Goal: Task Accomplishment & Management: Use online tool/utility

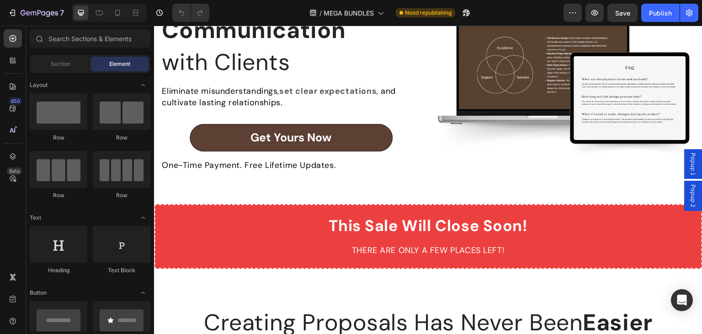
scroll to position [1876, 0]
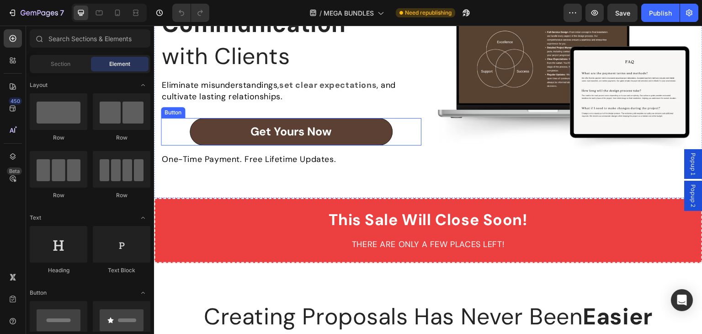
click at [197, 127] on link "Get Yours Now" at bounding box center [291, 131] width 203 height 27
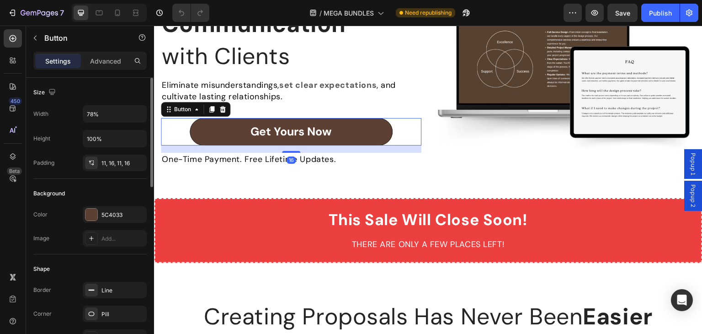
scroll to position [420, 0]
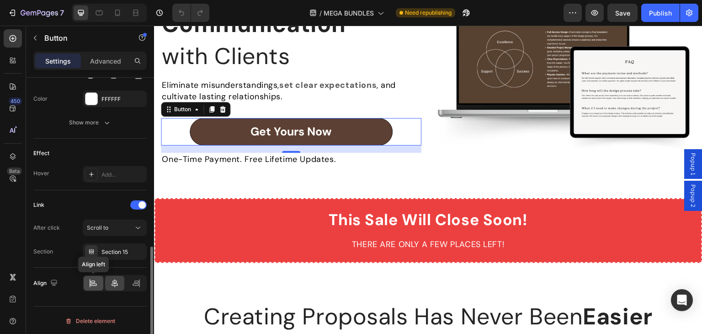
click at [86, 283] on div at bounding box center [94, 283] width 20 height 15
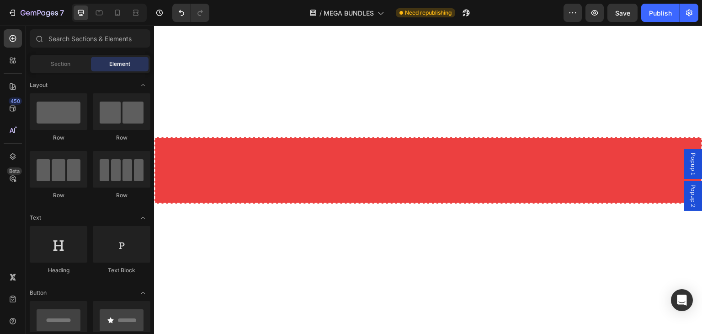
scroll to position [3704, 0]
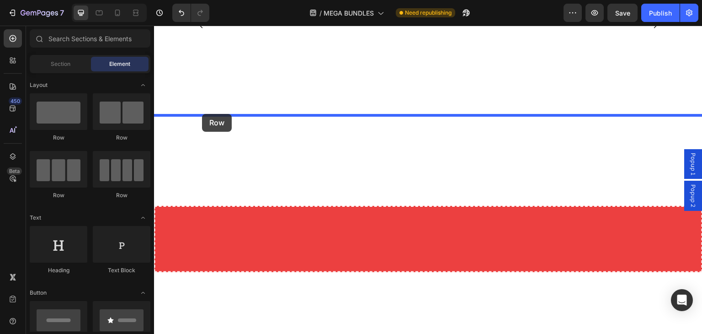
drag, startPoint x: 213, startPoint y: 147, endPoint x: 202, endPoint y: 116, distance: 32.8
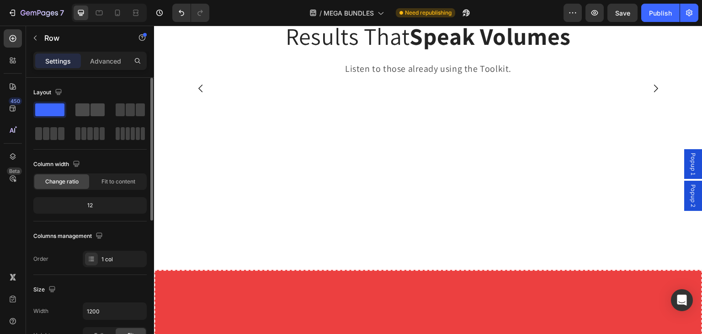
click at [89, 110] on span at bounding box center [82, 109] width 14 height 13
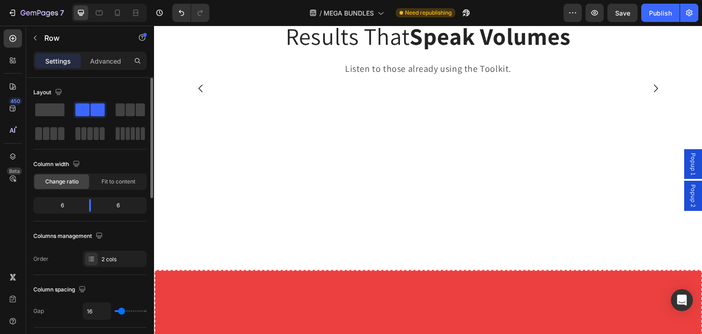
click at [90, 110] on span at bounding box center [97, 109] width 14 height 13
click at [111, 65] on div "Advanced" at bounding box center [106, 60] width 46 height 15
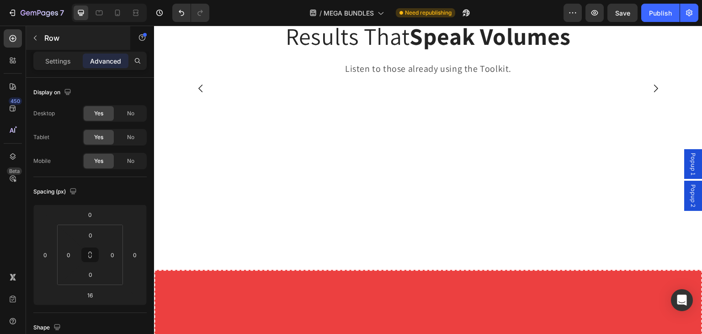
click at [59, 64] on p "Settings" at bounding box center [58, 61] width 26 height 10
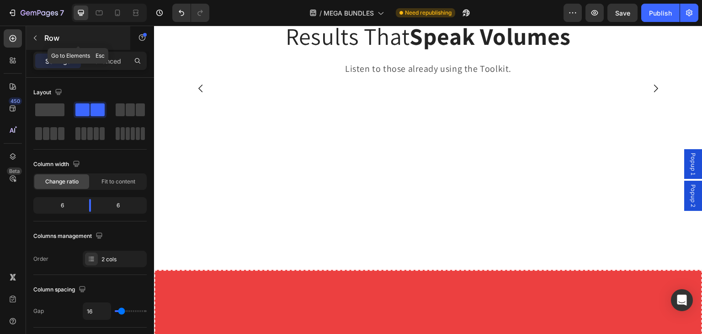
click at [37, 40] on icon "button" at bounding box center [35, 37] width 7 height 7
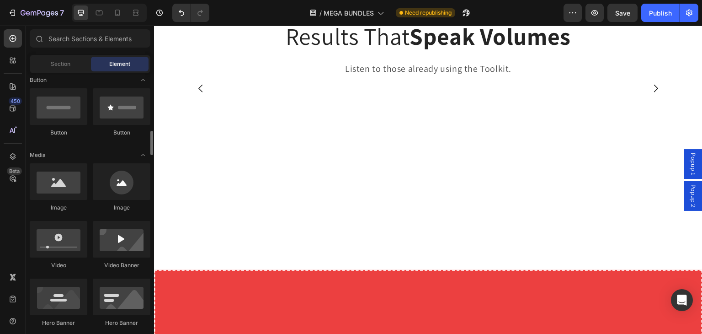
scroll to position [247, 0]
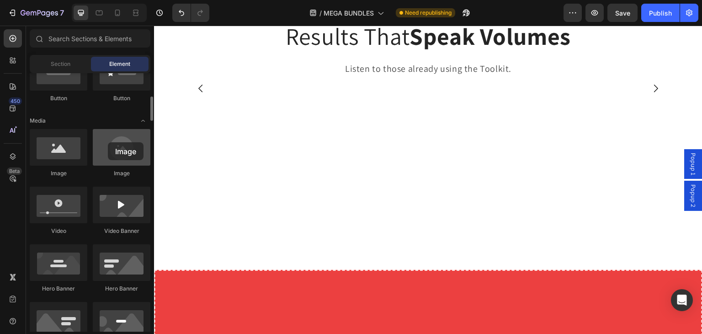
drag, startPoint x: 130, startPoint y: 151, endPoint x: 109, endPoint y: 149, distance: 21.1
click at [109, 149] on div at bounding box center [122, 147] width 58 height 37
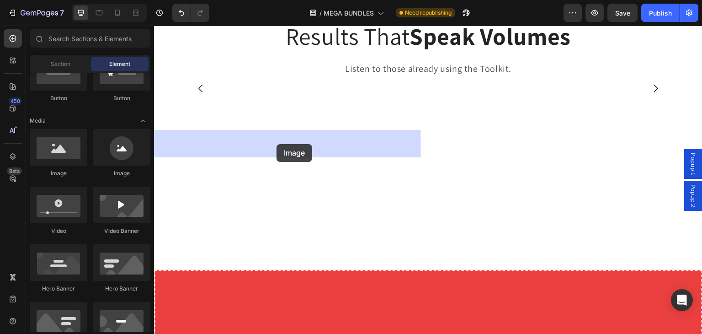
drag, startPoint x: 225, startPoint y: 176, endPoint x: 277, endPoint y: 144, distance: 61.2
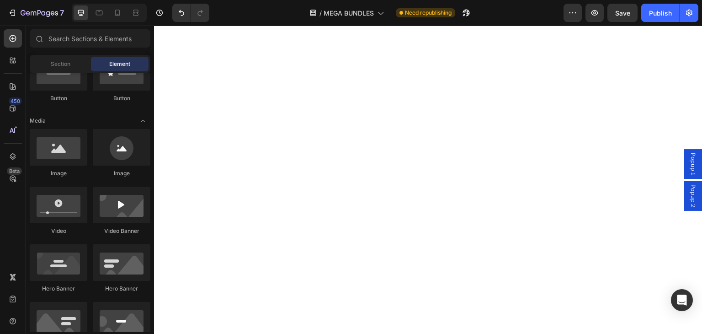
scroll to position [3734, 0]
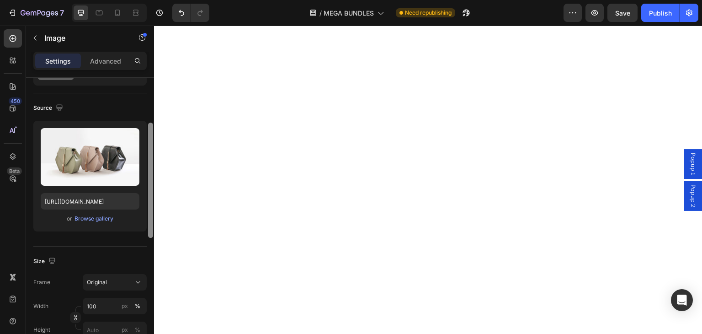
scroll to position [67, 0]
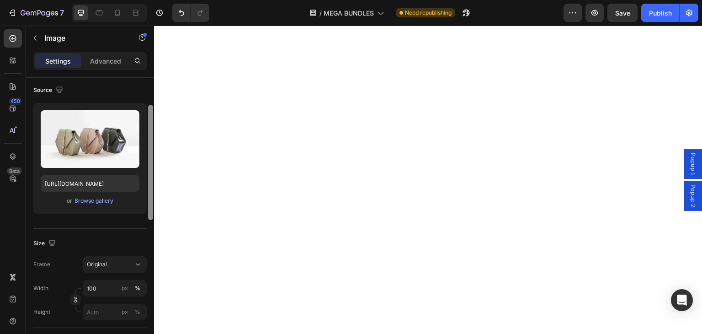
drag, startPoint x: 150, startPoint y: 176, endPoint x: 145, endPoint y: 203, distance: 27.9
click at [145, 203] on div "Style Rectangle Source Upload Image https://cdn.shopify.com/s/files/1/2005/9307…" at bounding box center [90, 219] width 128 height 282
click at [106, 200] on div "Browse gallery" at bounding box center [93, 201] width 39 height 8
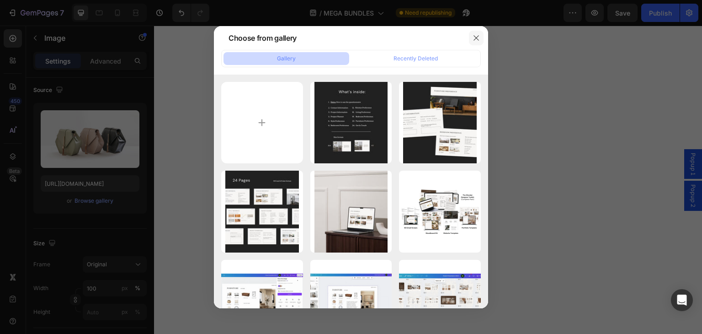
click at [481, 35] on button "button" at bounding box center [476, 38] width 15 height 15
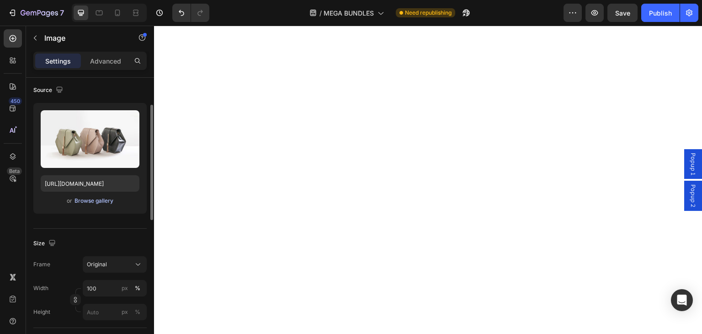
click at [96, 199] on div "Browse gallery" at bounding box center [93, 201] width 39 height 8
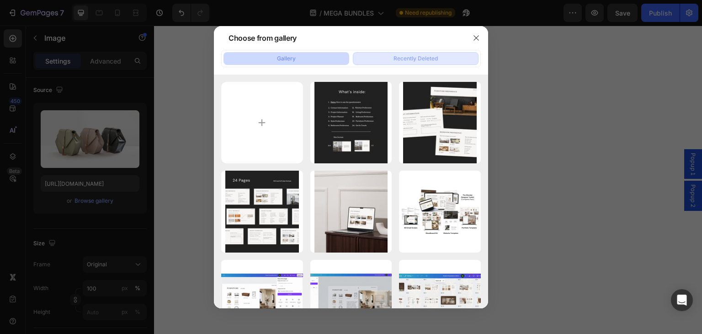
click at [418, 59] on div "Recently Deleted" at bounding box center [416, 58] width 44 height 8
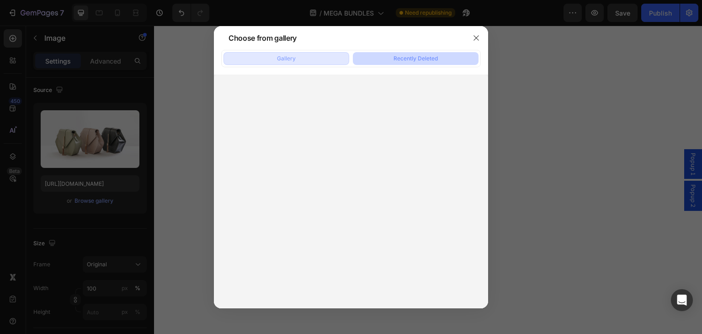
click at [315, 56] on button "Gallery" at bounding box center [286, 58] width 126 height 13
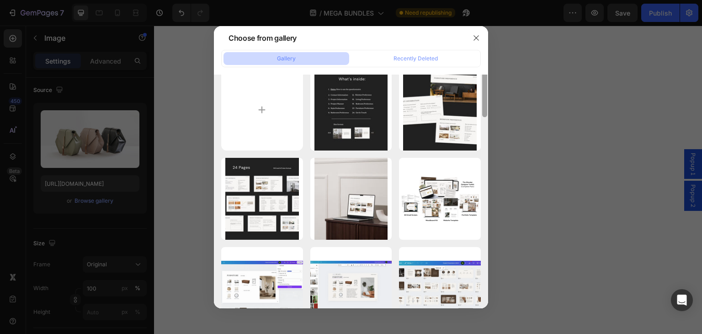
scroll to position [0, 0]
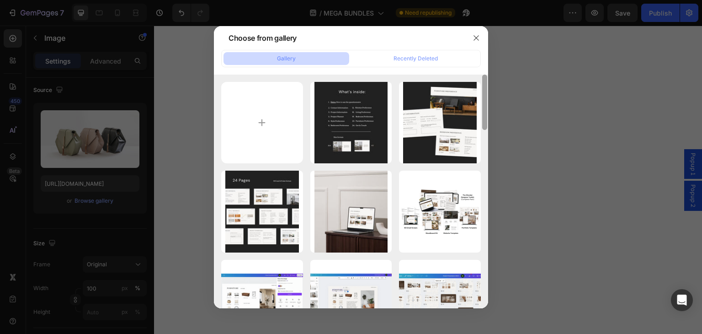
drag, startPoint x: 484, startPoint y: 97, endPoint x: 481, endPoint y: 53, distance: 44.0
click at [481, 53] on div "Gallery Recently Deleted 23.png 22.49 kb 22.png 30.68 kb 21.png 30.11 kb 20.png…" at bounding box center [351, 179] width 274 height 258
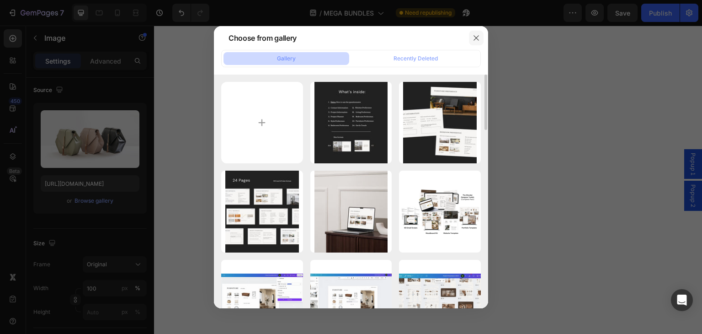
click at [475, 39] on icon "button" at bounding box center [476, 37] width 7 height 7
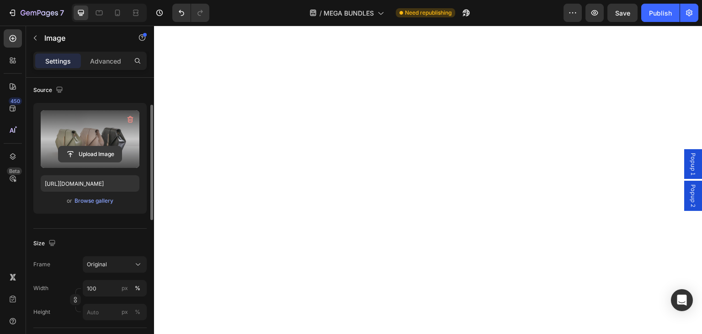
click at [91, 153] on input "file" at bounding box center [90, 154] width 63 height 16
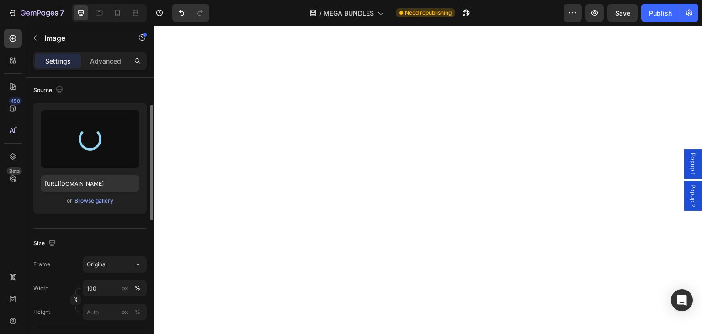
type input "https://cdn.shopify.com/s/files/1/0952/8413/4225/files/gempages_577533156362552…"
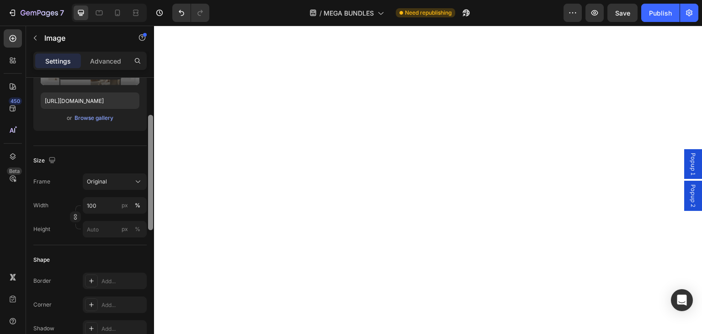
scroll to position [133, 0]
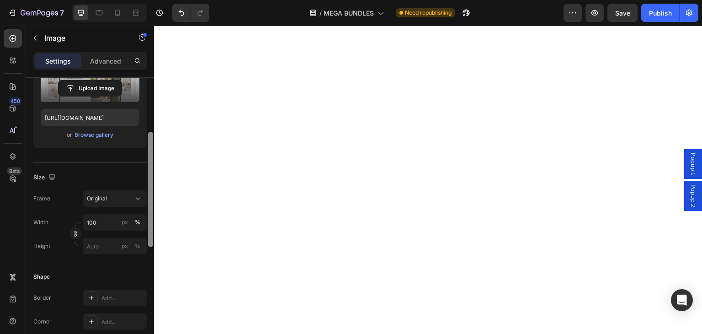
drag, startPoint x: 151, startPoint y: 164, endPoint x: 149, endPoint y: 191, distance: 27.1
click at [149, 191] on div at bounding box center [150, 189] width 5 height 115
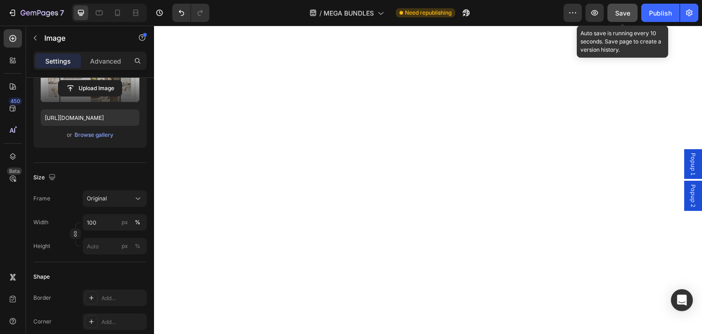
click at [637, 10] on button "Save" at bounding box center [622, 13] width 30 height 18
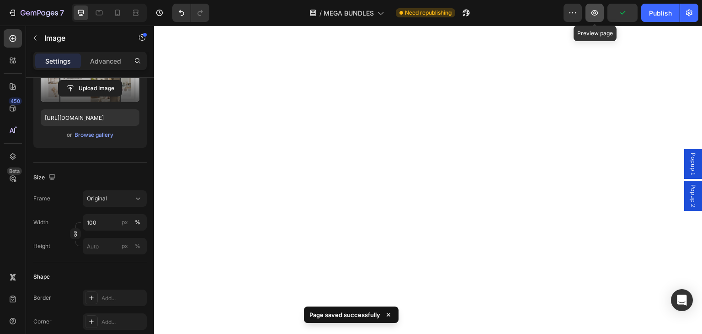
click at [587, 8] on button "button" at bounding box center [594, 13] width 18 height 18
click at [595, 11] on icon "button" at bounding box center [594, 12] width 7 height 5
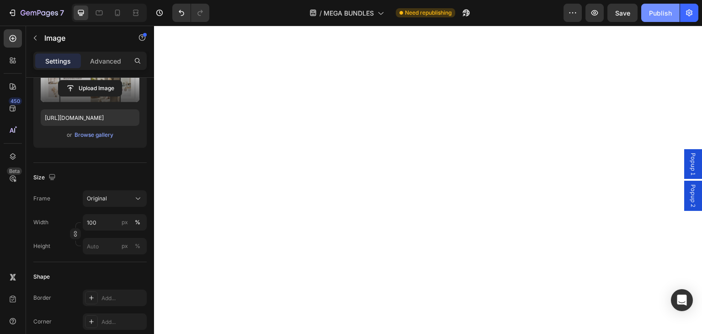
click at [655, 14] on div "Publish" at bounding box center [660, 13] width 23 height 10
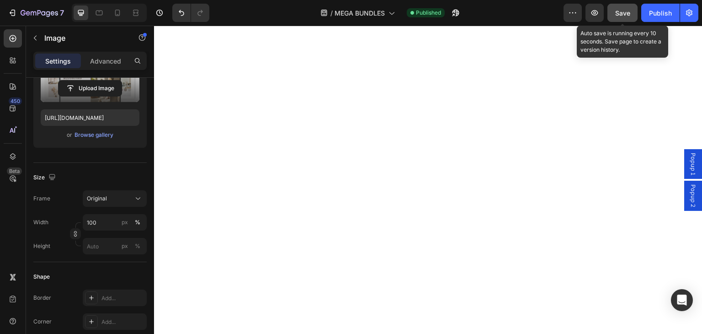
click at [627, 14] on span "Save" at bounding box center [622, 13] width 15 height 8
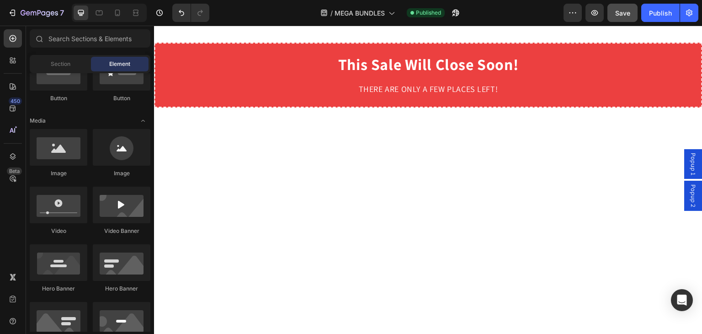
scroll to position [3788, 0]
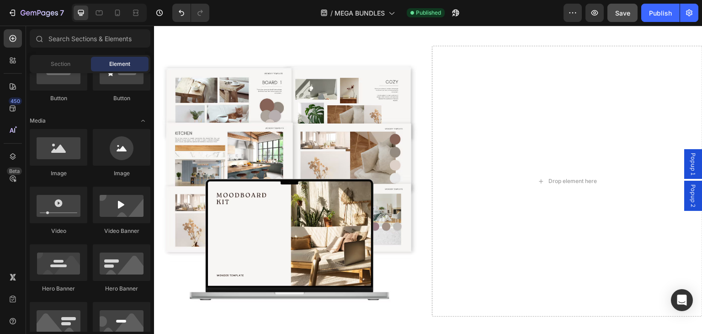
drag, startPoint x: 700, startPoint y: 209, endPoint x: 626, endPoint y: 31, distance: 192.6
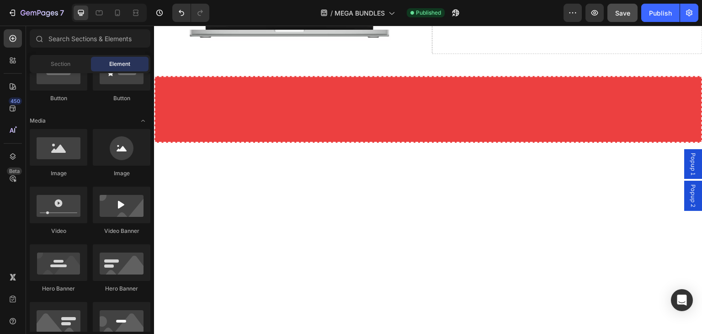
scroll to position [3780, 0]
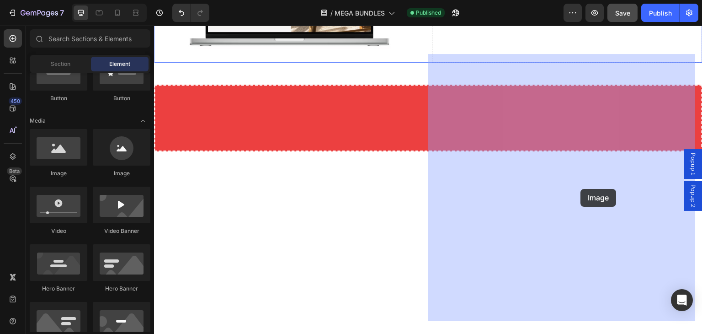
drag, startPoint x: 218, startPoint y: 176, endPoint x: 573, endPoint y: 188, distance: 354.9
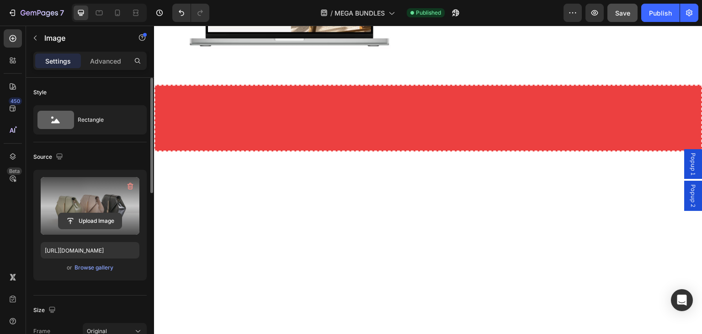
click at [95, 220] on input "file" at bounding box center [90, 221] width 63 height 16
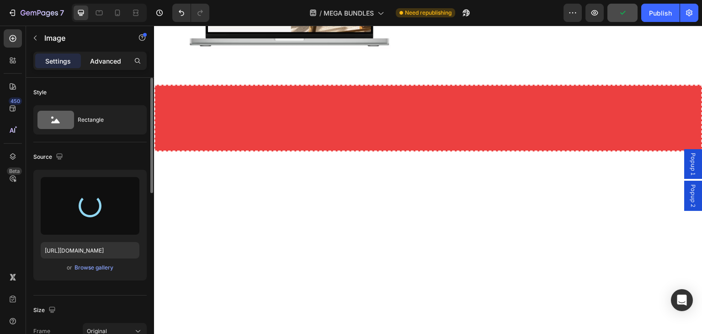
type input "https://cdn.shopify.com/s/files/1/0952/8413/4225/files/gempages_577533156362552…"
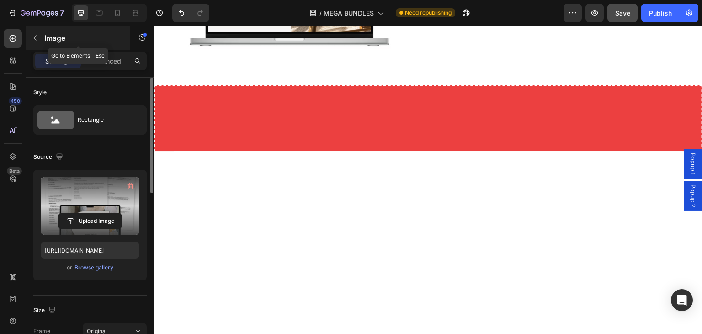
click at [34, 39] on icon "button" at bounding box center [35, 37] width 7 height 7
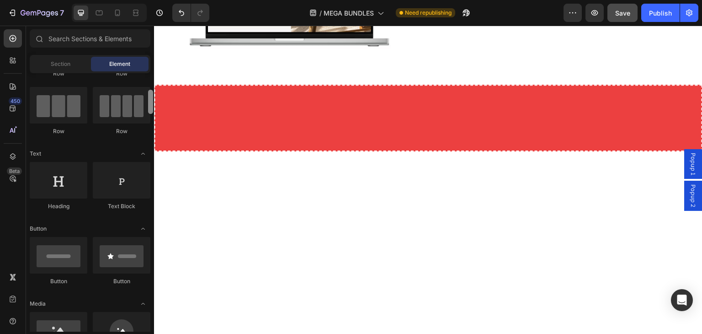
scroll to position [79, 0]
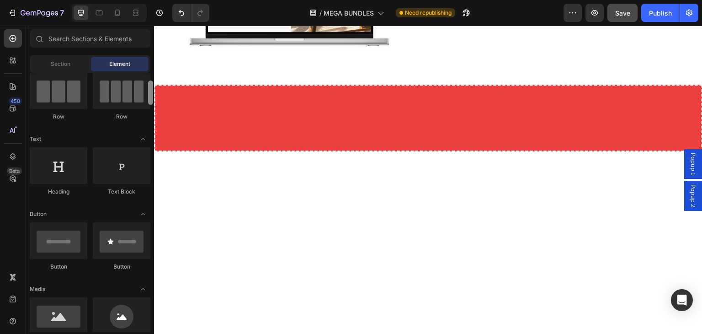
drag, startPoint x: 149, startPoint y: 109, endPoint x: 149, endPoint y: 91, distance: 17.8
click at [149, 91] on div at bounding box center [150, 92] width 5 height 24
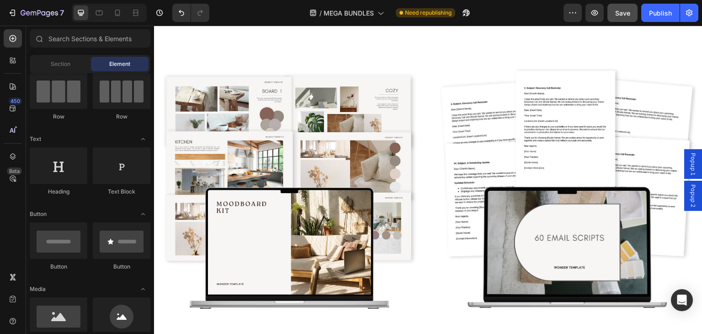
scroll to position [3961, 0]
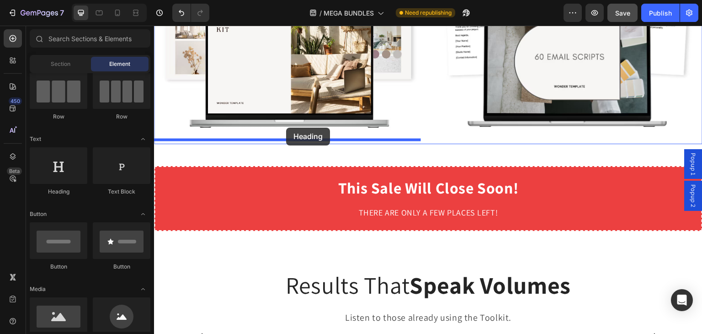
drag, startPoint x: 207, startPoint y: 196, endPoint x: 286, endPoint y: 128, distance: 104.0
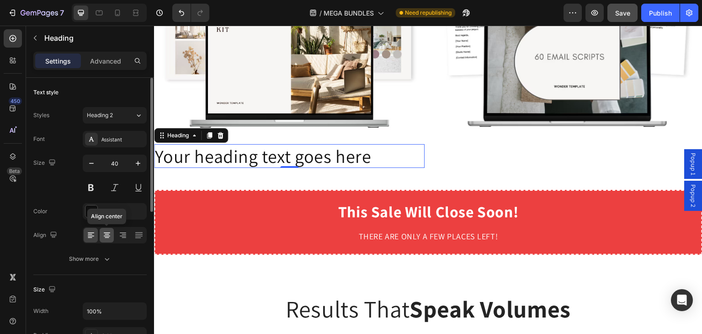
click at [105, 234] on icon at bounding box center [107, 234] width 5 height 1
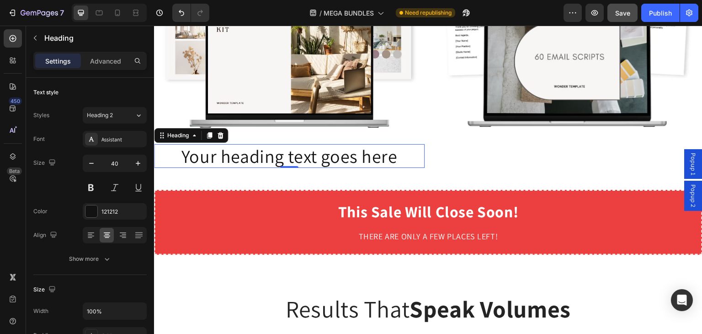
click at [229, 151] on h2 "Your heading text goes here" at bounding box center [289, 156] width 271 height 24
click at [229, 151] on p "Your heading text goes here" at bounding box center [289, 156] width 269 height 22
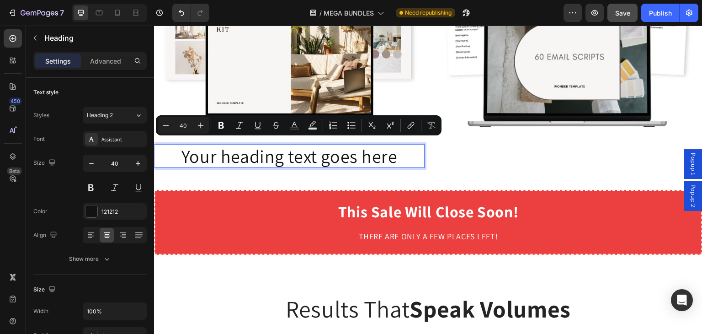
click at [229, 151] on p "Your heading text goes here" at bounding box center [289, 156] width 269 height 22
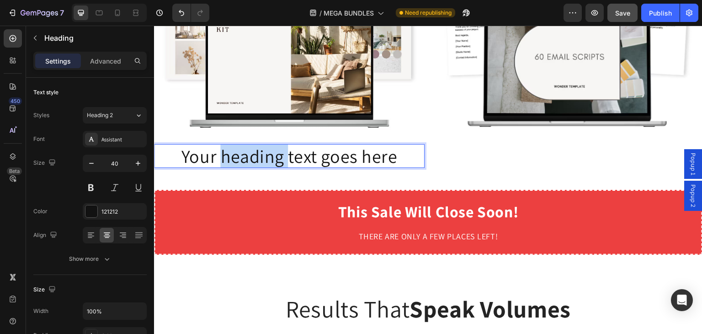
click at [229, 151] on p "Your heading text goes here" at bounding box center [289, 156] width 269 height 22
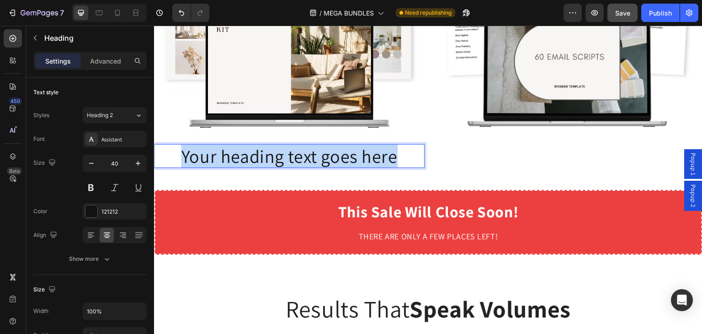
click at [229, 151] on p "Your heading text goes here" at bounding box center [289, 156] width 269 height 22
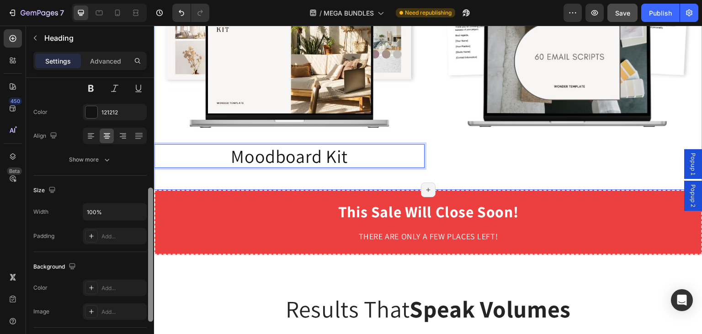
scroll to position [90, 0]
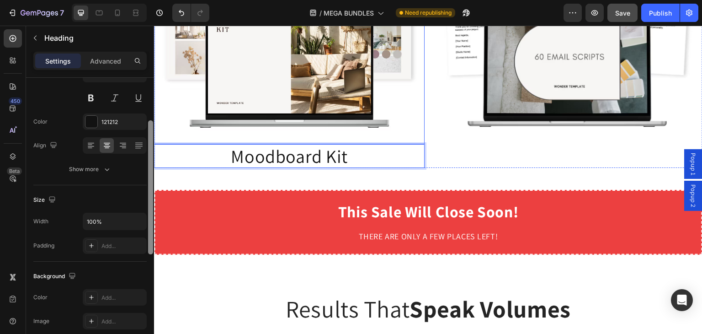
drag, startPoint x: 152, startPoint y: 138, endPoint x: 153, endPoint y: 132, distance: 5.7
click at [153, 132] on div at bounding box center [150, 219] width 7 height 282
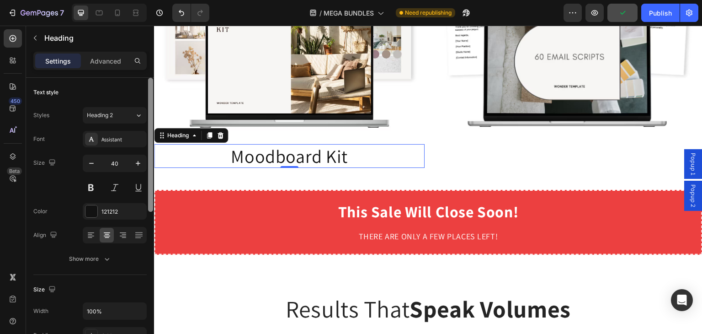
drag, startPoint x: 150, startPoint y: 147, endPoint x: 147, endPoint y: 122, distance: 25.8
click at [147, 122] on div at bounding box center [150, 219] width 7 height 282
click at [92, 186] on button at bounding box center [91, 187] width 16 height 16
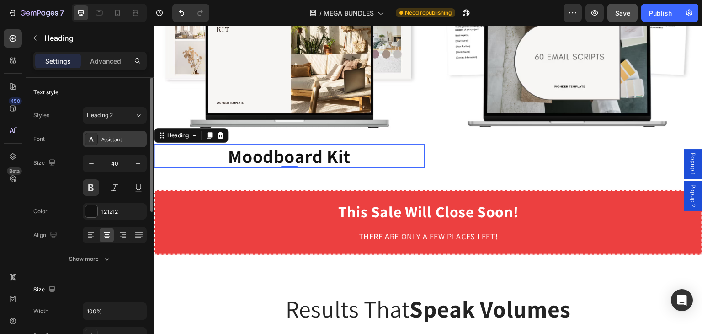
click at [116, 144] on div "Assistant" at bounding box center [115, 139] width 64 height 16
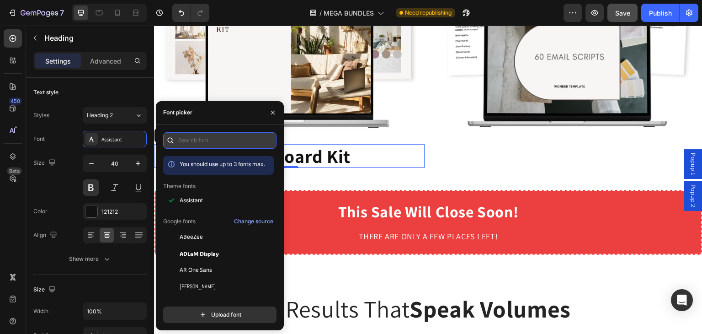
click at [228, 147] on input "text" at bounding box center [219, 140] width 113 height 16
click at [272, 105] on button "button" at bounding box center [273, 112] width 15 height 15
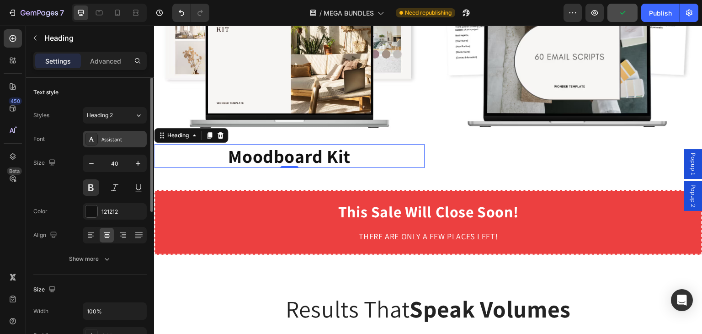
click at [98, 144] on div "Assistant" at bounding box center [115, 139] width 64 height 16
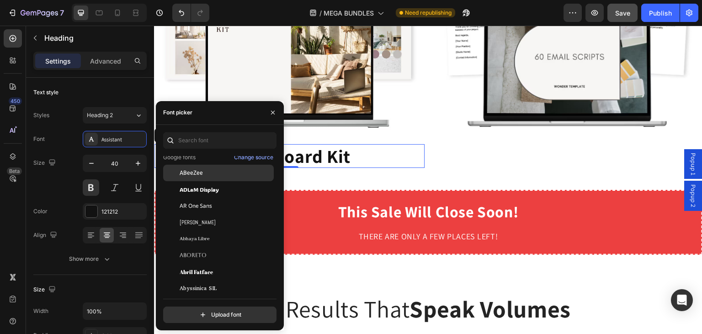
scroll to position [81, 0]
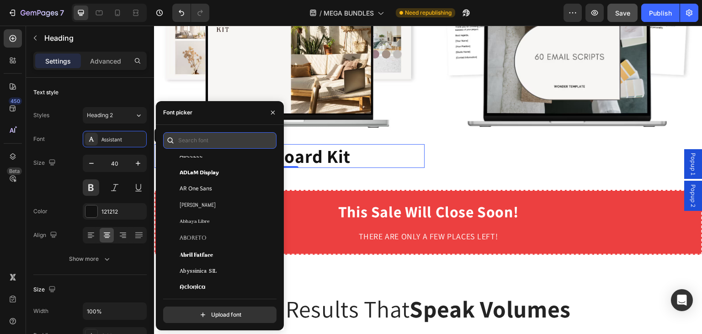
click at [187, 141] on input "text" at bounding box center [219, 140] width 113 height 16
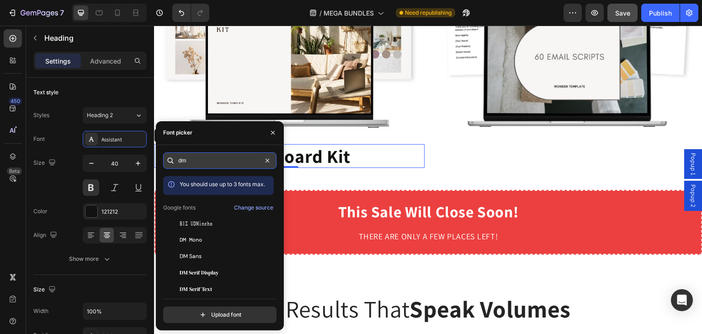
scroll to position [0, 0]
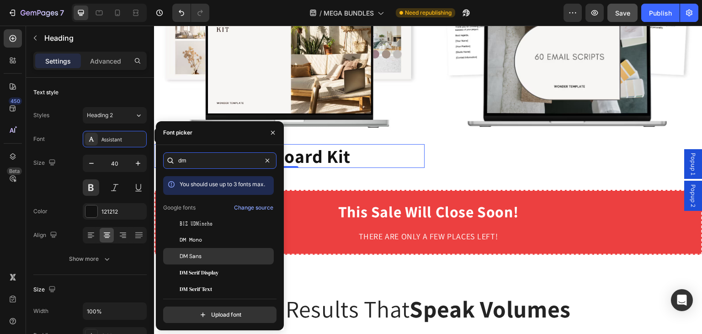
type input "dm"
click at [202, 253] on div "DM Sans" at bounding box center [226, 256] width 92 height 8
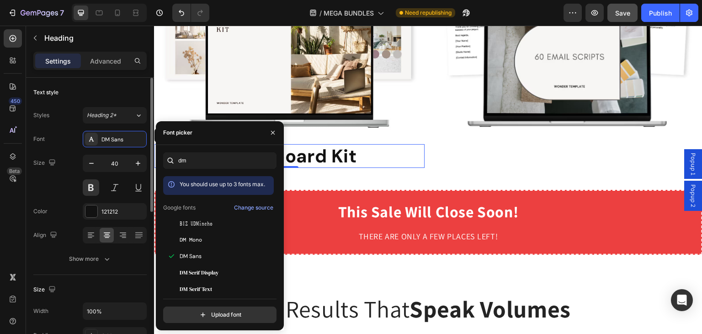
click at [61, 143] on div "Font DM Sans" at bounding box center [89, 139] width 113 height 16
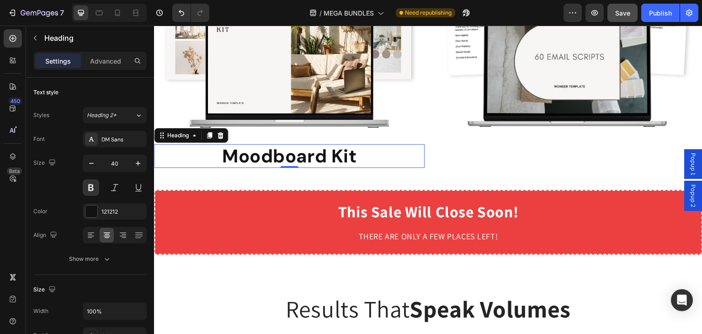
click at [59, 59] on p "Settings" at bounding box center [58, 61] width 26 height 10
click at [32, 37] on icon "button" at bounding box center [35, 37] width 7 height 7
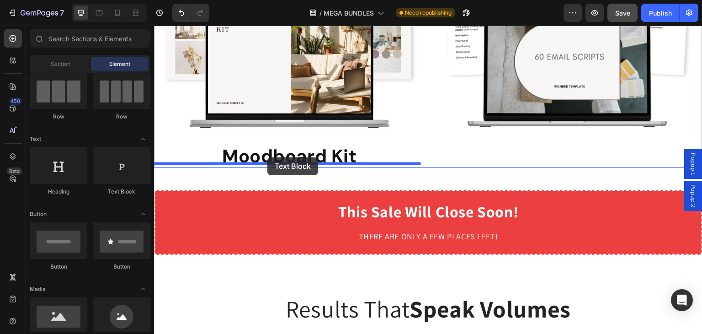
drag, startPoint x: 270, startPoint y: 198, endPoint x: 267, endPoint y: 159, distance: 39.4
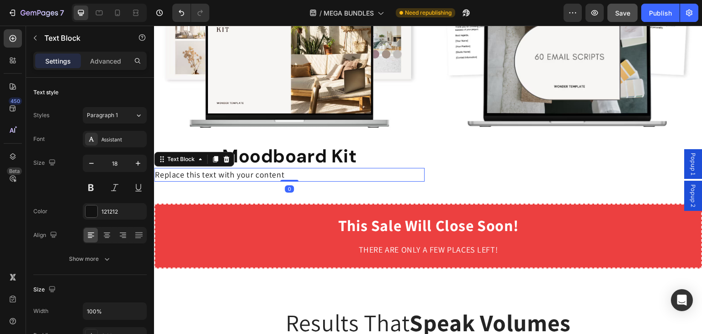
click at [264, 171] on div "Replace this text with your content" at bounding box center [289, 174] width 271 height 13
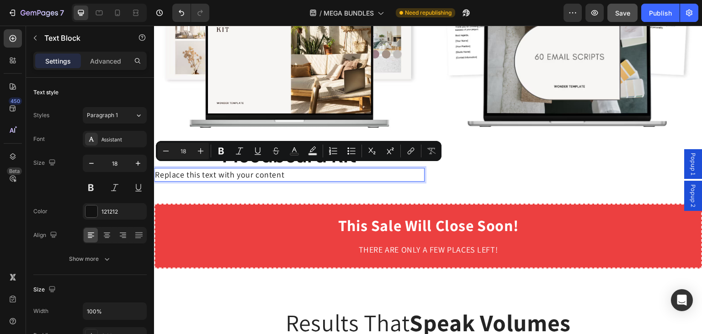
click at [264, 171] on p "Replace this text with your content" at bounding box center [289, 174] width 269 height 11
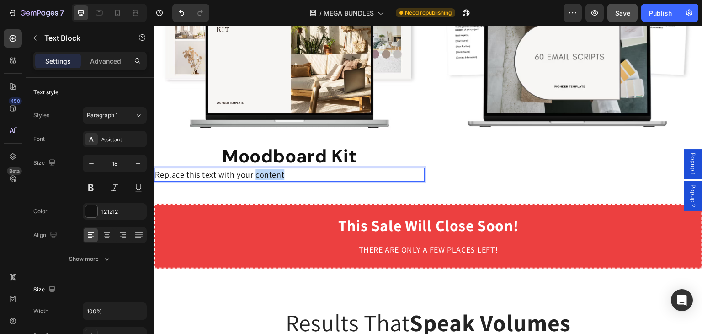
click at [264, 171] on p "Replace this text with your content" at bounding box center [289, 174] width 269 height 11
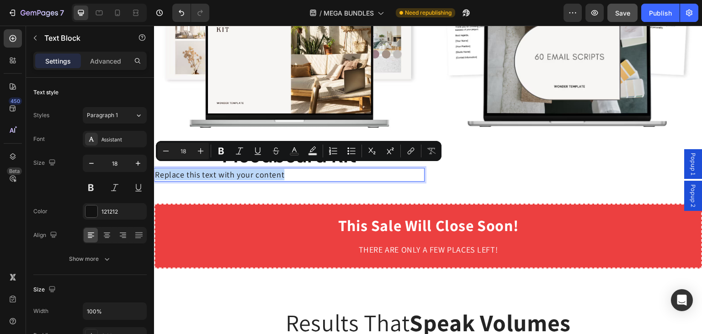
type input "12"
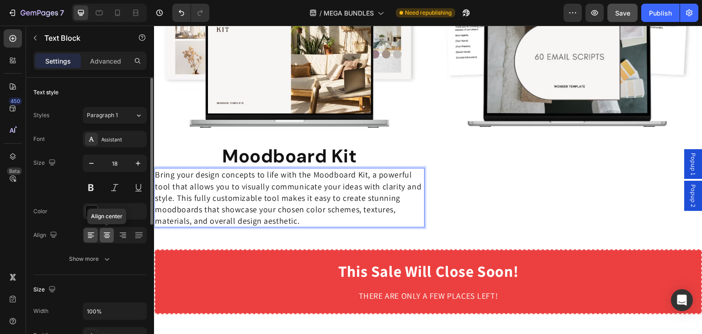
click at [108, 231] on icon at bounding box center [106, 234] width 9 height 9
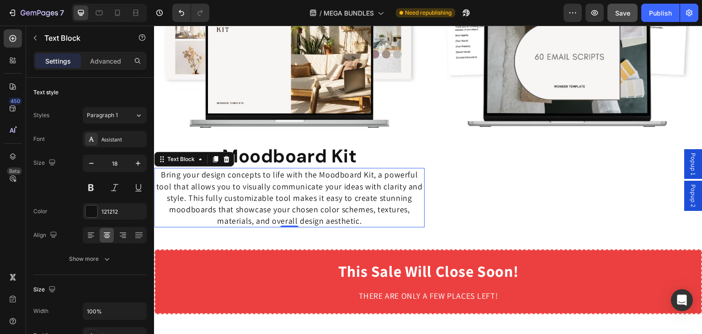
click at [323, 219] on p "Bring your design concepts to life with the Moodboard Kit, a powerful tool that…" at bounding box center [289, 198] width 269 height 58
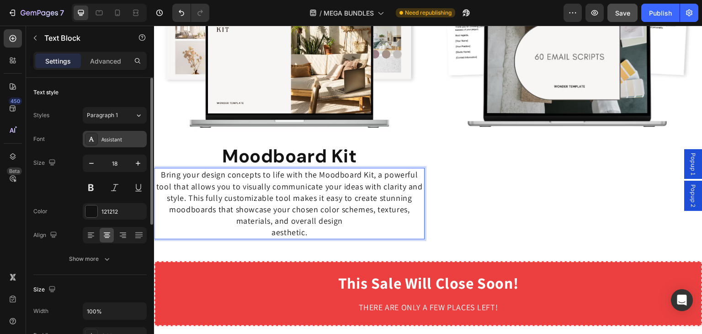
click at [89, 136] on icon at bounding box center [91, 138] width 7 height 7
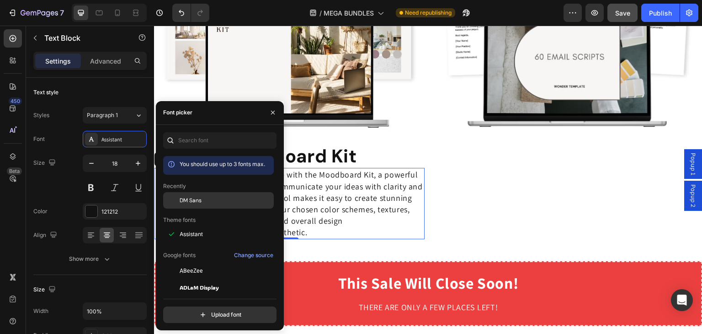
click at [190, 197] on span "DM Sans" at bounding box center [191, 200] width 22 height 8
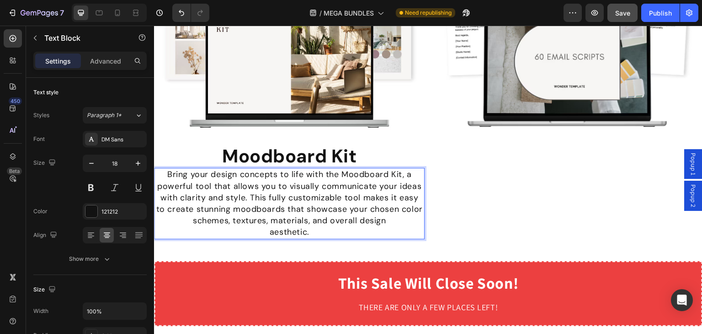
click at [399, 184] on p "Bring your design concepts to life with the Moodboard Kit, a powerful tool that…" at bounding box center [289, 198] width 269 height 58
click at [397, 183] on p "Bring your design concepts to life with the Moodboard Kit, a powerful tool that…" at bounding box center [289, 198] width 269 height 58
click at [414, 195] on p "ideas with clarity and style. This fully customizable tool makes it easy to cre…" at bounding box center [289, 209] width 269 height 35
click at [412, 194] on p "ideas with clarity and style. This fully customizable tool makes it easy to cre…" at bounding box center [289, 209] width 269 height 35
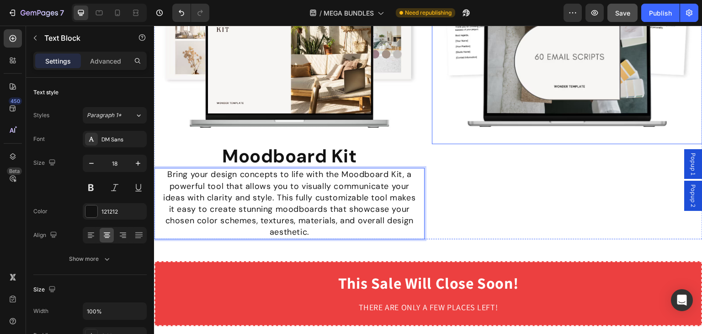
click at [532, 92] on img at bounding box center [567, 8] width 271 height 271
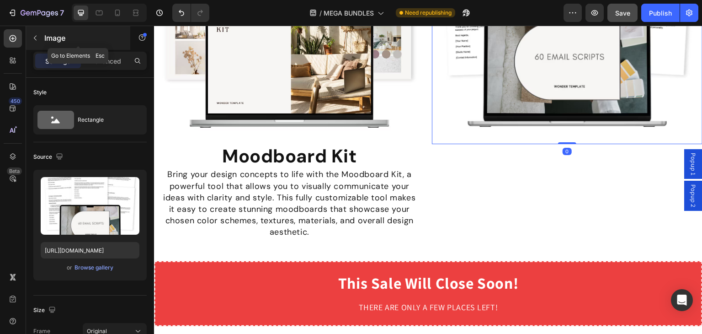
click at [36, 38] on icon "button" at bounding box center [35, 37] width 7 height 7
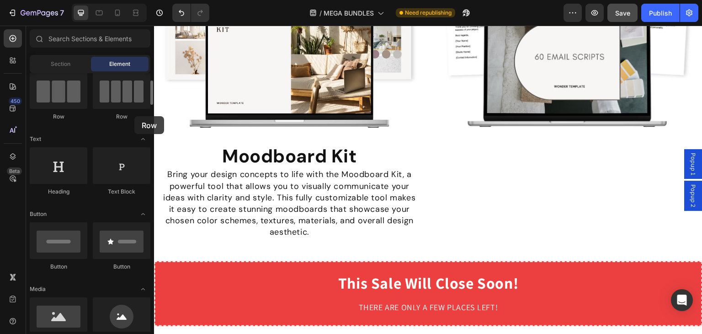
click at [134, 116] on div "Row" at bounding box center [122, 116] width 58 height 8
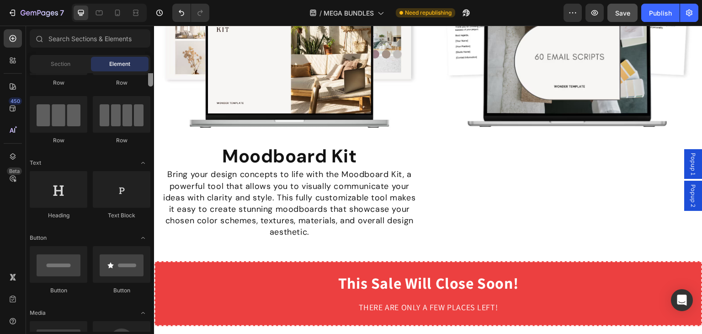
scroll to position [64, 0]
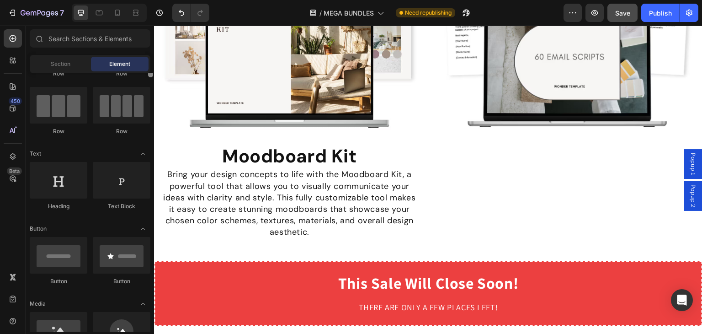
click at [150, 77] on div at bounding box center [150, 65] width 5 height 24
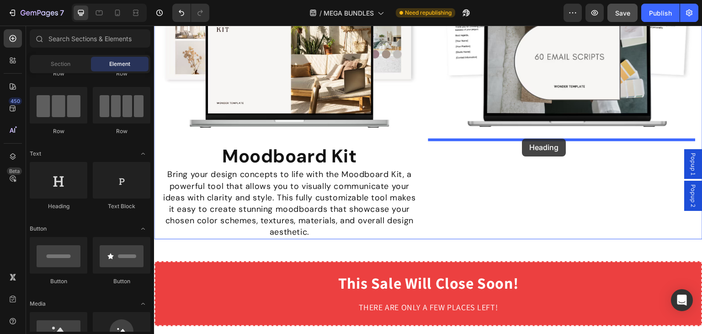
drag, startPoint x: 215, startPoint y: 202, endPoint x: 522, endPoint y: 138, distance: 314.0
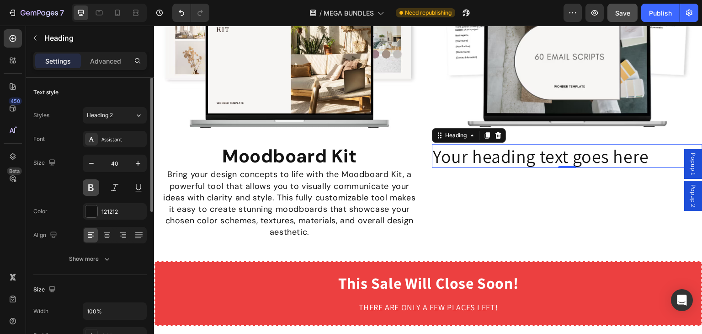
click at [90, 183] on button at bounding box center [91, 187] width 16 height 16
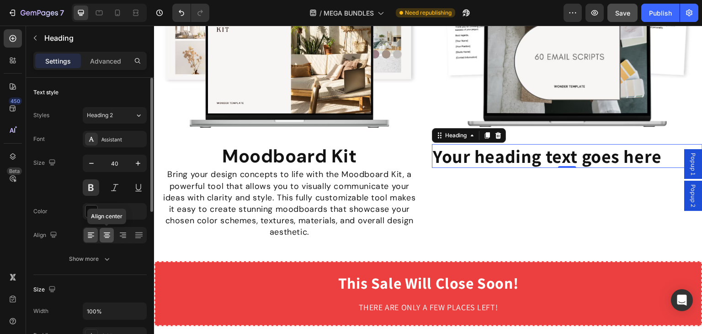
click at [108, 237] on icon at bounding box center [107, 237] width 5 height 1
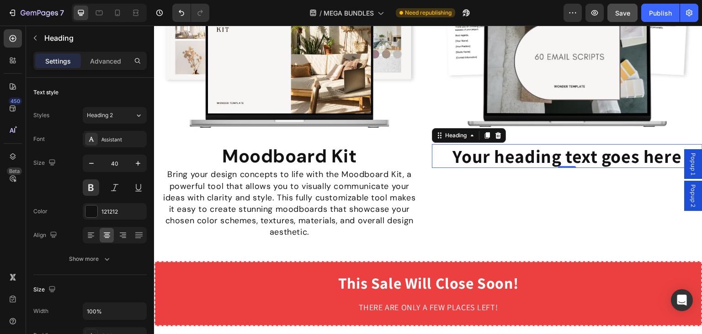
click at [552, 154] on h2 "Your heading text goes here" at bounding box center [567, 156] width 271 height 24
click at [552, 154] on p "Your heading text goes here" at bounding box center [567, 156] width 269 height 22
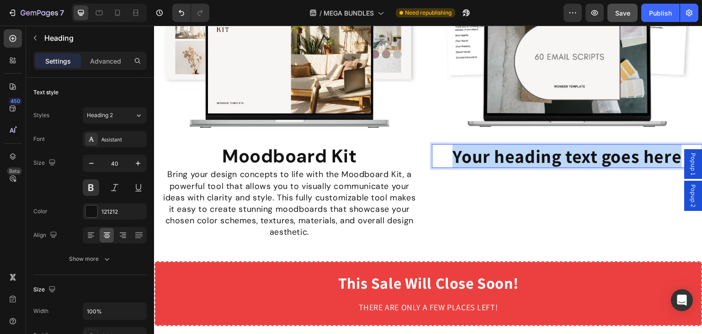
click at [552, 154] on p "Your heading text goes here" at bounding box center [567, 156] width 269 height 22
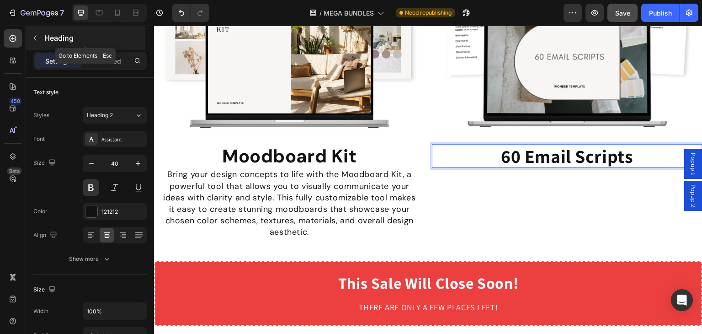
click at [30, 39] on button "button" at bounding box center [35, 38] width 15 height 15
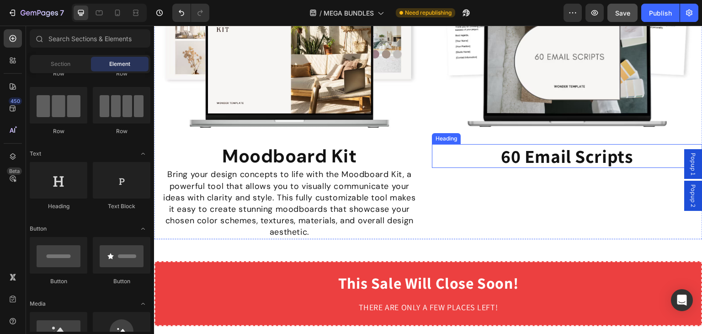
click at [530, 154] on p "60 Email Scripts" at bounding box center [567, 156] width 269 height 22
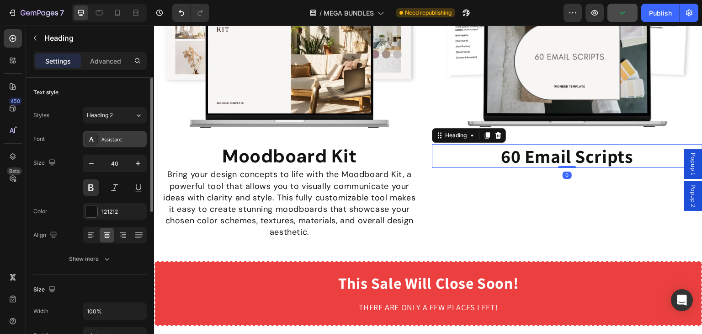
click at [95, 139] on icon at bounding box center [91, 138] width 7 height 7
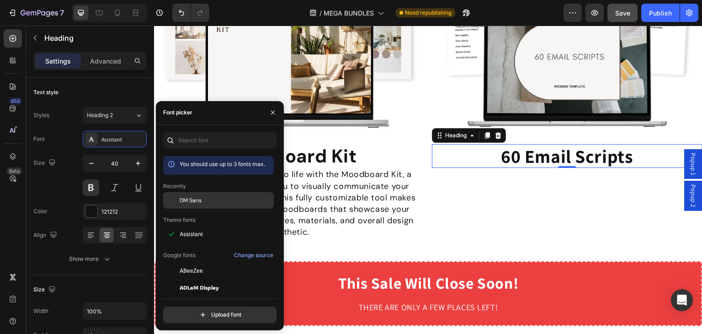
click at [186, 197] on span "DM Sans" at bounding box center [191, 200] width 22 height 8
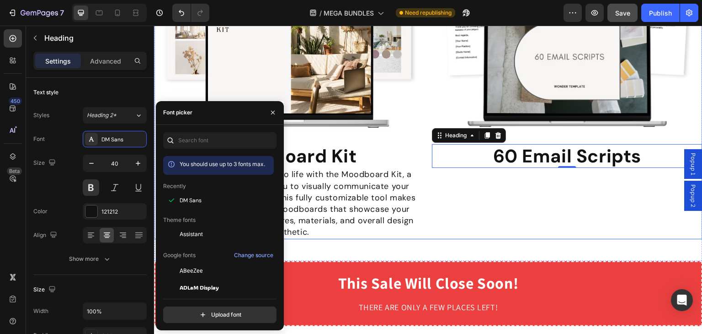
click at [500, 202] on div "Image 60 Email Scripts Heading 0" at bounding box center [567, 55] width 271 height 365
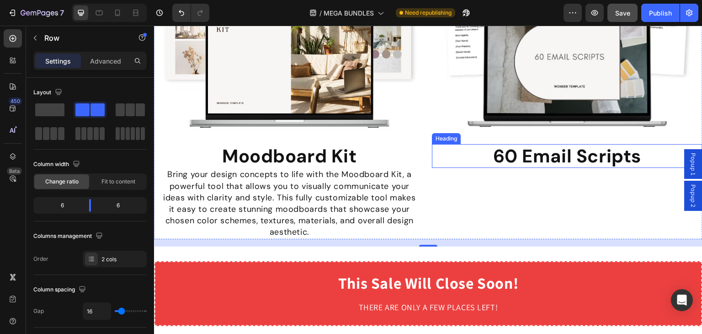
click at [538, 148] on p "60 Email Scripts" at bounding box center [567, 156] width 269 height 22
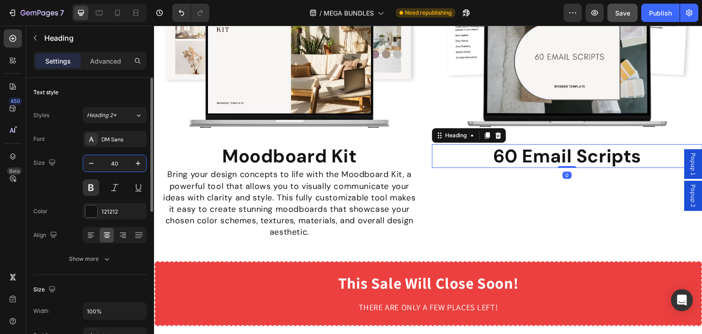
click at [128, 160] on input "40" at bounding box center [115, 163] width 30 height 16
type input "31"
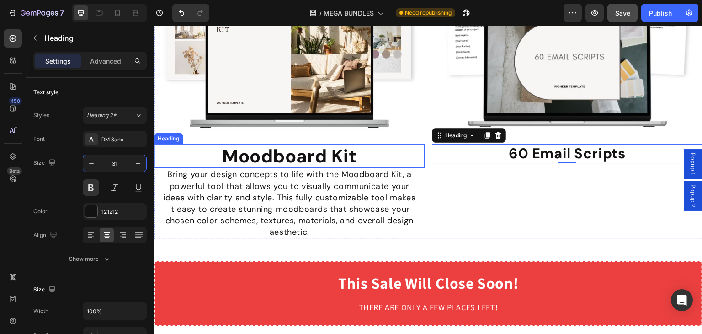
click at [236, 149] on p "Moodboard Kit" at bounding box center [289, 156] width 269 height 22
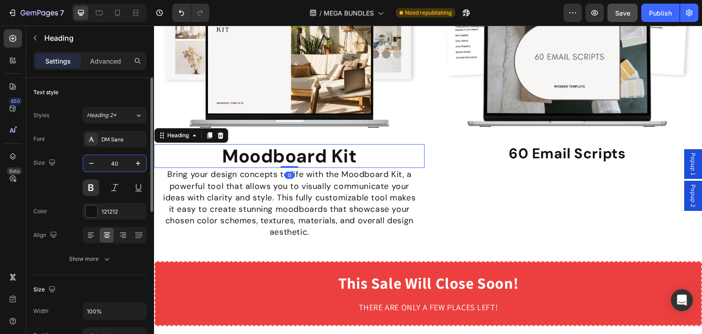
click at [112, 165] on input "40" at bounding box center [115, 163] width 30 height 16
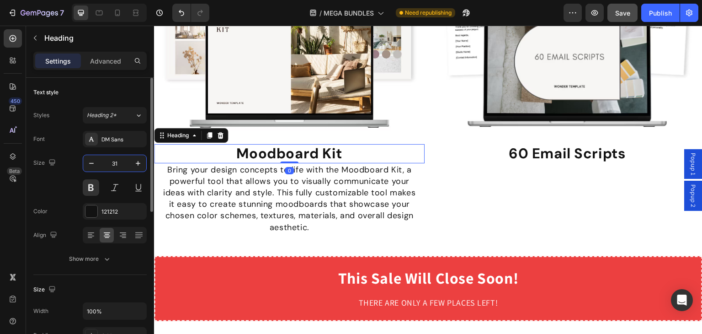
type input "31"
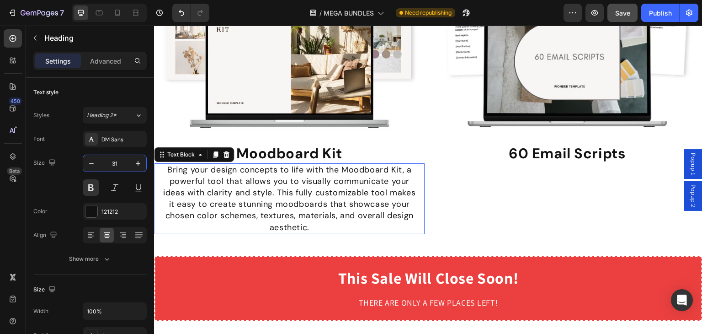
click at [239, 173] on p "Bring your design concepts to life with the Moodboard Kit, a powerful tool that…" at bounding box center [289, 175] width 269 height 23
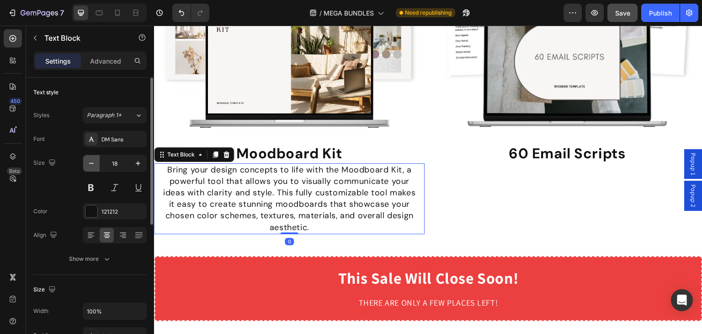
click at [96, 168] on button "button" at bounding box center [91, 163] width 16 height 16
type input "17"
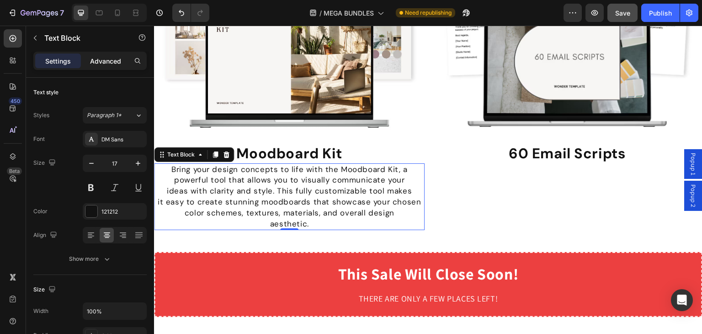
click at [109, 64] on p "Advanced" at bounding box center [105, 61] width 31 height 10
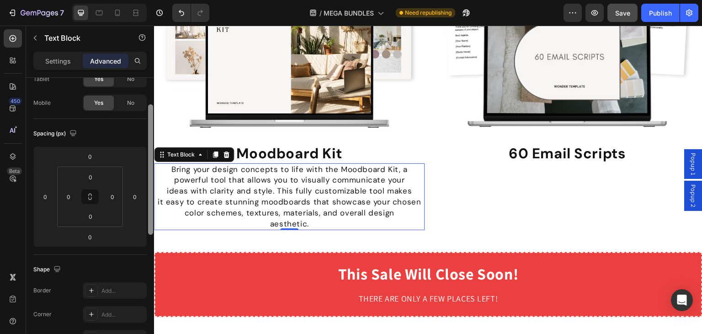
drag, startPoint x: 151, startPoint y: 150, endPoint x: 150, endPoint y: 173, distance: 22.9
click at [150, 173] on div at bounding box center [150, 169] width 5 height 130
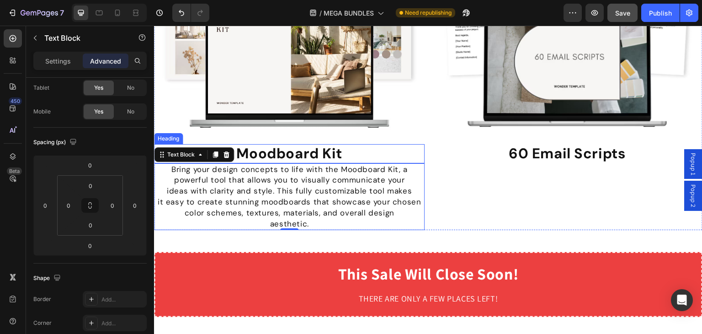
click at [325, 146] on p "Moodboard Kit" at bounding box center [289, 153] width 269 height 17
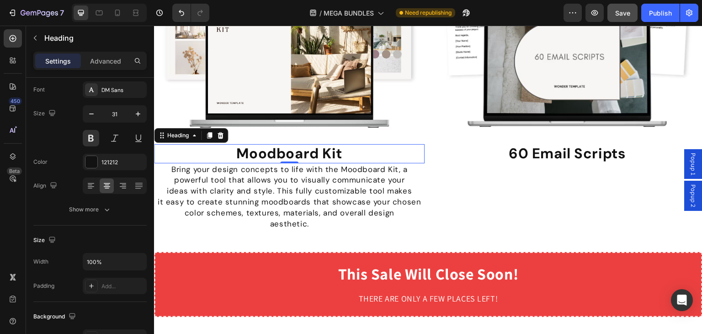
scroll to position [0, 0]
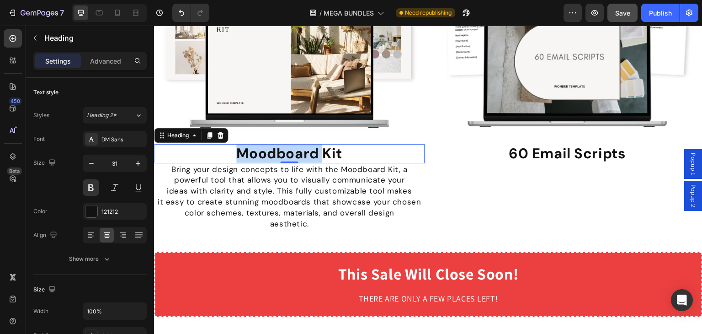
click at [285, 149] on p "Moodboard Kit" at bounding box center [289, 153] width 269 height 17
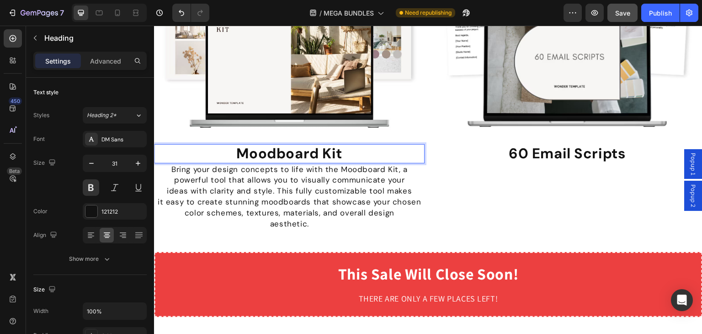
click at [363, 147] on p "Moodboard Kit" at bounding box center [289, 153] width 269 height 17
click at [370, 180] on p "Bring your design concepts to life with the Moodboard Kit, a powerful tool that…" at bounding box center [289, 175] width 269 height 22
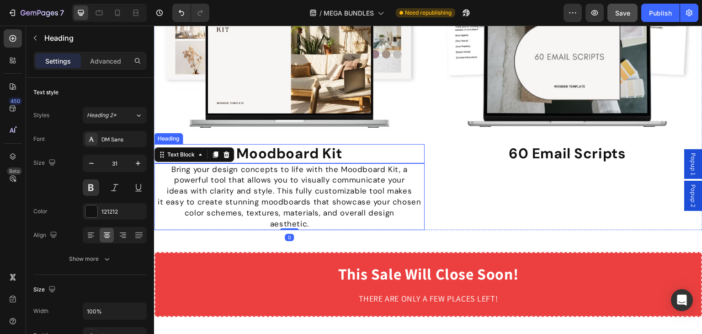
click at [390, 151] on p "Moodboard Kit" at bounding box center [289, 153] width 269 height 17
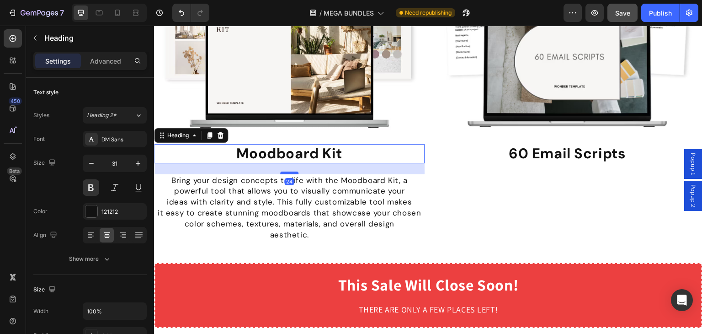
drag, startPoint x: 294, startPoint y: 156, endPoint x: 292, endPoint y: 167, distance: 11.2
click at [292, 171] on div at bounding box center [289, 172] width 18 height 3
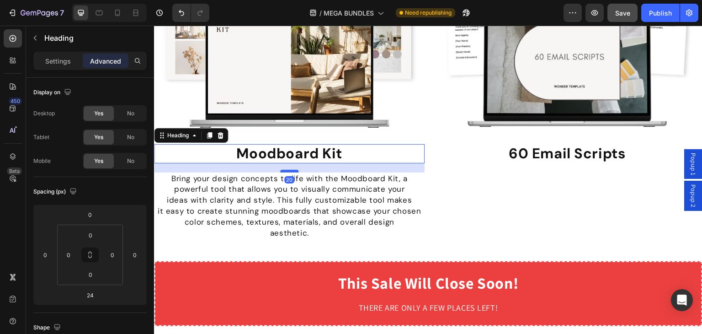
click at [293, 170] on div at bounding box center [289, 171] width 18 height 3
type input "20"
click at [381, 107] on img at bounding box center [289, 8] width 271 height 271
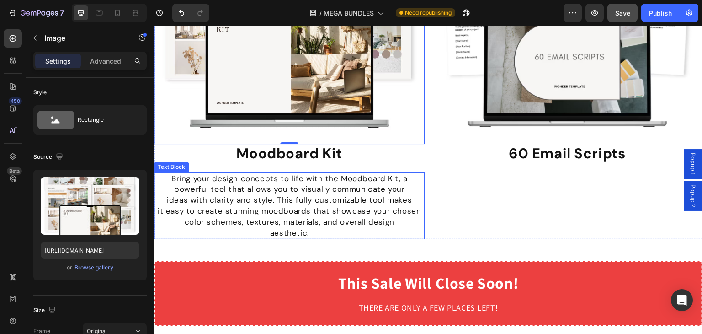
click at [300, 195] on p "ideas with clarity and style. This fully customizable tool makes" at bounding box center [289, 200] width 269 height 11
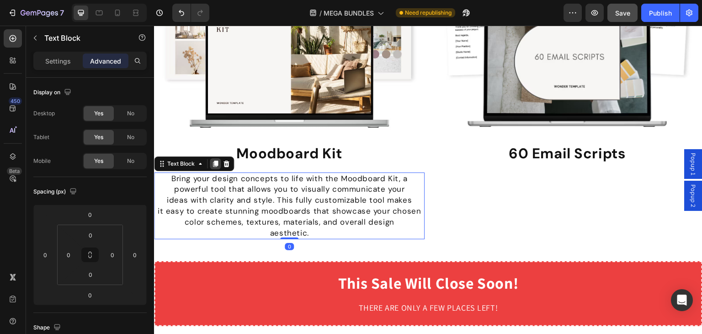
click at [216, 160] on icon at bounding box center [215, 163] width 5 height 6
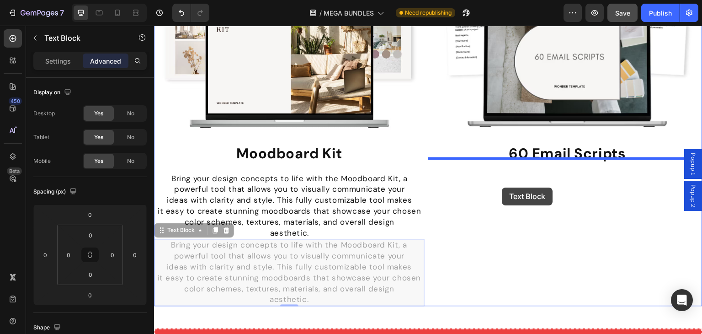
drag, startPoint x: 162, startPoint y: 229, endPoint x: 502, endPoint y: 187, distance: 342.5
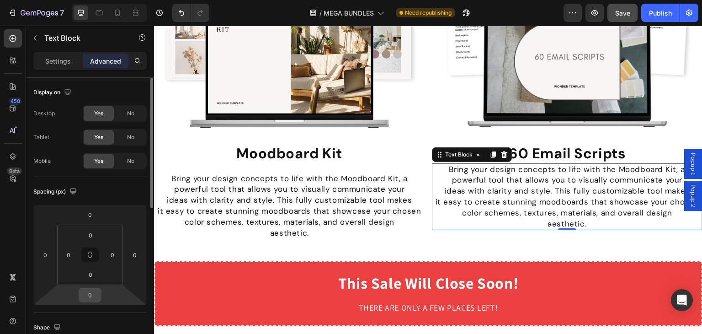
click at [91, 293] on input "0" at bounding box center [90, 295] width 18 height 14
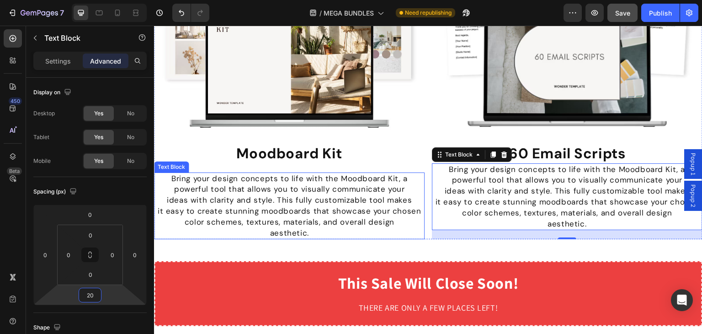
type input "2"
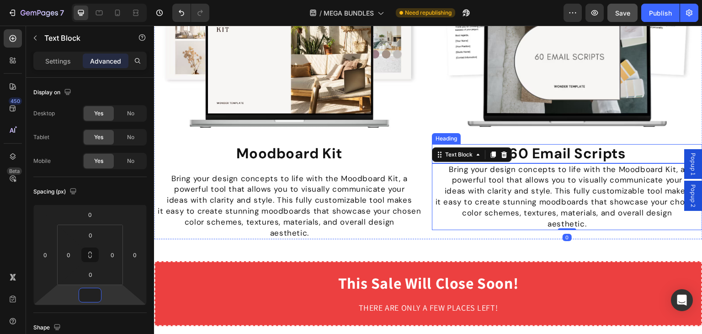
click at [545, 152] on p "60 Email Scripts" at bounding box center [567, 153] width 269 height 17
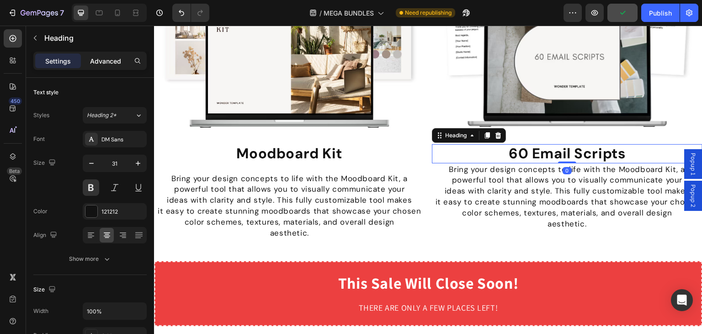
click at [107, 57] on p "Advanced" at bounding box center [105, 61] width 31 height 10
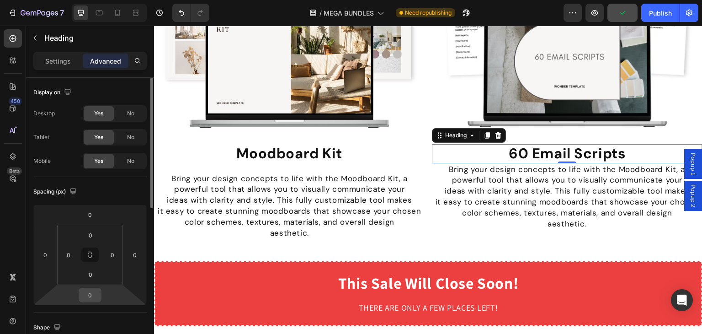
click at [92, 290] on input "0" at bounding box center [90, 295] width 18 height 14
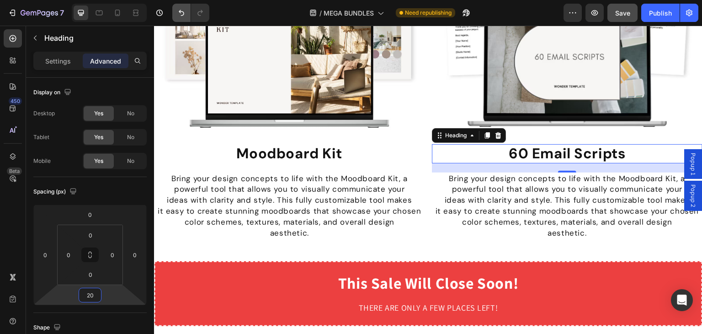
type input "20"
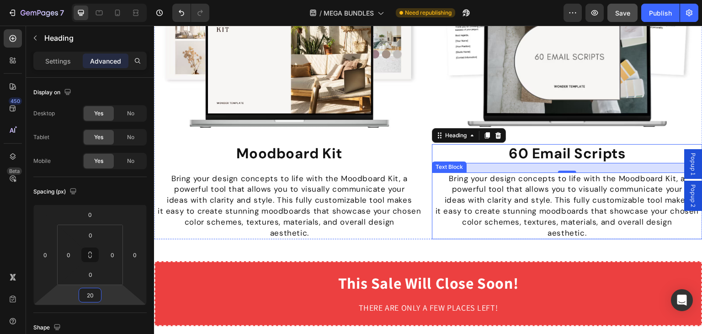
click at [498, 188] on p "Bring your design concepts to life with the Moodboard Kit, a powerful tool that…" at bounding box center [567, 184] width 269 height 22
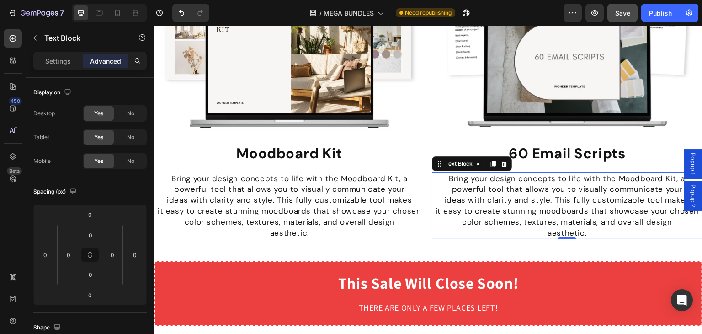
click at [498, 188] on p "Bring your design concepts to life with the Moodboard Kit, a powerful tool that…" at bounding box center [567, 184] width 269 height 22
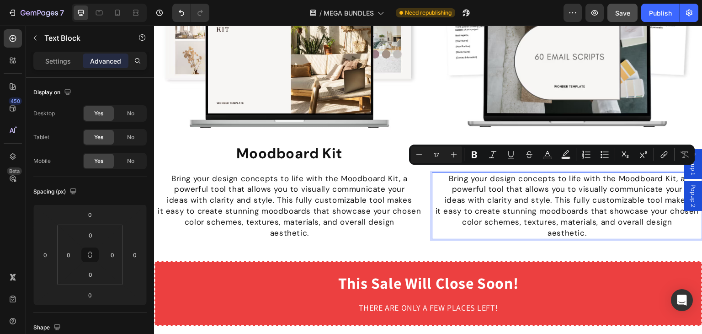
click at [508, 206] on p "it easy to create stunning moodboards that showcase your chosen color schemes, …" at bounding box center [567, 217] width 269 height 22
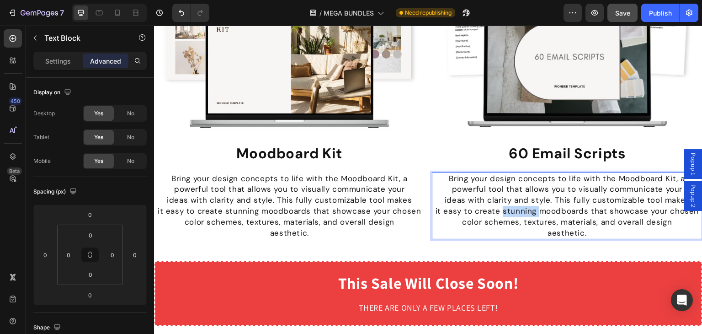
click at [508, 206] on p "it easy to create stunning moodboards that showcase your chosen color schemes, …" at bounding box center [567, 217] width 269 height 22
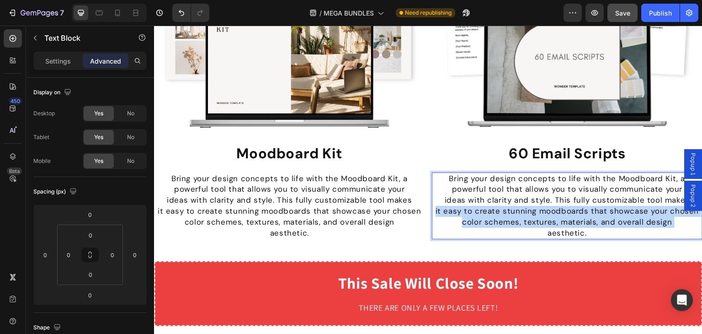
click at [508, 206] on p "it easy to create stunning moodboards that showcase your chosen color schemes, …" at bounding box center [567, 217] width 269 height 22
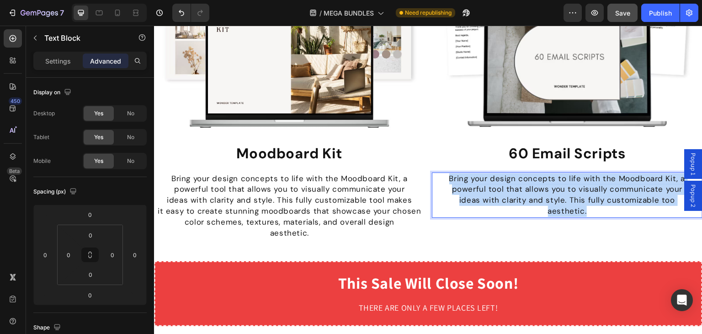
drag, startPoint x: 583, startPoint y: 202, endPoint x: 433, endPoint y: 157, distance: 156.7
click at [433, 157] on div "Image 60 Email Scripts Heading Bring your design concepts to life with the Mood…" at bounding box center [567, 56] width 271 height 366
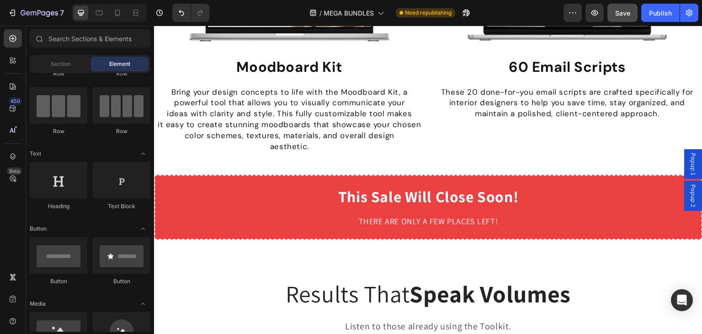
scroll to position [4038, 0]
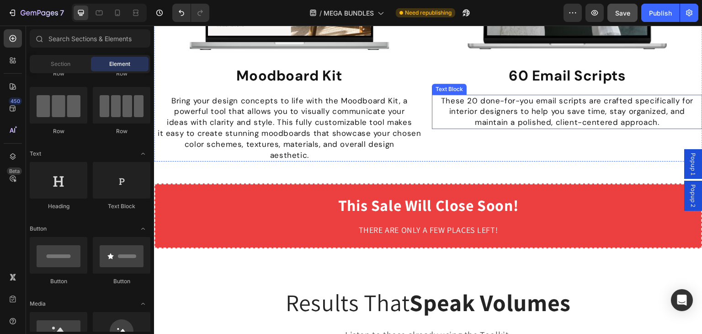
click at [493, 104] on p "These 20 done-for-you email scripts are crafted specifically for interior desig…" at bounding box center [567, 112] width 269 height 32
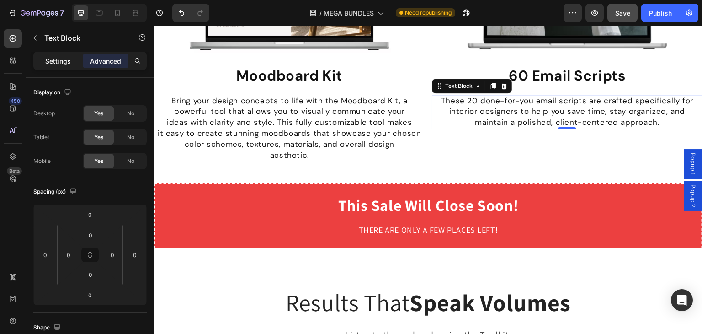
click at [60, 60] on p "Settings" at bounding box center [58, 61] width 26 height 10
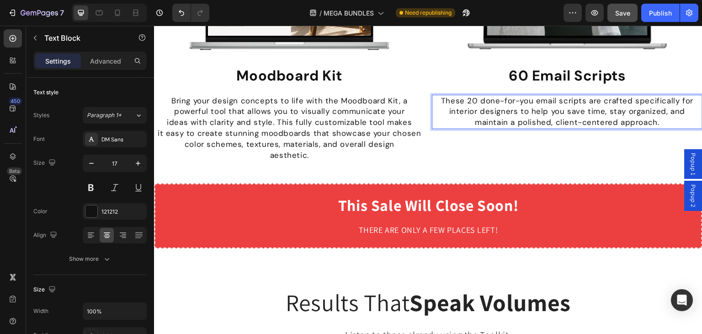
click at [675, 97] on p "These 20 done-for-you email scripts are crafted specifically for interior desig…" at bounding box center [567, 112] width 269 height 32
click at [670, 106] on p "for interior designers to help you save time, stay organized, and maintain a po…" at bounding box center [567, 117] width 269 height 22
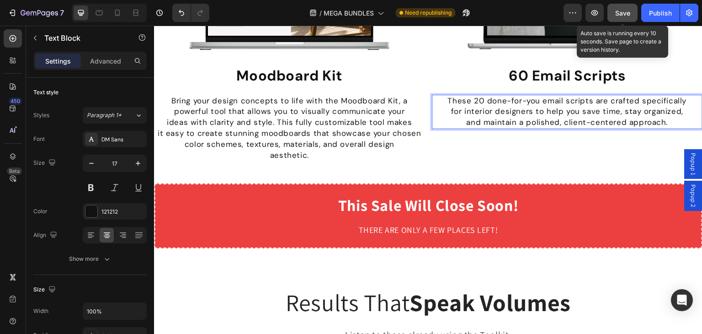
click at [617, 11] on span "Save" at bounding box center [622, 13] width 15 height 8
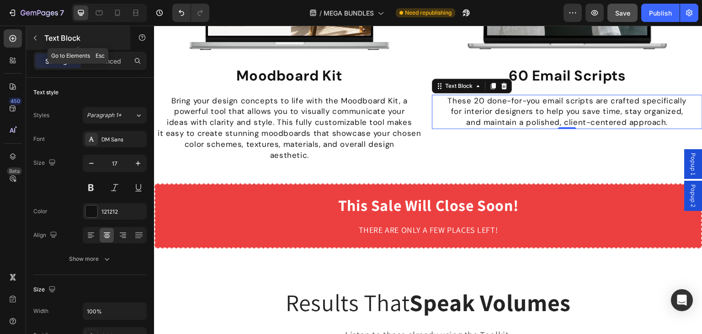
click at [37, 39] on icon "button" at bounding box center [35, 37] width 7 height 7
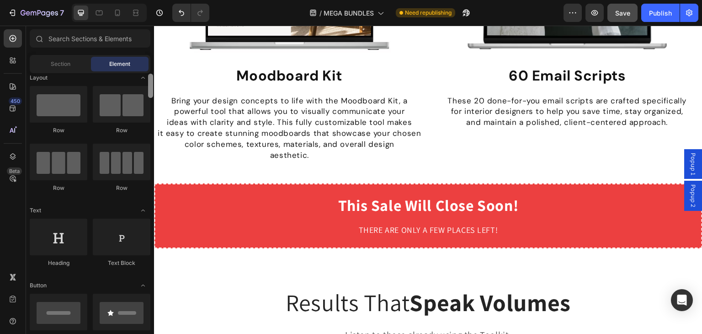
scroll to position [0, 0]
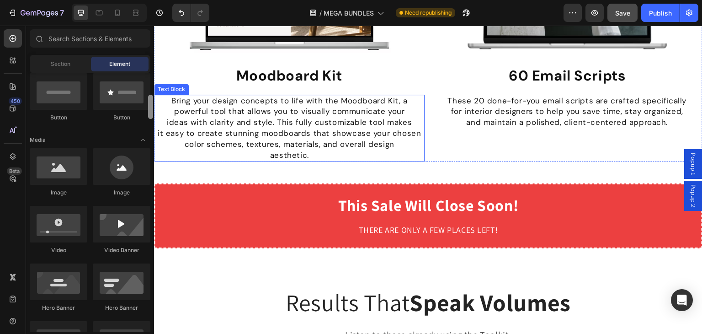
drag, startPoint x: 305, startPoint y: 117, endPoint x: 154, endPoint y: 106, distance: 151.6
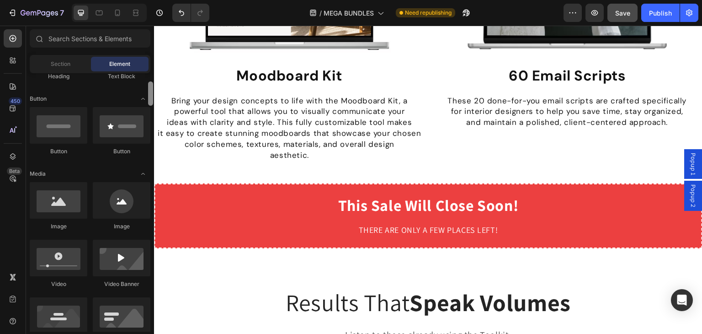
scroll to position [185, 0]
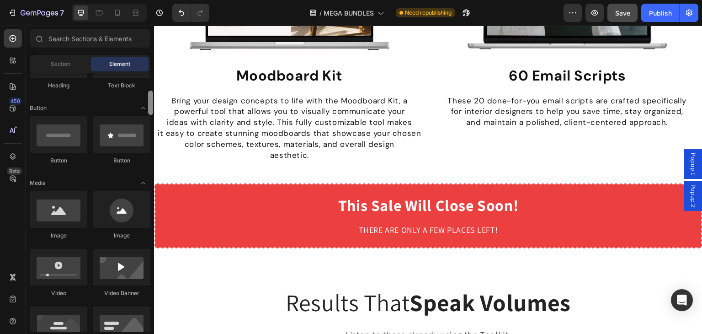
click at [148, 101] on div at bounding box center [150, 102] width 5 height 24
click at [59, 205] on div at bounding box center [59, 209] width 58 height 37
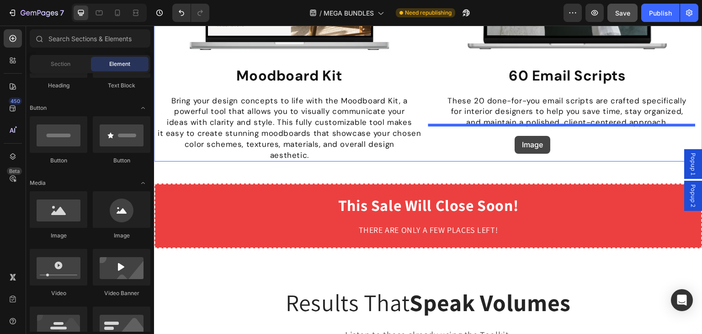
drag, startPoint x: 214, startPoint y: 238, endPoint x: 515, endPoint y: 136, distance: 317.7
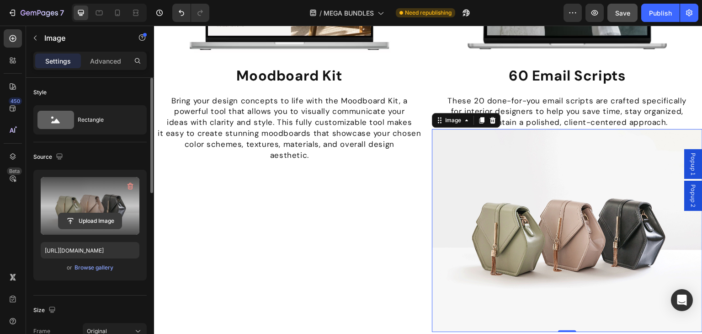
click at [85, 219] on input "file" at bounding box center [90, 221] width 63 height 16
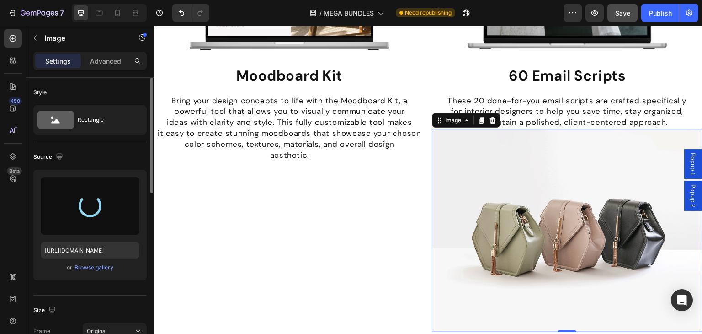
type input "https://cdn.shopify.com/s/files/1/0952/8413/4225/files/gempages_577533156362552…"
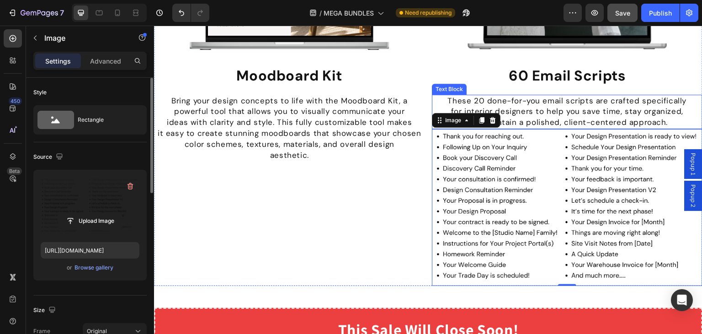
click at [557, 117] on p "and maintain a polished, client-centered approach." at bounding box center [567, 122] width 269 height 11
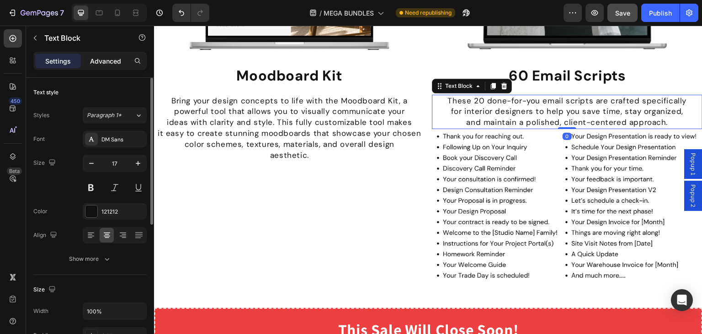
click at [115, 57] on p "Advanced" at bounding box center [105, 61] width 31 height 10
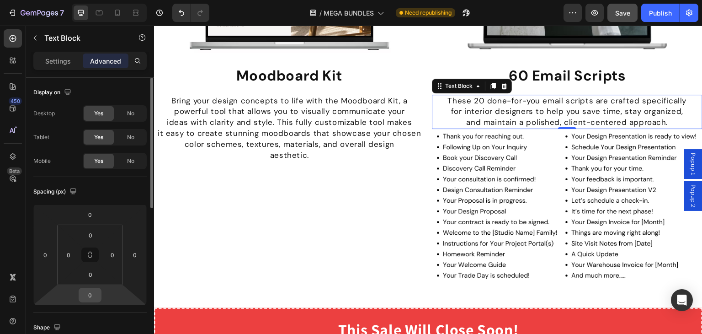
click at [91, 294] on input "0" at bounding box center [90, 295] width 18 height 14
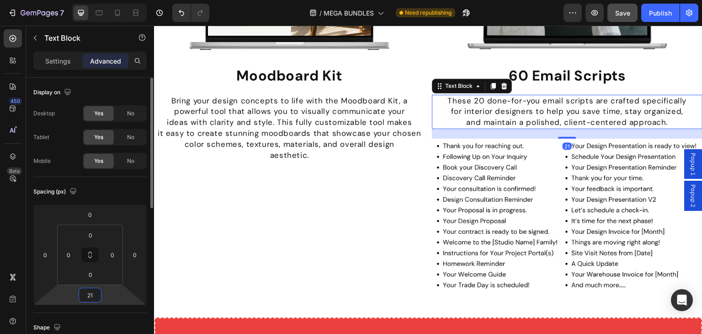
type input "20"
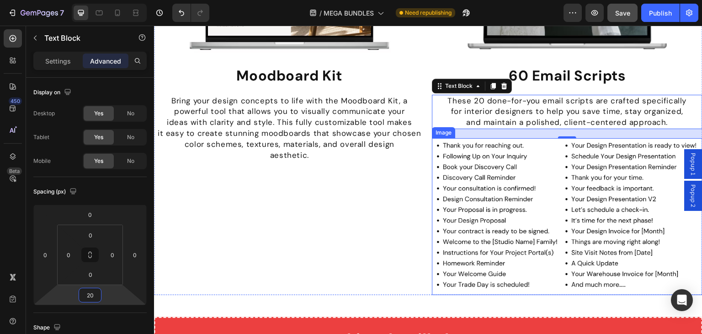
click at [571, 224] on img at bounding box center [567, 216] width 271 height 157
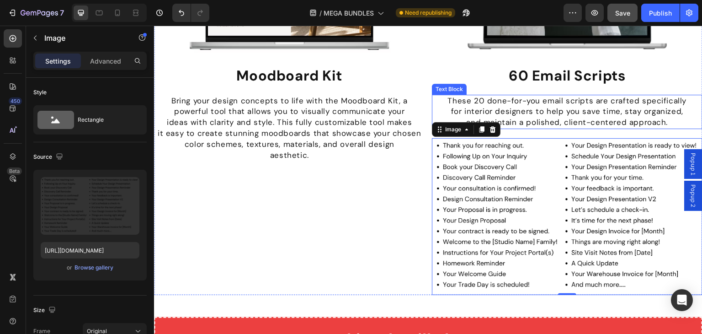
click at [542, 117] on p "and maintain a polished, client-centered approach." at bounding box center [567, 122] width 269 height 11
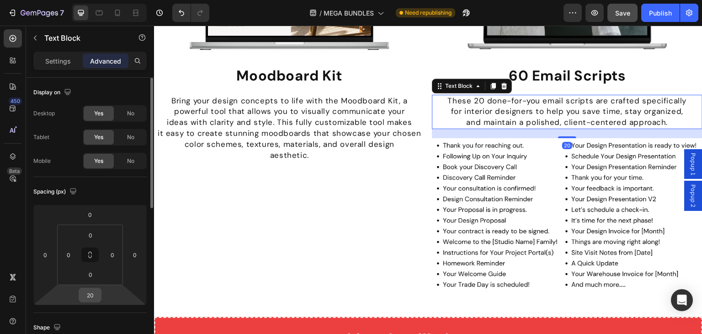
click at [92, 297] on input "20" at bounding box center [90, 295] width 18 height 14
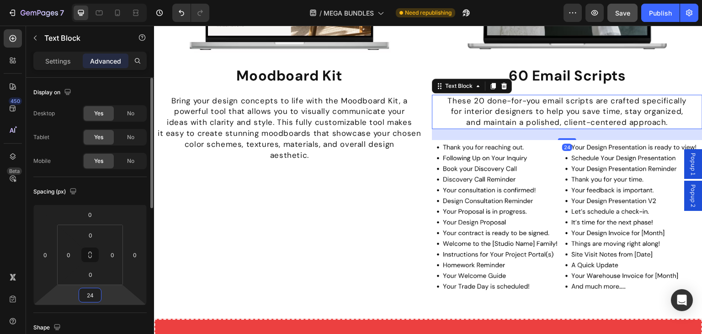
type input "25"
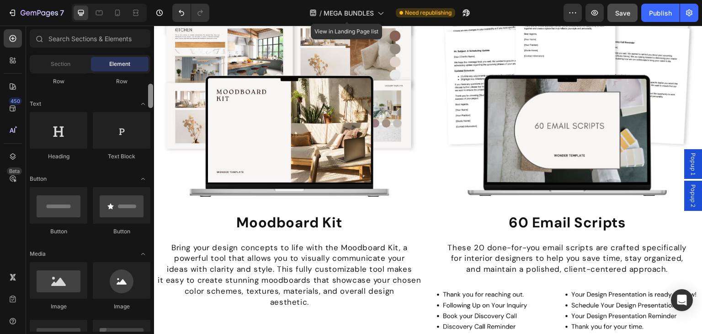
scroll to position [0, 0]
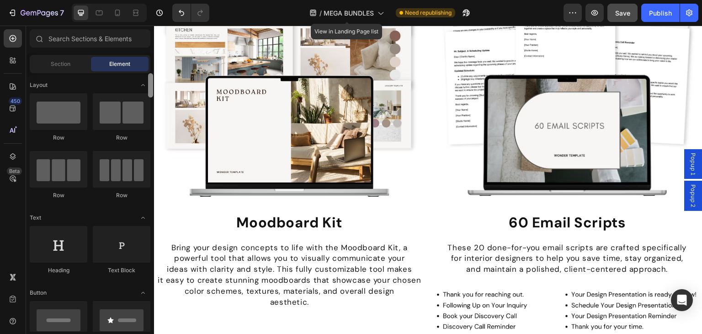
drag, startPoint x: 149, startPoint y: 106, endPoint x: 154, endPoint y: 89, distance: 17.6
click at [154, 89] on div at bounding box center [150, 202] width 7 height 258
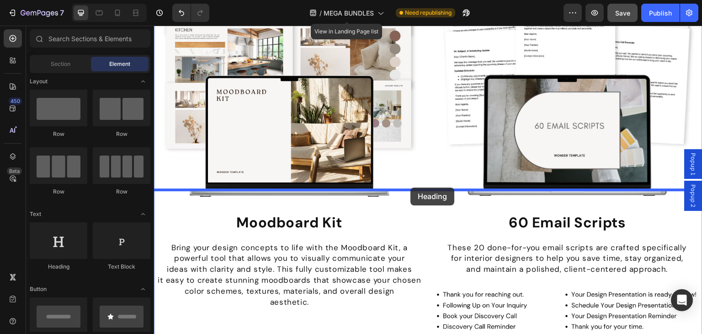
drag, startPoint x: 216, startPoint y: 269, endPoint x: 410, endPoint y: 187, distance: 210.8
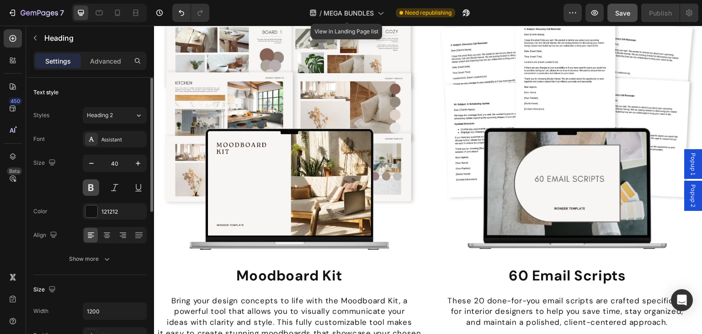
click at [88, 186] on button at bounding box center [91, 187] width 16 height 16
click at [107, 237] on icon at bounding box center [107, 237] width 5 height 1
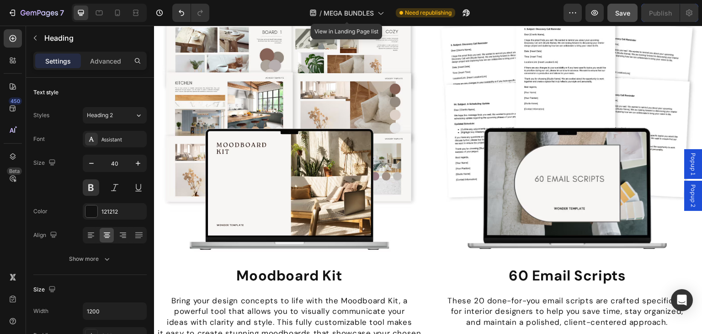
click at [86, 192] on button at bounding box center [91, 187] width 16 height 16
click at [91, 138] on icon at bounding box center [91, 139] width 5 height 5
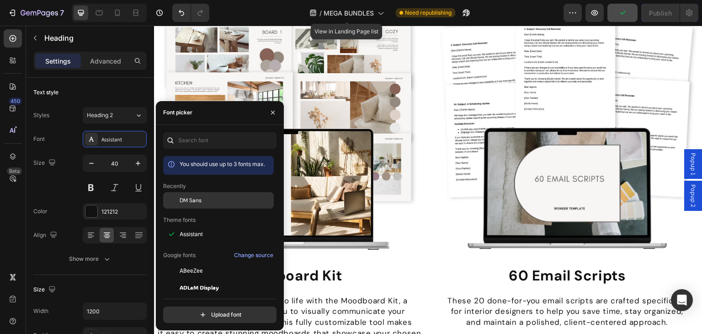
click at [192, 196] on span "DM Sans" at bounding box center [191, 200] width 22 height 8
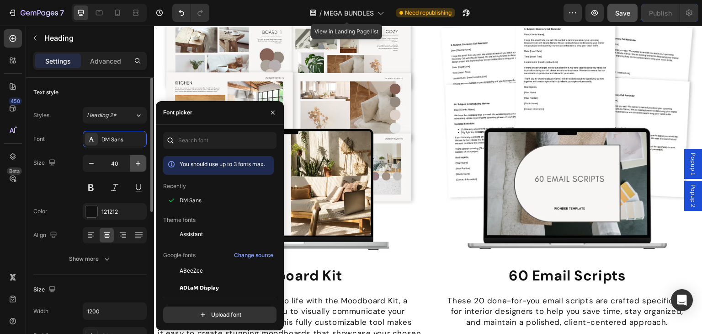
click at [137, 165] on icon "button" at bounding box center [137, 163] width 9 height 9
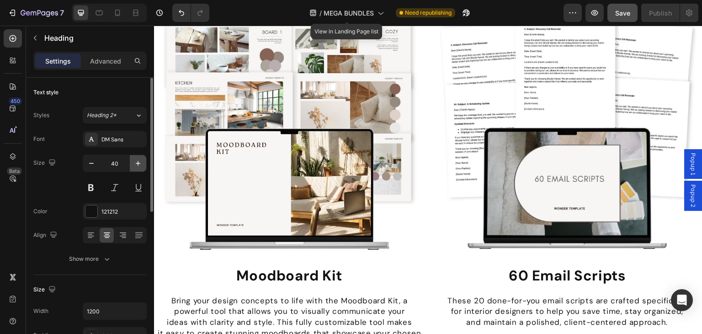
click at [137, 165] on icon "button" at bounding box center [137, 163] width 9 height 9
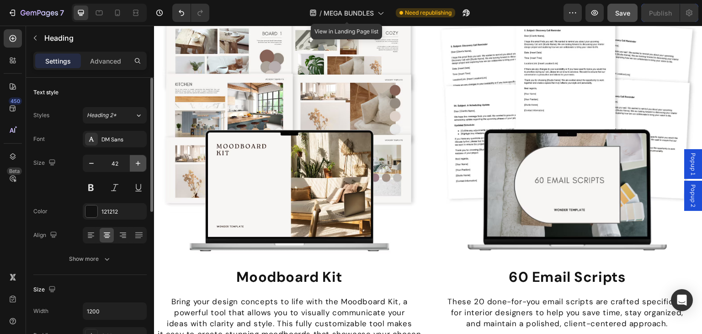
click at [137, 165] on icon "button" at bounding box center [137, 163] width 9 height 9
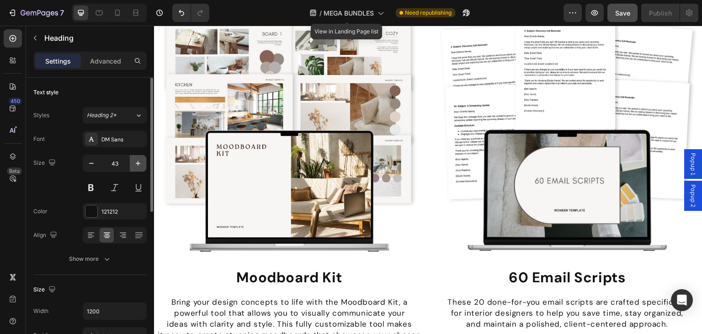
click at [137, 165] on icon "button" at bounding box center [137, 163] width 9 height 9
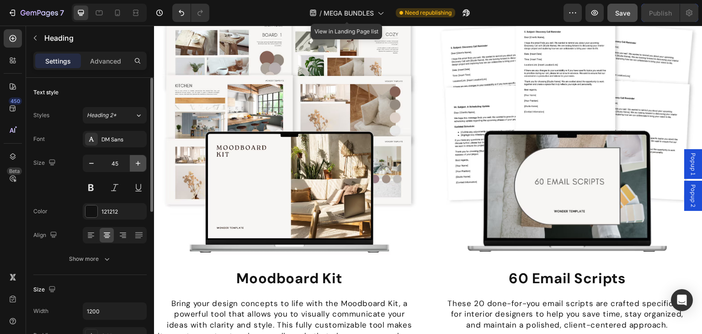
click at [137, 165] on icon "button" at bounding box center [137, 163] width 9 height 9
type input "46"
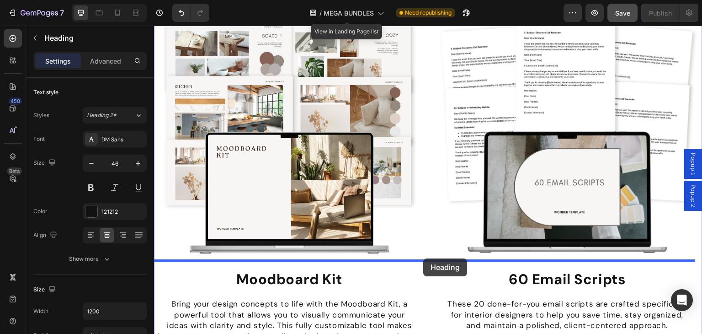
drag, startPoint x: 163, startPoint y: 196, endPoint x: 423, endPoint y: 258, distance: 267.4
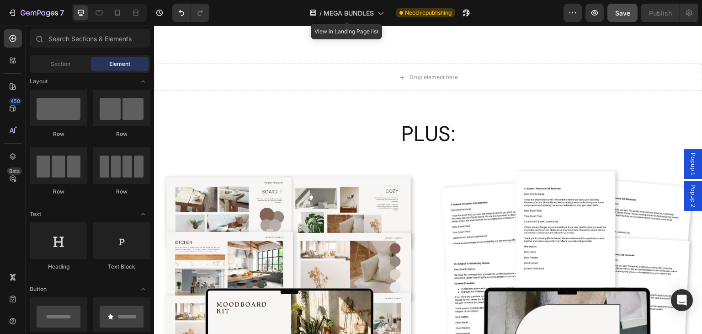
scroll to position [3600, 0]
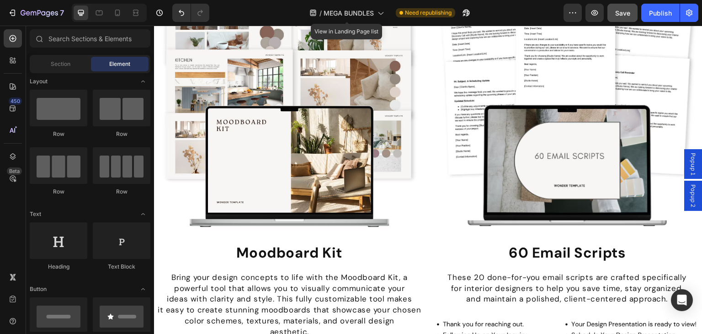
scroll to position [3643, 0]
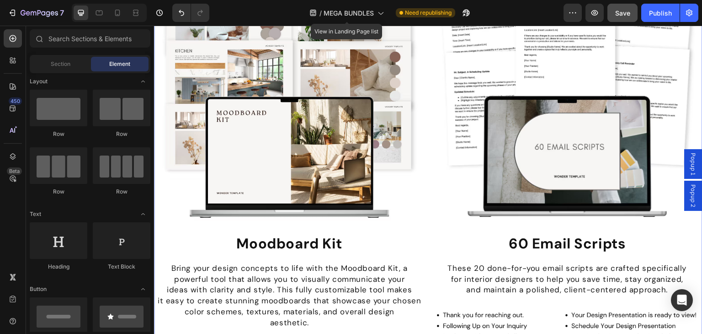
click at [483, 186] on div "PLUS: Heading Image Moodboard Kit Heading Bring your design concepts to life wi…" at bounding box center [428, 200] width 548 height 572
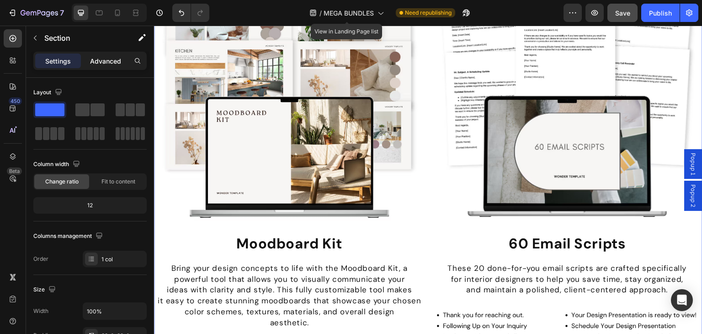
click at [103, 62] on p "Advanced" at bounding box center [105, 61] width 31 height 10
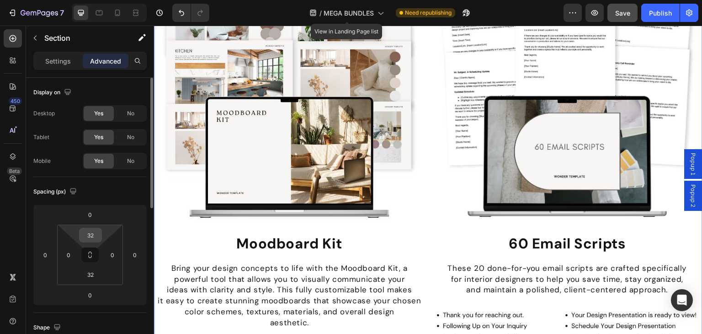
click at [92, 233] on input "32" at bounding box center [90, 235] width 18 height 14
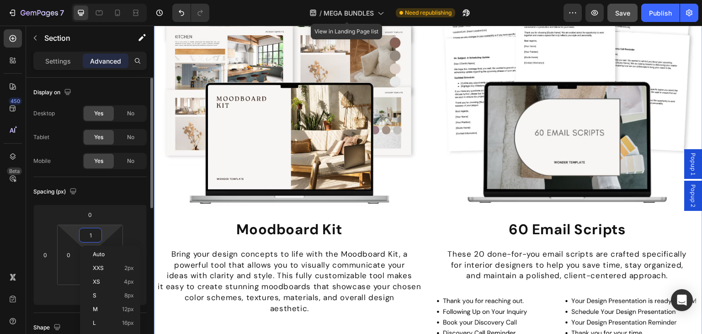
type input "0"
click at [75, 0] on html "7 Version history / MEGA BUNDLES View in Landing Page list Need republishing Pr…" at bounding box center [351, 0] width 702 height 0
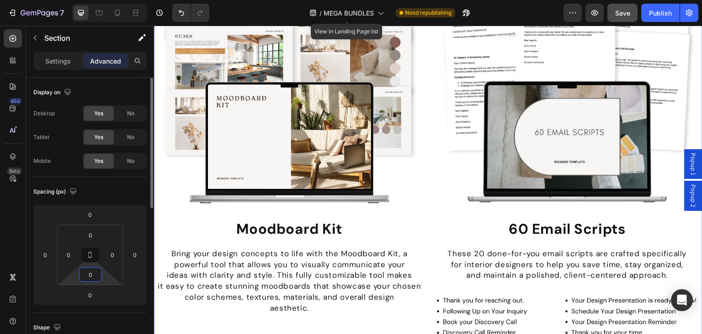
type input "0"
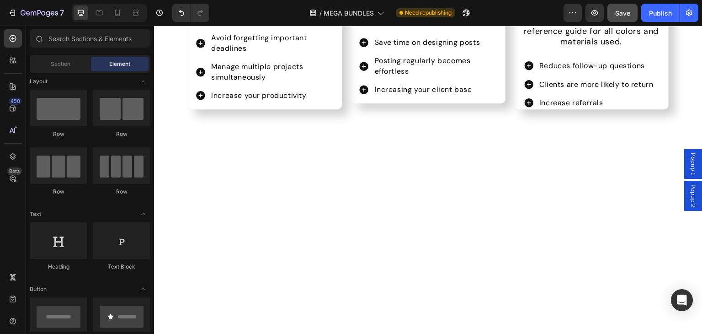
scroll to position [3485, 0]
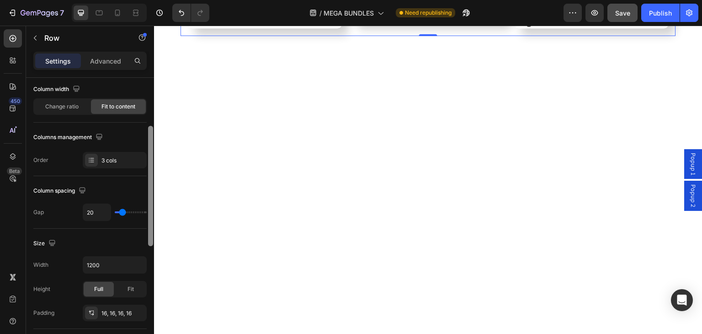
scroll to position [99, 0]
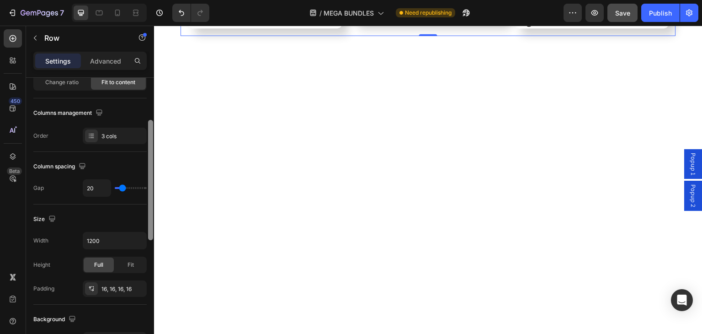
drag, startPoint x: 304, startPoint y: 185, endPoint x: 155, endPoint y: 242, distance: 159.3
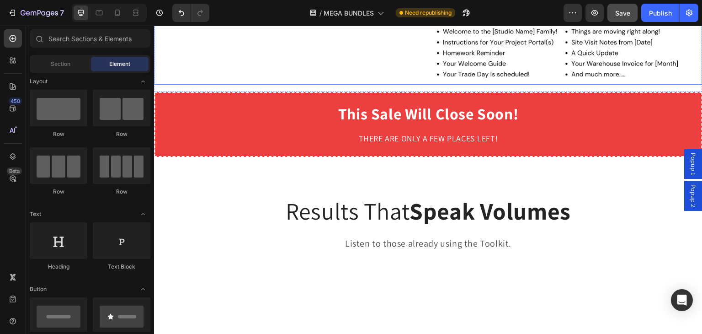
scroll to position [3735, 0]
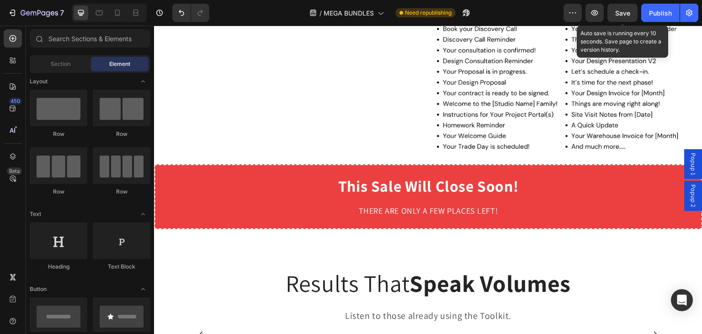
click at [618, 17] on div "Save" at bounding box center [622, 13] width 15 height 10
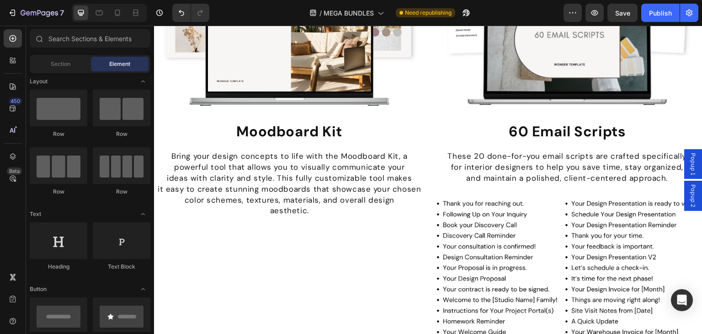
scroll to position [3647, 0]
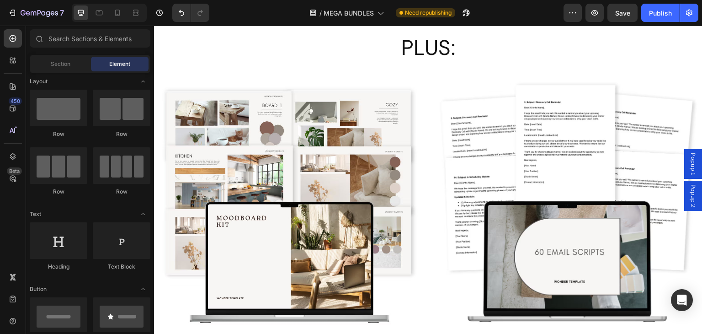
scroll to position [3651, 0]
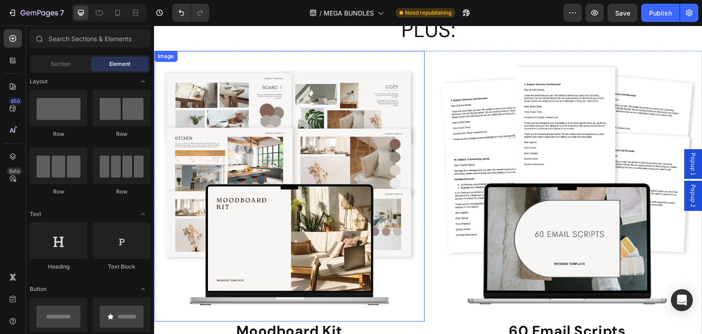
click at [372, 57] on img at bounding box center [289, 186] width 271 height 271
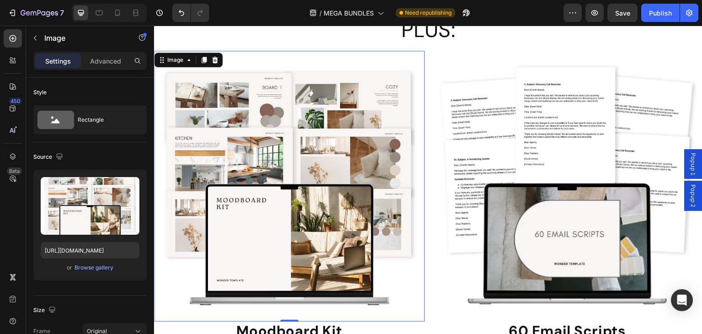
click at [161, 75] on img at bounding box center [289, 186] width 271 height 271
click at [35, 32] on button "button" at bounding box center [35, 38] width 15 height 15
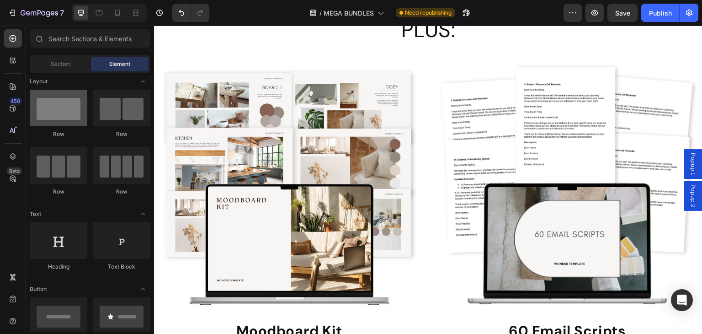
click at [62, 106] on div at bounding box center [59, 108] width 58 height 37
click at [59, 61] on span "Section" at bounding box center [61, 64] width 20 height 8
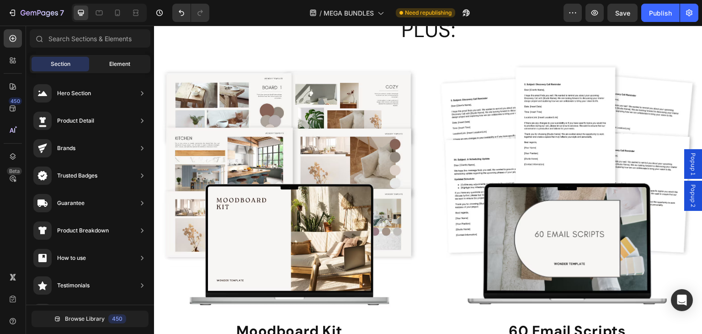
click at [109, 63] on span "Element" at bounding box center [119, 64] width 21 height 8
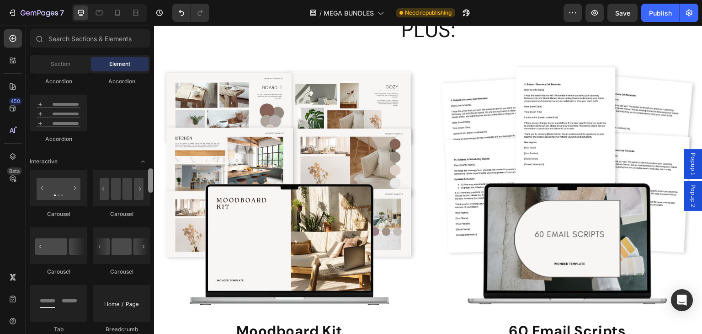
scroll to position [889, 0]
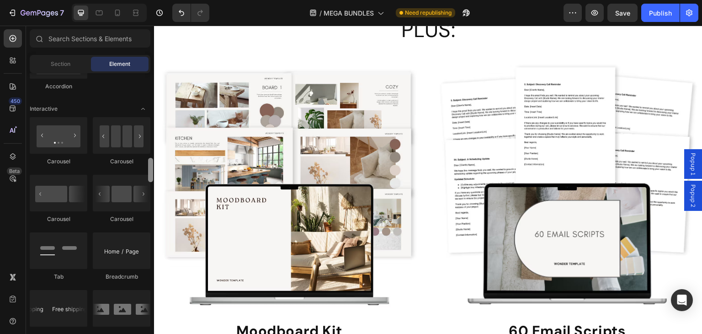
drag, startPoint x: 152, startPoint y: 78, endPoint x: 154, endPoint y: 162, distance: 84.6
click at [154, 162] on div at bounding box center [150, 202] width 7 height 258
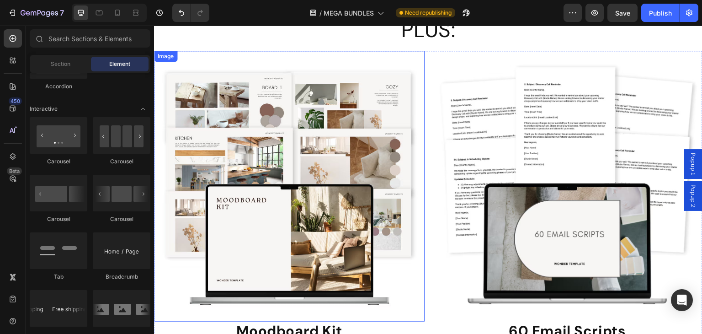
click at [236, 59] on img at bounding box center [289, 186] width 271 height 271
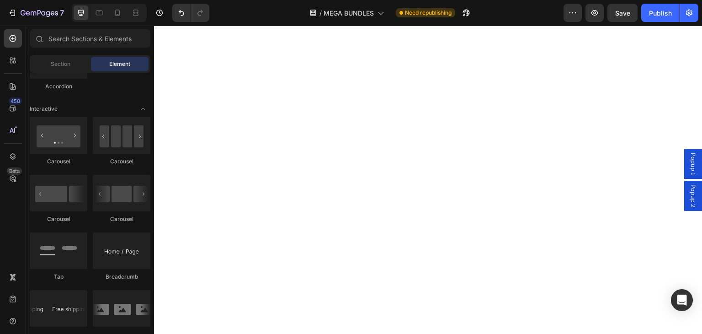
scroll to position [2059, 0]
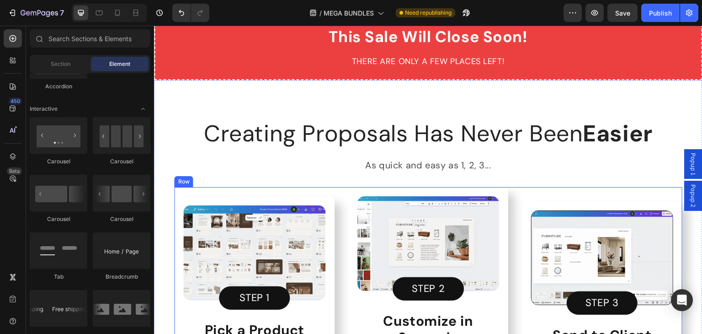
click at [335, 193] on div "Image STEP 1 Button Pick a Product Heading Choose from 500+ fully customizable …" at bounding box center [428, 297] width 508 height 221
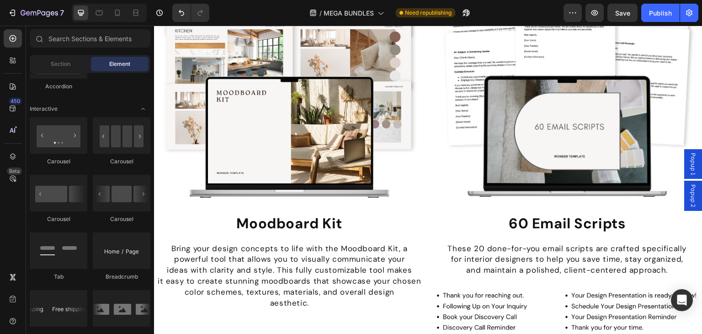
scroll to position [3792, 0]
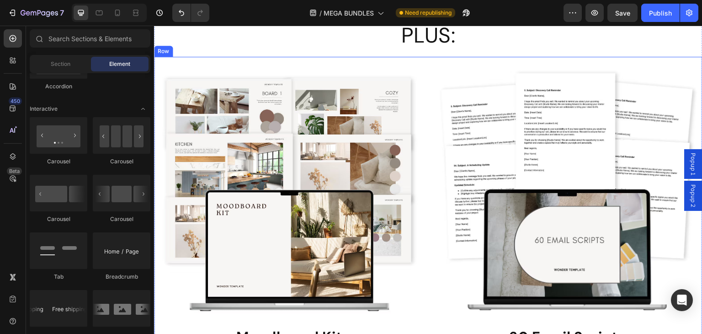
click at [426, 59] on div "Image Moodboard Kit Heading Bring your design concepts to life with the Moodboa…" at bounding box center [428, 307] width 548 height 501
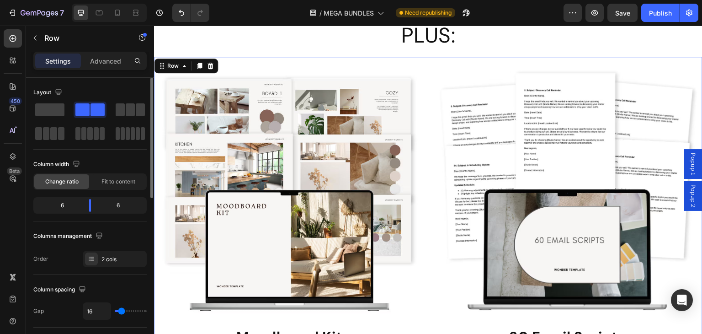
type input "24"
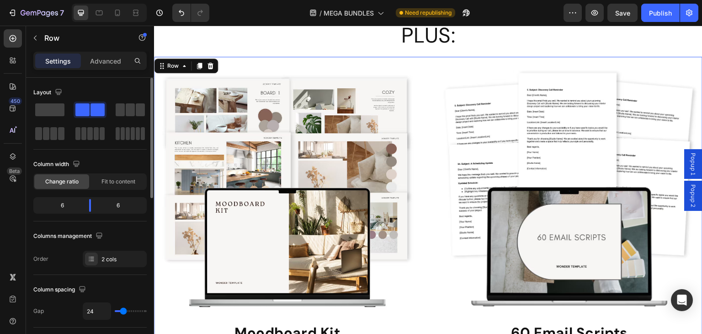
type input "34"
type input "38"
type input "41"
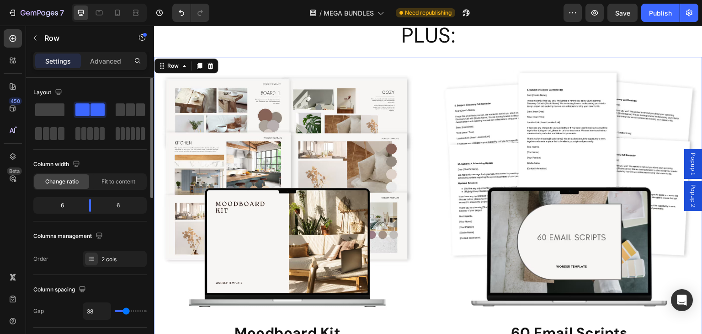
type input "41"
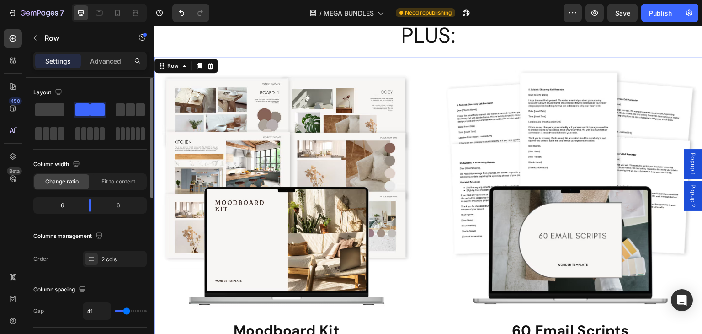
type input "43"
type input "47"
type input "48"
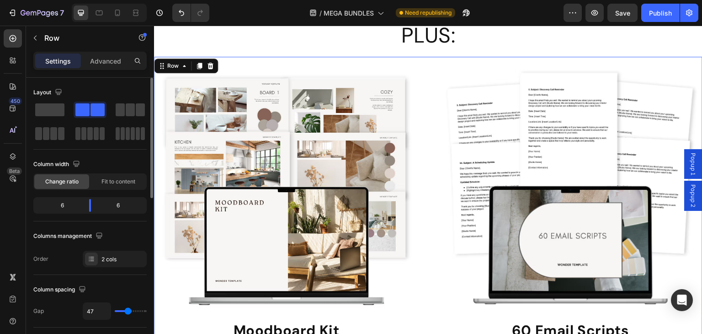
type input "48"
type input "54"
type input "59"
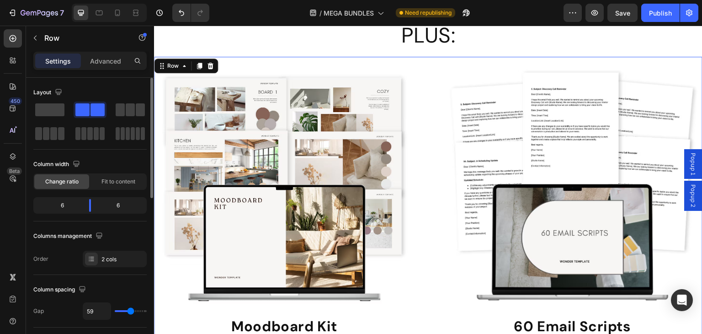
type input "61"
type input "63"
type input "64"
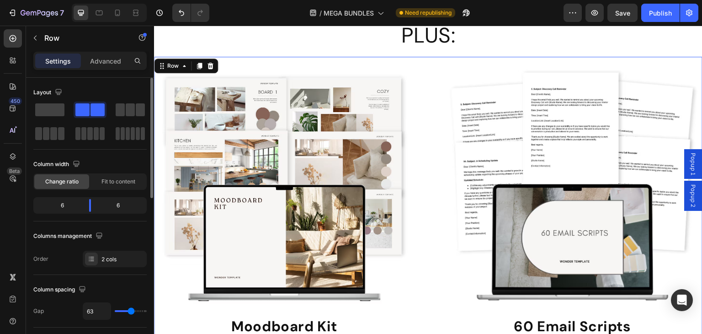
type input "64"
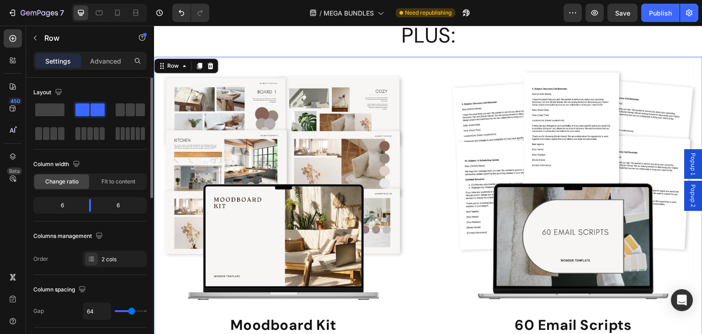
type input "68"
type input "66"
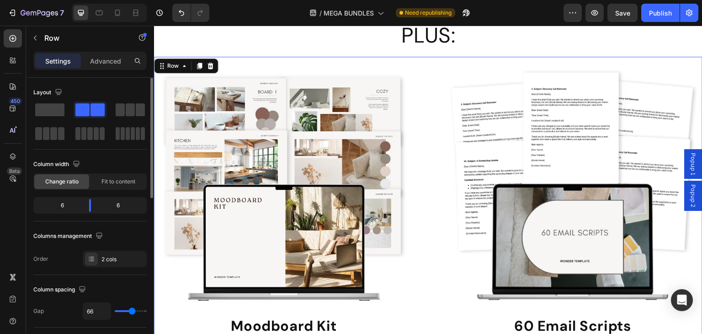
type input "64"
type input "63"
type input "52"
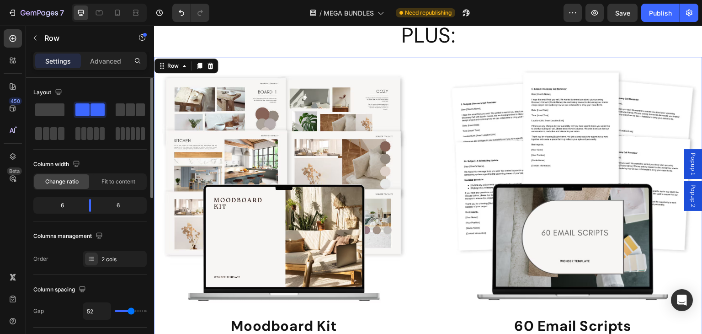
type input "52"
type input "43"
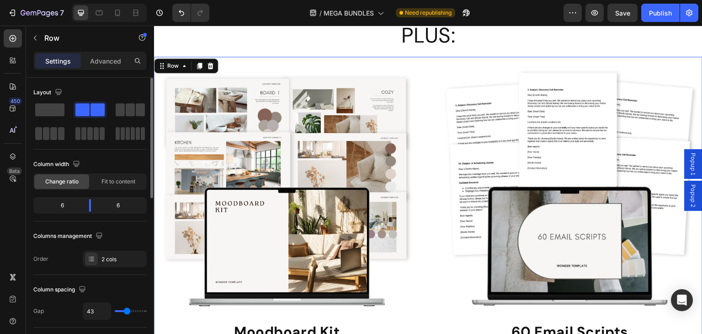
type input "38"
type input "36"
type input "34"
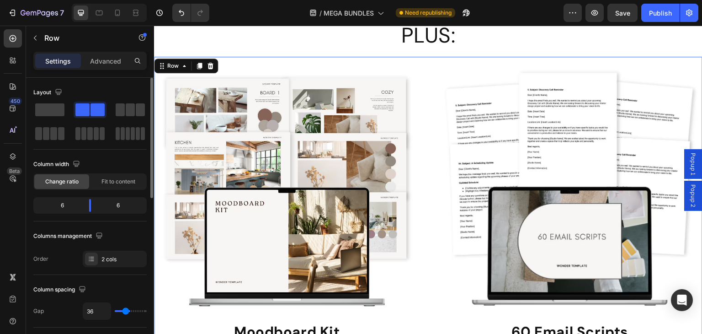
type input "34"
type input "32"
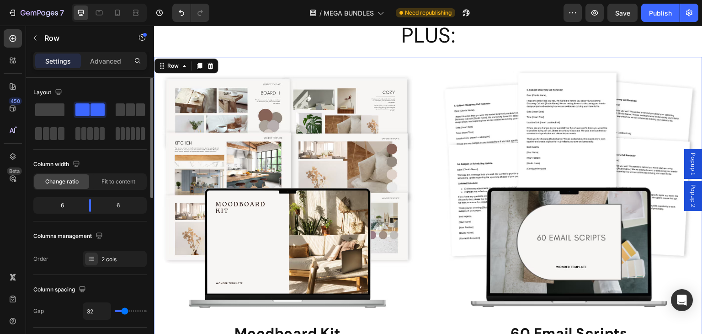
type input "34"
type input "50"
type input "59"
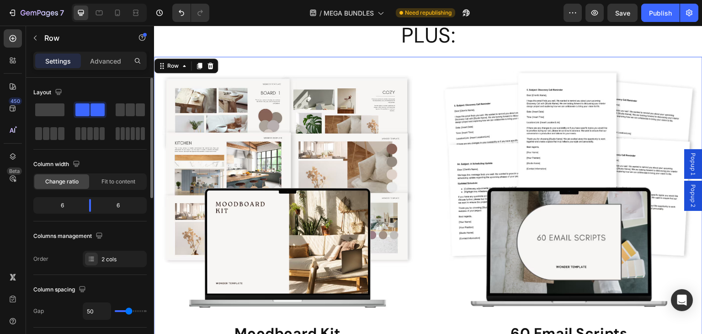
type input "59"
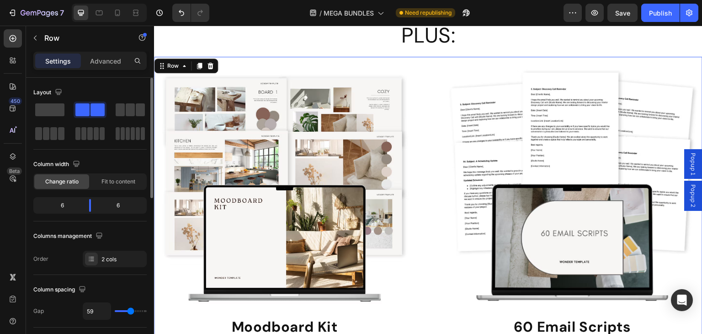
type input "111"
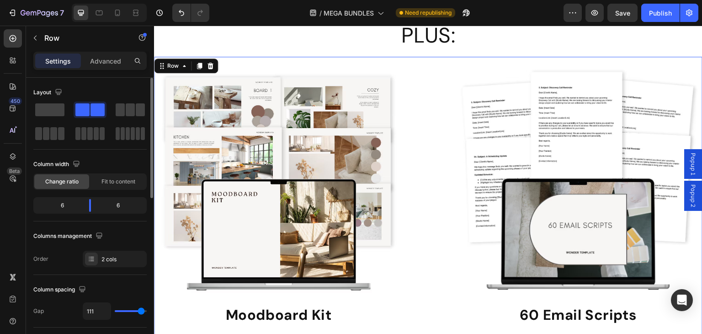
type input "59"
type input "31"
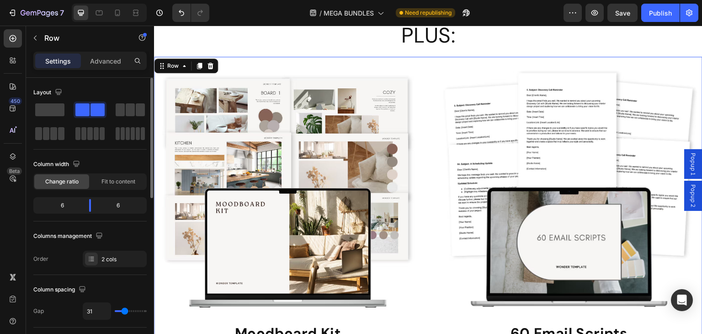
type input "18"
type input "16"
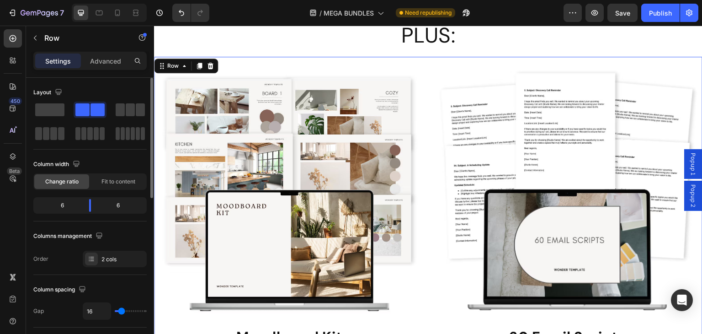
type input "20"
type input "27"
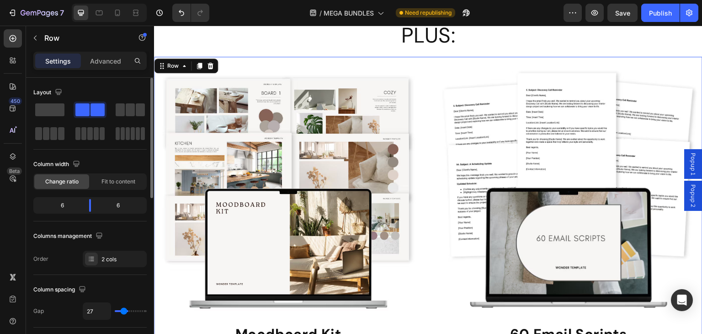
type input "43"
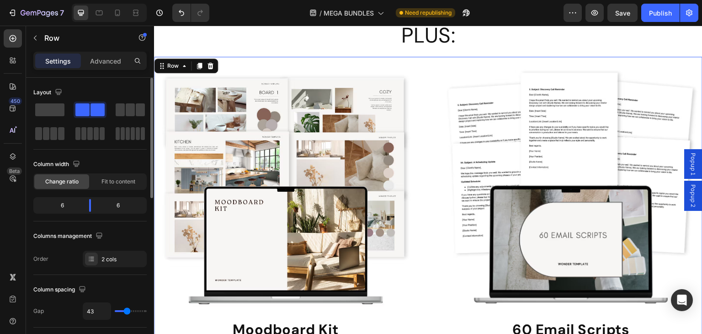
type input "48"
type input "50"
type input "48"
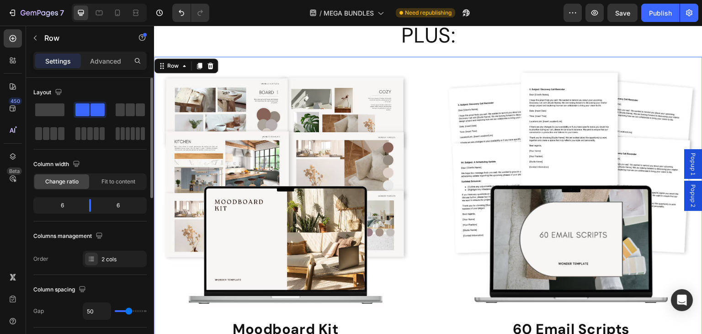
type input "48"
type input "47"
type input "45"
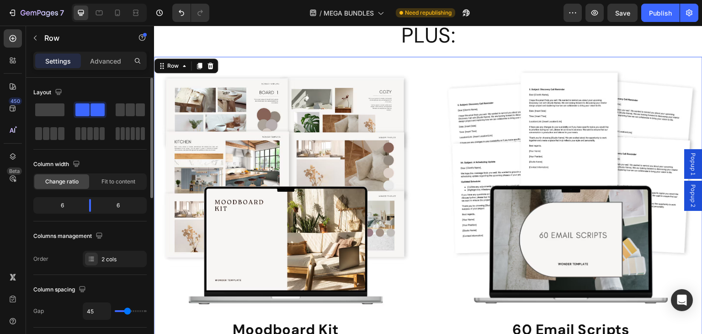
type input "40"
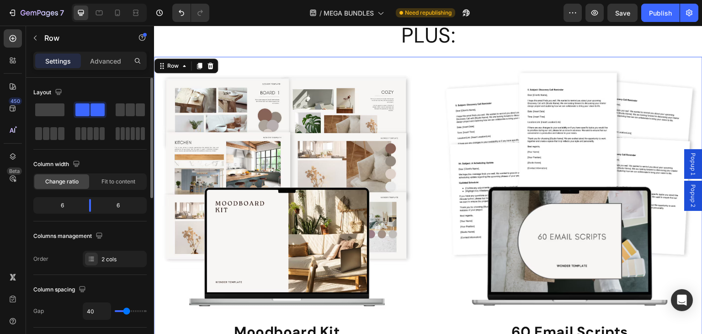
type input "38"
type input "36"
type input "34"
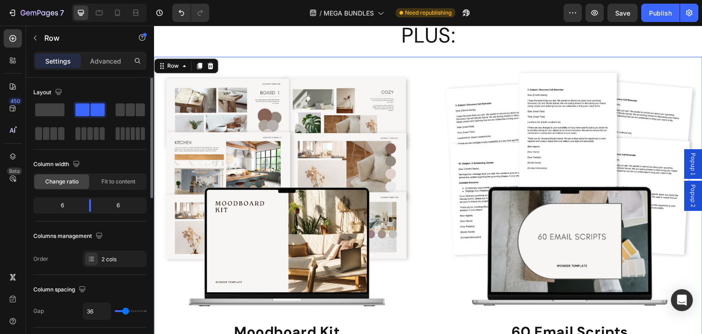
type input "34"
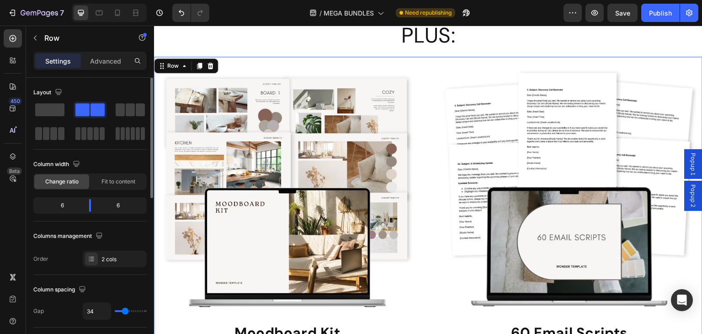
type input "32"
type input "31"
type input "29"
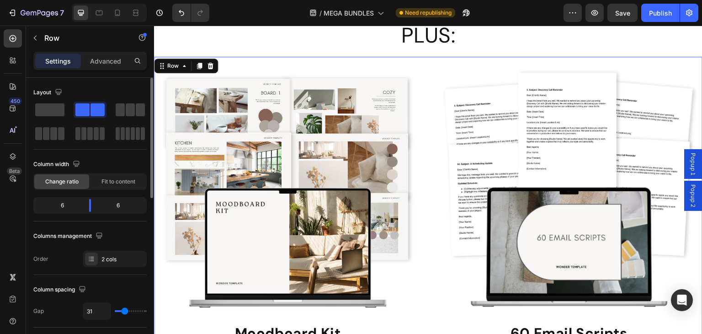
type input "29"
type input "27"
type input "22"
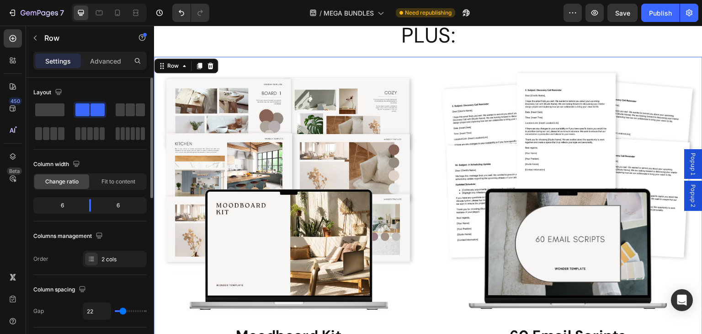
type input "22"
click at [122, 310] on input "range" at bounding box center [131, 311] width 32 height 2
click at [105, 310] on input "22" at bounding box center [96, 311] width 27 height 16
type input "2"
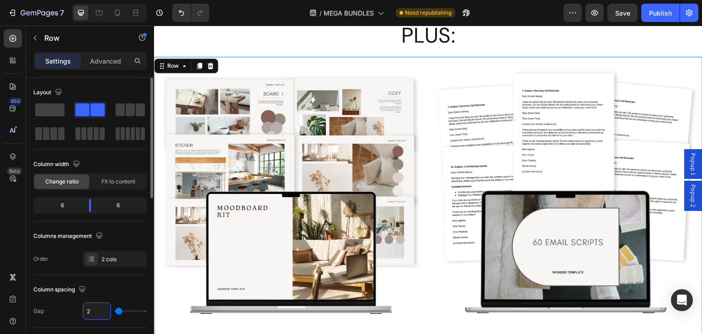
type input "20"
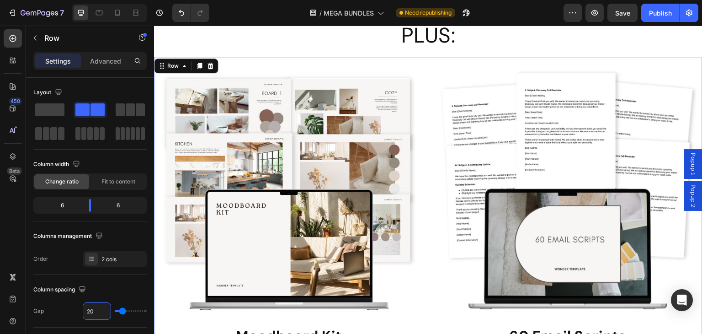
type input "20"
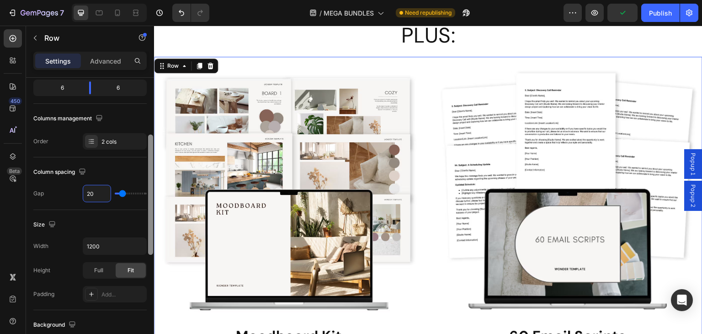
scroll to position [122, 0]
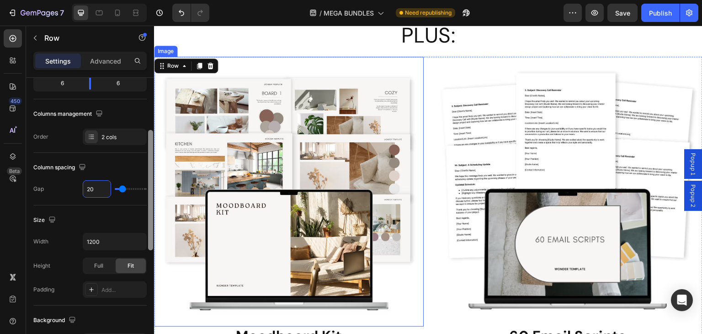
drag, startPoint x: 302, startPoint y: 187, endPoint x: 156, endPoint y: 229, distance: 151.9
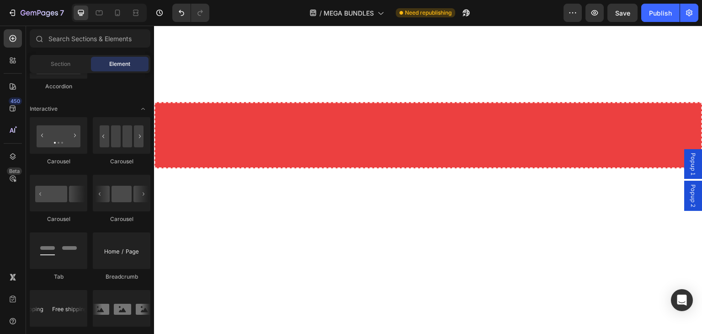
scroll to position [2213, 0]
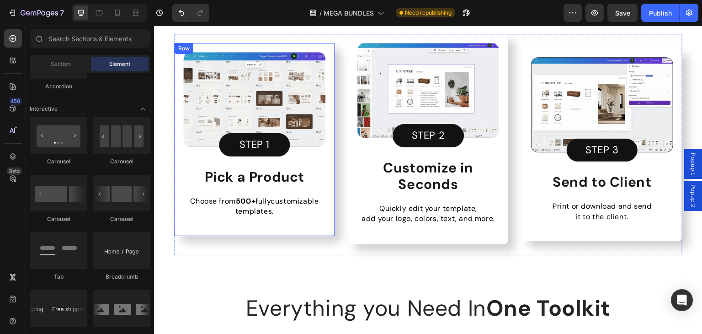
click at [325, 185] on div "Image STEP 1 Button Pick a Product Heading Choose from 500+ fully customizable …" at bounding box center [254, 139] width 160 height 193
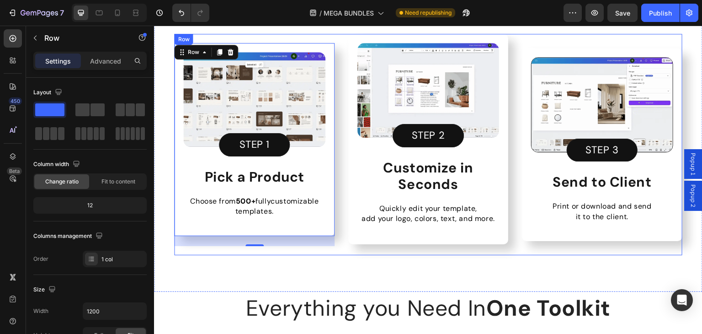
click at [331, 249] on div "Image STEP 1 Button Pick a Product Heading Choose from 500+ fully customizable …" at bounding box center [254, 144] width 160 height 221
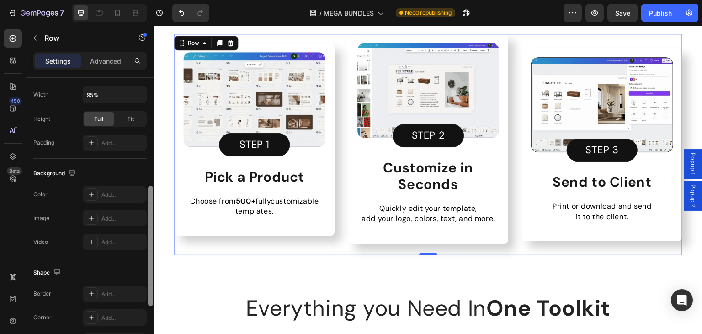
scroll to position [264, 0]
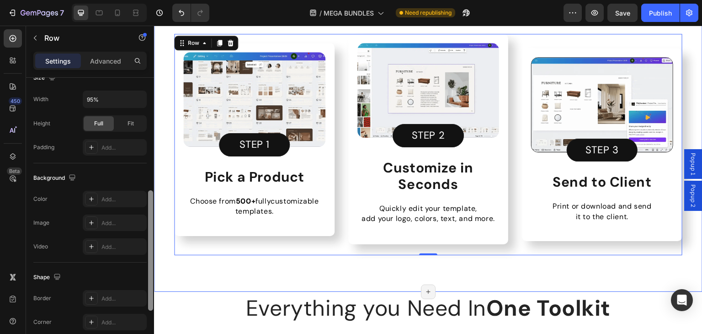
drag, startPoint x: 305, startPoint y: 154, endPoint x: 161, endPoint y: 229, distance: 162.3
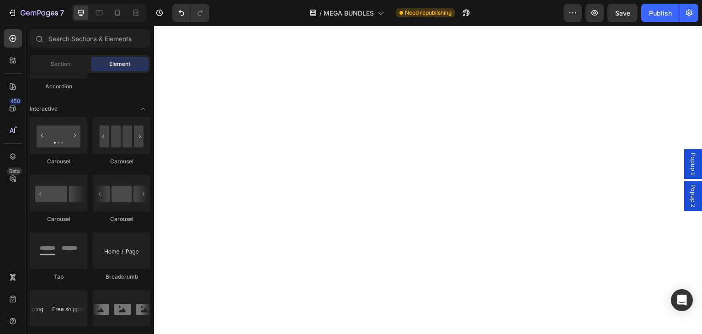
scroll to position [3645, 0]
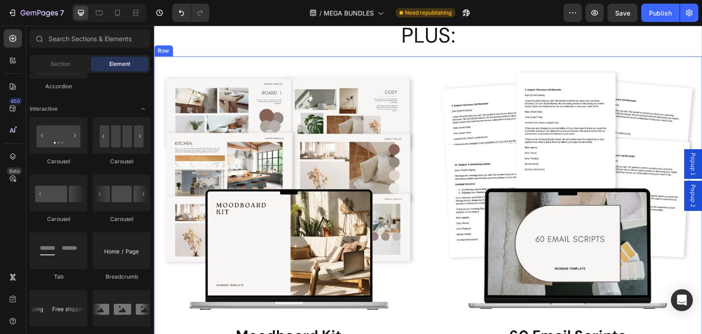
click at [423, 61] on div "Image Moodboard Kit Heading Bring your design concepts to life with the Moodboa…" at bounding box center [428, 306] width 548 height 500
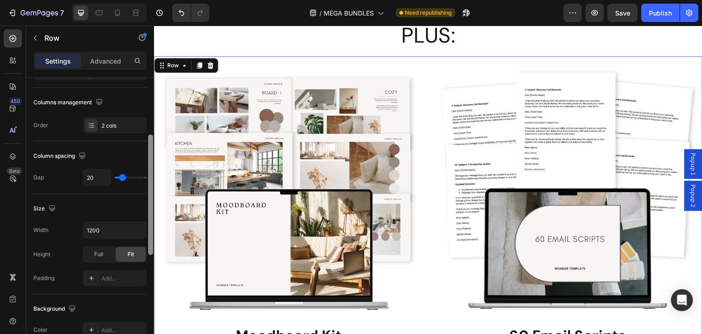
scroll to position [141, 0]
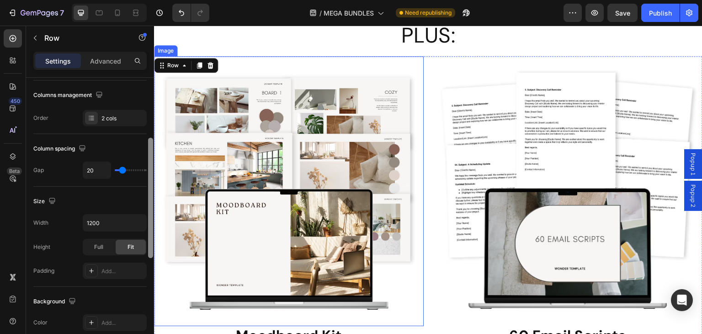
drag, startPoint x: 305, startPoint y: 114, endPoint x: 154, endPoint y: 181, distance: 164.9
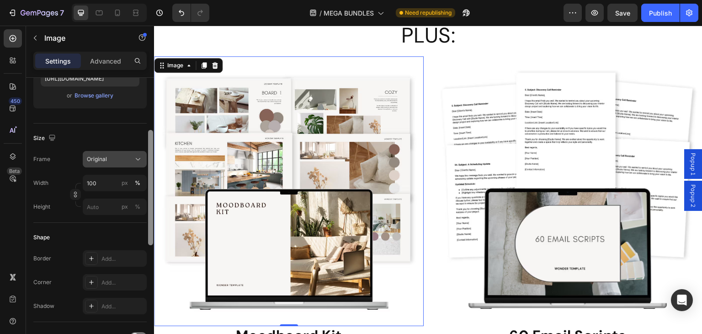
scroll to position [174, 0]
click at [146, 163] on div "Original" at bounding box center [115, 157] width 64 height 16
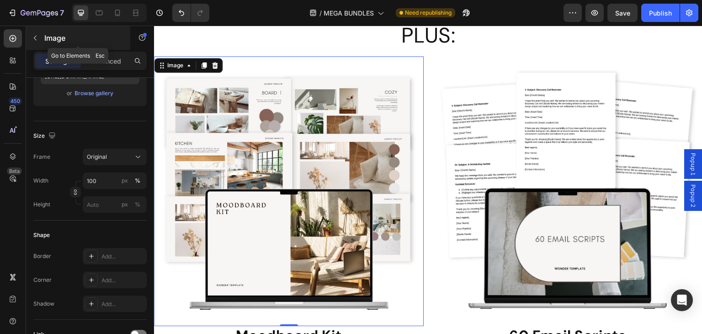
click at [35, 35] on icon "button" at bounding box center [35, 37] width 7 height 7
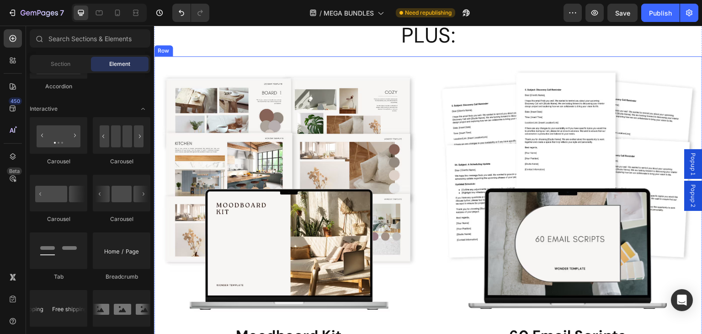
click at [422, 59] on div "Image Moodboard Kit Heading Bring your design concepts to life with the Moodboa…" at bounding box center [428, 306] width 548 height 500
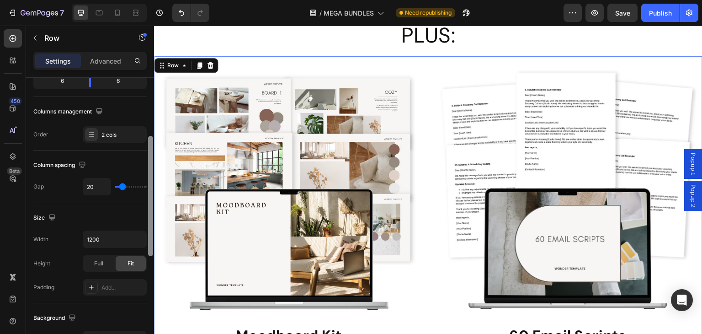
scroll to position [128, 0]
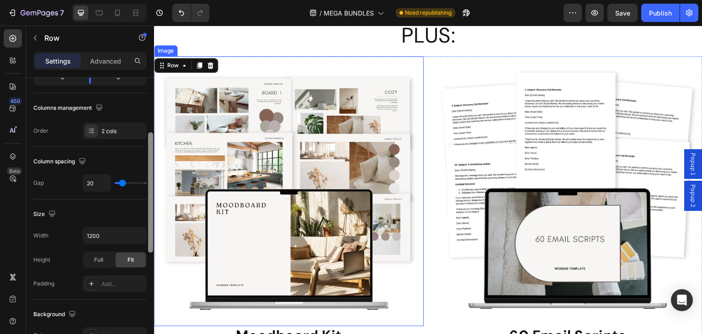
drag, startPoint x: 303, startPoint y: 122, endPoint x: 154, endPoint y: 164, distance: 154.6
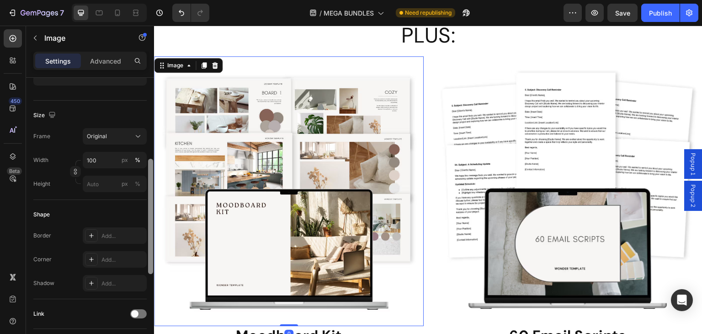
scroll to position [194, 0]
click at [150, 180] on div at bounding box center [150, 214] width 5 height 115
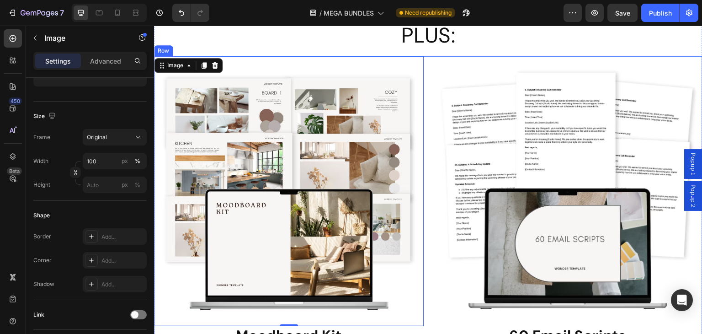
click at [425, 58] on div "Image 0 Moodboard Kit Heading Bring your design concepts to life with the Moodb…" at bounding box center [428, 306] width 548 height 500
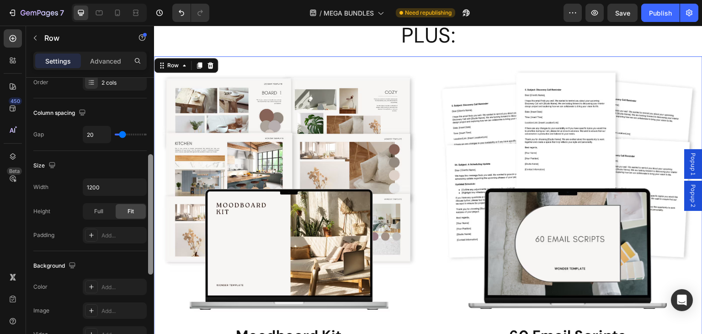
scroll to position [177, 0]
drag, startPoint x: 150, startPoint y: 157, endPoint x: 150, endPoint y: 233, distance: 75.9
click at [150, 233] on div at bounding box center [150, 213] width 5 height 120
click at [90, 204] on div "Full" at bounding box center [99, 210] width 30 height 15
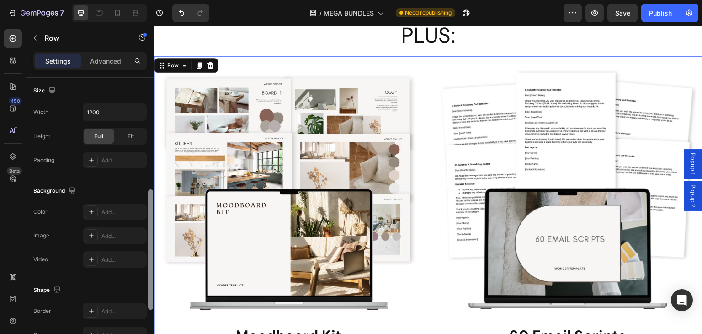
scroll to position [247, 0]
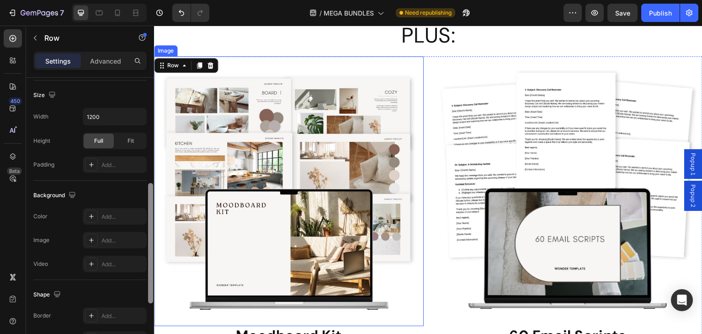
drag, startPoint x: 306, startPoint y: 198, endPoint x: 156, endPoint y: 168, distance: 152.5
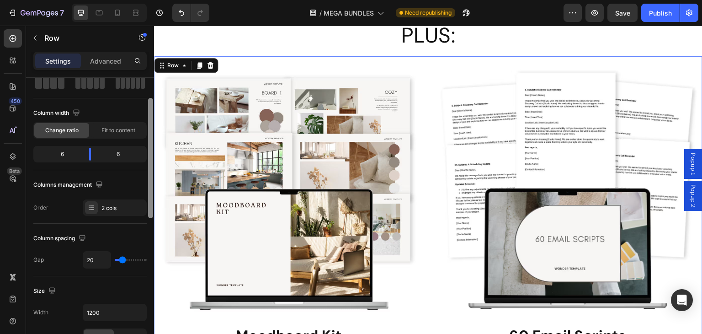
scroll to position [49, 0]
click at [145, 117] on div "Column width" at bounding box center [89, 114] width 113 height 15
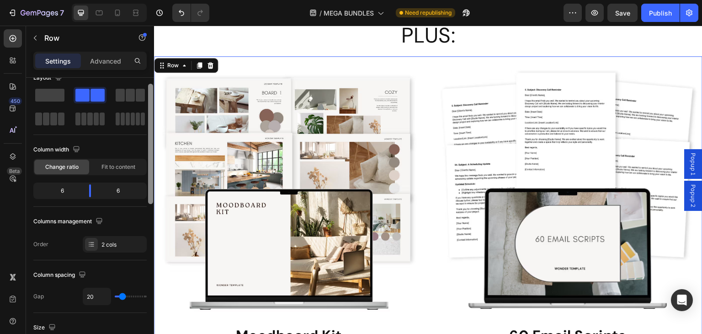
scroll to position [0, 0]
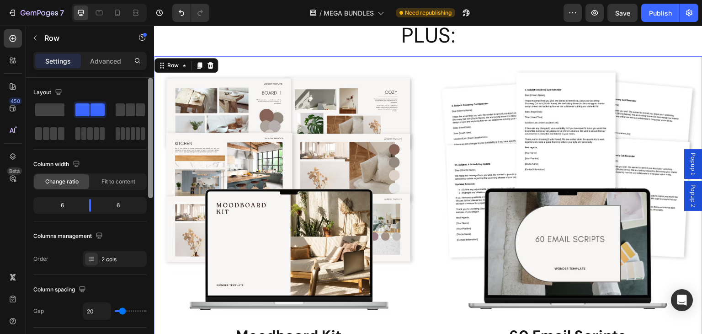
drag, startPoint x: 152, startPoint y: 122, endPoint x: 151, endPoint y: 93, distance: 29.3
click at [151, 93] on div at bounding box center [150, 138] width 5 height 120
click at [98, 56] on p "Advanced" at bounding box center [105, 61] width 31 height 10
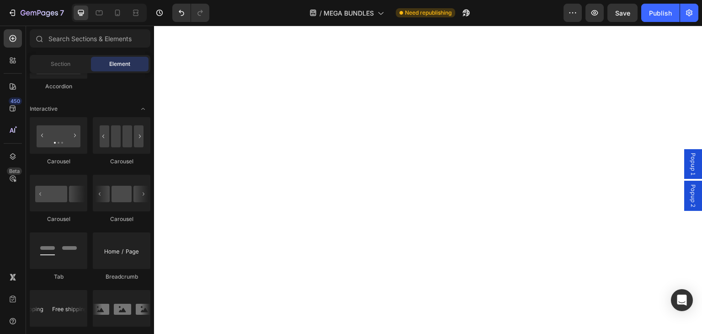
scroll to position [4511, 0]
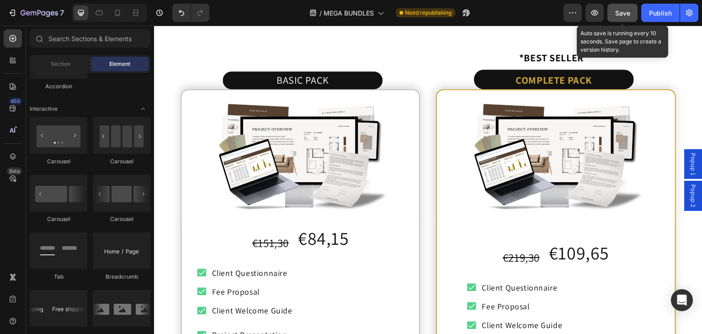
click at [621, 16] on span "Save" at bounding box center [622, 13] width 15 height 8
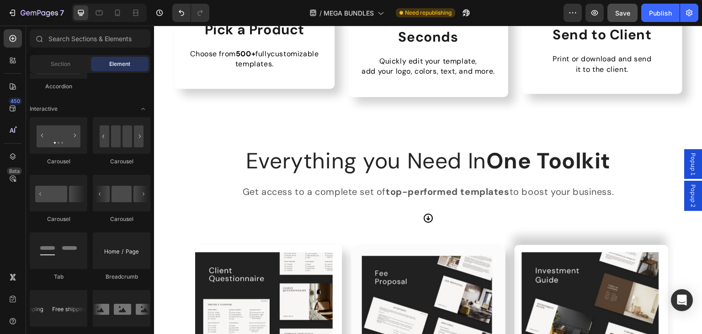
scroll to position [2388, 0]
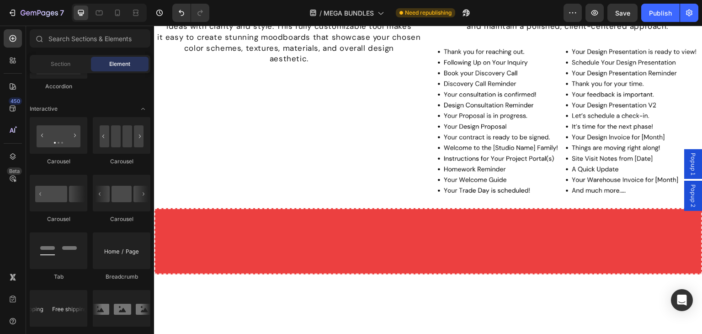
scroll to position [3344, 0]
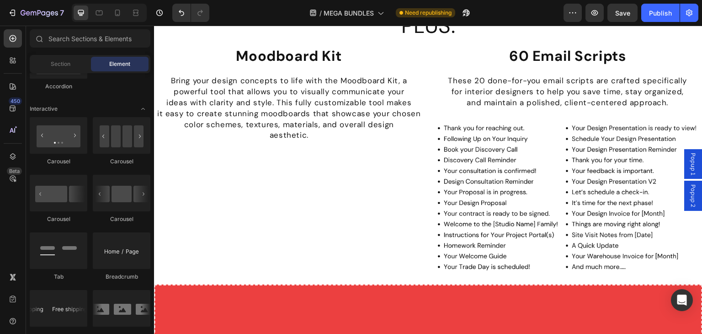
drag, startPoint x: 698, startPoint y: 201, endPoint x: 212, endPoint y: 87, distance: 499.4
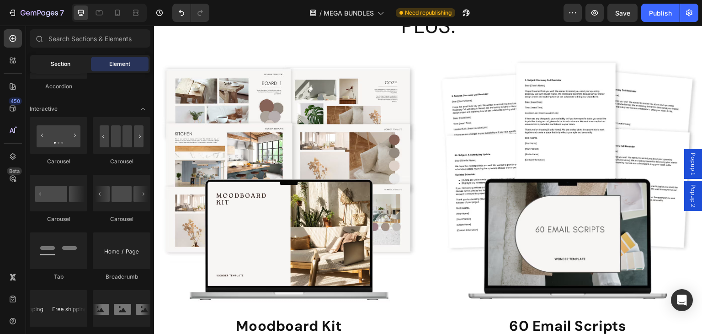
scroll to position [3327, 0]
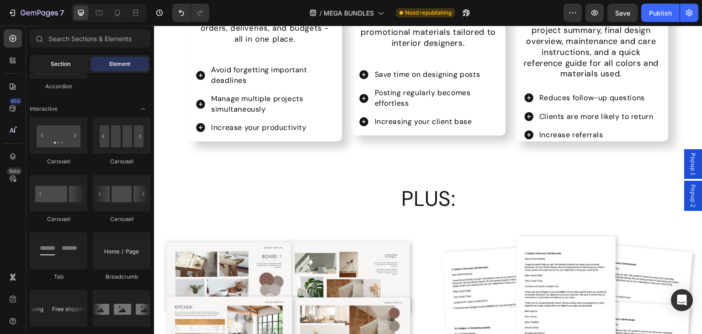
click at [58, 62] on span "Section" at bounding box center [61, 64] width 20 height 8
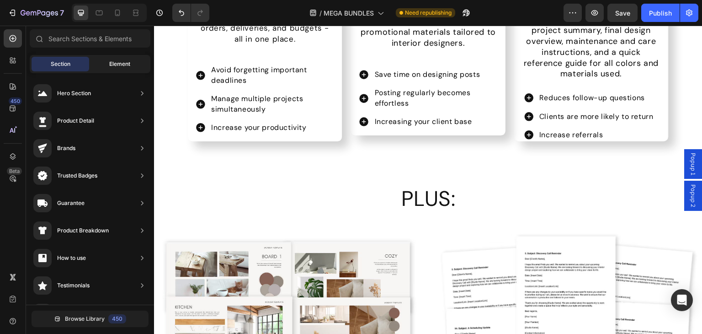
click at [116, 60] on span "Element" at bounding box center [119, 64] width 21 height 8
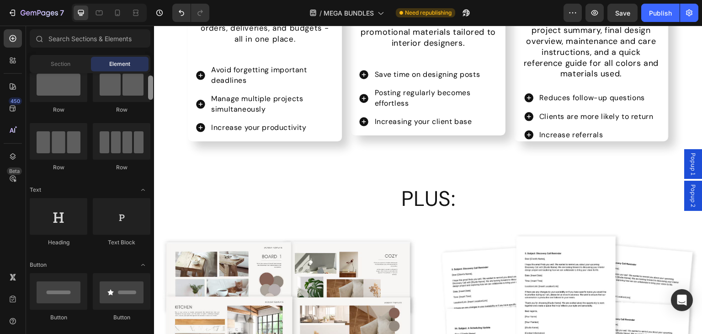
scroll to position [0, 0]
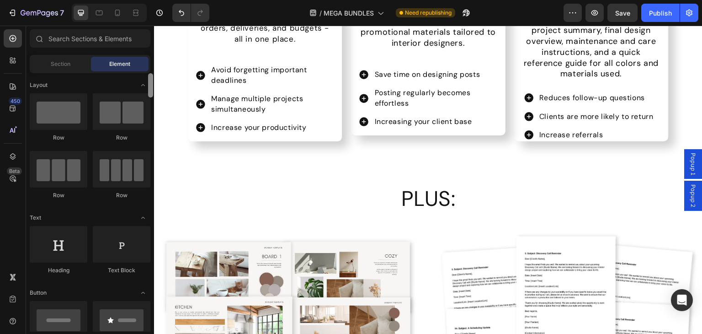
drag, startPoint x: 151, startPoint y: 166, endPoint x: 146, endPoint y: 77, distance: 88.8
click at [146, 77] on div "Layout Row Row Row Row Text Heading Text Block Button Button Button Media Image…" at bounding box center [90, 202] width 128 height 258
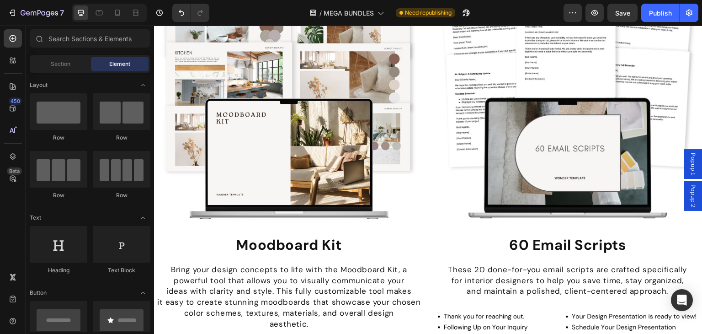
scroll to position [3590, 0]
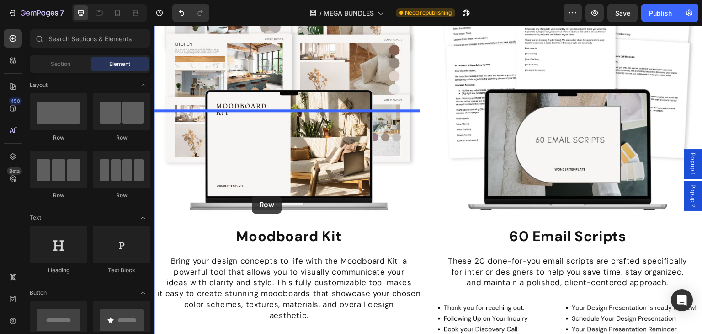
drag, startPoint x: 216, startPoint y: 142, endPoint x: 252, endPoint y: 196, distance: 65.0
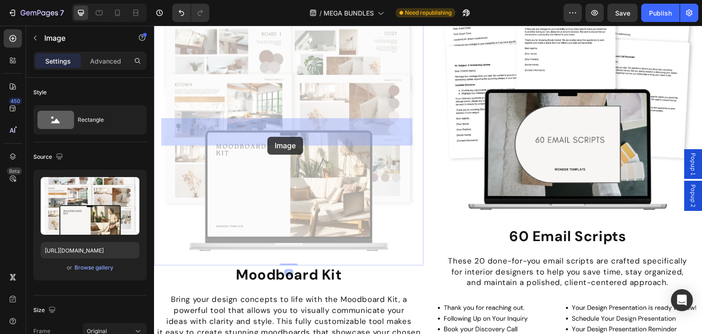
drag, startPoint x: 240, startPoint y: 217, endPoint x: 267, endPoint y: 137, distance: 84.8
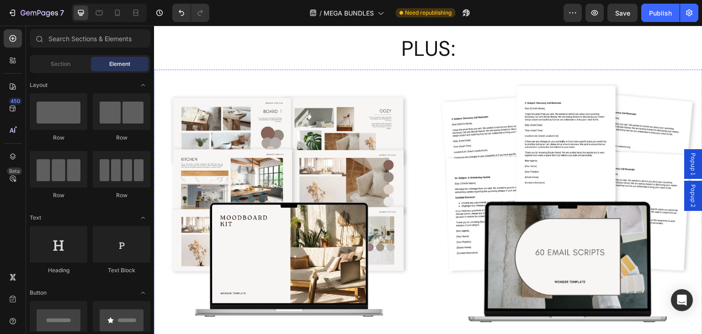
scroll to position [3824, 0]
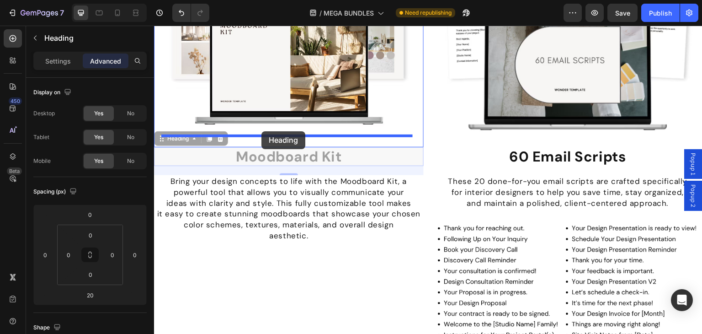
drag, startPoint x: 255, startPoint y: 150, endPoint x: 261, endPoint y: 131, distance: 20.2
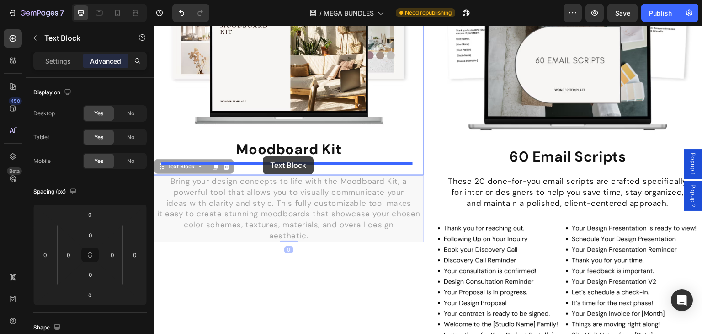
drag, startPoint x: 254, startPoint y: 191, endPoint x: 263, endPoint y: 156, distance: 35.5
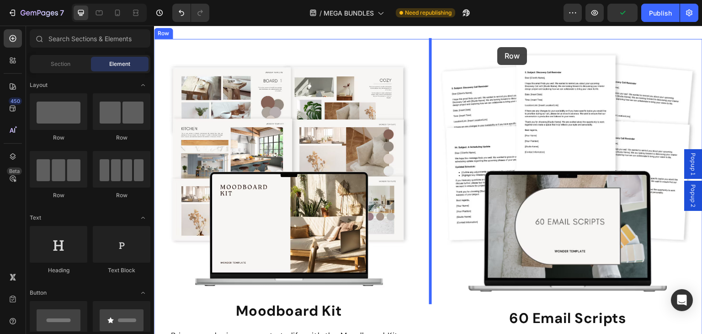
scroll to position [3643, 0]
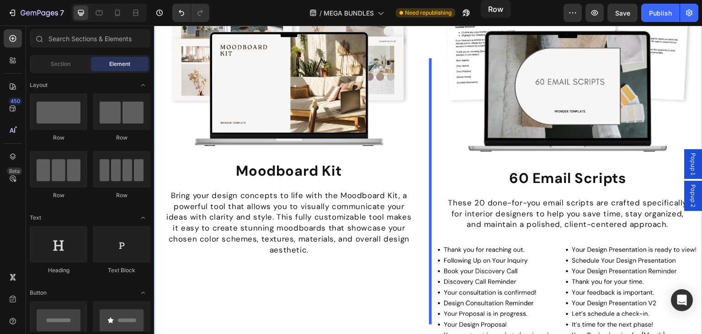
drag, startPoint x: 58, startPoint y: 116, endPoint x: 407, endPoint y: 61, distance: 353.5
click at [481, 0] on html "7 Version history / MEGA BUNDLES Need republishing Preview Save Publish 450 Bet…" at bounding box center [351, 0] width 702 height 0
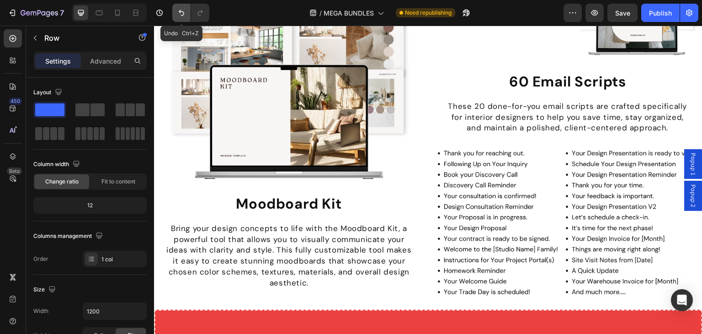
click at [181, 15] on icon "Undo/Redo" at bounding box center [181, 12] width 9 height 9
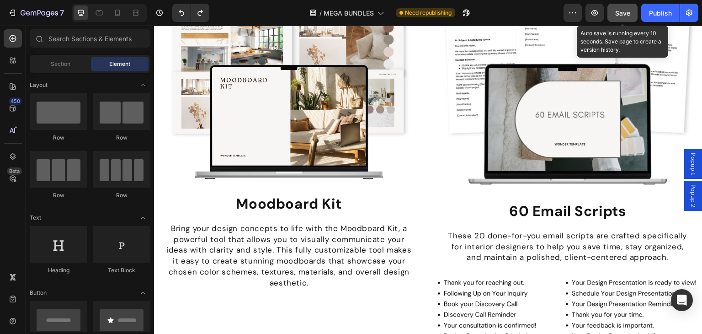
click at [625, 11] on span "Save" at bounding box center [622, 13] width 15 height 8
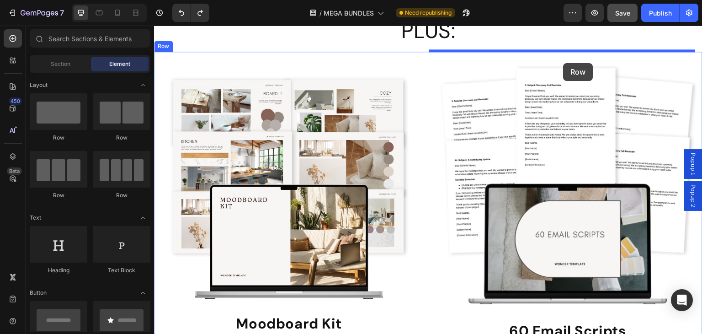
scroll to position [3639, 0]
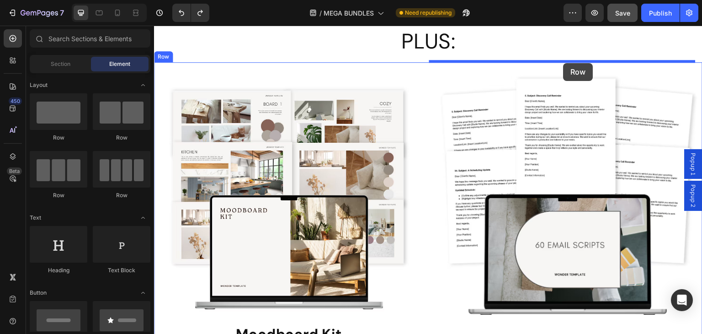
drag, startPoint x: 204, startPoint y: 145, endPoint x: 562, endPoint y: 81, distance: 364.0
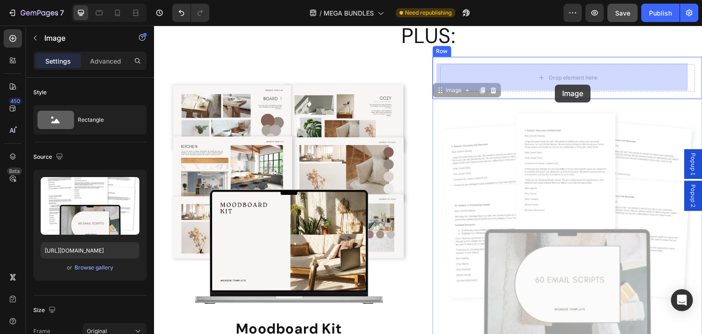
drag, startPoint x: 545, startPoint y: 171, endPoint x: 555, endPoint y: 85, distance: 86.9
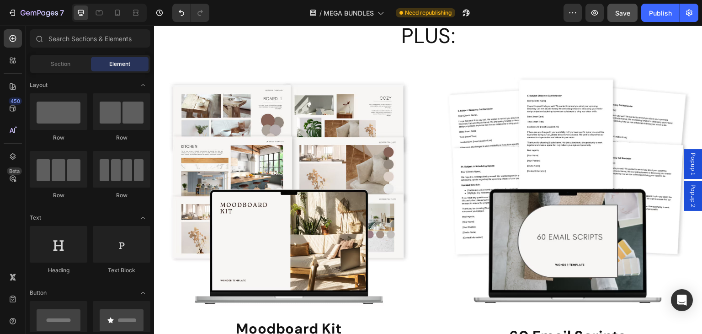
scroll to position [3814, 0]
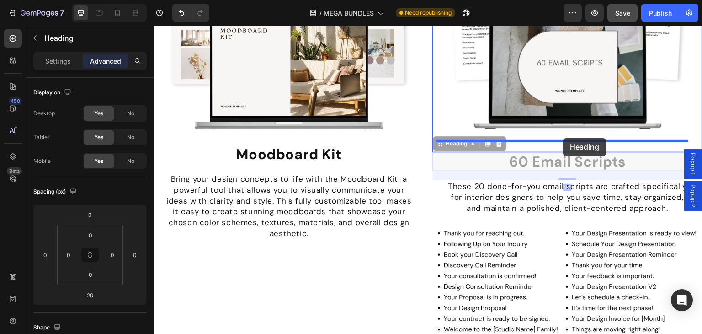
drag, startPoint x: 564, startPoint y: 157, endPoint x: 562, endPoint y: 139, distance: 17.9
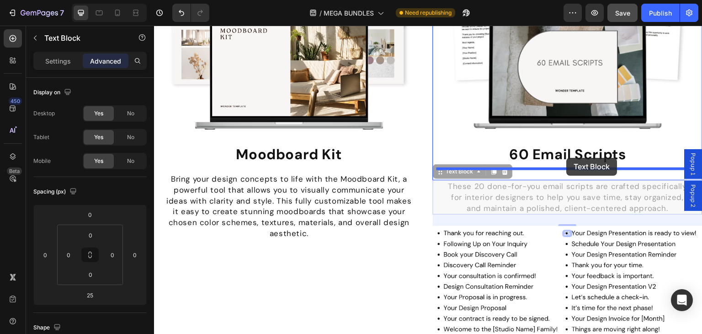
drag, startPoint x: 554, startPoint y: 188, endPoint x: 567, endPoint y: 158, distance: 32.8
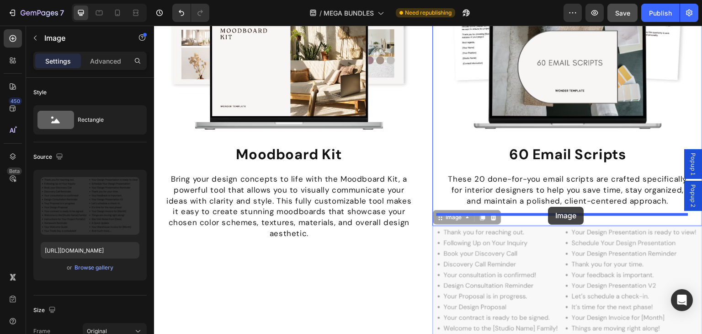
drag, startPoint x: 527, startPoint y: 252, endPoint x: 548, endPoint y: 207, distance: 49.9
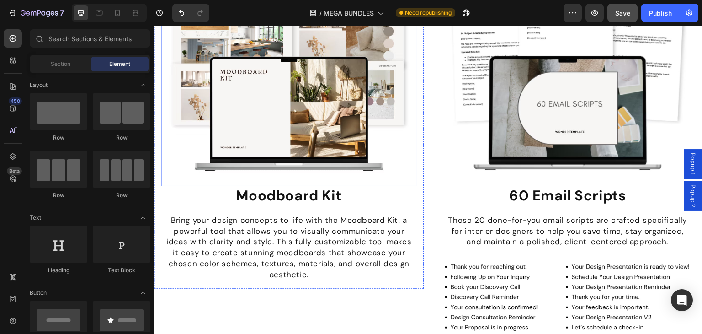
scroll to position [3557, 0]
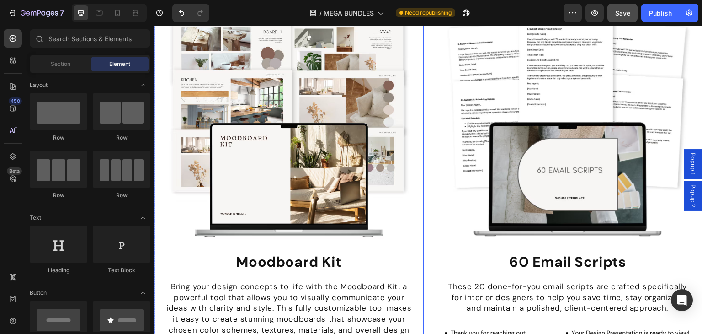
click at [396, 148] on div "Image Moodboard Kit Heading Bring your design concepts to life with the Moodboa…" at bounding box center [289, 172] width 270 height 365
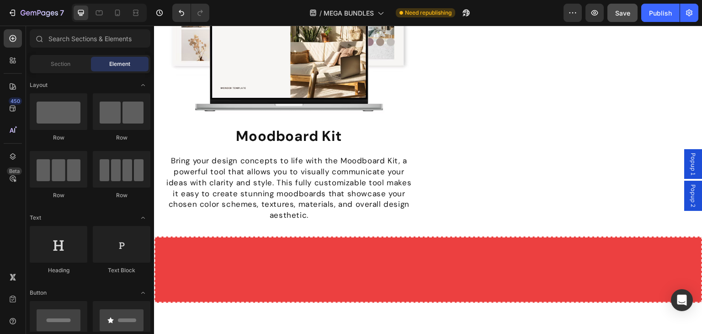
scroll to position [3884, 0]
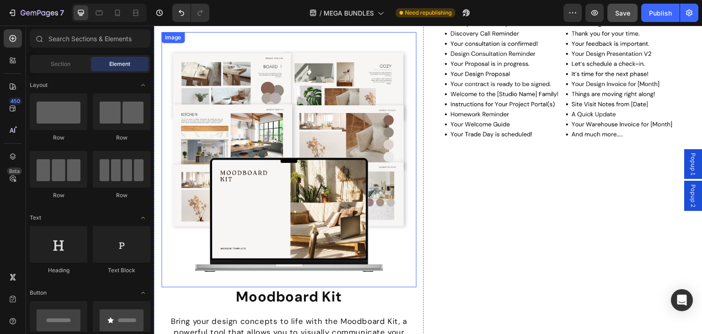
click at [267, 178] on img at bounding box center [288, 159] width 255 height 255
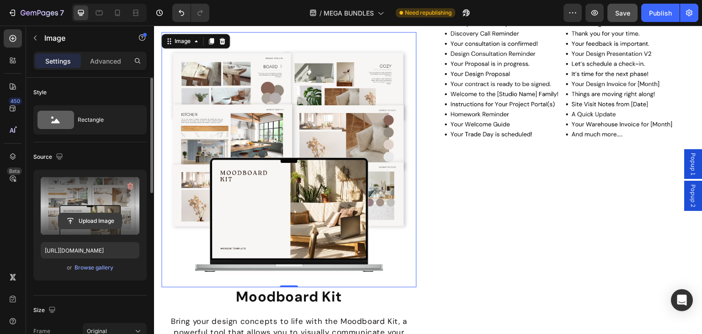
click at [102, 223] on input "file" at bounding box center [90, 221] width 63 height 16
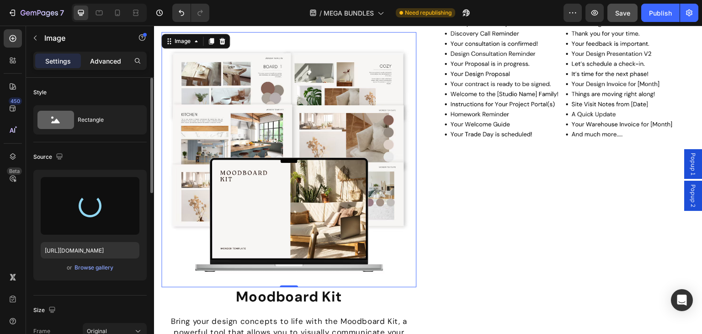
type input "https://cdn.shopify.com/s/files/1/0952/8413/4225/files/gempages_577533156362552…"
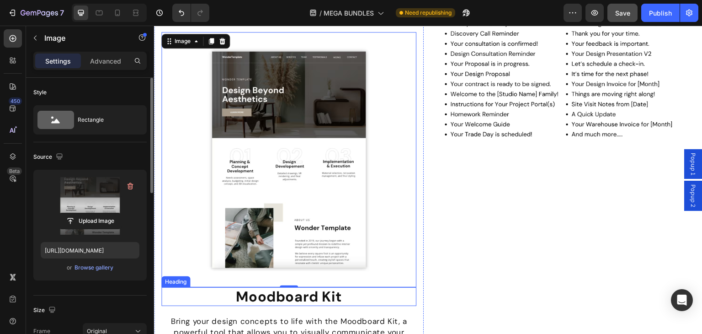
click at [275, 287] on h2 "Moodboard Kit" at bounding box center [288, 296] width 255 height 19
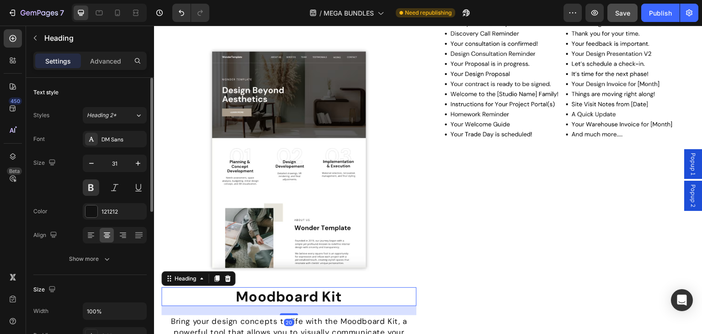
click at [275, 287] on h2 "Moodboard Kit" at bounding box center [288, 296] width 255 height 19
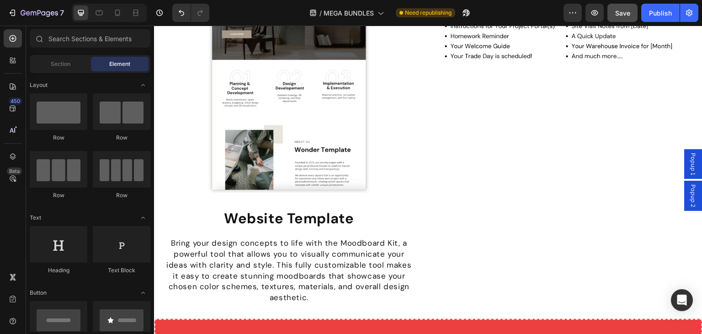
scroll to position [3980, 0]
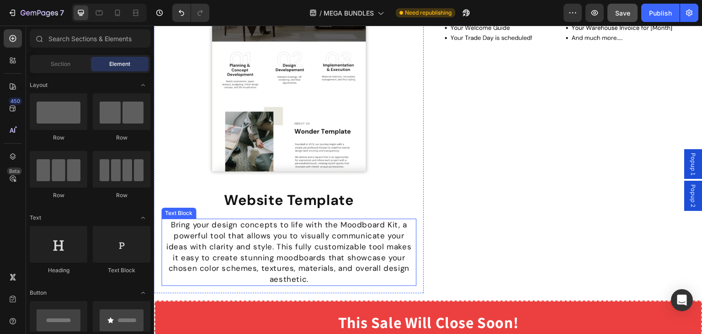
click at [325, 224] on p "Bring your design concepts to life with the Moodboard Kit, a powerful tool that…" at bounding box center [288, 230] width 253 height 22
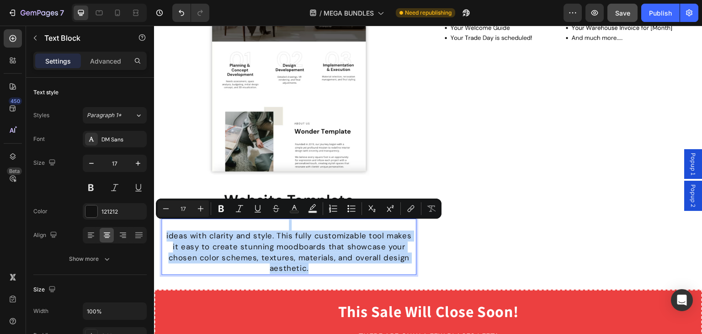
drag, startPoint x: 281, startPoint y: 217, endPoint x: 328, endPoint y: 256, distance: 61.3
click at [328, 256] on div "ideas with clarity and style. This fully customizable tool makes it easy to cre…" at bounding box center [288, 246] width 255 height 56
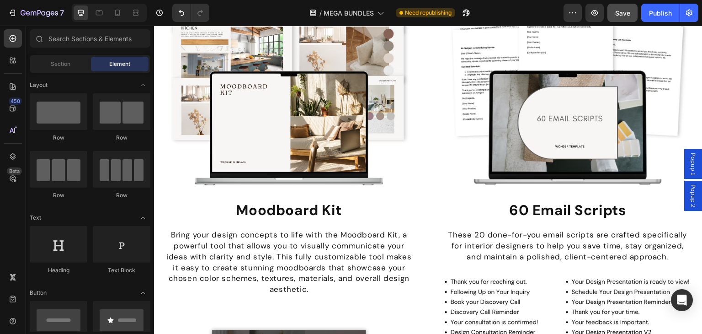
scroll to position [3490, 0]
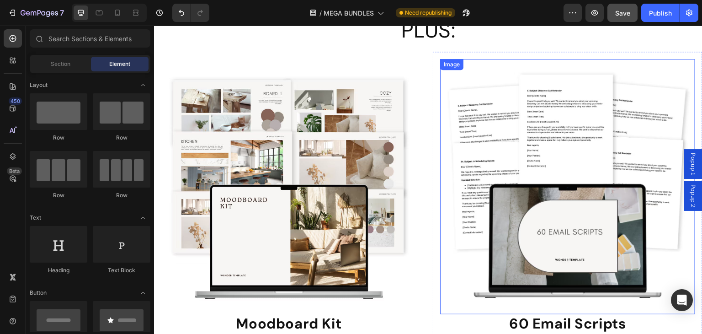
click at [621, 13] on span "Save" at bounding box center [622, 13] width 15 height 8
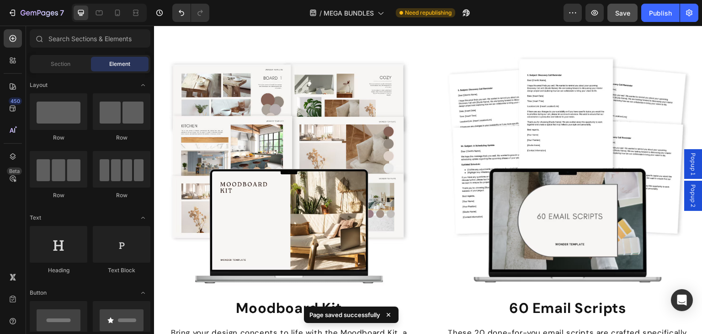
scroll to position [3499, 0]
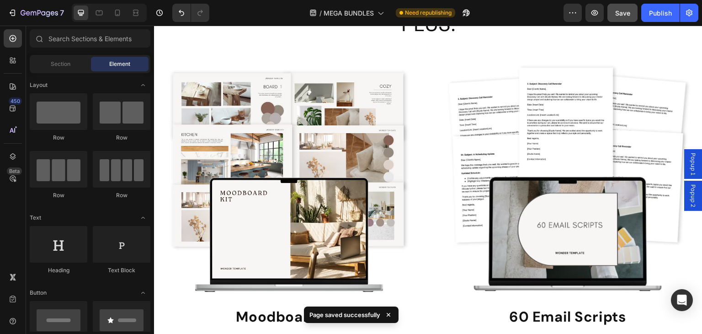
drag, startPoint x: 701, startPoint y: 195, endPoint x: 514, endPoint y: 27, distance: 251.1
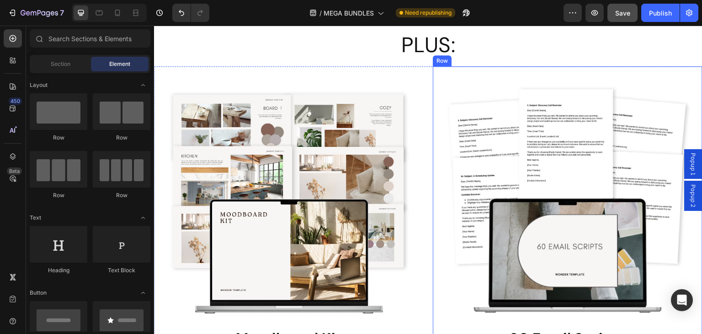
click at [673, 73] on div "Image 60 Email Scripts Heading These 20 done-for-you email scripts are crafted …" at bounding box center [568, 311] width 270 height 491
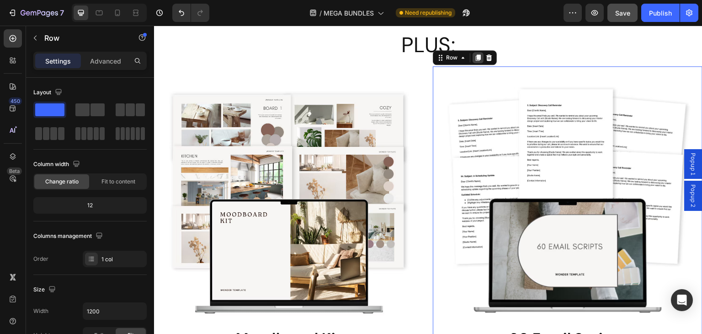
click at [476, 54] on div at bounding box center [478, 57] width 11 height 11
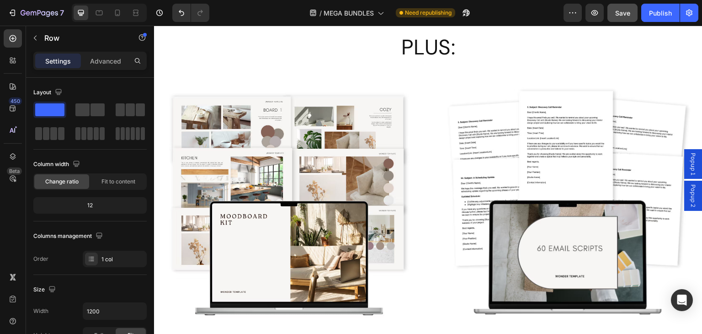
scroll to position [3976, 0]
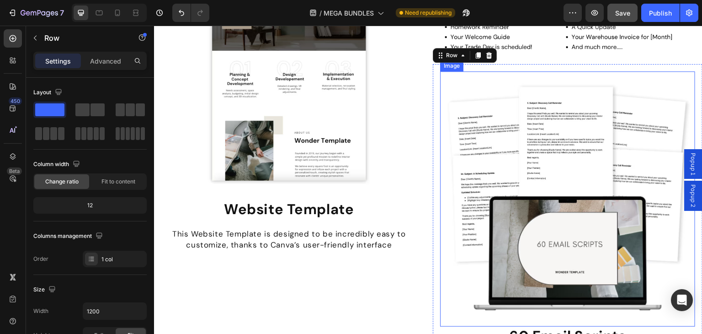
click at [505, 215] on img at bounding box center [567, 198] width 255 height 255
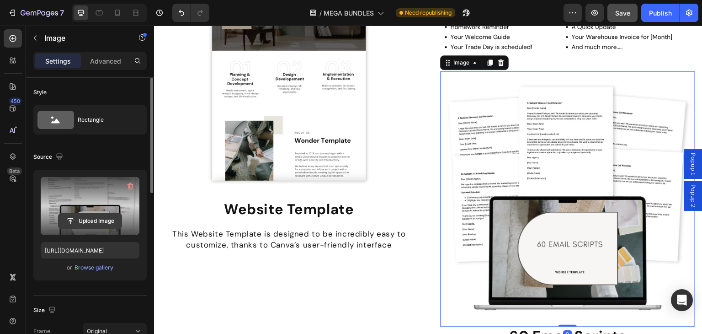
click at [85, 215] on input "file" at bounding box center [90, 221] width 63 height 16
click at [98, 222] on input "file" at bounding box center [90, 221] width 63 height 16
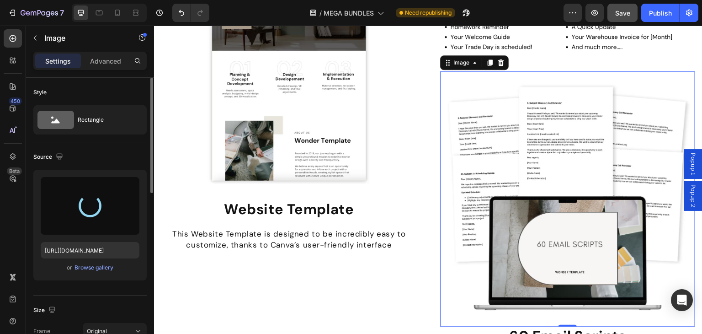
type input "https://cdn.shopify.com/s/files/1/0952/8413/4225/files/gempages_577533156362552…"
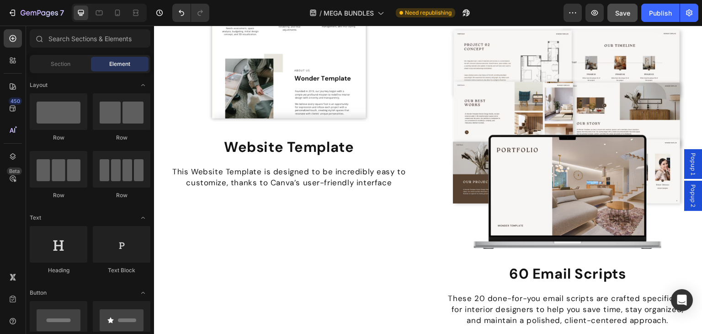
scroll to position [4066, 0]
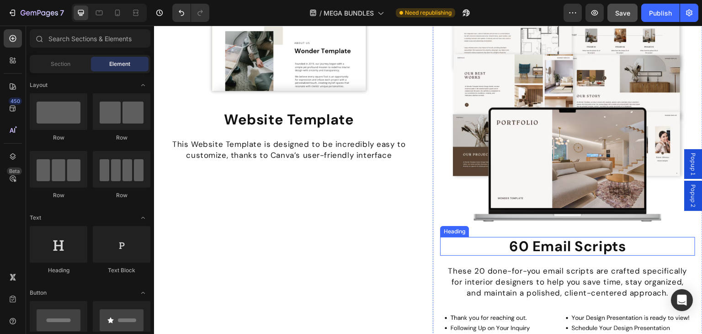
click at [568, 237] on h2 "60 Email Scripts" at bounding box center [567, 246] width 255 height 19
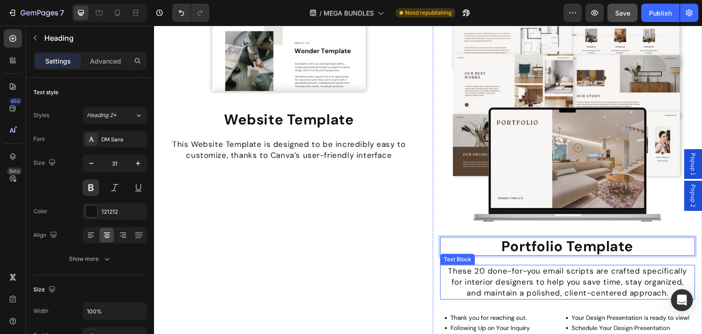
click at [510, 277] on p "for interior designers to help you save time, stay organized," at bounding box center [567, 282] width 253 height 11
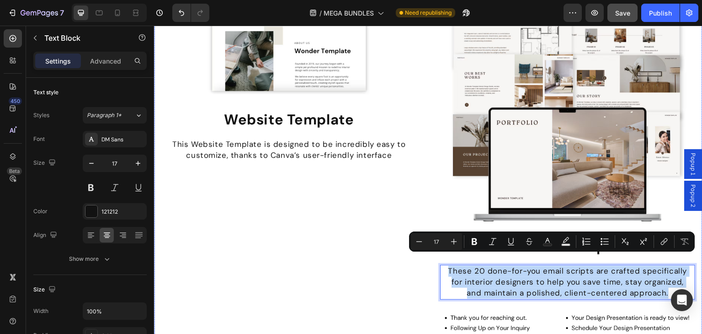
drag, startPoint x: 665, startPoint y: 281, endPoint x: 576, endPoint y: 272, distance: 89.5
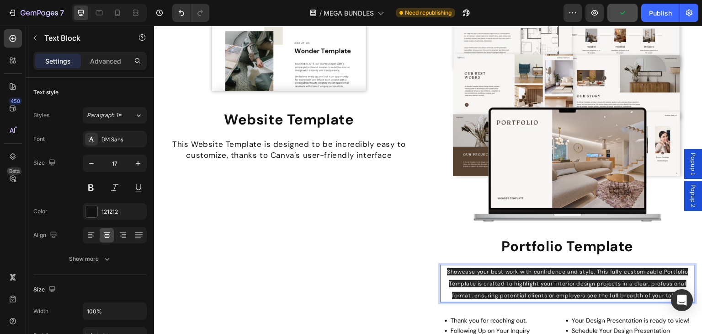
click at [674, 281] on span "Showcase your best work with confidence and style. This fully customizable Port…" at bounding box center [567, 283] width 241 height 31
click at [635, 267] on p "Showcase your best work with confidence and style. This fully customizable Port…" at bounding box center [567, 283] width 253 height 35
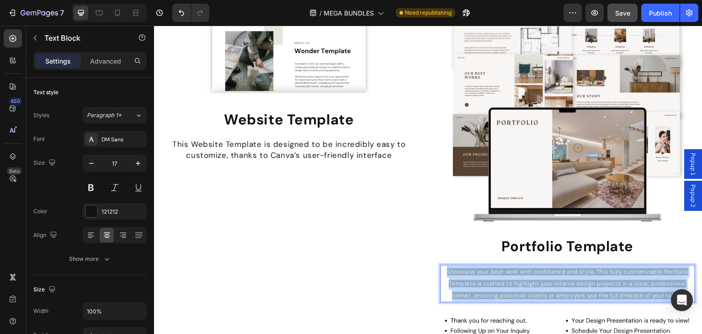
click at [635, 267] on p "Showcase your best work with confidence and style. This fully customizable Port…" at bounding box center [567, 283] width 253 height 35
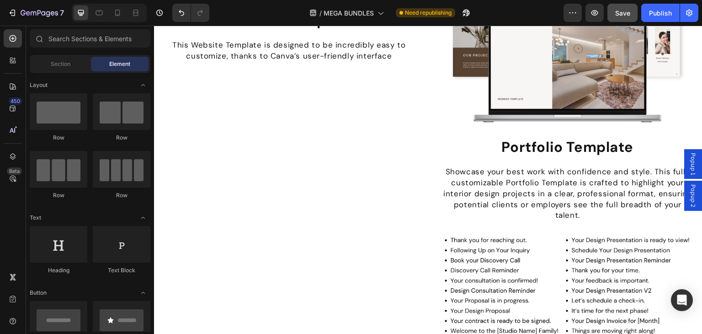
scroll to position [4193, 0]
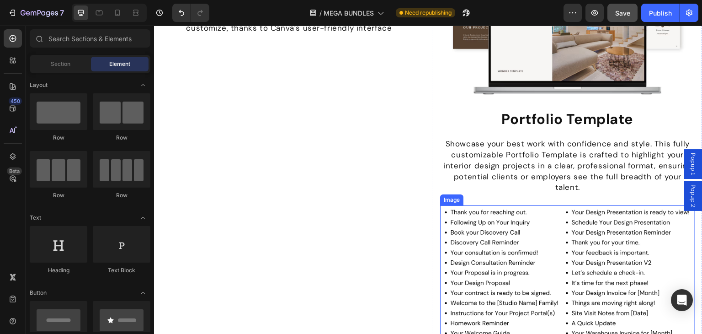
click at [593, 224] on img at bounding box center [567, 279] width 255 height 148
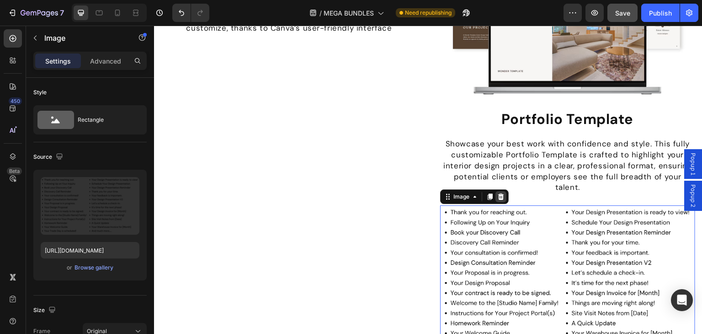
click at [498, 193] on icon at bounding box center [501, 196] width 6 height 6
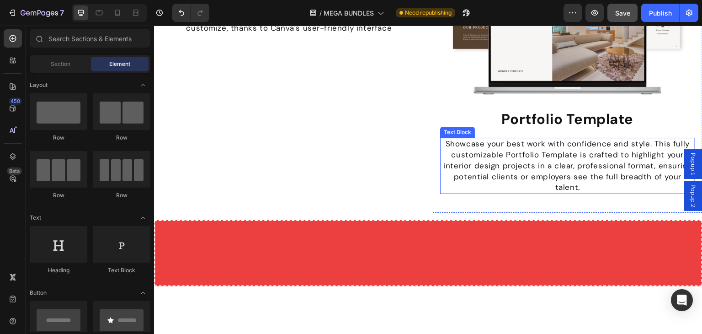
click at [575, 153] on p "Showcase your best work with confidence and style. This fully customizable Port…" at bounding box center [567, 165] width 253 height 54
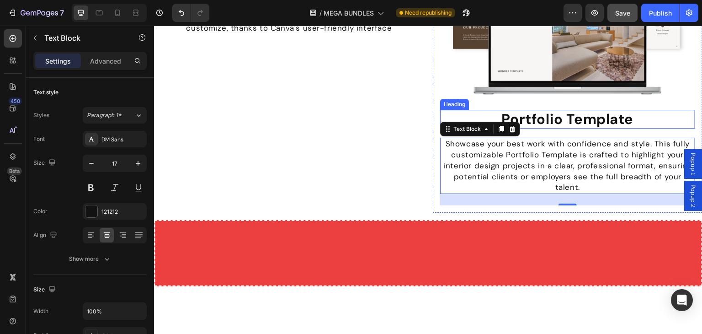
click at [549, 111] on p "Portfolio Template" at bounding box center [567, 119] width 253 height 17
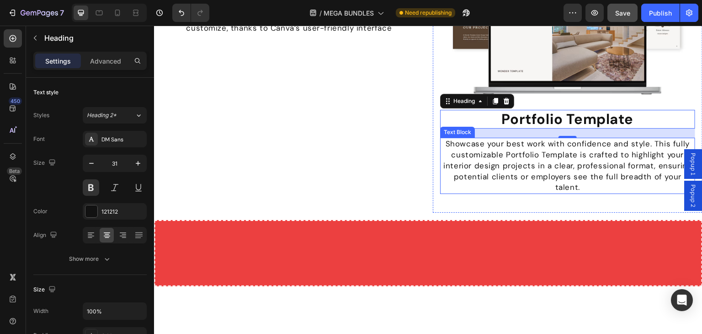
click at [649, 156] on p "Showcase your best work with confidence and style. This fully customizable Port…" at bounding box center [567, 165] width 253 height 54
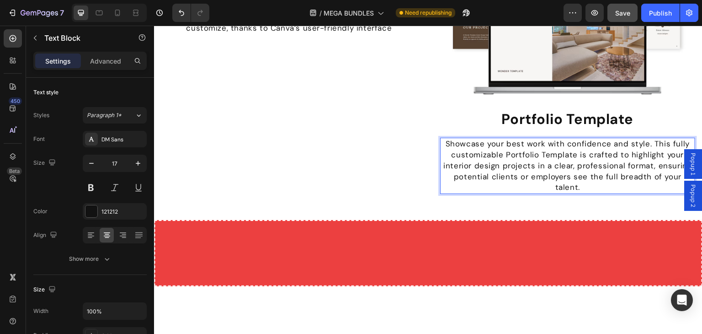
click at [653, 157] on p "Showcase your best work with confidence and style. This fully customizable Port…" at bounding box center [567, 165] width 253 height 54
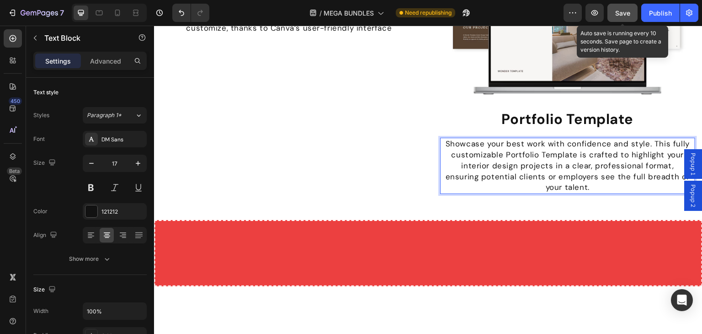
click at [625, 9] on span "Save" at bounding box center [622, 13] width 15 height 8
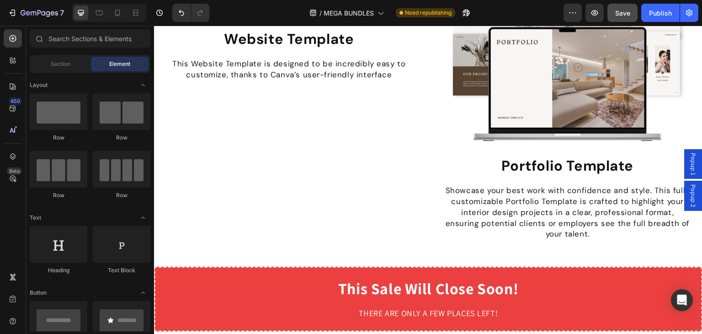
scroll to position [4243, 0]
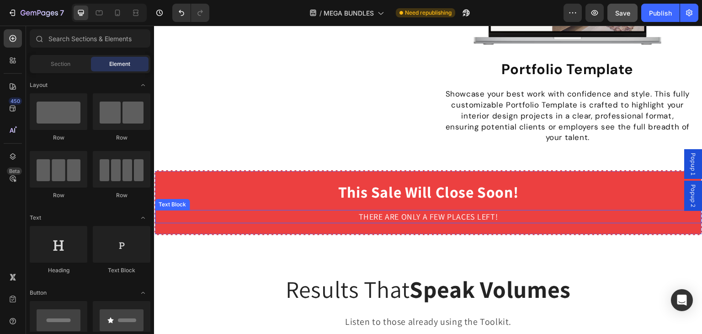
click at [373, 211] on span "THERE ARE ONLY A FEW PLACES LEFT!" at bounding box center [428, 216] width 139 height 11
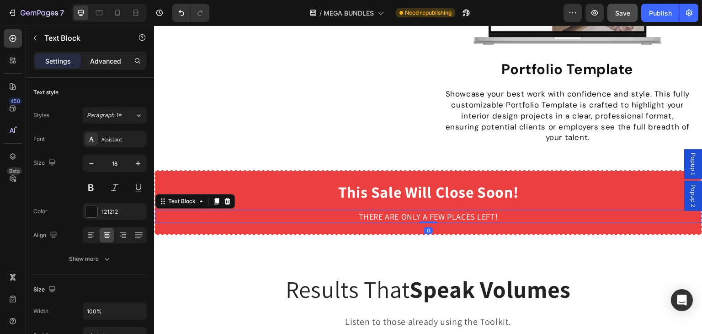
click at [108, 58] on p "Advanced" at bounding box center [105, 61] width 31 height 10
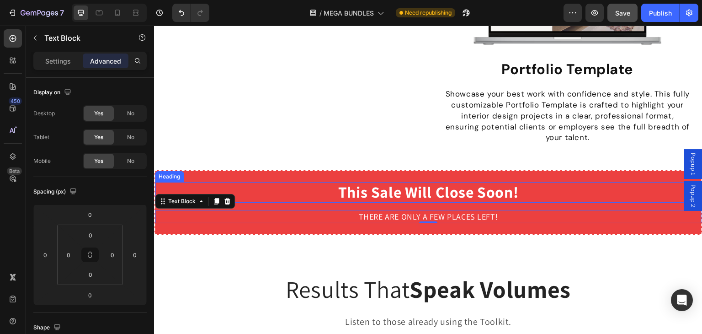
click at [413, 189] on span "This Sale Will Close Soon!" at bounding box center [428, 191] width 181 height 21
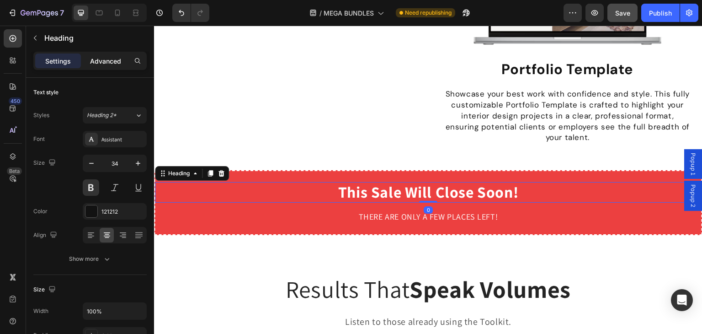
click at [119, 57] on p "Advanced" at bounding box center [105, 61] width 31 height 10
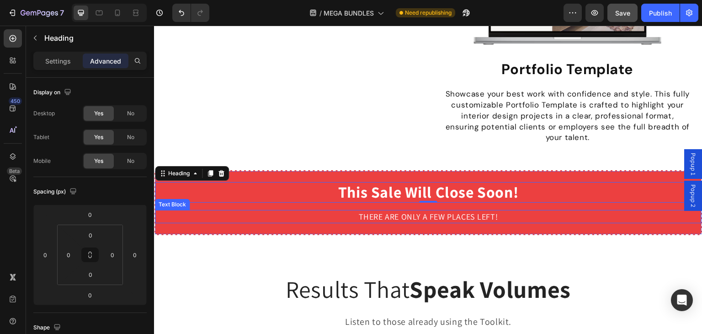
click at [440, 211] on span "THERE ARE ONLY A FEW PLACES LEFT!" at bounding box center [428, 216] width 139 height 11
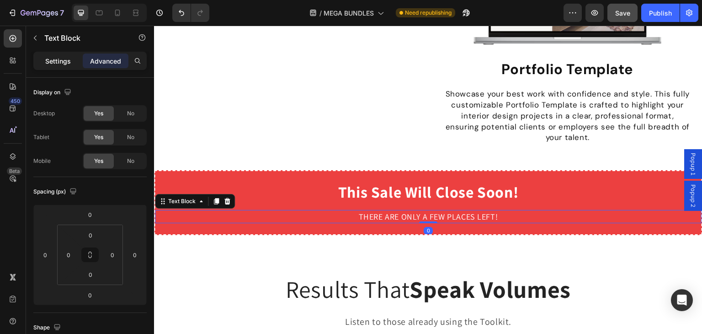
click at [58, 53] on div "Settings" at bounding box center [58, 60] width 46 height 15
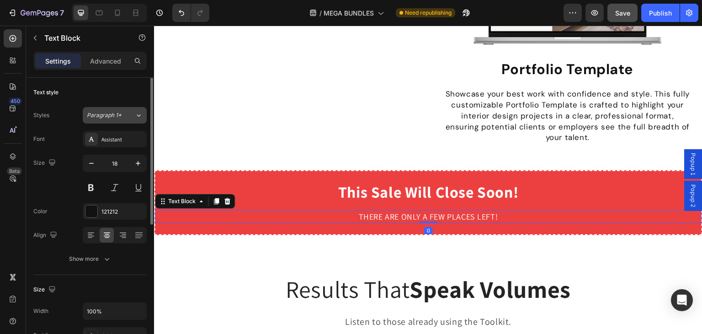
click at [135, 116] on icon at bounding box center [139, 115] width 8 height 9
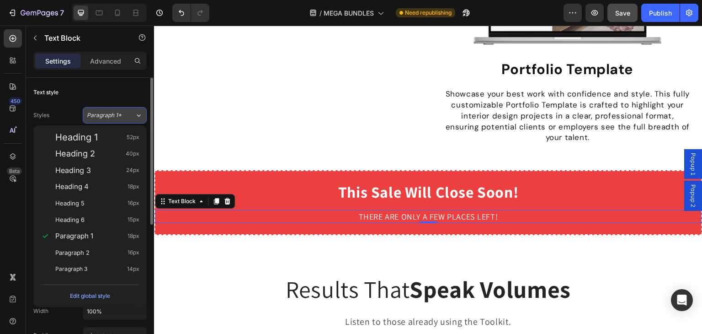
click at [135, 116] on icon at bounding box center [139, 115] width 8 height 9
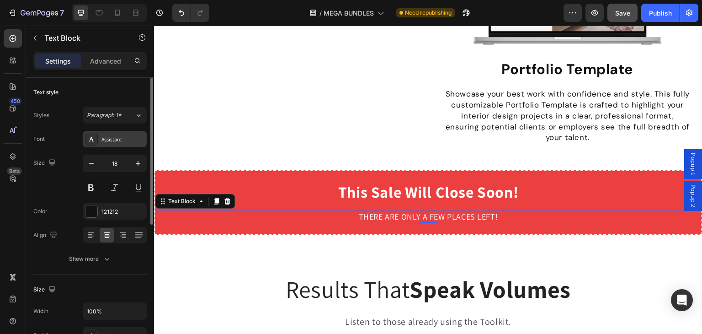
click at [90, 138] on icon at bounding box center [91, 138] width 7 height 7
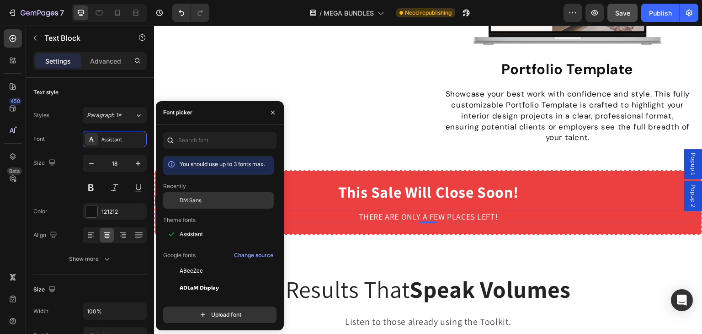
click at [185, 202] on span "DM Sans" at bounding box center [191, 200] width 22 height 8
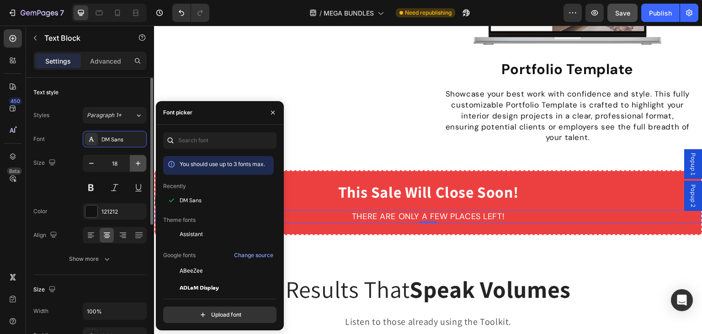
click at [136, 160] on icon "button" at bounding box center [137, 163] width 9 height 9
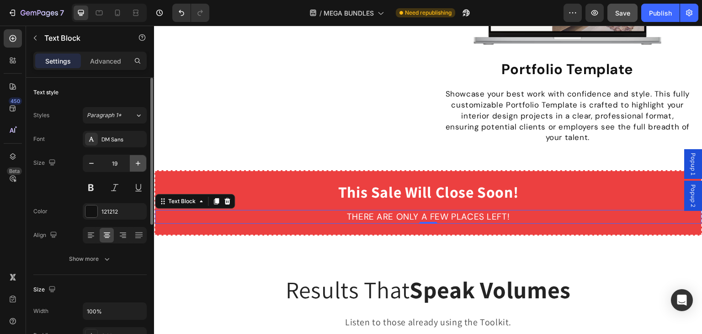
click at [136, 160] on icon "button" at bounding box center [137, 163] width 9 height 9
type input "20"
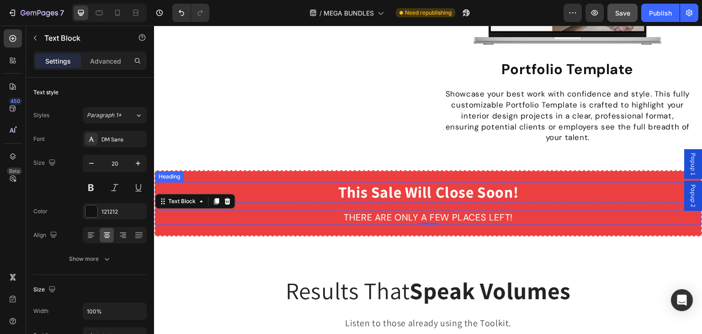
click at [368, 184] on span "This Sale Will Close Soon!" at bounding box center [428, 191] width 181 height 21
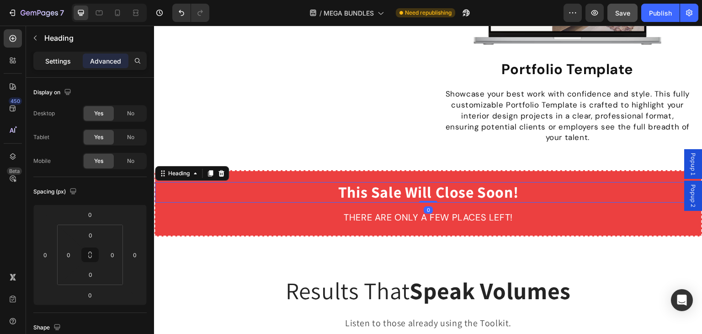
click at [63, 56] on p "Settings" at bounding box center [58, 61] width 26 height 10
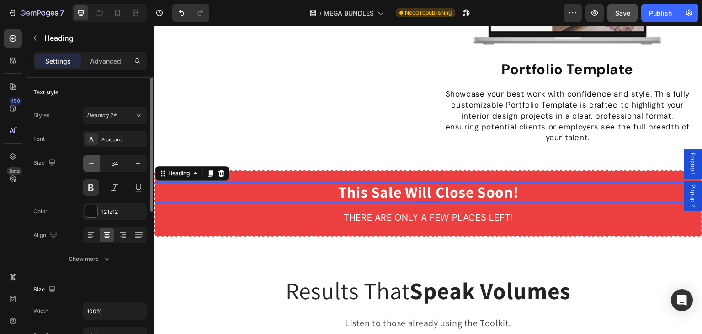
click at [89, 159] on icon "button" at bounding box center [91, 163] width 9 height 9
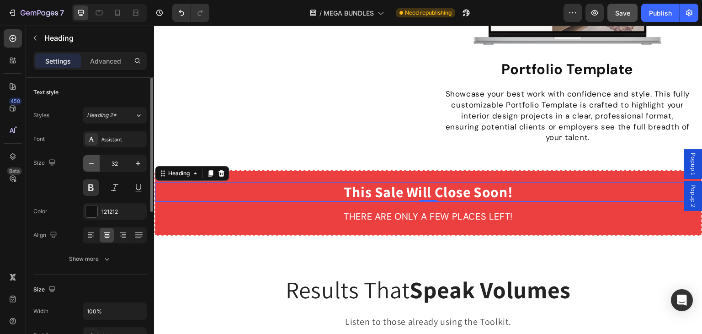
click at [89, 159] on icon "button" at bounding box center [91, 163] width 9 height 9
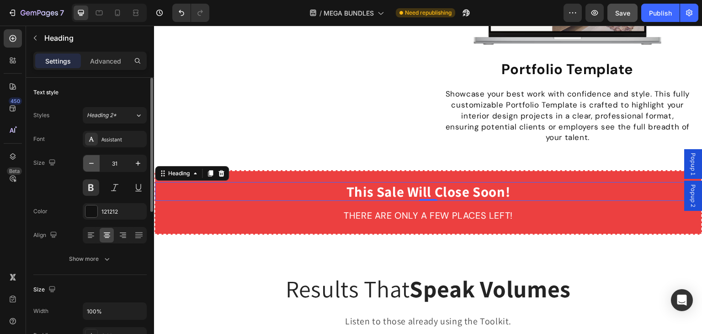
click at [89, 159] on icon "button" at bounding box center [91, 163] width 9 height 9
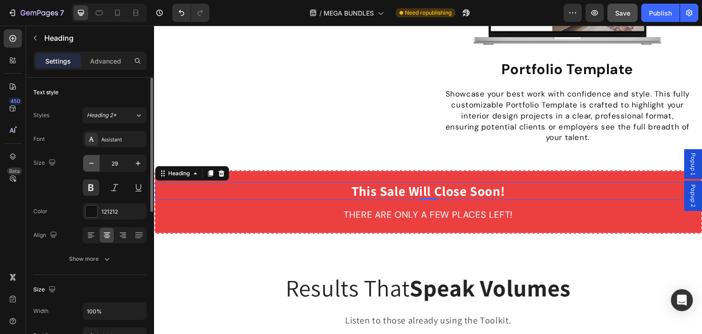
click at [89, 159] on icon "button" at bounding box center [91, 163] width 9 height 9
type input "28"
click at [90, 139] on icon at bounding box center [91, 138] width 7 height 7
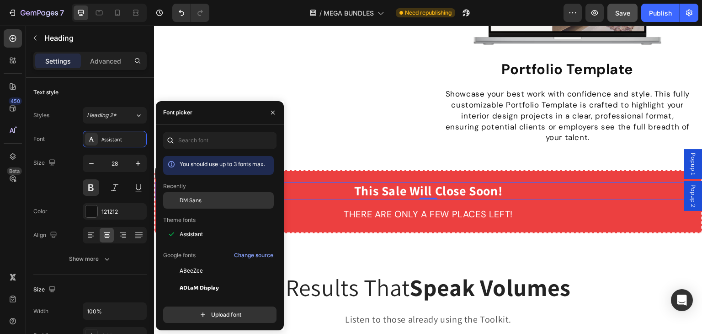
click at [197, 197] on span "DM Sans" at bounding box center [191, 200] width 22 height 8
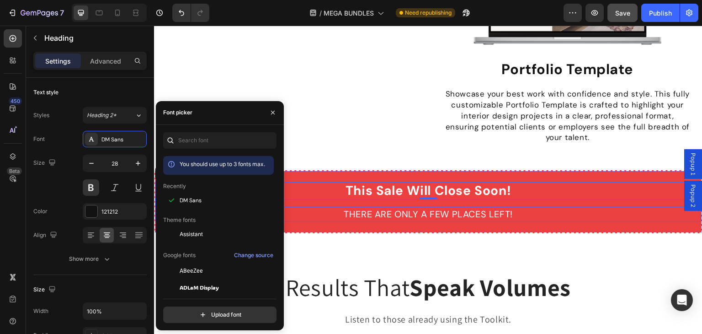
click at [399, 208] on span "THERE ARE ONLY A FEW PLACES LEFT!" at bounding box center [428, 214] width 169 height 12
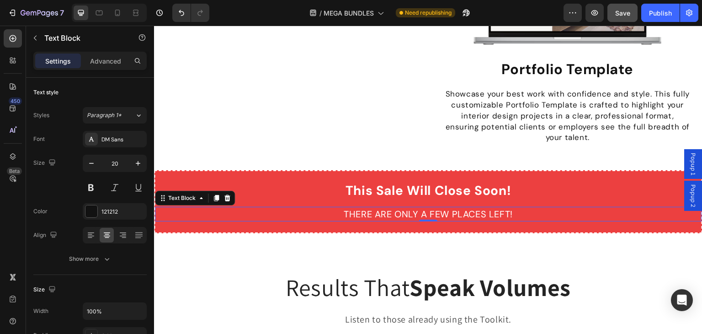
click at [413, 208] on span "THERE ARE ONLY A FEW PLACES LEFT!" at bounding box center [428, 214] width 169 height 12
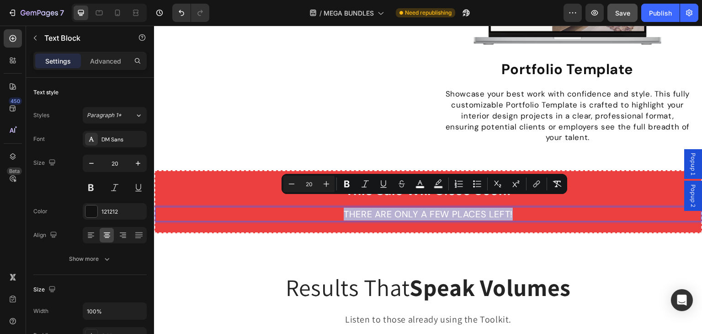
copy span "THERE ARE ONLY A FEW PLACES LEFT!"
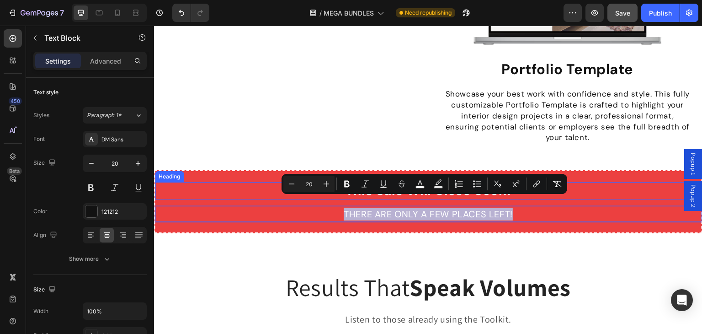
click at [593, 182] on h2 "This Sale Will Close Soon!" at bounding box center [428, 190] width 547 height 17
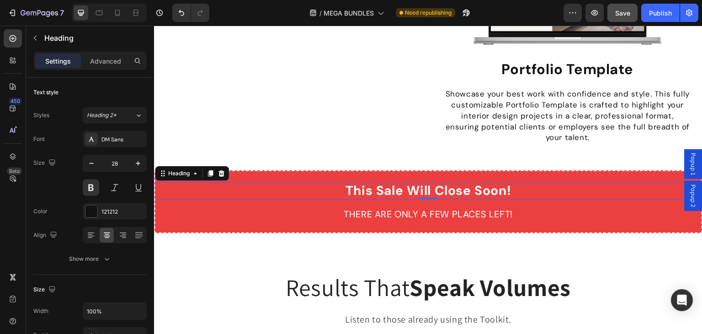
click at [516, 186] on h2 "This Sale Will Close Soon!" at bounding box center [428, 190] width 547 height 17
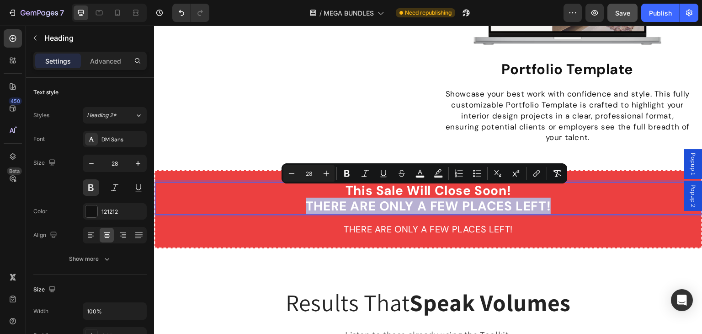
drag, startPoint x: 548, startPoint y: 195, endPoint x: 304, endPoint y: 198, distance: 244.5
click at [304, 198] on p "This Sale Will Close Soon! THERE ARE ONLY A FEW PLACES LEFT!" at bounding box center [428, 198] width 545 height 31
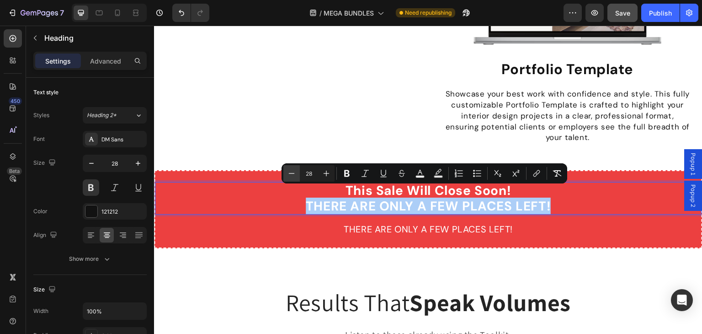
click at [289, 176] on icon "Editor contextual toolbar" at bounding box center [291, 173] width 9 height 9
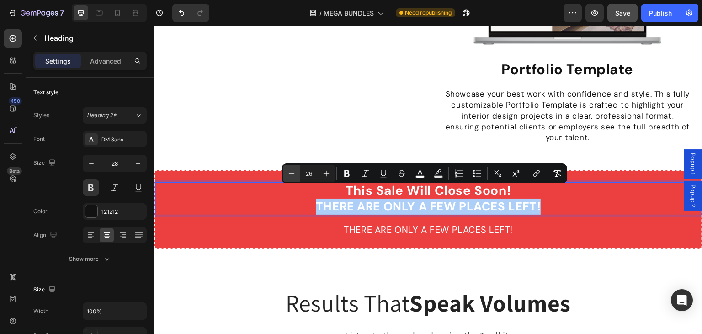
click at [289, 176] on icon "Editor contextual toolbar" at bounding box center [291, 173] width 9 height 9
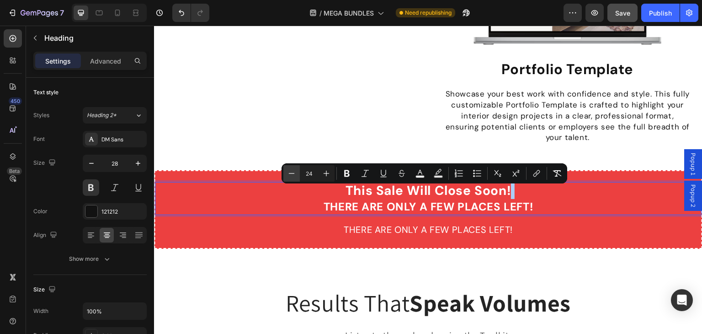
click at [289, 176] on icon "Editor contextual toolbar" at bounding box center [291, 173] width 9 height 9
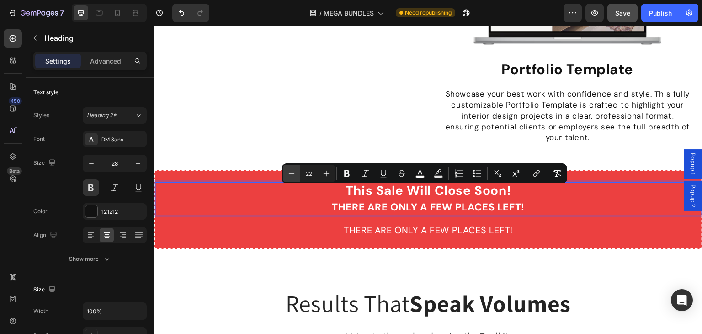
click at [289, 176] on icon "Editor contextual toolbar" at bounding box center [291, 173] width 9 height 9
type input "20"
click at [503, 201] on span "THERE ARE ONLY A FEW PLACES LEFT!" at bounding box center [429, 207] width 178 height 12
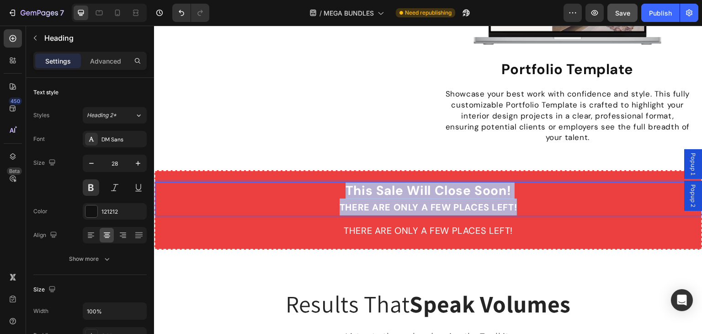
drag, startPoint x: 515, startPoint y: 196, endPoint x: 343, endPoint y: 184, distance: 172.3
click at [343, 184] on p "This Sale Will Close Soon! THERE ARE ONLY A FEW PLACES LEFT!" at bounding box center [428, 199] width 545 height 32
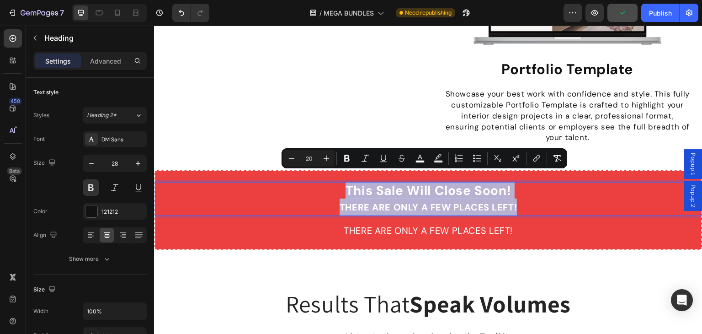
click at [361, 201] on span "THERE ARE ONLY A FEW PLACES LEFT!" at bounding box center [429, 207] width 178 height 12
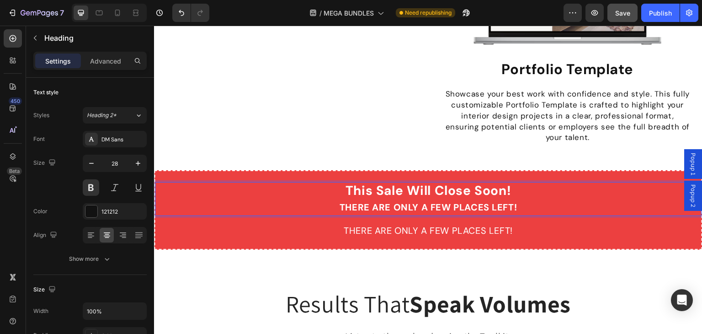
click at [360, 201] on span "THERE ARE ONLY A FEW PLACES LEFT!" at bounding box center [429, 207] width 178 height 12
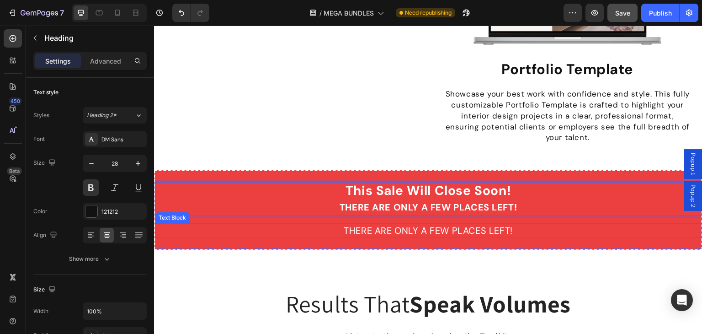
click at [358, 224] on span "THERE ARE ONLY A FEW PLACES LEFT!" at bounding box center [428, 230] width 169 height 12
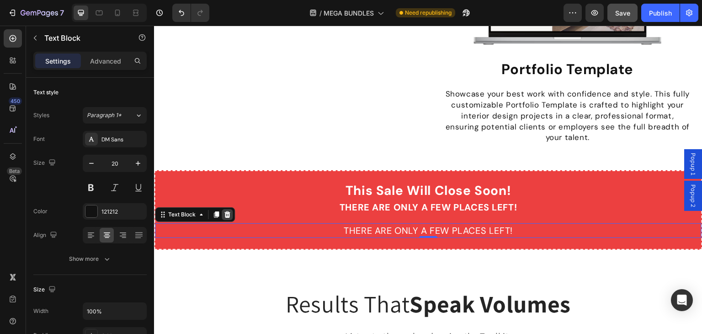
click at [223, 211] on icon at bounding box center [226, 214] width 7 height 7
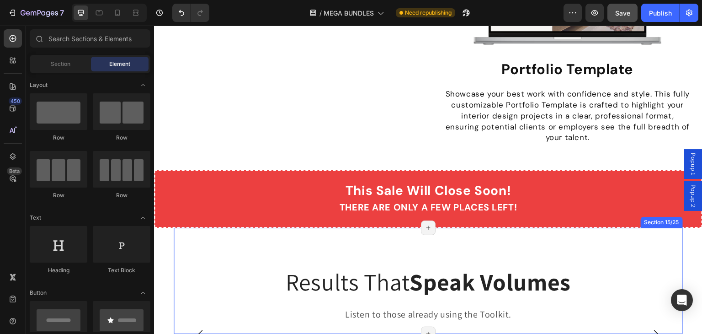
click at [312, 246] on div "Results That Speak Volumes Heading Listen to those already using the Toolkit. T…" at bounding box center [428, 281] width 509 height 106
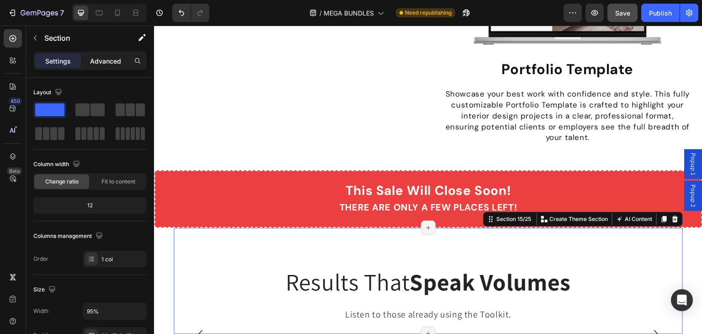
click at [110, 63] on p "Advanced" at bounding box center [105, 61] width 31 height 10
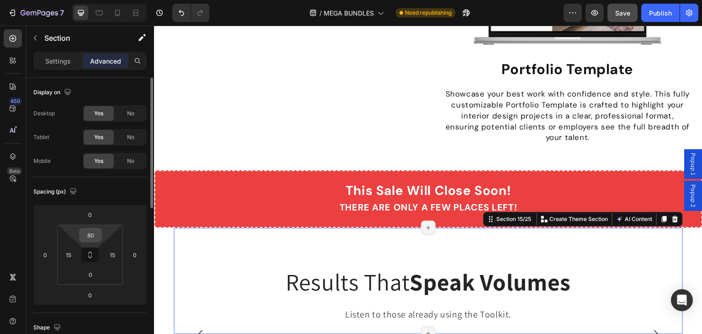
click at [90, 234] on input "80" at bounding box center [90, 235] width 18 height 14
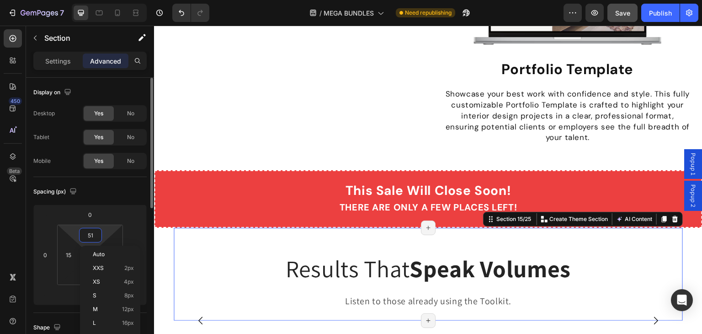
type input "50"
click at [69, 253] on input "15" at bounding box center [69, 255] width 14 height 14
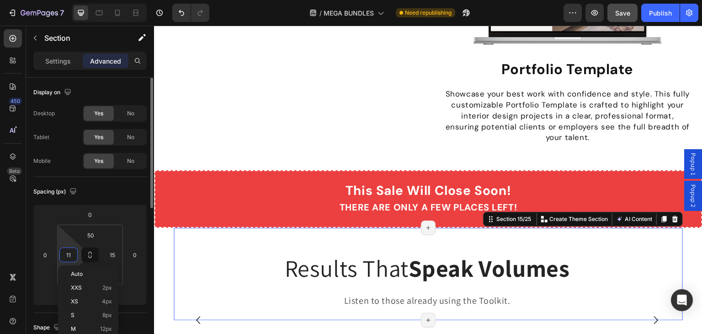
type input "10"
click at [111, 255] on input "15" at bounding box center [113, 255] width 14 height 14
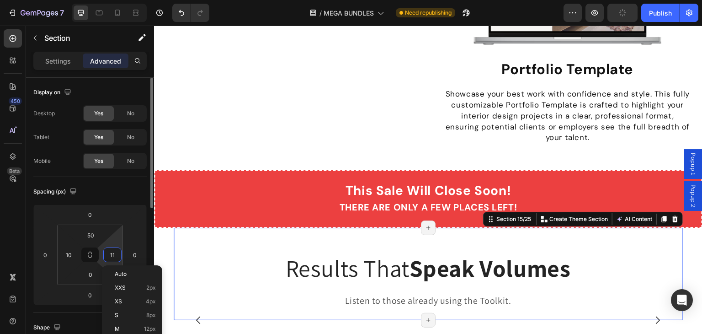
type input "10"
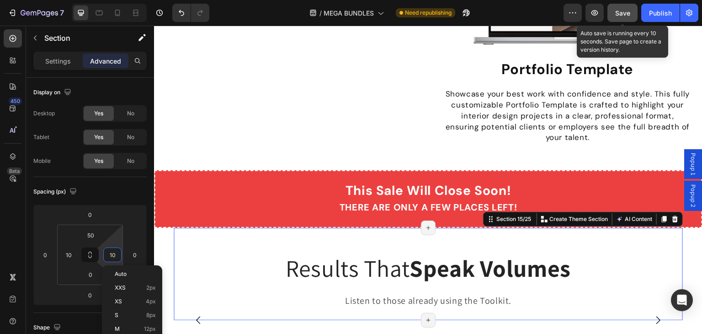
click at [620, 10] on span "Save" at bounding box center [622, 13] width 15 height 8
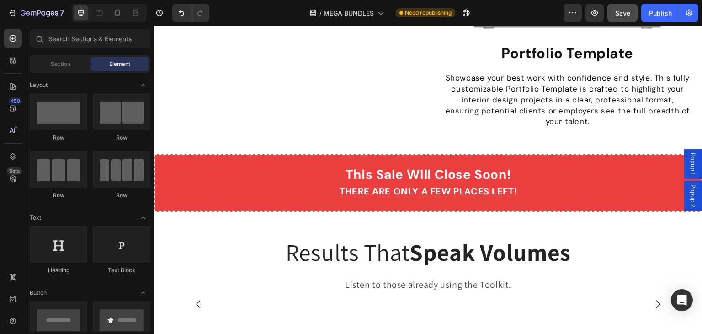
scroll to position [4322, 0]
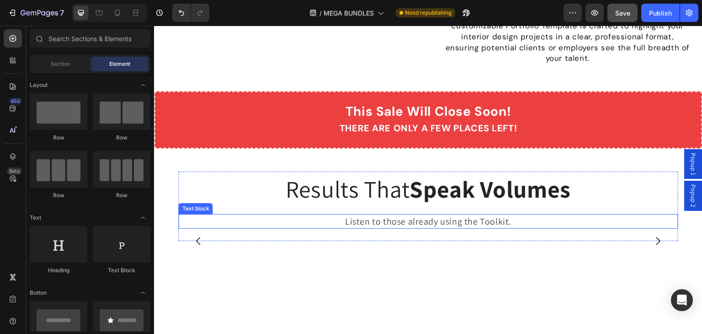
click at [370, 215] on span "Listen to those already using the Toolkit." at bounding box center [428, 221] width 166 height 12
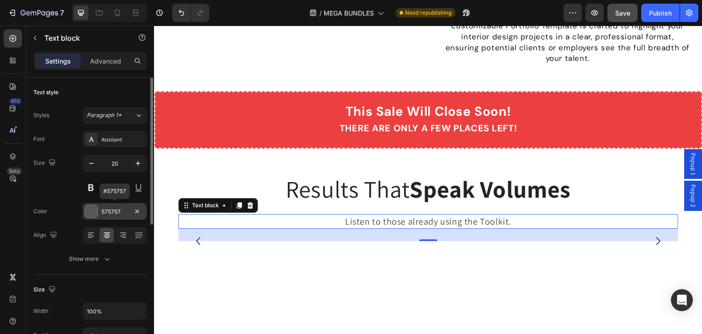
click at [89, 210] on div at bounding box center [91, 211] width 12 height 12
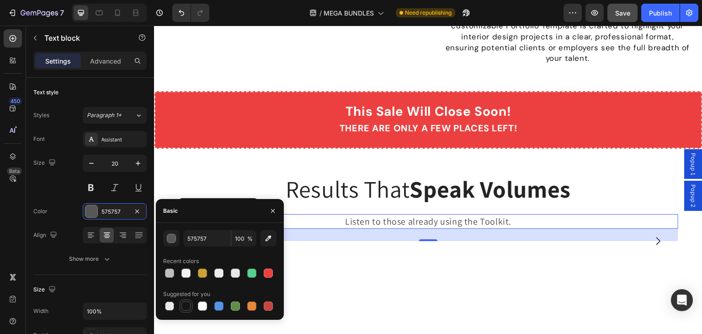
click at [187, 305] on div at bounding box center [185, 305] width 9 height 9
type input "151515"
click at [356, 215] on span "Listen to those already using the Toolkit." at bounding box center [428, 221] width 166 height 12
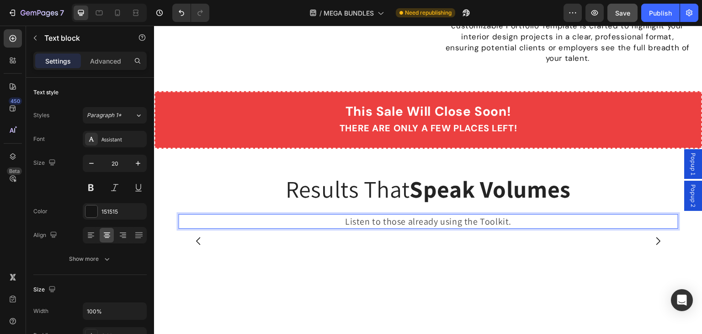
click at [356, 215] on span "Listen to those already using the Toolkit." at bounding box center [428, 221] width 166 height 12
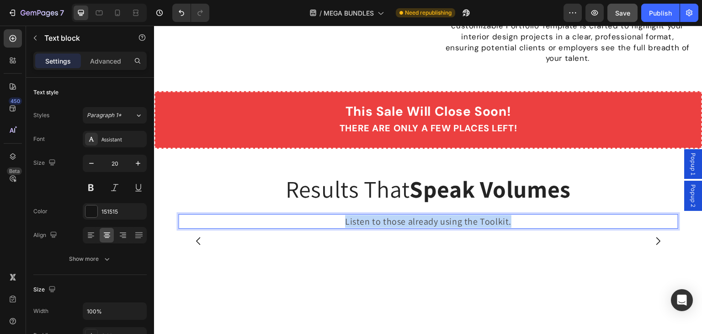
click at [356, 215] on span "Listen to those already using the Toolkit." at bounding box center [428, 221] width 166 height 12
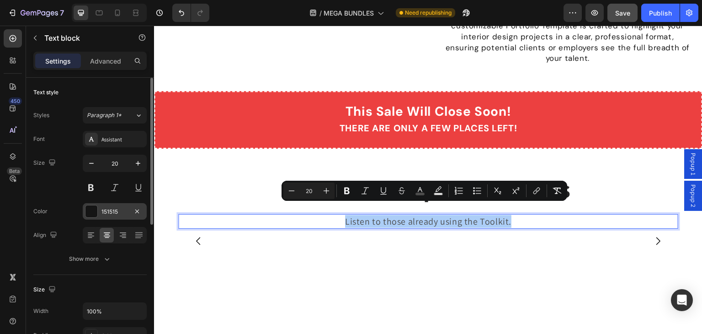
click at [88, 208] on div at bounding box center [91, 211] width 12 height 12
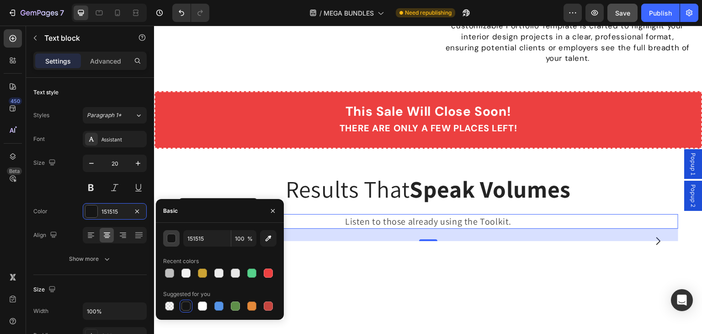
click at [172, 239] on div "button" at bounding box center [171, 238] width 9 height 9
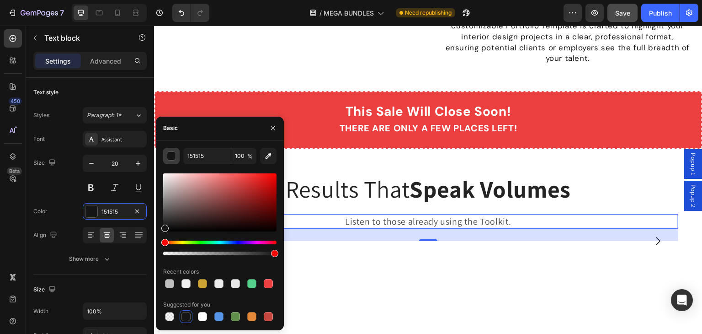
click at [169, 154] on div "button" at bounding box center [171, 156] width 9 height 9
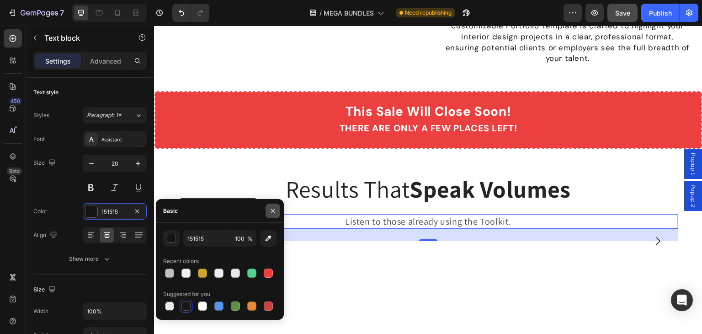
click at [274, 212] on icon "button" at bounding box center [272, 210] width 7 height 7
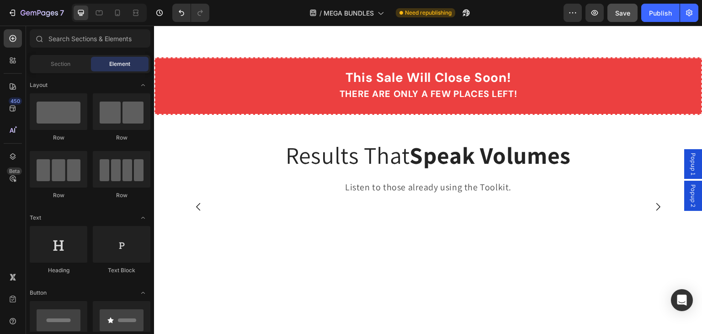
scroll to position [4438, 0]
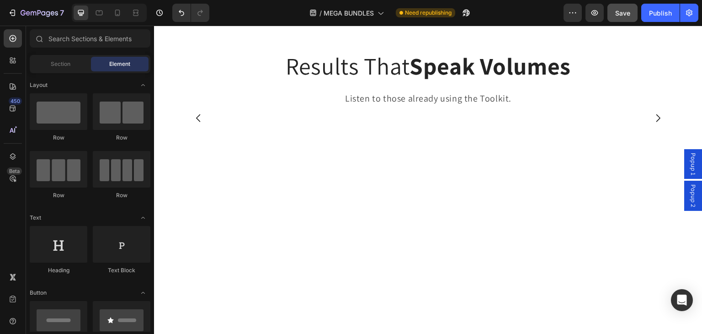
click at [653, 123] on icon "Carousel Next Arrow" at bounding box center [658, 117] width 11 height 11
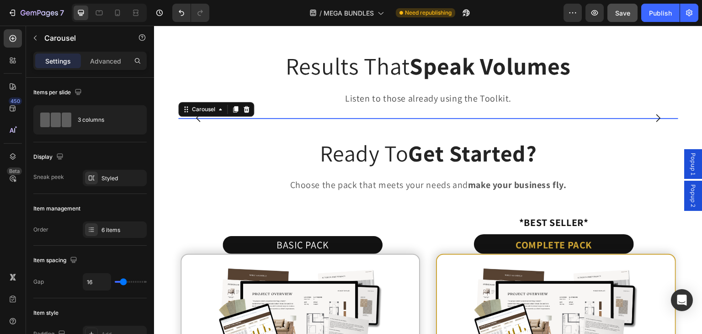
scroll to position [4474, 0]
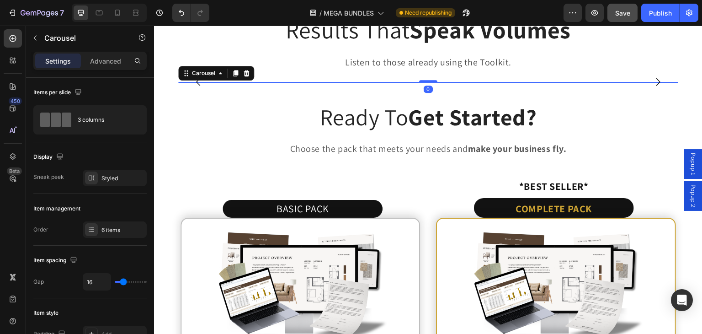
click at [653, 87] on icon "Carousel Next Arrow" at bounding box center [658, 81] width 11 height 11
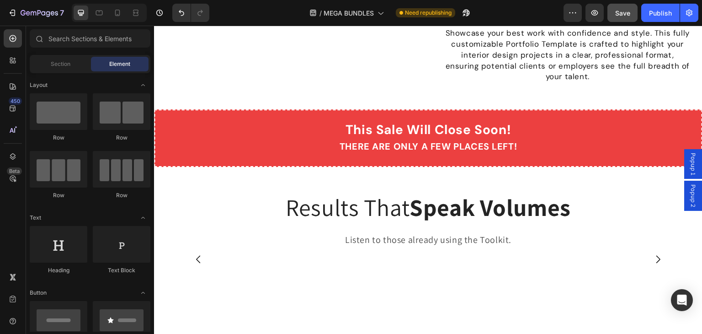
scroll to position [4356, 0]
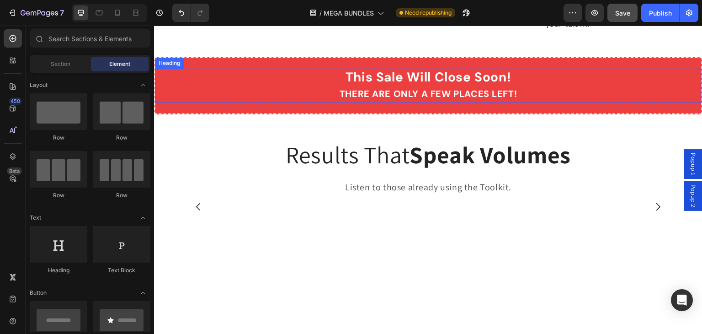
click at [370, 88] on span "THERE ARE ONLY A FEW PLACES LEFT!" at bounding box center [429, 94] width 178 height 12
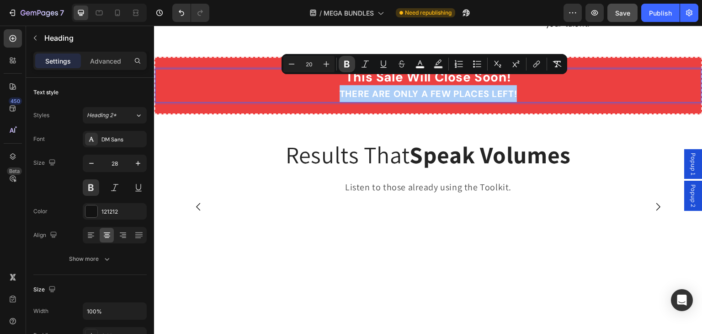
click at [346, 63] on icon "Editor contextual toolbar" at bounding box center [346, 63] width 9 height 9
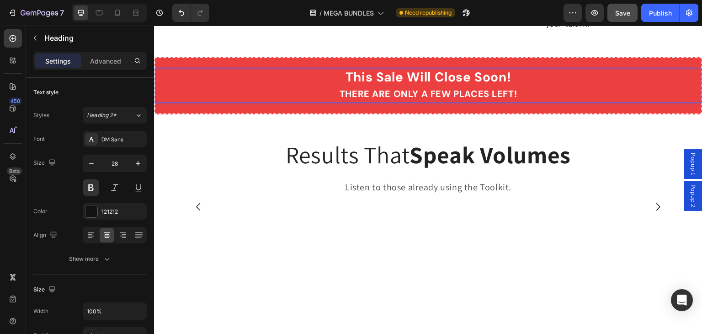
click at [353, 88] on strong "THERE ARE ONLY A FEW PLACES LEFT!" at bounding box center [429, 94] width 178 height 12
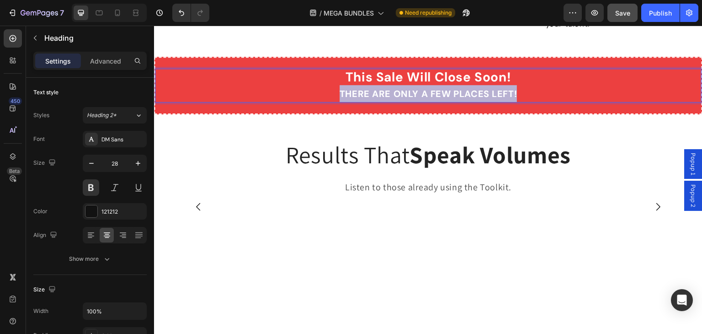
click at [353, 88] on strong "THERE ARE ONLY A FEW PLACES LEFT!" at bounding box center [429, 94] width 178 height 12
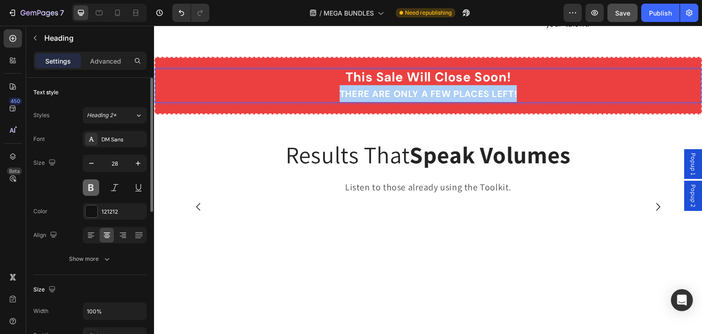
click at [93, 182] on button at bounding box center [91, 187] width 16 height 16
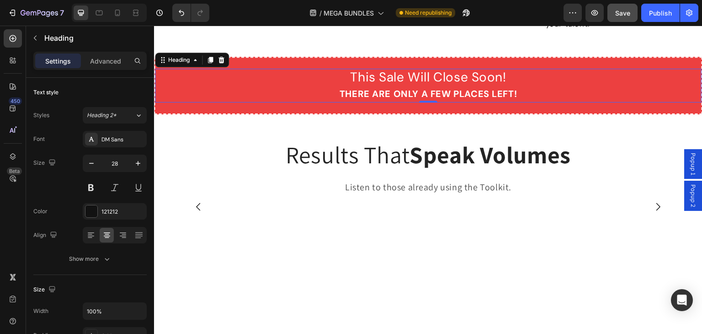
click at [414, 77] on p "This Sale Will Close Soon! THERE ARE ONLY A FEW PLACES LEFT!" at bounding box center [428, 85] width 545 height 32
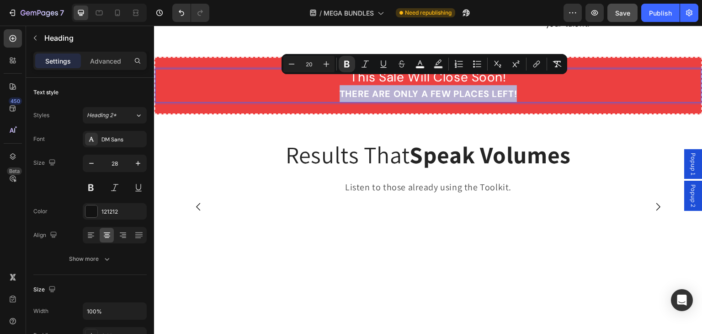
click at [532, 85] on p "This Sale Will Close Soon! THERE ARE ONLY A FEW PLACES LEFT!" at bounding box center [428, 85] width 545 height 32
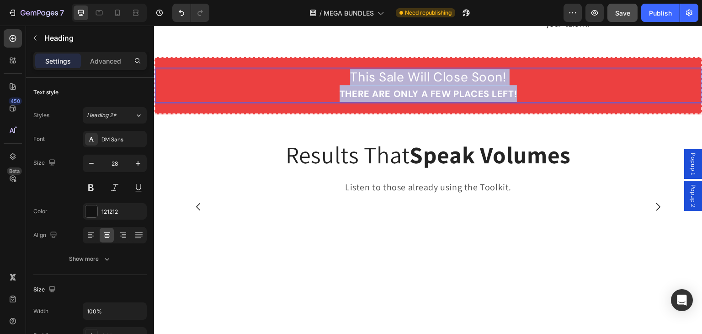
drag, startPoint x: 521, startPoint y: 84, endPoint x: 346, endPoint y: 69, distance: 176.2
click at [346, 69] on p "This Sale Will Close Soon! THERE ARE ONLY A FEW PLACES LEFT!" at bounding box center [428, 85] width 545 height 32
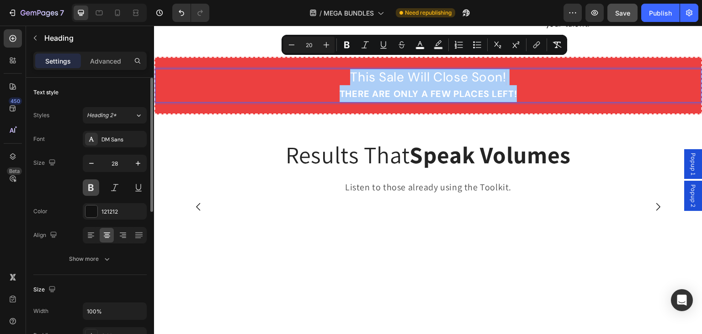
click at [93, 187] on button at bounding box center [91, 187] width 16 height 16
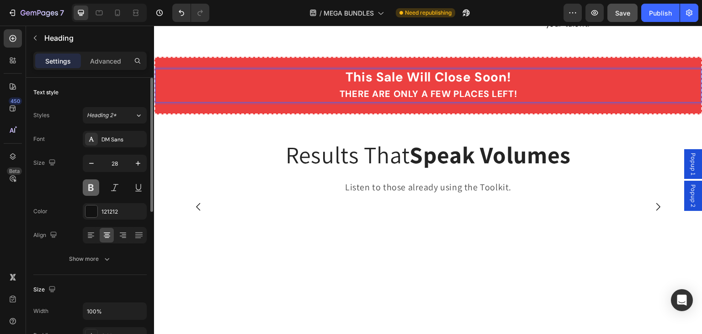
click at [93, 187] on button at bounding box center [91, 187] width 16 height 16
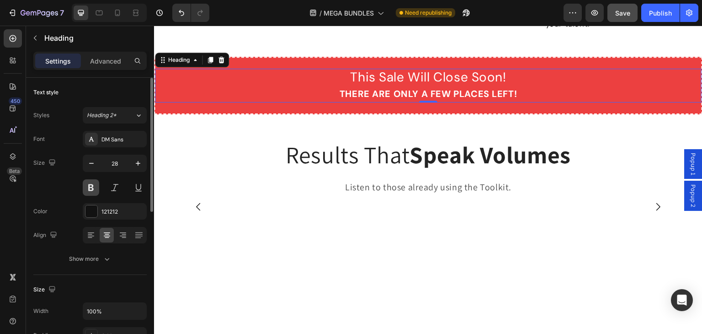
click at [93, 187] on button at bounding box center [91, 187] width 16 height 16
click at [344, 88] on strong "THERE ARE ONLY A FEW PLACES LEFT!" at bounding box center [429, 94] width 178 height 12
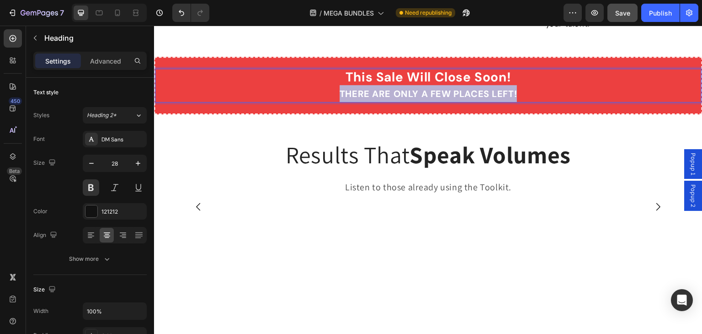
drag, startPoint x: 337, startPoint y: 82, endPoint x: 517, endPoint y: 81, distance: 180.5
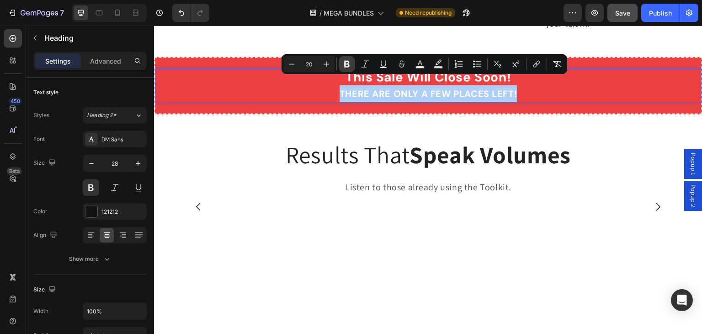
click at [349, 65] on icon "Editor contextual toolbar" at bounding box center [346, 64] width 5 height 7
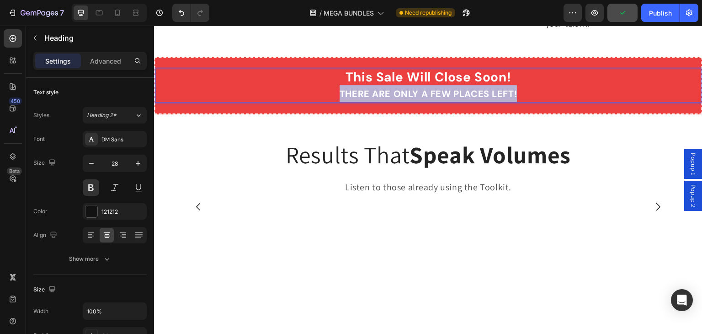
drag, startPoint x: 337, startPoint y: 83, endPoint x: 519, endPoint y: 82, distance: 181.9
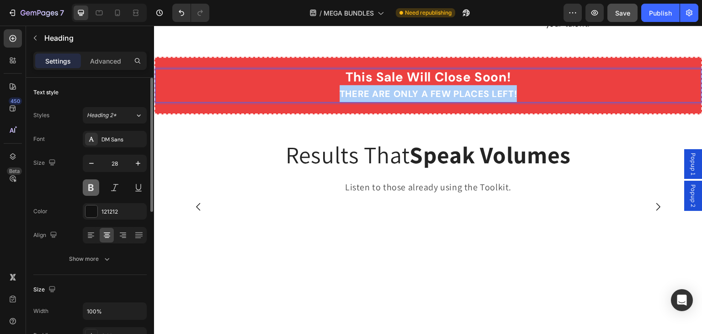
click at [91, 182] on button at bounding box center [91, 187] width 16 height 16
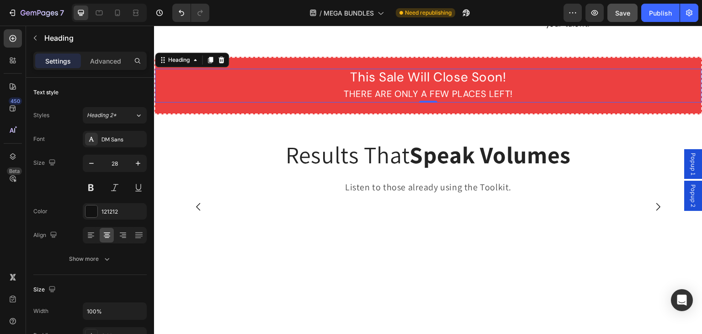
click at [361, 69] on span "This Sale Will Close Soon!" at bounding box center [428, 77] width 156 height 17
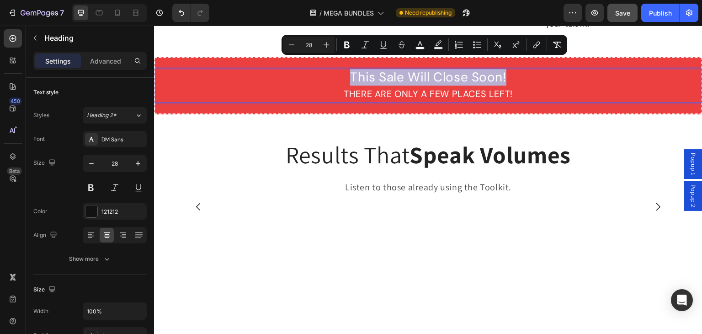
drag, startPoint x: 346, startPoint y: 68, endPoint x: 509, endPoint y: 67, distance: 163.2
click at [509, 69] on p "This Sale Will Close Soon! THERE ARE ONLY A FEW PLACES LEFT!" at bounding box center [428, 85] width 545 height 32
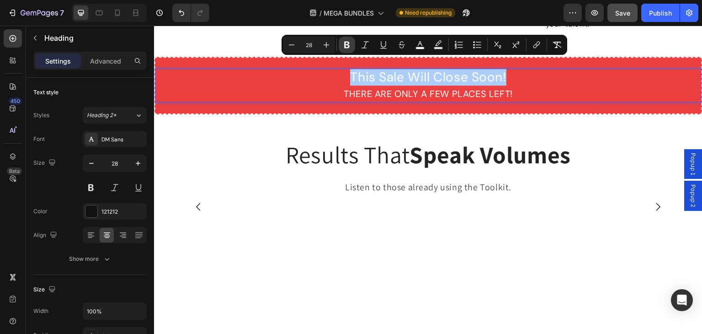
click at [347, 46] on icon "Editor contextual toolbar" at bounding box center [346, 44] width 9 height 9
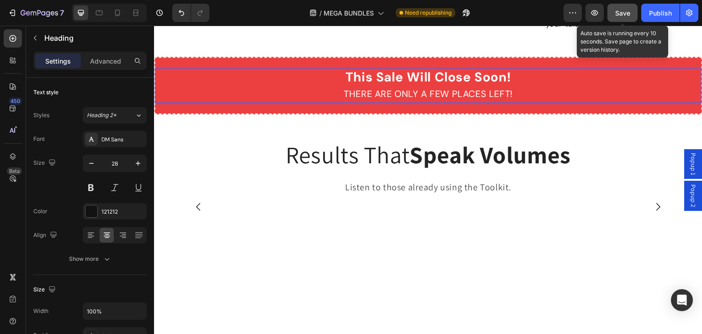
click at [627, 10] on span "Save" at bounding box center [622, 13] width 15 height 8
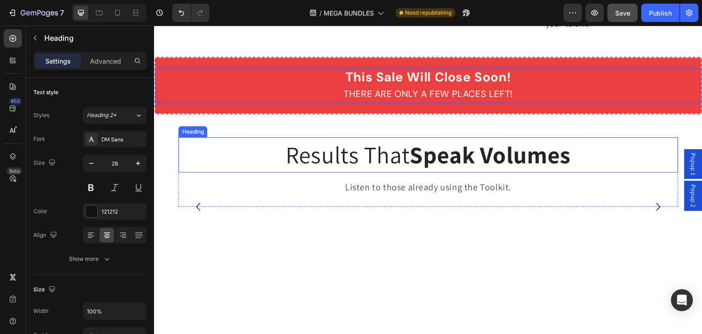
click at [347, 154] on h2 "Results That Speak Volumes" at bounding box center [428, 154] width 500 height 35
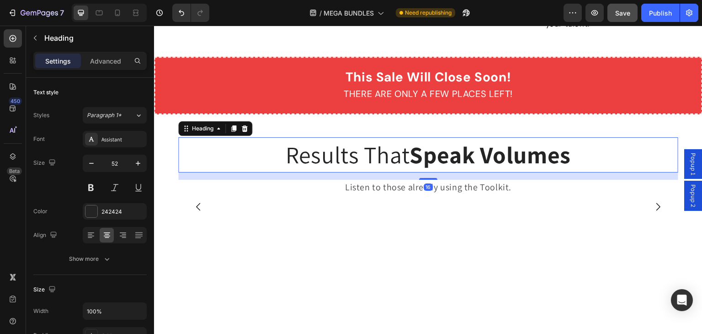
click at [347, 154] on h2 "Results That Speak Volumes" at bounding box center [428, 154] width 500 height 35
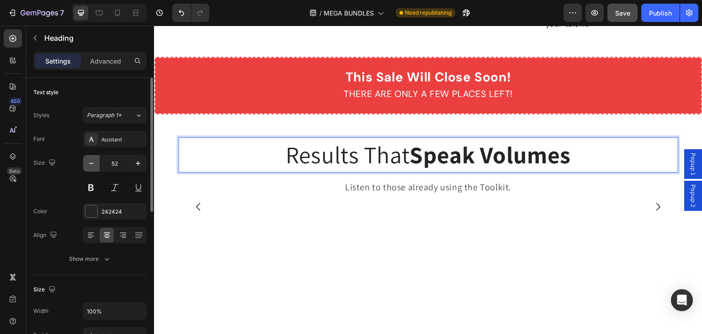
click at [85, 164] on button "button" at bounding box center [91, 163] width 16 height 16
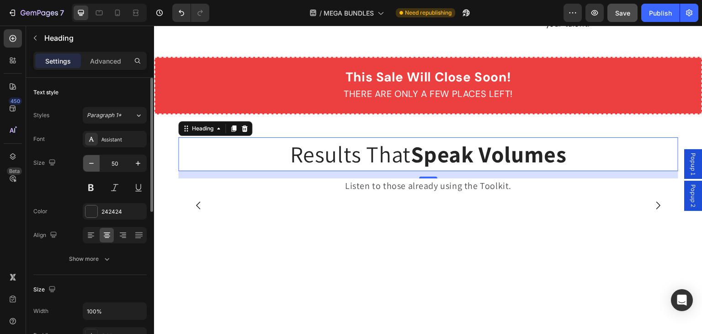
click at [85, 164] on button "button" at bounding box center [91, 163] width 16 height 16
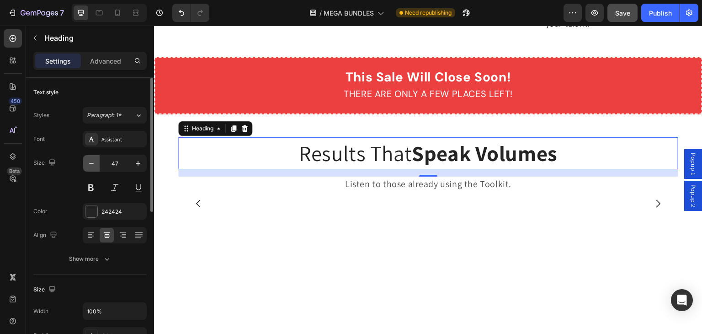
click at [89, 164] on icon "button" at bounding box center [91, 163] width 9 height 9
type input "46"
click at [93, 136] on icon at bounding box center [91, 138] width 7 height 7
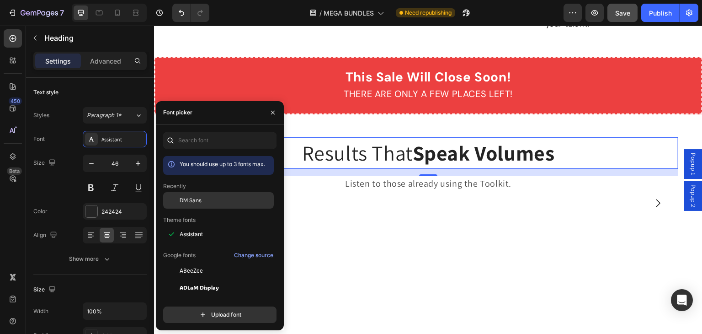
click at [190, 201] on span "DM Sans" at bounding box center [191, 200] width 22 height 8
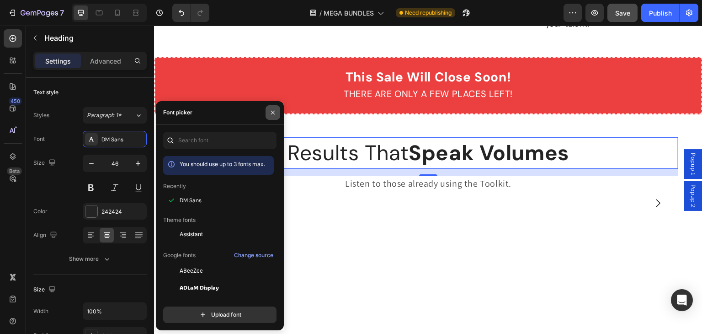
click at [273, 112] on icon "button" at bounding box center [273, 113] width 4 height 4
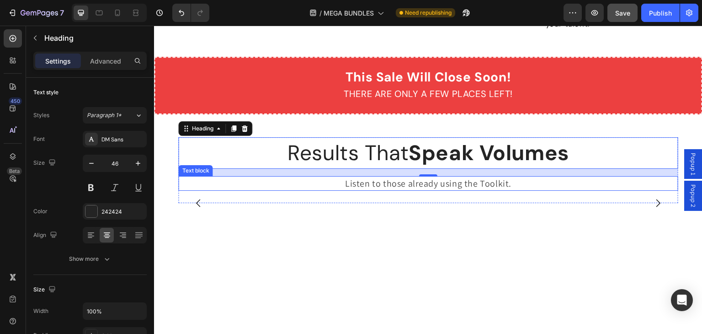
click at [454, 177] on span "Listen to those already using the Toolkit." at bounding box center [428, 183] width 166 height 12
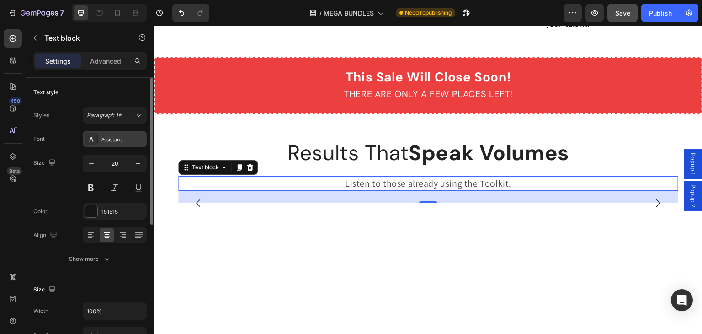
click at [92, 137] on icon at bounding box center [91, 138] width 7 height 7
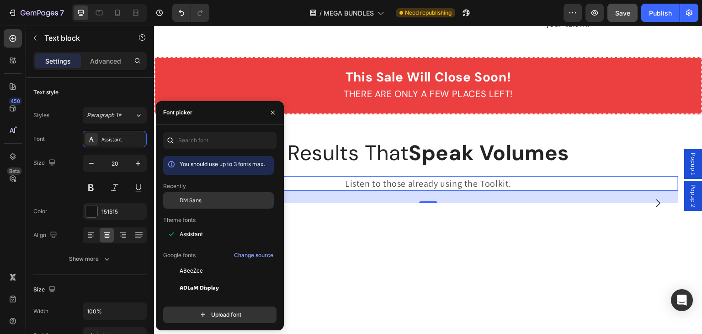
click at [188, 203] on span "DM Sans" at bounding box center [191, 200] width 22 height 8
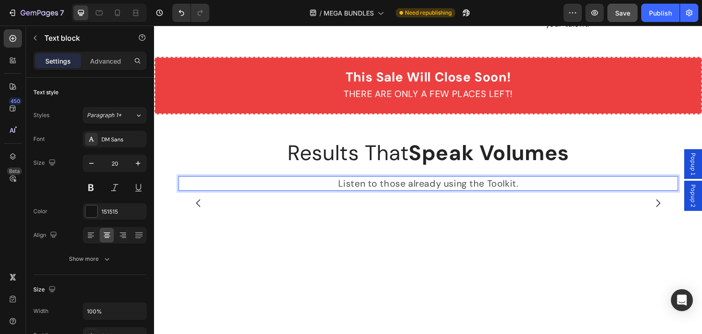
click at [344, 177] on span "Listen to those already using the Toolkit." at bounding box center [428, 183] width 181 height 12
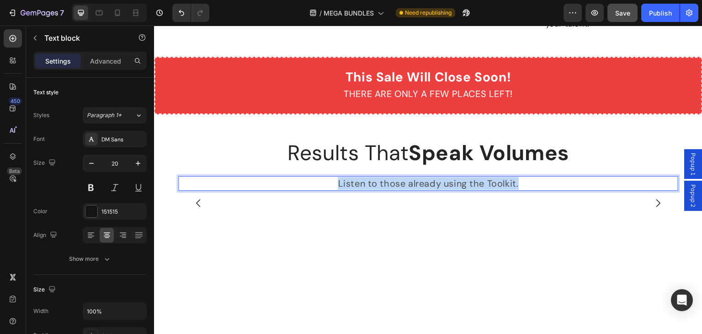
click at [344, 177] on span "Listen to those already using the Toolkit." at bounding box center [428, 183] width 181 height 12
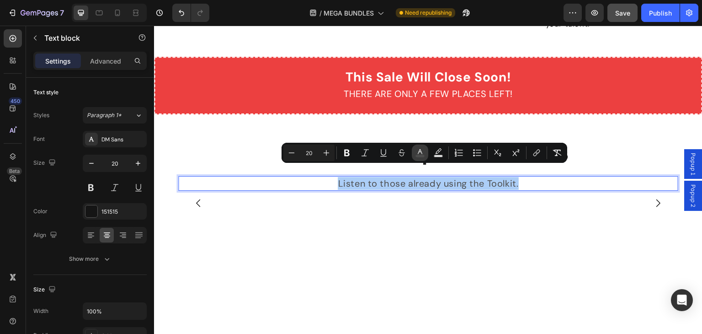
click at [419, 155] on rect "Editor contextual toolbar" at bounding box center [420, 156] width 9 height 2
type input "4C4C4C"
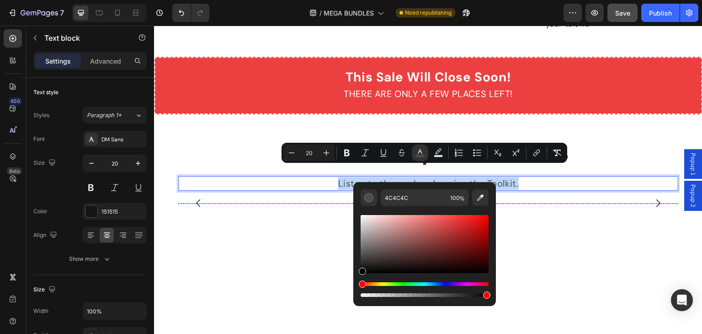
drag, startPoint x: 528, startPoint y: 268, endPoint x: 351, endPoint y: 288, distance: 178.5
type input "000000"
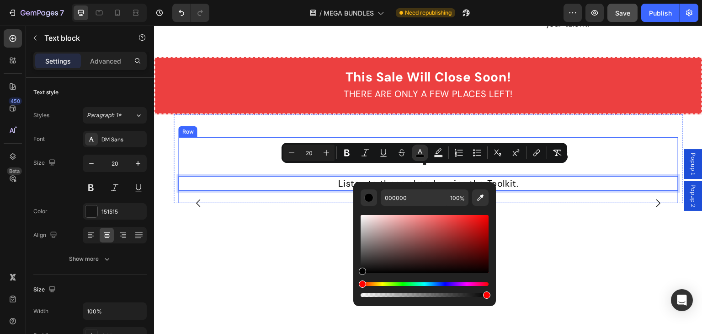
click at [588, 177] on p "Listen to those already using the Toolkit." at bounding box center [428, 183] width 498 height 13
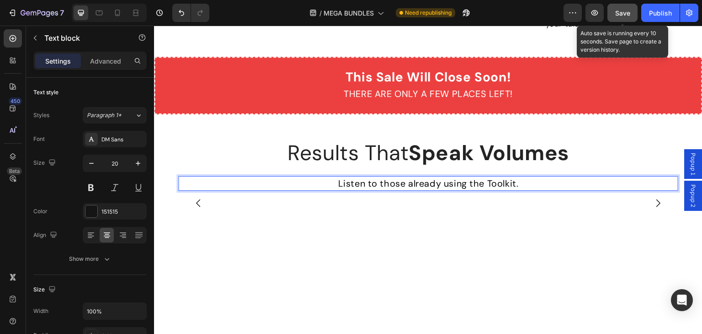
click at [618, 20] on button "Save" at bounding box center [622, 13] width 30 height 18
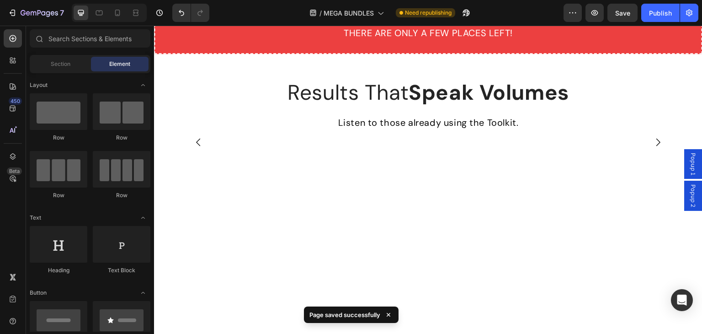
scroll to position [4698, 0]
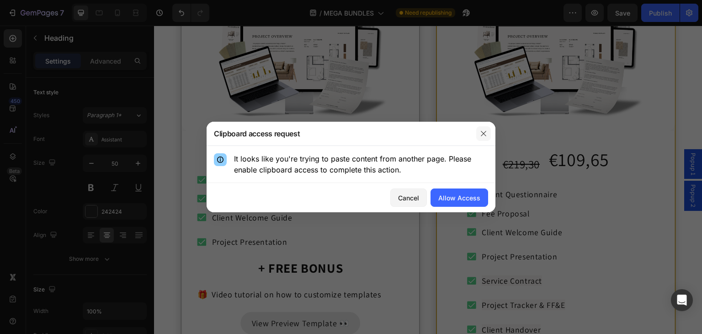
click at [483, 134] on icon "button" at bounding box center [483, 133] width 7 height 7
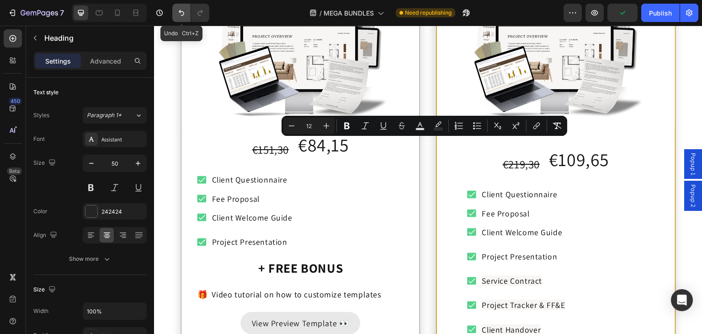
click at [177, 18] on button "Undo/Redo" at bounding box center [181, 13] width 18 height 18
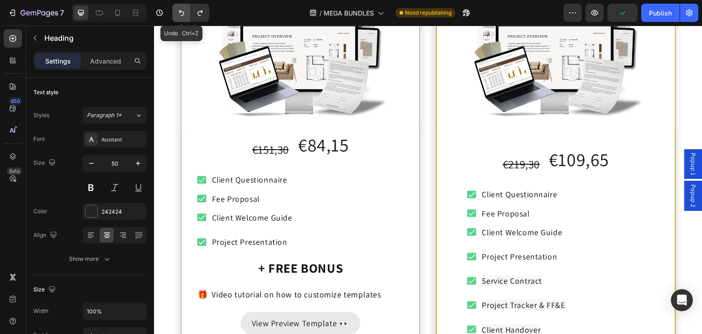
click at [177, 18] on button "Undo/Redo" at bounding box center [181, 13] width 18 height 18
click at [179, 11] on icon "Undo/Redo" at bounding box center [181, 13] width 5 height 6
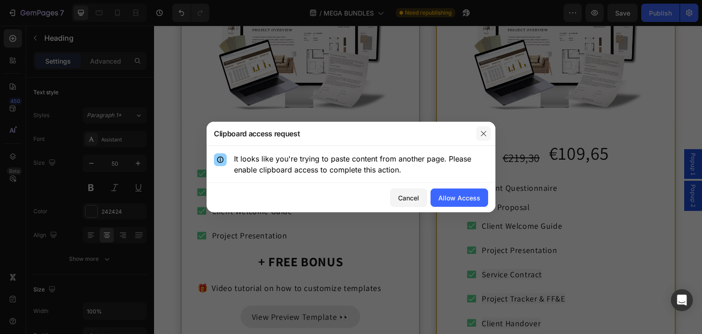
click at [484, 134] on icon "button" at bounding box center [483, 133] width 5 height 5
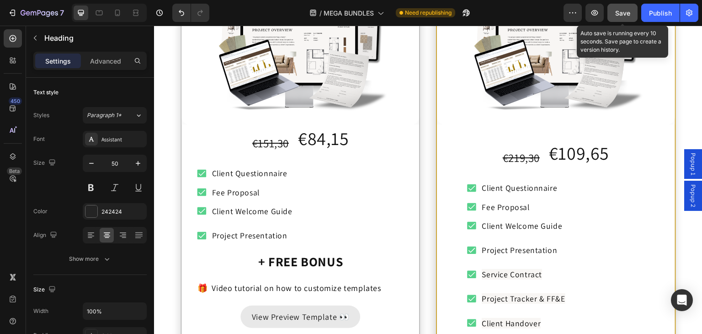
click at [632, 12] on button "Save" at bounding box center [622, 13] width 30 height 18
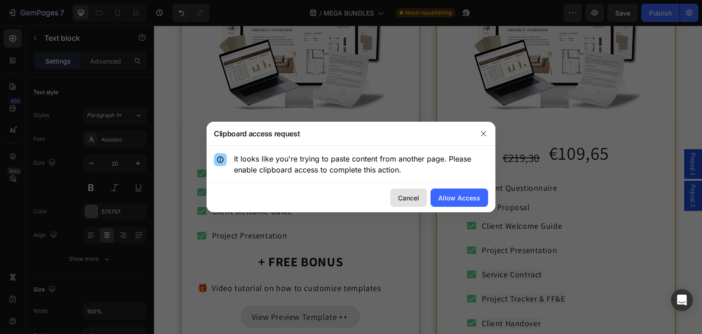
click at [412, 192] on button "Cancel" at bounding box center [408, 197] width 37 height 18
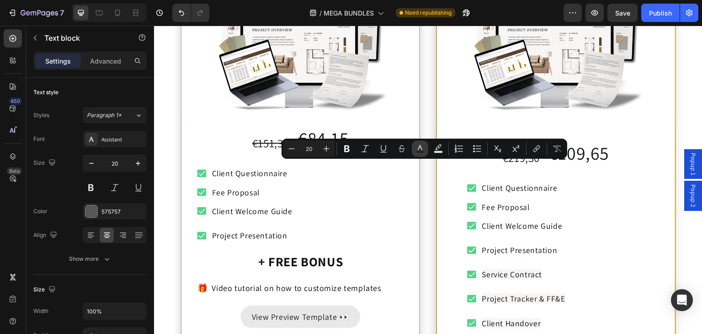
click at [423, 149] on icon "Editor contextual toolbar" at bounding box center [419, 148] width 9 height 9
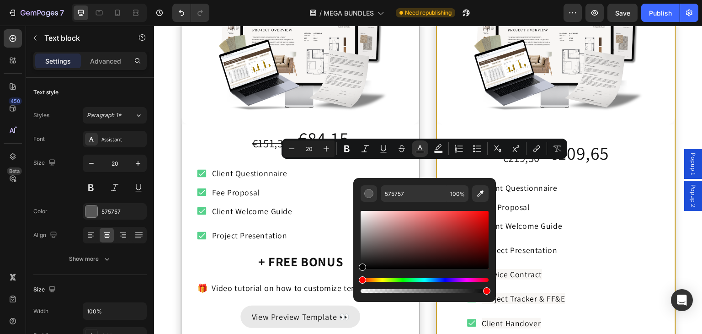
drag, startPoint x: 546, startPoint y: 247, endPoint x: 339, endPoint y: 288, distance: 210.6
type input "050505"
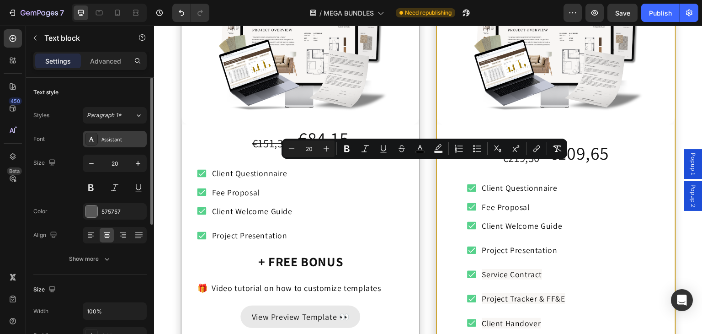
click at [92, 136] on icon at bounding box center [91, 138] width 7 height 7
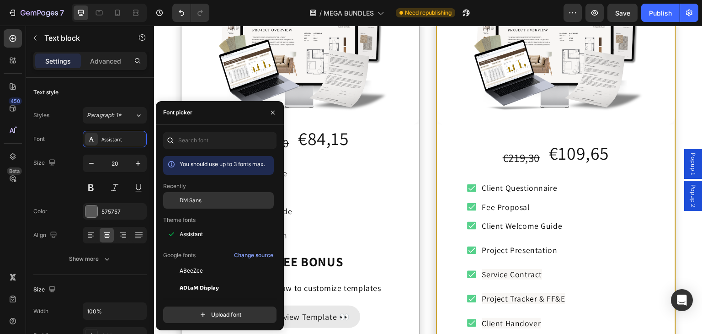
click at [187, 203] on span "DM Sans" at bounding box center [191, 200] width 22 height 8
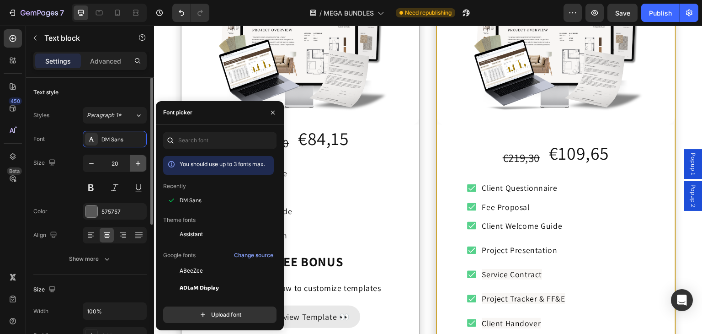
click at [139, 162] on icon "button" at bounding box center [137, 163] width 9 height 9
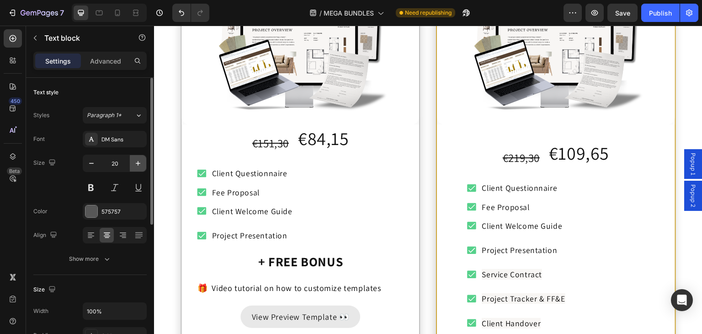
click at [139, 162] on icon "button" at bounding box center [137, 163] width 9 height 9
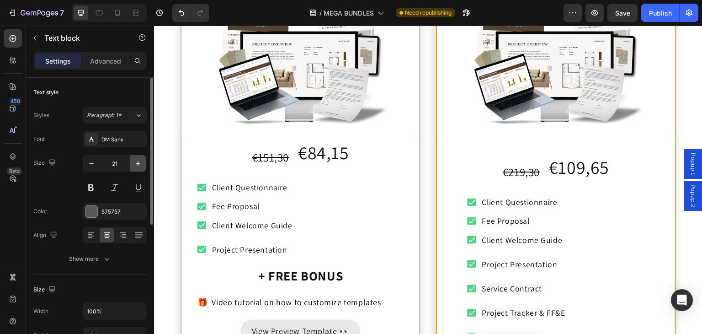
click at [139, 162] on icon "button" at bounding box center [137, 163] width 9 height 9
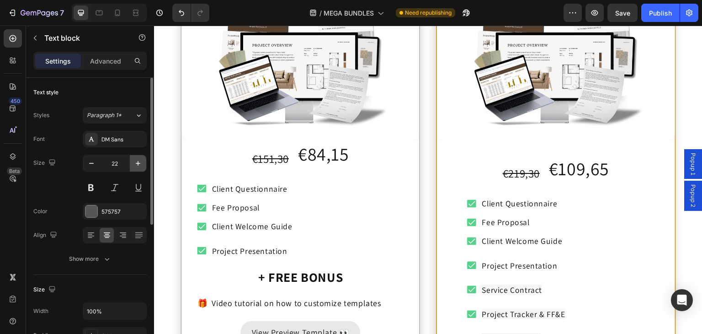
click at [139, 162] on icon "button" at bounding box center [137, 163] width 9 height 9
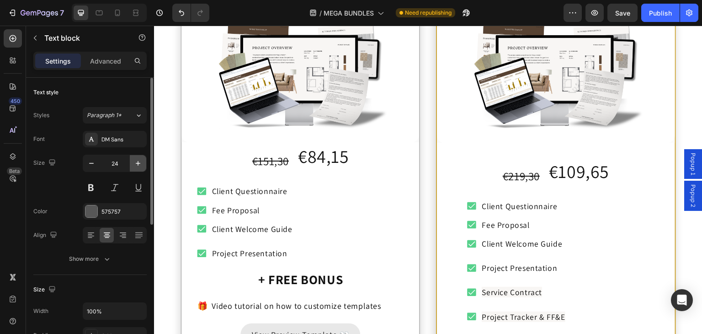
click at [139, 162] on icon "button" at bounding box center [137, 163] width 9 height 9
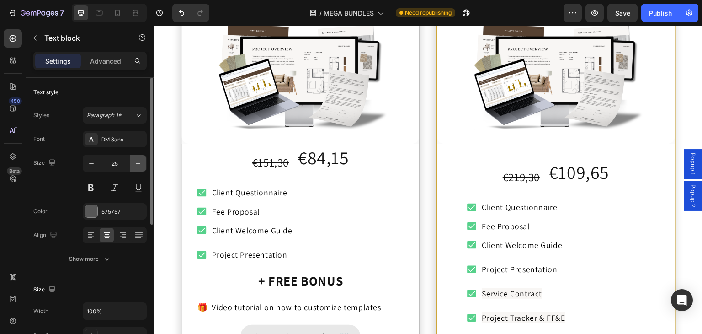
click at [139, 162] on icon "button" at bounding box center [137, 163] width 9 height 9
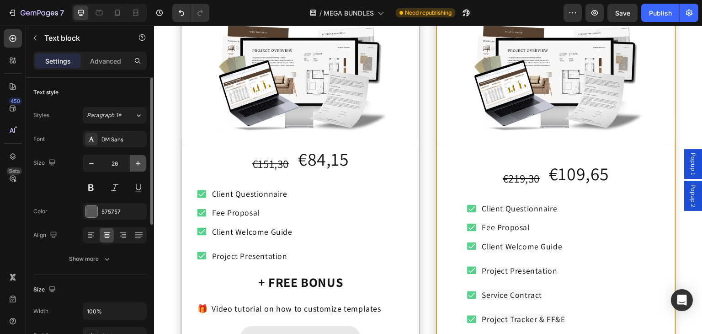
click at [139, 162] on icon "button" at bounding box center [137, 163] width 9 height 9
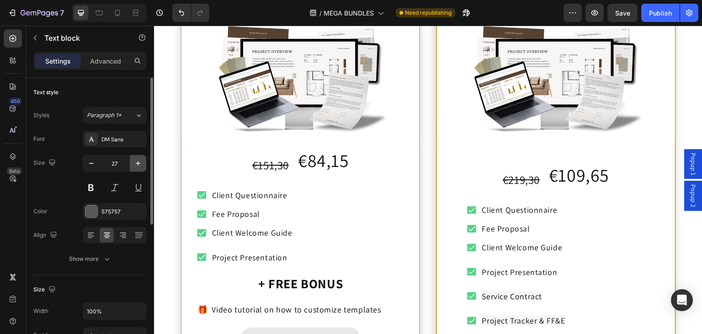
click at [139, 162] on icon "button" at bounding box center [137, 163] width 9 height 9
type input "28"
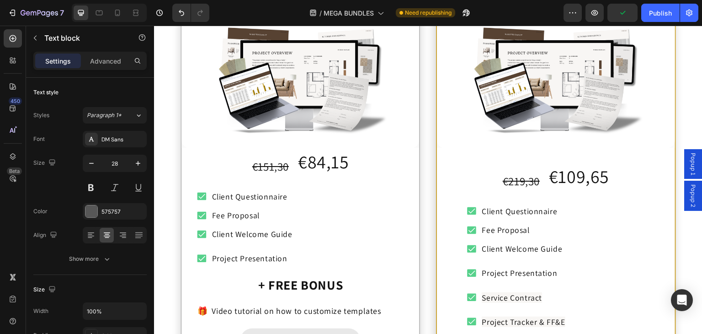
click at [91, 188] on button at bounding box center [91, 187] width 16 height 16
click at [141, 165] on icon "button" at bounding box center [137, 163] width 9 height 9
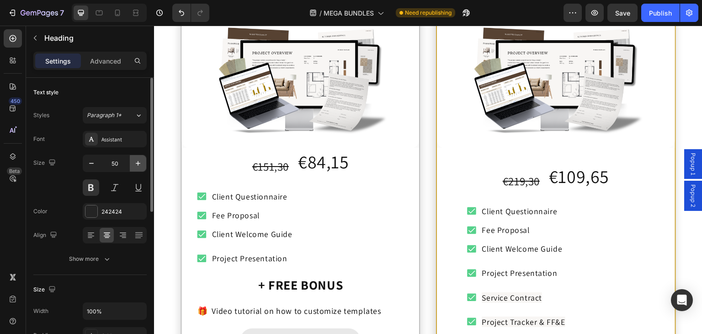
click at [141, 165] on icon "button" at bounding box center [137, 163] width 9 height 9
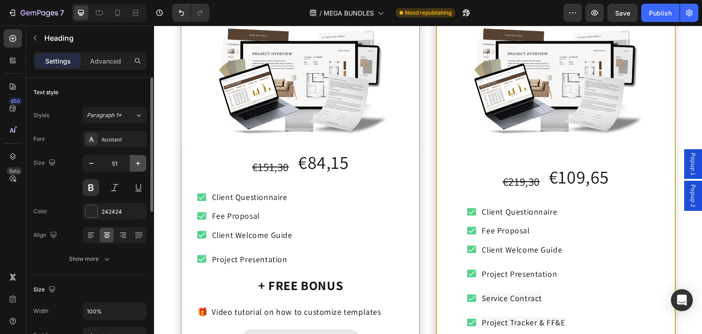
click at [141, 165] on icon "button" at bounding box center [137, 163] width 9 height 9
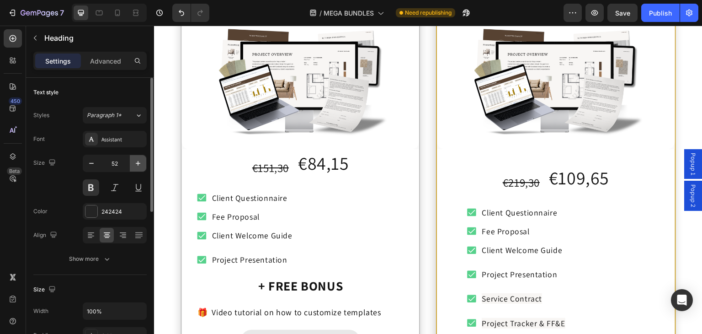
click at [141, 165] on icon "button" at bounding box center [137, 163] width 9 height 9
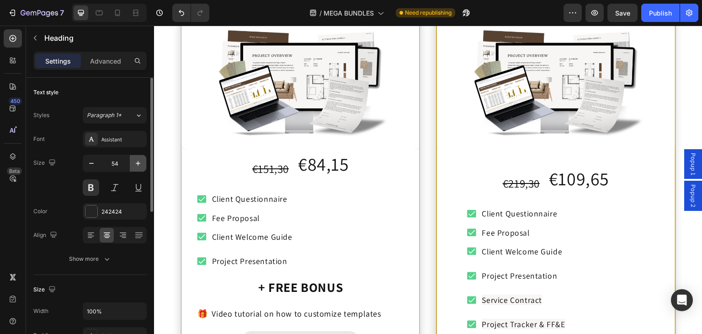
click at [141, 165] on icon "button" at bounding box center [137, 163] width 9 height 9
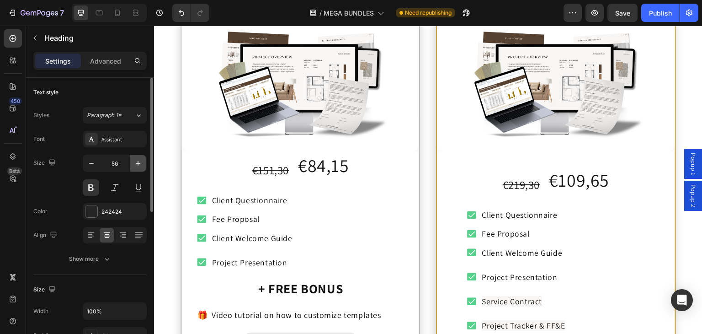
click at [141, 165] on icon "button" at bounding box center [137, 163] width 9 height 9
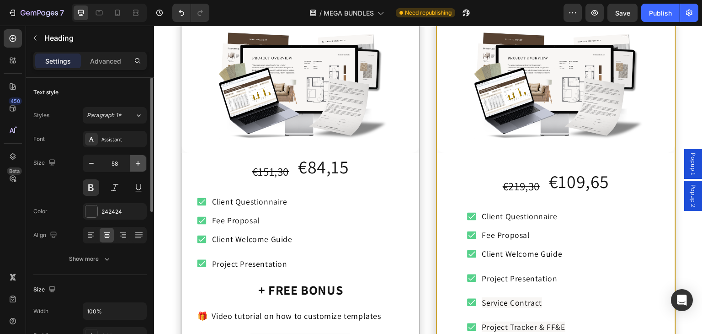
click at [141, 165] on icon "button" at bounding box center [137, 163] width 9 height 9
type input "59"
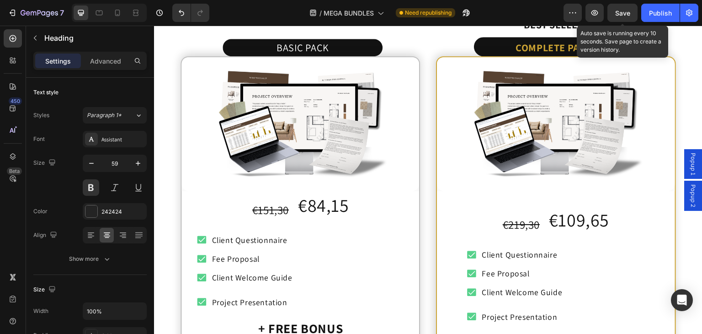
click at [623, 13] on span "Save" at bounding box center [622, 13] width 15 height 8
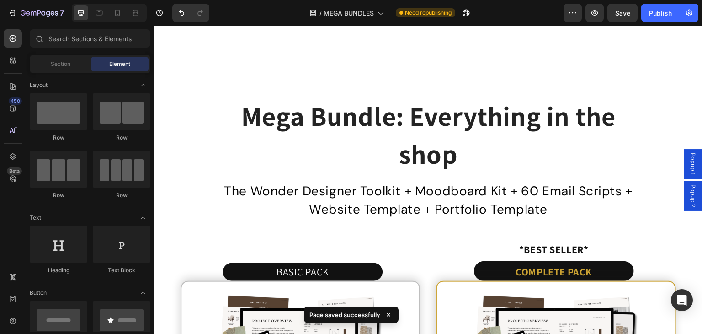
scroll to position [4814, 0]
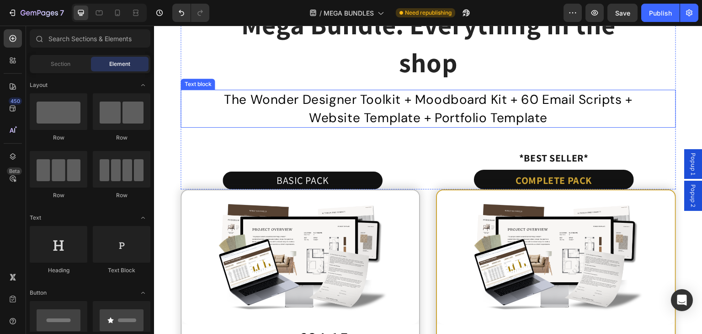
click at [453, 109] on span "Website Template + Portfolio Template" at bounding box center [428, 117] width 239 height 17
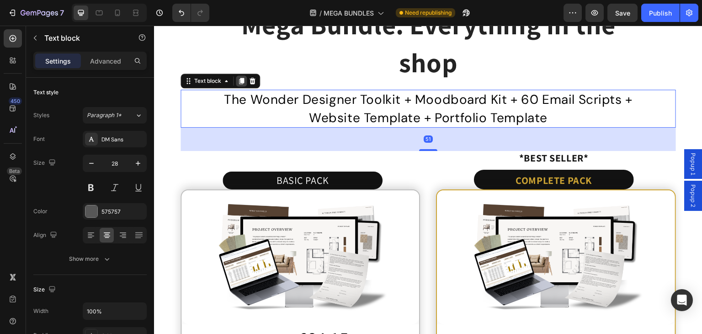
click at [238, 77] on icon at bounding box center [241, 80] width 7 height 7
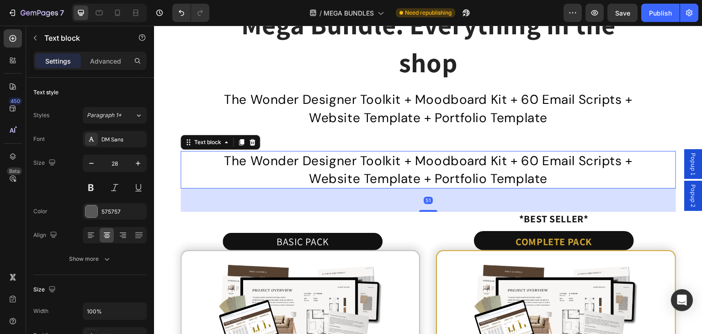
click at [371, 164] on span "The Wonder Designer Toolkit + Moodboard Kit + 60 Email Scripts +" at bounding box center [428, 160] width 409 height 17
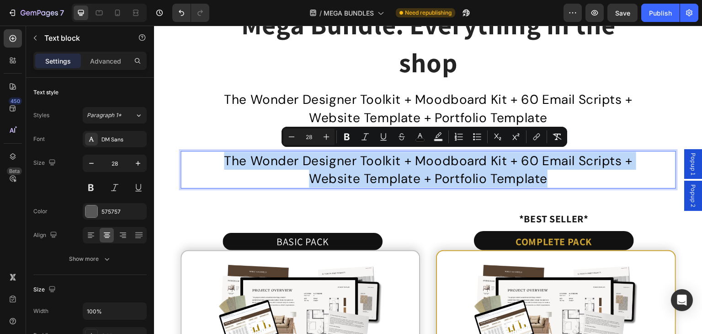
drag, startPoint x: 555, startPoint y: 181, endPoint x: 210, endPoint y: 154, distance: 346.1
click at [210, 154] on div "The Wonder Designer Toolkit + Moodboard Kit + 60 Email Scripts + Website Templa…" at bounding box center [428, 169] width 495 height 37
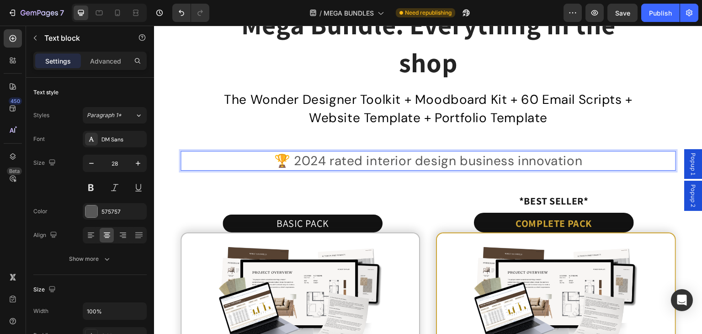
click at [425, 160] on p "🏆 2024 rated interior design business innovation" at bounding box center [427, 161] width 493 height 18
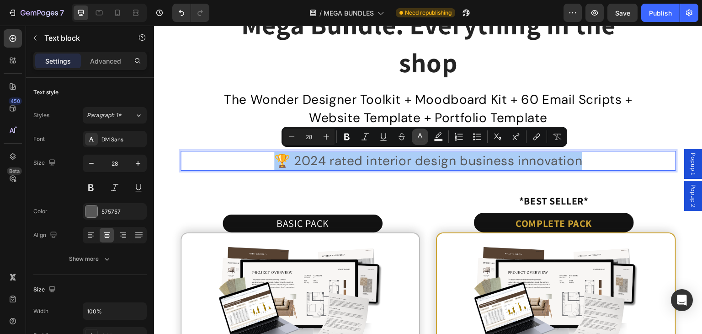
click at [422, 134] on icon "Editor contextual toolbar" at bounding box center [419, 136] width 9 height 9
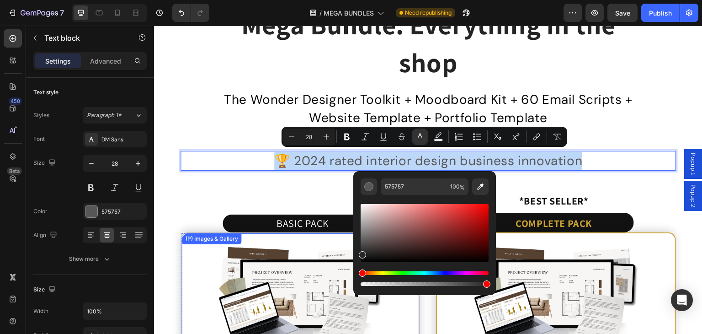
drag, startPoint x: 523, startPoint y: 254, endPoint x: 342, endPoint y: 287, distance: 184.4
type input "262626"
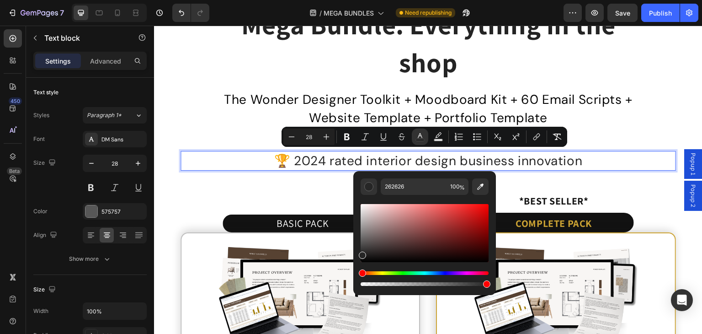
click at [611, 156] on p "🏆 2024 rated interior design business innovation" at bounding box center [427, 161] width 493 height 18
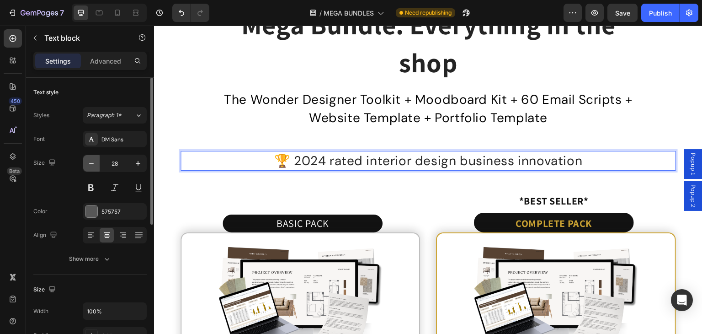
click at [86, 167] on button "button" at bounding box center [91, 163] width 16 height 16
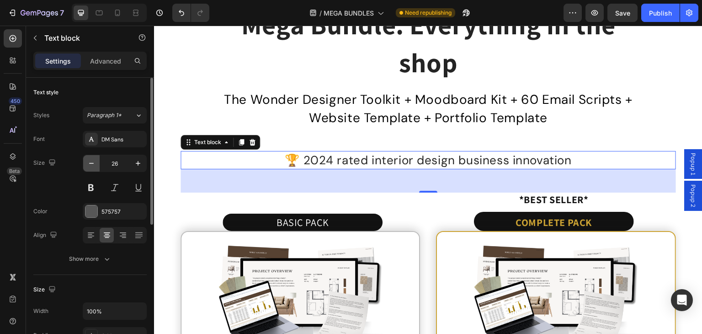
click at [86, 167] on button "button" at bounding box center [91, 163] width 16 height 16
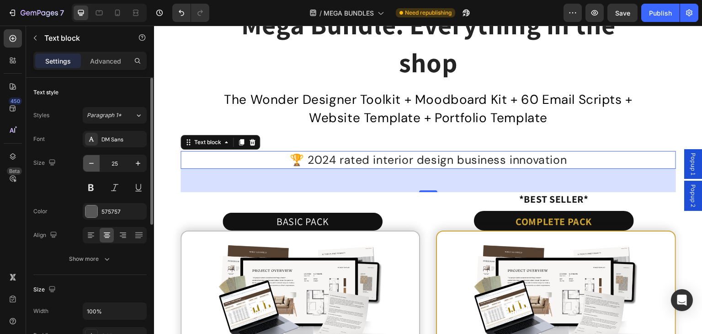
click at [86, 167] on button "button" at bounding box center [91, 163] width 16 height 16
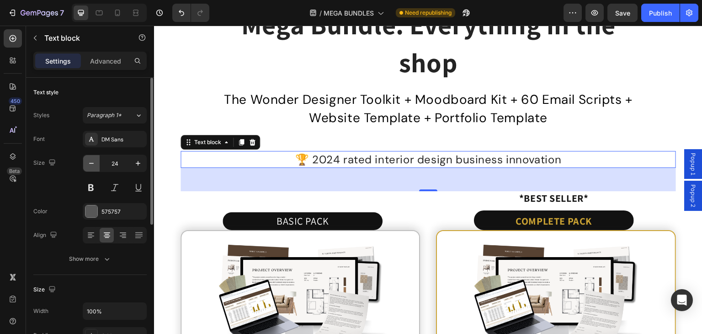
click at [86, 167] on button "button" at bounding box center [91, 163] width 16 height 16
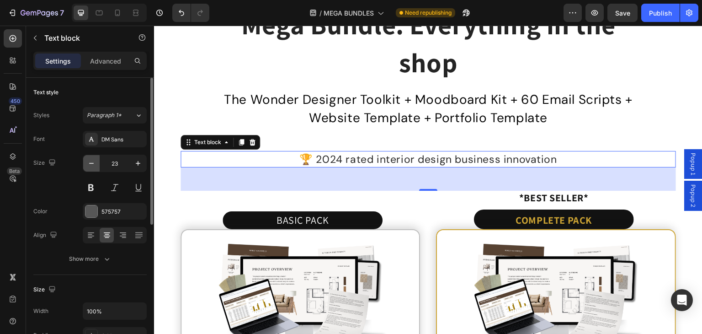
click at [86, 167] on button "button" at bounding box center [91, 163] width 16 height 16
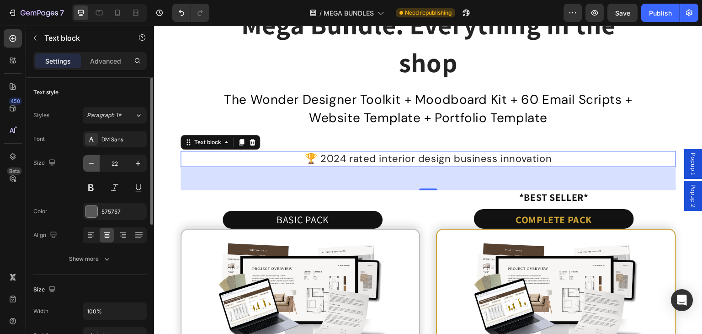
click at [86, 167] on button "button" at bounding box center [91, 163] width 16 height 16
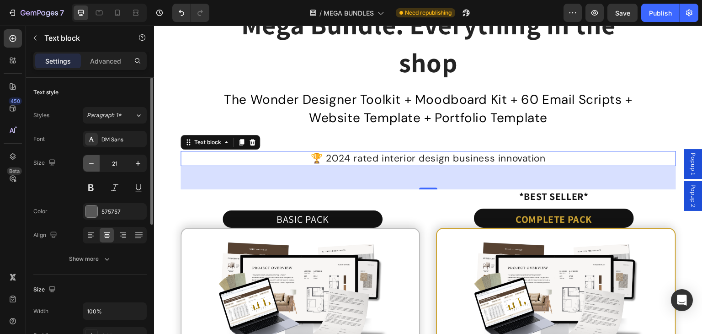
click at [86, 167] on button "button" at bounding box center [91, 163] width 16 height 16
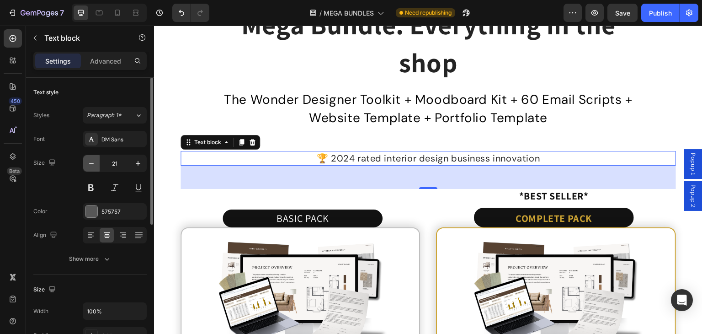
type input "20"
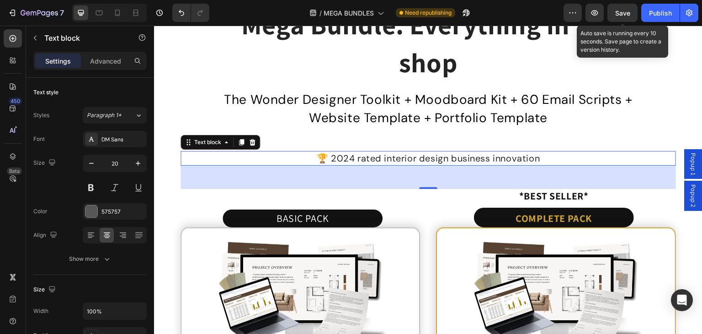
click at [622, 11] on span "Save" at bounding box center [622, 13] width 15 height 8
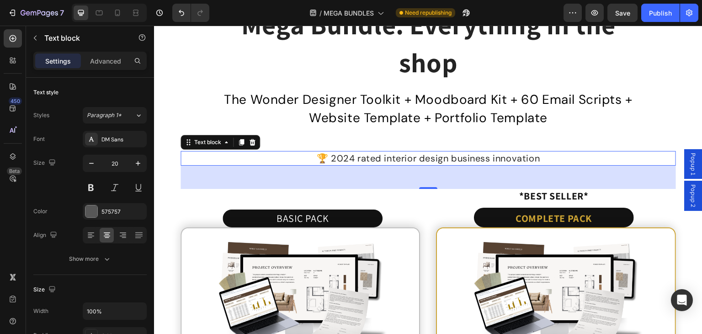
click at [362, 159] on span "🏆 2024 rated interior design business innovation" at bounding box center [428, 158] width 223 height 12
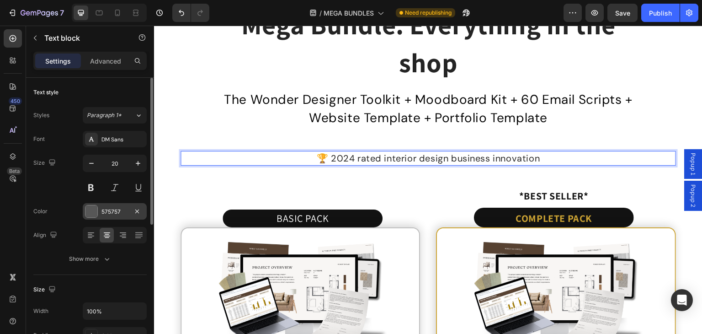
click at [94, 207] on div at bounding box center [91, 211] width 12 height 12
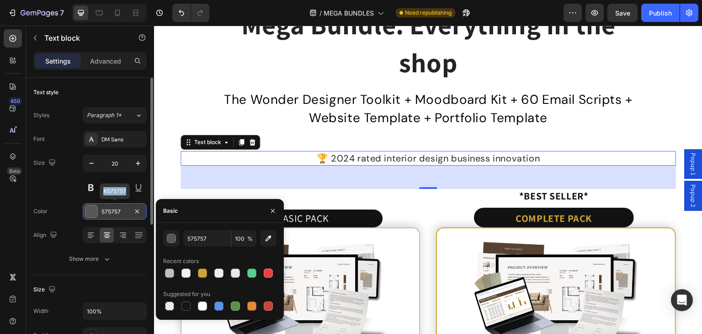
click at [94, 207] on div at bounding box center [91, 211] width 12 height 12
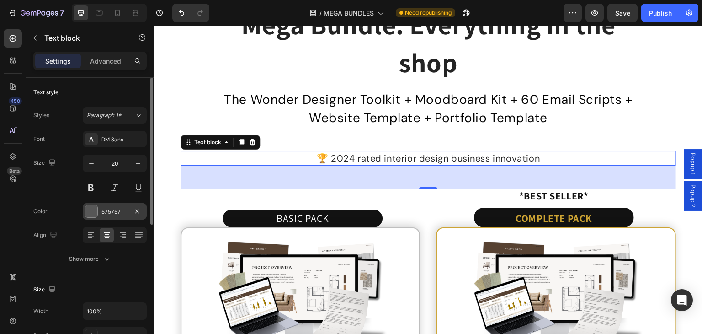
click at [88, 213] on div at bounding box center [91, 211] width 12 height 12
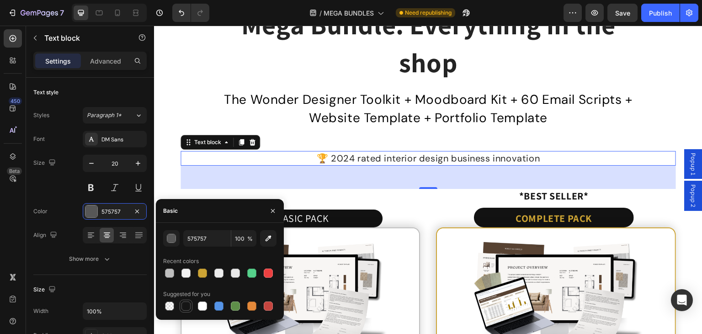
click at [187, 311] on div at bounding box center [186, 305] width 11 height 11
type input "151515"
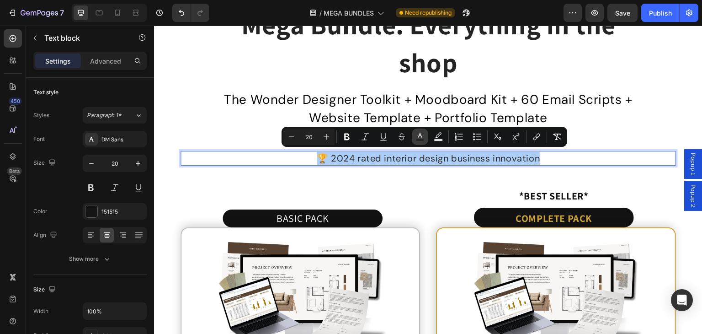
click at [420, 136] on icon "Editor contextual toolbar" at bounding box center [420, 135] width 5 height 5
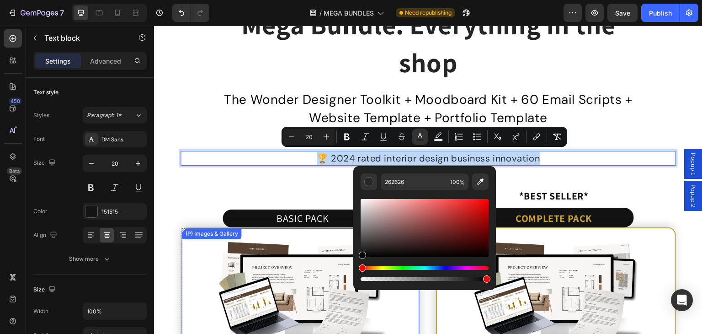
drag, startPoint x: 521, startPoint y: 245, endPoint x: 347, endPoint y: 274, distance: 176.5
type input "000000"
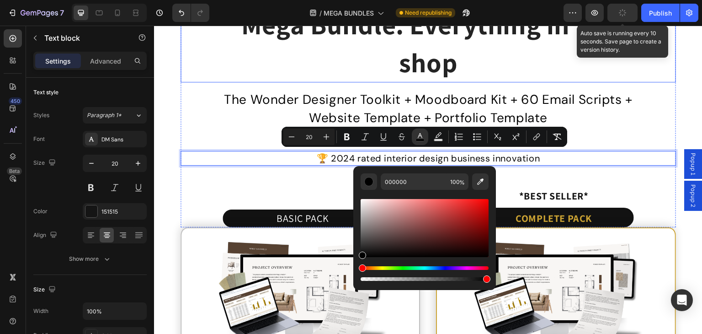
click at [625, 5] on button "button" at bounding box center [622, 13] width 30 height 18
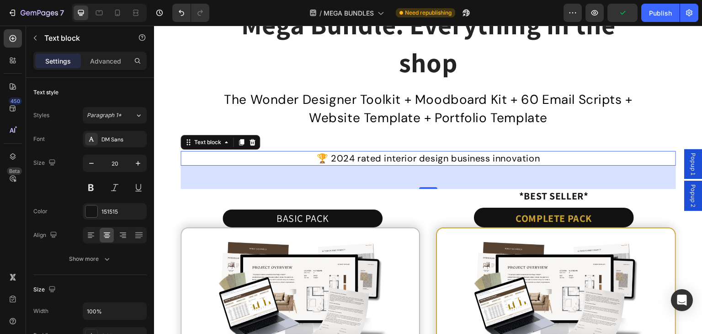
click at [540, 153] on p "🏆 2024 rated interior design business innovation" at bounding box center [427, 158] width 493 height 13
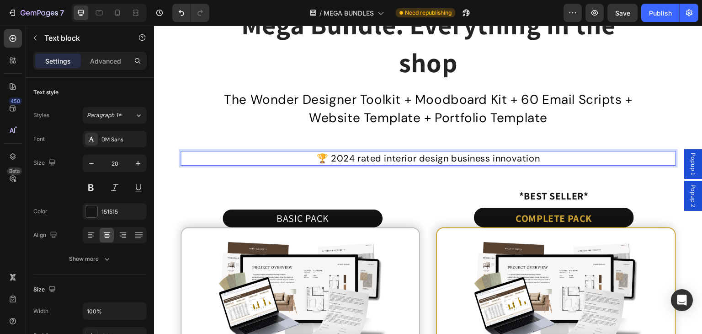
click at [376, 159] on span "🏆 2024 rated interior design business innovation" at bounding box center [428, 158] width 223 height 12
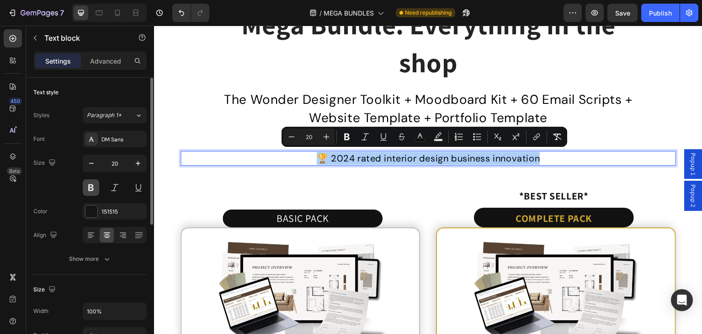
click at [92, 184] on button at bounding box center [91, 187] width 16 height 16
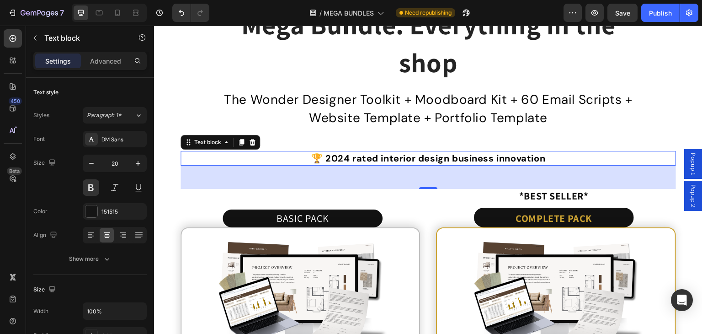
click at [355, 159] on span "🏆 2024 rated interior design business innovation" at bounding box center [428, 158] width 234 height 12
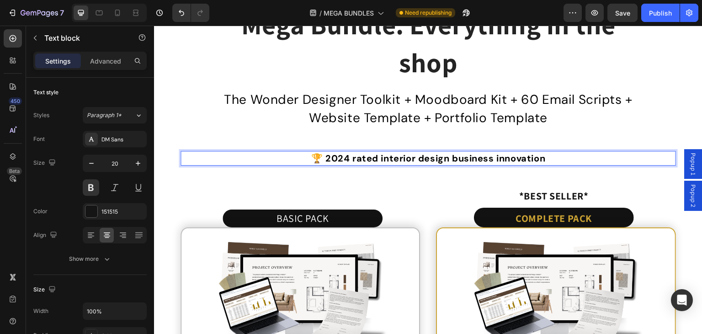
click at [355, 159] on span "🏆 2024 rated interior design business innovation" at bounding box center [428, 158] width 234 height 12
click at [376, 156] on span "🏆 2024 Rated interior design business innovation" at bounding box center [428, 158] width 237 height 12
click at [379, 157] on span "🏆 2024 Rated interior design business innovation" at bounding box center [428, 158] width 237 height 12
click at [422, 157] on span "🏆 2024 Rated Interior design business innovation" at bounding box center [428, 158] width 237 height 12
click at [458, 158] on span "🏆 2024 Rated Interior Design business innovation" at bounding box center [428, 158] width 237 height 12
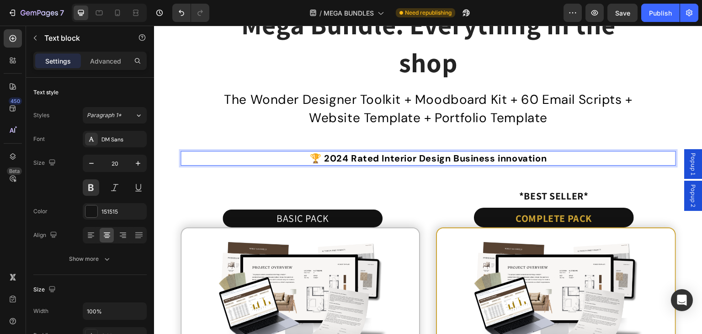
click at [499, 159] on span "🏆 2024 Rated Interior Design Business innovation" at bounding box center [428, 158] width 237 height 12
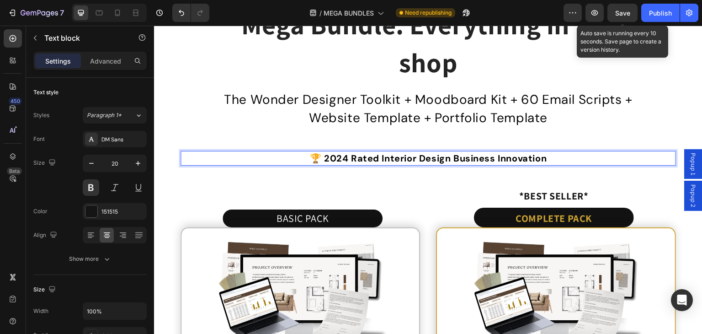
click at [621, 14] on span "Save" at bounding box center [622, 13] width 15 height 8
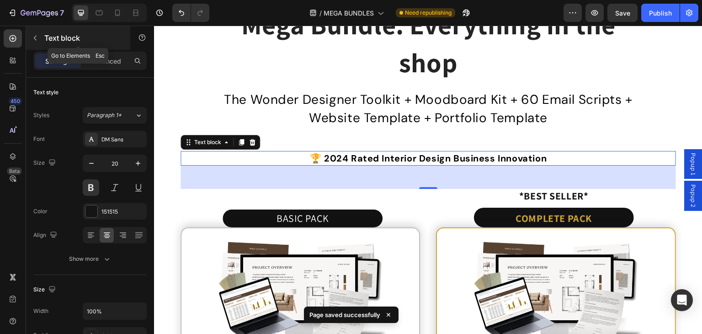
click at [35, 33] on button "button" at bounding box center [35, 38] width 15 height 15
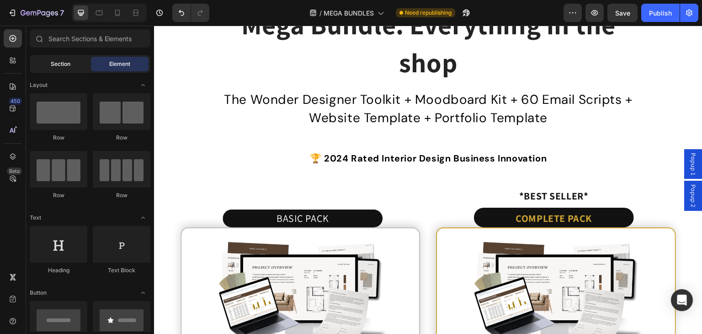
click at [66, 64] on span "Section" at bounding box center [61, 64] width 20 height 8
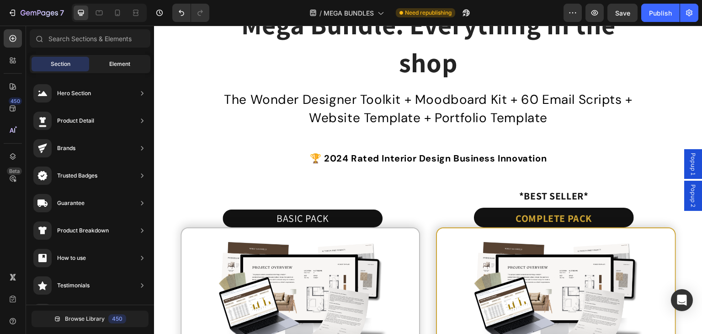
click at [107, 59] on div "Element" at bounding box center [120, 64] width 58 height 15
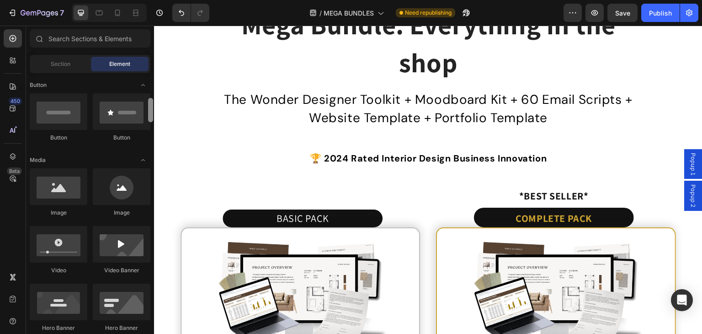
scroll to position [212, 0]
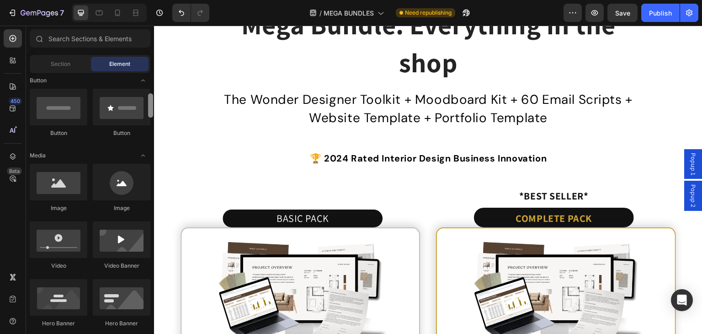
drag, startPoint x: 150, startPoint y: 92, endPoint x: 151, endPoint y: 111, distance: 18.3
click at [151, 111] on div at bounding box center [150, 105] width 5 height 24
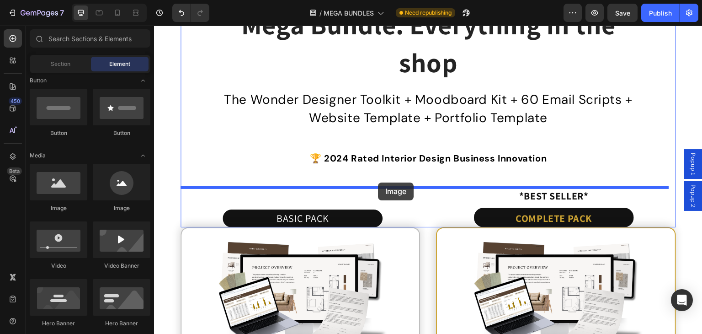
drag, startPoint x: 211, startPoint y: 213, endPoint x: 378, endPoint y: 182, distance: 169.6
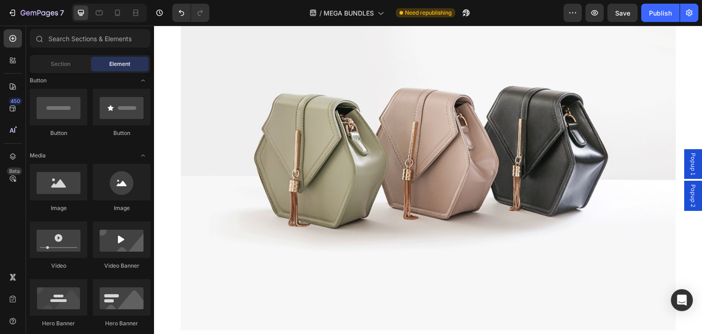
scroll to position [4928, 0]
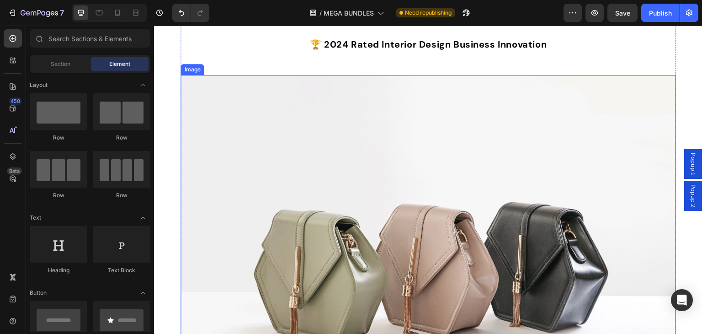
click at [383, 217] on img at bounding box center [428, 261] width 495 height 372
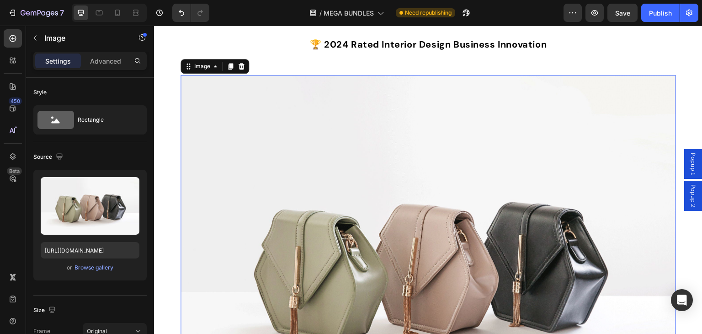
scroll to position [4928, 0]
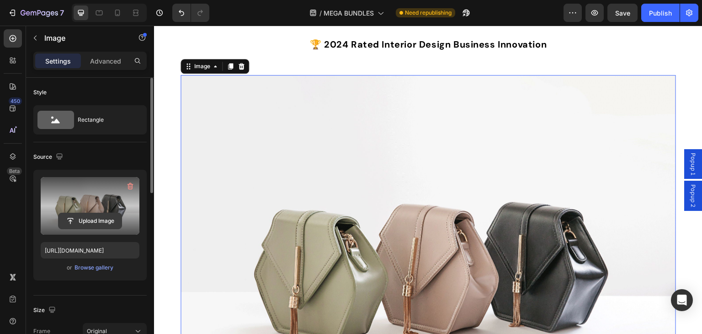
click at [98, 217] on input "file" at bounding box center [90, 221] width 63 height 16
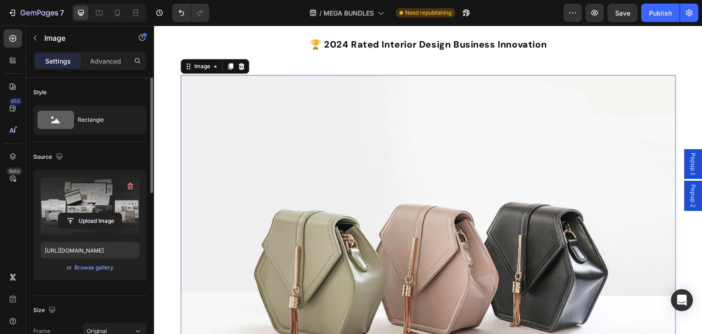
type input "[URL][DOMAIN_NAME]"
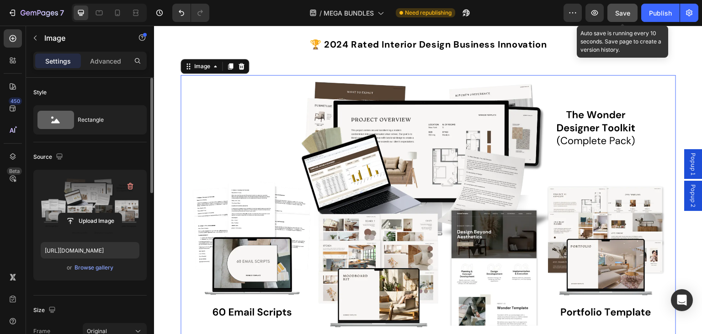
click at [626, 8] on div "Save" at bounding box center [622, 13] width 15 height 10
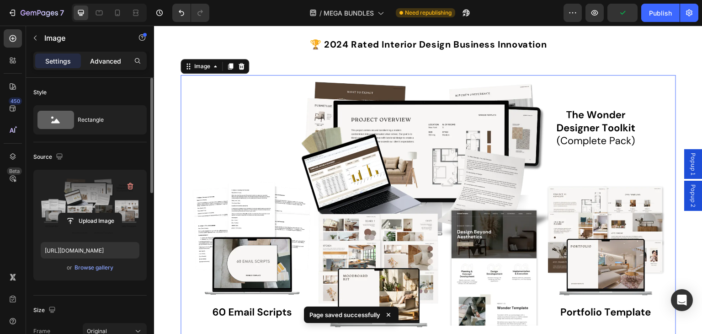
click at [104, 65] on div "Advanced" at bounding box center [106, 60] width 46 height 15
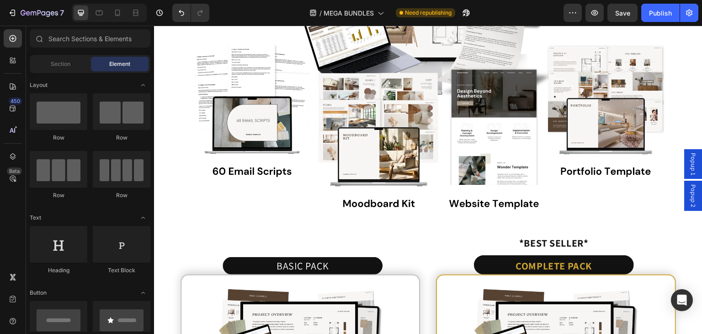
scroll to position [5049, 0]
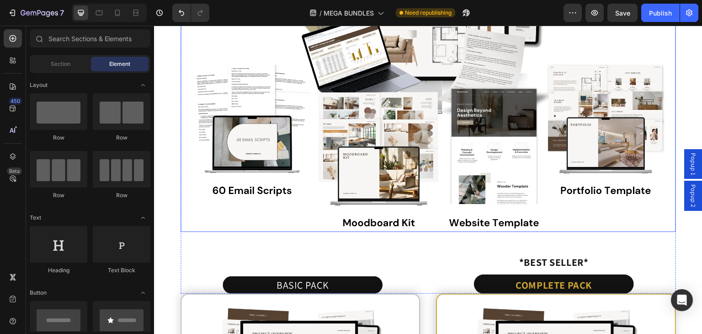
click at [465, 197] on img at bounding box center [428, 92] width 495 height 278
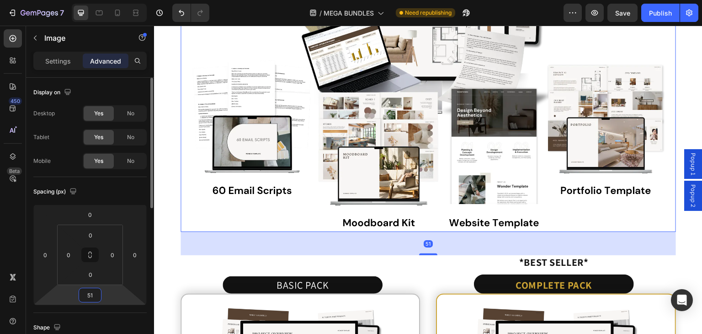
click at [89, 291] on input "51" at bounding box center [90, 295] width 18 height 14
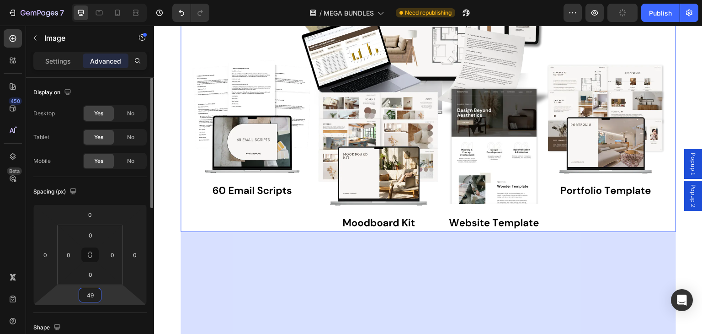
type input "4"
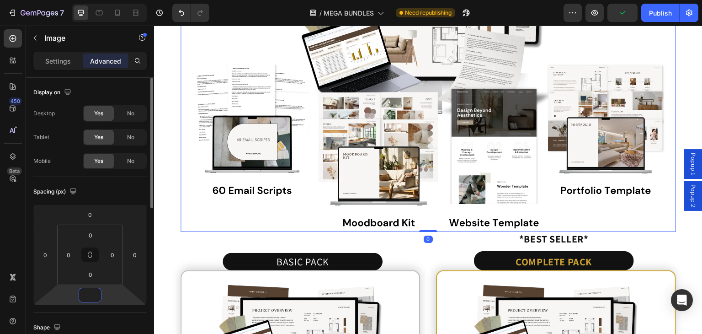
type input "0"
click at [681, 251] on section "Mega Bundle: Everything in the shop Heading The Wonder Designer Toolkit + Moodb…" at bounding box center [428, 326] width 536 height 1150
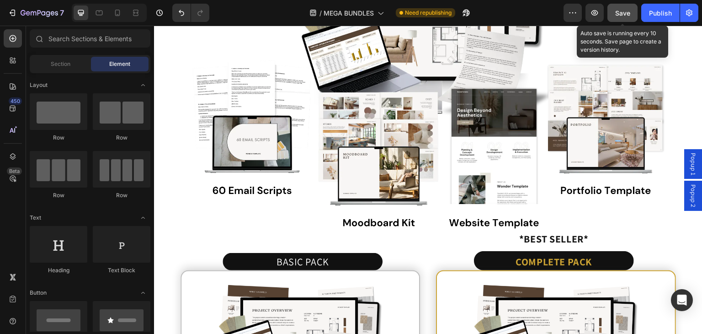
click at [619, 12] on span "Save" at bounding box center [622, 13] width 15 height 8
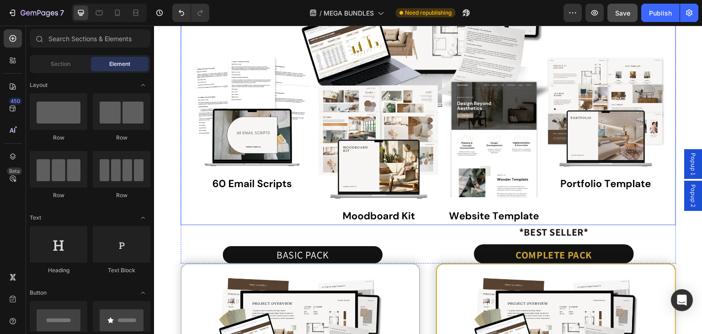
scroll to position [5148, 0]
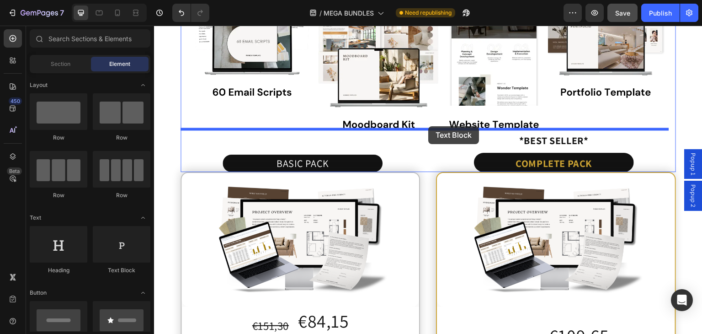
drag, startPoint x: 271, startPoint y: 275, endPoint x: 429, endPoint y: 126, distance: 216.6
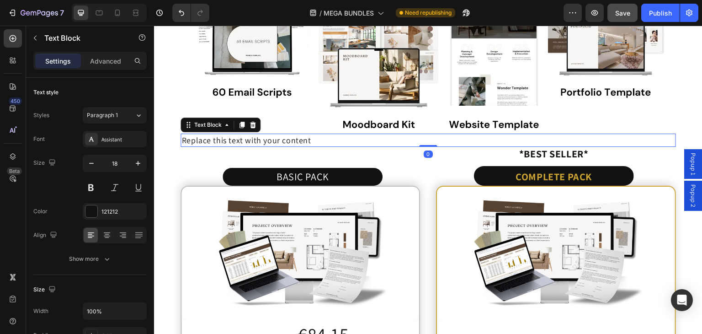
click at [283, 136] on div "Replace this text with your content" at bounding box center [428, 139] width 495 height 13
click at [283, 136] on p "Replace this text with your content" at bounding box center [427, 139] width 493 height 11
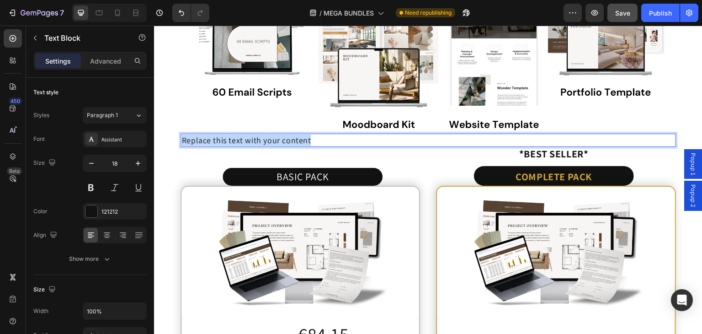
click at [283, 136] on p "Replace this text with your content" at bounding box center [427, 139] width 493 height 11
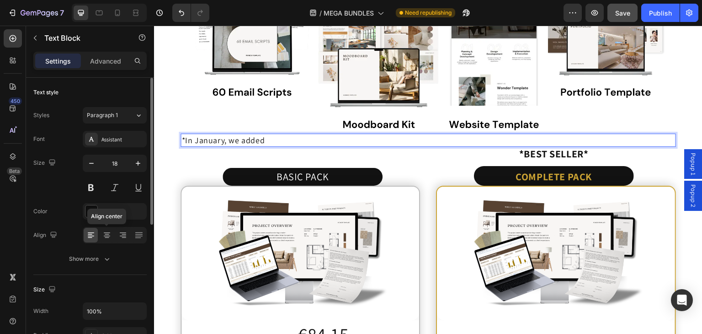
click at [106, 231] on icon at bounding box center [106, 234] width 9 height 9
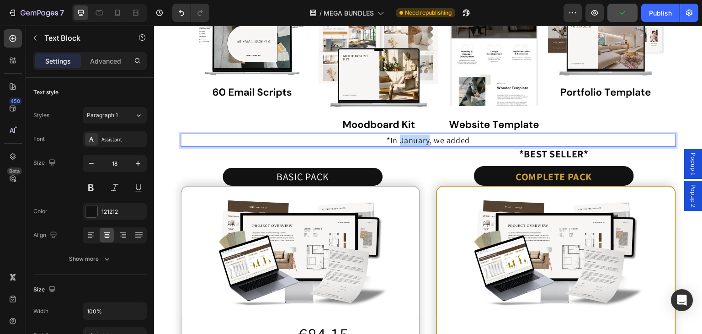
click at [400, 137] on p "*In January, we added" at bounding box center [427, 139] width 493 height 11
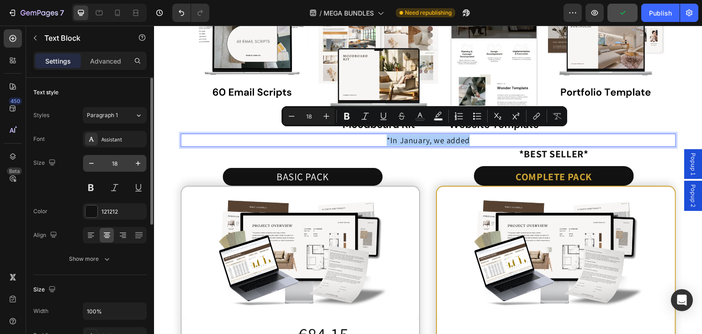
click at [120, 163] on input "18" at bounding box center [115, 163] width 30 height 16
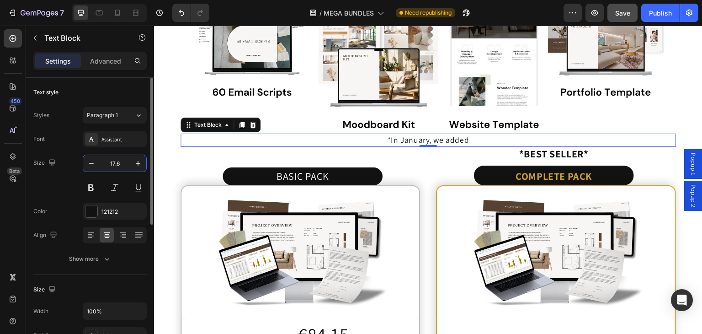
type input "17.6"
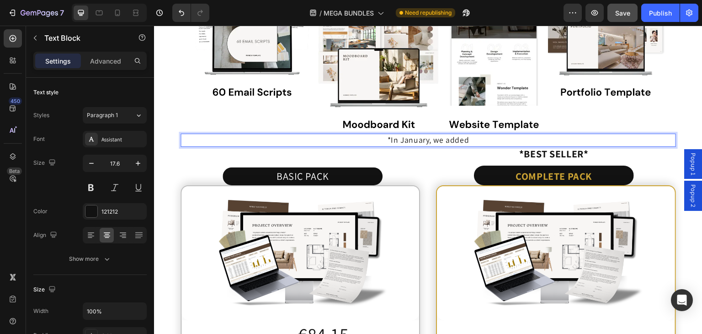
click at [407, 135] on p "*In January, we added" at bounding box center [427, 139] width 493 height 11
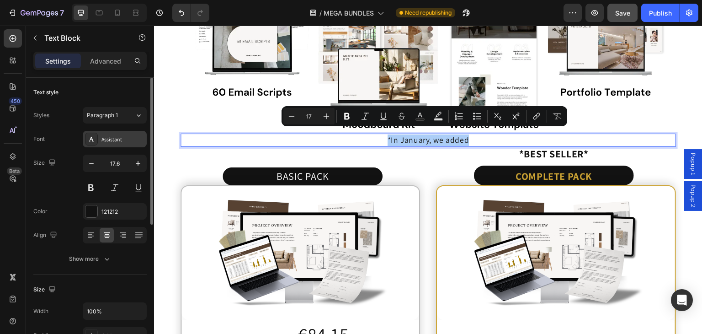
click at [90, 141] on icon at bounding box center [91, 138] width 7 height 7
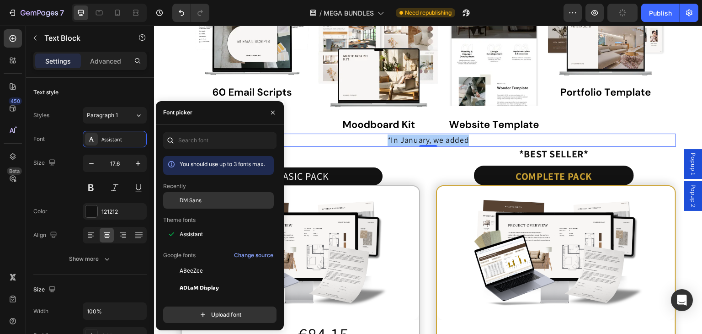
click at [185, 196] on span "DM Sans" at bounding box center [191, 200] width 22 height 8
click at [223, 202] on div "DM Sans" at bounding box center [226, 200] width 92 height 8
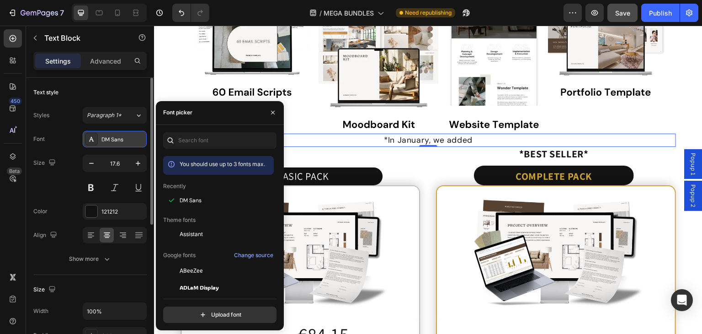
click at [88, 138] on icon at bounding box center [91, 138] width 7 height 7
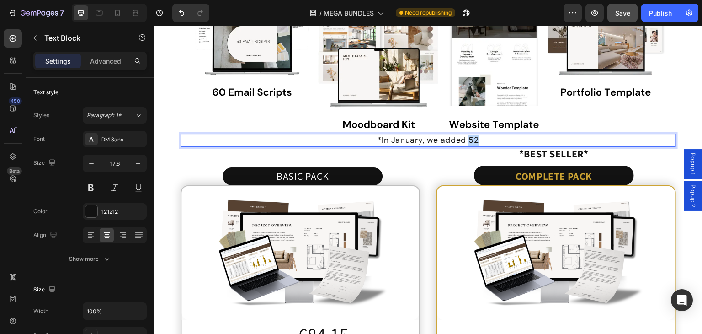
drag, startPoint x: 478, startPoint y: 138, endPoint x: 466, endPoint y: 135, distance: 12.2
click at [466, 135] on p "*In January, we added 52" at bounding box center [427, 139] width 493 height 11
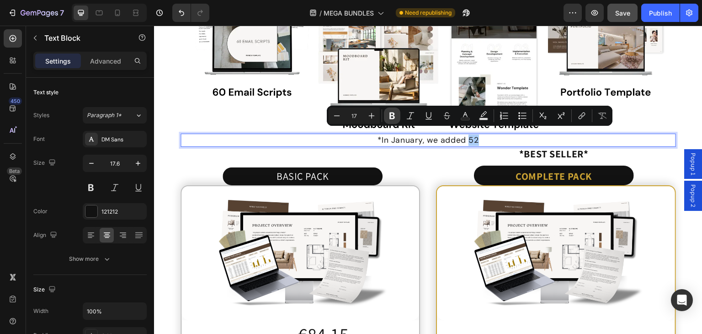
click at [394, 116] on icon "Editor contextual toolbar" at bounding box center [391, 115] width 5 height 7
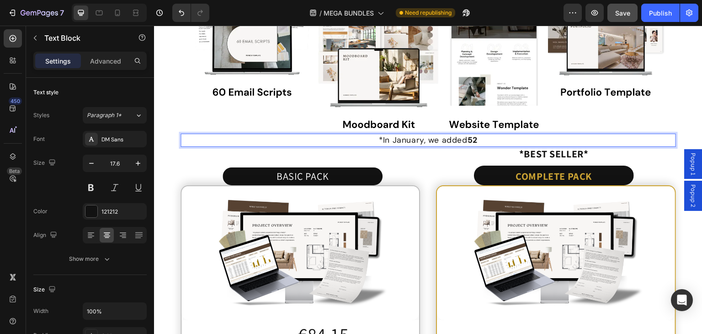
click at [479, 134] on p "*In January, we added 52" at bounding box center [427, 139] width 493 height 11
click at [482, 134] on p "*In January, we added 52" at bounding box center [427, 139] width 493 height 11
click at [345, 135] on p "*In January, we added 52 new templates" at bounding box center [427, 139] width 493 height 11
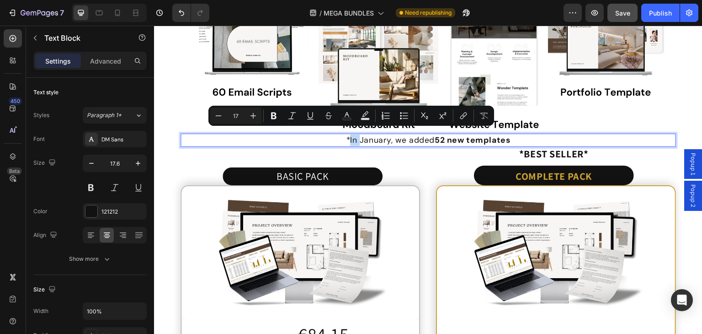
click at [344, 135] on p "*In January, we added 52 new templates" at bounding box center [427, 139] width 493 height 11
click at [343, 135] on p "*In January, we added 52 new templates" at bounding box center [427, 139] width 493 height 11
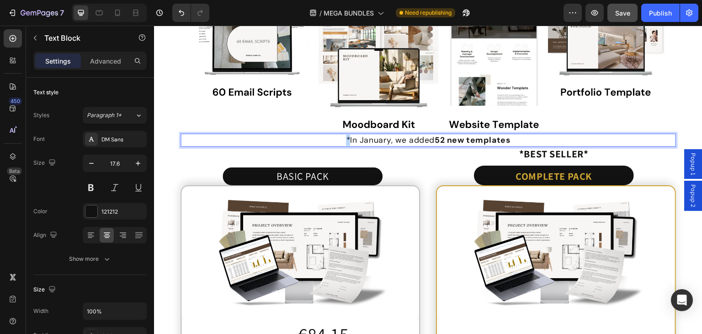
click at [343, 135] on p "*In January, we added 52 new templates" at bounding box center [427, 139] width 493 height 11
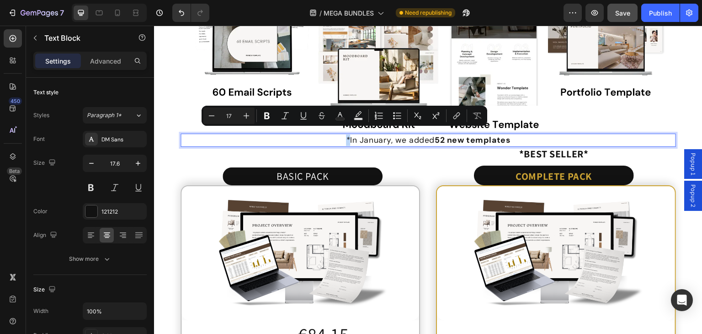
copy p "*"
click at [510, 137] on p "*In January, we added 52 new templates" at bounding box center [427, 139] width 493 height 11
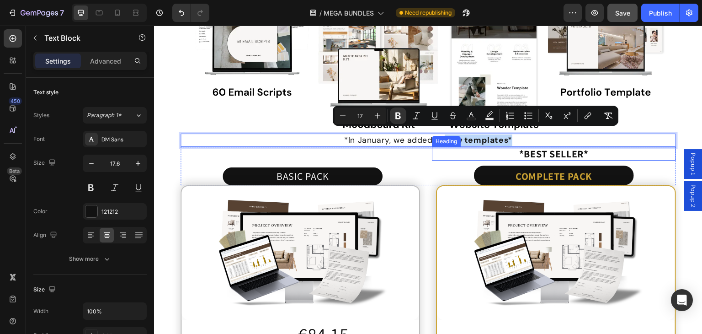
drag, startPoint x: 443, startPoint y: 135, endPoint x: 511, endPoint y: 140, distance: 68.3
click at [511, 140] on p "*In January, we added 52 new templates*" at bounding box center [427, 139] width 493 height 11
click at [399, 114] on icon "Editor contextual toolbar" at bounding box center [397, 115] width 5 height 7
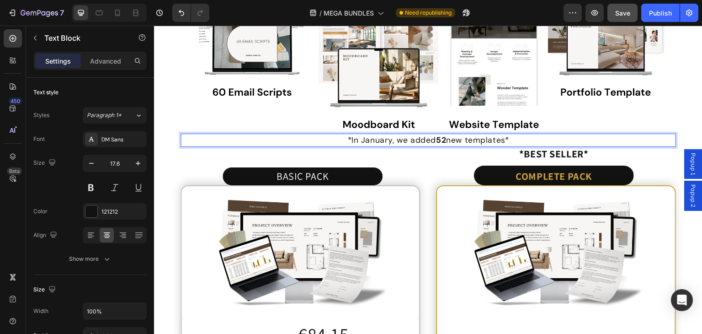
click at [517, 138] on p "*In January, we added 52 new templates*" at bounding box center [427, 139] width 493 height 11
click at [104, 63] on p "Advanced" at bounding box center [105, 61] width 31 height 10
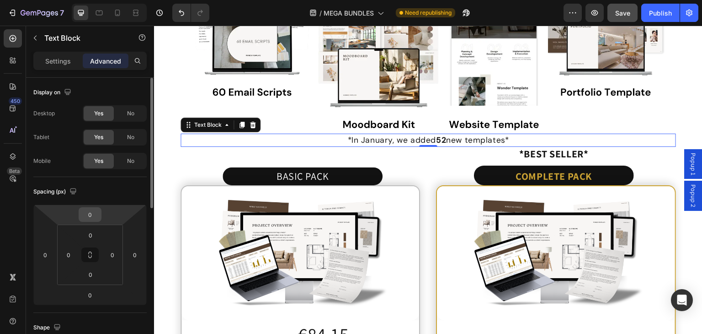
click at [91, 216] on input "0" at bounding box center [90, 215] width 18 height 14
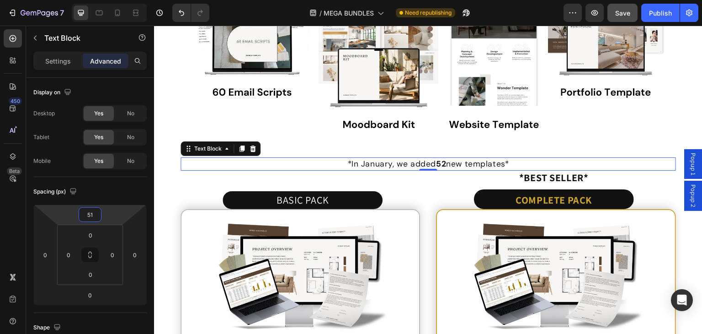
type input "50"
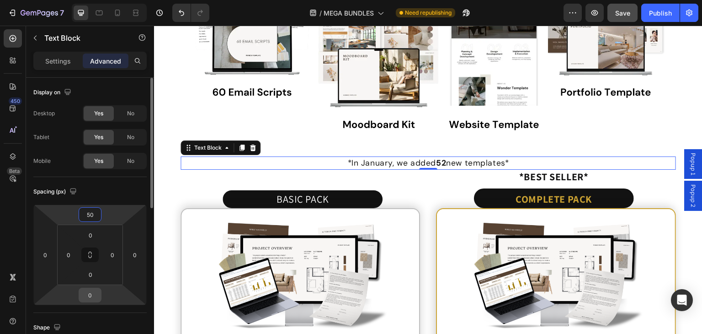
click at [93, 298] on input "0" at bounding box center [90, 295] width 18 height 14
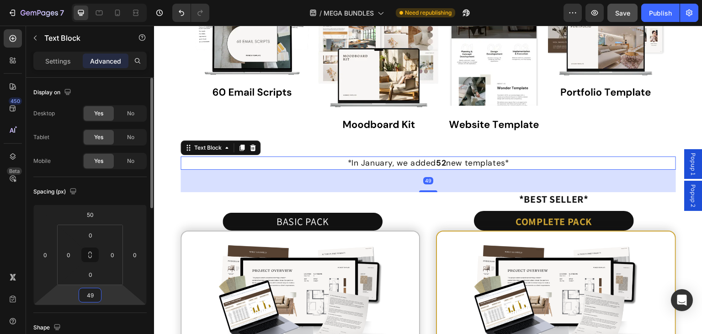
type input "50"
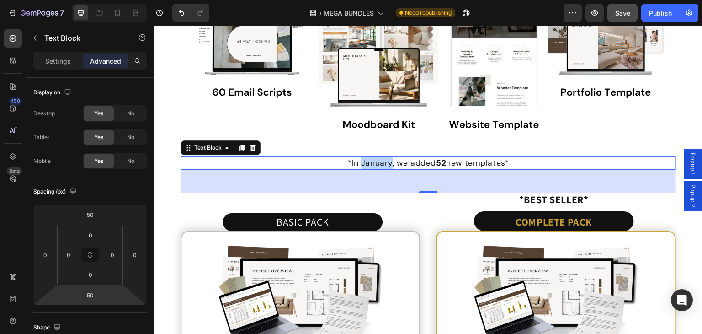
click at [366, 160] on p "*In January, we added 52 new templates*" at bounding box center [427, 162] width 493 height 11
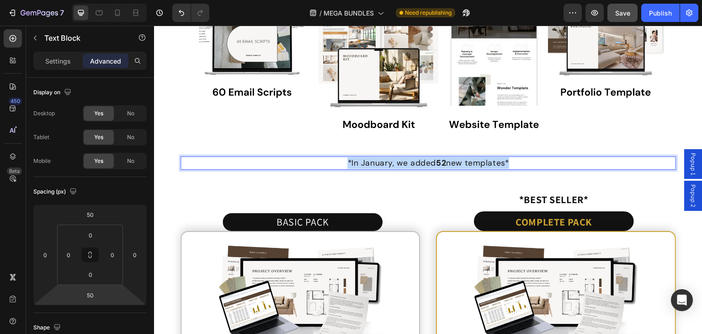
click at [366, 160] on p "*In January, we added 52 new templates*" at bounding box center [427, 162] width 493 height 11
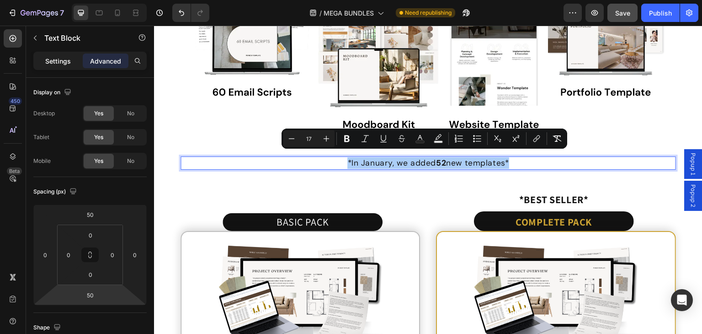
click at [60, 55] on div "Settings" at bounding box center [58, 60] width 46 height 15
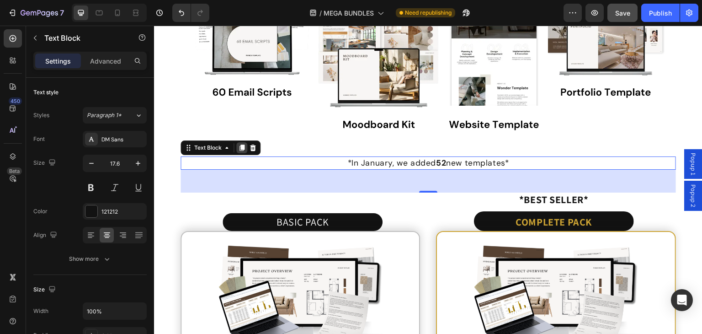
click at [240, 144] on icon at bounding box center [241, 147] width 5 height 6
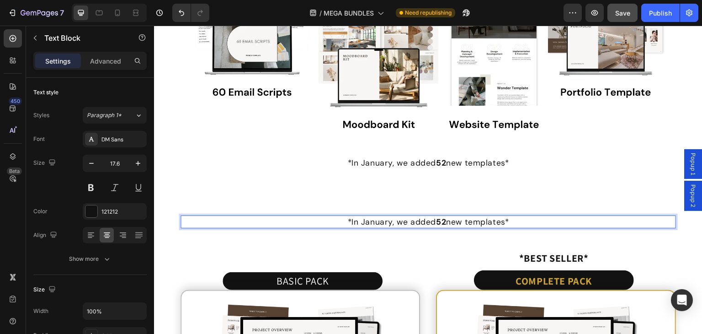
click at [499, 218] on p "*In January, we added 52 new templates*" at bounding box center [427, 221] width 493 height 11
click at [500, 217] on p "*In January, we added 52 new templates*" at bounding box center [427, 221] width 493 height 11
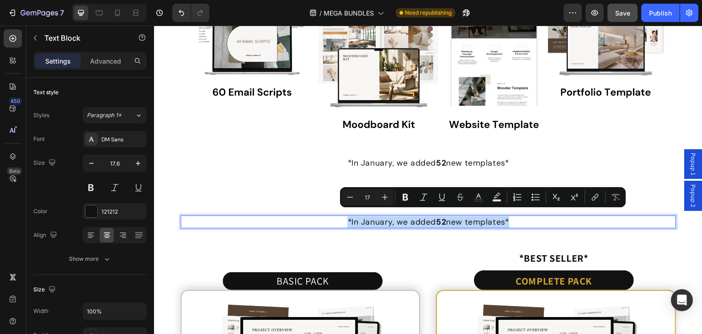
click at [500, 217] on p "*In January, we added 52 new templates*" at bounding box center [427, 221] width 493 height 11
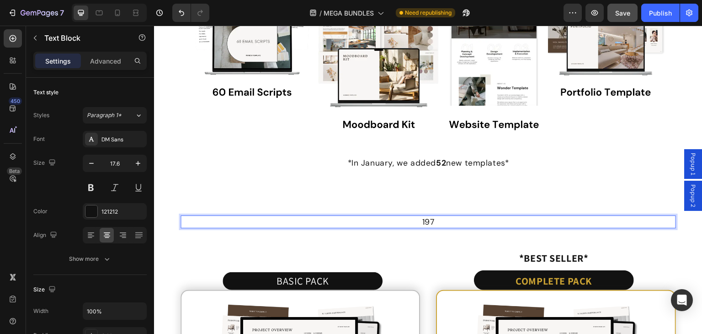
click at [424, 218] on p "197" at bounding box center [427, 221] width 493 height 11
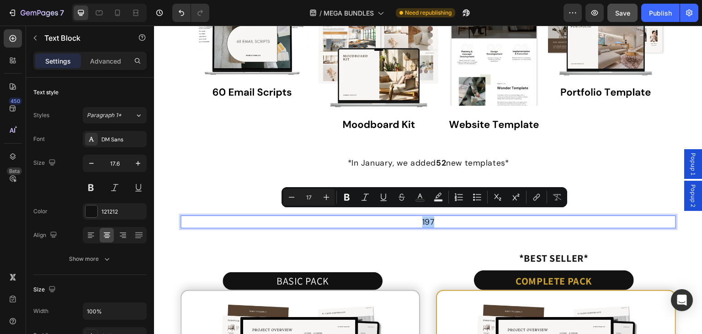
click at [309, 199] on input "17" at bounding box center [309, 197] width 18 height 11
click at [314, 194] on input "17" at bounding box center [309, 197] width 18 height 11
type input "45"
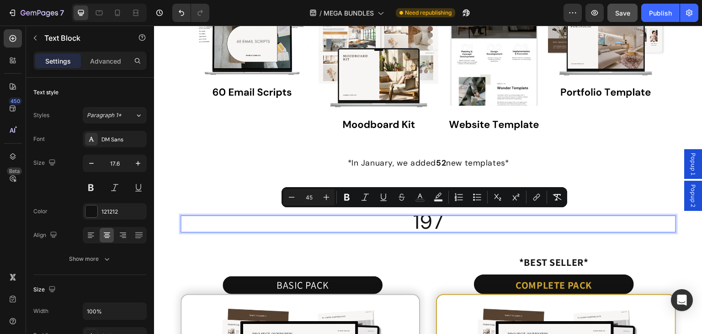
click at [465, 216] on p "197" at bounding box center [427, 224] width 493 height 16
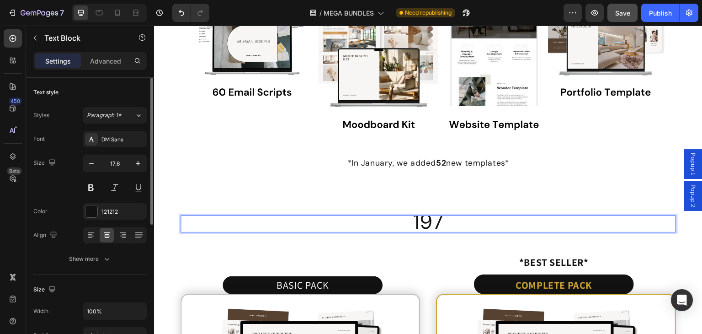
drag, startPoint x: 110, startPoint y: 60, endPoint x: 132, endPoint y: 99, distance: 44.4
click at [110, 59] on p "Advanced" at bounding box center [105, 61] width 31 height 10
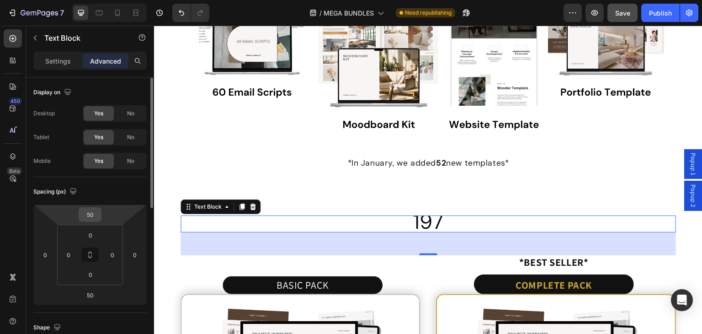
click at [92, 212] on input "50" at bounding box center [90, 215] width 18 height 14
click at [93, 216] on input "50" at bounding box center [90, 215] width 18 height 14
drag, startPoint x: 94, startPoint y: 214, endPoint x: 67, endPoint y: 209, distance: 28.0
click at [67, 209] on div "50 0 50 0" at bounding box center [89, 254] width 113 height 101
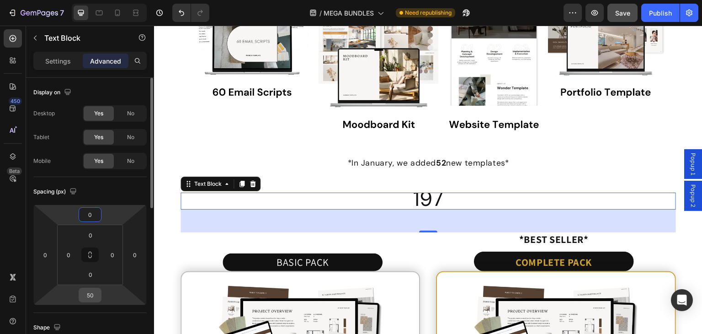
type input "0"
click at [94, 293] on input "50" at bounding box center [90, 295] width 18 height 14
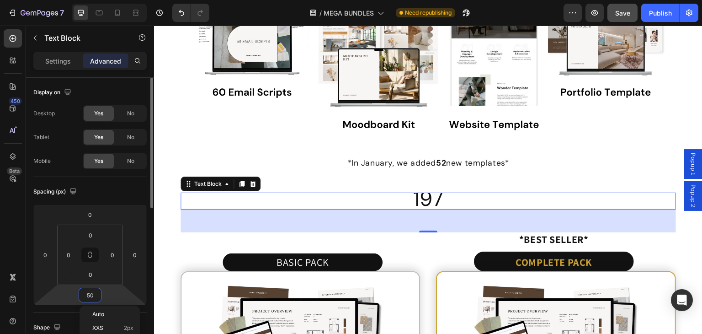
click at [94, 293] on input "50" at bounding box center [90, 295] width 18 height 14
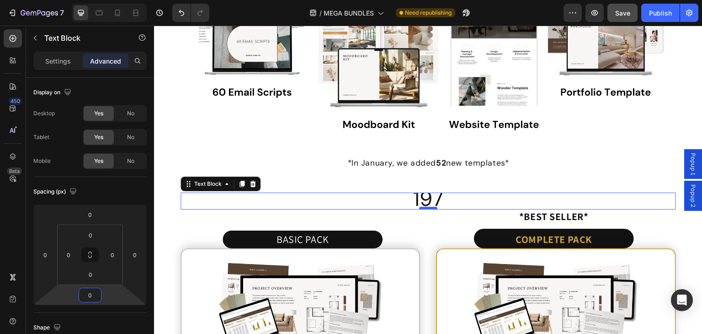
type input "0"
click at [420, 207] on div at bounding box center [428, 208] width 18 height 3
click at [254, 181] on icon at bounding box center [253, 184] width 6 height 6
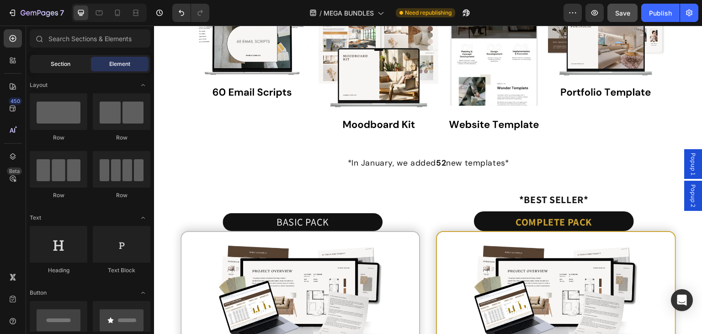
click at [72, 67] on div "Section" at bounding box center [61, 64] width 58 height 15
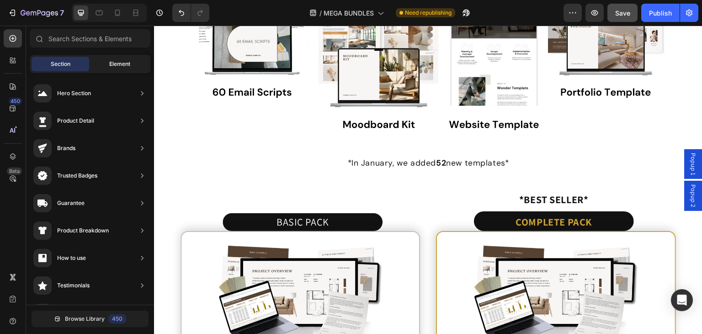
click at [123, 66] on span "Element" at bounding box center [119, 64] width 21 height 8
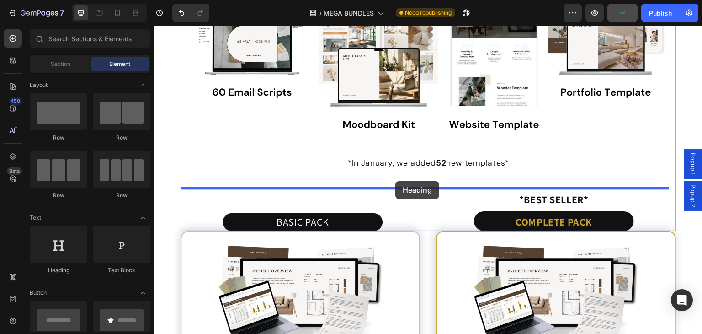
drag, startPoint x: 216, startPoint y: 272, endPoint x: 395, endPoint y: 181, distance: 200.9
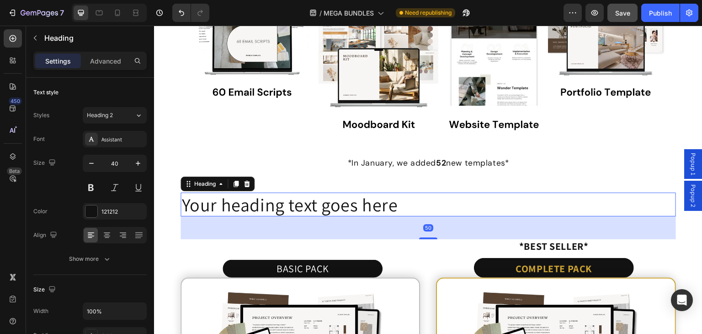
click at [356, 193] on h2 "Your heading text goes here" at bounding box center [428, 204] width 495 height 24
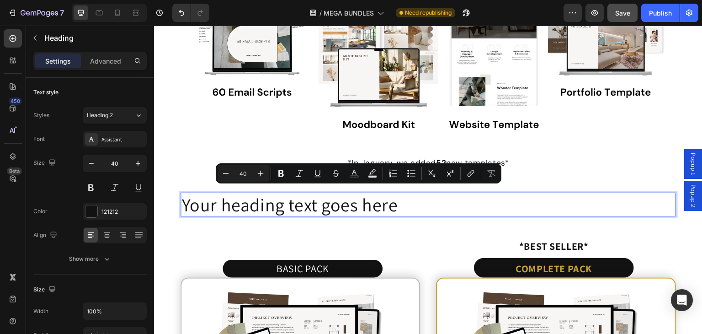
click at [356, 193] on p "Your heading text goes here" at bounding box center [427, 204] width 493 height 22
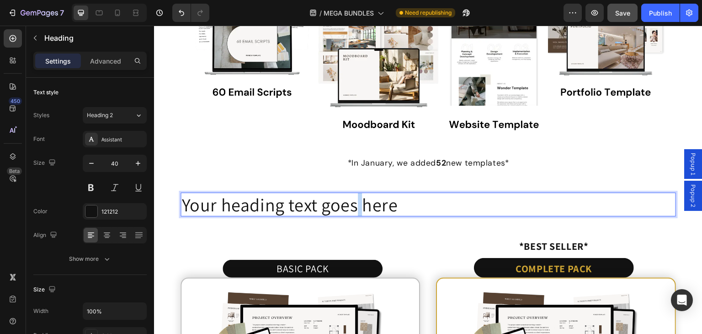
click at [356, 193] on p "Your heading text goes here" at bounding box center [427, 204] width 493 height 22
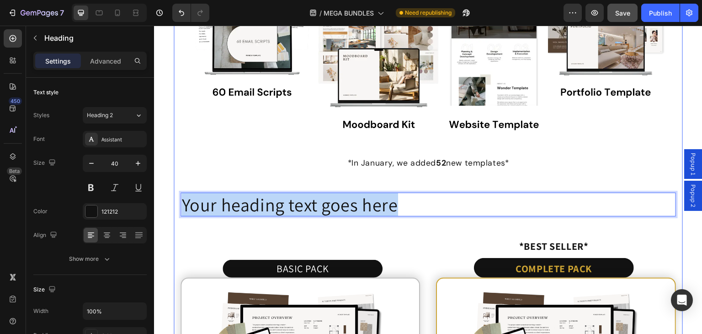
drag, startPoint x: 395, startPoint y: 198, endPoint x: 173, endPoint y: 176, distance: 223.3
click at [173, 176] on section "Mega Bundle: Everything in the shop Heading The Wonder Designer Toolkit + Moodb…" at bounding box center [428, 281] width 536 height 1256
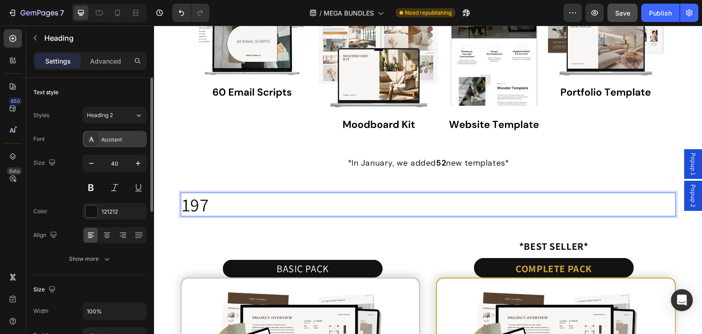
click at [93, 136] on icon at bounding box center [91, 138] width 7 height 7
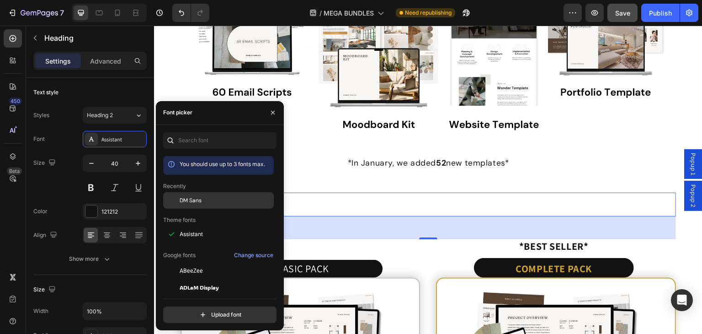
click at [191, 200] on span "DM Sans" at bounding box center [191, 200] width 22 height 8
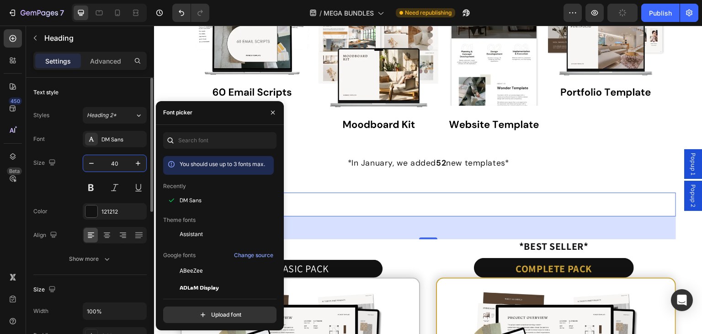
click at [116, 167] on input "40" at bounding box center [115, 163] width 30 height 16
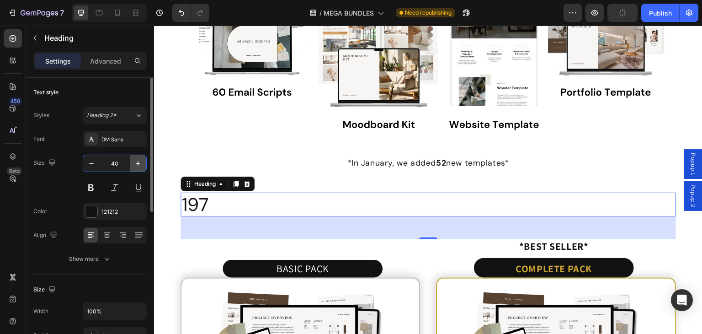
click at [133, 164] on icon "button" at bounding box center [137, 163] width 9 height 9
click at [136, 163] on icon "button" at bounding box center [138, 163] width 5 height 5
click at [137, 163] on icon "button" at bounding box center [138, 163] width 5 height 5
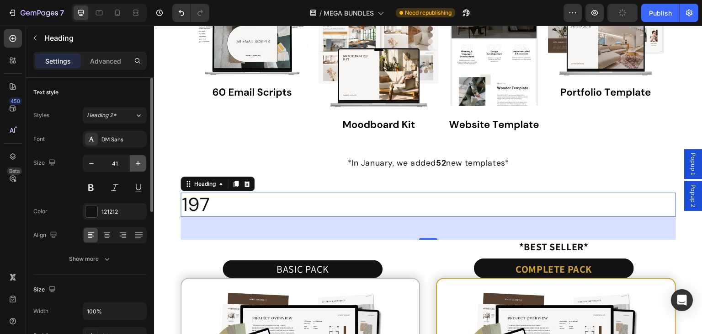
click at [137, 163] on icon "button" at bounding box center [138, 163] width 5 height 5
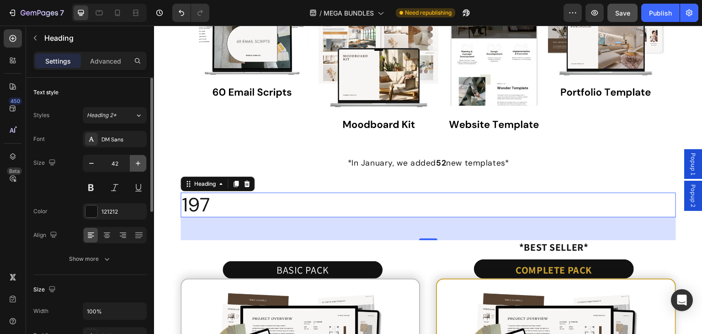
click at [137, 163] on icon "button" at bounding box center [138, 163] width 5 height 5
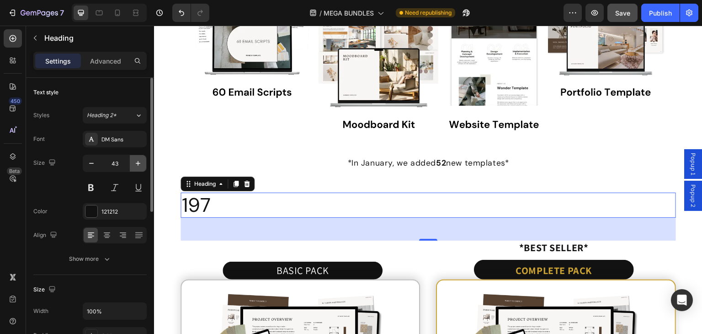
click at [137, 163] on icon "button" at bounding box center [138, 163] width 5 height 5
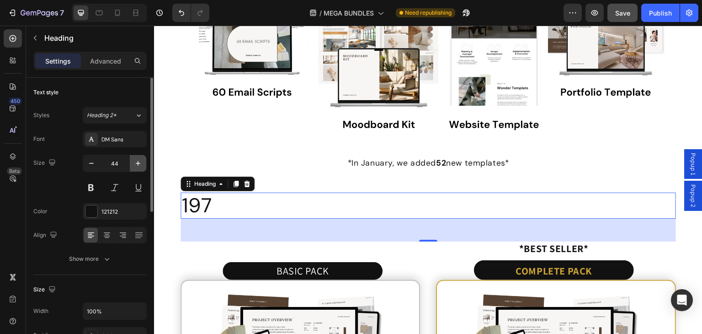
click at [137, 163] on icon "button" at bounding box center [138, 163] width 5 height 5
type input "45"
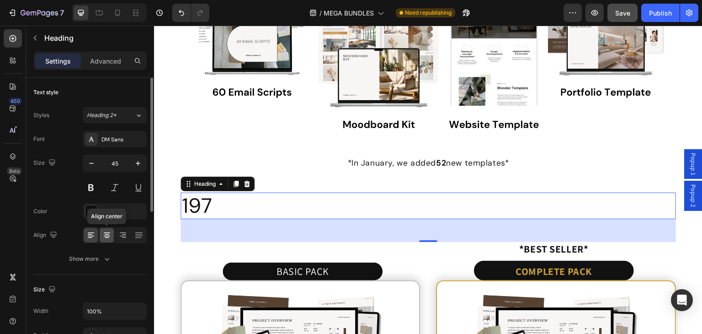
click at [104, 235] on icon at bounding box center [107, 235] width 6 height 1
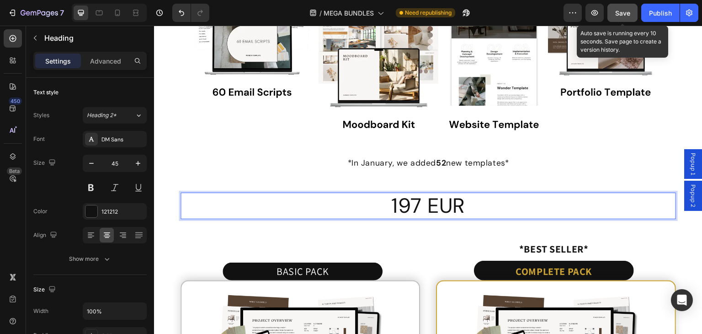
click at [619, 16] on div "Save" at bounding box center [622, 13] width 15 height 10
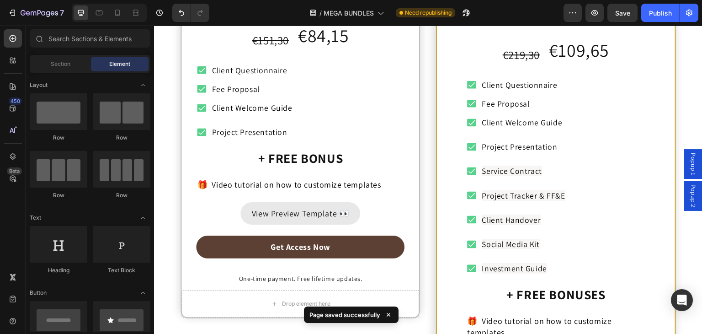
scroll to position [5638, 0]
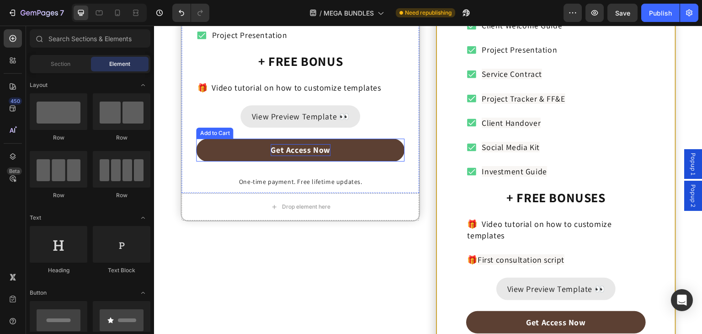
click at [281, 145] on strong "Get Access Now" at bounding box center [300, 149] width 59 height 11
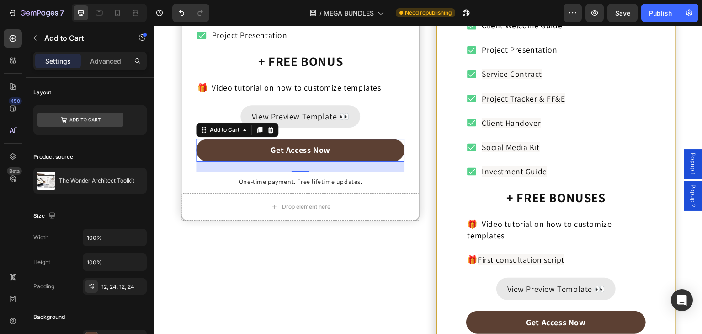
click at [214, 149] on button "Get Access Now" at bounding box center [300, 149] width 208 height 22
click at [257, 128] on icon at bounding box center [259, 130] width 5 height 6
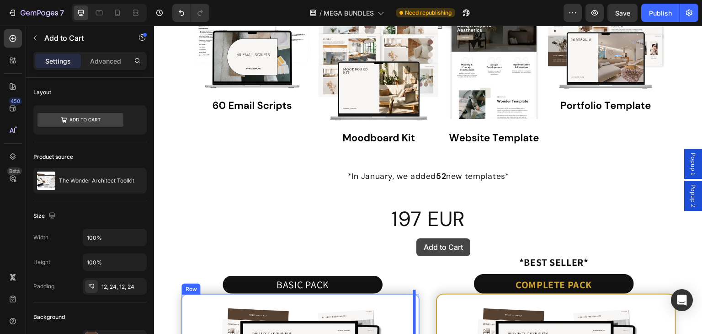
scroll to position [5168, 0]
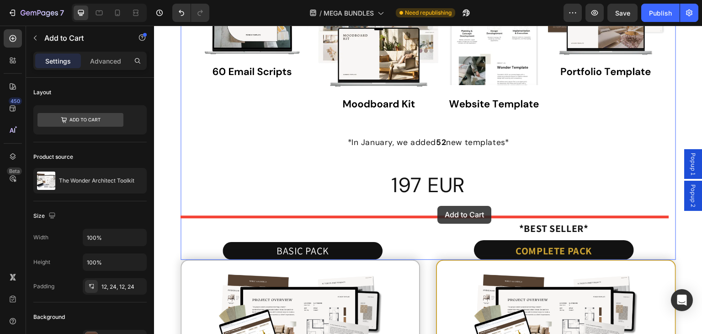
drag, startPoint x: 204, startPoint y: 160, endPoint x: 438, endPoint y: 206, distance: 238.0
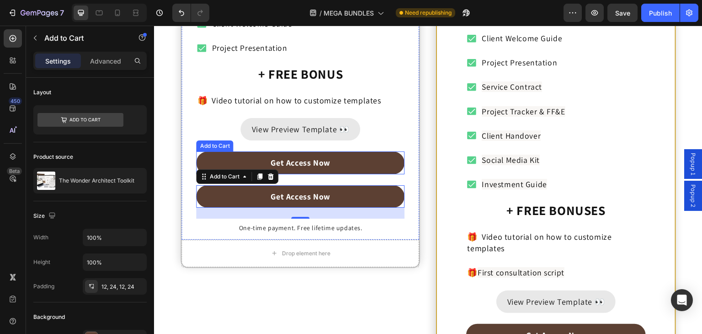
scroll to position [5671, 0]
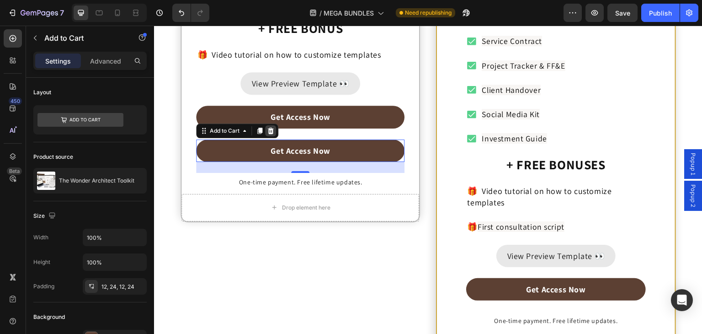
click at [269, 127] on icon at bounding box center [270, 130] width 7 height 7
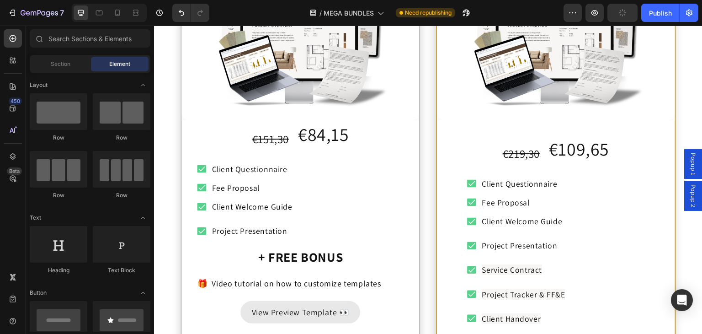
scroll to position [5214, 0]
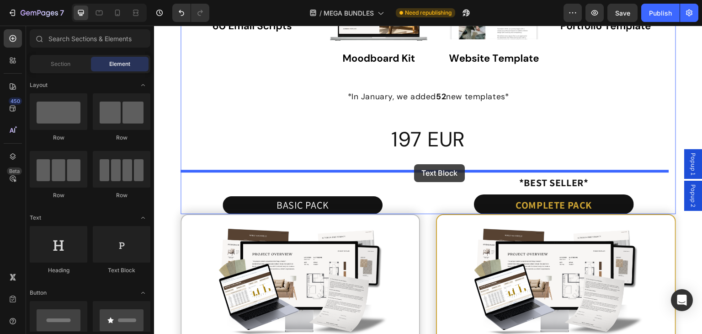
drag, startPoint x: 266, startPoint y: 278, endPoint x: 414, endPoint y: 164, distance: 187.1
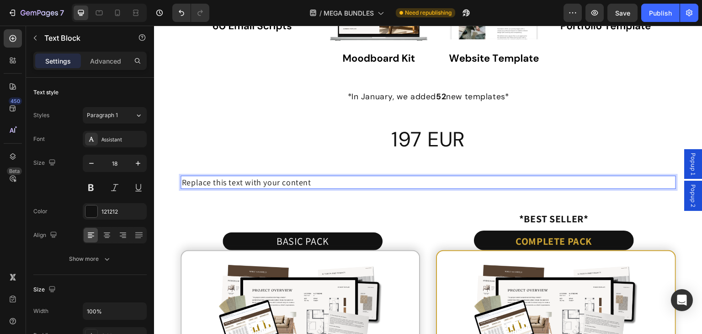
click at [314, 176] on div "Replace this text with your content" at bounding box center [428, 182] width 495 height 13
click at [314, 176] on p "Replace this text with your content" at bounding box center [427, 181] width 493 height 11
click at [319, 176] on p "Replace this text with your content" at bounding box center [427, 181] width 493 height 11
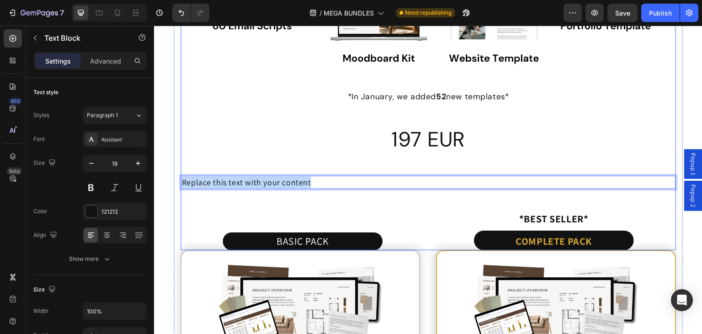
drag, startPoint x: 318, startPoint y: 176, endPoint x: 146, endPoint y: 154, distance: 173.7
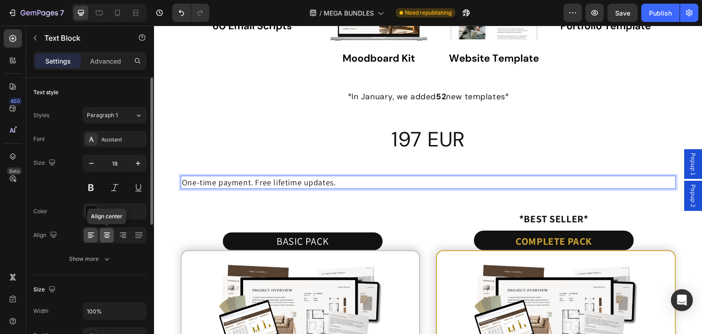
click at [106, 235] on icon at bounding box center [107, 235] width 6 height 1
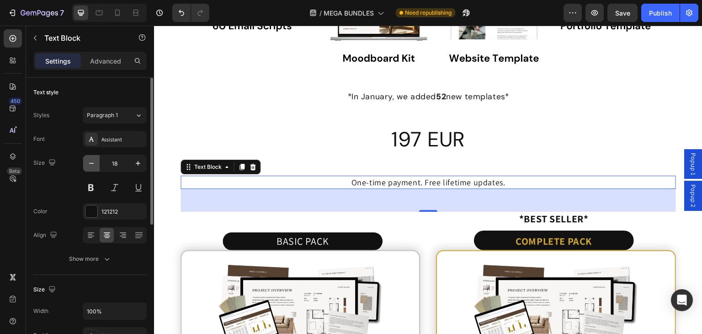
click at [93, 161] on icon "button" at bounding box center [91, 163] width 9 height 9
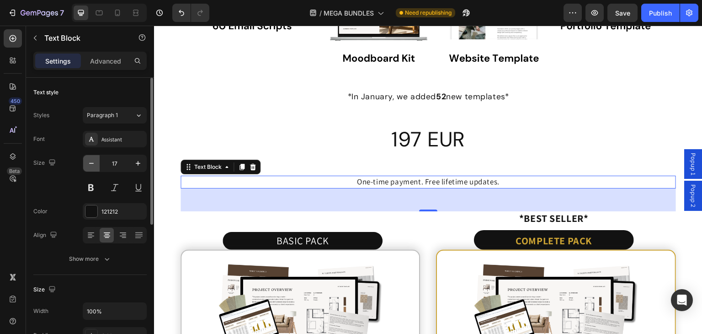
click at [93, 161] on icon "button" at bounding box center [91, 163] width 9 height 9
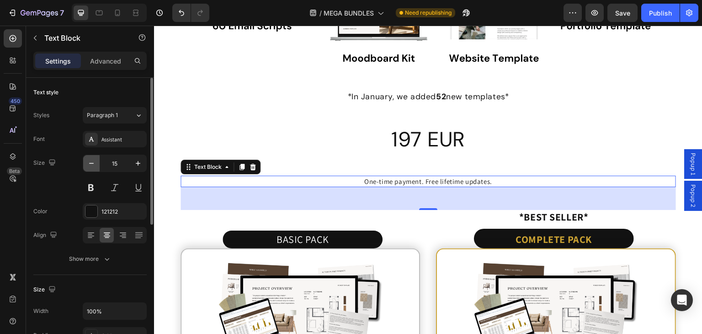
click at [93, 161] on icon "button" at bounding box center [91, 163] width 9 height 9
type input "14"
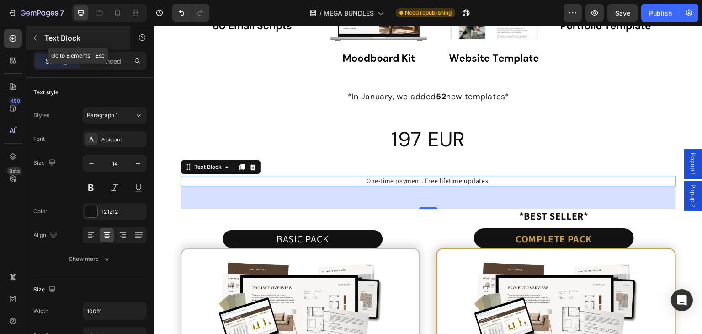
click at [39, 32] on button "button" at bounding box center [35, 38] width 15 height 15
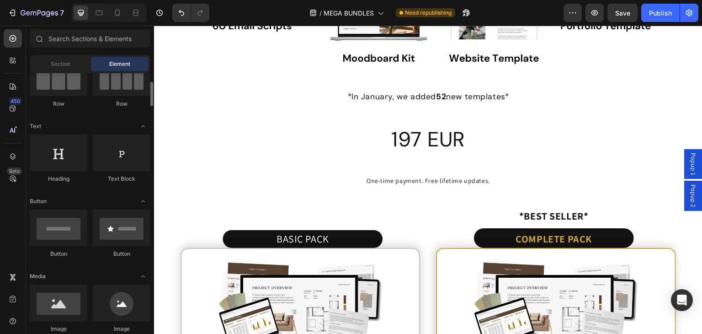
scroll to position [137, 0]
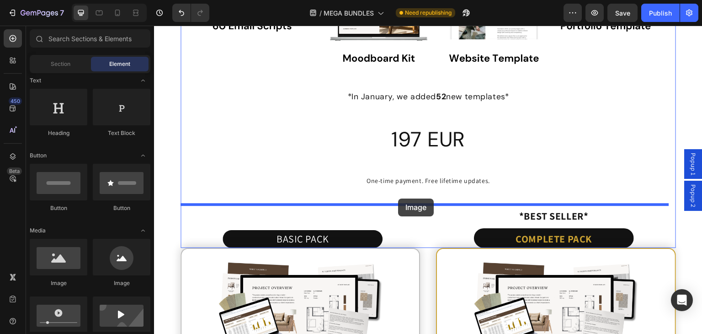
drag, startPoint x: 212, startPoint y: 284, endPoint x: 398, endPoint y: 198, distance: 205.1
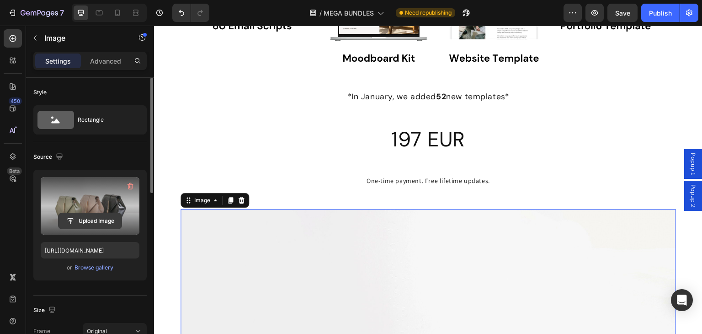
click at [95, 220] on input "file" at bounding box center [90, 221] width 63 height 16
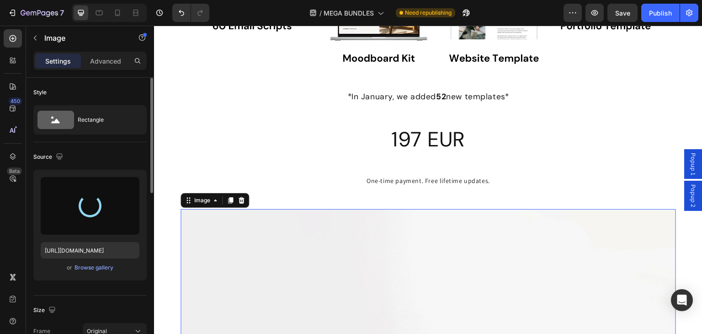
type input "[URL][DOMAIN_NAME]"
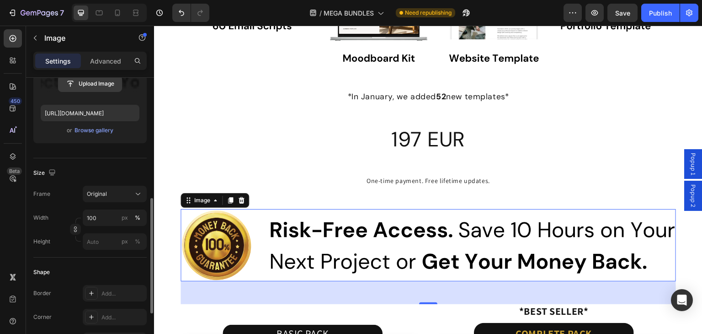
scroll to position [183, 0]
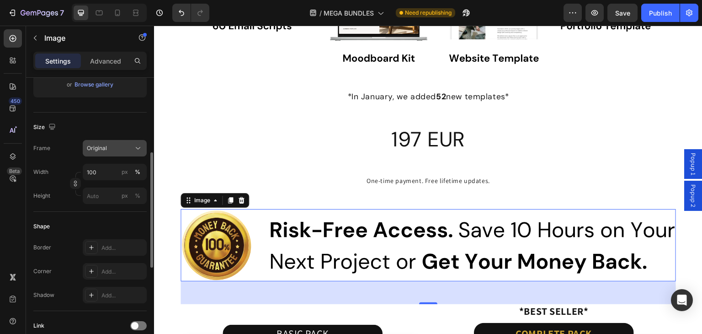
click at [136, 146] on icon at bounding box center [137, 148] width 9 height 9
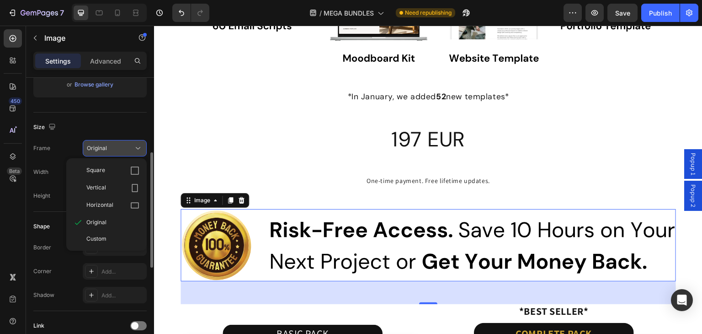
click at [136, 146] on icon at bounding box center [137, 148] width 9 height 9
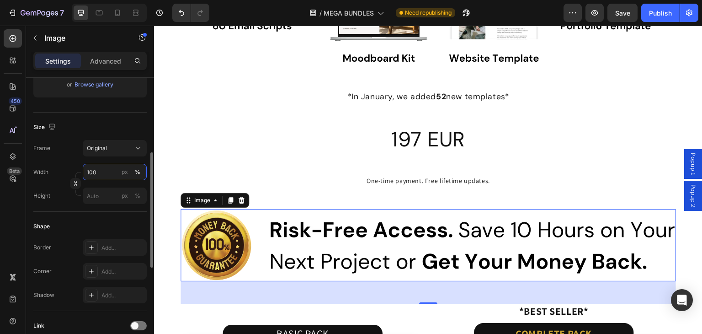
click at [108, 176] on input "100" at bounding box center [115, 172] width 64 height 16
click at [106, 169] on input "100" at bounding box center [115, 172] width 64 height 16
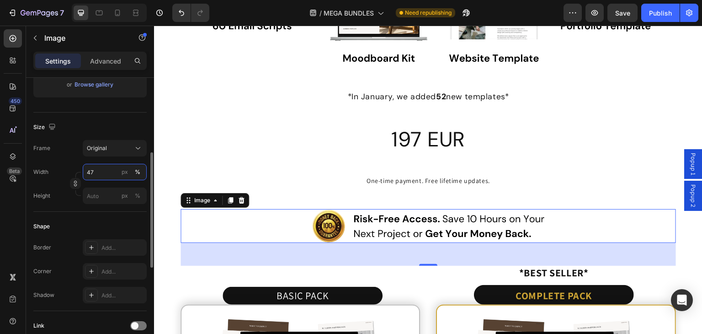
type input "46"
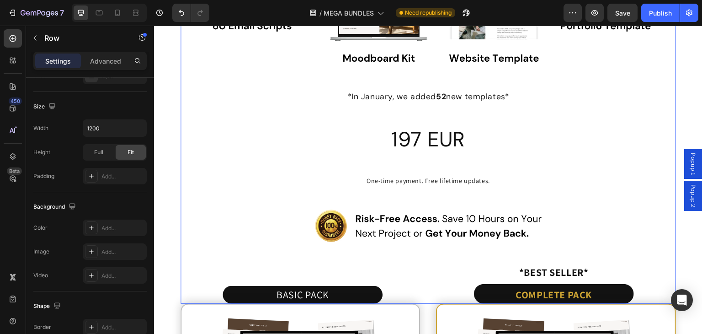
scroll to position [0, 0]
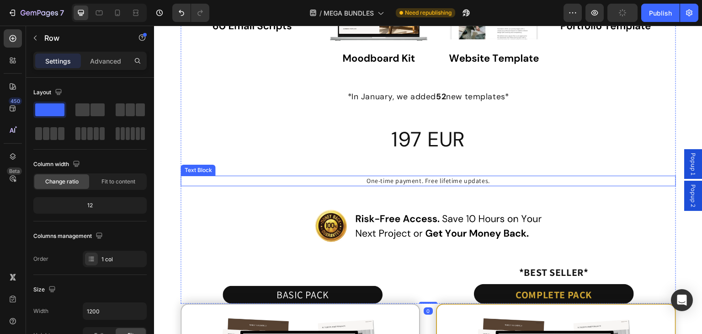
click at [369, 177] on p "One-time payment. Free lifetime updates." at bounding box center [427, 180] width 493 height 9
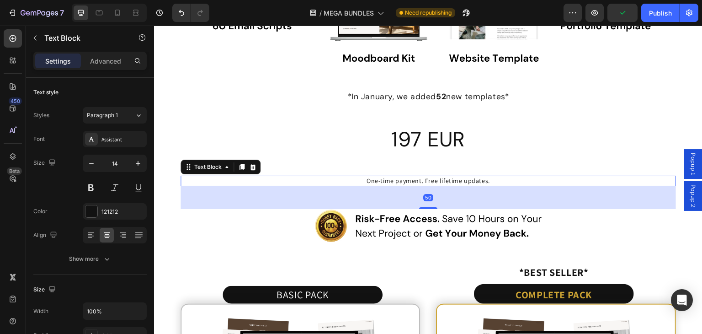
drag, startPoint x: 110, startPoint y: 64, endPoint x: 113, endPoint y: 71, distance: 7.6
click at [112, 64] on p "Advanced" at bounding box center [105, 61] width 31 height 10
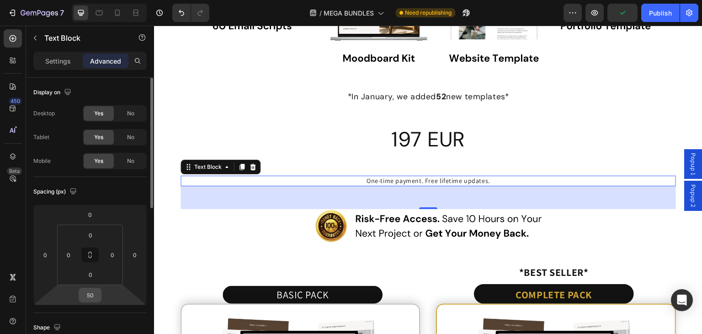
click at [90, 295] on input "50" at bounding box center [90, 295] width 18 height 14
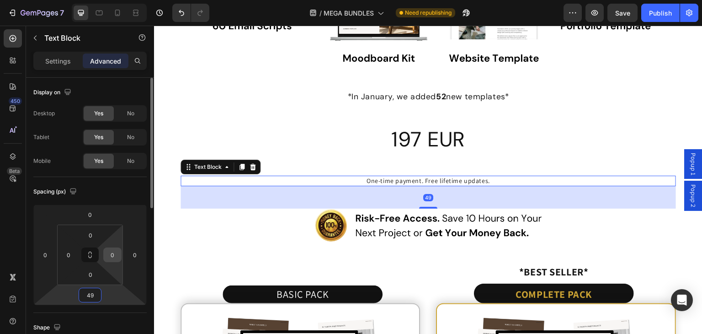
type input "50"
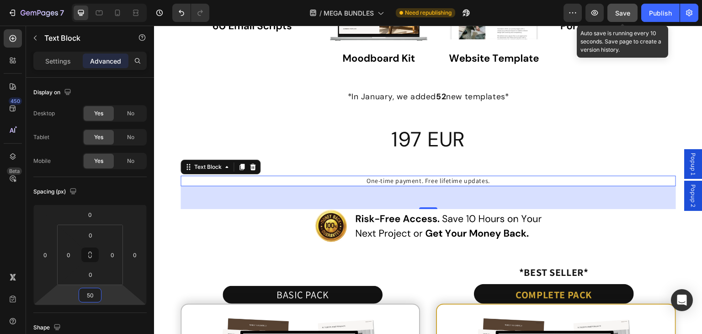
click at [622, 15] on span "Save" at bounding box center [622, 13] width 15 height 8
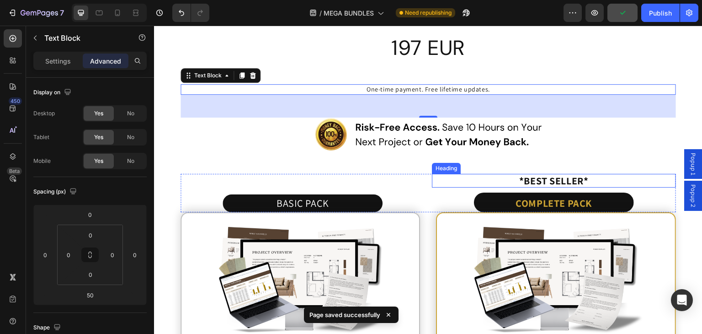
scroll to position [5351, 0]
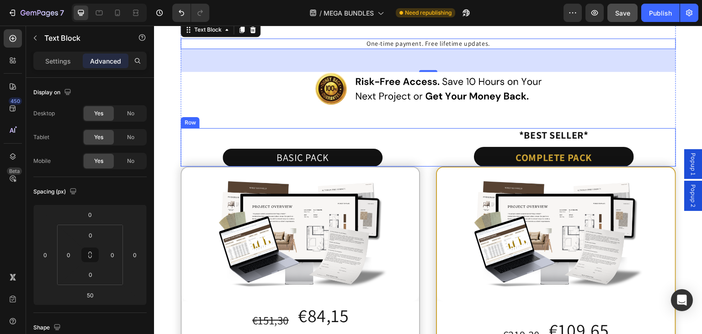
click at [238, 130] on div "BASIC PACK Text Block" at bounding box center [303, 147] width 244 height 38
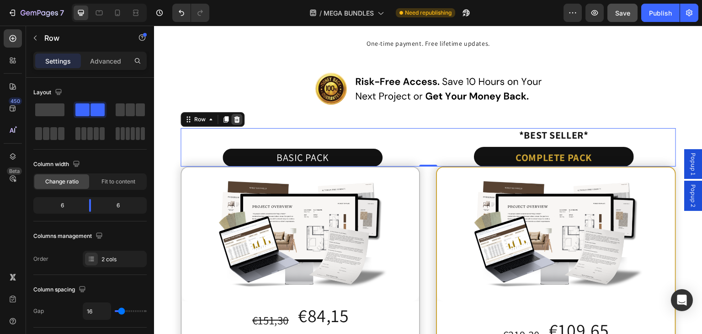
click at [236, 116] on icon at bounding box center [237, 119] width 6 height 6
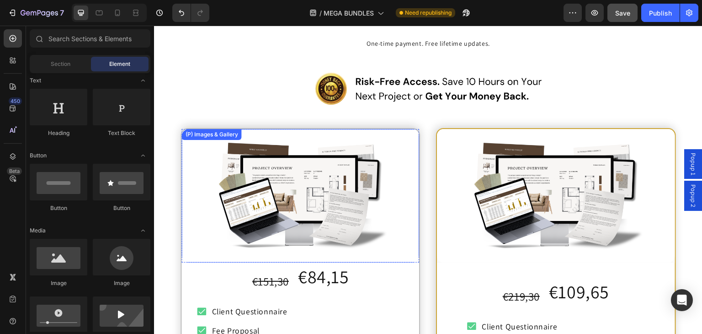
click at [189, 154] on img at bounding box center [300, 196] width 238 height 134
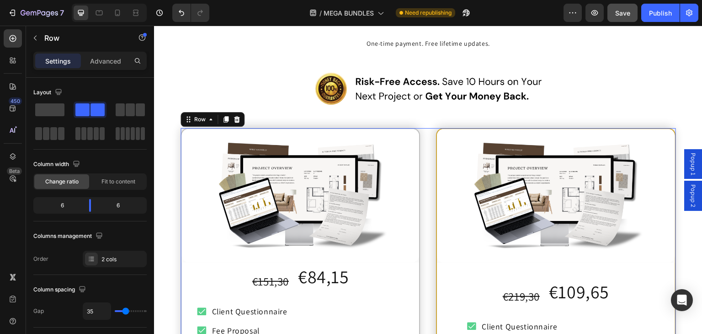
click at [239, 116] on icon at bounding box center [236, 119] width 7 height 7
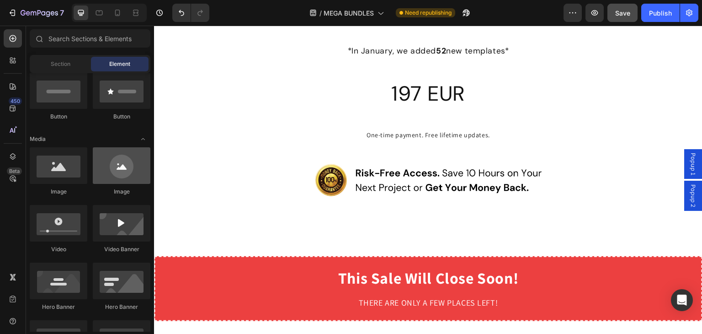
scroll to position [0, 0]
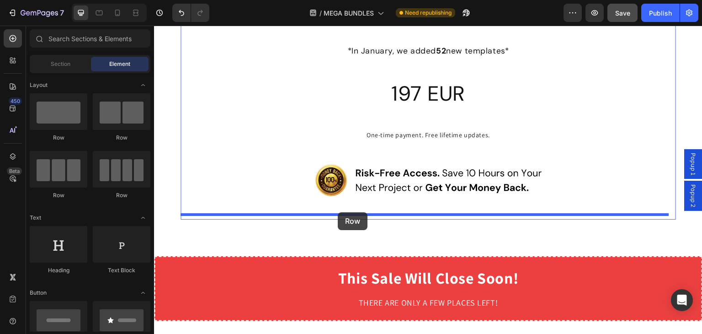
drag, startPoint x: 218, startPoint y: 146, endPoint x: 338, endPoint y: 212, distance: 136.9
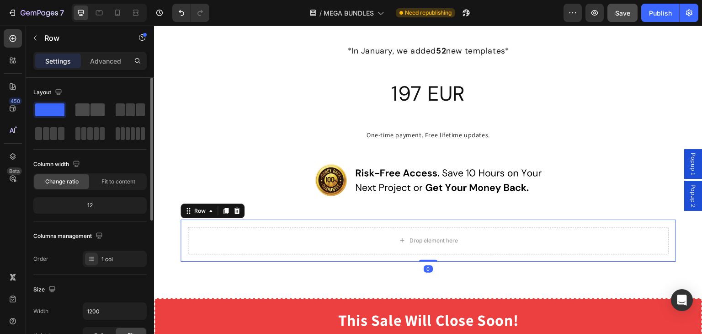
click at [88, 111] on span at bounding box center [82, 109] width 14 height 13
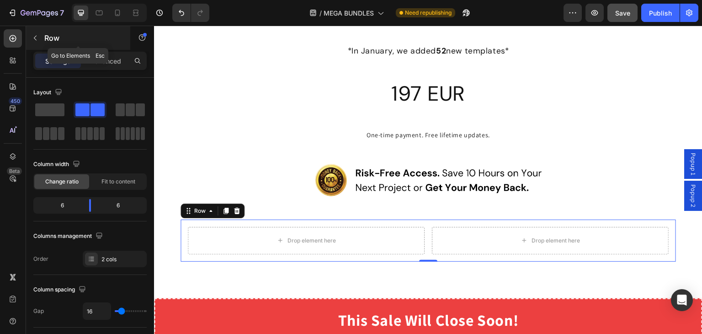
click at [32, 37] on icon "button" at bounding box center [35, 37] width 7 height 7
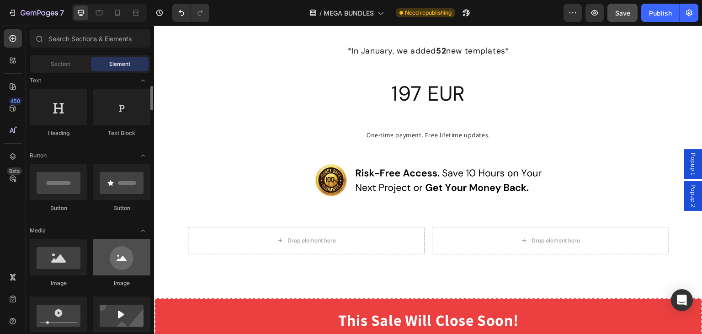
scroll to position [183, 0]
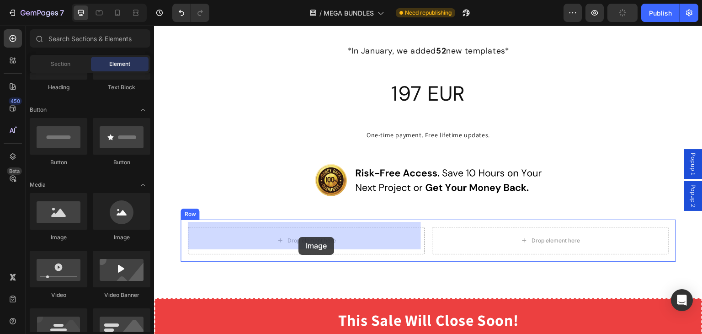
drag, startPoint x: 275, startPoint y: 240, endPoint x: 298, endPoint y: 237, distance: 24.0
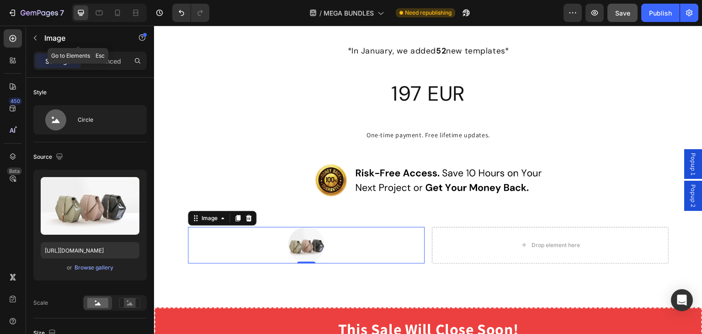
click at [34, 40] on icon "button" at bounding box center [35, 37] width 7 height 7
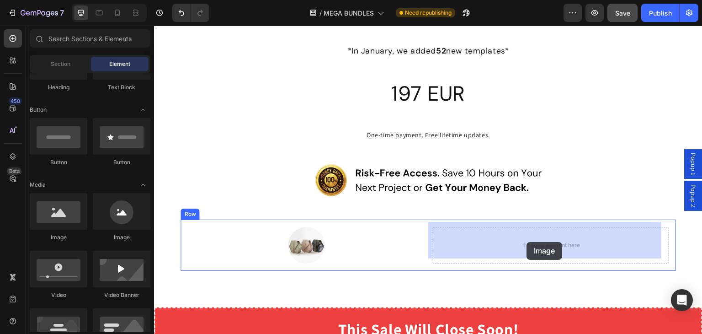
drag, startPoint x: 216, startPoint y: 239, endPoint x: 527, endPoint y: 240, distance: 310.8
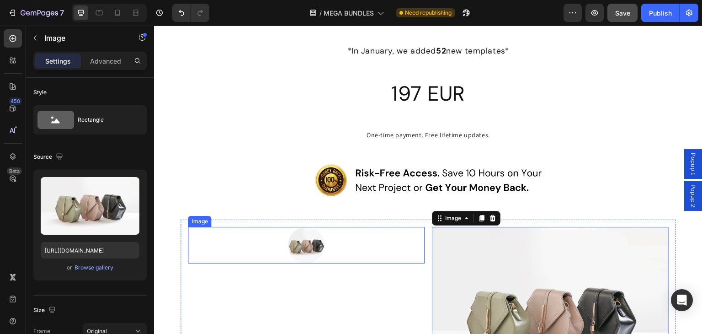
click at [313, 237] on img at bounding box center [306, 245] width 37 height 37
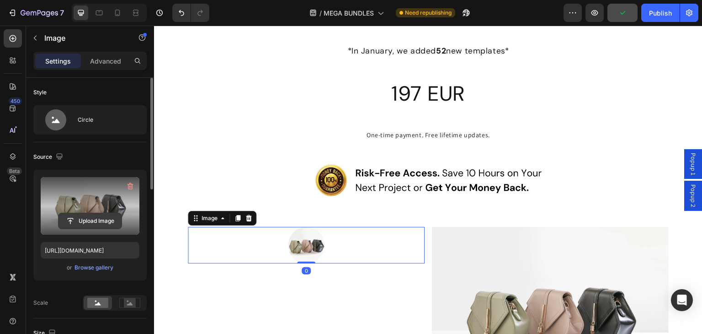
click at [100, 218] on input "file" at bounding box center [90, 221] width 63 height 16
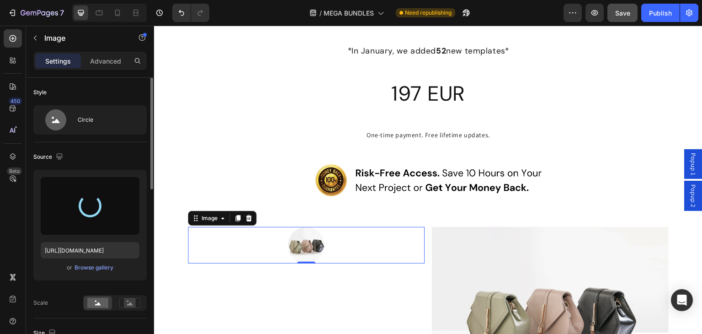
type input "[URL][DOMAIN_NAME]"
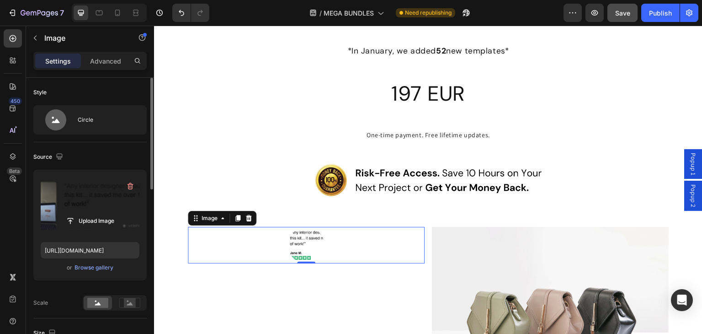
scroll to position [5305, 0]
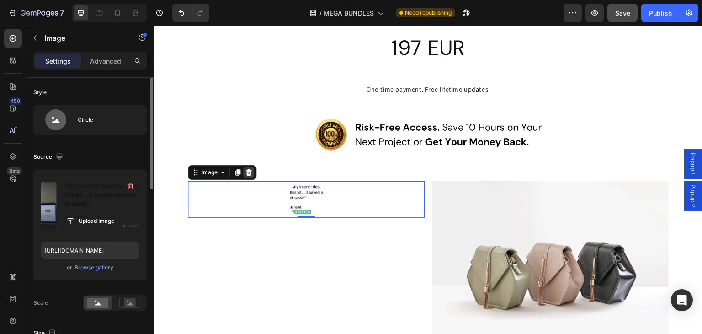
click at [248, 169] on icon at bounding box center [249, 172] width 6 height 6
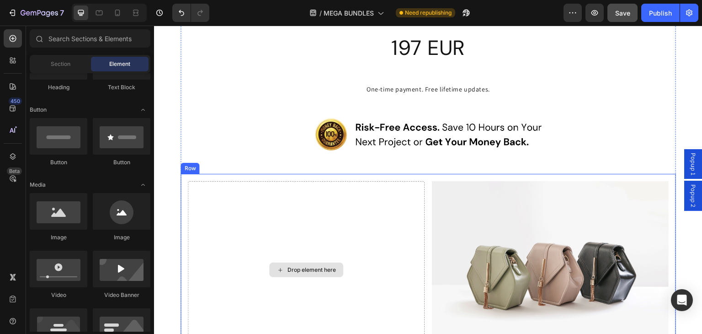
click at [300, 266] on div "Drop element here" at bounding box center [311, 269] width 48 height 7
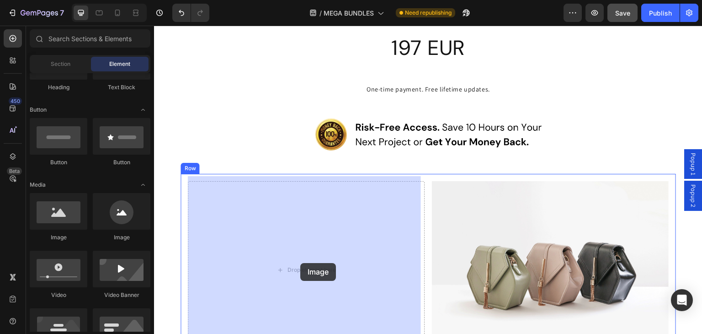
drag, startPoint x: 214, startPoint y: 247, endPoint x: 300, endPoint y: 263, distance: 87.3
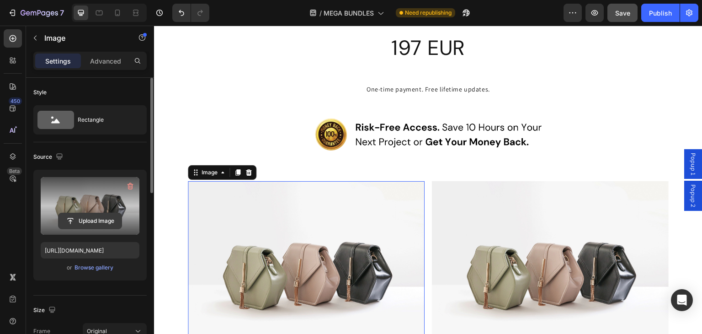
click at [75, 220] on input "file" at bounding box center [90, 221] width 63 height 16
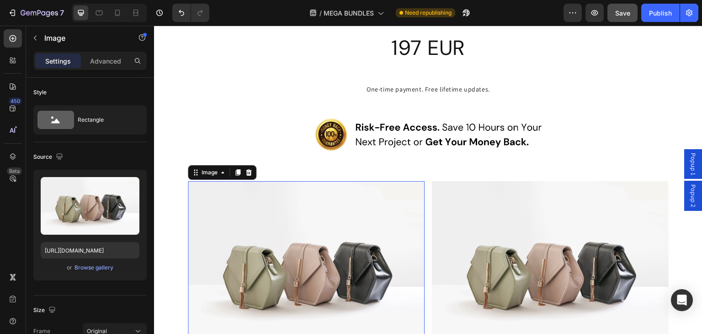
type input "[URL][DOMAIN_NAME]"
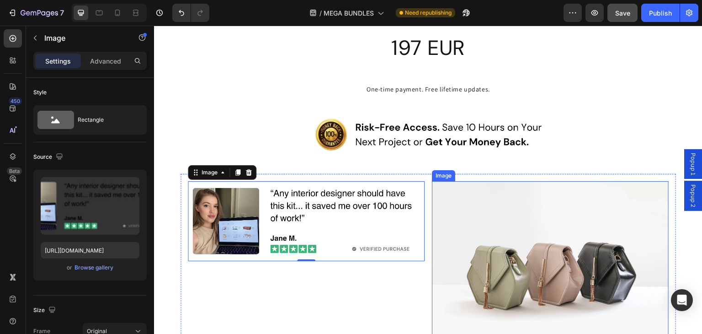
click at [518, 252] on img at bounding box center [550, 269] width 237 height 177
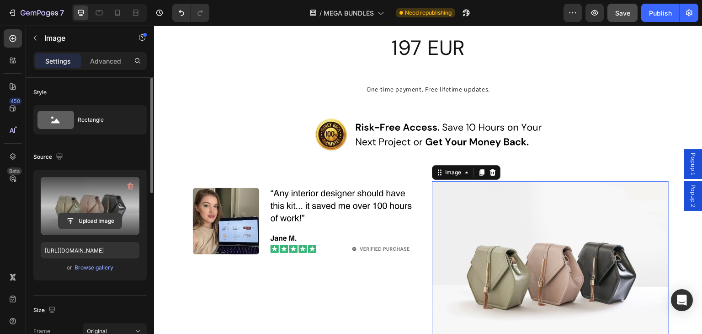
click at [97, 218] on input "file" at bounding box center [90, 221] width 63 height 16
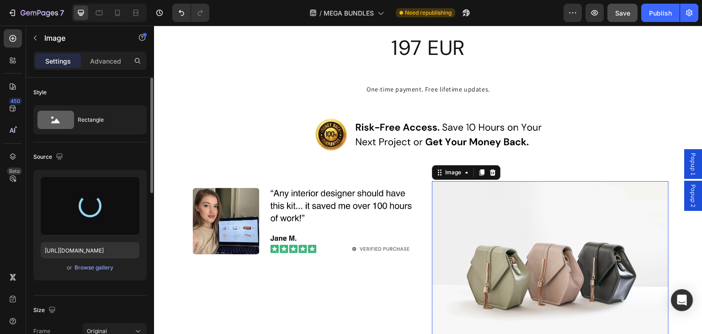
type input "[URL][DOMAIN_NAME]"
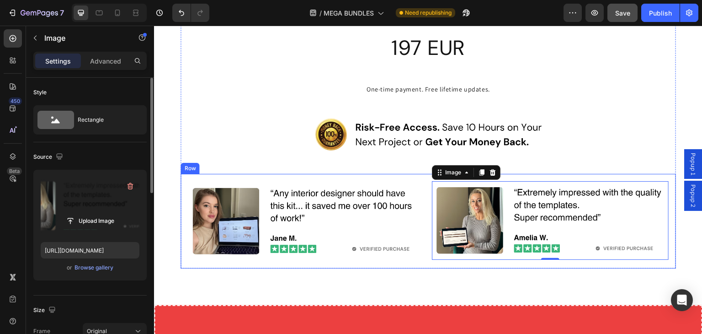
click at [181, 218] on div "Image Image 0 Row" at bounding box center [428, 221] width 495 height 95
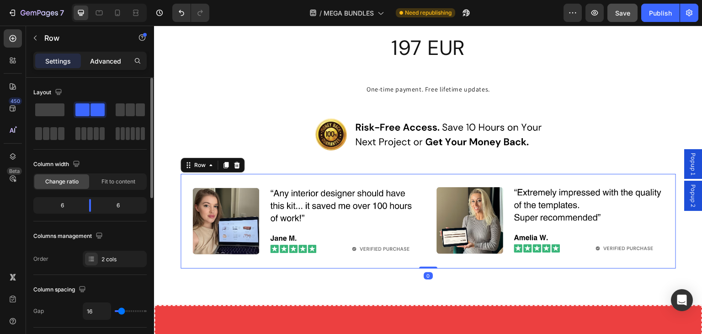
click at [99, 59] on p "Advanced" at bounding box center [105, 61] width 31 height 10
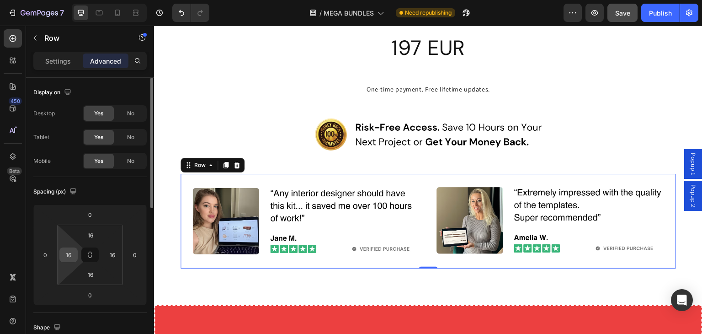
click at [71, 253] on input "16" at bounding box center [69, 255] width 14 height 14
type input "15"
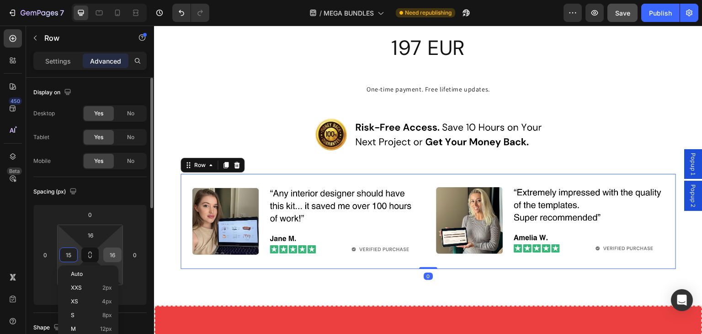
click at [113, 257] on input "16" at bounding box center [113, 255] width 14 height 14
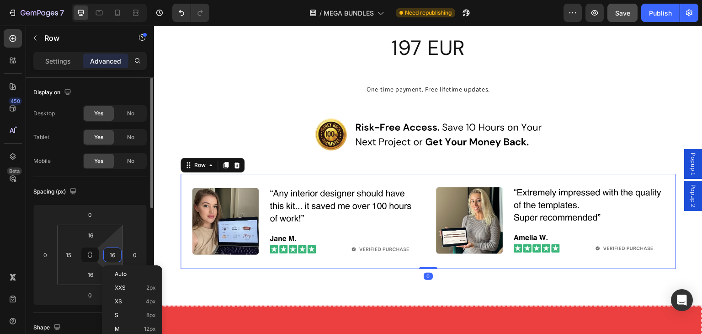
type input "15"
click at [88, 272] on input "16" at bounding box center [90, 274] width 18 height 14
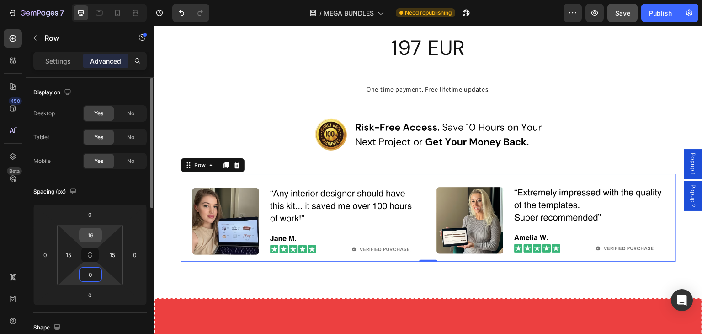
type input "0"
click at [90, 240] on input "16" at bounding box center [90, 235] width 18 height 14
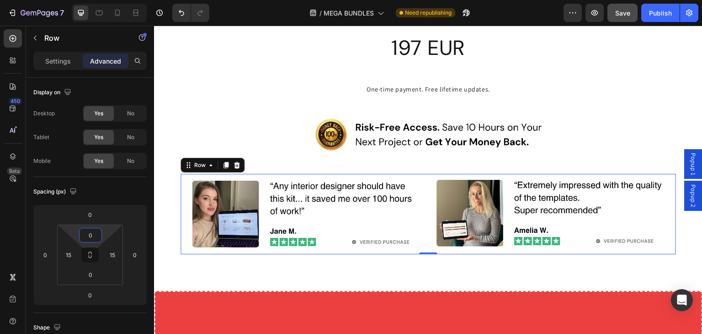
type input "0"
click at [624, 11] on span "Save" at bounding box center [622, 13] width 15 height 8
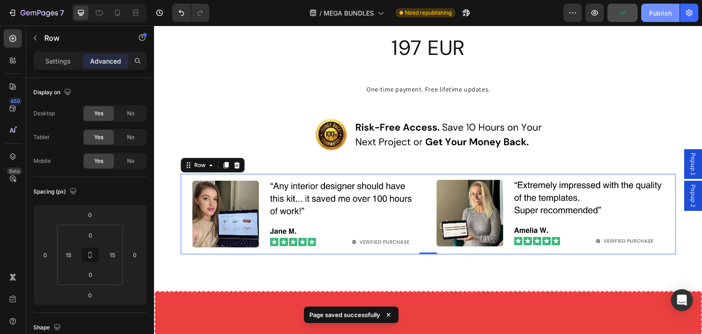
click at [657, 13] on div "Publish" at bounding box center [660, 13] width 23 height 10
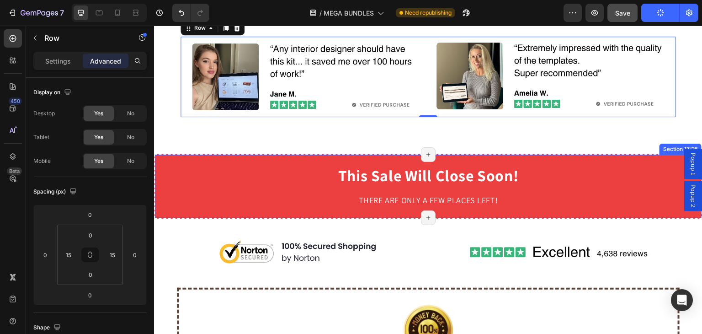
scroll to position [5397, 0]
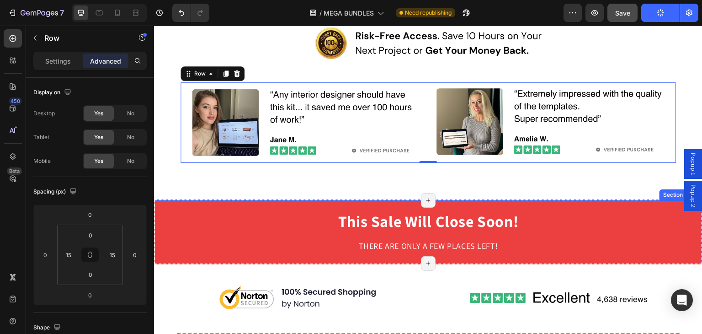
click at [211, 204] on div "This Sale Will Close Soon! Heading Row THERE ARE ONLY A FEW PLACES LEFT! Text B…" at bounding box center [428, 231] width 548 height 65
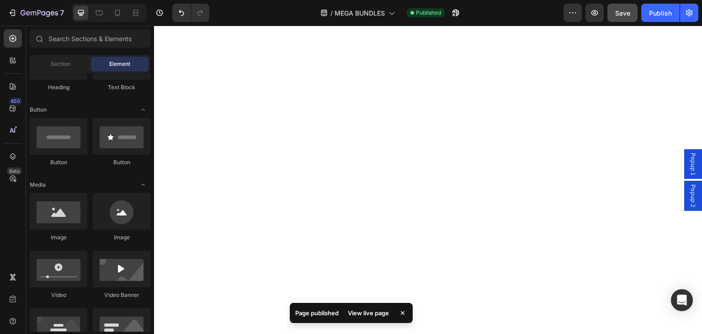
scroll to position [4311, 0]
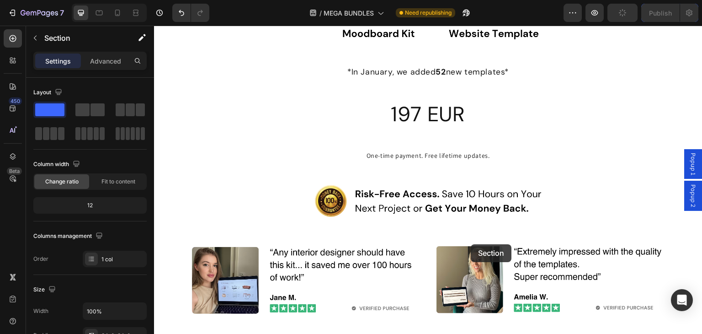
scroll to position [5352, 0]
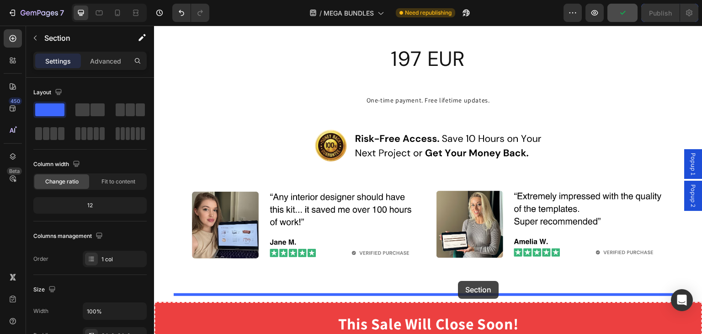
drag, startPoint x: 505, startPoint y: 145, endPoint x: 458, endPoint y: 281, distance: 143.1
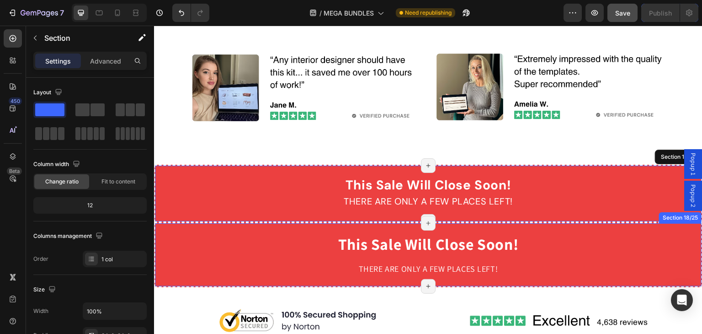
scroll to position [5477, 0]
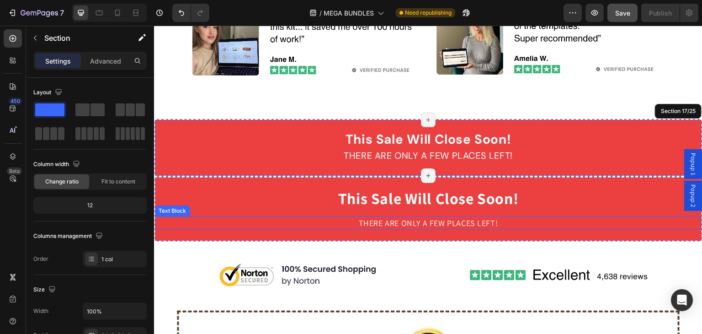
click at [549, 217] on p "THERE ARE ONLY A FEW PLACES LEFT!" at bounding box center [428, 222] width 545 height 11
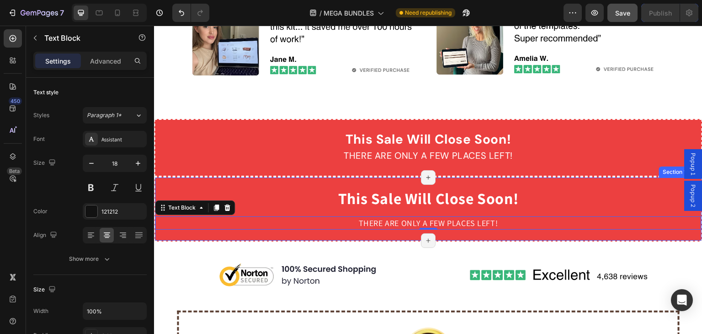
click at [548, 176] on div "This Sale Will Close Soon! Heading Row THERE ARE ONLY A FEW PLACES LEFT! Text B…" at bounding box center [428, 208] width 548 height 65
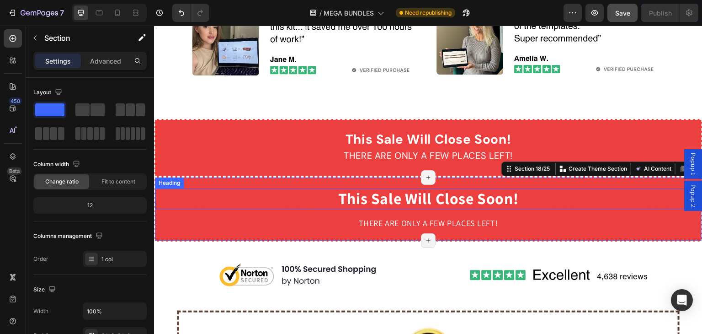
scroll to position [5523, 0]
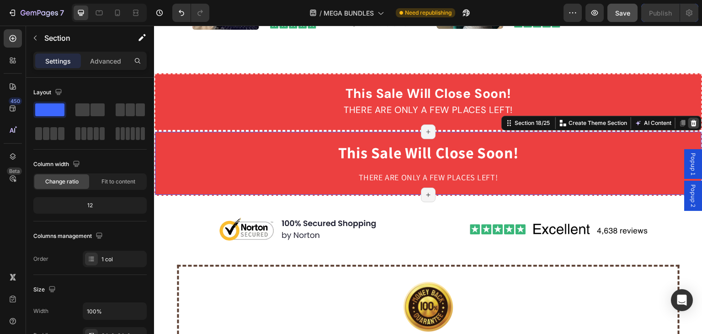
click at [691, 120] on icon at bounding box center [694, 123] width 6 height 6
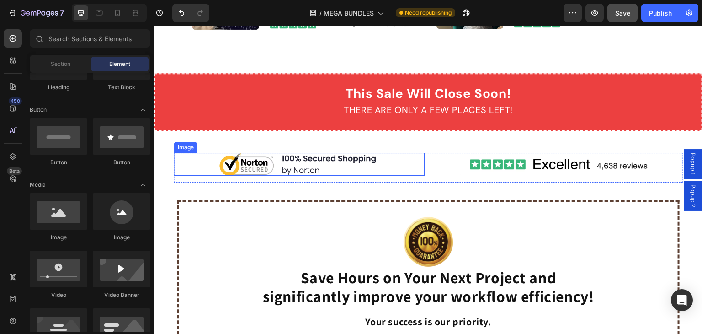
click at [251, 154] on img at bounding box center [299, 164] width 160 height 23
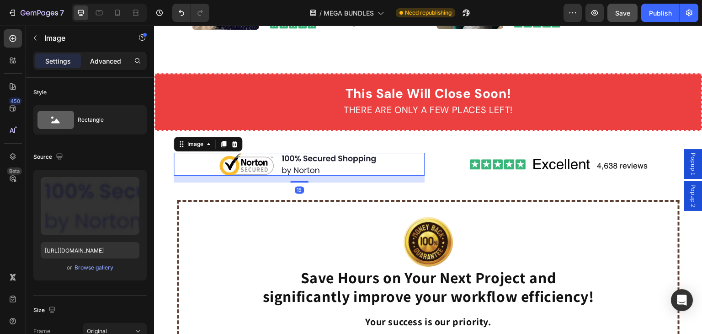
click at [105, 58] on p "Advanced" at bounding box center [105, 61] width 31 height 10
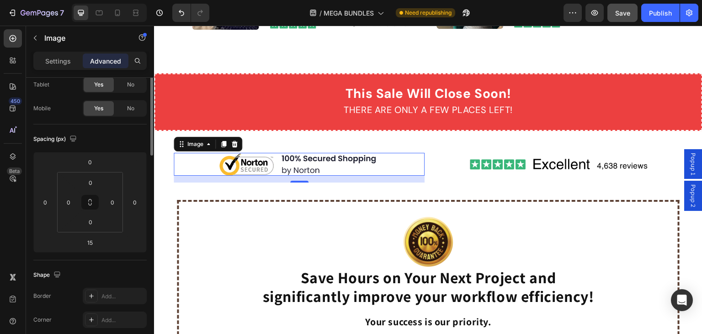
scroll to position [0, 0]
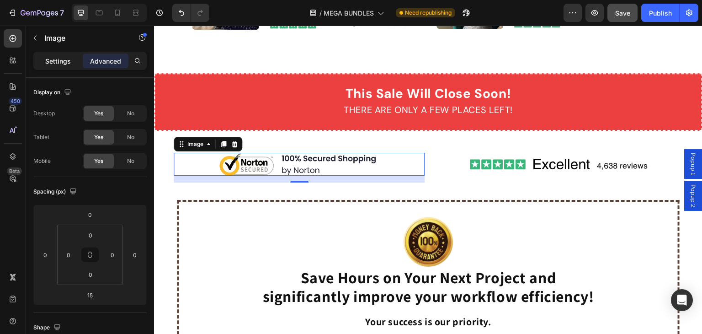
click at [62, 63] on p "Settings" at bounding box center [58, 61] width 26 height 10
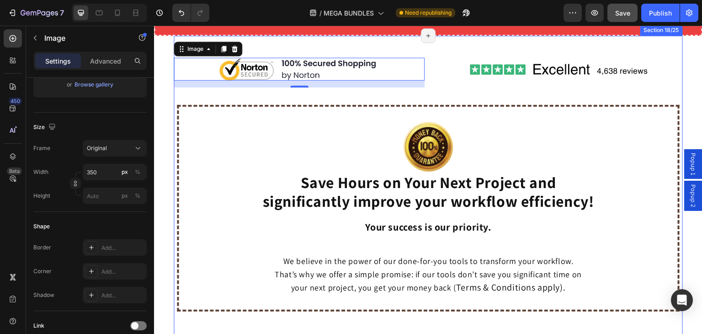
scroll to position [5661, 0]
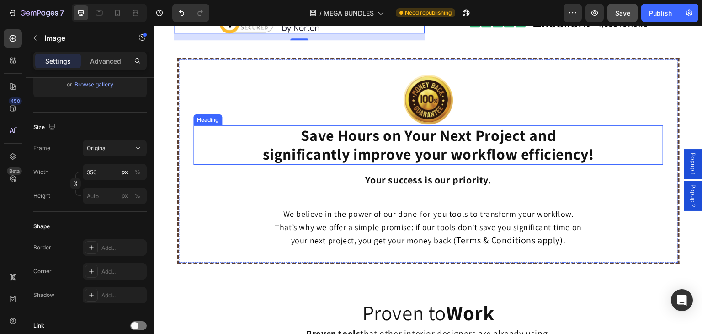
click at [358, 145] on strong "significantly improve your workflow efficiency!" at bounding box center [427, 154] width 331 height 21
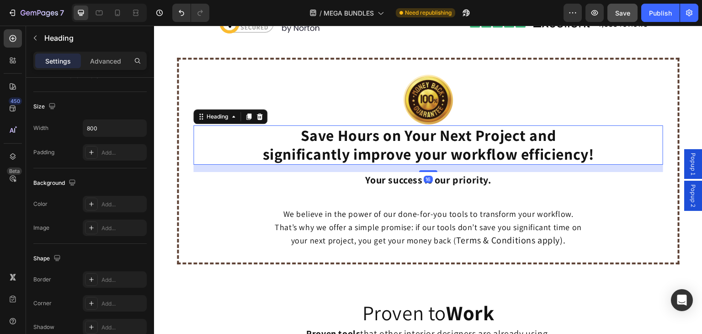
scroll to position [0, 0]
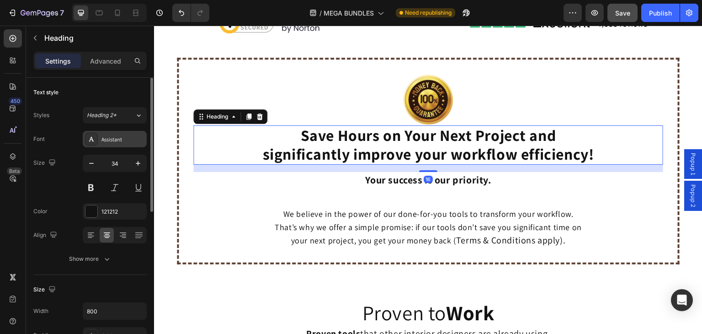
click at [91, 135] on icon at bounding box center [91, 138] width 7 height 7
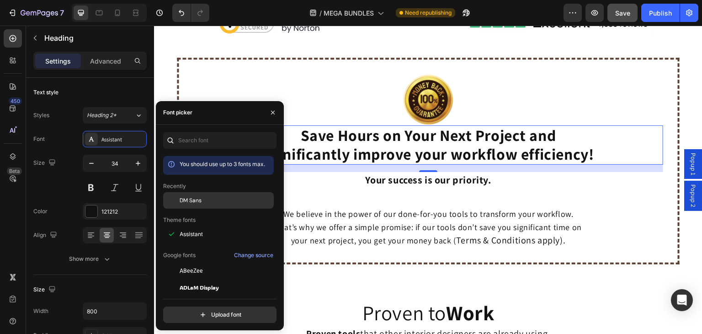
click at [202, 197] on div "DM Sans" at bounding box center [226, 200] width 92 height 8
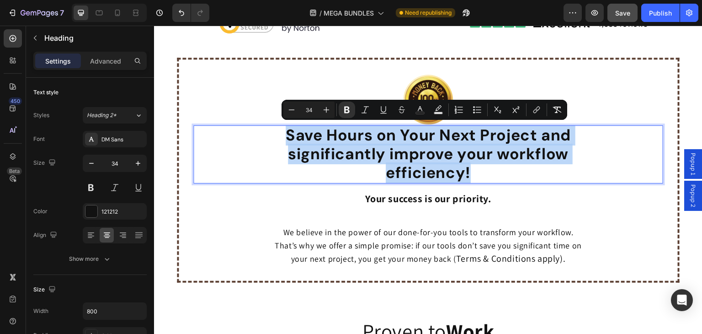
drag, startPoint x: 280, startPoint y: 130, endPoint x: 575, endPoint y: 169, distance: 298.3
click at [575, 169] on p "Save Hours on Your Next Project and significantly improve your workflow efficie…" at bounding box center [428, 154] width 364 height 56
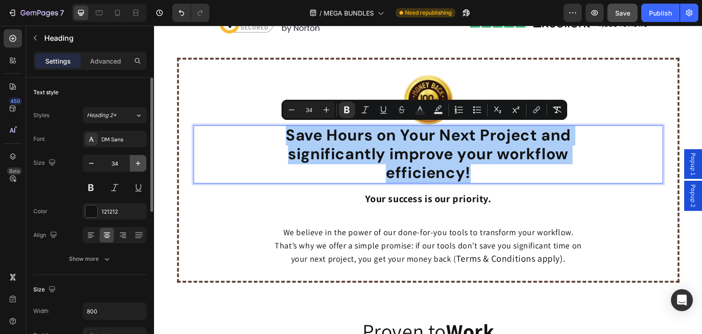
click at [141, 165] on icon "button" at bounding box center [137, 163] width 9 height 9
click at [141, 164] on icon "button" at bounding box center [137, 163] width 9 height 9
click at [141, 163] on icon "button" at bounding box center [137, 163] width 9 height 9
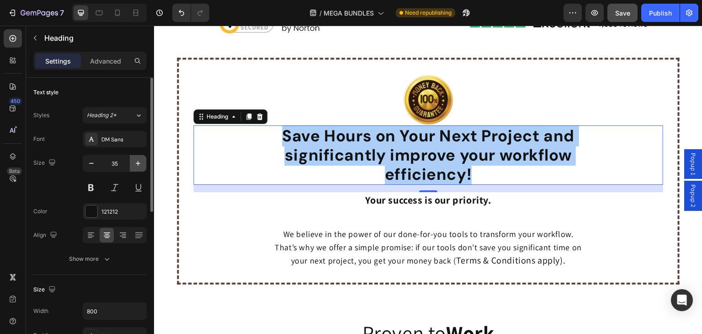
click at [141, 162] on icon "button" at bounding box center [137, 163] width 9 height 9
click at [141, 161] on icon "button" at bounding box center [137, 163] width 9 height 9
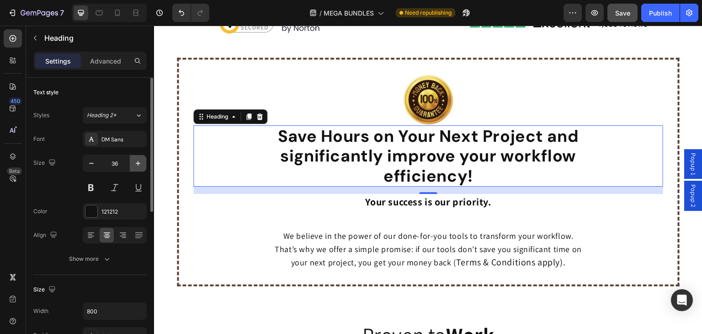
click at [141, 161] on icon "button" at bounding box center [137, 163] width 9 height 9
click at [138, 163] on icon "button" at bounding box center [138, 163] width 5 height 5
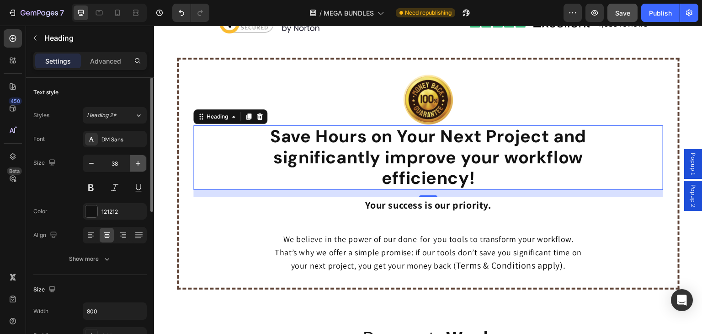
click at [138, 163] on icon "button" at bounding box center [138, 163] width 5 height 5
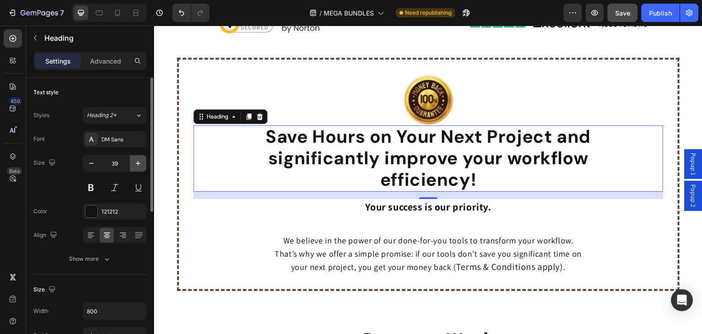
click at [138, 163] on icon "button" at bounding box center [138, 163] width 5 height 5
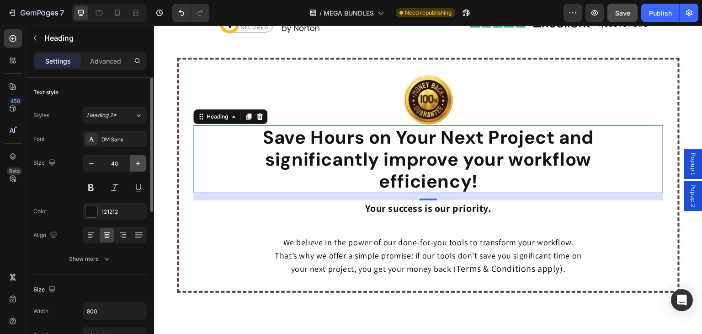
click at [138, 163] on icon "button" at bounding box center [138, 163] width 5 height 5
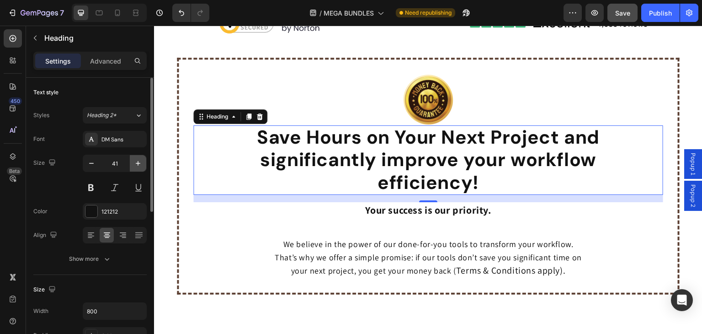
click at [138, 163] on icon "button" at bounding box center [138, 163] width 5 height 5
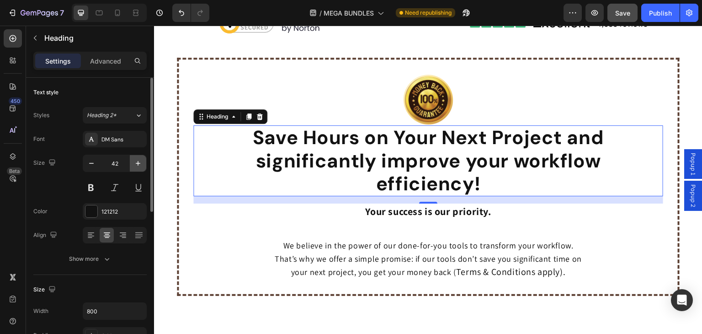
click at [138, 163] on icon "button" at bounding box center [138, 163] width 5 height 5
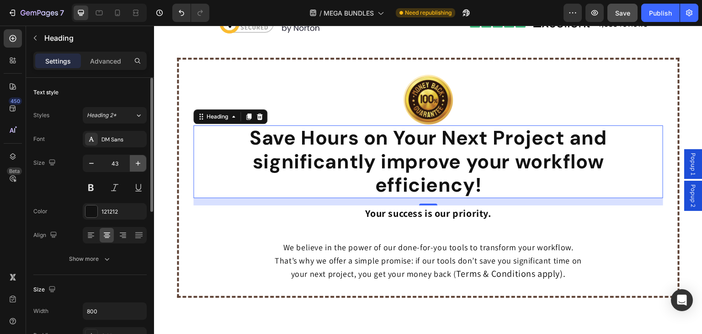
click at [138, 163] on icon "button" at bounding box center [138, 163] width 5 height 5
type input "44"
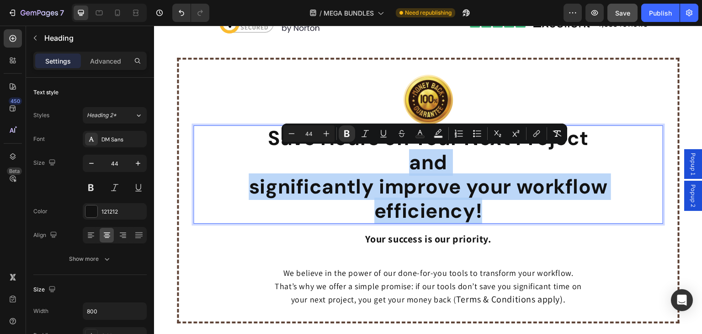
drag, startPoint x: 487, startPoint y: 213, endPoint x: 401, endPoint y: 156, distance: 102.7
click at [401, 156] on p "Save Hours on Your Next Project and significantly improve your workflow efficie…" at bounding box center [428, 174] width 364 height 96
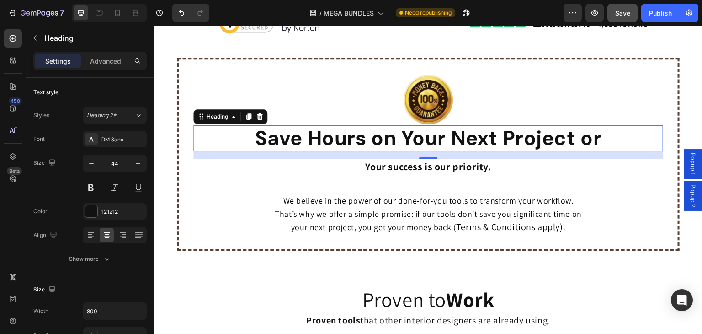
drag, startPoint x: 241, startPoint y: 136, endPoint x: 401, endPoint y: 139, distance: 160.0
click at [404, 139] on div "Save Hours on Your Next Project or" at bounding box center [428, 138] width 470 height 26
click at [90, 187] on button at bounding box center [91, 187] width 16 height 16
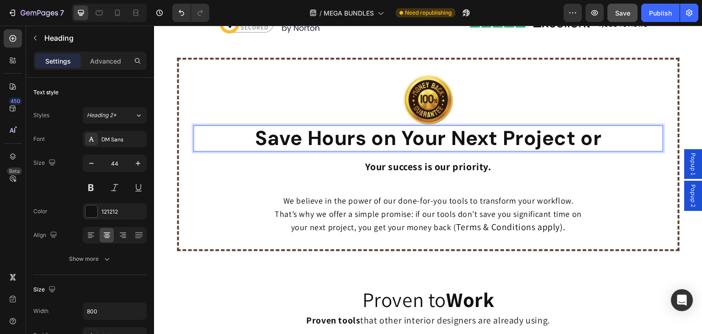
click at [286, 128] on strong "Save Hours on Your Next Project or" at bounding box center [428, 138] width 347 height 27
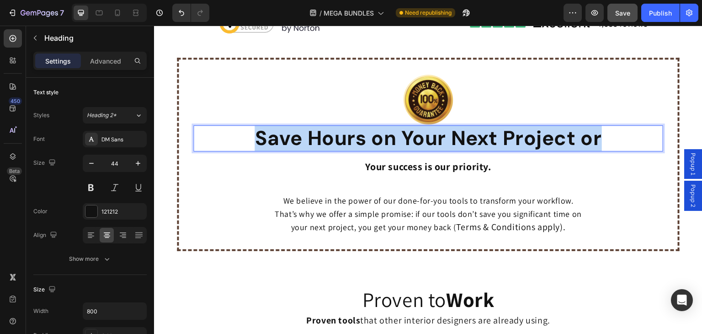
click at [286, 128] on strong "Save Hours on Your Next Project or" at bounding box center [428, 138] width 347 height 27
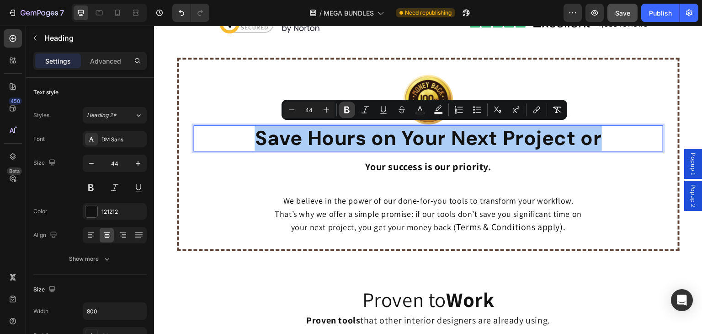
click at [342, 110] on icon "Editor contextual toolbar" at bounding box center [346, 109] width 9 height 9
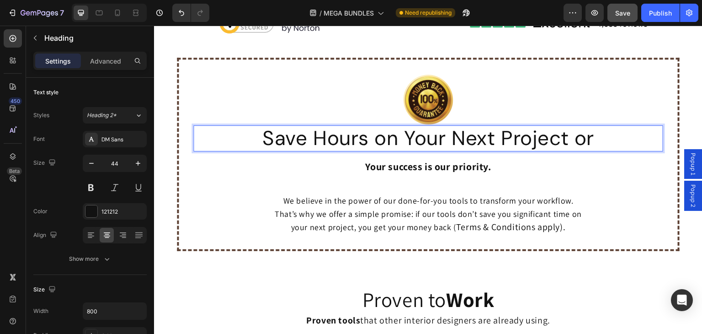
click at [596, 138] on p "Save Hours on Your Next Project or" at bounding box center [428, 138] width 364 height 24
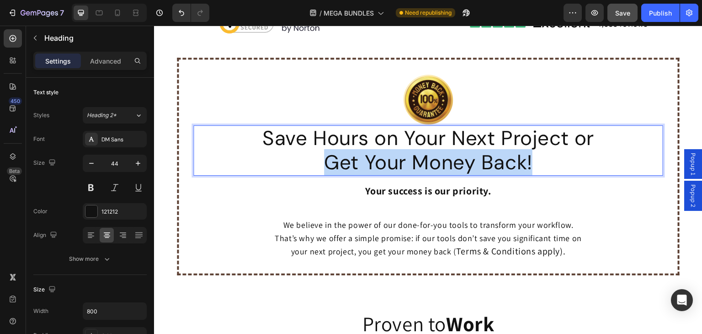
drag, startPoint x: 527, startPoint y: 166, endPoint x: 324, endPoint y: 162, distance: 203.9
click at [324, 162] on p "Save Hours on Your Next Project or Get Your Money Back!" at bounding box center [428, 150] width 364 height 48
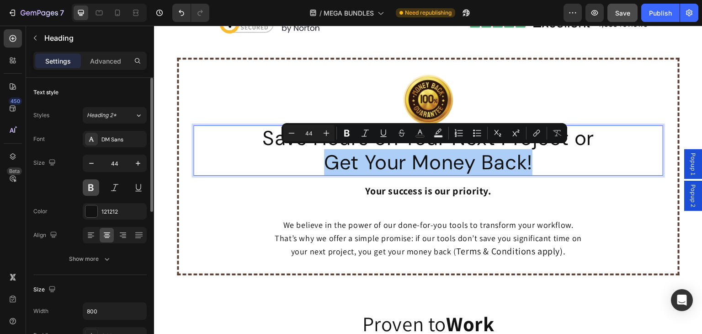
click at [95, 186] on button at bounding box center [91, 187] width 16 height 16
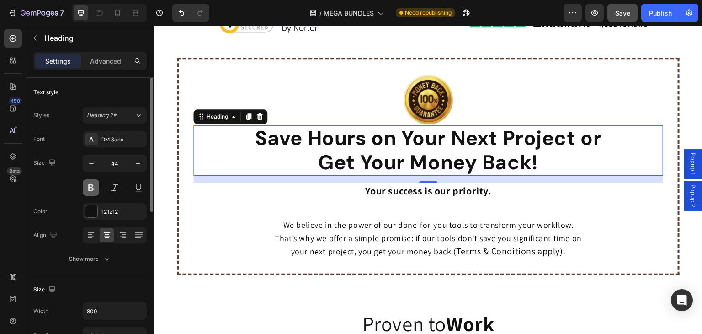
click at [90, 188] on button at bounding box center [91, 187] width 16 height 16
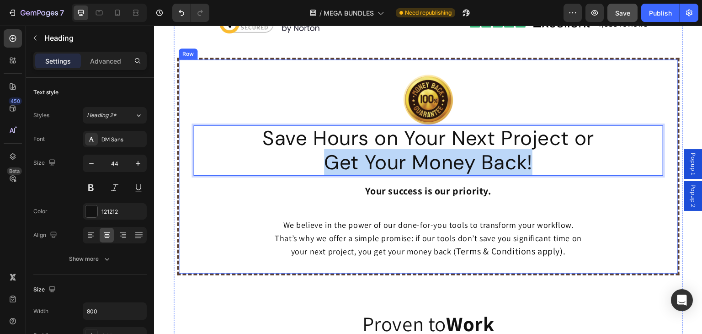
drag, startPoint x: 318, startPoint y: 162, endPoint x: 523, endPoint y: 162, distance: 205.2
click at [537, 173] on h2 "Save Hours on Your Next Project or Get Your Money Back!" at bounding box center [428, 150] width 366 height 50
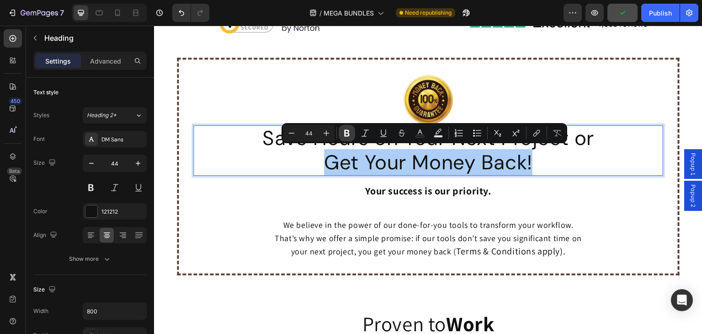
click at [342, 128] on icon "Editor contextual toolbar" at bounding box center [346, 132] width 9 height 9
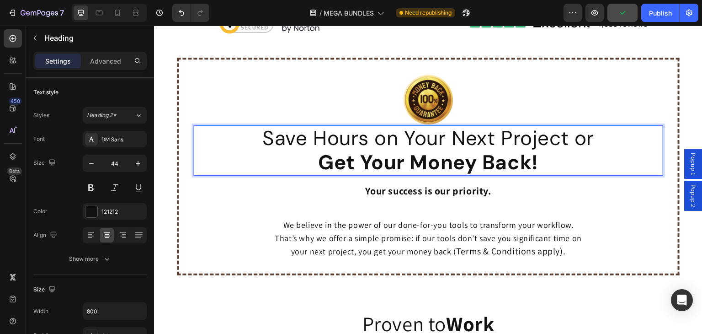
click at [564, 161] on p "Save Hours on Your Next Project or Get Your Money Back!" at bounding box center [428, 150] width 364 height 48
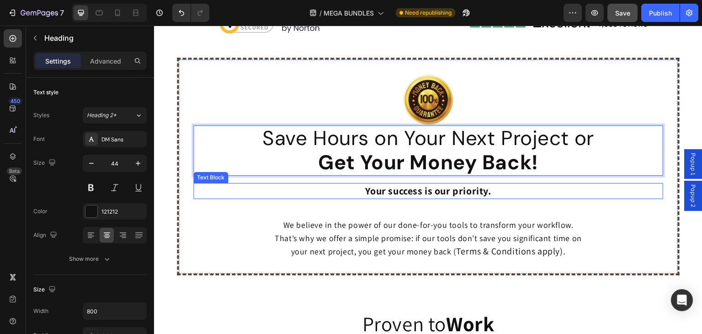
click at [374, 189] on strong "Your success is our priority." at bounding box center [428, 190] width 126 height 13
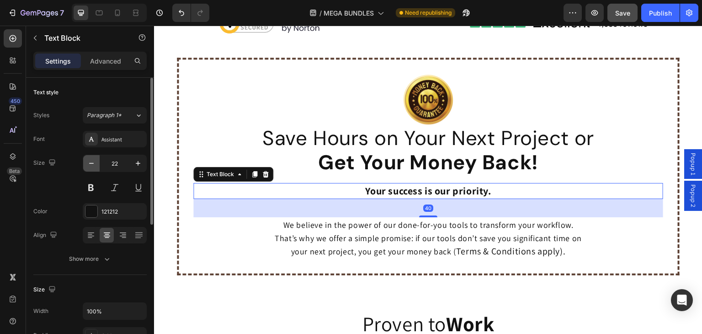
click at [94, 162] on icon "button" at bounding box center [91, 163] width 9 height 9
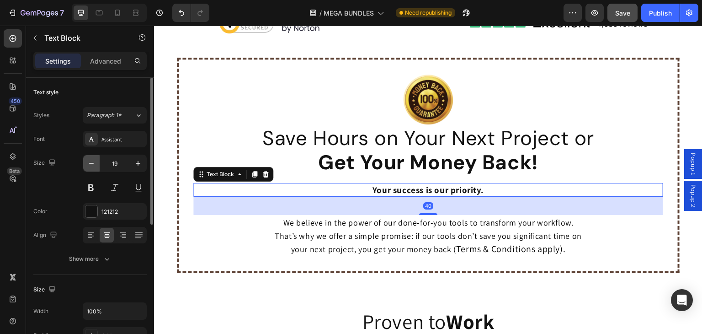
click at [94, 162] on icon "button" at bounding box center [91, 163] width 9 height 9
type input "18"
click at [95, 136] on div at bounding box center [91, 139] width 13 height 13
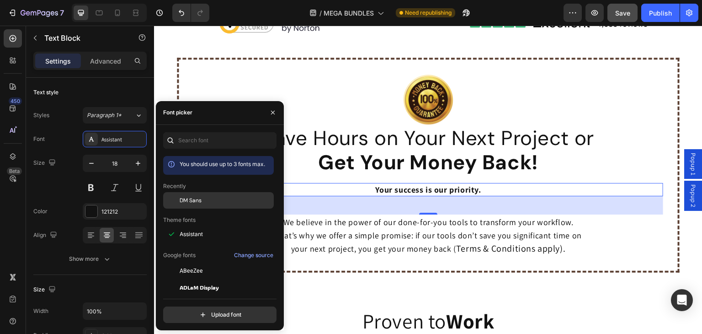
click at [181, 262] on div "DM Sans" at bounding box center [218, 270] width 111 height 16
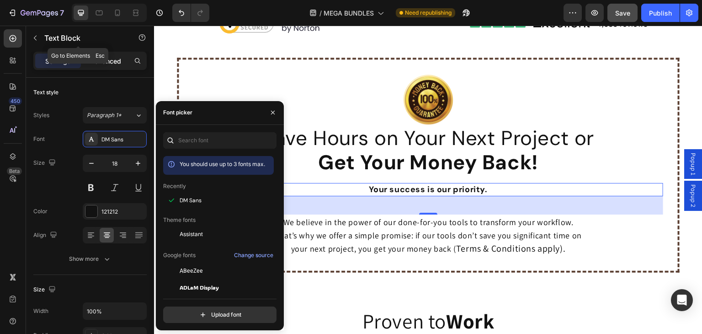
click at [103, 61] on p "Advanced" at bounding box center [105, 61] width 31 height 10
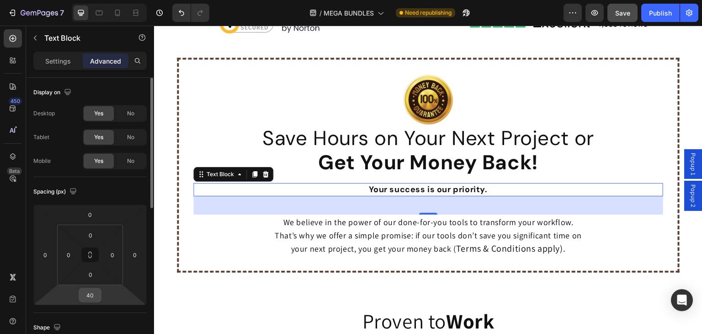
click at [91, 293] on input "40" at bounding box center [90, 295] width 18 height 14
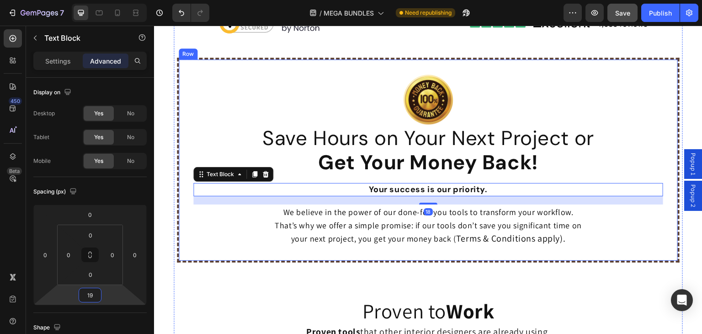
type input "20"
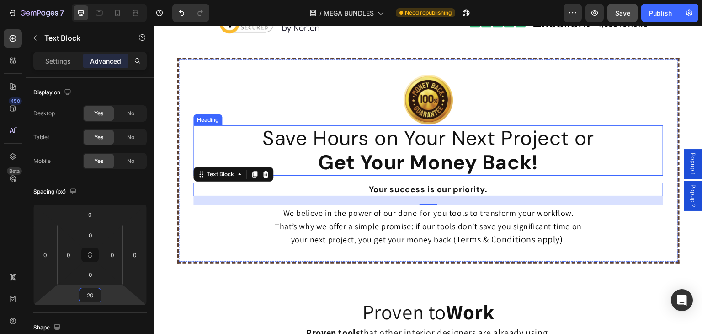
click at [398, 169] on strong "Get Your Money Back!" at bounding box center [428, 162] width 220 height 27
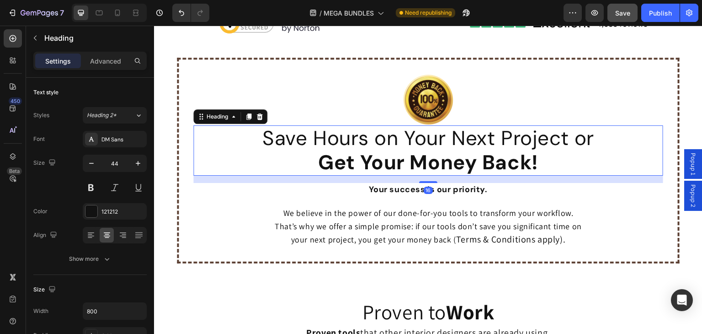
click at [107, 61] on p "Advanced" at bounding box center [105, 61] width 31 height 10
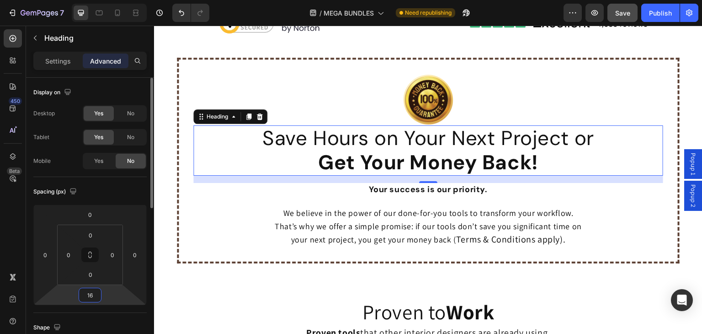
click at [91, 295] on input "16" at bounding box center [90, 295] width 18 height 14
type input "18"
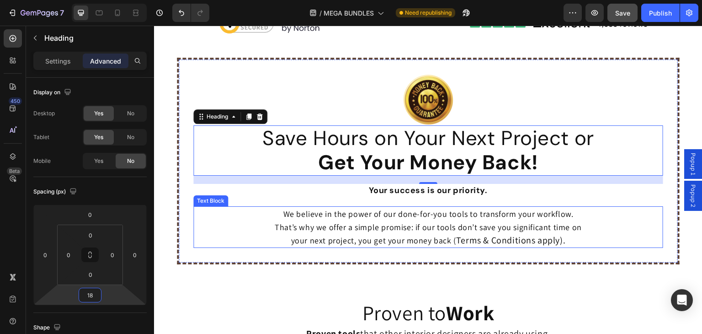
click at [408, 220] on span "We believe in the power of our done-for-you tools to transform your workflow. T…" at bounding box center [428, 226] width 307 height 37
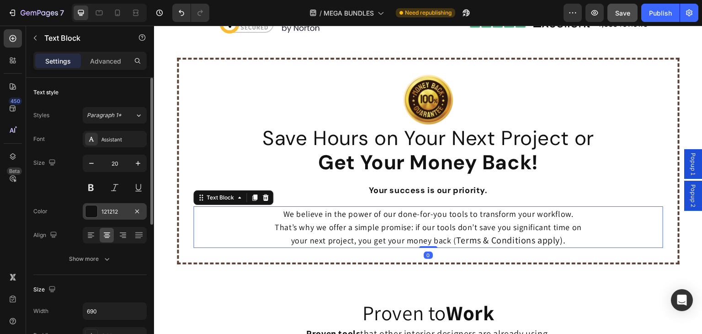
click at [90, 209] on div at bounding box center [91, 211] width 12 height 12
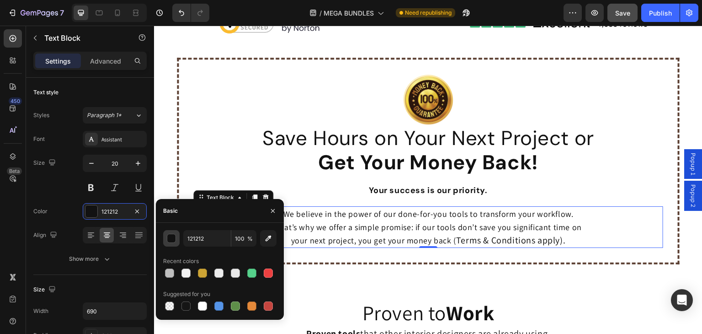
click at [170, 238] on div "button" at bounding box center [171, 238] width 9 height 9
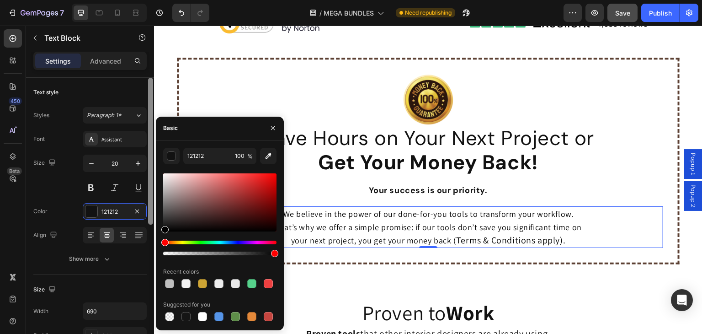
drag, startPoint x: 156, startPoint y: 227, endPoint x: 150, endPoint y: 236, distance: 10.3
click at [150, 236] on div "450 Beta Sections(18) Elements(83) Section Element Hero Section Product Detail …" at bounding box center [77, 180] width 154 height 308
type input "000000"
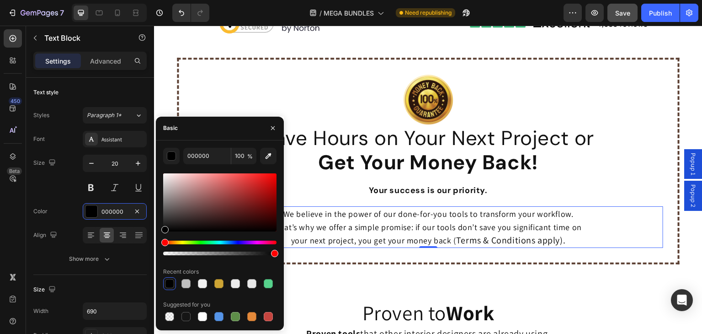
click at [341, 229] on span "We believe in the power of our done-for-you tools to transform your workflow. T…" at bounding box center [428, 226] width 307 height 37
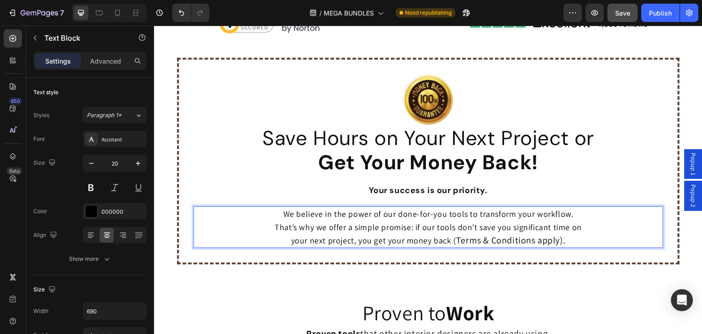
click at [383, 224] on span "We believe in the power of our done-for-you tools to transform your workflow. T…" at bounding box center [428, 226] width 307 height 37
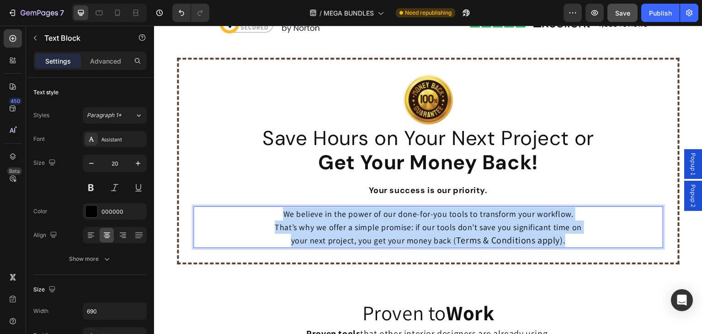
click at [383, 224] on span "We believe in the power of our done-for-you tools to transform your workflow. T…" at bounding box center [428, 226] width 307 height 37
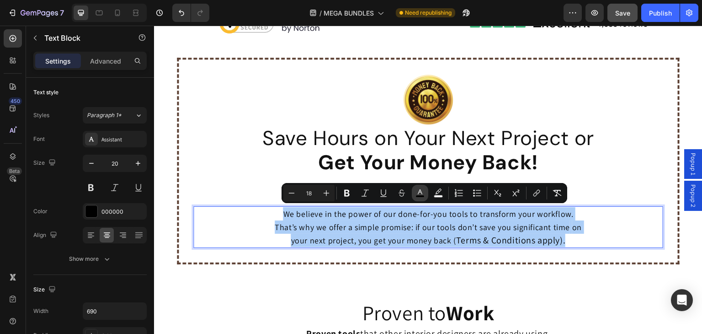
click at [420, 195] on rect "Editor contextual toolbar" at bounding box center [420, 196] width 9 height 2
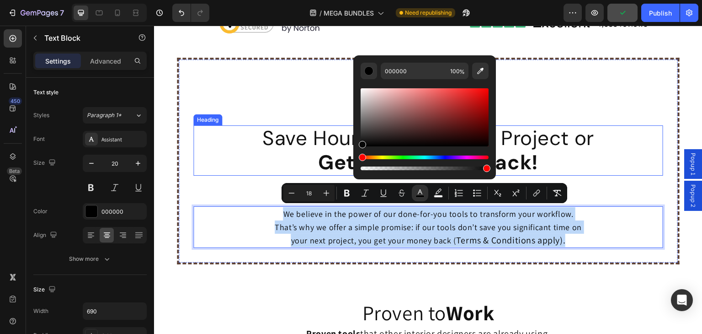
drag, startPoint x: 542, startPoint y: 161, endPoint x: 345, endPoint y: 159, distance: 197.0
type input "070707"
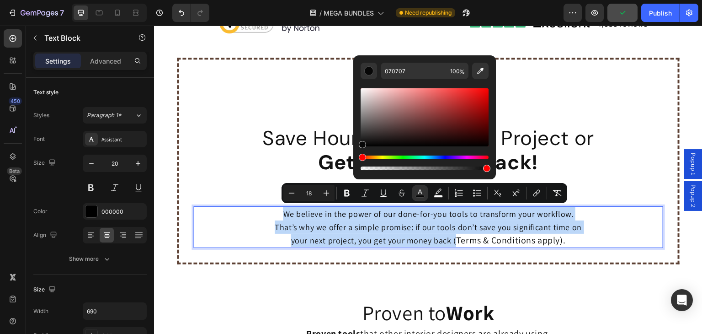
click at [554, 232] on p "We believe in the power of our done-for-you tools to transform your workflow. T…" at bounding box center [428, 227] width 314 height 40
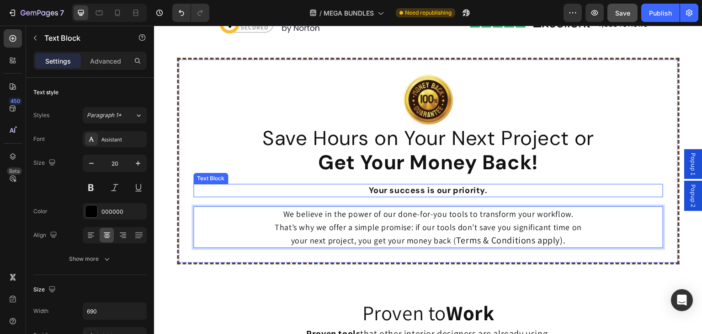
click at [390, 191] on strong "Your success is our priority." at bounding box center [428, 190] width 118 height 11
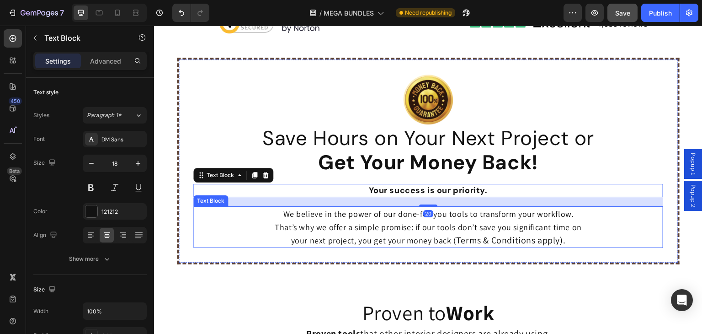
click at [362, 233] on p "We believe in the power of our done-for-you tools to transform your workflow. T…" at bounding box center [428, 227] width 314 height 40
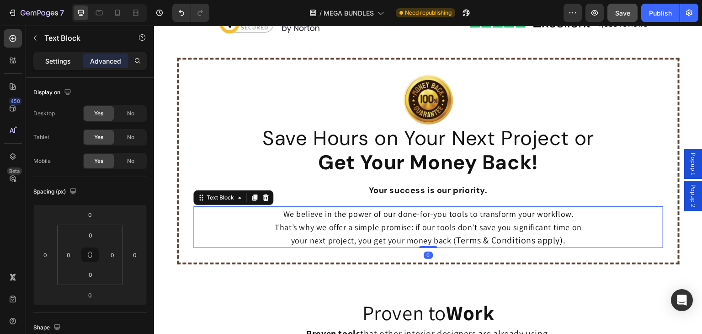
click at [59, 64] on p "Settings" at bounding box center [58, 61] width 26 height 10
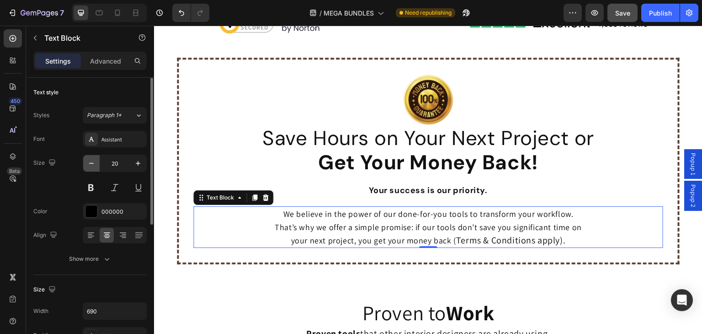
click at [91, 163] on icon "button" at bounding box center [91, 163] width 5 height 1
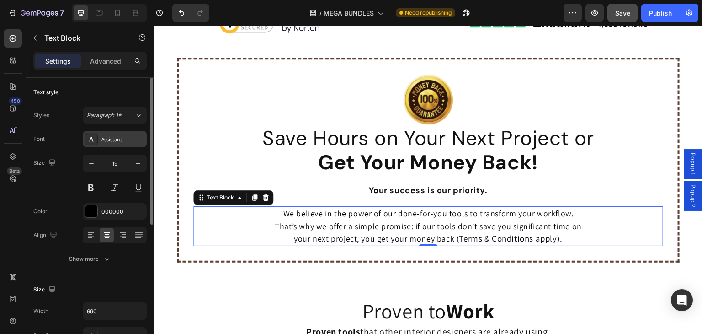
type input "18"
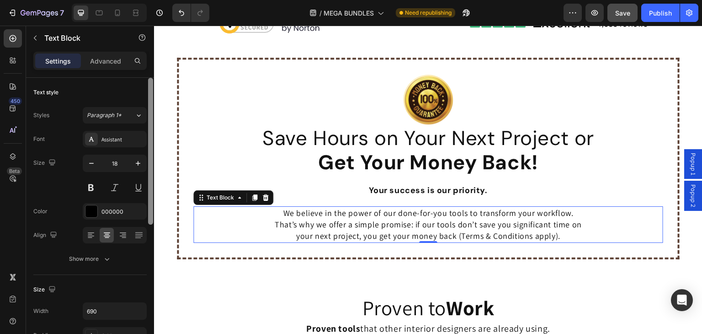
click at [88, 139] on icon at bounding box center [91, 138] width 7 height 7
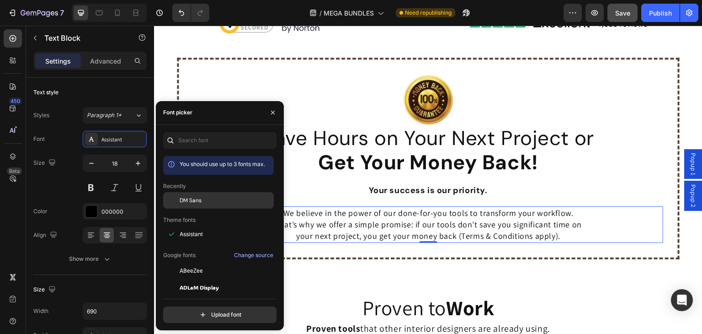
click at [200, 197] on span "DM Sans" at bounding box center [191, 200] width 22 height 8
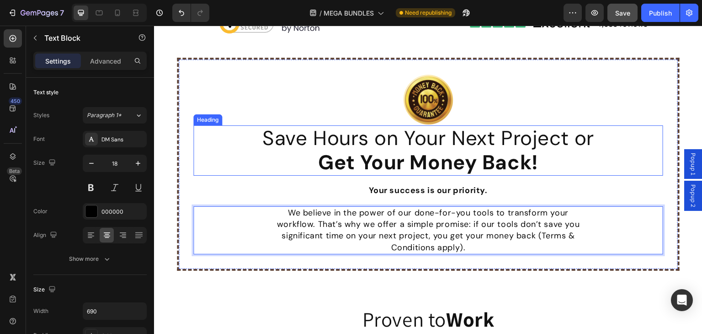
click at [342, 159] on strong "Get Your Money Back!" at bounding box center [428, 162] width 220 height 27
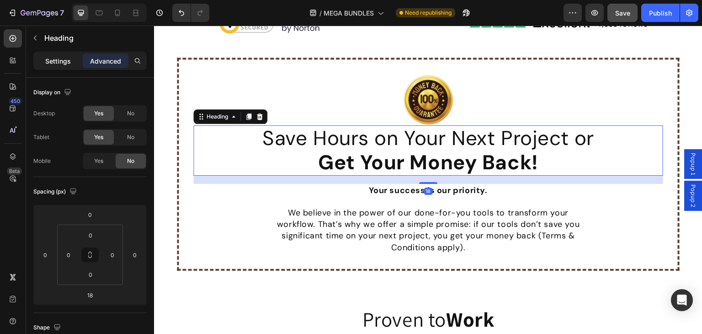
click at [55, 60] on p "Settings" at bounding box center [58, 61] width 26 height 10
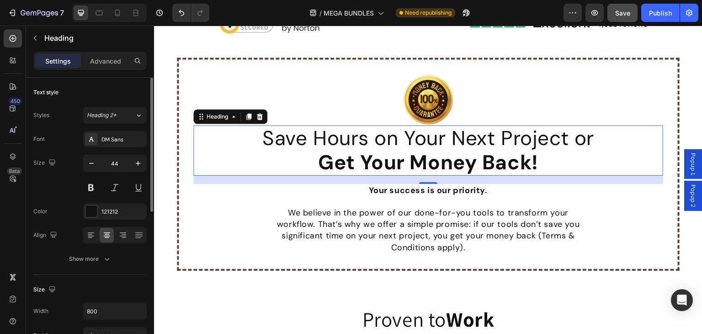
click at [105, 62] on p "Advanced" at bounding box center [105, 61] width 31 height 10
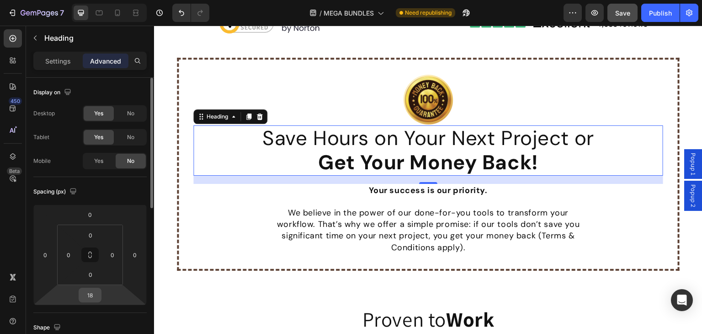
click at [99, 298] on input "18" at bounding box center [90, 295] width 18 height 14
type input "20"
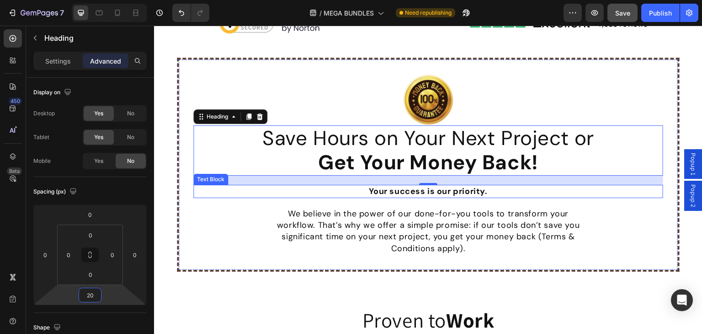
click at [383, 192] on strong "Your success is our priority." at bounding box center [428, 191] width 118 height 11
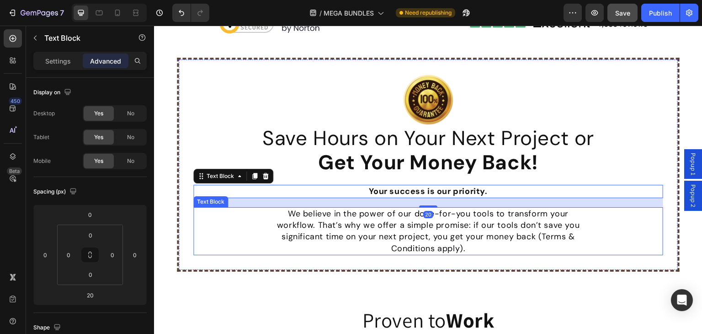
click at [383, 215] on span "We believe in the power of our done-for-you tools to transform your workflow. T…" at bounding box center [428, 225] width 303 height 34
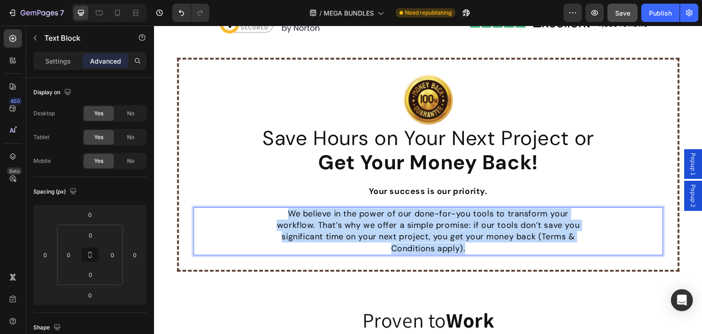
click at [350, 227] on span "We believe in the power of our done-for-you tools to transform your workflow. T…" at bounding box center [428, 225] width 303 height 34
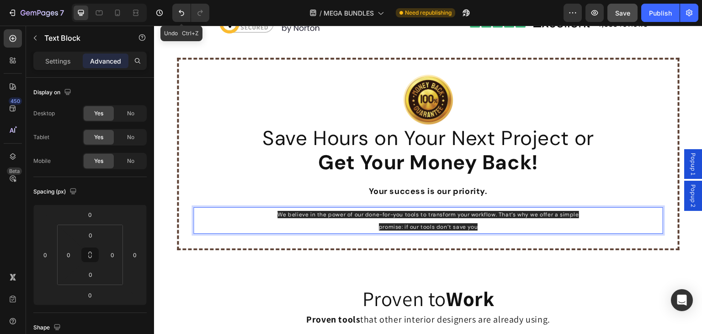
drag, startPoint x: 180, startPoint y: 11, endPoint x: 192, endPoint y: 21, distance: 15.9
click at [181, 11] on icon "Undo/Redo" at bounding box center [181, 12] width 9 height 9
click at [454, 218] on p "We believe in the power of our done-for-you tools to transform your workflow. T…" at bounding box center [428, 220] width 314 height 25
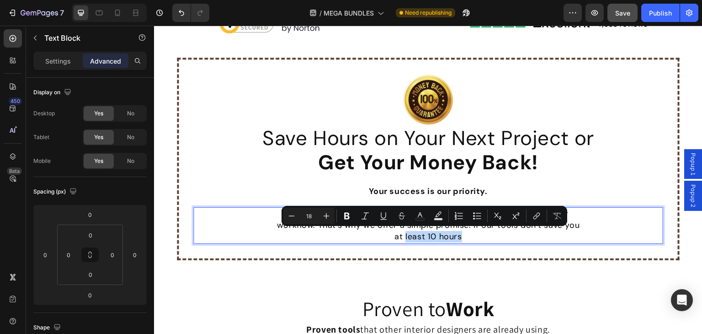
drag, startPoint x: 398, startPoint y: 234, endPoint x: 452, endPoint y: 237, distance: 55.0
click at [452, 237] on p "We believe in the power of our done-for-you tools to transform your workflow. T…" at bounding box center [428, 225] width 314 height 35
click at [345, 214] on icon "Editor contextual toolbar" at bounding box center [346, 216] width 5 height 7
click at [463, 237] on p "We believe in the power of our done-for-you tools to transform your workflow. T…" at bounding box center [428, 225] width 314 height 35
click at [463, 234] on p "We believe in the power of our done-for-you tools to transform your workflow. T…" at bounding box center [428, 225] width 314 height 35
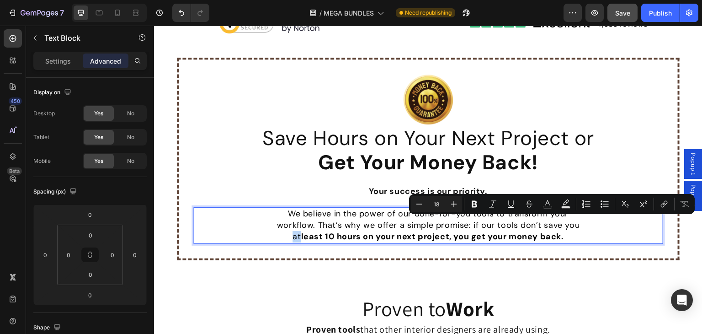
drag, startPoint x: 572, startPoint y: 224, endPoint x: 580, endPoint y: 224, distance: 8.2
click at [580, 224] on p "We believe in the power of our done-for-you tools to transform your workflow. T…" at bounding box center [428, 225] width 314 height 35
click at [476, 202] on icon "Editor contextual toolbar" at bounding box center [474, 204] width 5 height 7
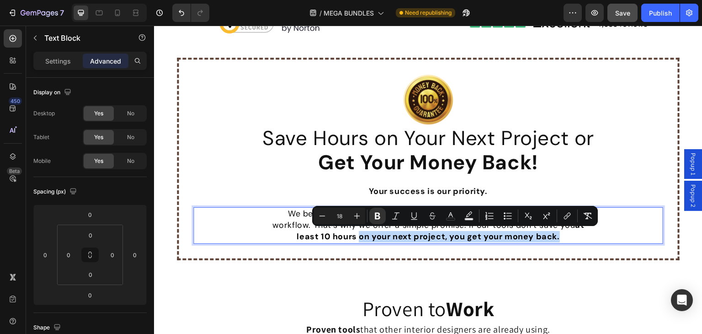
drag, startPoint x: 356, startPoint y: 237, endPoint x: 555, endPoint y: 234, distance: 199.8
click at [555, 234] on strong "least 10 hours on your next project, you get your money back." at bounding box center [428, 236] width 263 height 11
click at [376, 216] on icon "Editor contextual toolbar" at bounding box center [377, 216] width 5 height 7
click at [561, 231] on p "We believe in the power of our done-for-you tools to transform your workflow. T…" at bounding box center [428, 225] width 314 height 35
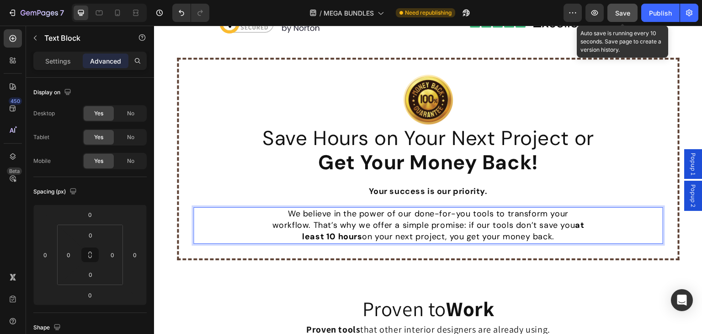
click at [619, 16] on span "Save" at bounding box center [622, 13] width 15 height 8
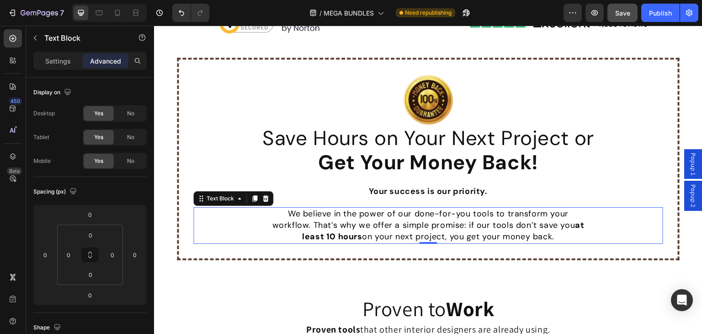
click at [374, 235] on p "We believe in the power of our done-for-you tools to transform your workflow. T…" at bounding box center [428, 225] width 314 height 35
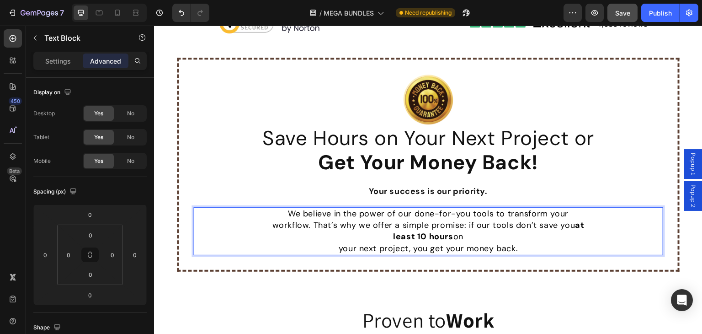
click at [393, 237] on strong "least 10 hours" at bounding box center [423, 236] width 60 height 11
click at [386, 236] on p "We believe in the power of our done-for-you tools to transform your workflow. T…" at bounding box center [428, 225] width 314 height 35
click at [336, 224] on p "We believe in the power of our done-for-you tools to transform your workflow. T…" at bounding box center [428, 225] width 314 height 35
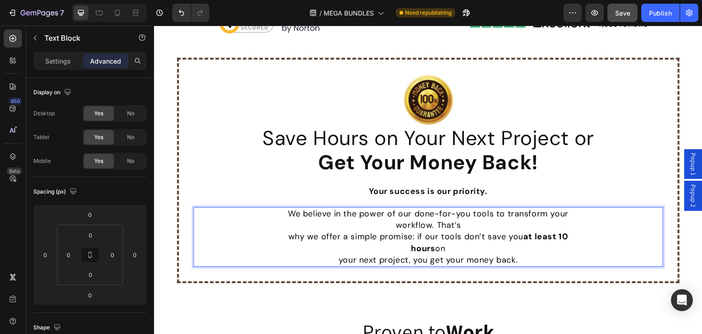
click at [420, 249] on p "why we offer a simple promise: if our tools don’t save you at least 10 hours on" at bounding box center [428, 242] width 314 height 23
click at [336, 258] on p "your next project, you get your money back." at bounding box center [428, 259] width 314 height 11
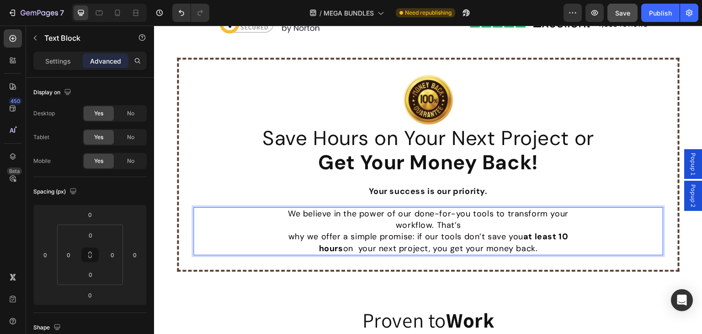
click at [432, 225] on p "We believe in the power of our done-for-you tools to transform your workflow. T…" at bounding box center [428, 219] width 314 height 23
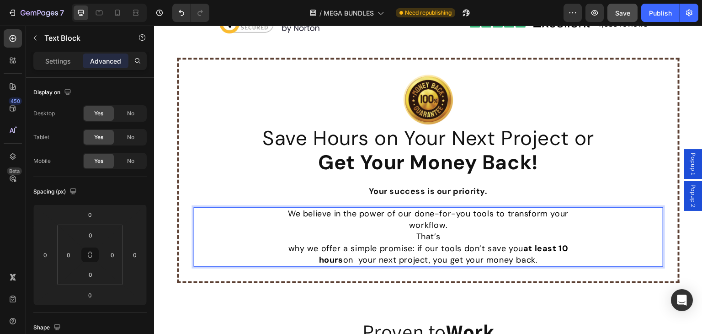
click at [403, 223] on p "We believe in the power of our done-for-you tools to transform your workflow." at bounding box center [428, 219] width 314 height 23
click at [410, 237] on p "That’s" at bounding box center [428, 236] width 314 height 11
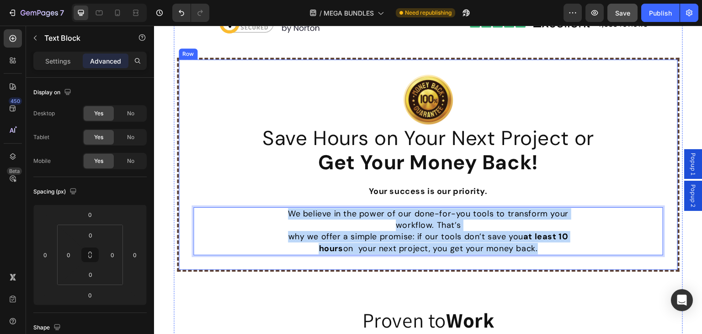
drag, startPoint x: 526, startPoint y: 248, endPoint x: 278, endPoint y: 204, distance: 251.6
click at [278, 204] on div "Image Save 10 Hours on Your Next Project or Get Your Money Back Heading Save Ho…" at bounding box center [428, 164] width 470 height 181
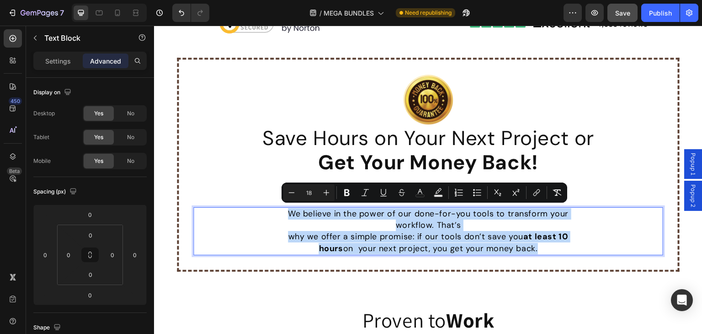
copy div "We believe in the power of our done-for-you tools to transform your workflow. T…"
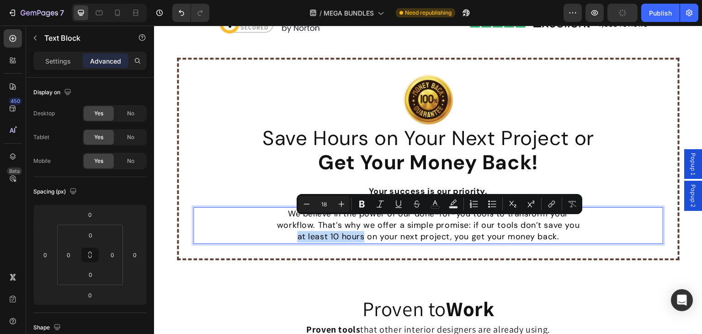
drag, startPoint x: 572, startPoint y: 224, endPoint x: 356, endPoint y: 233, distance: 216.4
click at [356, 233] on p "We believe in the power of our done-for-you tools to transform your workflow. T…" at bounding box center [428, 225] width 314 height 35
click at [361, 204] on icon "Editor contextual toolbar" at bounding box center [361, 204] width 5 height 7
click at [553, 234] on p "We believe in the power of our done-for-you tools to transform your workflow. T…" at bounding box center [428, 225] width 314 height 35
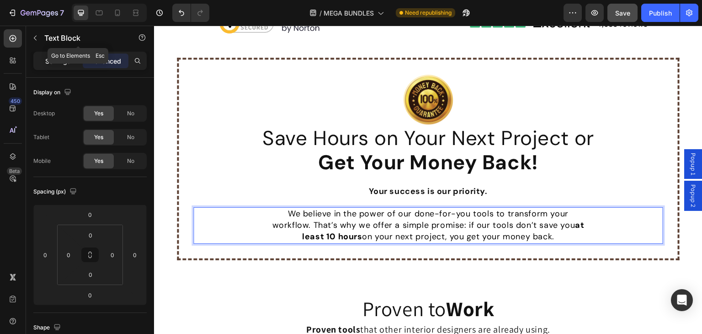
click at [51, 59] on p "Settings" at bounding box center [58, 61] width 26 height 10
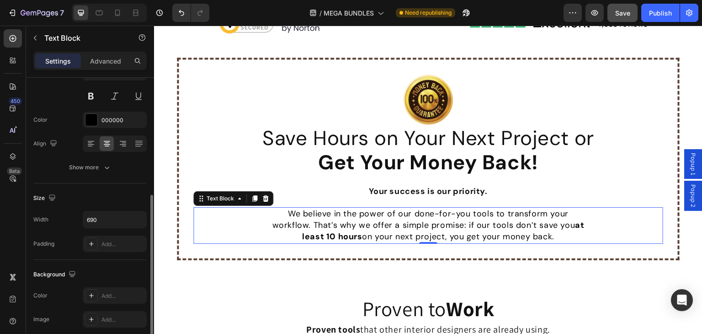
scroll to position [137, 0]
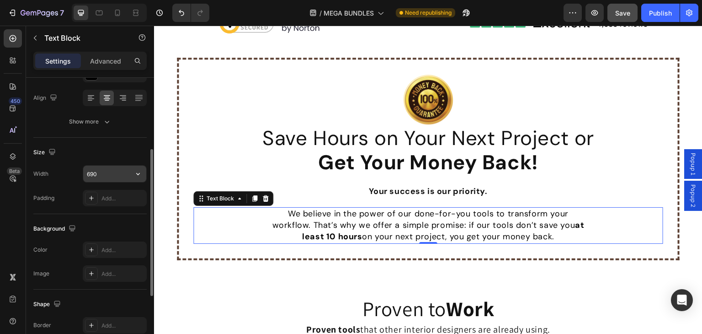
click at [102, 174] on input "690" at bounding box center [114, 173] width 63 height 16
click at [106, 172] on input "690" at bounding box center [114, 173] width 63 height 16
click at [134, 170] on icon "button" at bounding box center [137, 173] width 9 height 9
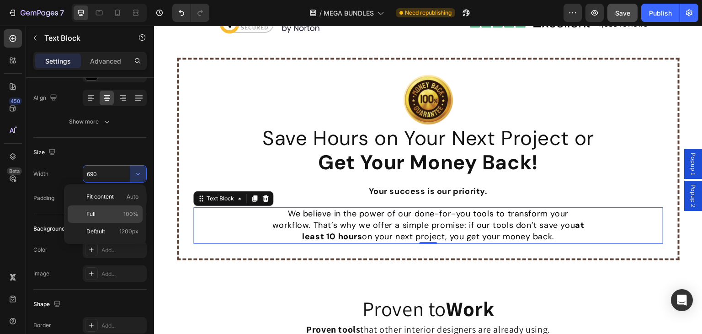
click at [114, 213] on p "Full 100%" at bounding box center [112, 214] width 52 height 8
type input "100%"
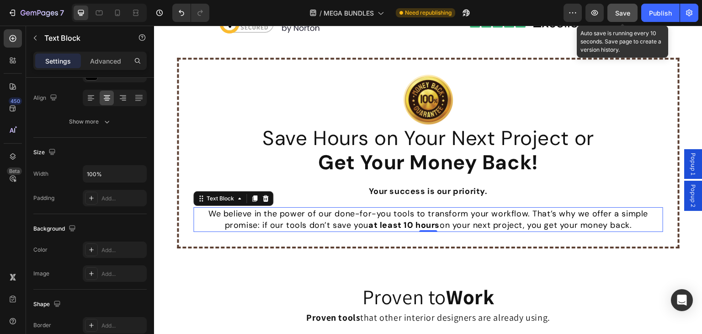
click at [615, 16] on button "Save" at bounding box center [622, 13] width 30 height 18
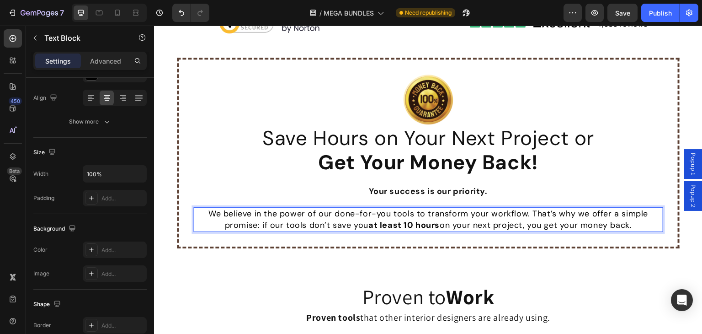
click at [557, 213] on p "We believe in the power of our done-for-you tools to transform your workflow. T…" at bounding box center [428, 219] width 468 height 23
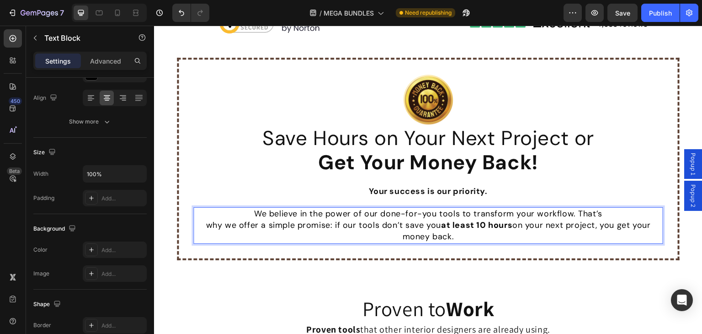
click at [545, 223] on p "why we offer a simple promise: if our tools don’t save you at least 10 hours on…" at bounding box center [428, 230] width 468 height 23
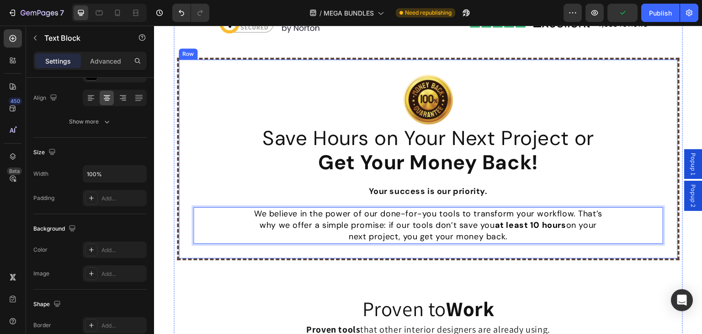
click at [310, 247] on div "Image Save 10 Hours on Your Next Project or Get Your Money Back Heading Save Ho…" at bounding box center [428, 159] width 503 height 202
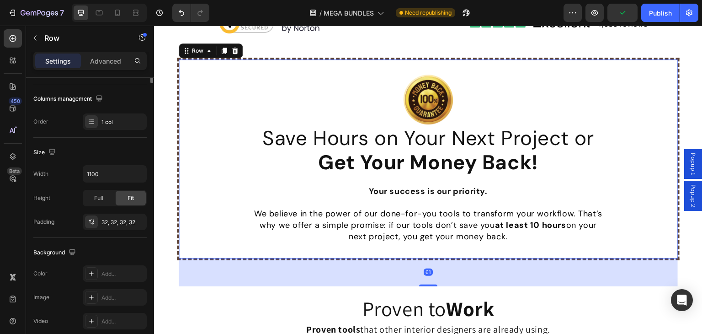
scroll to position [0, 0]
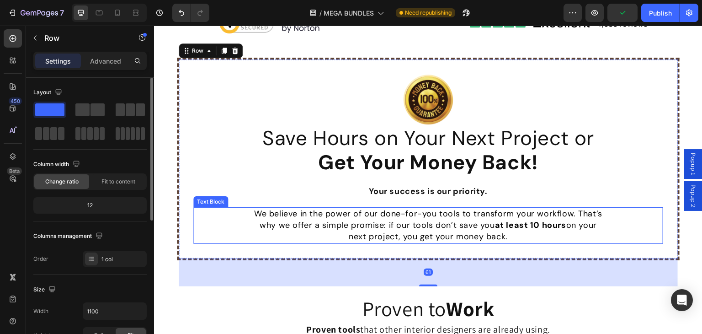
click at [356, 226] on p "why we offer a simple promise: if our tools don’t save you at least 10 hours on…" at bounding box center [428, 224] width 468 height 11
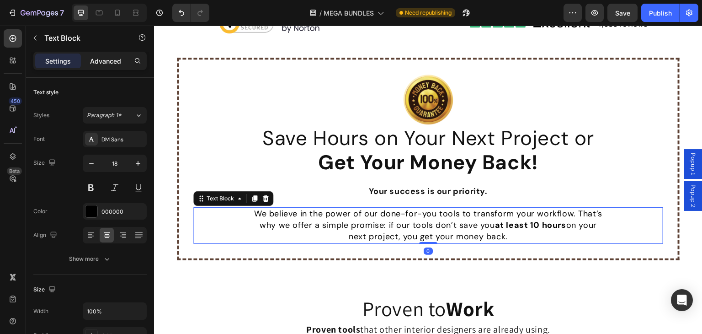
click at [98, 62] on p "Advanced" at bounding box center [105, 61] width 31 height 10
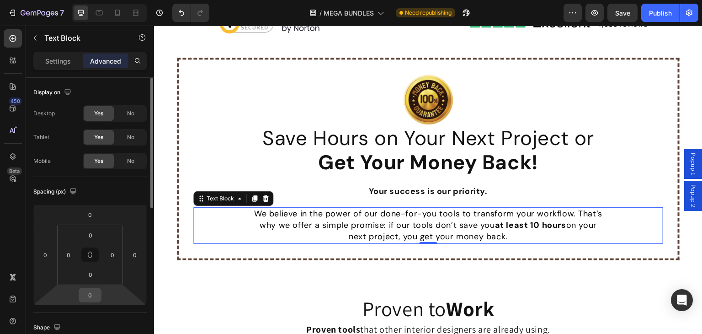
click at [92, 295] on input "0" at bounding box center [90, 295] width 18 height 14
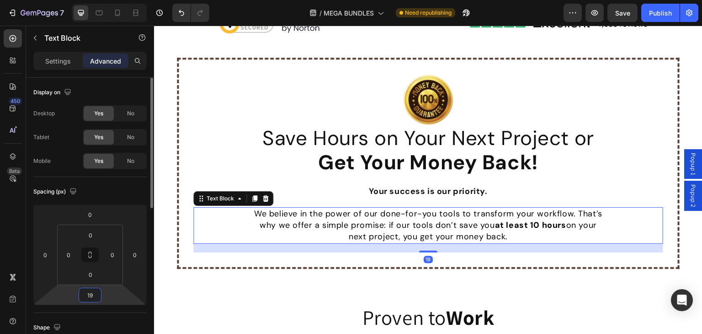
type input "20"
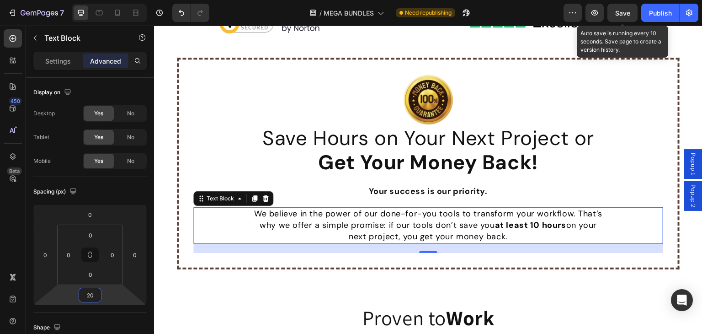
click at [620, 16] on span "Save" at bounding box center [622, 13] width 15 height 8
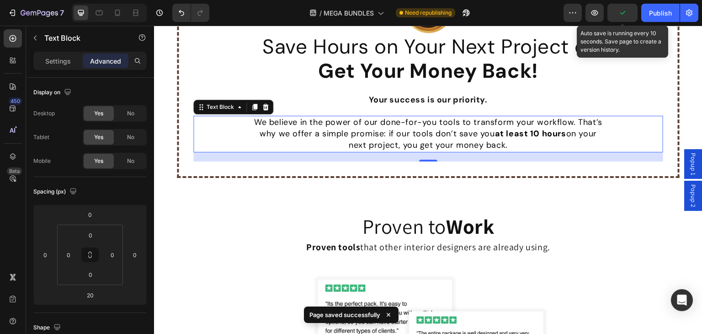
scroll to position [5799, 0]
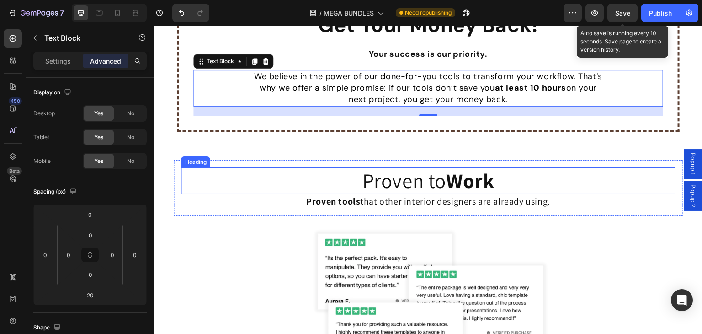
click at [429, 180] on h2 "Proven to Work" at bounding box center [428, 180] width 494 height 27
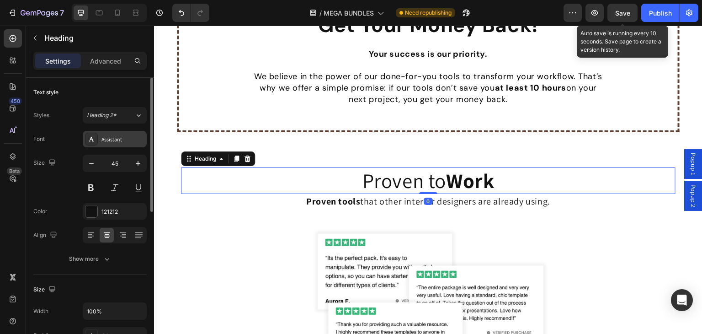
click at [91, 137] on icon at bounding box center [91, 139] width 5 height 5
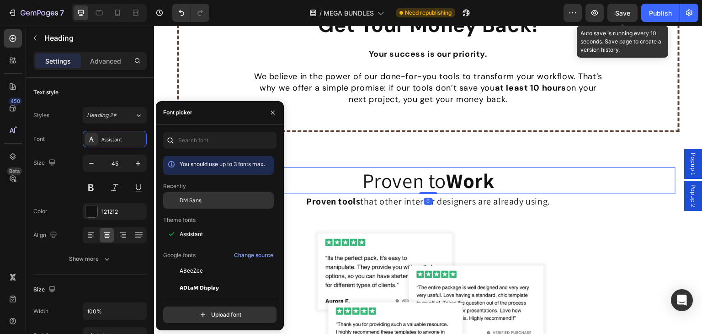
click at [183, 198] on span "DM Sans" at bounding box center [191, 200] width 22 height 8
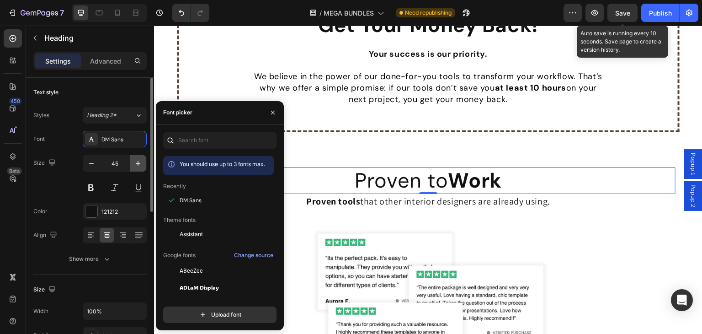
click at [135, 161] on icon "button" at bounding box center [137, 163] width 9 height 9
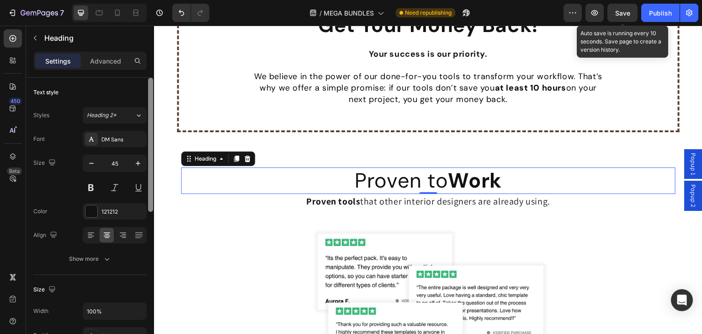
type input "46"
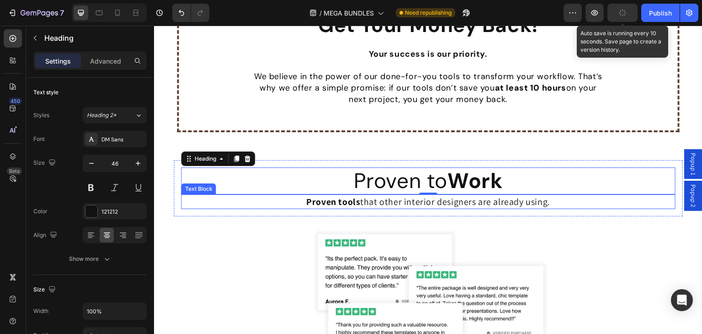
click at [339, 202] on strong "Proven tools" at bounding box center [333, 202] width 54 height 12
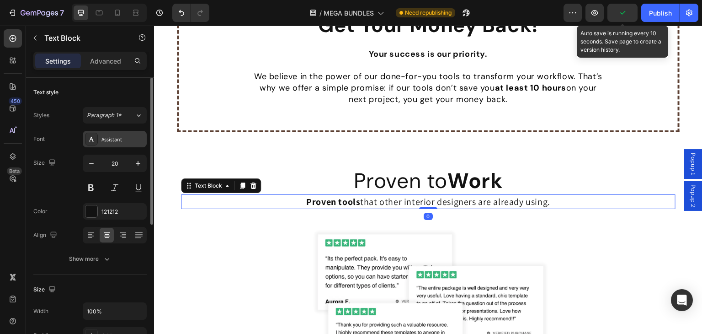
click at [92, 136] on icon at bounding box center [91, 138] width 7 height 7
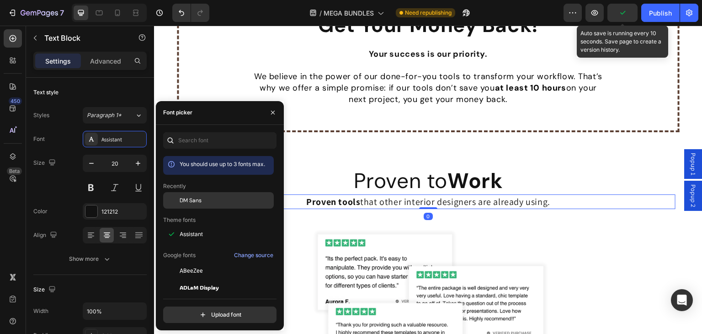
click at [190, 198] on span "DM Sans" at bounding box center [191, 200] width 22 height 8
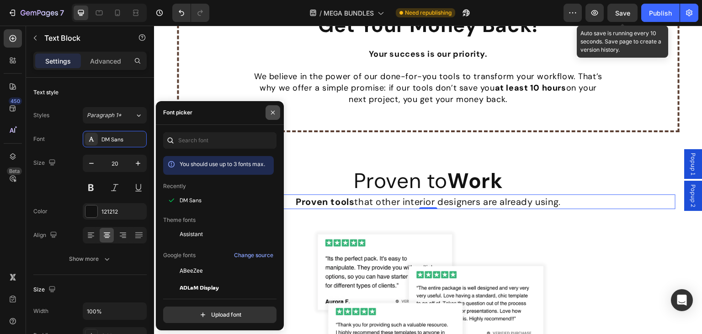
click at [271, 112] on icon "button" at bounding box center [272, 112] width 7 height 7
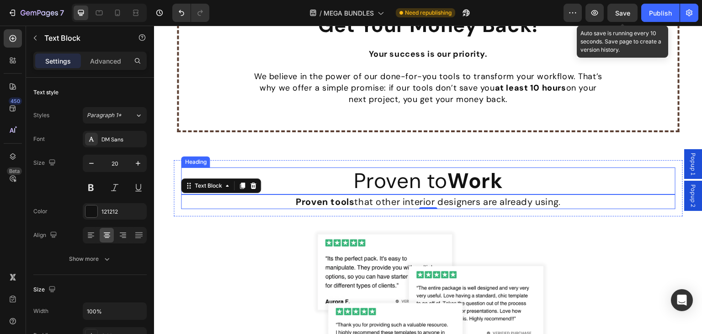
click at [324, 172] on h2 "Proven to Work" at bounding box center [428, 180] width 494 height 27
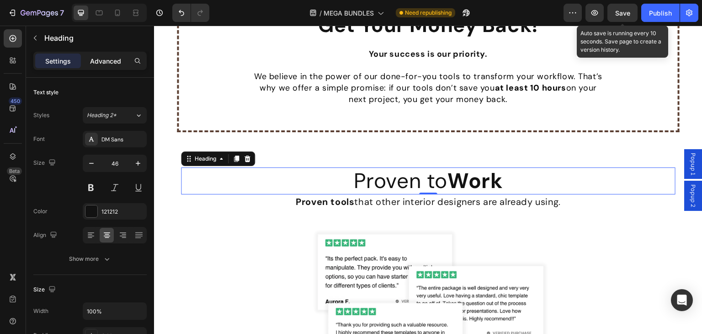
click at [98, 64] on p "Advanced" at bounding box center [105, 61] width 31 height 10
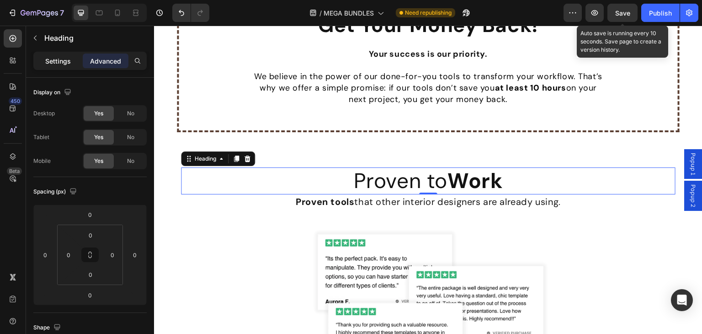
click at [59, 59] on p "Settings" at bounding box center [58, 61] width 26 height 10
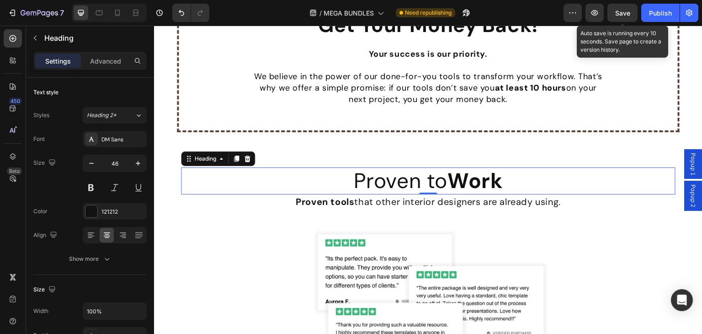
click at [354, 181] on h2 "Proven to Work" at bounding box center [428, 180] width 494 height 27
click at [101, 59] on p "Advanced" at bounding box center [105, 61] width 31 height 10
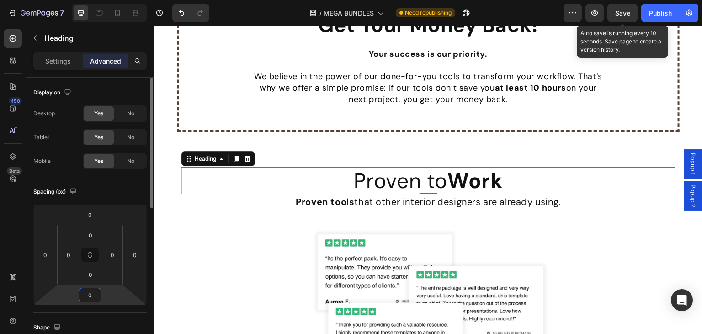
click at [95, 294] on input "0" at bounding box center [90, 295] width 18 height 14
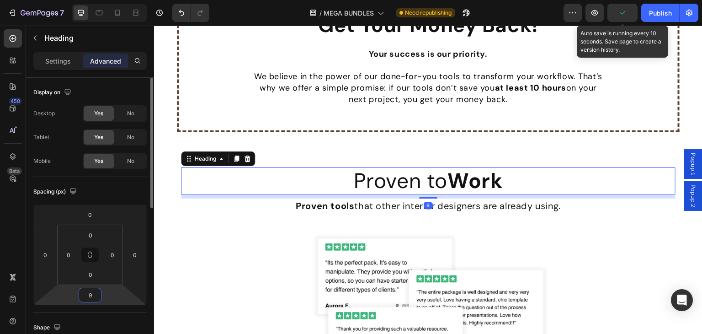
type input "10"
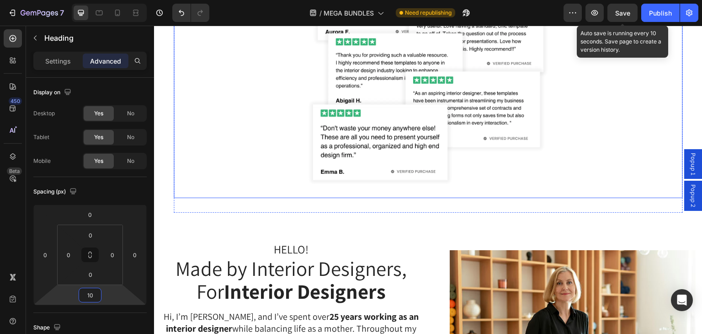
scroll to position [6119, 0]
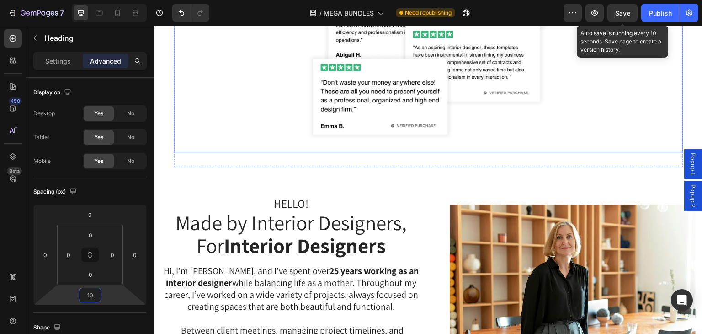
click at [275, 134] on div at bounding box center [428, 26] width 509 height 251
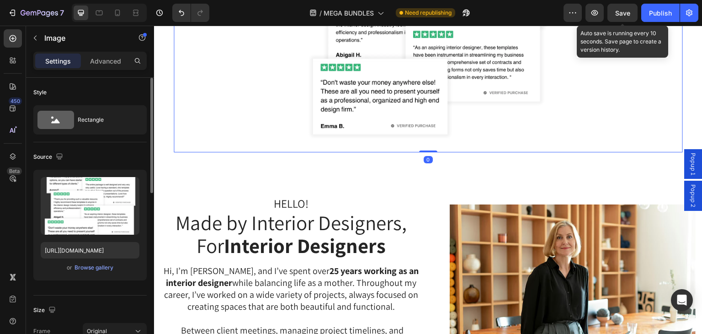
drag, startPoint x: 106, startPoint y: 60, endPoint x: 108, endPoint y: 80, distance: 20.2
click at [107, 60] on p "Advanced" at bounding box center [105, 61] width 31 height 10
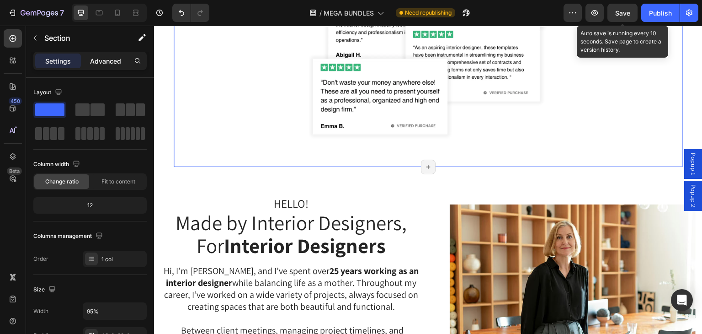
click at [102, 59] on p "Advanced" at bounding box center [105, 61] width 31 height 10
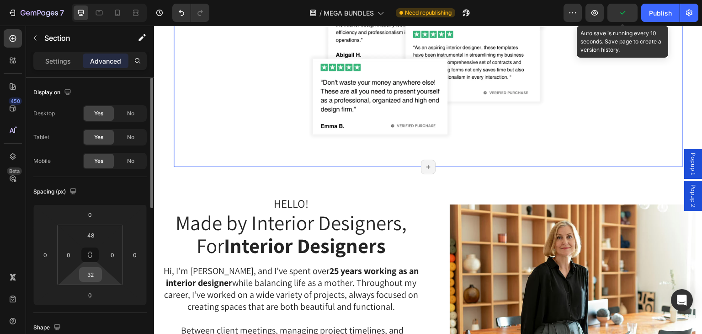
click at [95, 277] on input "32" at bounding box center [90, 274] width 18 height 14
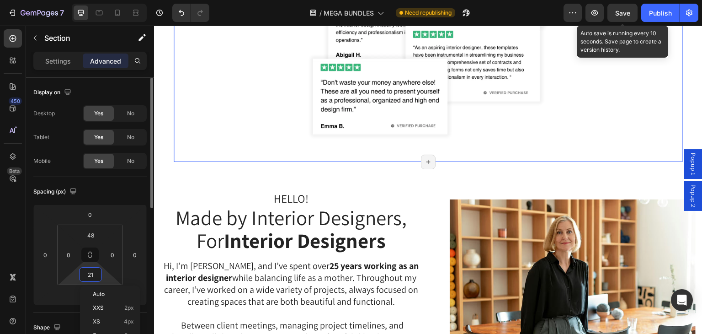
type input "20"
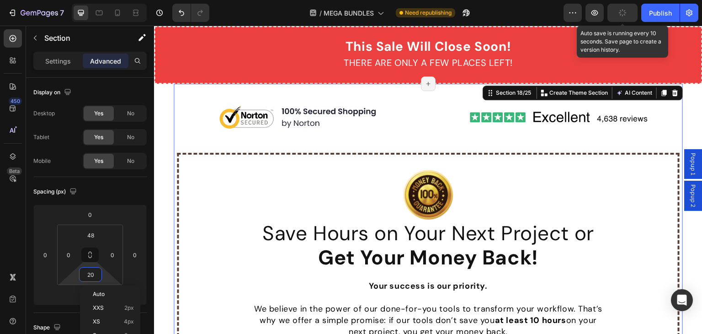
scroll to position [5479, 0]
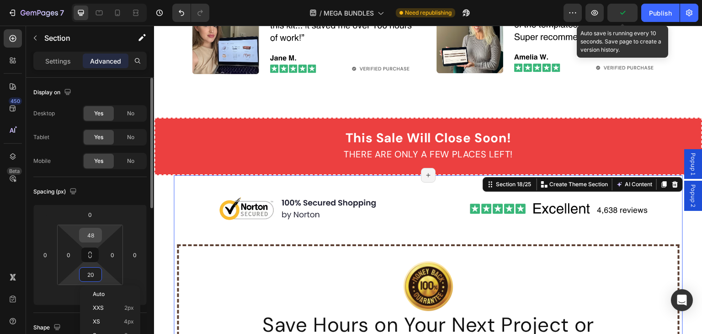
click at [95, 233] on input "48" at bounding box center [90, 235] width 18 height 14
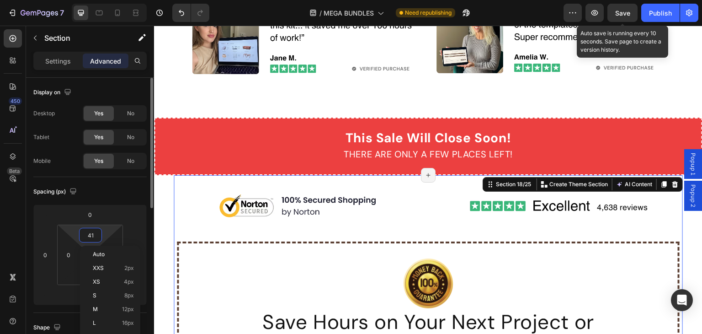
type input "40"
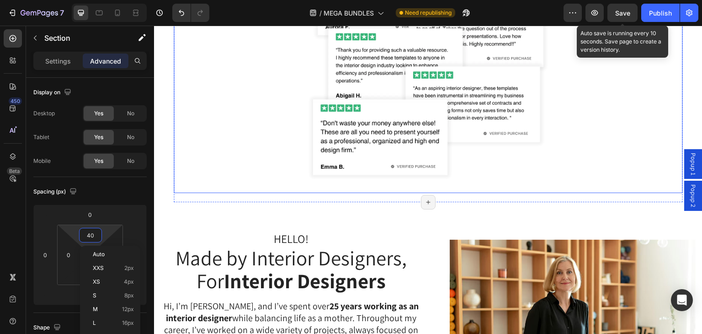
scroll to position [6166, 0]
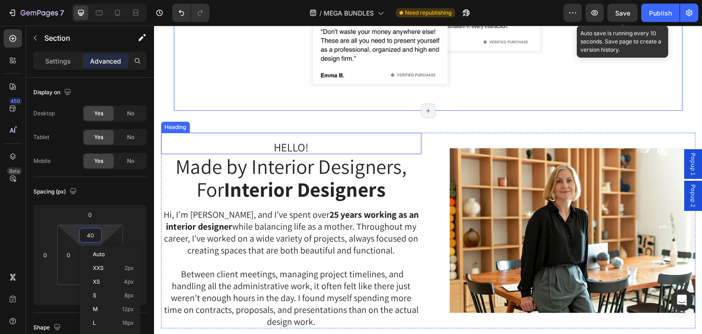
click at [294, 145] on h2 "HELLO!" at bounding box center [291, 147] width 261 height 15
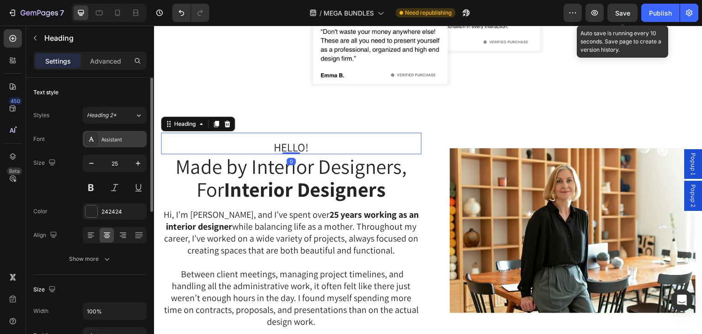
click at [115, 135] on div "Assistant" at bounding box center [122, 139] width 43 height 8
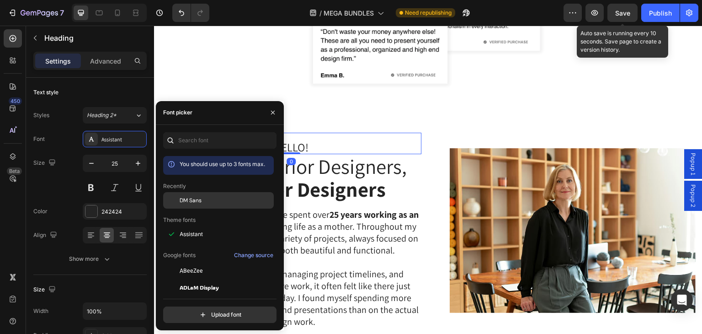
click at [176, 200] on div at bounding box center [171, 200] width 16 height 16
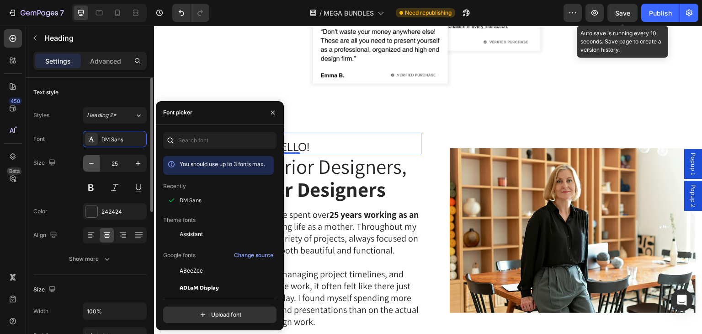
click at [92, 164] on icon "button" at bounding box center [91, 163] width 9 height 9
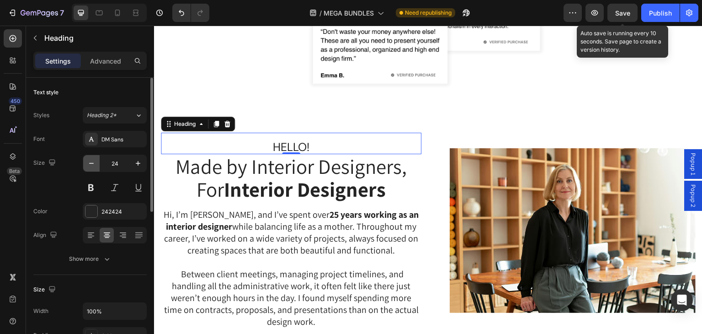
click at [92, 164] on icon "button" at bounding box center [91, 163] width 9 height 9
click at [91, 164] on icon "button" at bounding box center [91, 163] width 9 height 9
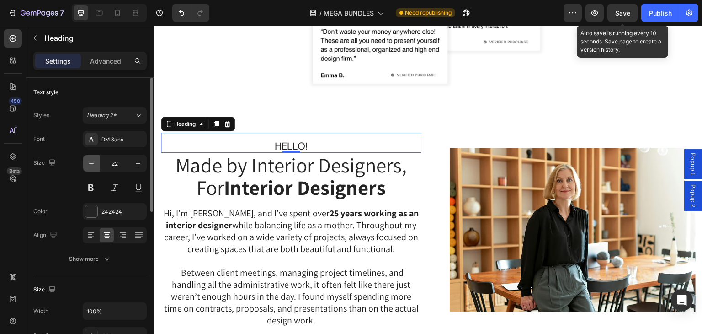
click at [91, 164] on icon "button" at bounding box center [91, 163] width 9 height 9
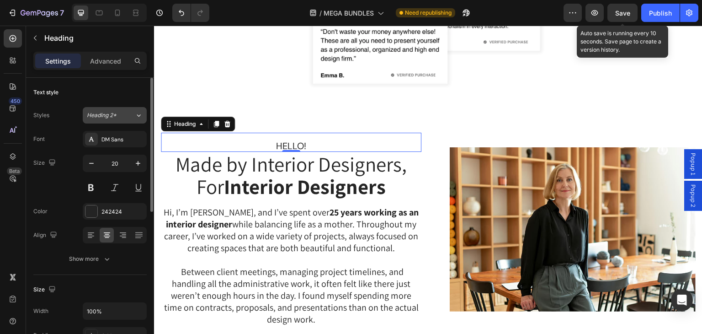
click at [124, 114] on div "Heading 2*" at bounding box center [111, 115] width 48 height 8
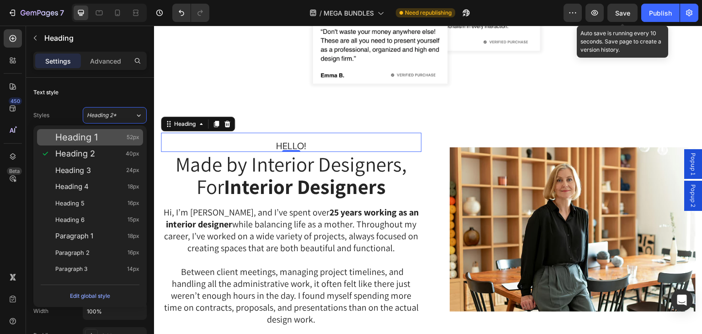
click at [101, 137] on div "Heading 1 52px" at bounding box center [97, 137] width 84 height 9
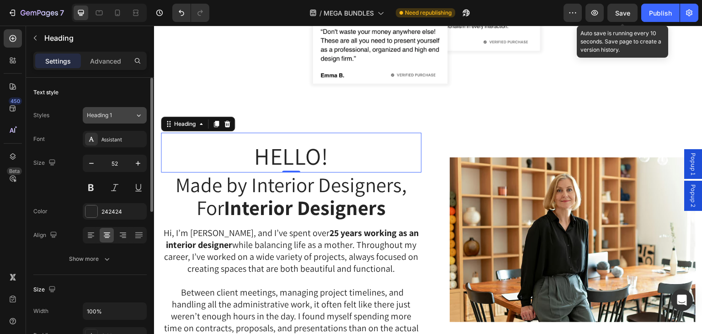
click at [101, 117] on span "Heading 1" at bounding box center [99, 115] width 25 height 8
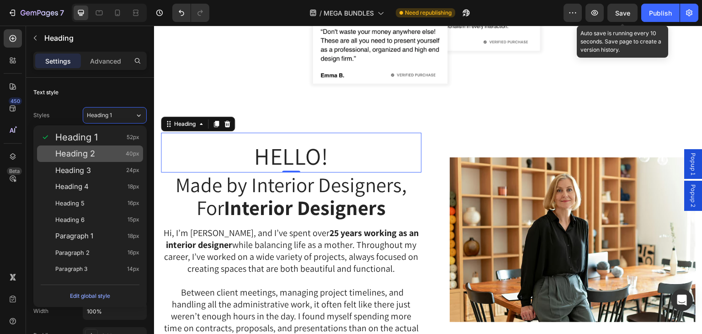
click at [107, 149] on div "Heading 2 40px" at bounding box center [97, 153] width 84 height 9
type input "40"
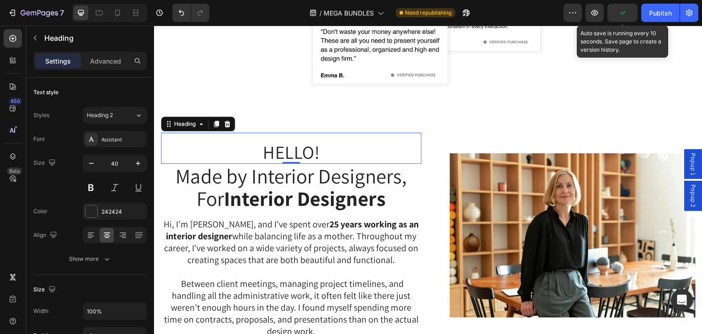
click at [255, 149] on h2 "HELLO!" at bounding box center [291, 152] width 261 height 24
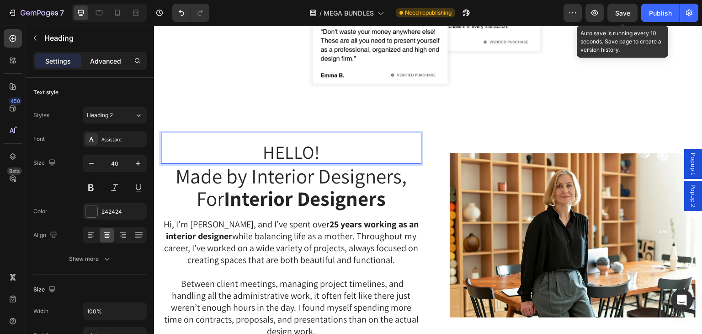
click at [107, 61] on p "Advanced" at bounding box center [105, 61] width 31 height 10
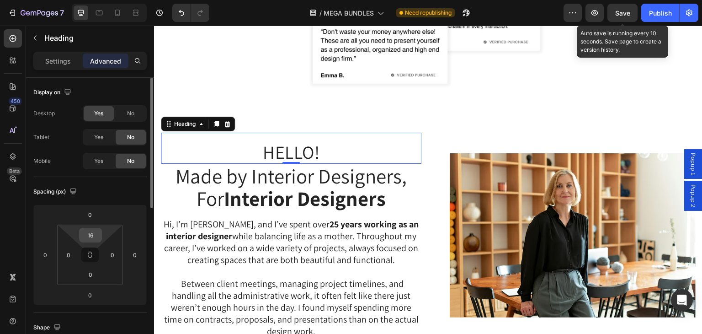
click at [88, 238] on input "16" at bounding box center [90, 235] width 18 height 14
click at [93, 234] on input "16" at bounding box center [90, 235] width 18 height 14
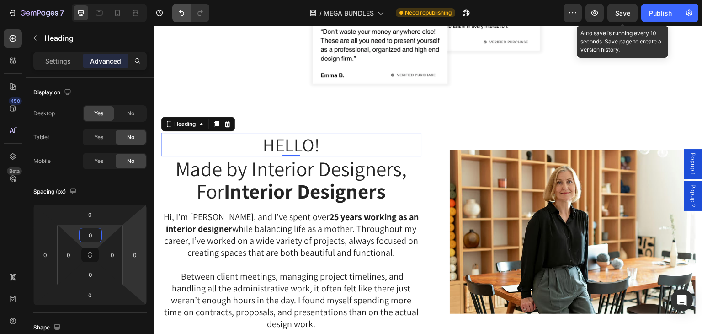
type input "0"
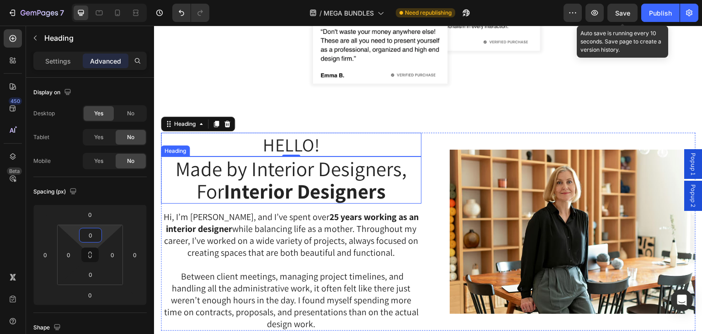
click at [260, 188] on strong "Interior Designers" at bounding box center [305, 190] width 162 height 27
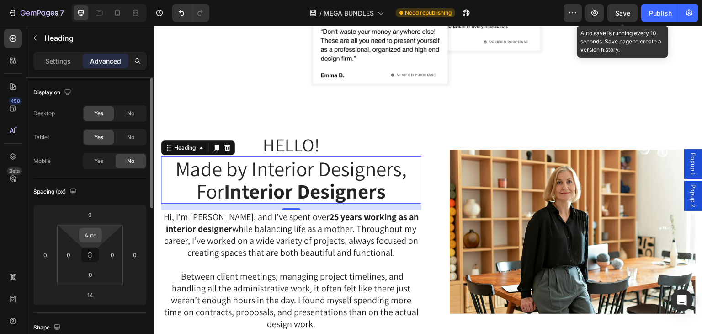
click at [95, 235] on input "Auto" at bounding box center [90, 235] width 18 height 14
type input "0"
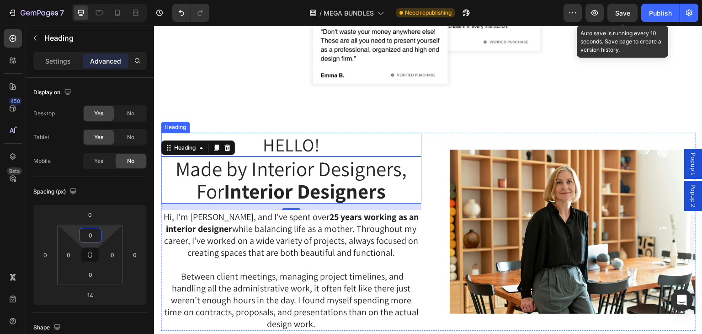
click at [288, 133] on p "HELLO!" at bounding box center [291, 144] width 259 height 22
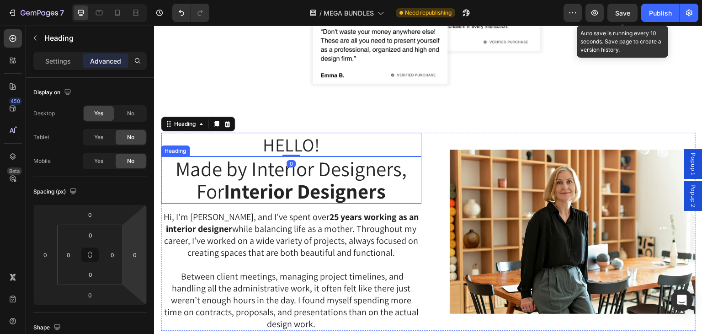
click at [266, 179] on strong "Interior Designers" at bounding box center [305, 190] width 162 height 27
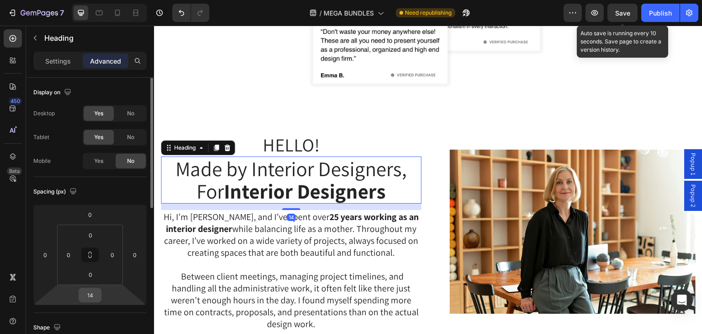
click at [84, 292] on input "14" at bounding box center [90, 295] width 18 height 14
click at [57, 52] on div "Settings Advanced" at bounding box center [89, 61] width 113 height 18
click at [54, 63] on p "Settings" at bounding box center [58, 61] width 26 height 10
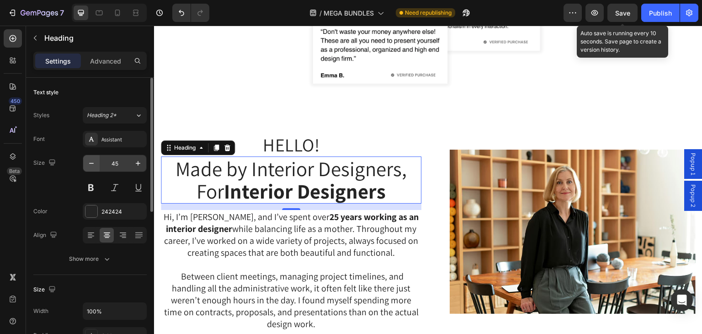
click at [96, 163] on button "button" at bounding box center [91, 163] width 16 height 16
click at [95, 163] on icon "button" at bounding box center [91, 163] width 9 height 9
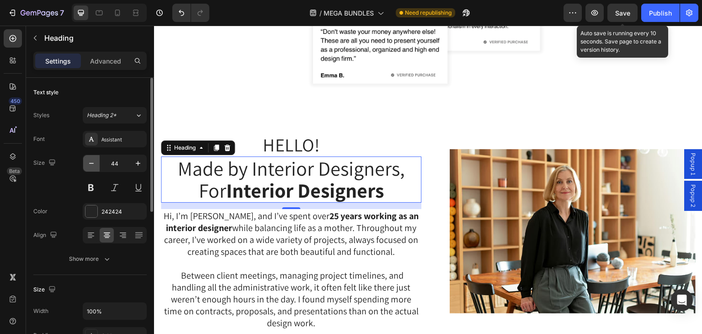
click at [95, 163] on icon "button" at bounding box center [91, 163] width 9 height 9
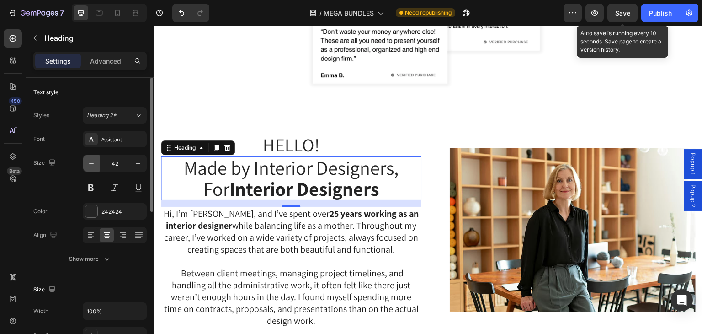
click at [95, 163] on icon "button" at bounding box center [91, 163] width 9 height 9
type input "40"
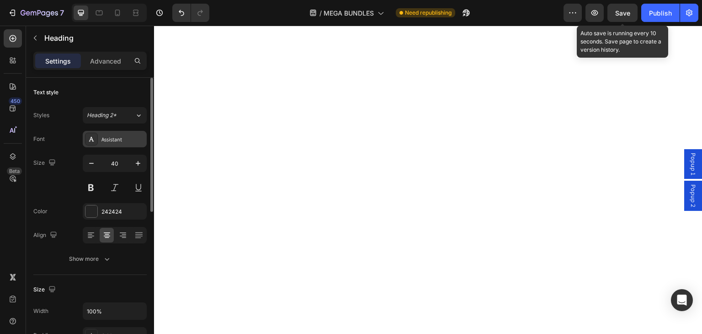
click at [91, 139] on icon at bounding box center [91, 139] width 5 height 5
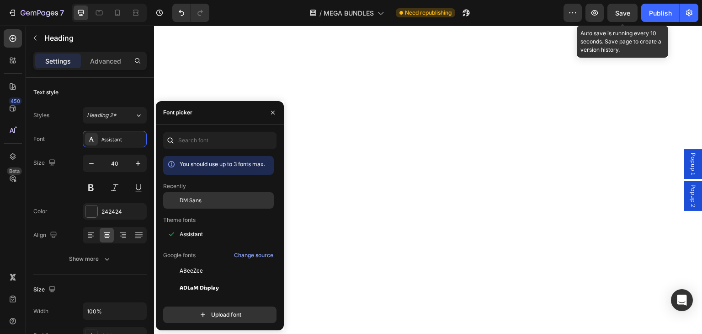
click at [193, 200] on span "DM Sans" at bounding box center [191, 200] width 22 height 8
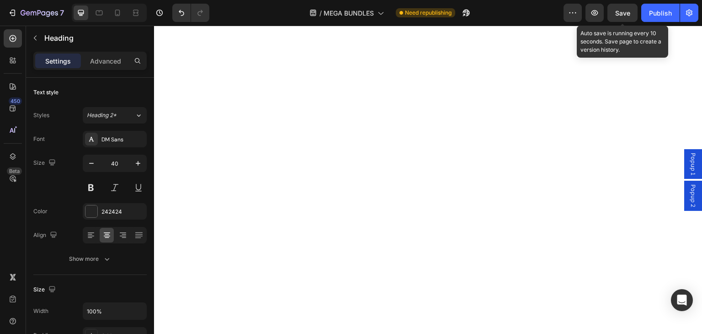
click at [96, 136] on div at bounding box center [91, 139] width 13 height 13
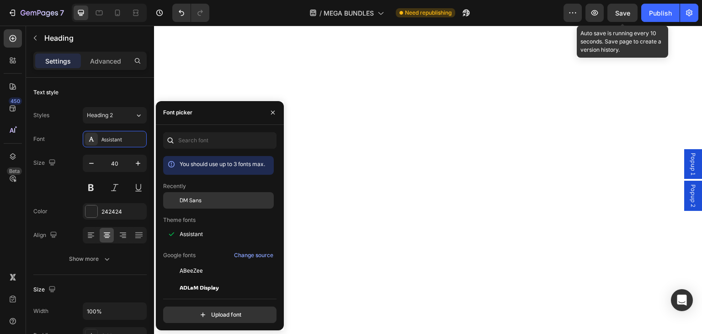
click at [191, 196] on span "DM Sans" at bounding box center [191, 200] width 22 height 8
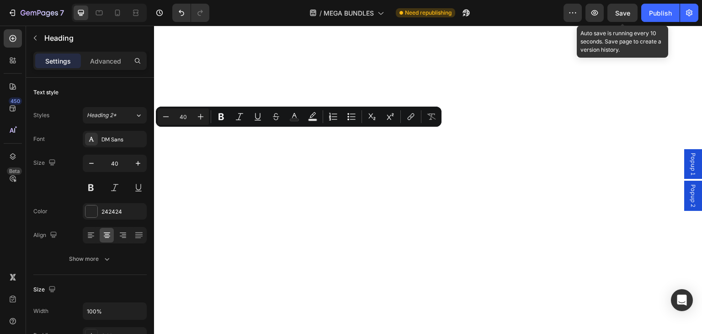
click at [182, 121] on input "40" at bounding box center [183, 116] width 18 height 11
click at [185, 118] on input "40" at bounding box center [183, 116] width 18 height 11
type input "20"
click at [101, 69] on div "Settings Advanced" at bounding box center [89, 61] width 113 height 18
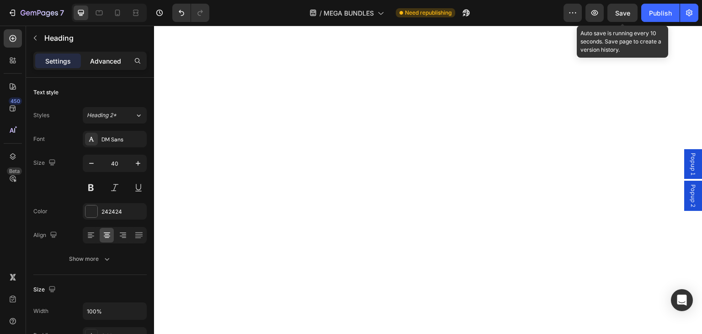
click at [101, 61] on p "Advanced" at bounding box center [105, 61] width 31 height 10
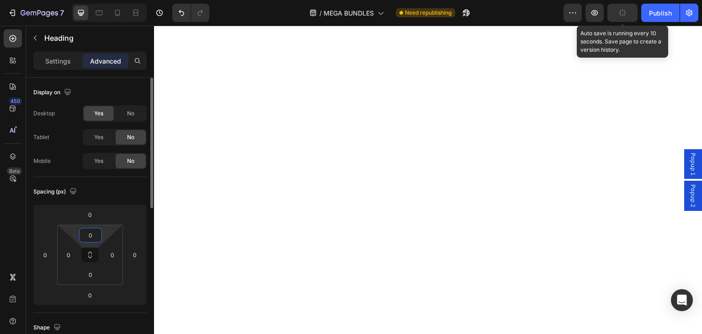
click at [92, 235] on input "0" at bounding box center [90, 235] width 18 height 14
type input "0"
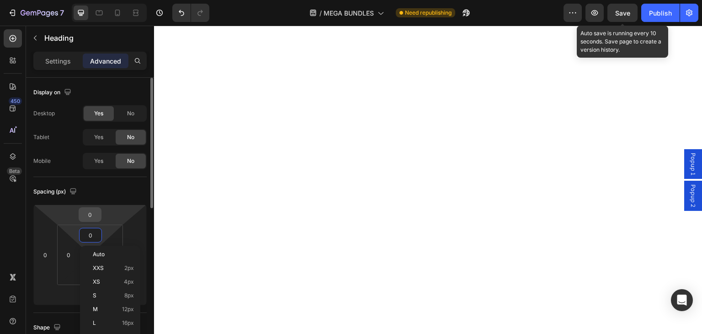
click at [93, 209] on input "0" at bounding box center [90, 215] width 18 height 14
type input "0"
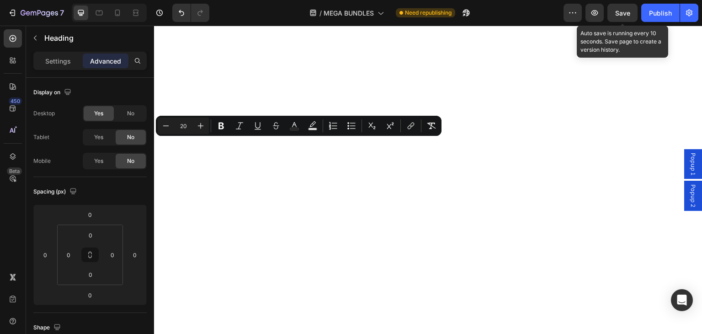
copy span "HELLO!"
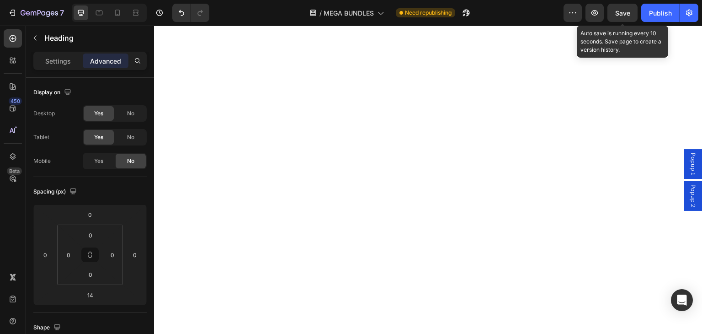
click at [94, 295] on input "14" at bounding box center [90, 295] width 18 height 14
click at [90, 297] on input "15" at bounding box center [90, 295] width 18 height 14
type input "20"
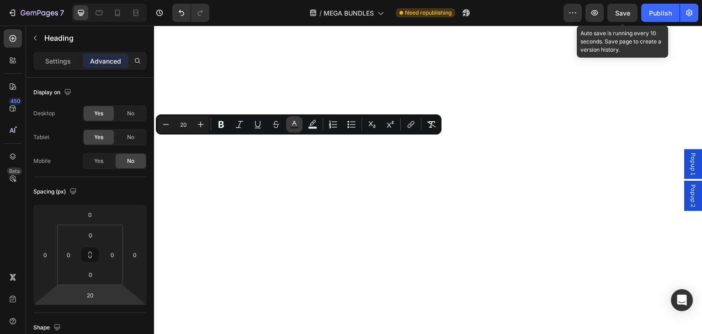
click at [294, 128] on rect "Editor contextual toolbar" at bounding box center [294, 128] width 9 height 2
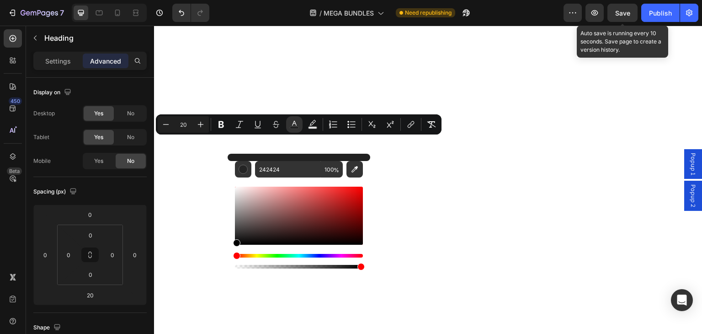
drag, startPoint x: 424, startPoint y: 234, endPoint x: 223, endPoint y: 258, distance: 202.5
type input "000000"
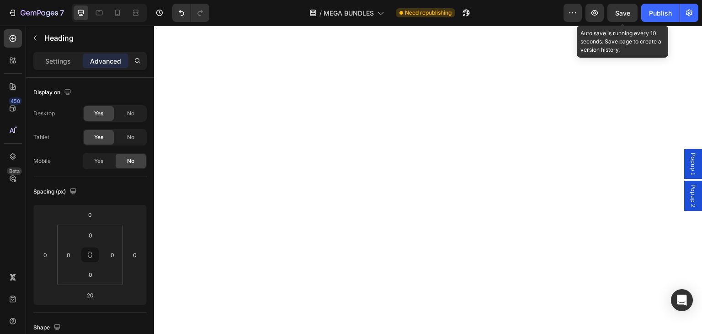
click at [31, 37] on button "button" at bounding box center [35, 38] width 15 height 15
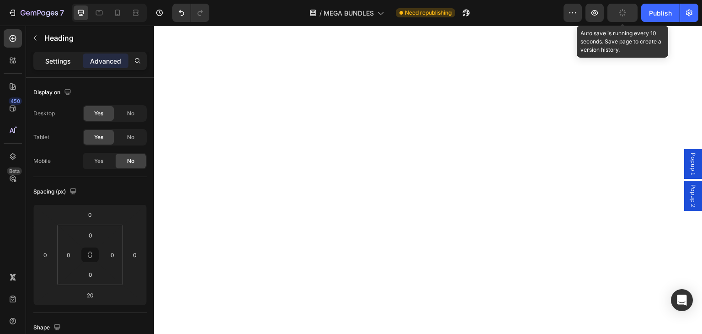
click at [58, 59] on p "Settings" at bounding box center [58, 61] width 26 height 10
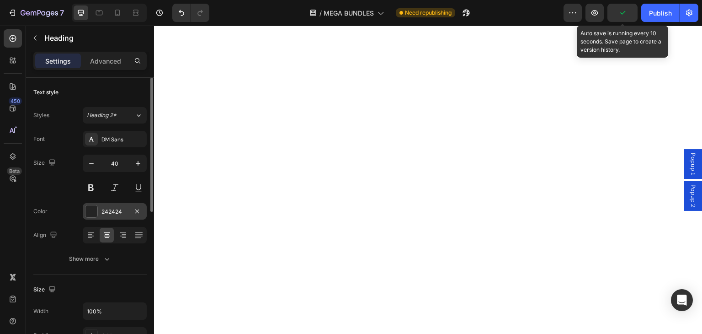
click at [90, 206] on div at bounding box center [91, 211] width 12 height 12
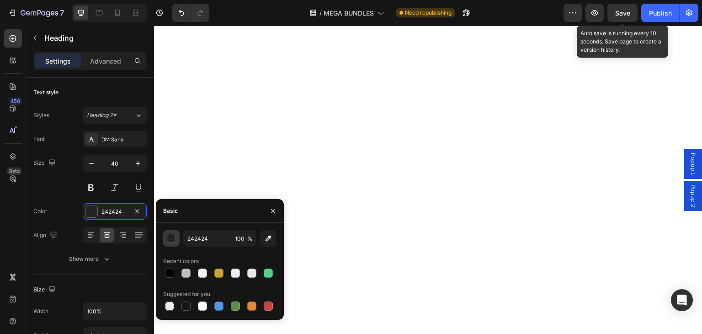
click at [171, 239] on div "button" at bounding box center [171, 238] width 9 height 9
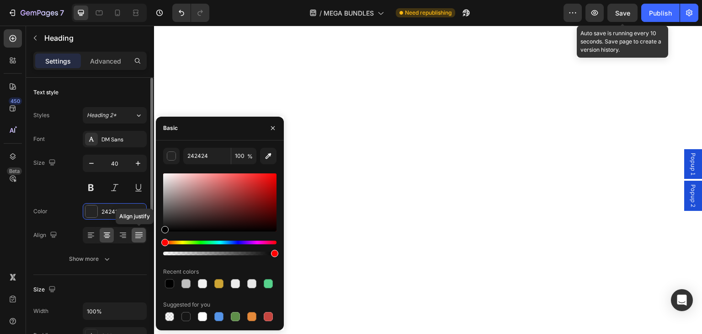
drag, startPoint x: 138, startPoint y: 236, endPoint x: 133, endPoint y: 241, distance: 6.8
click at [133, 241] on div "450 Beta Sections(18) Elements(83) Section Element Hero Section Product Detail …" at bounding box center [77, 180] width 154 height 308
type input "000000"
click at [274, 128] on icon "button" at bounding box center [272, 127] width 7 height 7
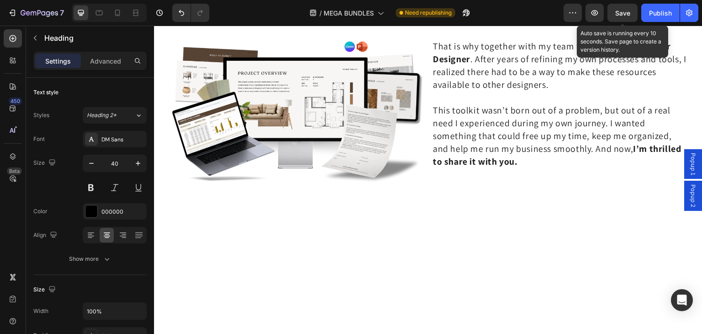
scroll to position [6211, 0]
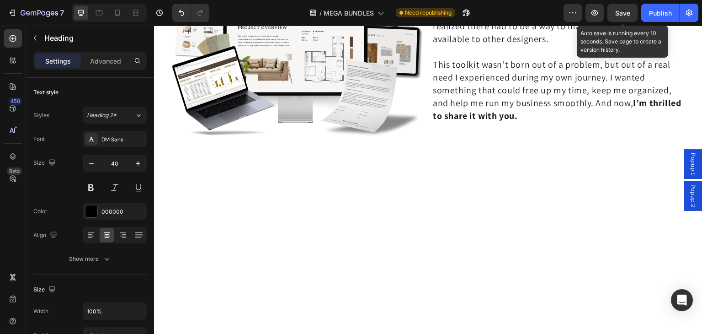
click at [92, 165] on icon "button" at bounding box center [91, 163] width 9 height 9
click at [92, 164] on icon "button" at bounding box center [91, 163] width 9 height 9
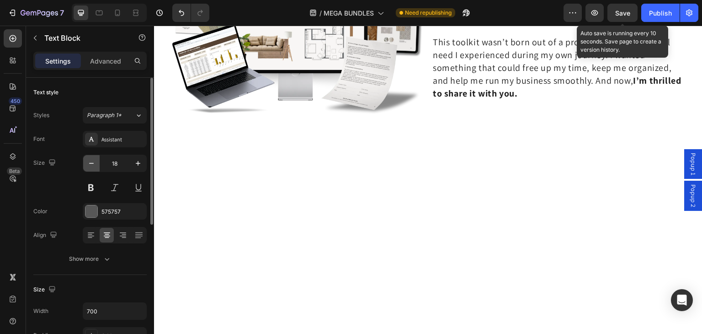
click at [92, 164] on icon "button" at bounding box center [91, 163] width 9 height 9
type input "17"
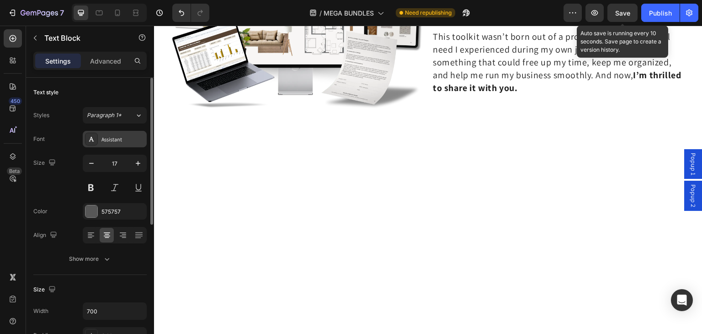
click at [94, 134] on div at bounding box center [91, 139] width 13 height 13
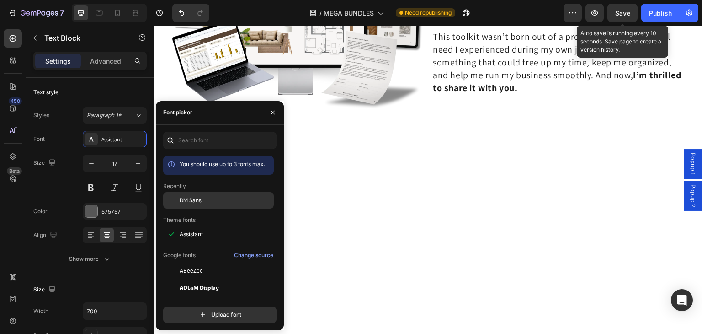
click at [189, 197] on span "DM Sans" at bounding box center [191, 200] width 22 height 8
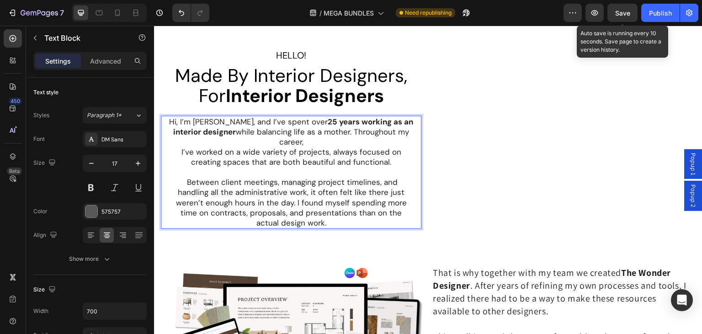
scroll to position [6303, 0]
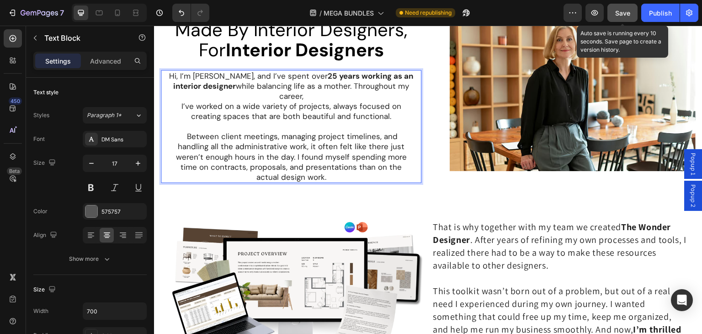
click at [614, 17] on button "Save" at bounding box center [622, 13] width 30 height 18
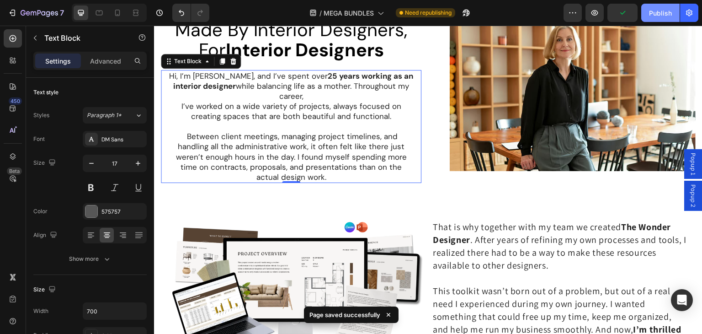
click at [653, 8] on div "Publish" at bounding box center [660, 13] width 23 height 10
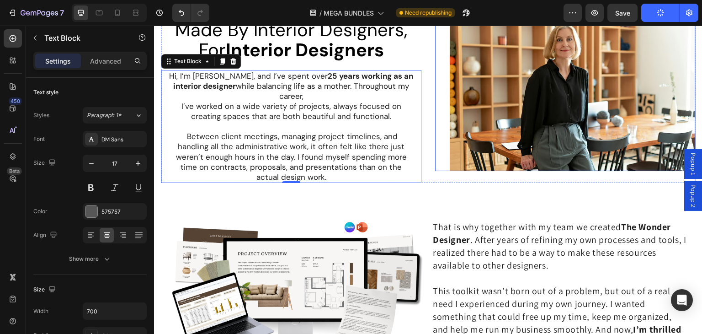
scroll to position [6348, 0]
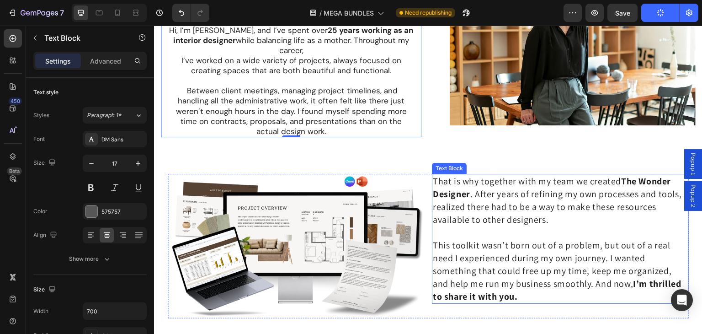
click at [482, 197] on span "That is why together with my team we created The Wonder Designer . After years …" at bounding box center [560, 200] width 254 height 50
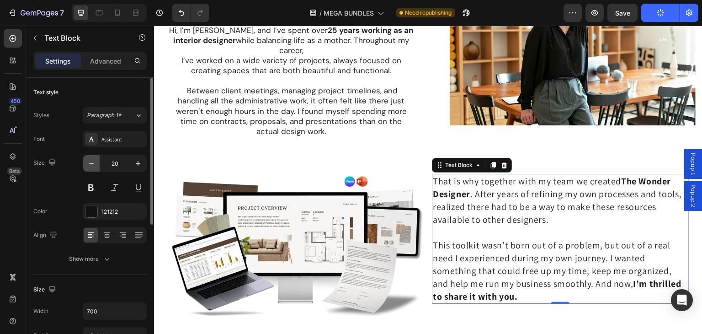
click at [90, 163] on icon "button" at bounding box center [91, 163] width 9 height 9
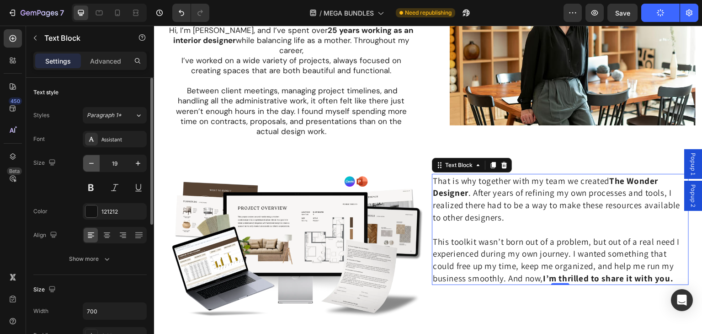
type input "18"
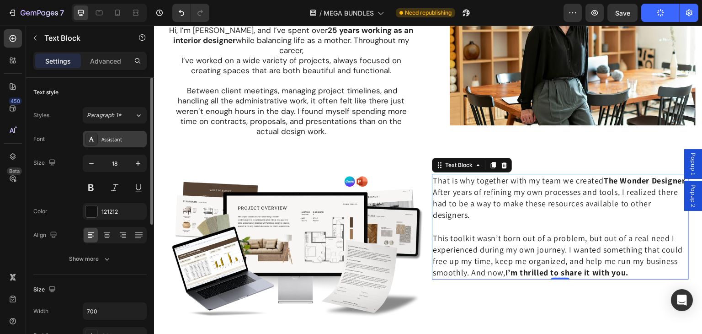
click at [92, 138] on icon at bounding box center [91, 139] width 5 height 5
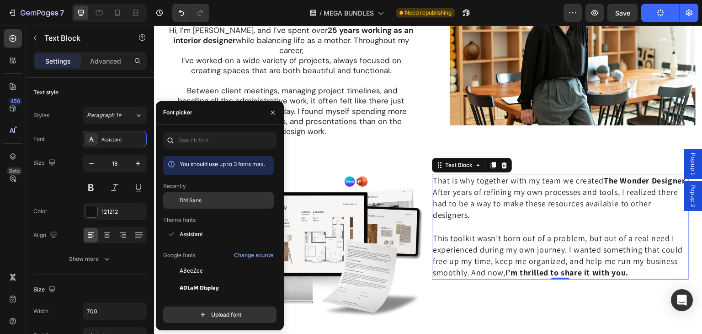
click at [197, 203] on span "DM Sans" at bounding box center [191, 200] width 22 height 8
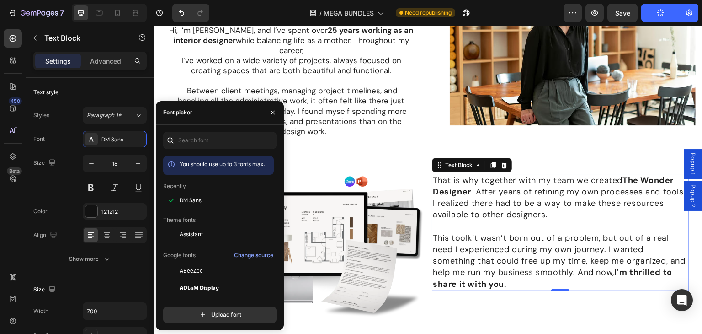
click at [463, 180] on strong "The Wonder Designer" at bounding box center [553, 186] width 241 height 22
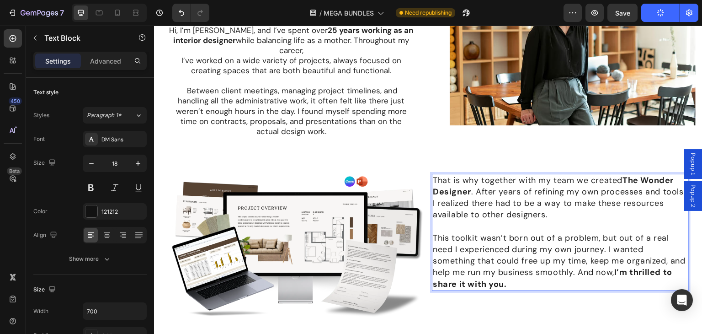
click at [467, 182] on span "That is why together with my team we created The Wonder Designer . After years …" at bounding box center [559, 198] width 253 height 46
click at [644, 266] on strong "I’m thrilled to share it with you." at bounding box center [552, 277] width 239 height 22
click at [649, 266] on strong "I’m thrilled to share it with you." at bounding box center [552, 277] width 239 height 22
click at [646, 266] on strong "I’m thrilled to share it with you." at bounding box center [552, 277] width 239 height 22
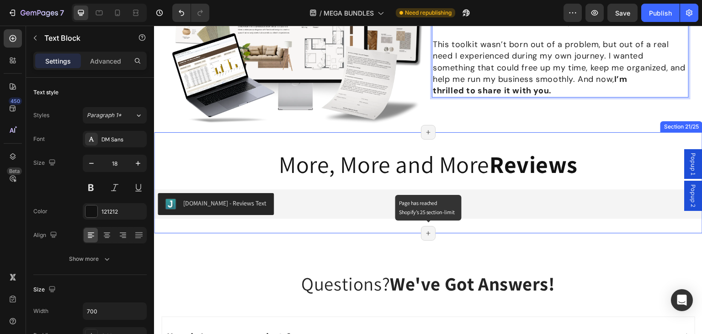
scroll to position [6577, 0]
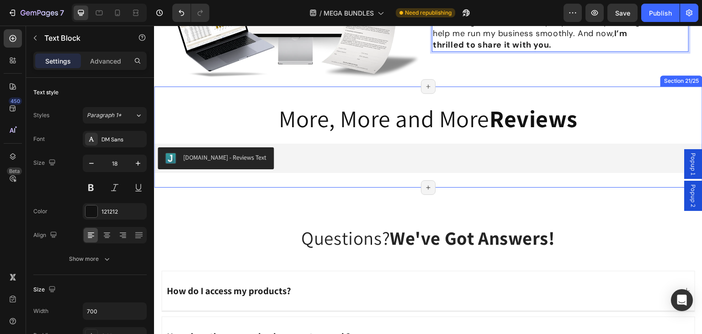
click at [602, 93] on div "More, More and More Reviews Text Block Judge.me - Reviews Text Judge.me Section…" at bounding box center [428, 136] width 548 height 101
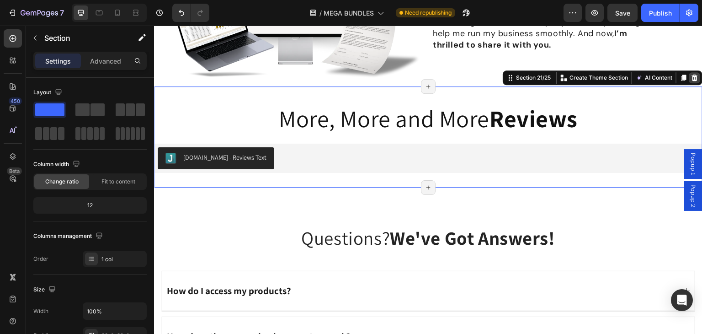
click at [692, 76] on icon at bounding box center [695, 77] width 6 height 6
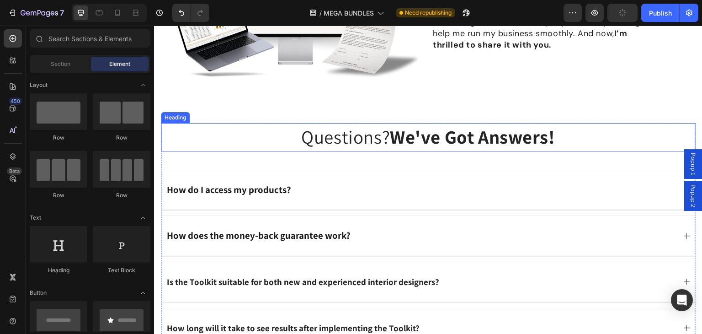
click at [333, 138] on h2 "Questions? We've Got Answers!" at bounding box center [428, 137] width 535 height 28
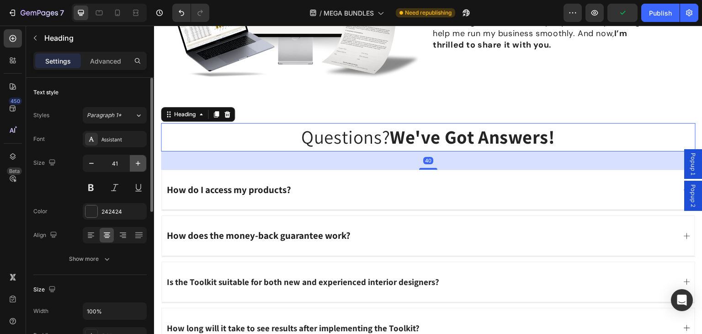
click at [136, 165] on icon "button" at bounding box center [137, 163] width 9 height 9
click at [137, 165] on icon "button" at bounding box center [137, 163] width 9 height 9
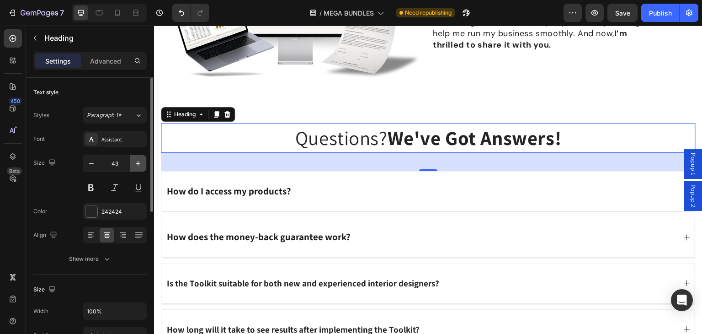
click at [137, 165] on icon "button" at bounding box center [137, 163] width 9 height 9
type input "44"
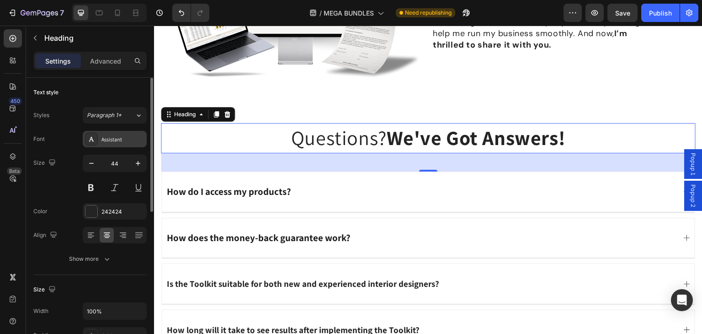
click at [91, 139] on icon at bounding box center [91, 138] width 7 height 7
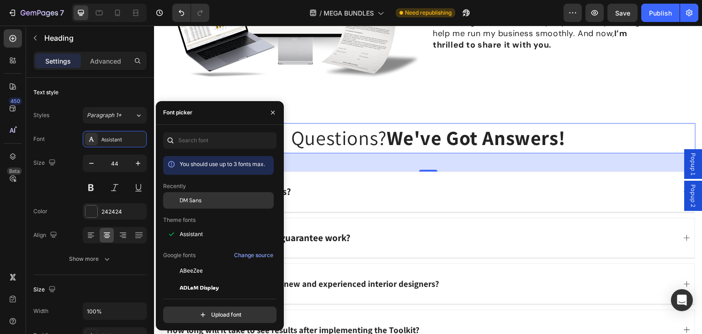
click at [192, 200] on span "DM Sans" at bounding box center [191, 200] width 22 height 8
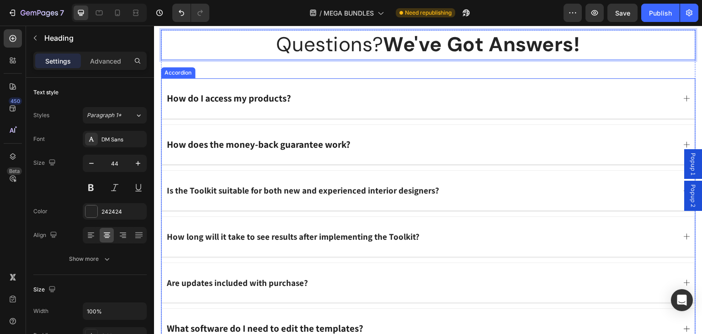
scroll to position [6714, 0]
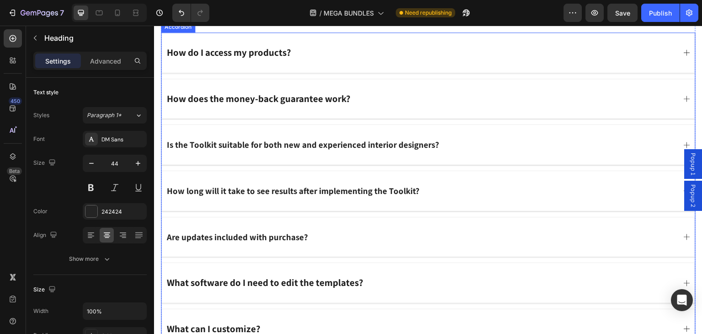
click at [224, 52] on strong "How do I access my products?" at bounding box center [229, 52] width 124 height 12
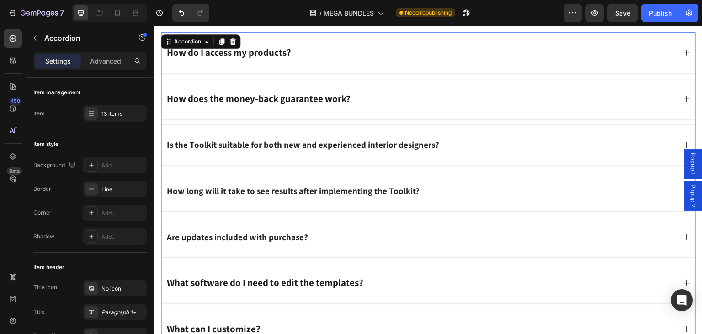
click at [199, 53] on strong "How do I access my products?" at bounding box center [229, 52] width 124 height 12
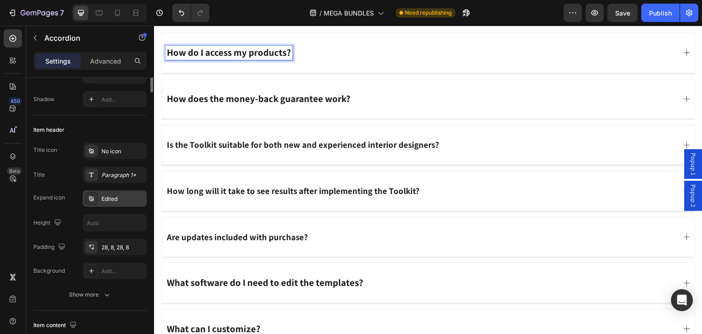
scroll to position [0, 0]
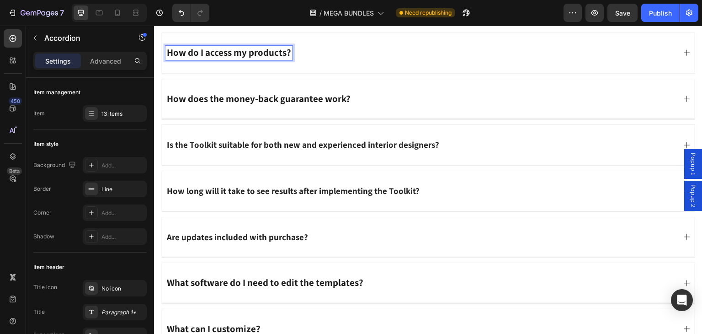
click at [227, 54] on strong "How do I access my products?" at bounding box center [229, 52] width 124 height 12
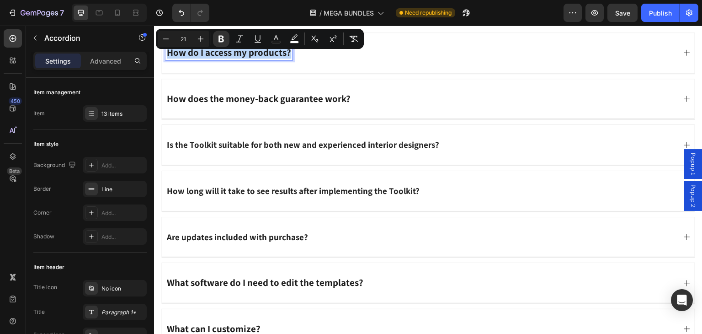
click at [199, 96] on strong "How does the money-back guarantee work?" at bounding box center [259, 98] width 184 height 12
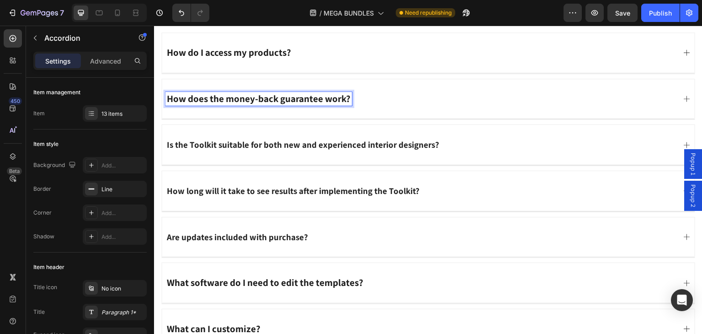
click at [312, 59] on div "How do I access my products?" at bounding box center [428, 53] width 533 height 40
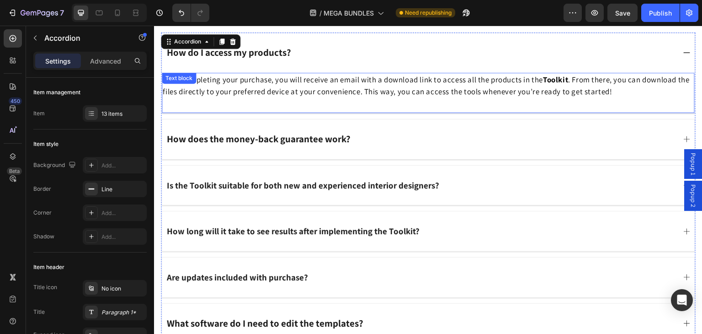
click at [218, 83] on p "After completing your purchase, you will receive an email with a download link …" at bounding box center [428, 86] width 531 height 24
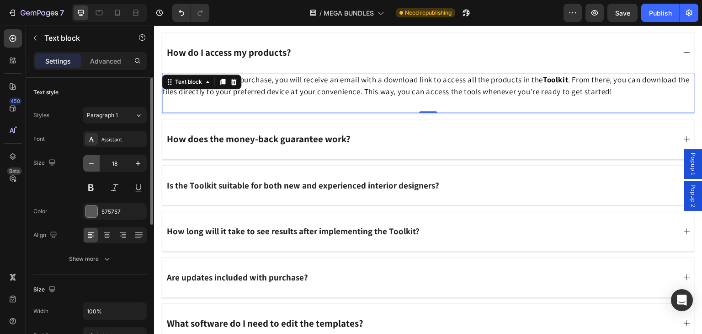
click at [93, 159] on icon "button" at bounding box center [91, 163] width 9 height 9
type input "17"
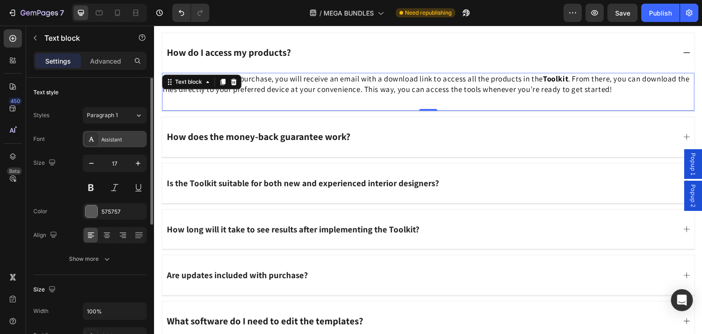
click at [92, 138] on icon at bounding box center [91, 139] width 5 height 5
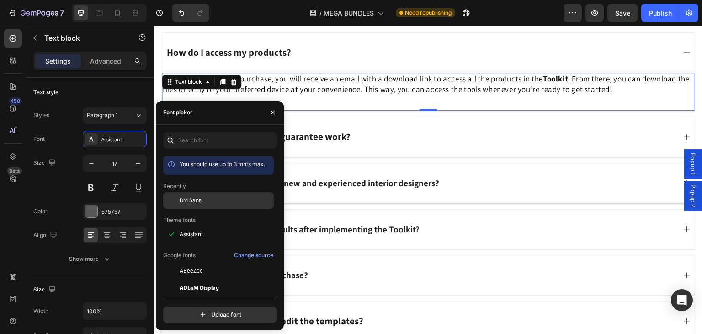
click at [186, 199] on span "DM Sans" at bounding box center [191, 200] width 22 height 8
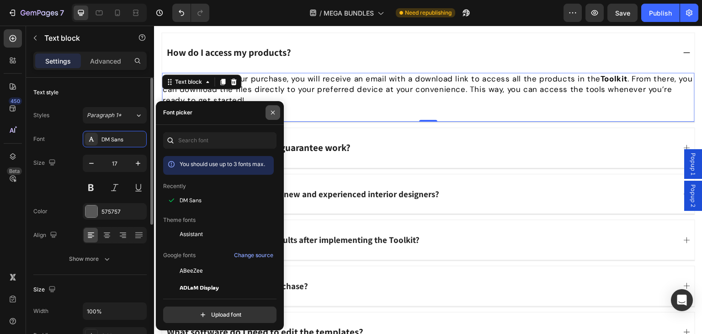
click at [272, 112] on icon "button" at bounding box center [273, 113] width 4 height 4
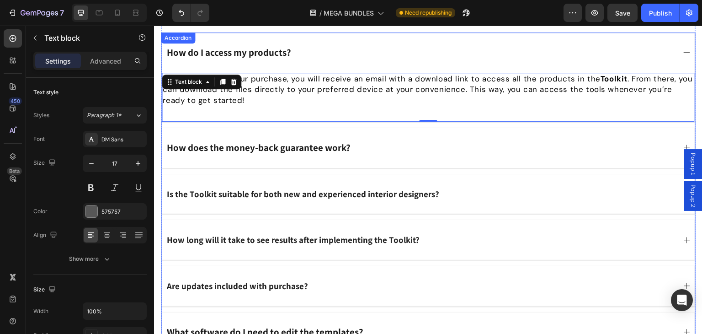
click at [395, 149] on div "How does the money-back guarantee work?" at bounding box center [420, 148] width 510 height 14
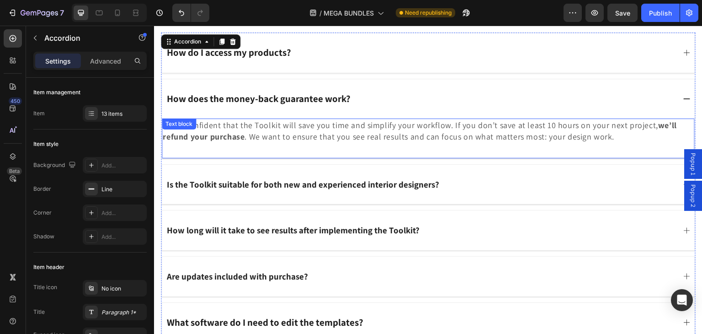
click at [261, 125] on p "We’re confident that the Toolkit will save you time and simplify your workflow.…" at bounding box center [428, 130] width 531 height 23
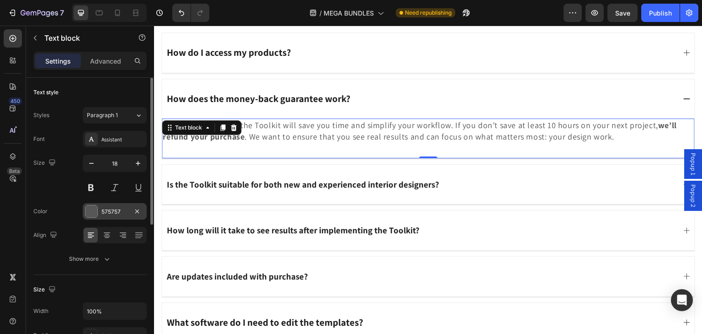
click at [88, 212] on div at bounding box center [91, 211] width 12 height 12
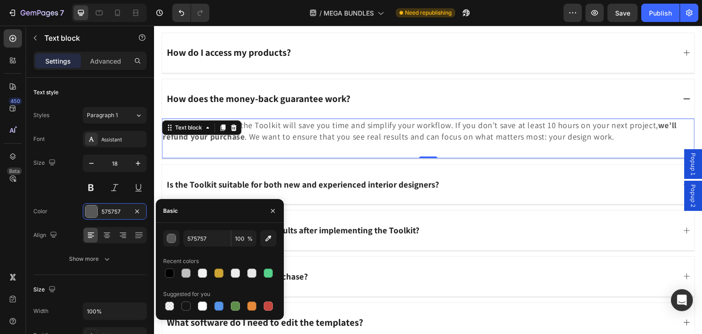
drag, startPoint x: 168, startPoint y: 271, endPoint x: 195, endPoint y: 225, distance: 53.2
click at [168, 271] on div at bounding box center [169, 272] width 9 height 9
type input "000000"
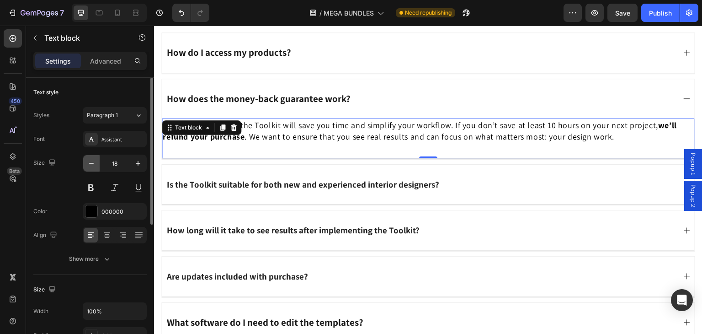
click at [90, 162] on icon "button" at bounding box center [91, 163] width 9 height 9
type input "17"
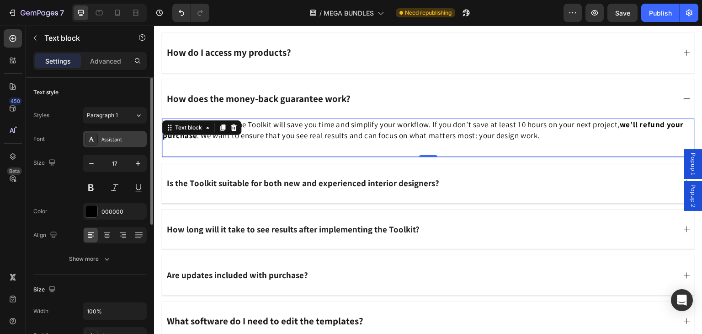
click at [95, 138] on div at bounding box center [91, 139] width 13 height 13
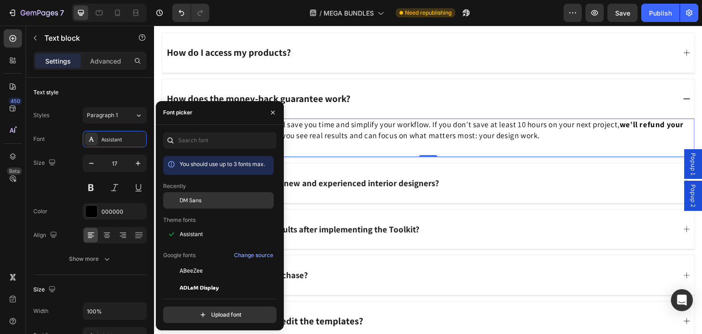
click at [201, 196] on span "DM Sans" at bounding box center [191, 200] width 22 height 8
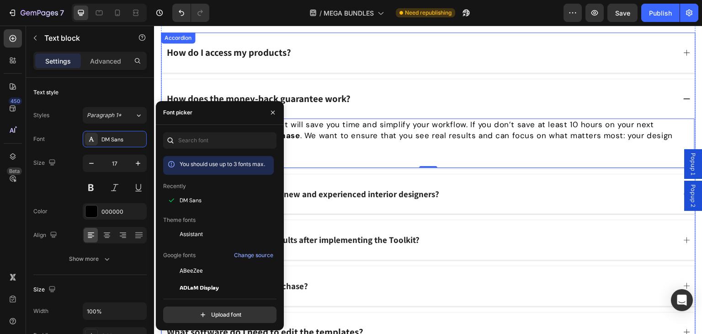
click at [346, 188] on strong "Is the Toolkit suitable for both new and experienced interior designers?" at bounding box center [303, 193] width 272 height 11
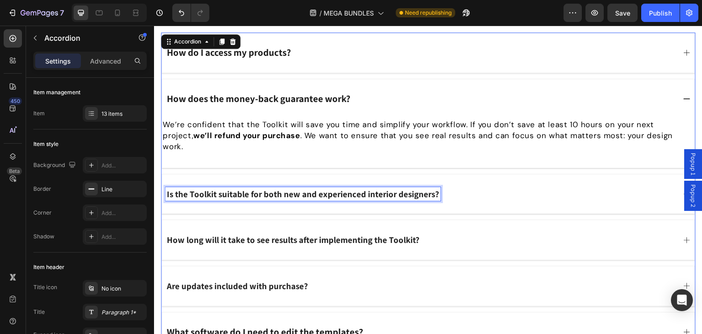
click at [443, 187] on div "Is the Toolkit suitable for both new and experienced interior designers?" at bounding box center [420, 194] width 510 height 14
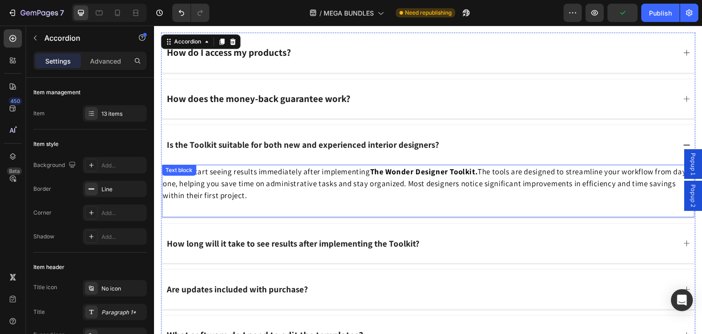
click at [247, 176] on span "You can start seeing results immediately after implementing The Wonder Designer…" at bounding box center [425, 183] width 524 height 34
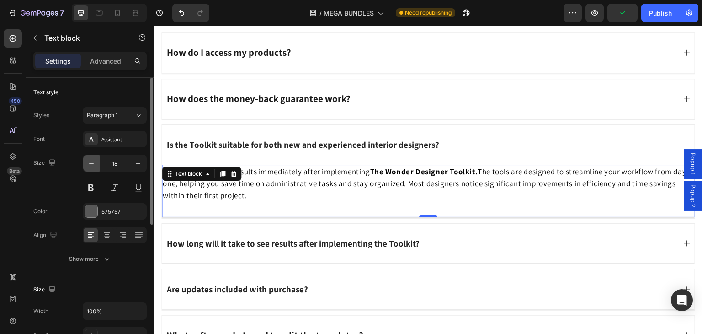
click at [92, 168] on button "button" at bounding box center [91, 163] width 16 height 16
type input "17"
click at [92, 139] on icon at bounding box center [91, 139] width 5 height 5
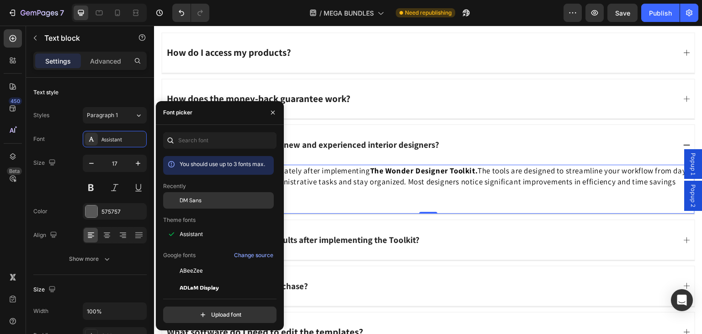
click at [196, 262] on div "DM Sans" at bounding box center [218, 270] width 111 height 16
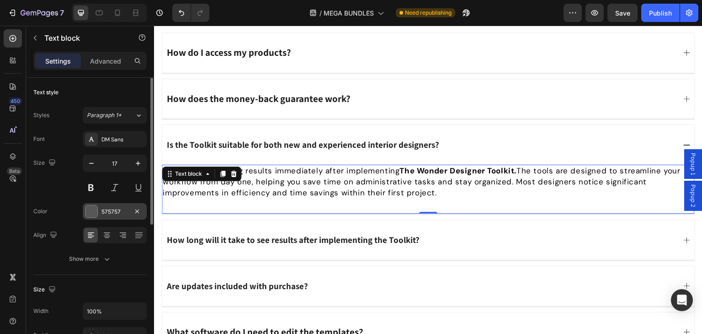
click at [91, 209] on div at bounding box center [91, 211] width 12 height 12
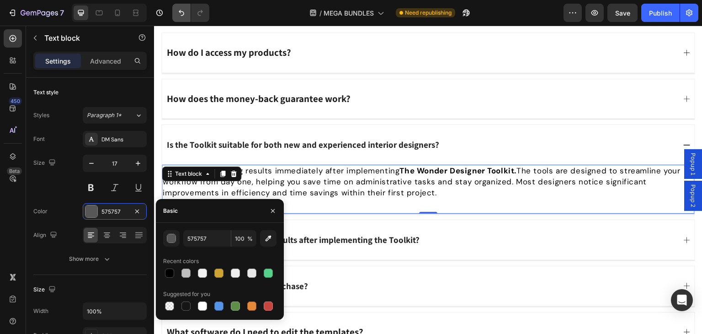
click at [171, 272] on div at bounding box center [169, 272] width 9 height 9
type input "000000"
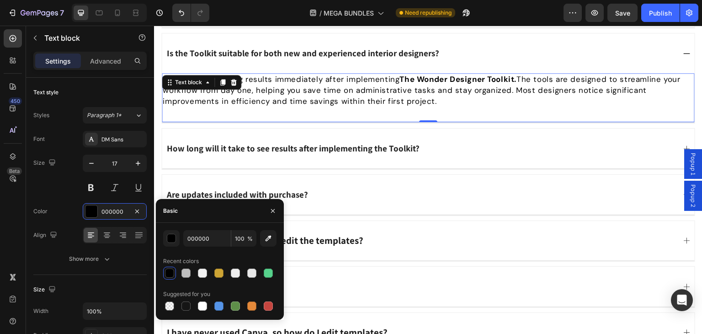
scroll to position [6760, 0]
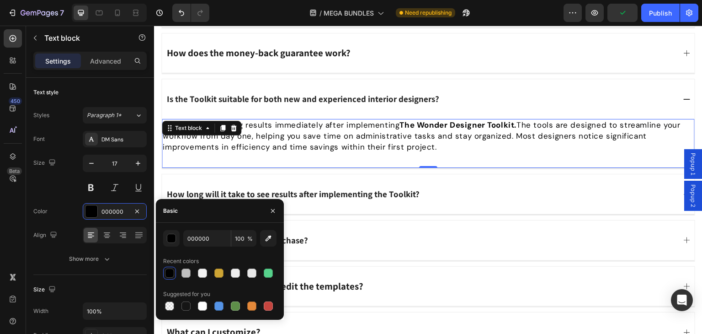
click at [474, 123] on strong "The Wonder Designer Toolkit." at bounding box center [457, 125] width 117 height 10
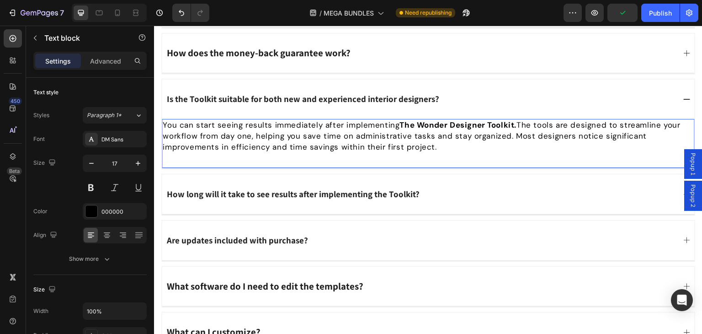
click at [480, 125] on strong "The Wonder Designer Toolkit." at bounding box center [457, 125] width 117 height 10
click at [483, 125] on strong "The Wonder Designer Toolkit." at bounding box center [457, 125] width 117 height 10
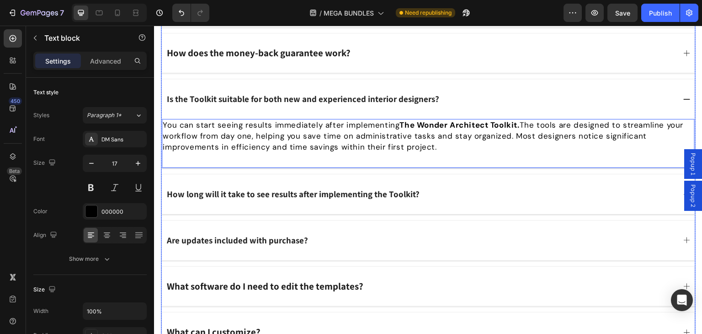
click at [441, 198] on div "How long will it take to see results after implementing the Toolkit?" at bounding box center [420, 194] width 510 height 14
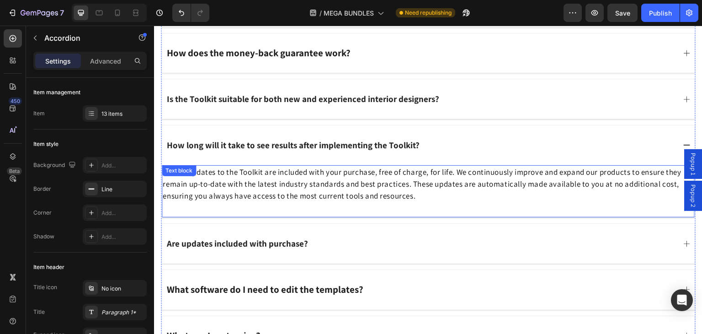
click at [245, 174] on p "Yes, all updates to the Toolkit are included with your purchase, free of charge…" at bounding box center [428, 184] width 531 height 36
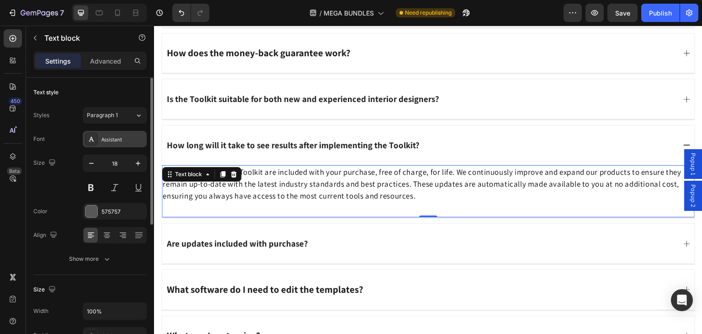
click at [117, 140] on div "Assistant" at bounding box center [122, 139] width 43 height 8
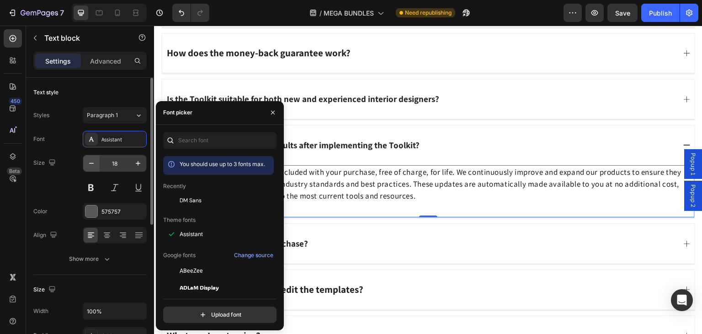
drag, startPoint x: 190, startPoint y: 200, endPoint x: 93, endPoint y: 158, distance: 106.2
click at [190, 200] on span "DM Sans" at bounding box center [191, 200] width 22 height 8
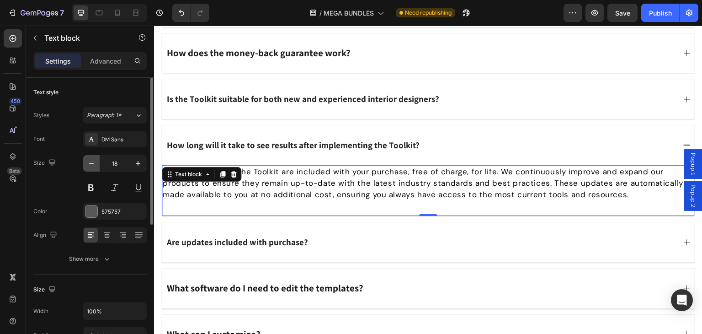
click at [88, 165] on icon "button" at bounding box center [91, 163] width 9 height 9
type input "17"
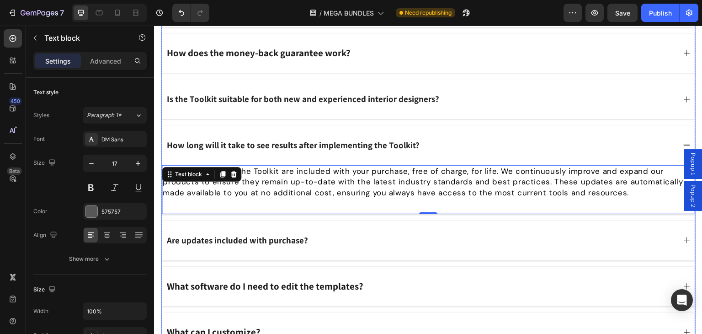
click at [359, 239] on div "Are updates included with purchase?" at bounding box center [420, 240] width 510 height 14
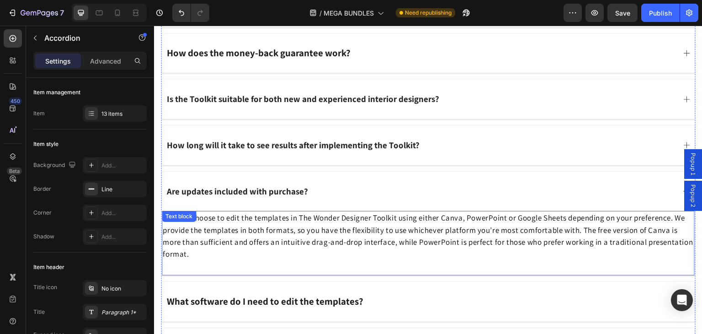
click at [298, 237] on span "You can choose to edit the templates in The Wonder Designer Toolkit using eithe…" at bounding box center [428, 236] width 531 height 46
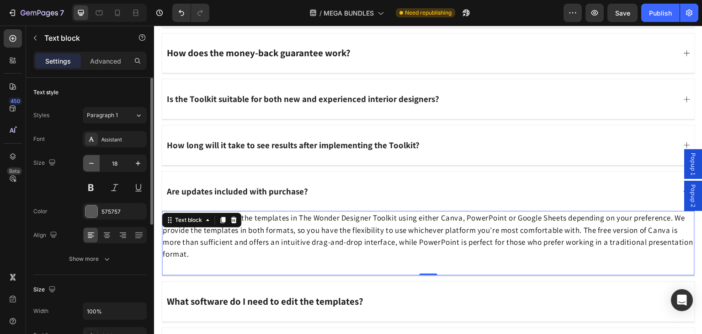
click at [91, 161] on icon "button" at bounding box center [91, 163] width 9 height 9
type input "17"
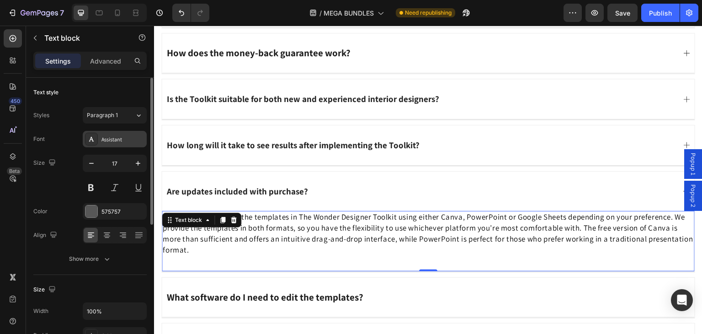
click at [88, 138] on icon at bounding box center [91, 138] width 7 height 7
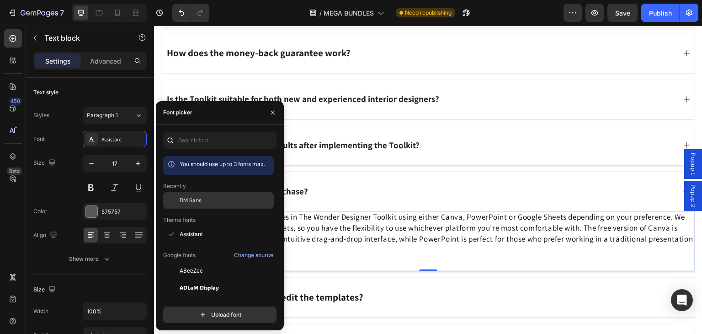
drag, startPoint x: 192, startPoint y: 200, endPoint x: 209, endPoint y: 206, distance: 18.1
click at [192, 199] on span "DM Sans" at bounding box center [191, 200] width 22 height 8
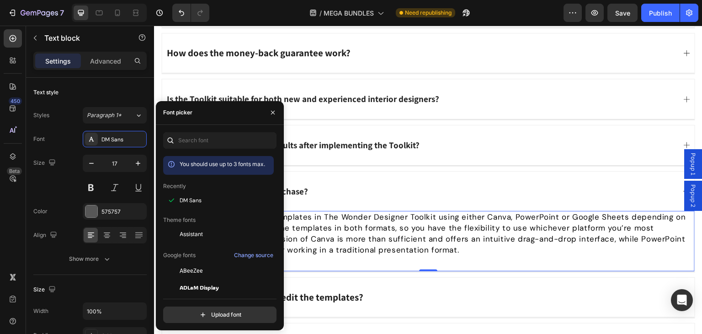
click at [383, 231] on span "You can choose to edit the templates in The Wonder Designer Toolkit using eithe…" at bounding box center [424, 233] width 523 height 43
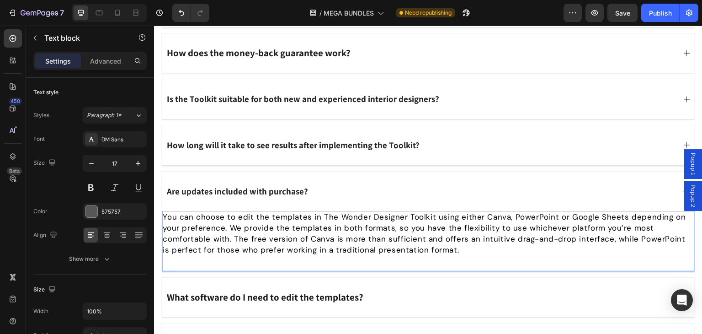
click at [401, 213] on span "You can choose to edit the templates in The Wonder Designer Toolkit using eithe…" at bounding box center [424, 233] width 523 height 43
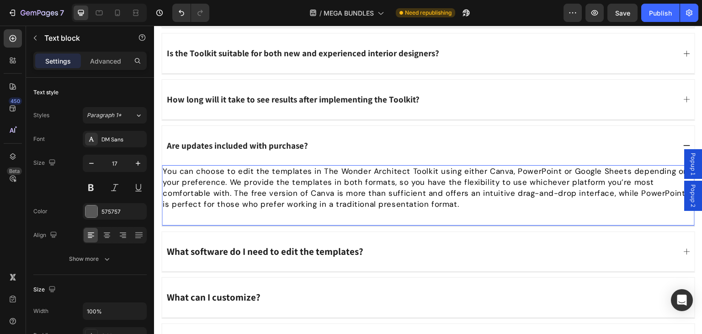
scroll to position [6851, 0]
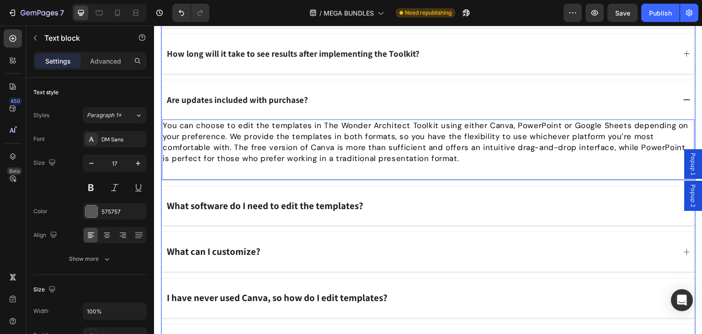
click at [380, 209] on div "What software do I need to edit the templates?" at bounding box center [428, 206] width 533 height 40
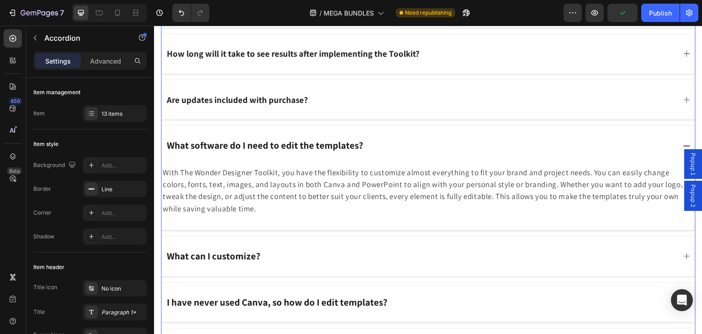
click at [369, 95] on div "Are updates included with purchase?" at bounding box center [420, 100] width 510 height 14
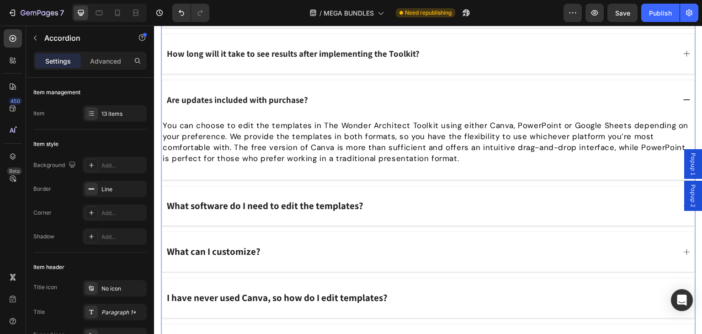
click at [334, 208] on div "What software do I need to edit the templates?" at bounding box center [264, 206] width 199 height 14
click at [383, 211] on div "What software do I need to edit the templates?" at bounding box center [428, 206] width 533 height 40
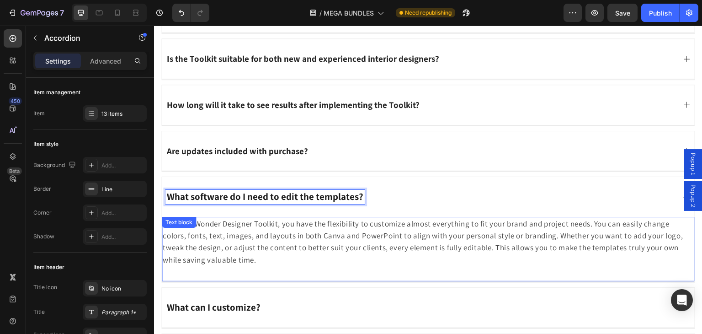
scroll to position [6791, 0]
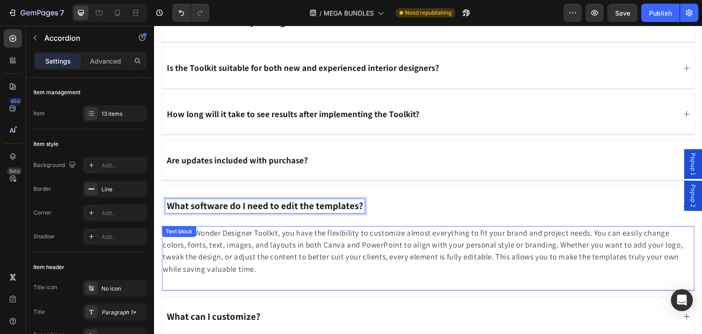
click at [276, 248] on span "With The Wonder Designer Toolkit, you have the flexibility to customize almost …" at bounding box center [423, 251] width 521 height 46
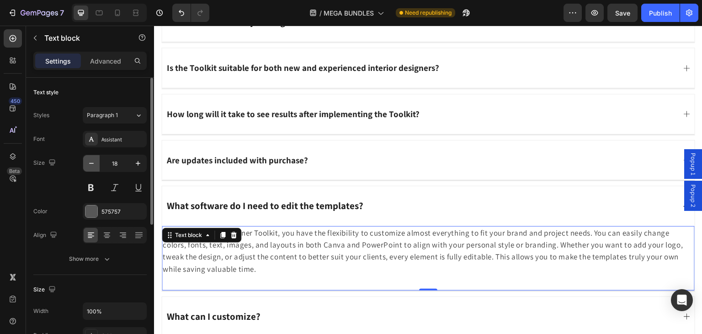
click at [88, 164] on icon "button" at bounding box center [91, 163] width 9 height 9
type input "17"
click at [89, 139] on icon at bounding box center [91, 138] width 7 height 7
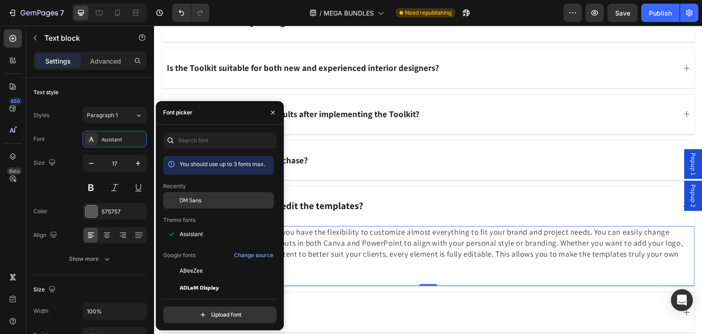
click at [184, 198] on span "DM Sans" at bounding box center [191, 200] width 22 height 8
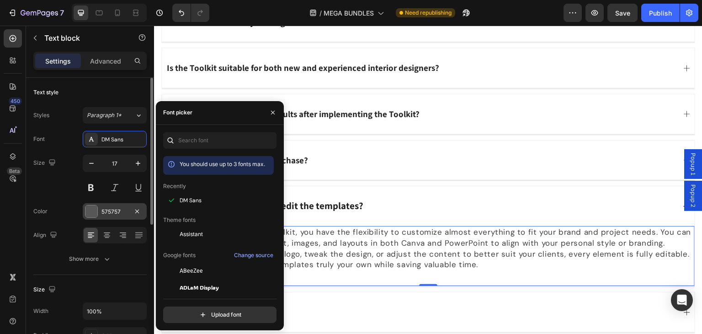
click at [90, 207] on div at bounding box center [91, 211] width 12 height 12
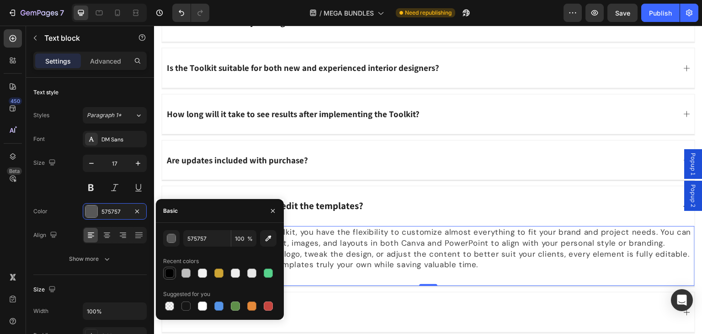
click at [167, 271] on div at bounding box center [169, 272] width 9 height 9
type input "000000"
click at [342, 244] on span "With The Wonder Designer Toolkit, you have the flexibility to customize almost …" at bounding box center [427, 248] width 528 height 43
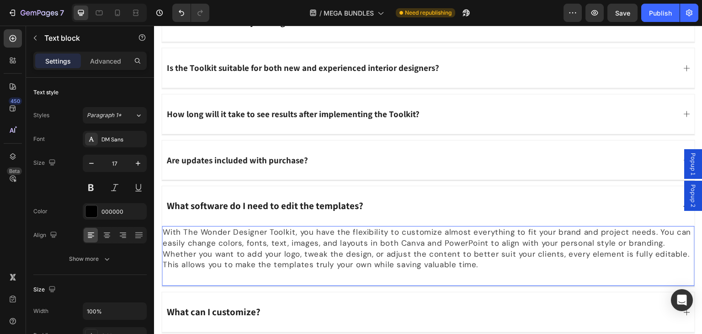
click at [309, 252] on span "With The Wonder Designer Toolkit, you have the flexibility to customize almost …" at bounding box center [427, 248] width 528 height 43
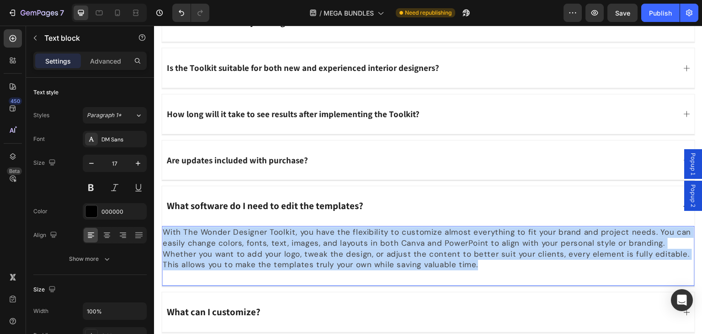
click at [309, 252] on span "With The Wonder Designer Toolkit, you have the flexibility to customize almost …" at bounding box center [427, 248] width 528 height 43
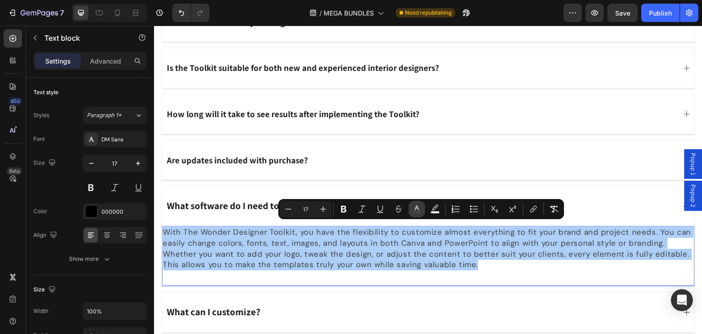
click at [419, 207] on icon "Editor contextual toolbar" at bounding box center [416, 208] width 9 height 9
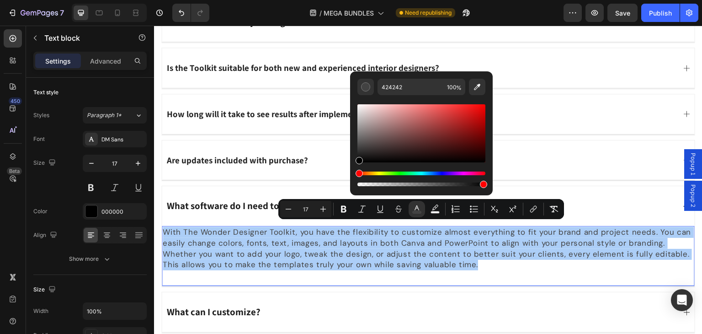
drag, startPoint x: 524, startPoint y: 172, endPoint x: 347, endPoint y: 176, distance: 177.4
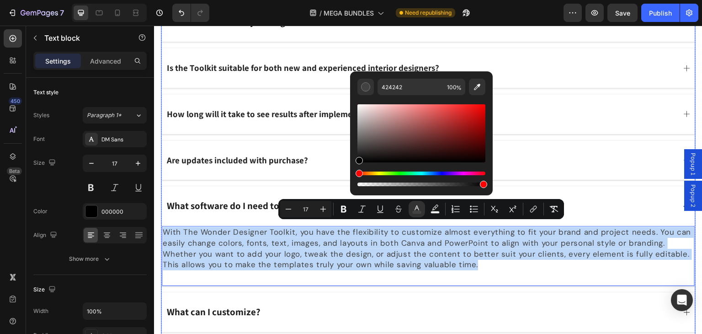
type input "000000"
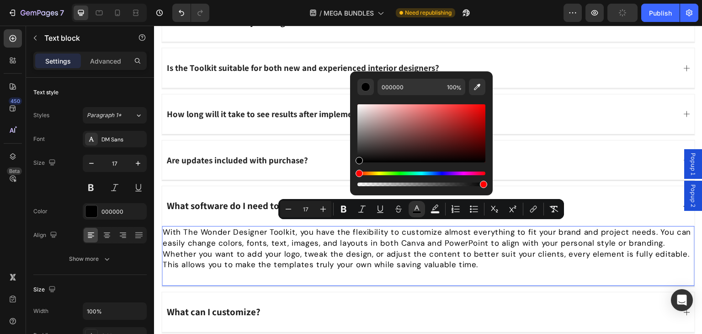
click at [488, 265] on p "With The Wonder Designer Toolkit, you have the flexibility to customize almost …" at bounding box center [428, 248] width 531 height 43
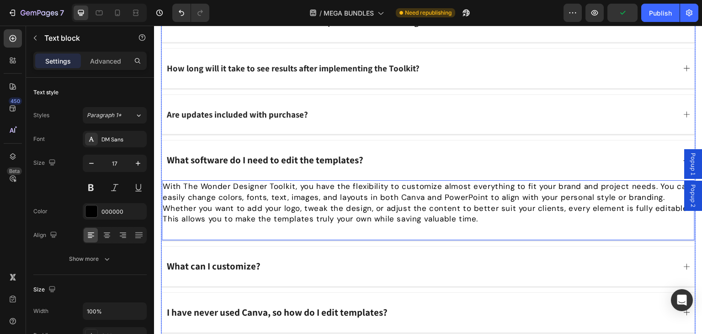
scroll to position [6882, 0]
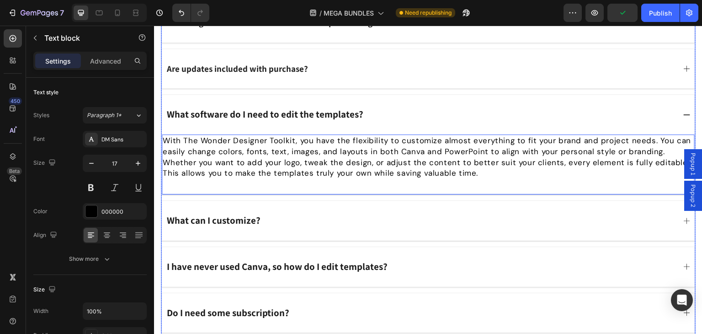
click at [295, 225] on div "What can I customize?" at bounding box center [428, 221] width 533 height 40
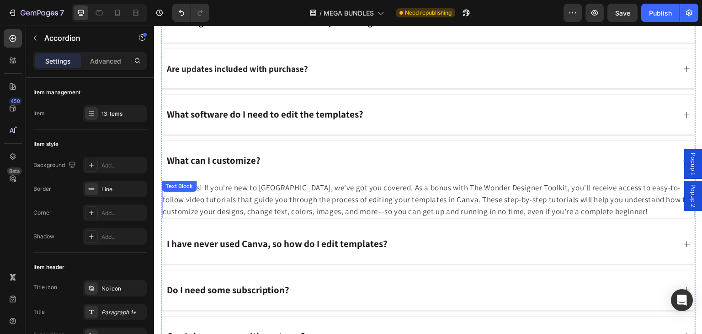
scroll to position [6928, 0]
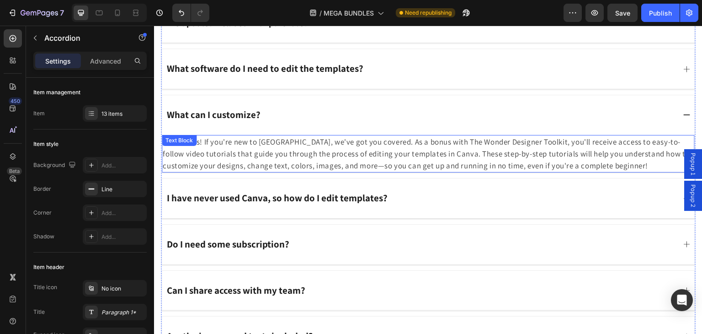
click at [257, 153] on span "No worries! If you're new to Canva, we've got you covered. As a bonus with The …" at bounding box center [426, 154] width 527 height 34
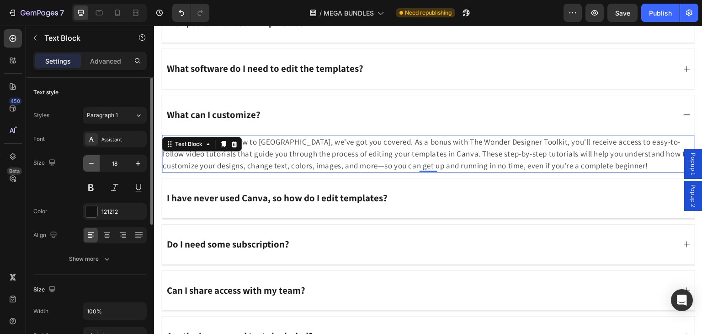
click at [94, 165] on icon "button" at bounding box center [91, 163] width 9 height 9
type input "17"
click at [93, 144] on div at bounding box center [91, 139] width 13 height 13
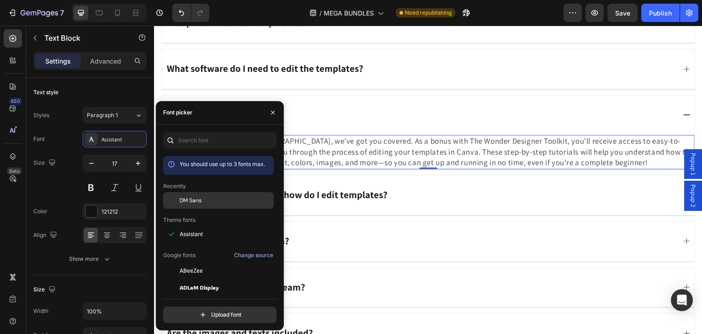
click at [184, 199] on span "DM Sans" at bounding box center [191, 200] width 22 height 8
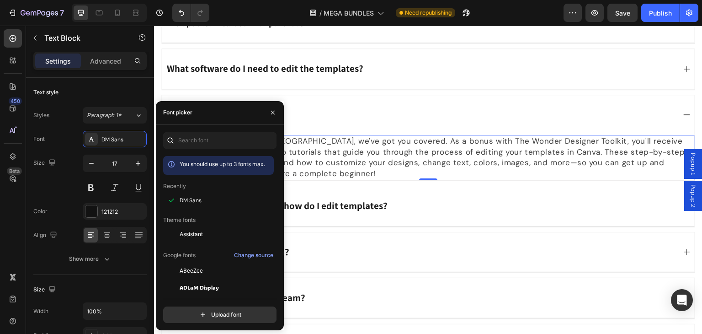
click at [330, 152] on span "No worries! If you're new to Canva, we've got you covered. As a bonus with The …" at bounding box center [424, 157] width 522 height 43
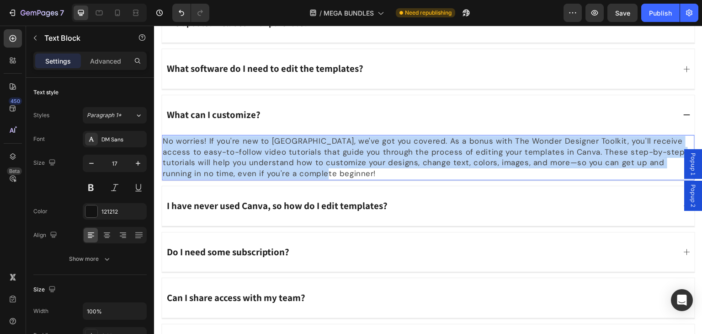
click at [330, 152] on span "No worries! If you're new to Canva, we've got you covered. As a bonus with The …" at bounding box center [424, 157] width 522 height 43
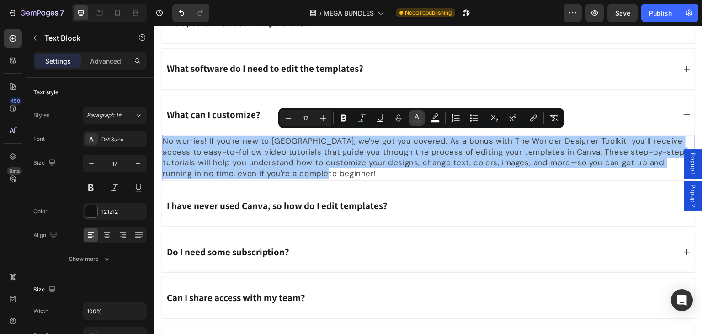
click at [416, 115] on icon "Editor contextual toolbar" at bounding box center [417, 116] width 5 height 5
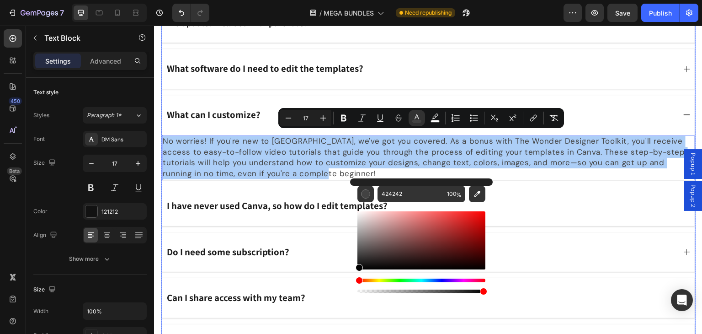
drag, startPoint x: 536, startPoint y: 264, endPoint x: 347, endPoint y: 284, distance: 190.3
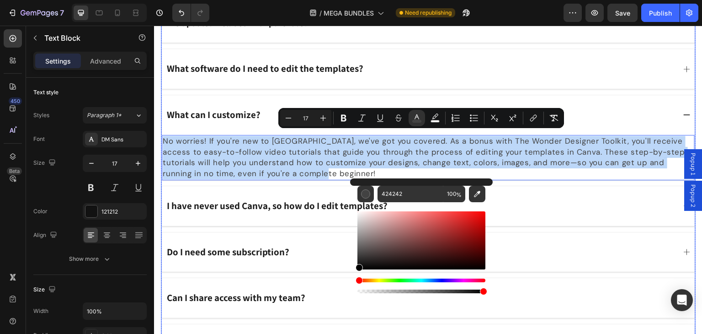
type input "000000"
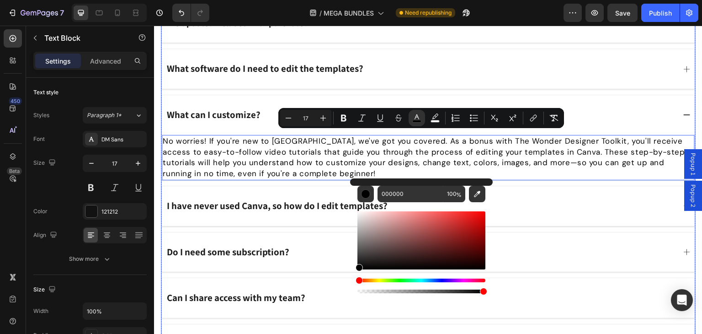
click at [310, 215] on div "I have never used Canva, so how do I edit templates?" at bounding box center [428, 206] width 533 height 40
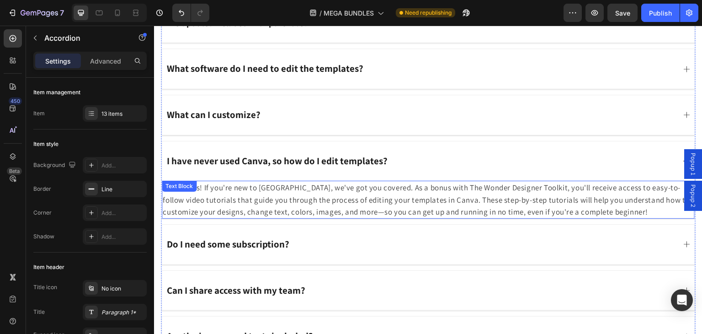
click at [282, 192] on span "No worries! If you're new to Canva, we've got you covered. As a bonus with The …" at bounding box center [426, 199] width 527 height 34
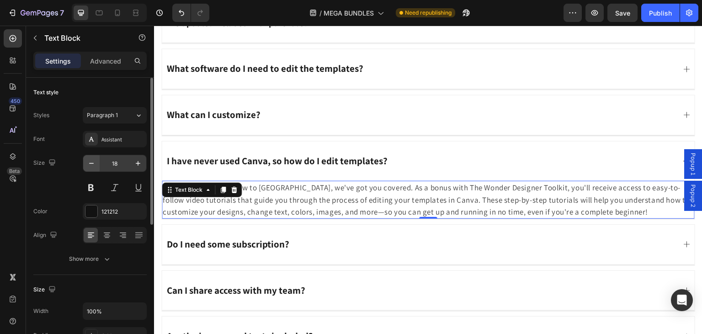
click at [90, 162] on icon "button" at bounding box center [91, 163] width 9 height 9
type input "17"
click at [88, 139] on icon at bounding box center [91, 138] width 7 height 7
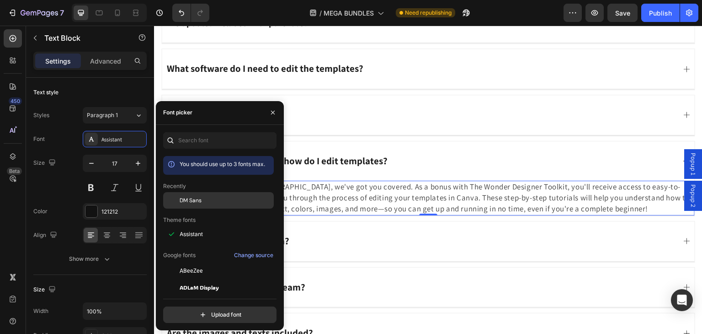
click at [183, 199] on span "DM Sans" at bounding box center [191, 200] width 22 height 8
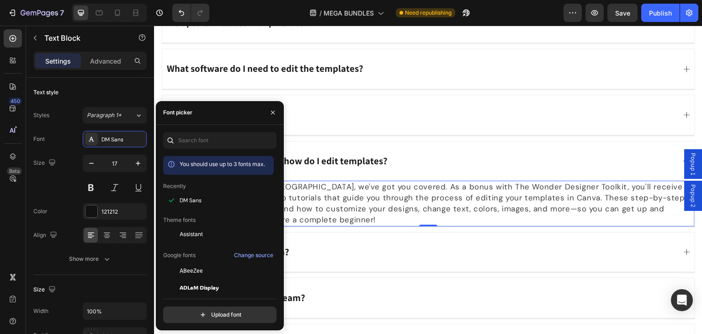
click at [327, 200] on span "No worries! If you're new to Canva, we've got you covered. As a bonus with The …" at bounding box center [424, 202] width 522 height 43
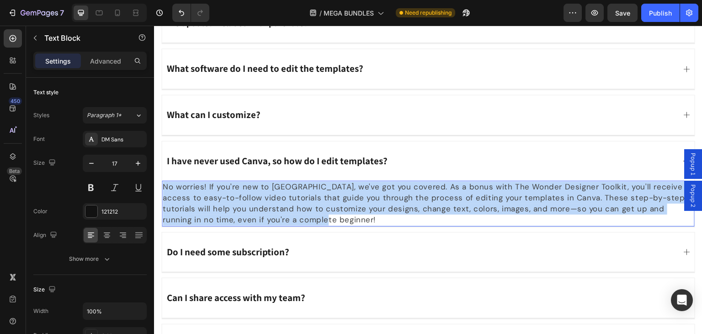
click at [327, 200] on span "No worries! If you're new to Canva, we've got you covered. As a bonus with The …" at bounding box center [424, 202] width 522 height 43
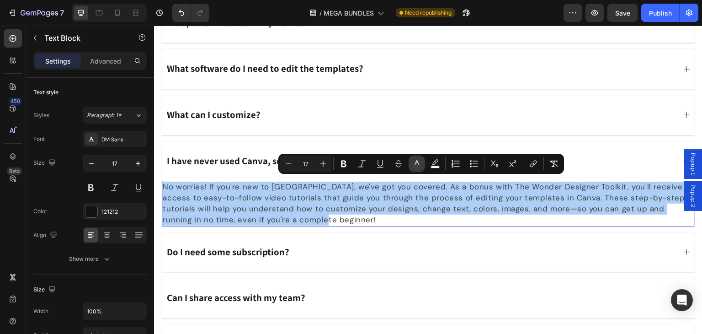
click at [414, 164] on icon "Editor contextual toolbar" at bounding box center [416, 163] width 9 height 9
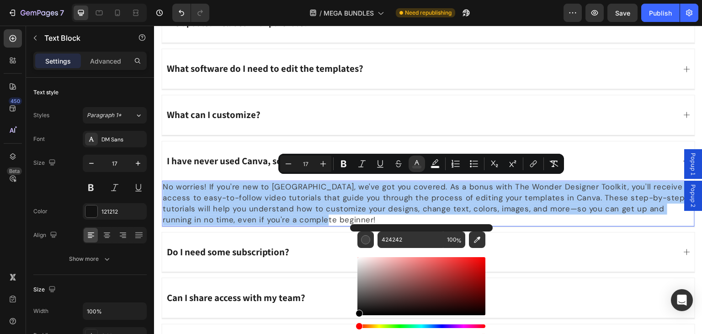
drag, startPoint x: 378, startPoint y: 275, endPoint x: 350, endPoint y: 322, distance: 54.9
click at [351, 0] on body "7 Version history / MEGA BUNDLES Need republishing Preview Save Publish 450 Bet…" at bounding box center [351, 0] width 702 height 0
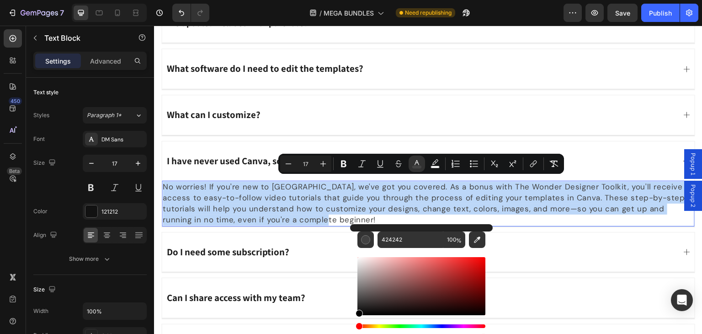
type input "000000"
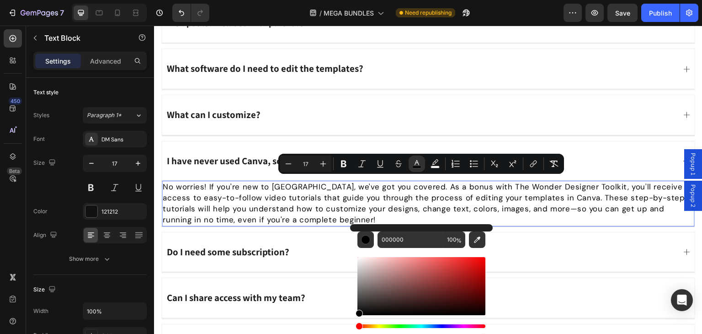
click at [296, 212] on p "No worries! If you're new to Canva, we've got you covered. As a bonus with The …" at bounding box center [428, 202] width 531 height 43
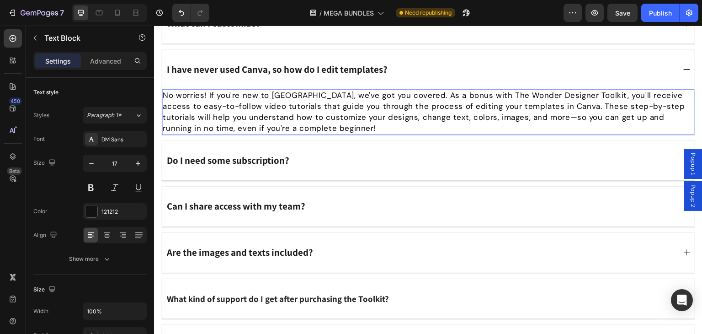
scroll to position [7065, 0]
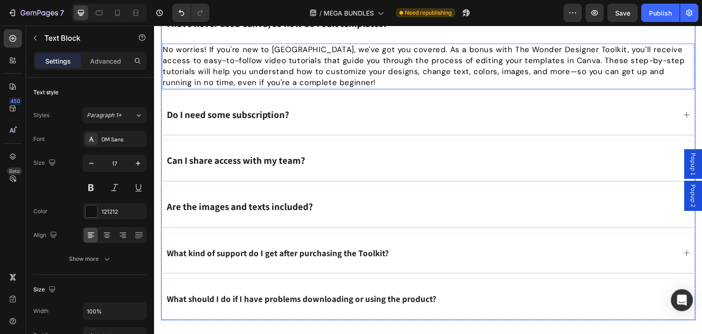
click at [325, 119] on div "Do I need some subscription?" at bounding box center [428, 115] width 533 height 40
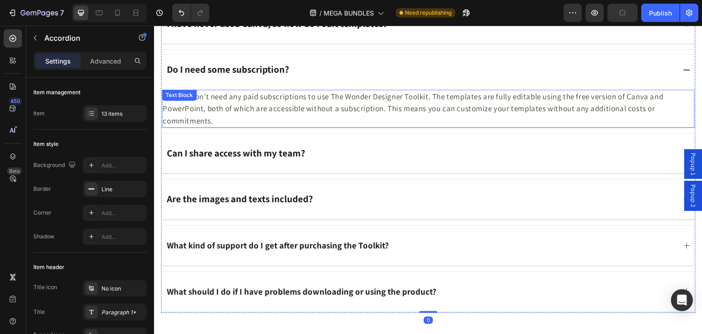
click at [270, 99] on span "No, you don’t need any paid subscriptions to use The Wonder Designer Toolkit. T…" at bounding box center [413, 108] width 501 height 34
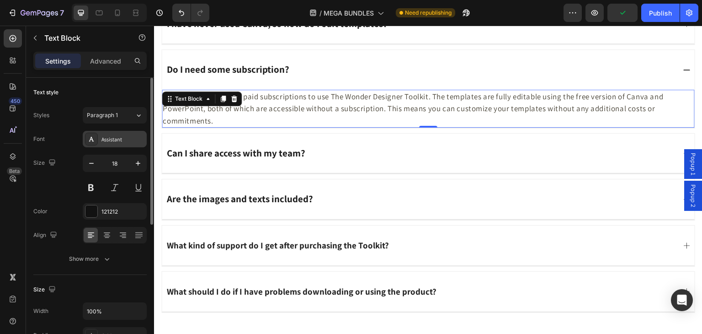
click at [94, 134] on div at bounding box center [91, 139] width 13 height 13
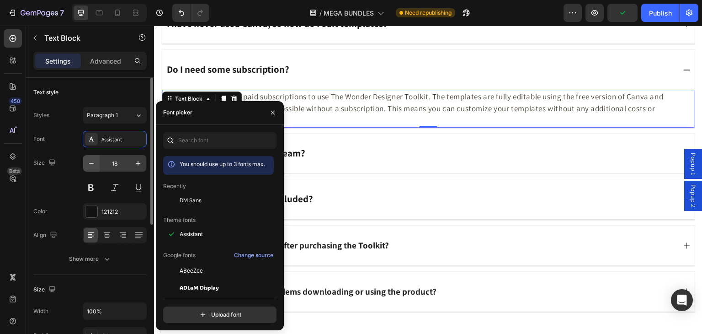
click at [192, 198] on span "DM Sans" at bounding box center [191, 200] width 22 height 8
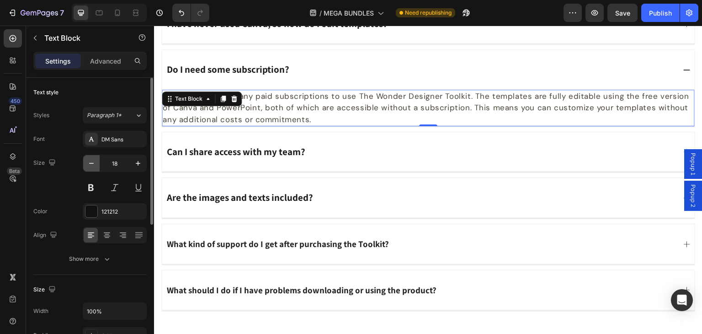
click at [91, 161] on icon "button" at bounding box center [91, 163] width 9 height 9
type input "17"
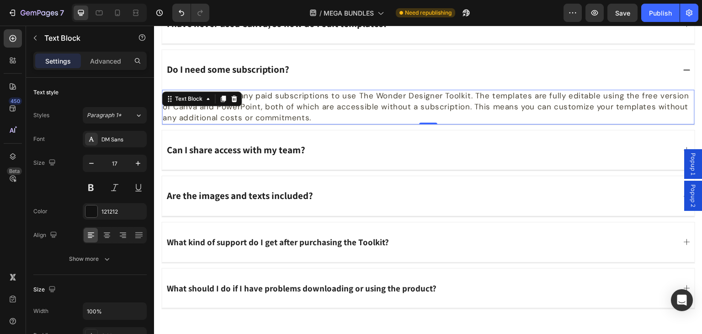
click at [279, 110] on span "No, you don’t need any paid subscriptions to use The Wonder Designer Toolkit. T…" at bounding box center [426, 106] width 527 height 32
click at [280, 110] on span "No, you don’t need any paid subscriptions to use The Wonder Designer Toolkit. T…" at bounding box center [426, 106] width 527 height 32
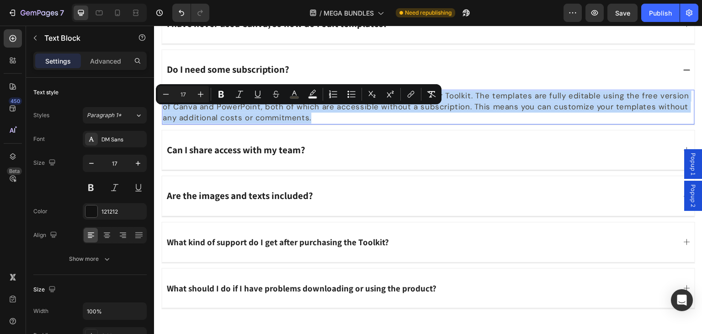
click at [280, 110] on span "No, you don’t need any paid subscriptions to use The Wonder Designer Toolkit. T…" at bounding box center [426, 106] width 527 height 32
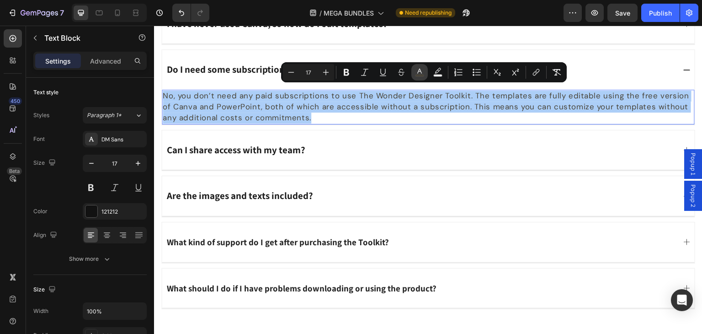
click at [420, 72] on icon "Editor contextual toolbar" at bounding box center [419, 72] width 9 height 9
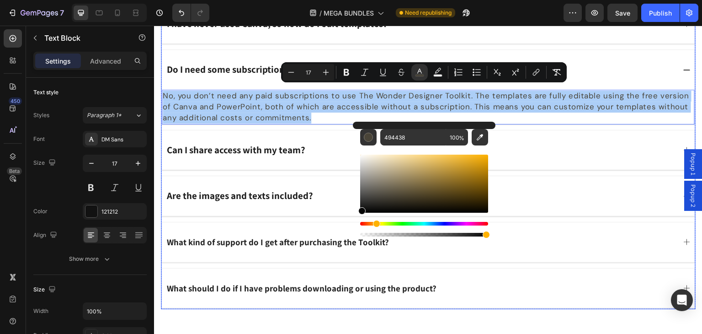
drag, startPoint x: 555, startPoint y: 197, endPoint x: 346, endPoint y: 218, distance: 210.3
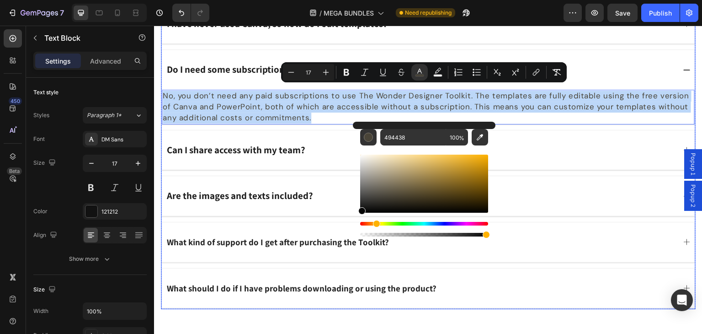
type input "050505"
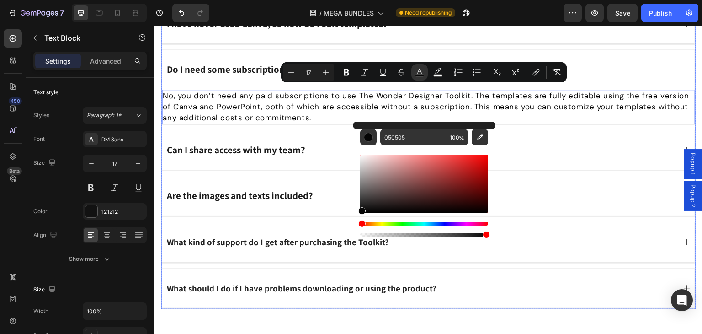
click at [317, 150] on div "Can I share access with my team?" at bounding box center [420, 150] width 510 height 14
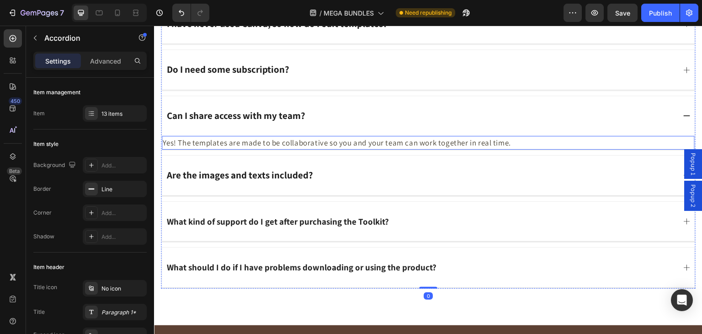
click at [295, 139] on span "Yes! The templates are made to be collaborative so you and your team can work t…" at bounding box center [337, 143] width 348 height 10
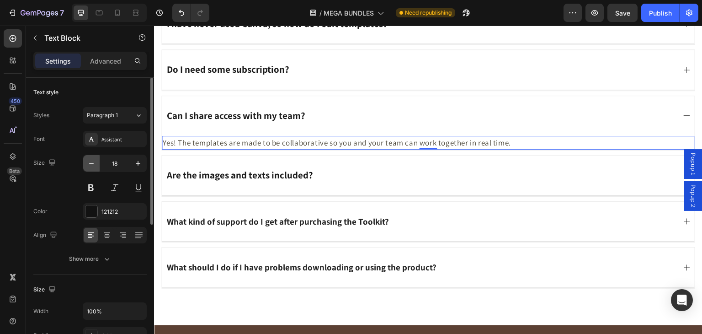
click at [87, 160] on icon "button" at bounding box center [91, 163] width 9 height 9
click at [91, 140] on icon at bounding box center [91, 138] width 7 height 7
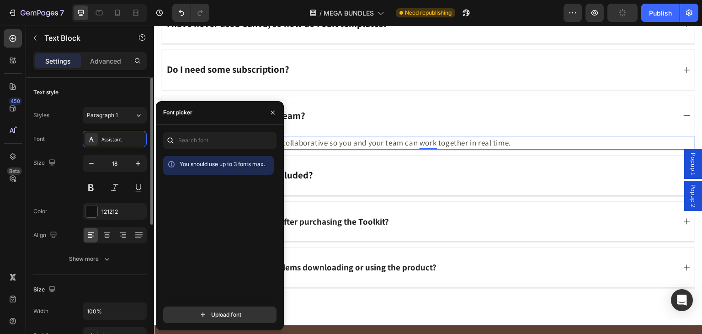
type input "17"
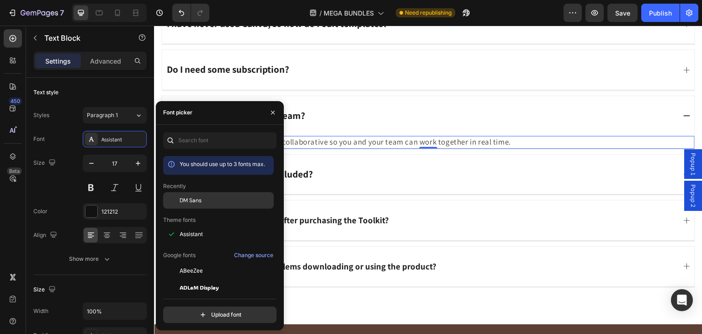
click at [199, 262] on div "DM Sans" at bounding box center [218, 270] width 111 height 16
click at [308, 138] on span "Yes! The templates are made to be collaborative so you and your team can work t…" at bounding box center [363, 142] width 400 height 10
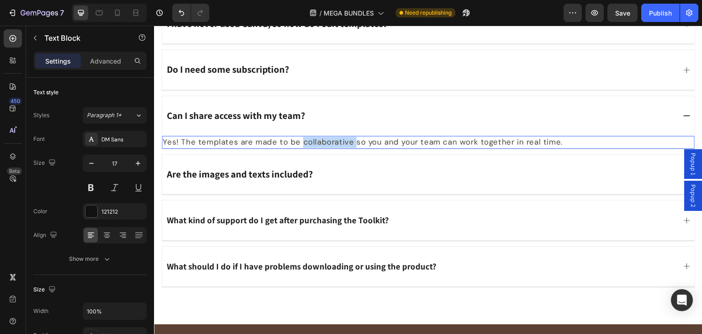
click at [308, 138] on span "Yes! The templates are made to be collaborative so you and your team can work t…" at bounding box center [363, 142] width 400 height 10
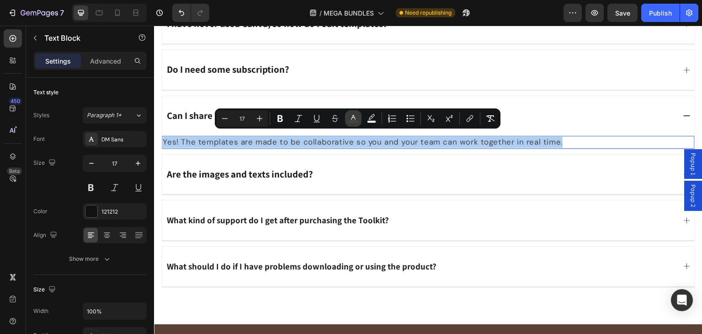
click at [356, 116] on icon "Editor contextual toolbar" at bounding box center [353, 118] width 9 height 9
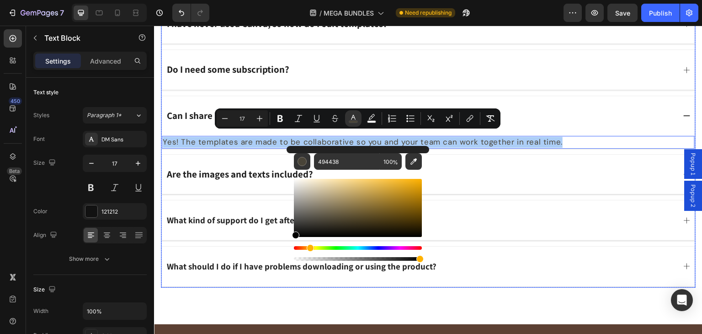
drag, startPoint x: 481, startPoint y: 216, endPoint x: 277, endPoint y: 248, distance: 207.3
type input "000000"
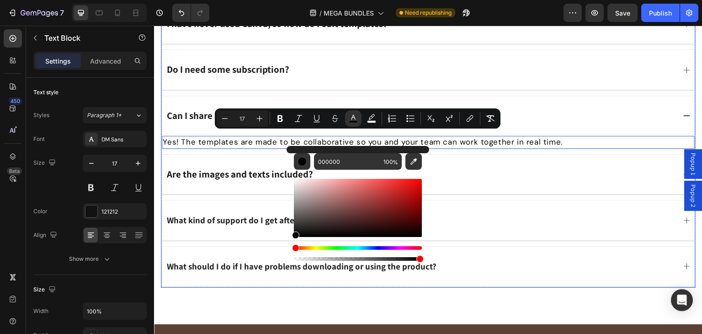
click at [238, 174] on strong "Are the images and texts included?" at bounding box center [240, 174] width 146 height 12
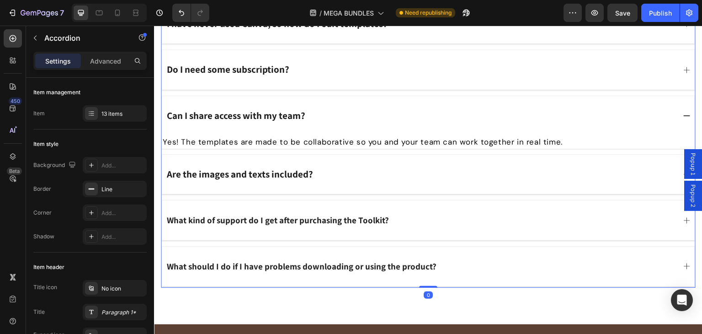
click at [250, 181] on div "Are the images and texts included?" at bounding box center [428, 174] width 533 height 40
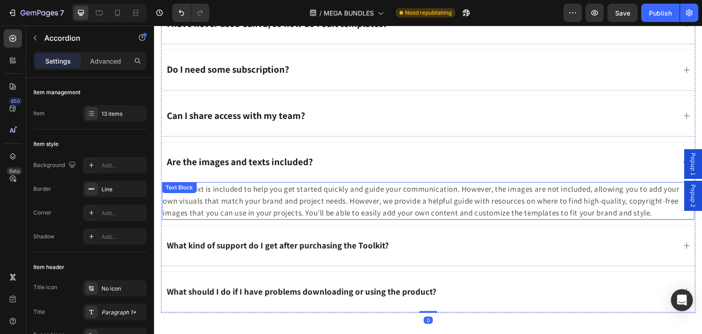
click at [267, 194] on span "Yes, the text is included to help you get started quickly and guide your commun…" at bounding box center [421, 201] width 517 height 34
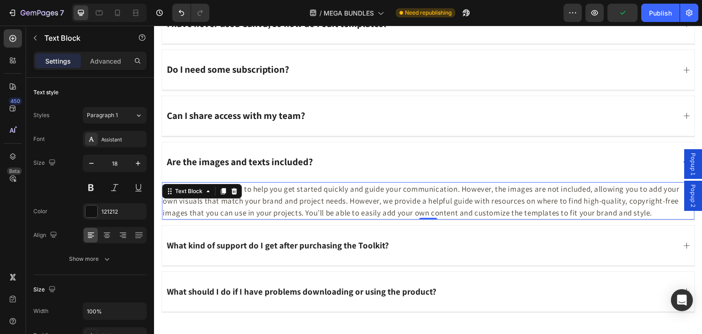
click at [253, 202] on p "Yes, the text is included to help you get started quickly and guide your commun…" at bounding box center [428, 201] width 531 height 36
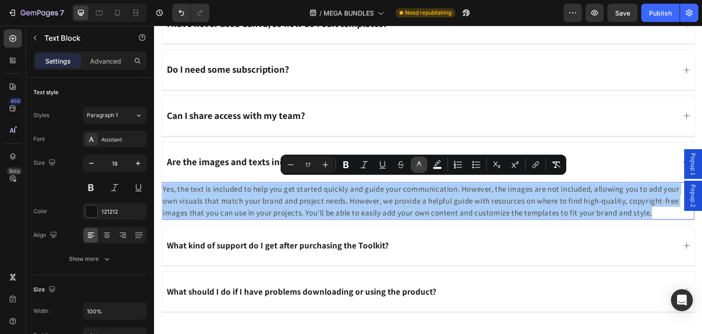
click at [413, 163] on button "color" at bounding box center [419, 164] width 16 height 16
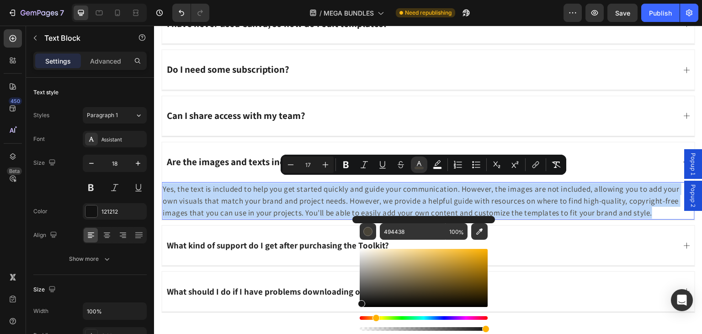
type input "141414"
drag, startPoint x: 541, startPoint y: 300, endPoint x: 224, endPoint y: 276, distance: 317.2
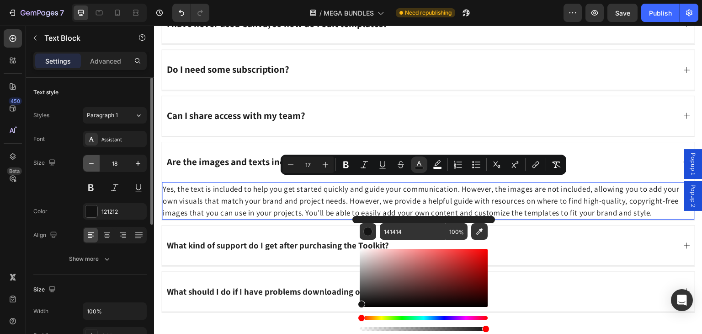
click at [89, 165] on icon "button" at bounding box center [91, 163] width 9 height 9
type input "17"
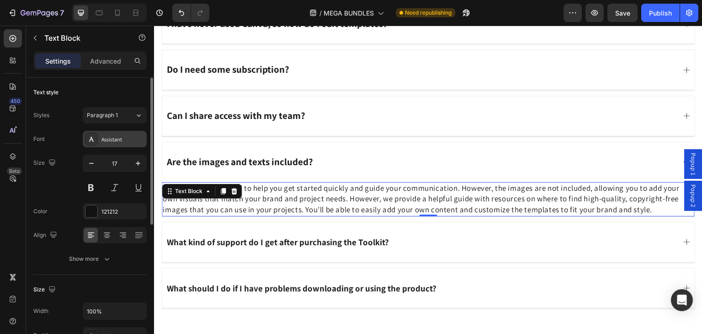
click at [91, 137] on icon at bounding box center [91, 139] width 5 height 5
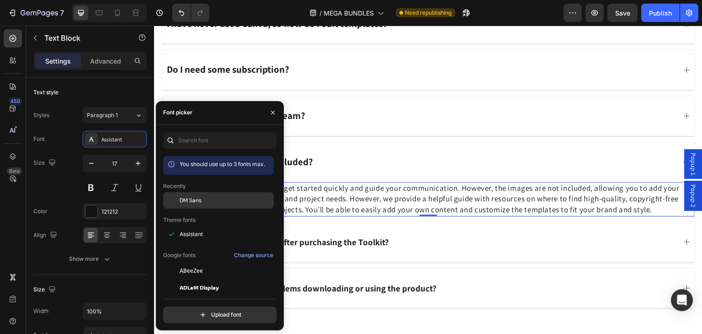
click at [197, 198] on span "DM Sans" at bounding box center [191, 200] width 22 height 8
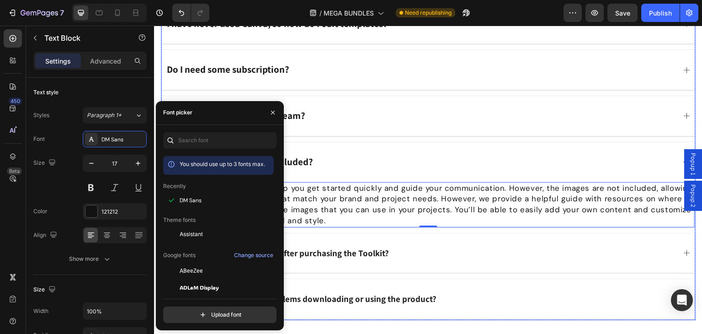
click at [340, 248] on strong "What kind of support do I get after purchasing the Toolkit?" at bounding box center [278, 252] width 222 height 11
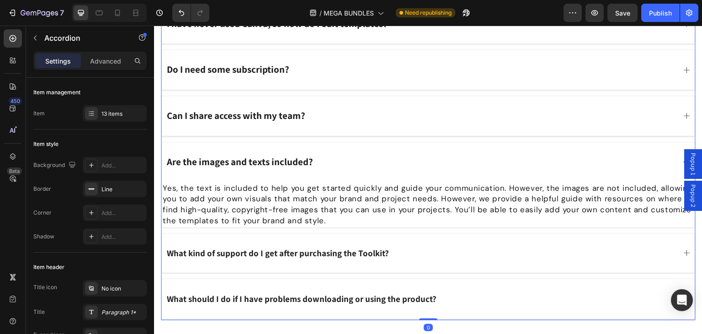
click at [404, 253] on div "What kind of support do I get after purchasing the Toolkit?" at bounding box center [420, 253] width 510 height 14
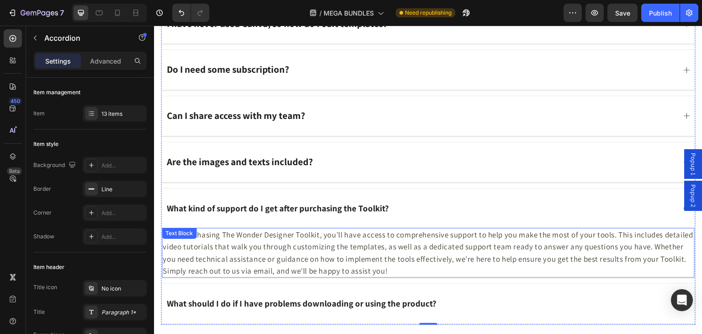
click at [223, 244] on span "After purchasing The Wonder Designer Toolkit, you’ll have access to comprehensi…" at bounding box center [428, 252] width 531 height 46
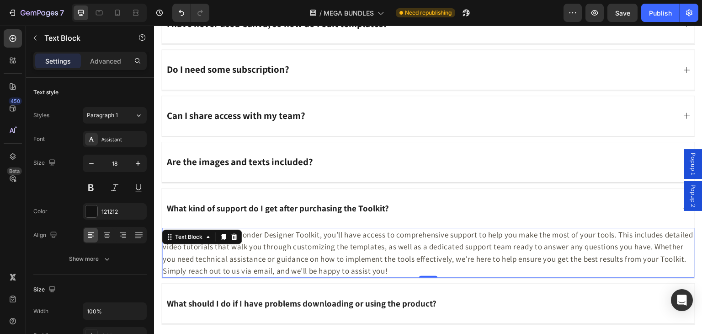
click at [279, 261] on span "After purchasing The Wonder Designer Toolkit, you’ll have access to comprehensi…" at bounding box center [428, 252] width 531 height 46
click at [280, 260] on span "After purchasing The Wonder Designer Toolkit, you’ll have access to comprehensi…" at bounding box center [428, 252] width 531 height 46
click at [280, 259] on p "After purchasing The Wonder Designer Toolkit, you’ll have access to comprehensi…" at bounding box center [428, 253] width 531 height 48
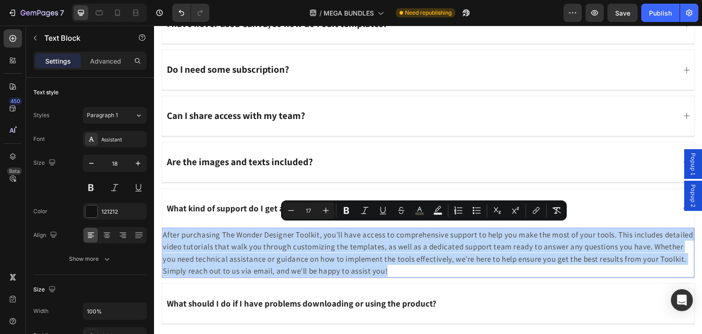
click at [280, 259] on p "After purchasing The Wonder Designer Toolkit, you’ll have access to comprehensi…" at bounding box center [428, 253] width 531 height 48
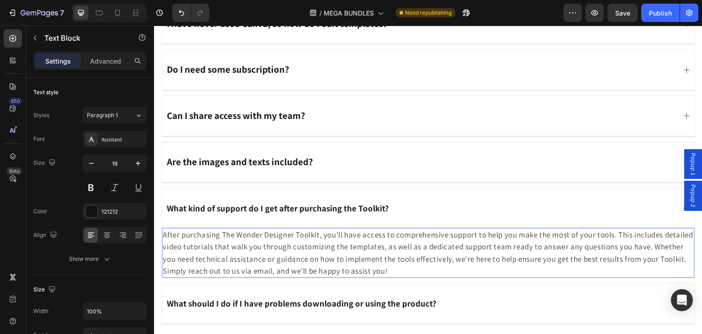
click at [273, 233] on span "After purchasing The Wonder Designer Toolkit, you’ll have access to comprehensi…" at bounding box center [428, 252] width 531 height 46
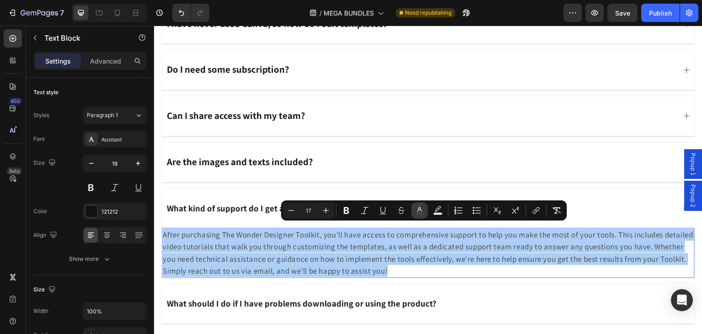
click at [420, 212] on icon "Editor contextual toolbar" at bounding box center [419, 210] width 9 height 9
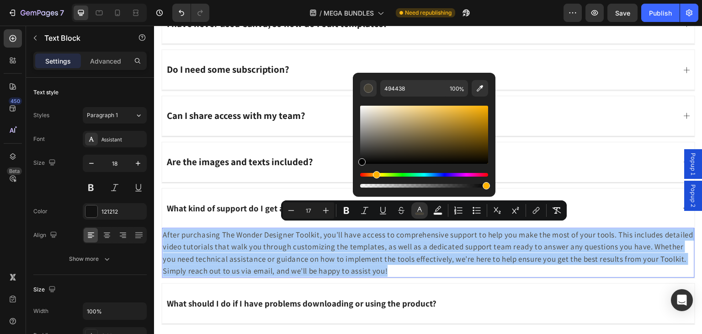
drag, startPoint x: 550, startPoint y: 174, endPoint x: 331, endPoint y: 178, distance: 219.0
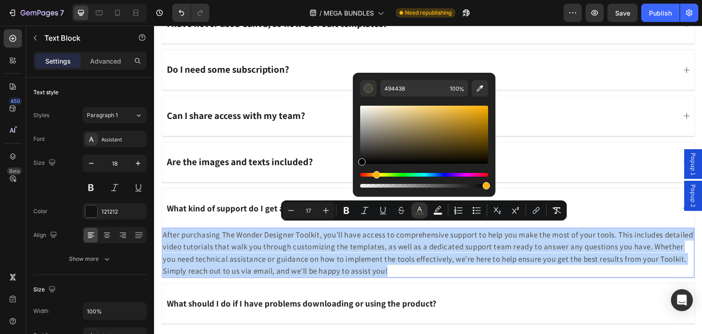
type input "000000"
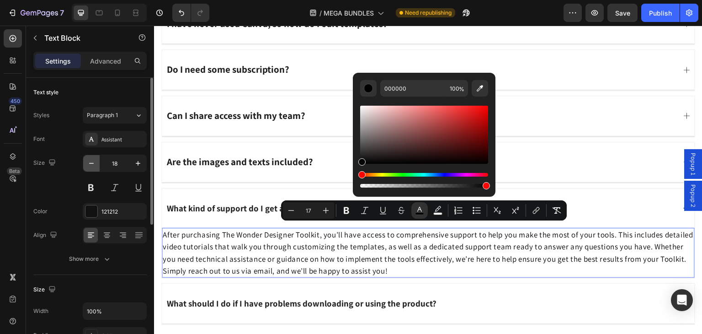
click at [89, 164] on icon "button" at bounding box center [91, 163] width 9 height 9
type input "17"
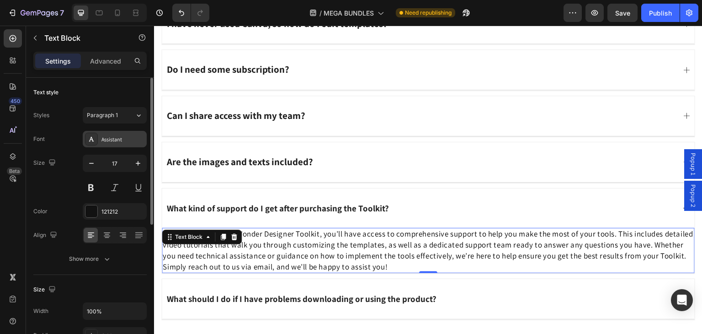
click at [88, 141] on icon at bounding box center [91, 138] width 7 height 7
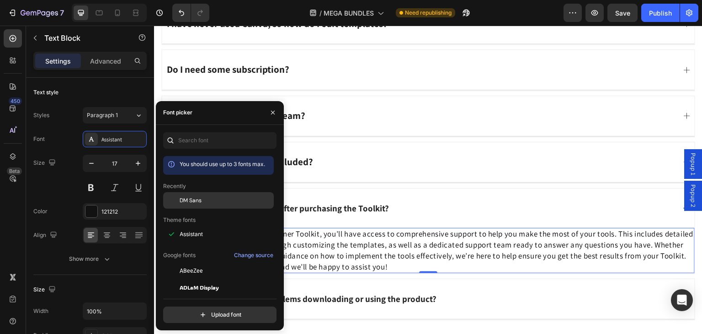
click at [186, 200] on span "DM Sans" at bounding box center [191, 200] width 22 height 8
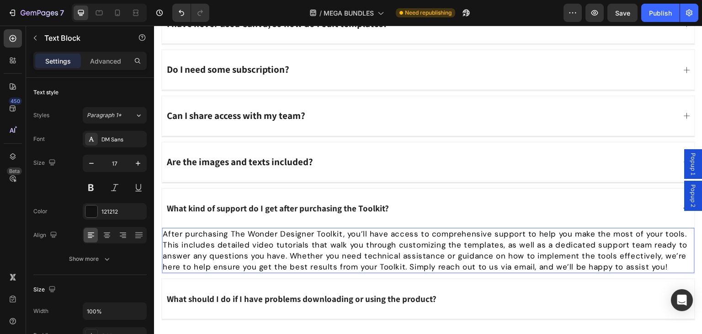
scroll to position [7111, 0]
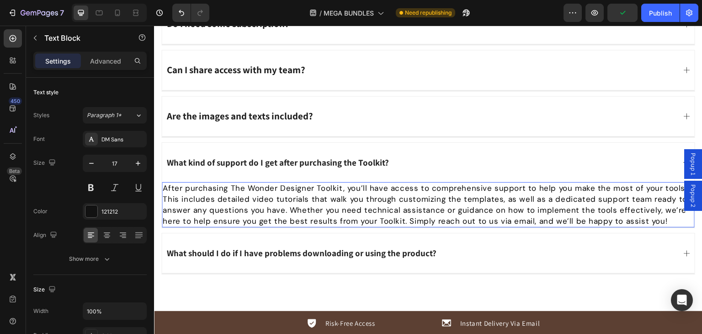
click at [310, 183] on span "After purchasing The Wonder Designer Toolkit, you’ll have access to comprehensi…" at bounding box center [425, 204] width 525 height 43
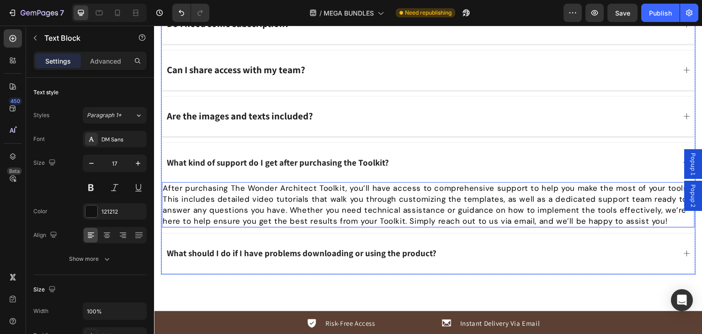
scroll to position [7202, 0]
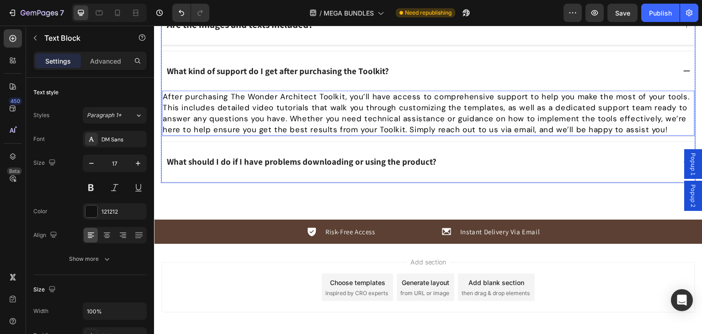
click at [456, 163] on div "What should I do if I have problems downloading or using the product?" at bounding box center [428, 162] width 533 height 40
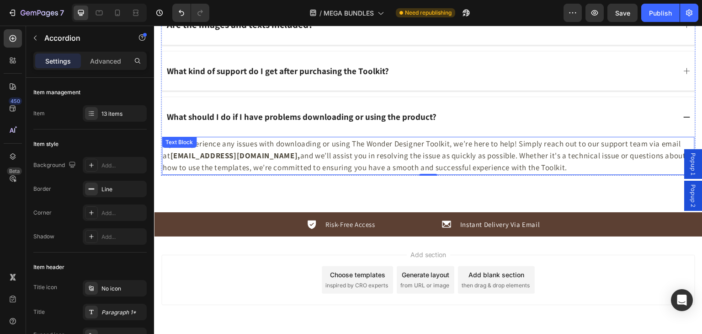
click at [371, 159] on span "If you experience any issues with downloading or using The Wonder Designer Tool…" at bounding box center [424, 155] width 523 height 34
click at [372, 159] on span "If you experience any issues with downloading or using The Wonder Designer Tool…" at bounding box center [424, 155] width 523 height 34
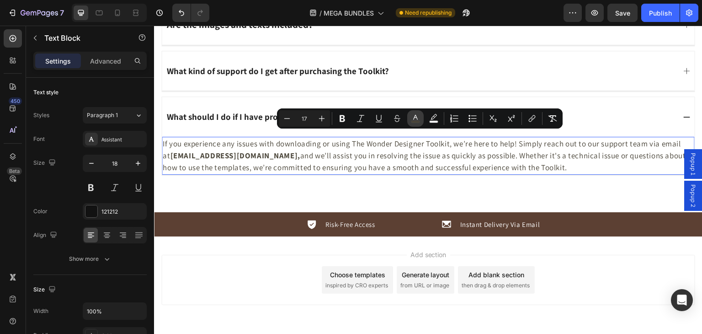
click at [414, 119] on icon "Editor contextual toolbar" at bounding box center [415, 118] width 9 height 9
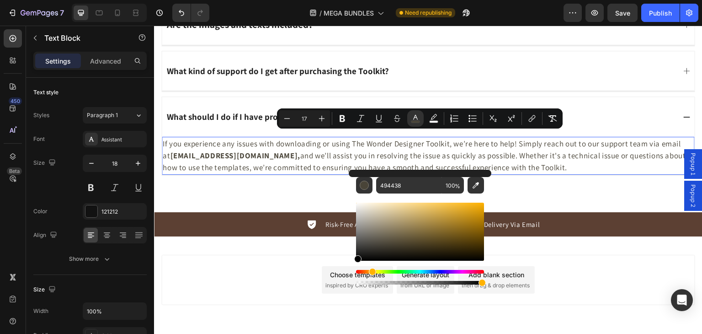
drag, startPoint x: 399, startPoint y: 221, endPoint x: 353, endPoint y: 273, distance: 69.0
click at [353, 273] on div "494438 100 %" at bounding box center [420, 228] width 143 height 117
type input "000000"
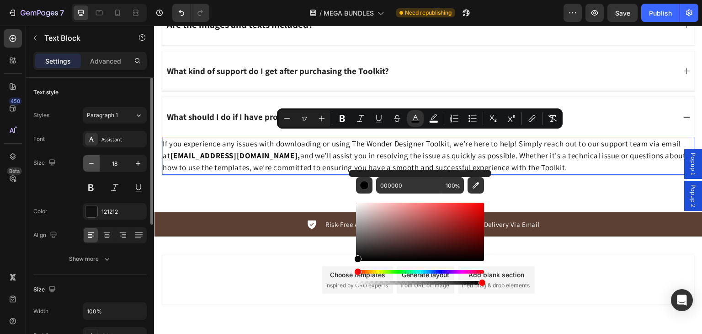
click at [89, 163] on icon "button" at bounding box center [91, 163] width 5 height 1
type input "17"
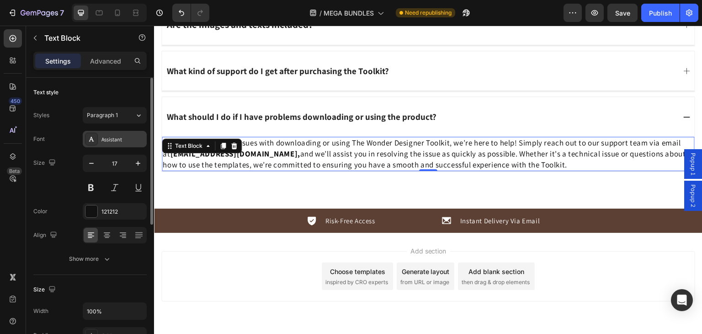
click at [90, 138] on icon at bounding box center [91, 138] width 7 height 7
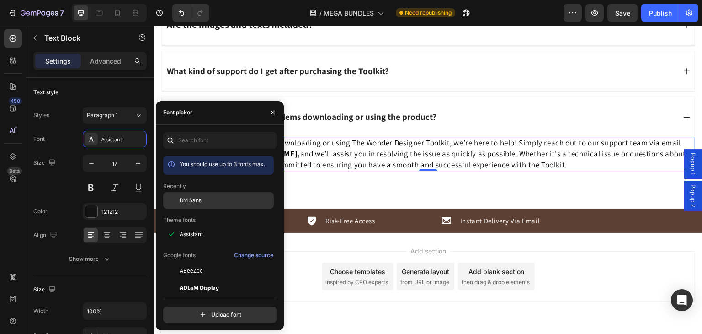
click at [204, 202] on div "DM Sans" at bounding box center [226, 200] width 92 height 8
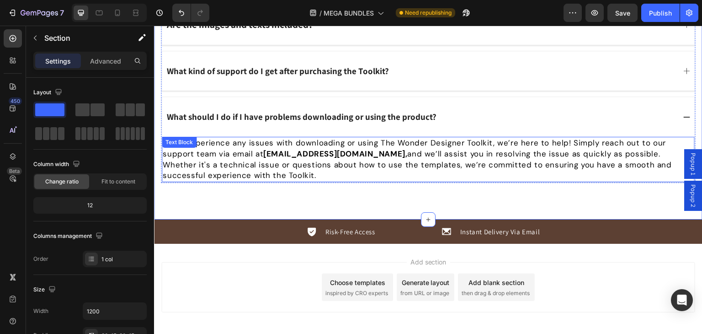
scroll to position [7238, 0]
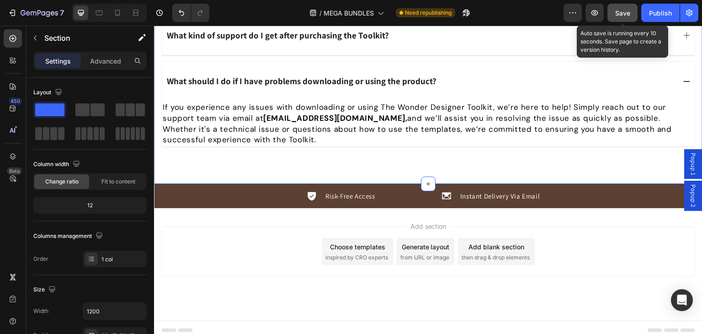
click at [615, 11] on span "Save" at bounding box center [622, 13] width 15 height 8
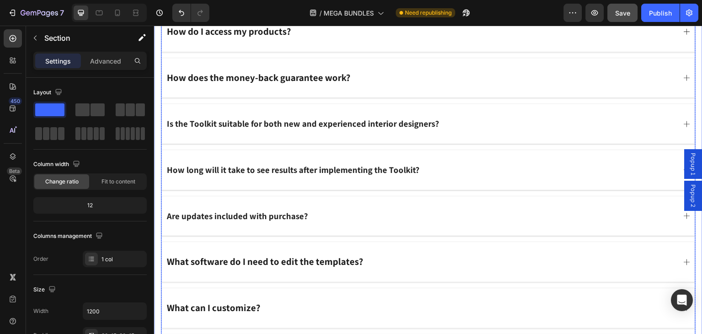
scroll to position [6644, 0]
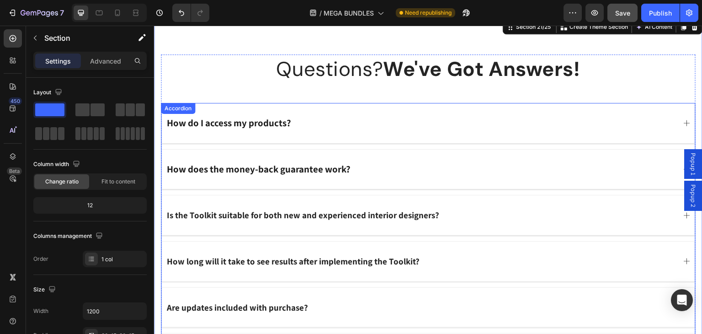
click at [344, 123] on div "How do I access my products?" at bounding box center [420, 123] width 510 height 14
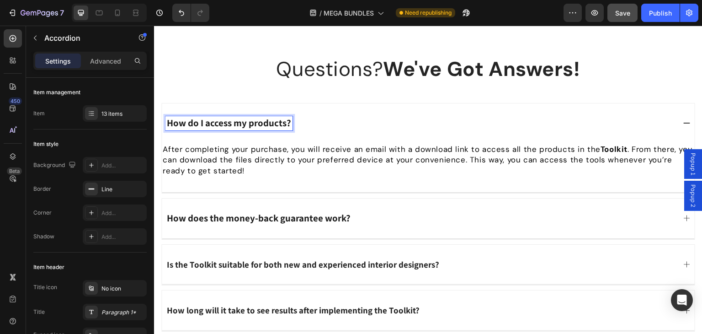
click at [236, 122] on strong "How do I access my products?" at bounding box center [229, 123] width 124 height 12
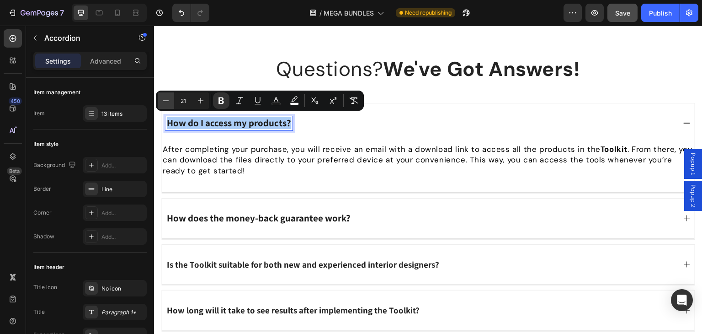
click at [165, 101] on icon "Editor contextual toolbar" at bounding box center [166, 100] width 6 height 0
click at [201, 103] on icon "Editor contextual toolbar" at bounding box center [200, 100] width 9 height 9
type input "21"
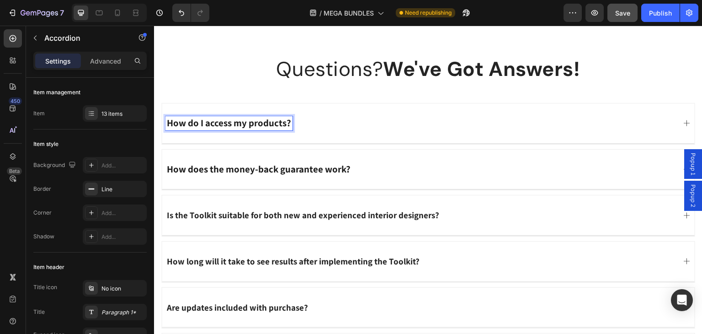
click at [309, 123] on div "How do I access my products?" at bounding box center [420, 123] width 510 height 14
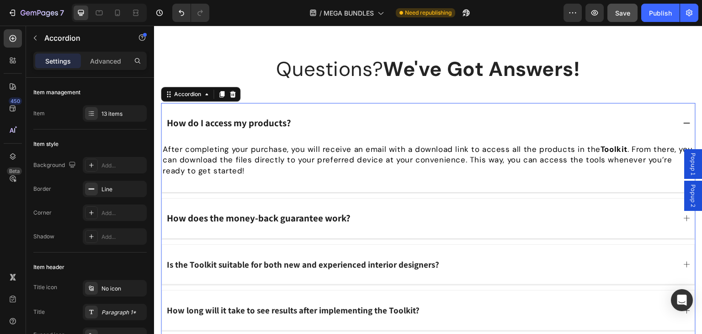
click at [314, 120] on div "How do I access my products?" at bounding box center [420, 123] width 510 height 14
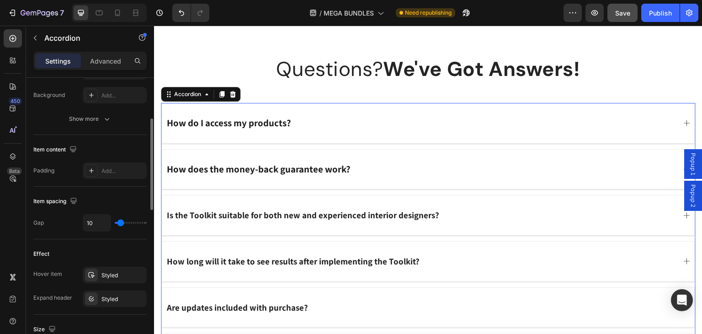
scroll to position [267, 0]
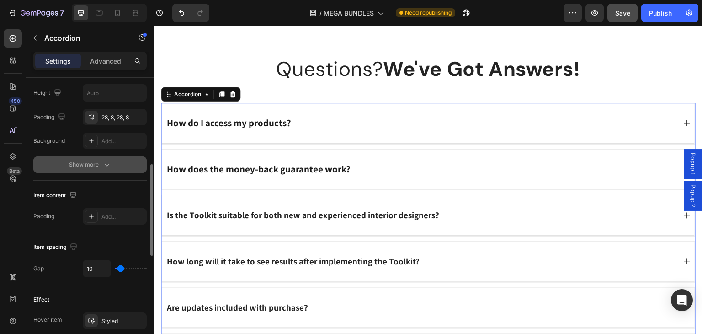
click at [90, 164] on div "Show more" at bounding box center [90, 164] width 43 height 9
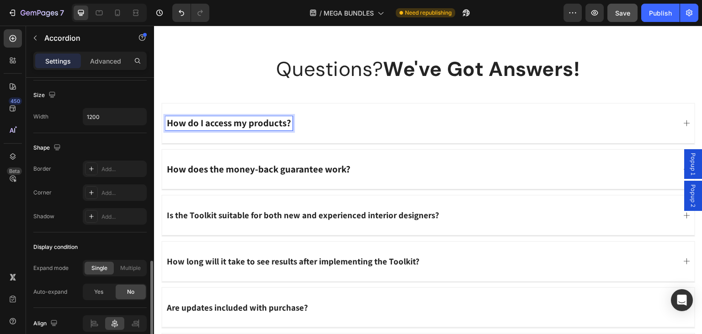
scroll to position [634, 0]
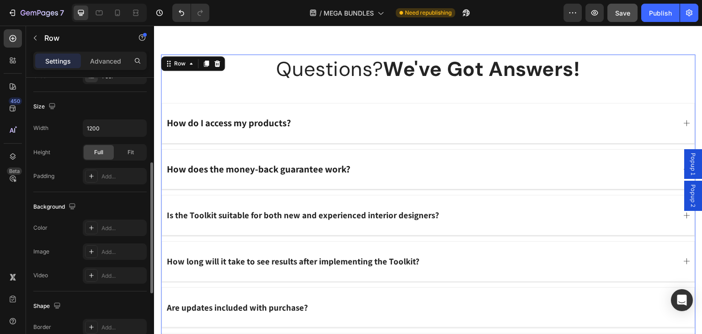
scroll to position [326, 0]
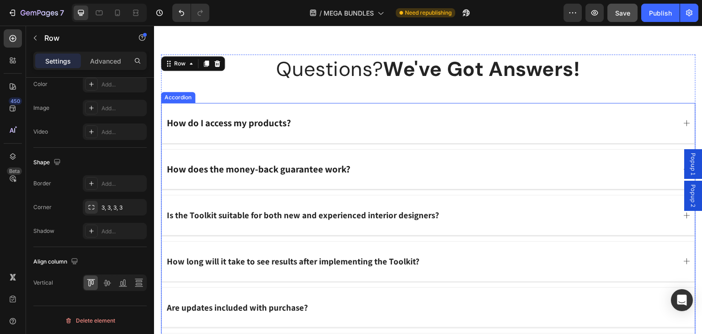
click at [253, 122] on strong "How do I access my products?" at bounding box center [229, 123] width 124 height 12
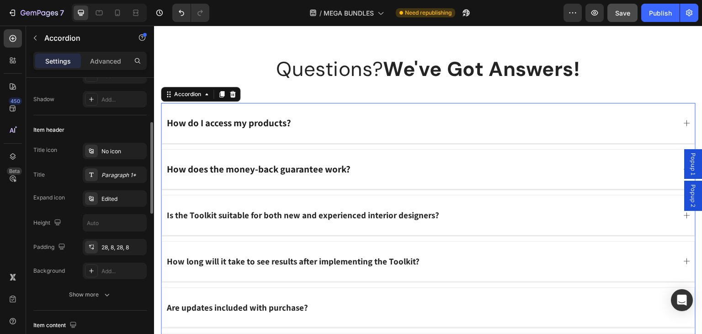
scroll to position [183, 0]
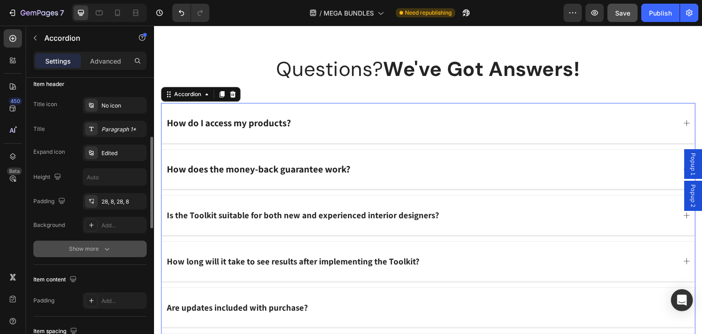
click at [87, 253] on button "Show more" at bounding box center [89, 248] width 113 height 16
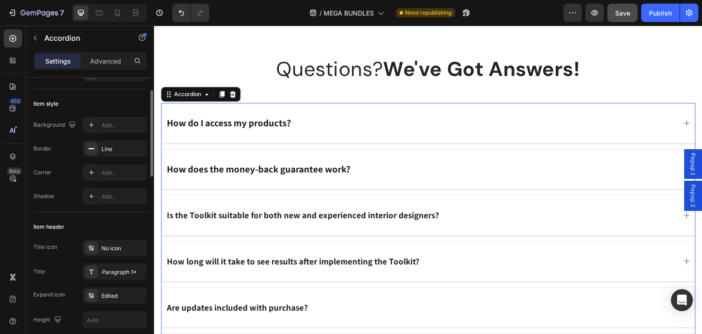
scroll to position [0, 0]
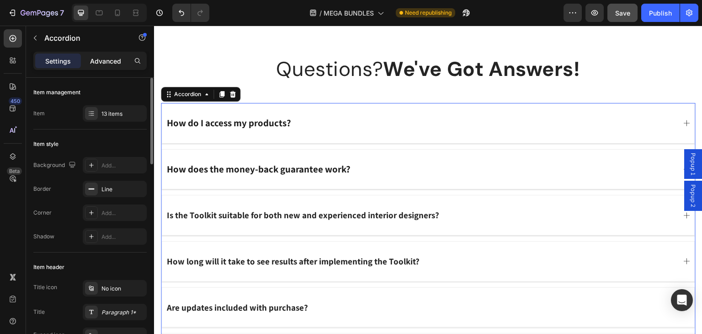
click at [106, 58] on p "Advanced" at bounding box center [105, 61] width 31 height 10
type input "100%"
type input "100"
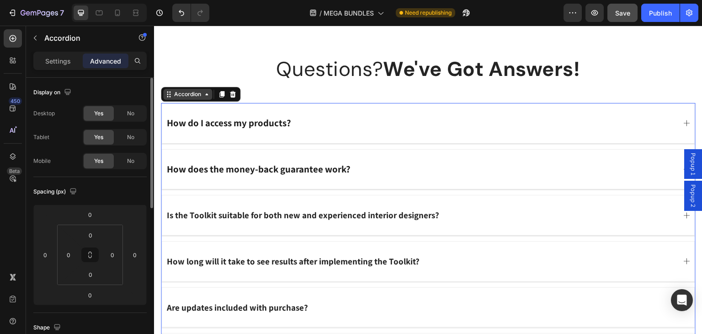
click at [183, 96] on div "Accordion" at bounding box center [187, 94] width 31 height 8
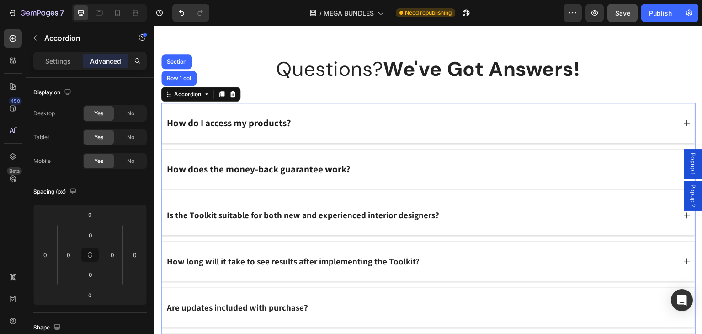
click at [254, 112] on div "How do I access my products?" at bounding box center [428, 123] width 533 height 40
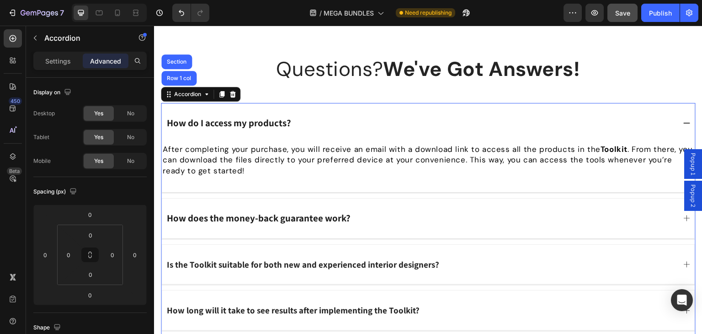
click at [333, 122] on div "How do I access my products?" at bounding box center [420, 123] width 510 height 14
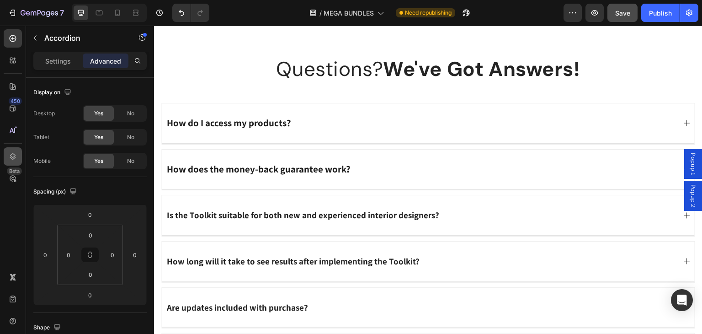
drag, startPoint x: 14, startPoint y: 142, endPoint x: 9, endPoint y: 153, distance: 12.1
click at [11, 146] on div "450 Beta" at bounding box center [13, 148] width 18 height 239
click at [9, 153] on icon at bounding box center [12, 156] width 9 height 9
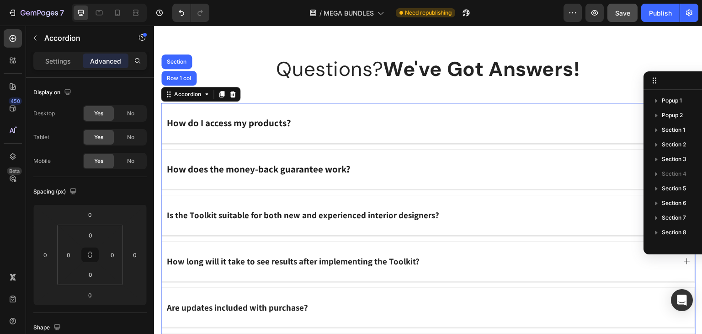
scroll to position [302, 0]
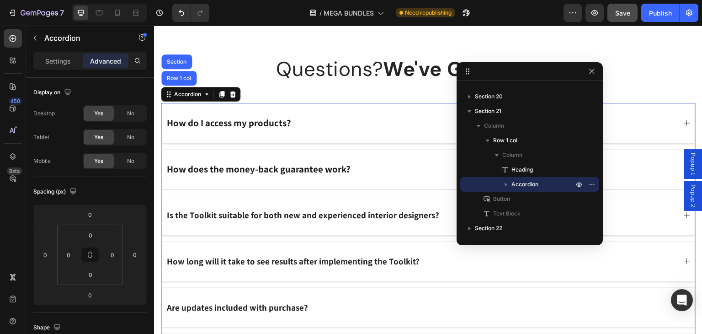
drag, startPoint x: 673, startPoint y: 82, endPoint x: 572, endPoint y: 73, distance: 101.9
click at [508, 185] on icon "button" at bounding box center [505, 184] width 9 height 9
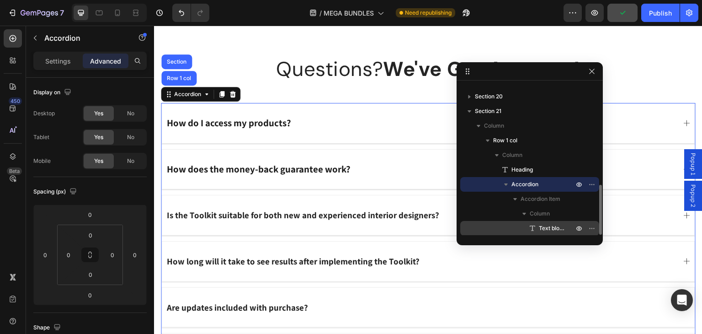
click at [547, 224] on span "Text block" at bounding box center [552, 227] width 26 height 9
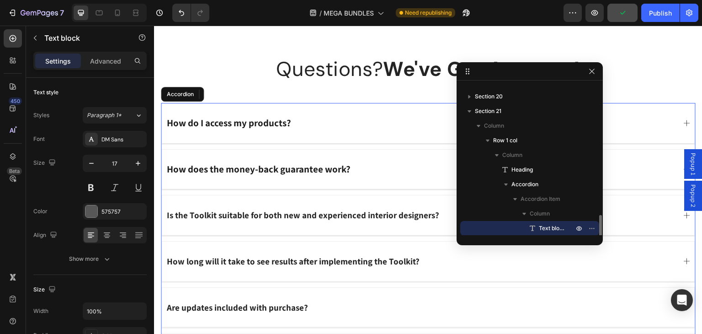
scroll to position [378, 0]
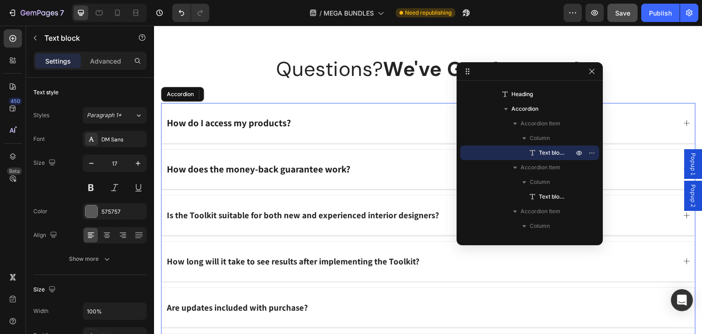
click at [259, 117] on strong "How do I access my products?" at bounding box center [229, 123] width 124 height 12
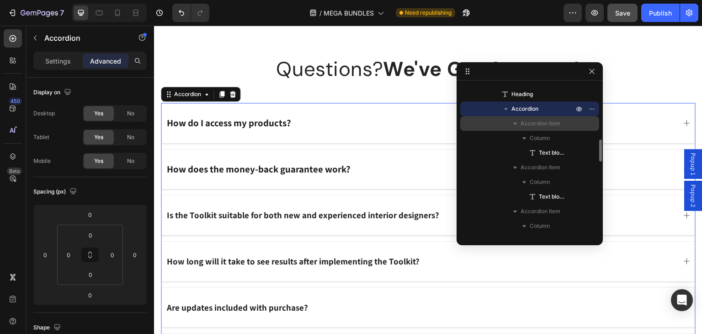
click at [523, 127] on span "Accordion Item" at bounding box center [541, 123] width 40 height 9
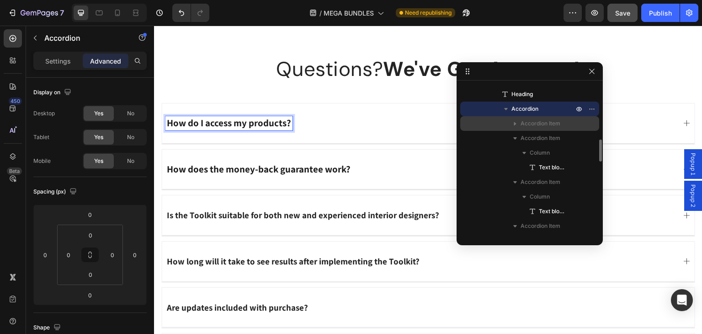
click at [512, 125] on icon "button" at bounding box center [515, 123] width 9 height 9
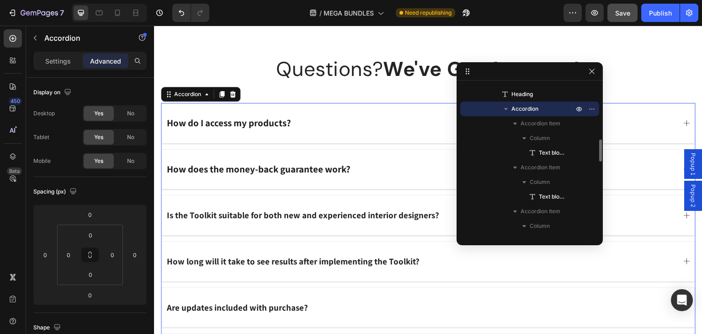
click at [516, 107] on span "Accordion" at bounding box center [524, 108] width 27 height 9
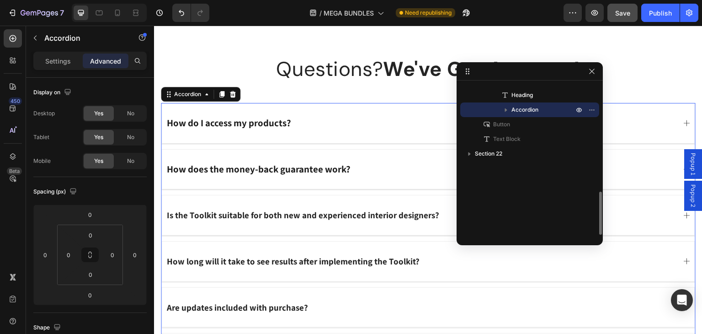
scroll to position [6687, 0]
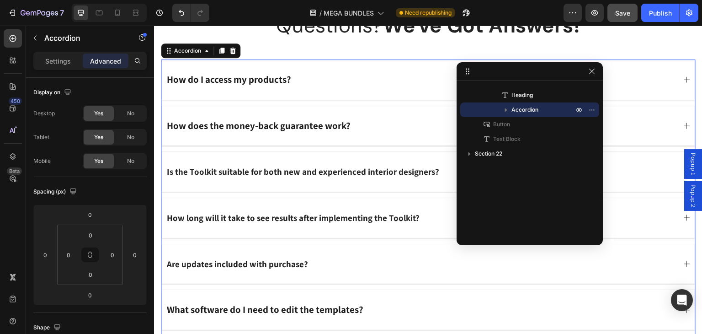
click at [258, 79] on strong "How do I access my products?" at bounding box center [229, 79] width 124 height 12
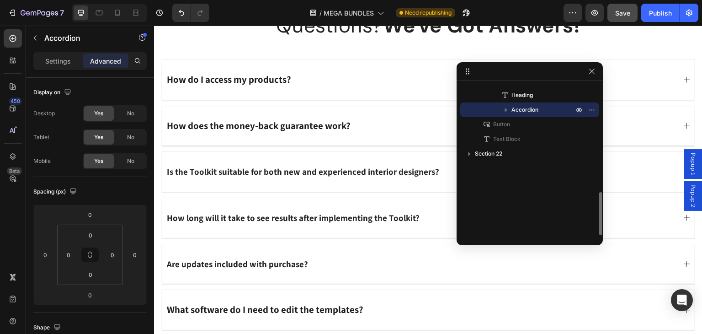
click at [503, 106] on icon "button" at bounding box center [505, 109] width 9 height 9
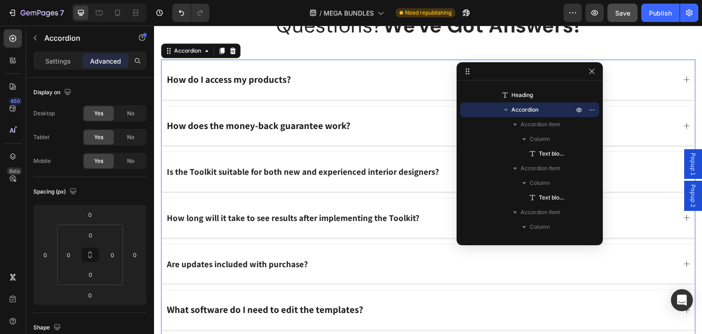
click at [255, 77] on strong "How do I access my products?" at bounding box center [229, 79] width 124 height 12
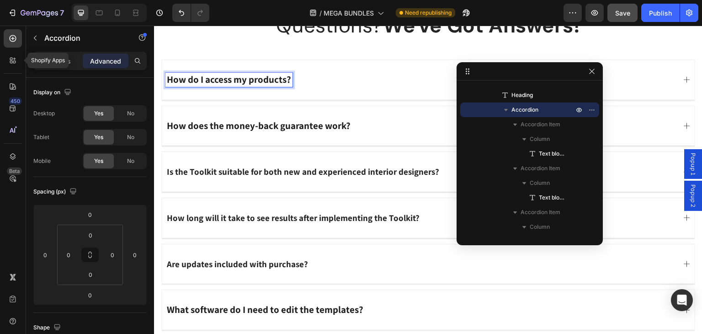
click at [17, 43] on div at bounding box center [13, 38] width 18 height 18
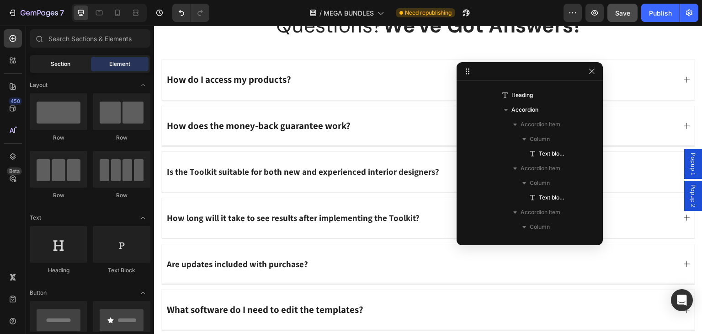
click at [61, 58] on div "Section" at bounding box center [61, 64] width 58 height 15
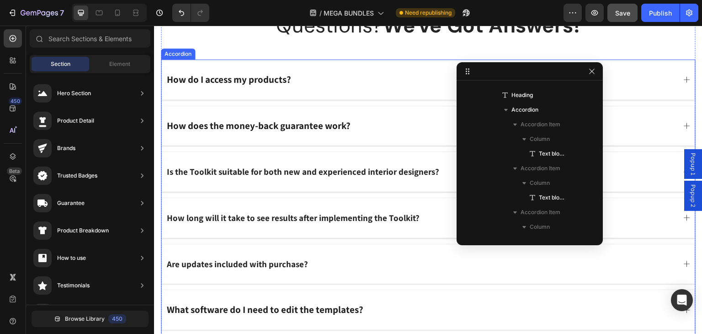
click at [241, 81] on strong "How do I access my products?" at bounding box center [229, 79] width 124 height 12
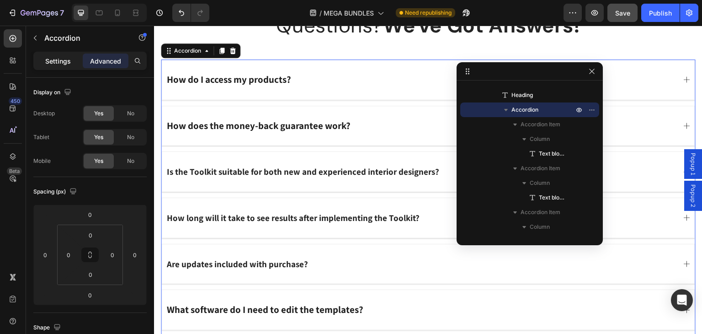
click at [58, 63] on p "Settings" at bounding box center [58, 61] width 26 height 10
type input "10"
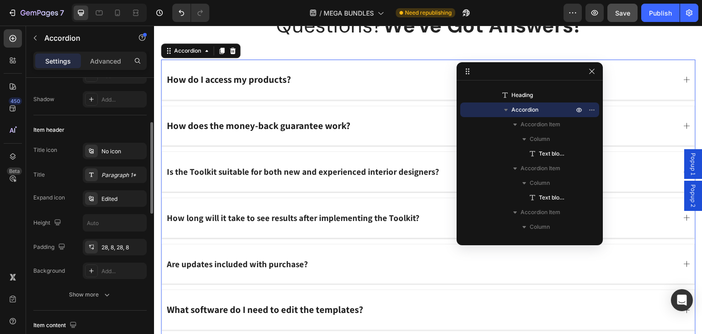
scroll to position [183, 0]
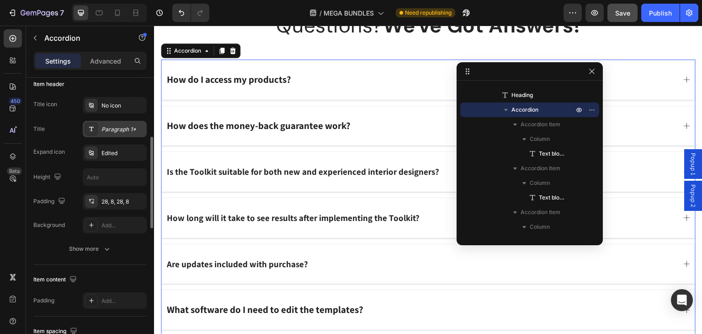
click at [113, 130] on div "Paragraph 1*" at bounding box center [122, 129] width 43 height 8
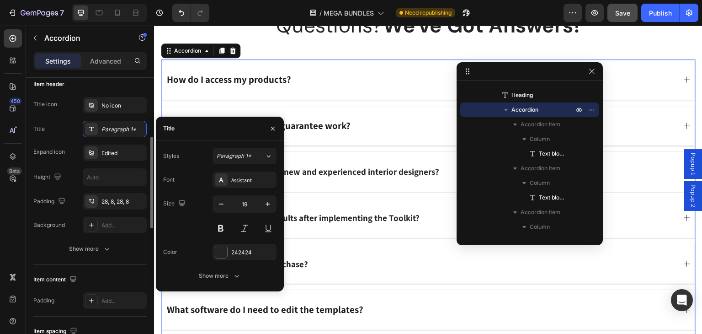
click at [61, 136] on div "Title Paragraph 1*" at bounding box center [89, 129] width 113 height 16
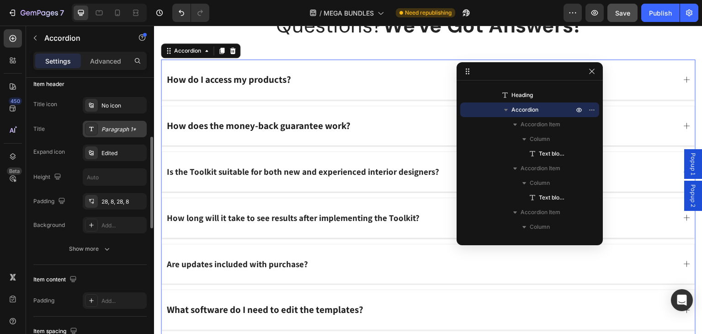
click at [123, 127] on div "Paragraph 1*" at bounding box center [122, 129] width 43 height 8
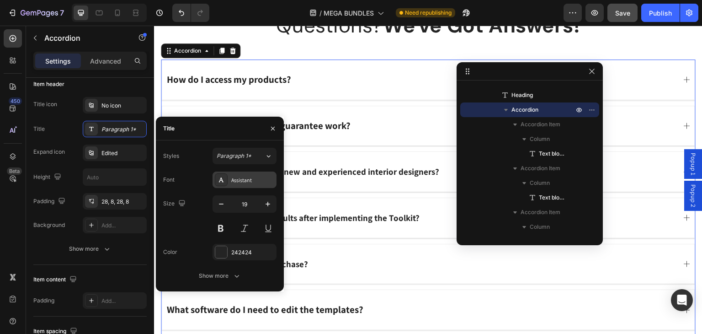
click at [259, 181] on div "Assistant" at bounding box center [252, 180] width 43 height 8
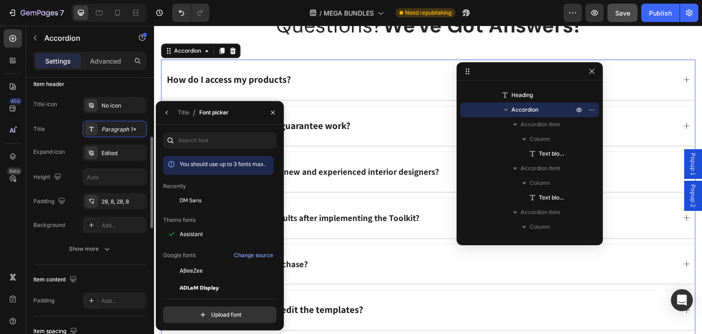
drag, startPoint x: 205, startPoint y: 194, endPoint x: 81, endPoint y: 148, distance: 131.9
click at [204, 262] on div "DM Sans" at bounding box center [218, 270] width 111 height 16
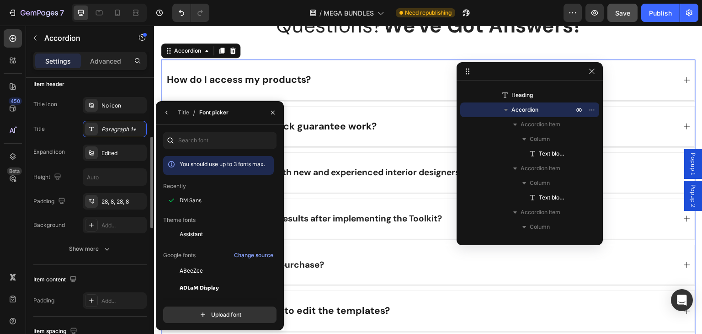
click at [56, 135] on div "Title Paragraph 1*" at bounding box center [89, 129] width 113 height 16
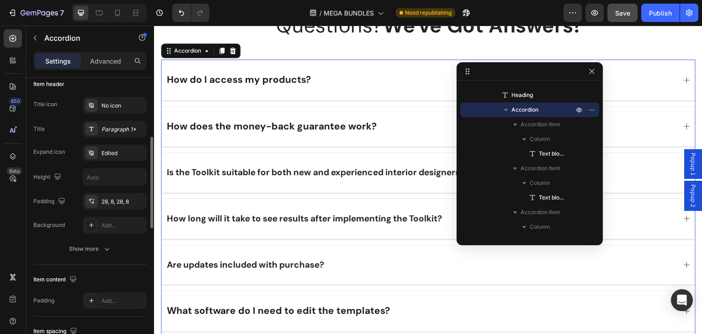
drag, startPoint x: 56, startPoint y: 135, endPoint x: 63, endPoint y: 128, distance: 10.0
click at [56, 134] on div "Title Paragraph 1*" at bounding box center [89, 129] width 113 height 16
drag, startPoint x: 594, startPoint y: 74, endPoint x: 427, endPoint y: 44, distance: 168.9
click at [594, 74] on icon "button" at bounding box center [591, 71] width 7 height 7
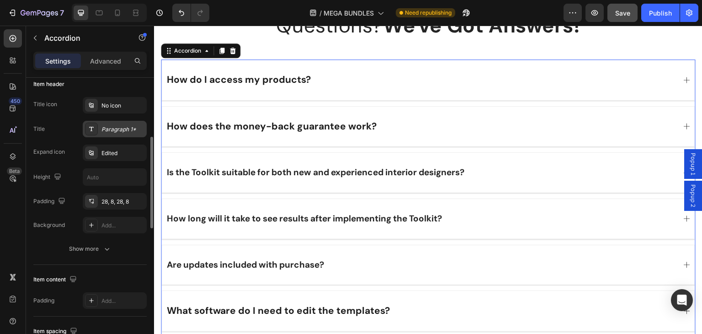
click at [106, 130] on div "Paragraph 1*" at bounding box center [122, 129] width 43 height 8
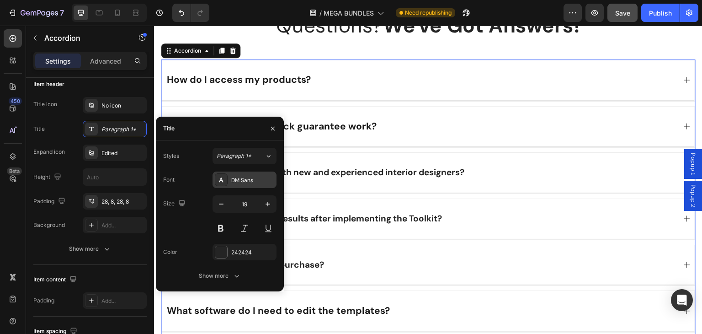
click at [244, 181] on div "DM Sans" at bounding box center [252, 180] width 43 height 8
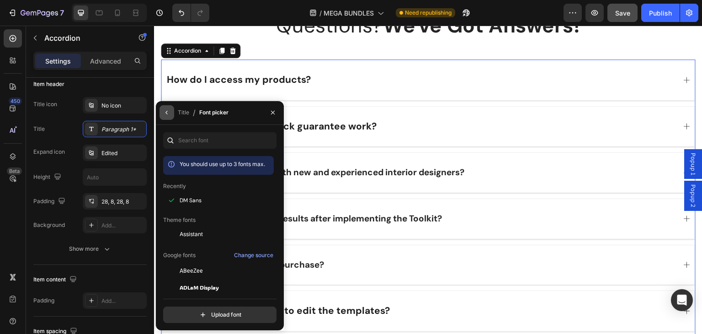
click at [163, 111] on icon "button" at bounding box center [166, 112] width 7 height 7
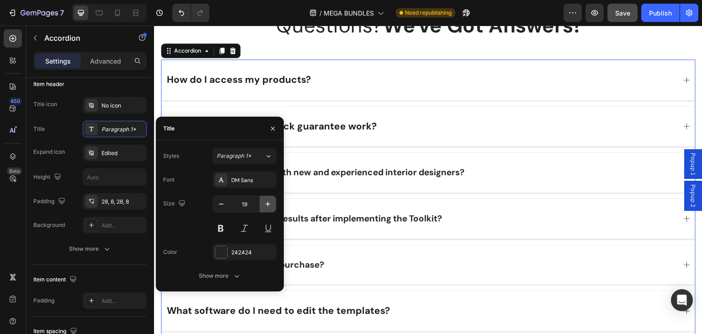
click at [268, 203] on icon "button" at bounding box center [268, 204] width 5 height 5
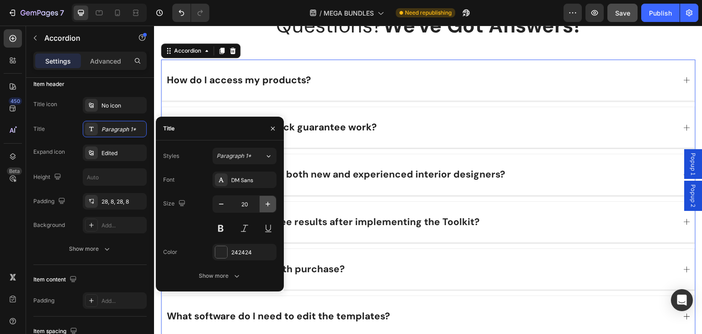
type input "21"
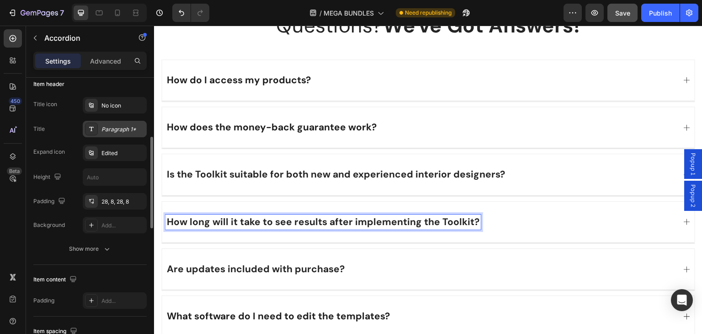
click at [105, 131] on div "Paragraph 1*" at bounding box center [122, 129] width 43 height 8
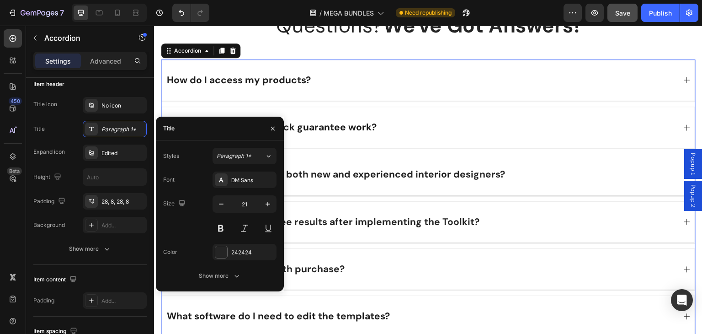
click at [306, 262] on strong "Are updates included with purchase?" at bounding box center [256, 268] width 178 height 13
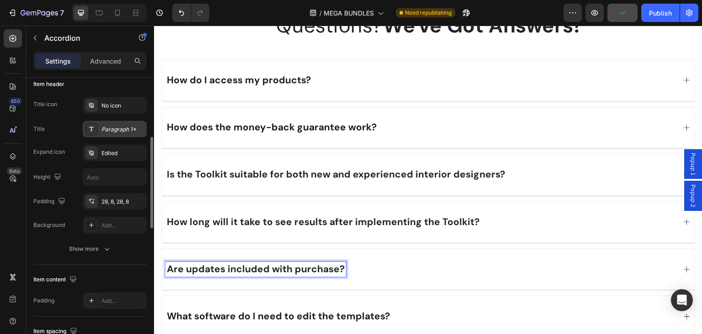
click at [93, 129] on icon at bounding box center [91, 128] width 7 height 7
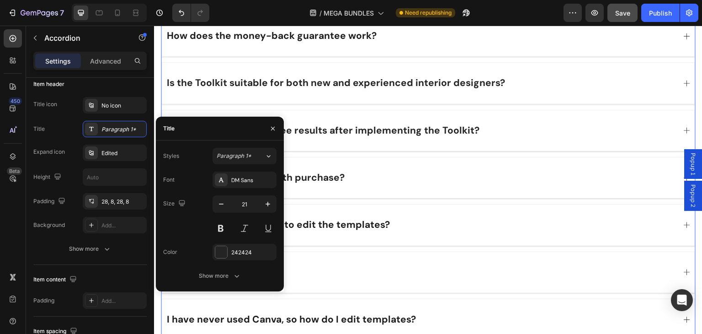
scroll to position [6824, 0]
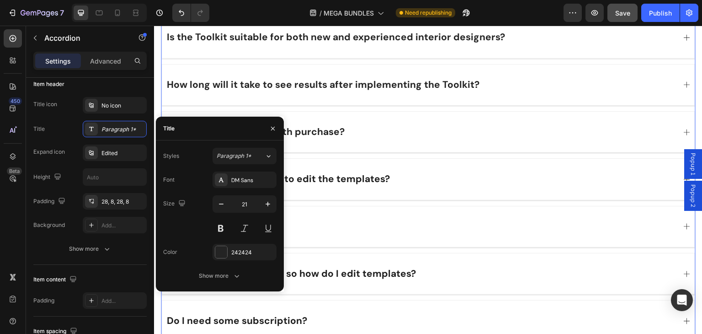
click at [307, 178] on strong "What software do I need to edit the templates?" at bounding box center [278, 178] width 223 height 13
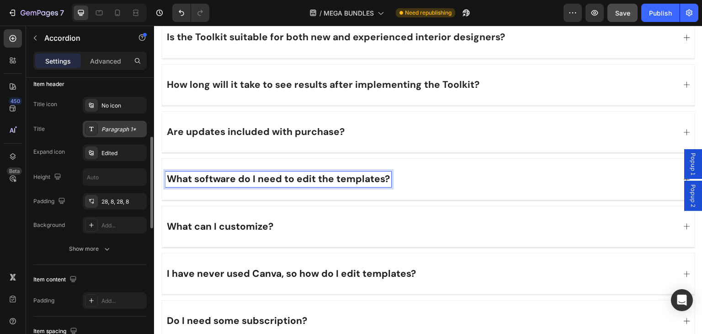
click at [91, 131] on icon at bounding box center [91, 128] width 7 height 7
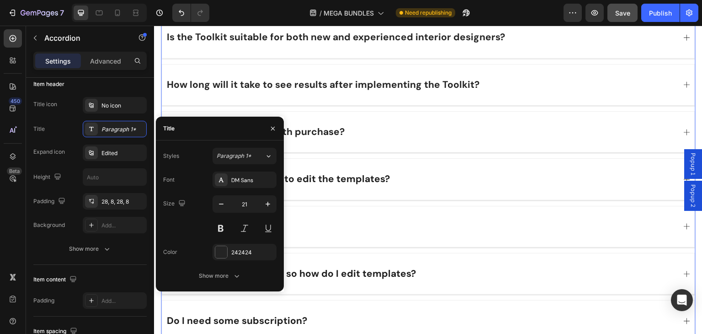
click at [333, 219] on div "What can I customize?" at bounding box center [420, 226] width 510 height 15
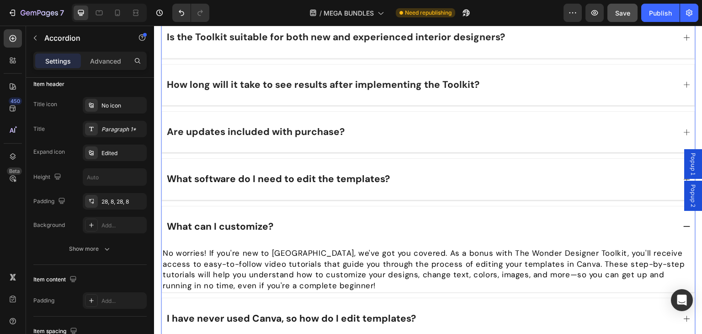
click at [249, 223] on strong "What can I customize?" at bounding box center [220, 226] width 106 height 13
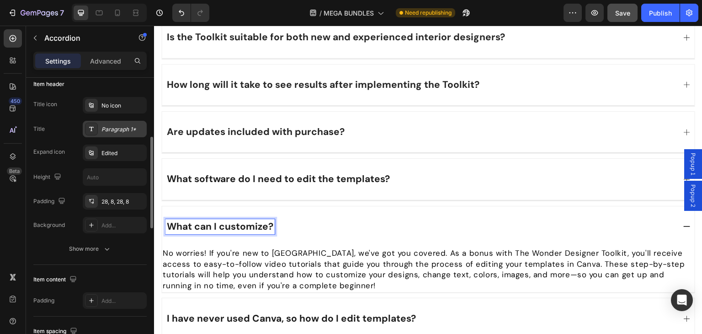
click at [96, 132] on div at bounding box center [91, 128] width 13 height 13
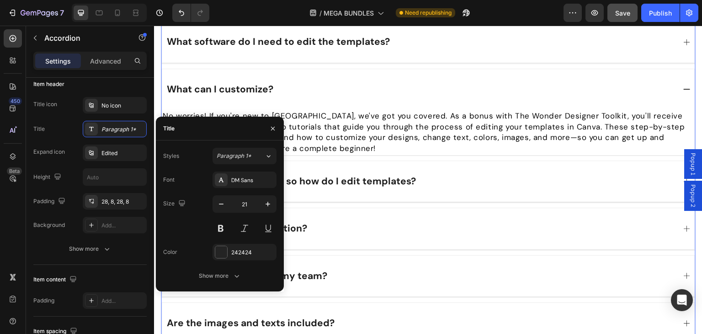
scroll to position [7007, 0]
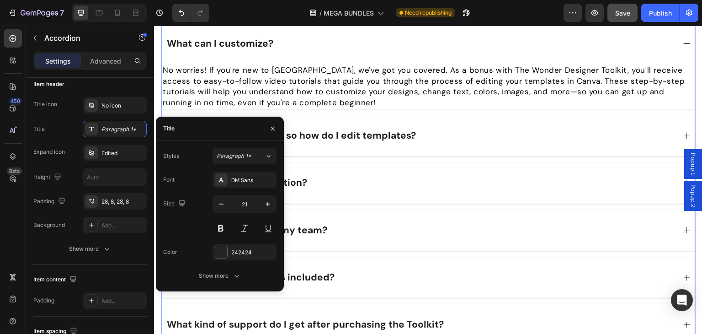
click at [312, 228] on strong "Can I share access with my team?" at bounding box center [247, 229] width 160 height 13
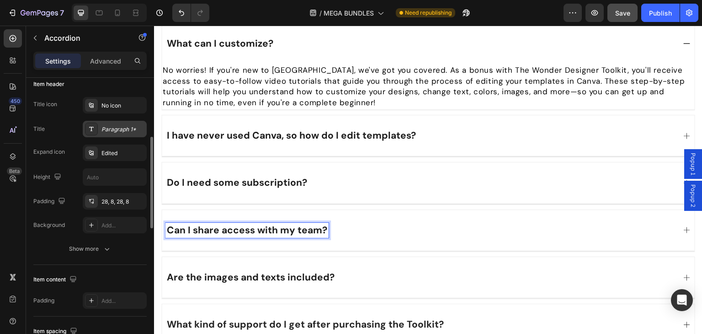
click at [90, 127] on icon at bounding box center [91, 129] width 5 height 4
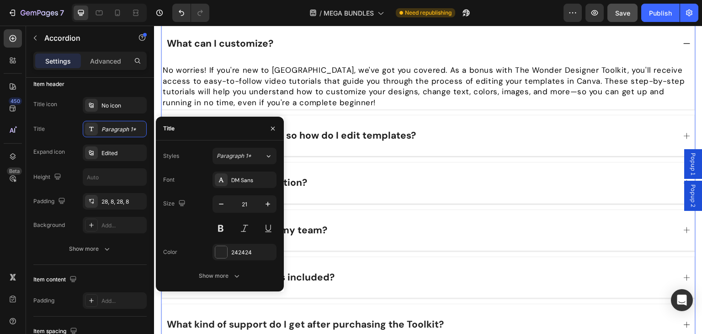
scroll to position [7190, 0]
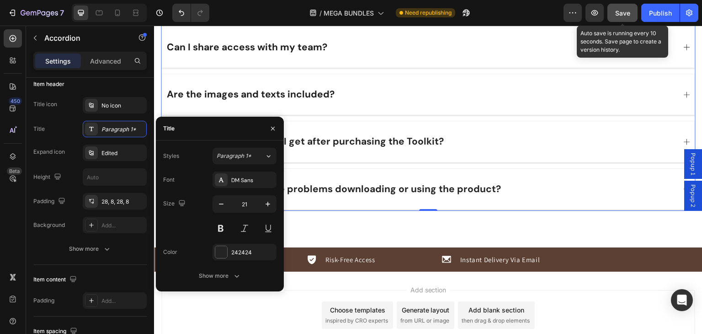
click at [630, 19] on button "Save" at bounding box center [622, 13] width 30 height 18
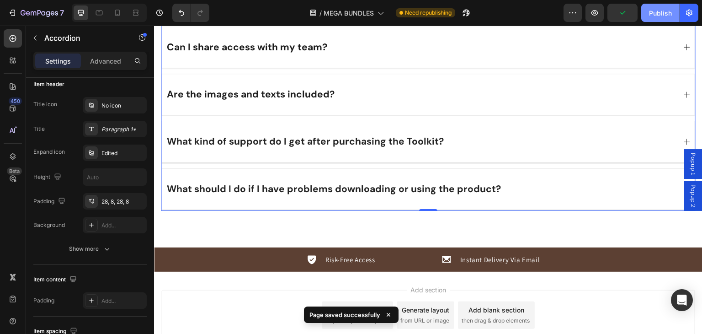
click at [662, 11] on div "Publish" at bounding box center [660, 13] width 23 height 10
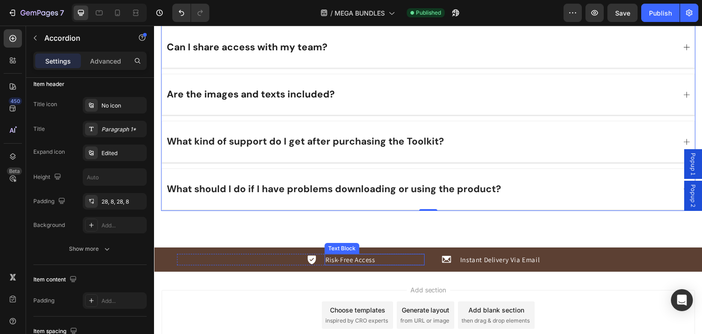
click at [355, 255] on span "Risk-Free Access" at bounding box center [350, 259] width 50 height 9
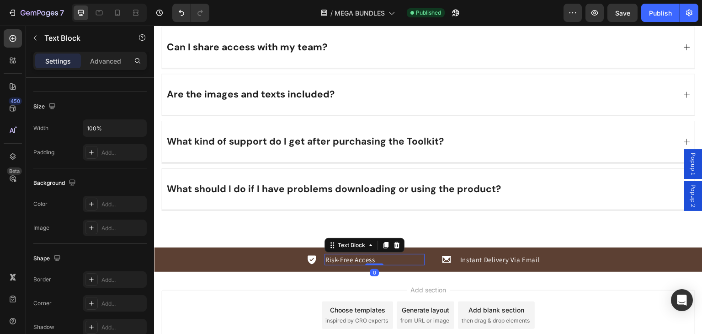
scroll to position [0, 0]
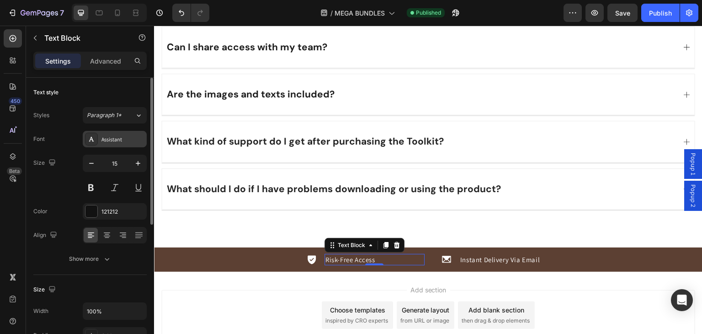
click at [90, 140] on icon at bounding box center [91, 138] width 7 height 7
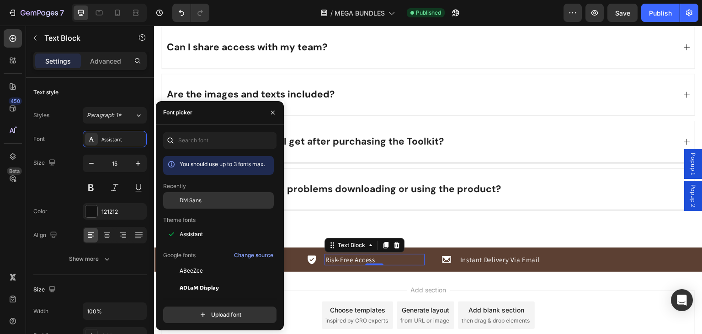
click at [201, 200] on span "DM Sans" at bounding box center [191, 200] width 22 height 8
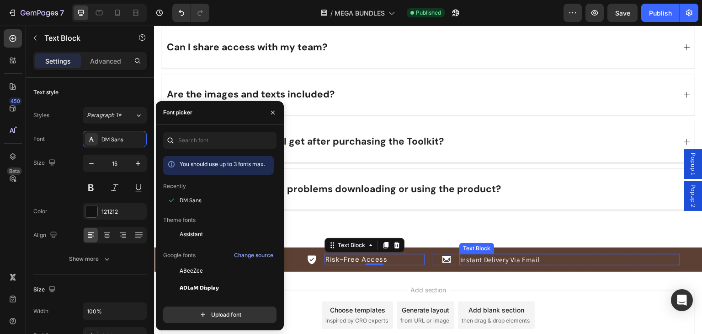
click at [480, 255] on span "Instant Delivery Via Email" at bounding box center [500, 259] width 80 height 9
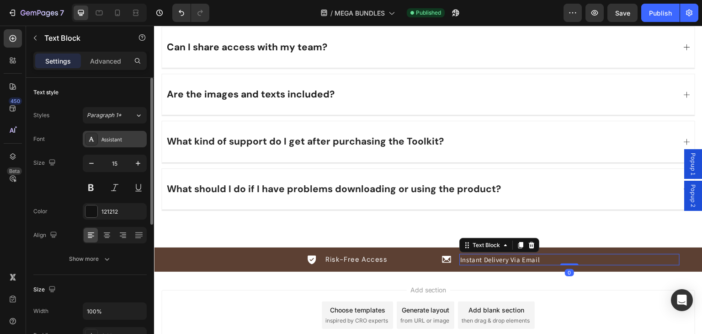
click at [93, 135] on icon at bounding box center [91, 138] width 7 height 7
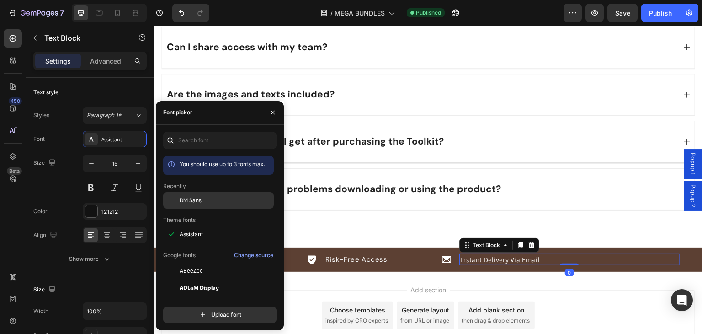
click at [209, 199] on div "DM Sans" at bounding box center [226, 200] width 92 height 8
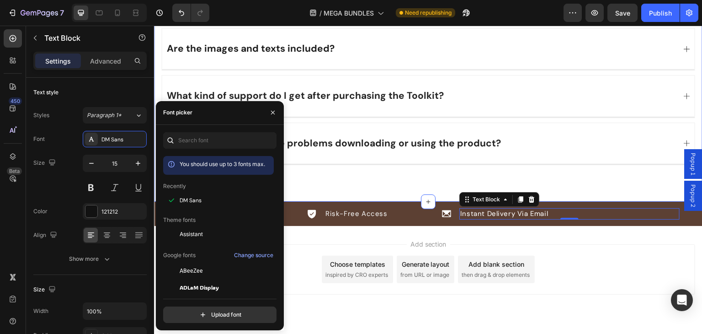
scroll to position [7250, 0]
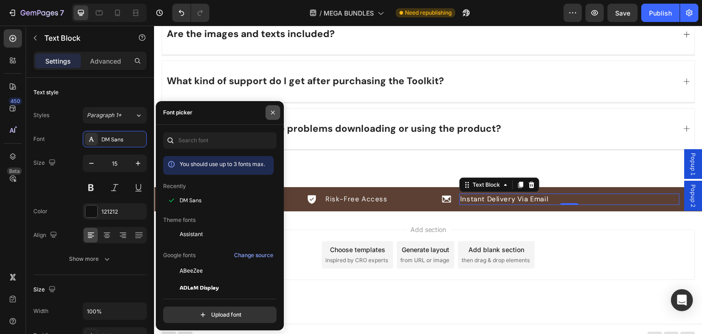
click at [270, 111] on icon "button" at bounding box center [272, 112] width 7 height 7
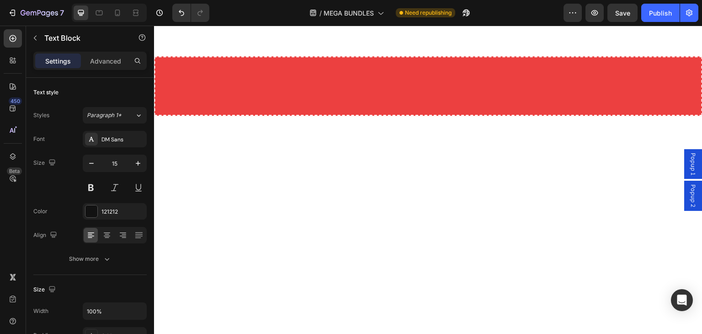
scroll to position [5193, 0]
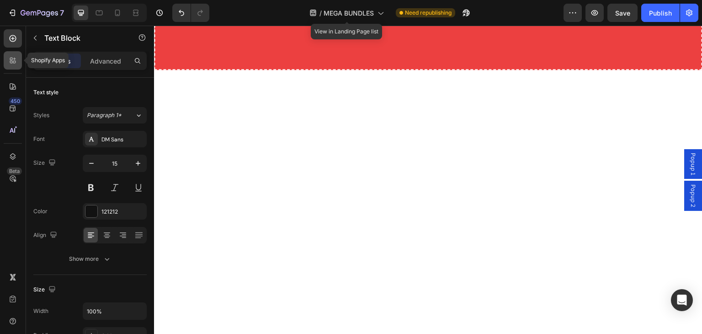
click at [13, 64] on icon at bounding box center [12, 60] width 9 height 9
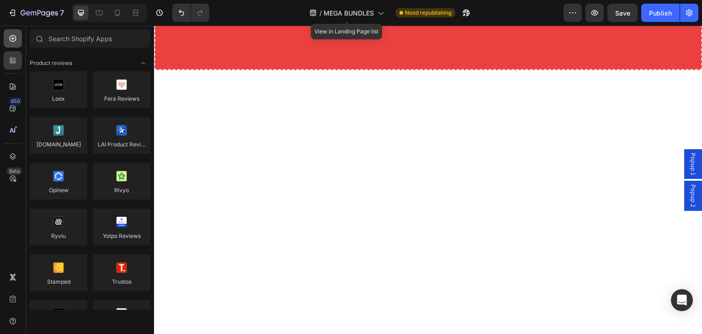
click at [11, 39] on icon at bounding box center [12, 38] width 9 height 9
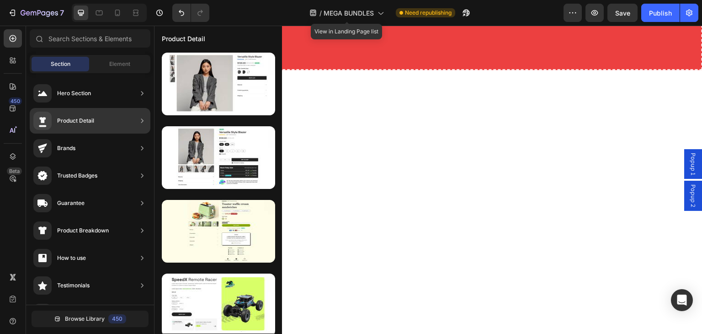
click at [117, 127] on div "Product Detail" at bounding box center [90, 121] width 121 height 26
click at [143, 112] on div at bounding box center [142, 121] width 9 height 18
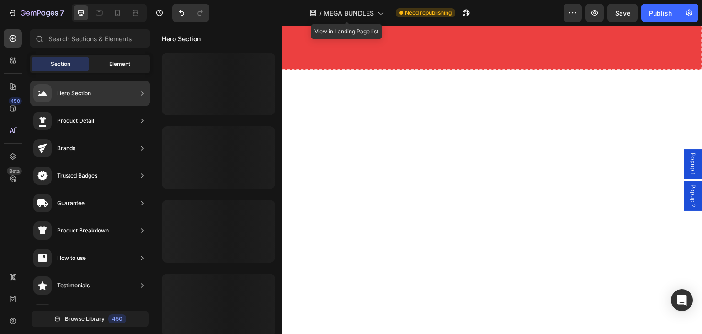
click at [130, 68] on span "Element" at bounding box center [119, 64] width 21 height 8
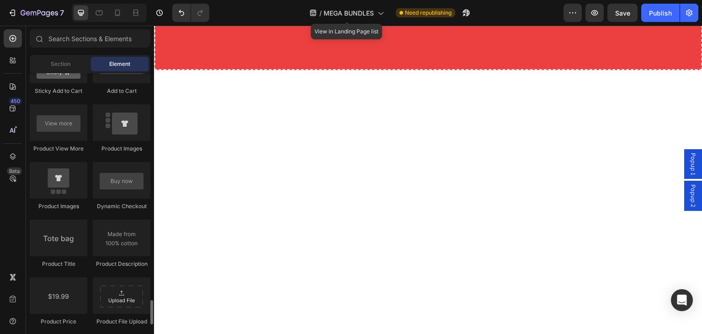
scroll to position [1417, 0]
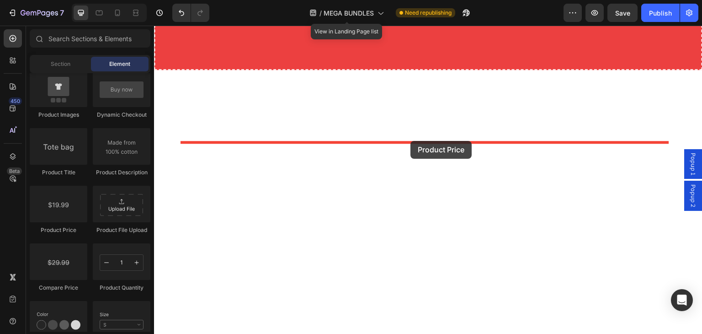
drag, startPoint x: 217, startPoint y: 235, endPoint x: 410, endPoint y: 141, distance: 215.5
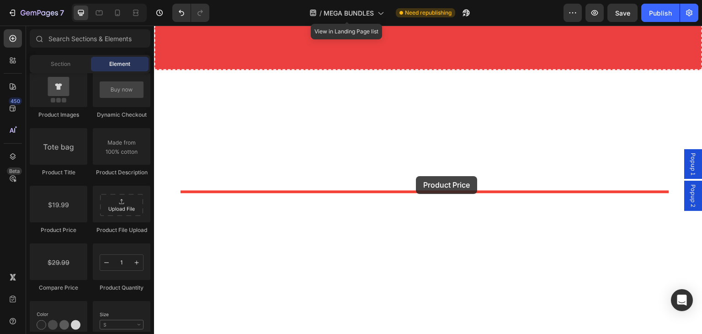
drag, startPoint x: 271, startPoint y: 225, endPoint x: 416, endPoint y: 176, distance: 153.1
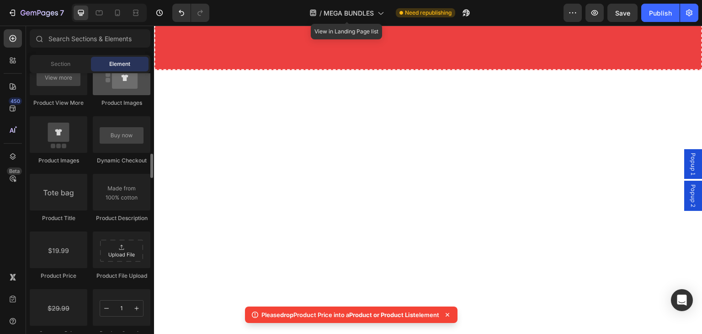
scroll to position [1234, 0]
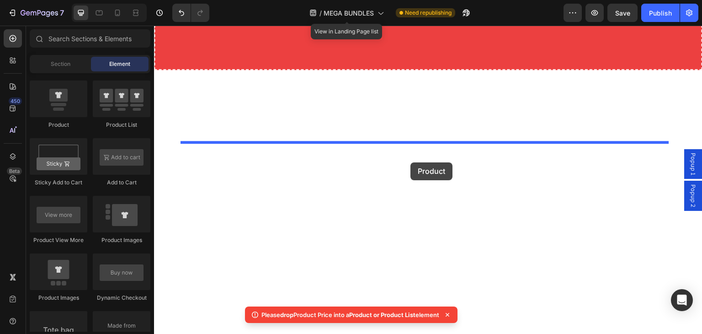
drag, startPoint x: 246, startPoint y: 126, endPoint x: 410, endPoint y: 162, distance: 168.1
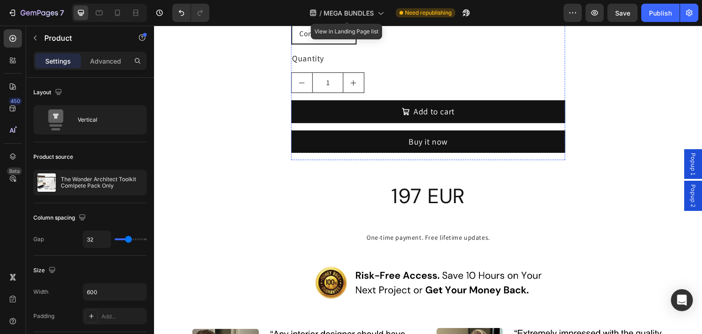
scroll to position [5331, 0]
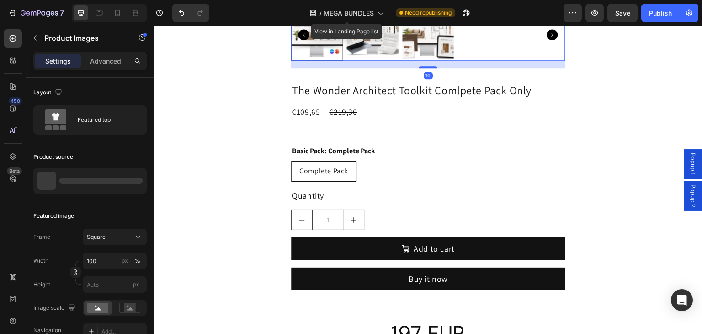
scroll to position [5239, 0]
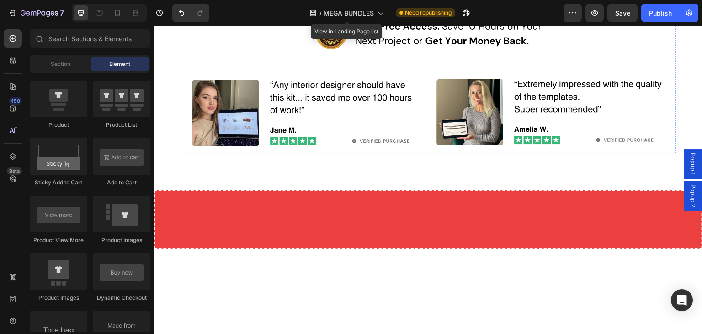
scroll to position [5193, 0]
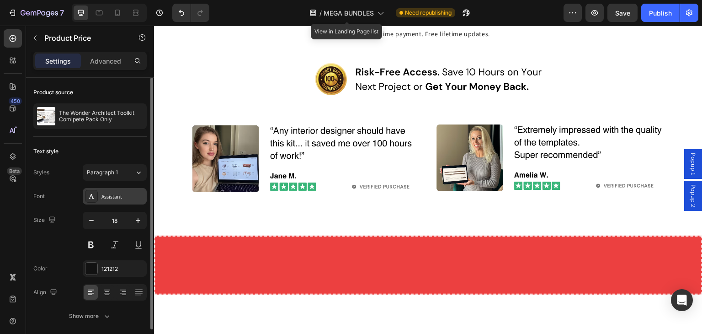
click at [116, 191] on div "Assistant" at bounding box center [115, 196] width 64 height 16
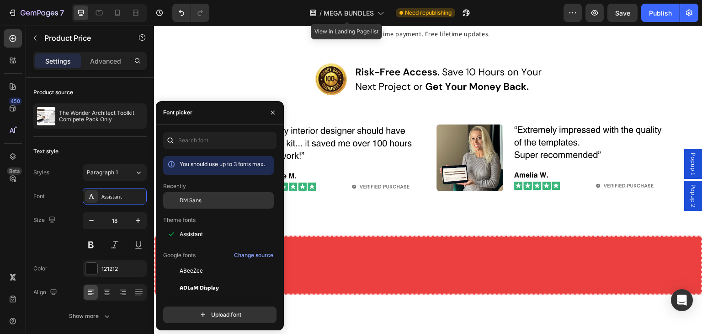
click at [199, 197] on span "DM Sans" at bounding box center [191, 200] width 22 height 8
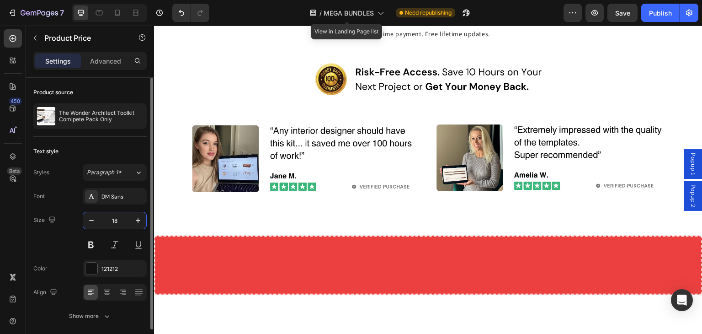
click at [121, 223] on input "18" at bounding box center [115, 220] width 30 height 16
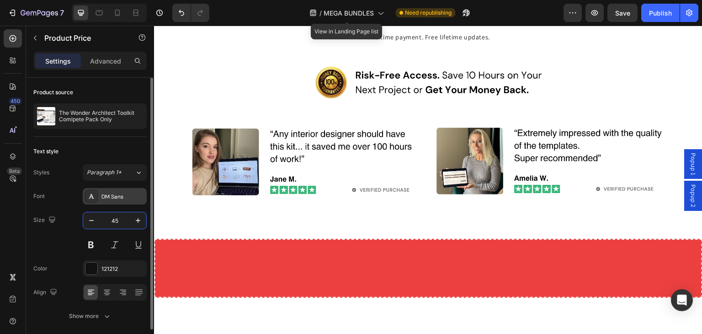
type input "45"
click at [84, 202] on div "DM Sans" at bounding box center [115, 196] width 64 height 16
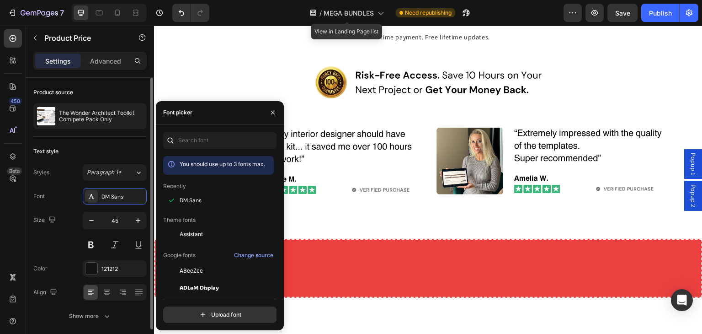
click at [71, 202] on div "Font DM Sans" at bounding box center [89, 196] width 113 height 16
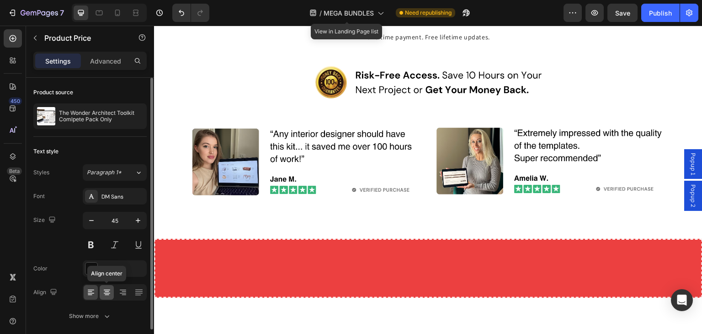
click at [108, 295] on icon at bounding box center [106, 291] width 9 height 9
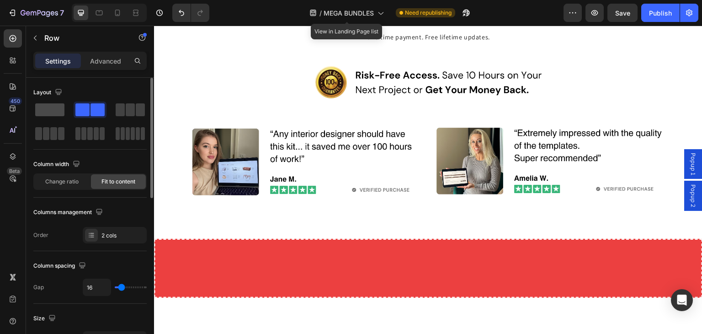
click at [63, 110] on span at bounding box center [49, 109] width 29 height 13
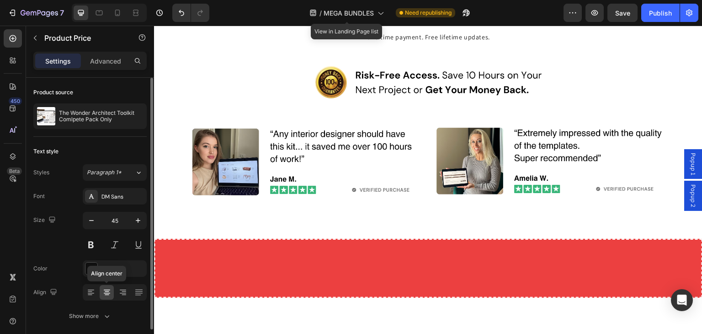
click at [111, 289] on icon at bounding box center [106, 291] width 9 height 9
click at [111, 293] on icon at bounding box center [106, 291] width 9 height 9
click at [122, 288] on icon at bounding box center [122, 291] width 9 height 9
click at [133, 287] on div at bounding box center [139, 292] width 14 height 15
click at [115, 294] on div at bounding box center [115, 292] width 64 height 16
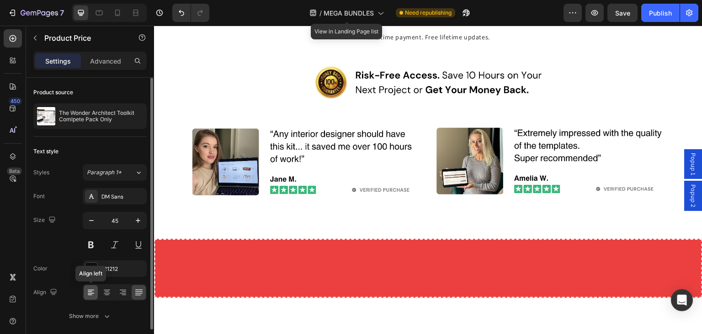
click at [95, 296] on icon at bounding box center [90, 291] width 9 height 9
click at [110, 293] on icon at bounding box center [106, 291] width 9 height 9
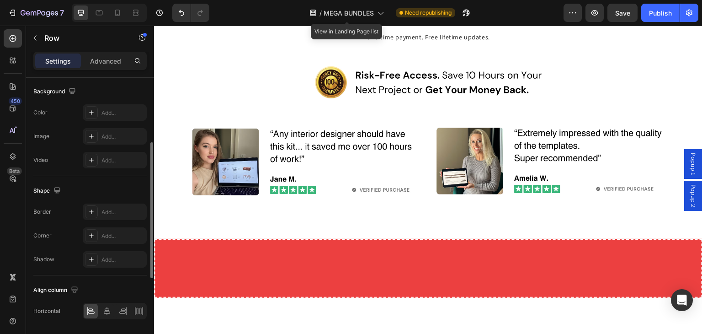
scroll to position [303, 0]
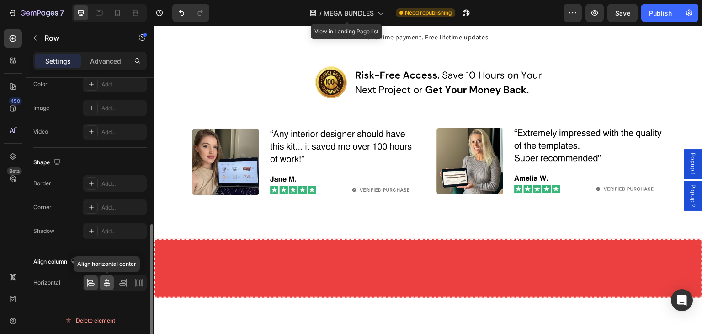
click at [105, 282] on icon at bounding box center [106, 282] width 9 height 9
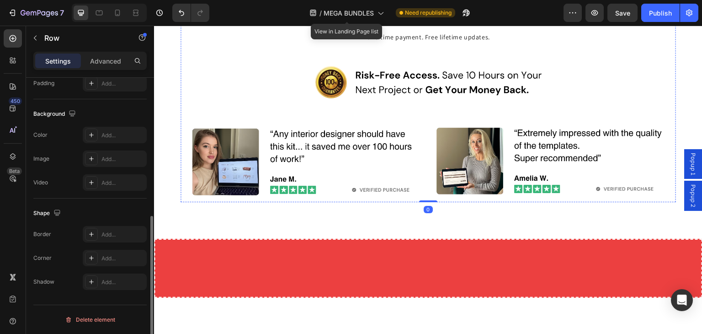
scroll to position [275, 0]
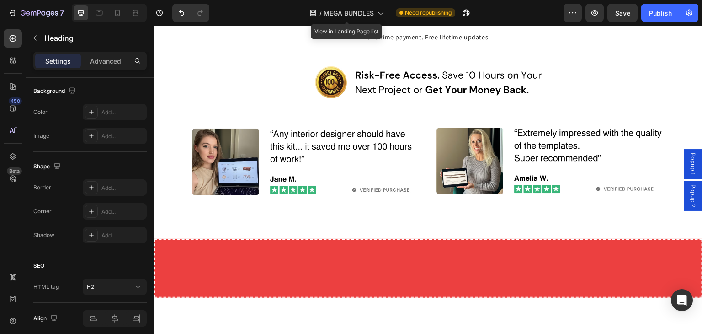
scroll to position [0, 0]
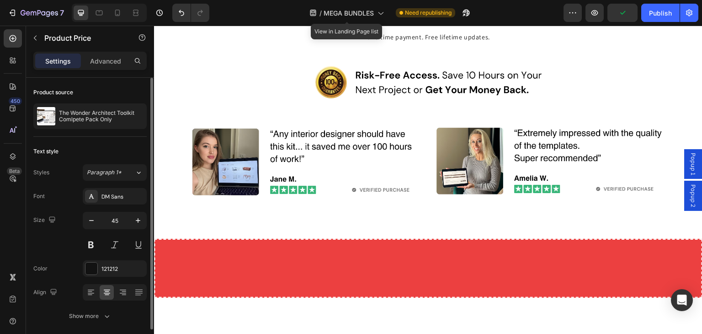
scroll to position [34, 0]
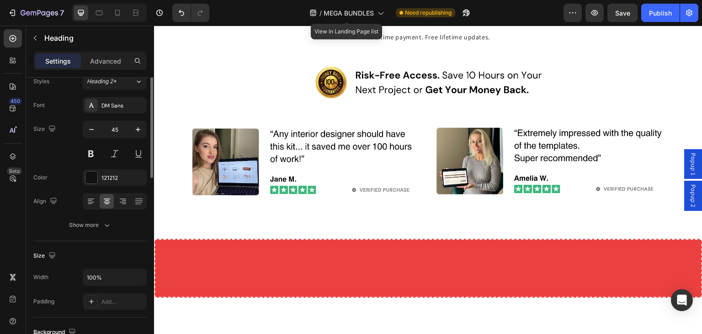
scroll to position [0, 0]
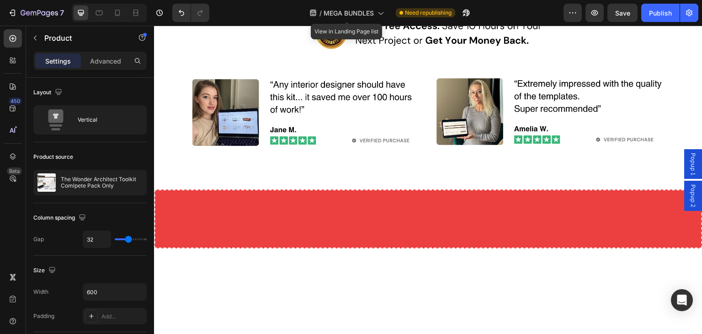
drag, startPoint x: 436, startPoint y: 209, endPoint x: 447, endPoint y: 93, distance: 116.1
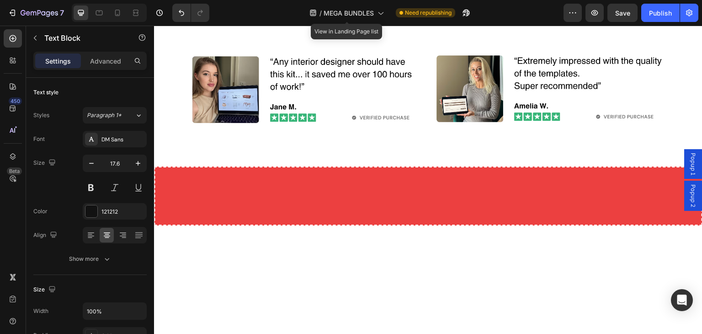
drag, startPoint x: 423, startPoint y: 141, endPoint x: 427, endPoint y: 150, distance: 10.0
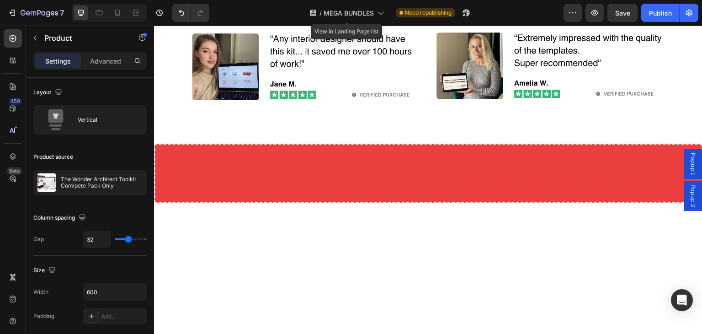
drag, startPoint x: 427, startPoint y: 231, endPoint x: 343, endPoint y: 178, distance: 99.4
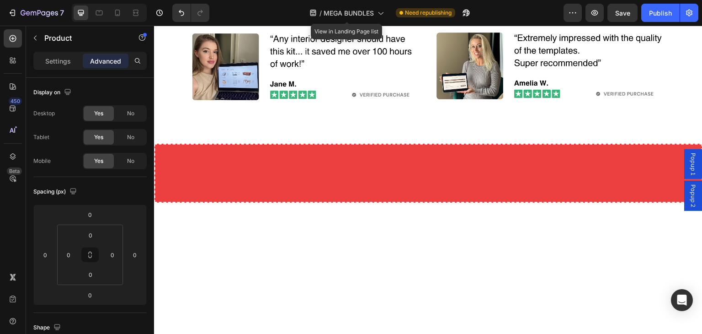
click at [99, 295] on input "0" at bounding box center [90, 295] width 18 height 14
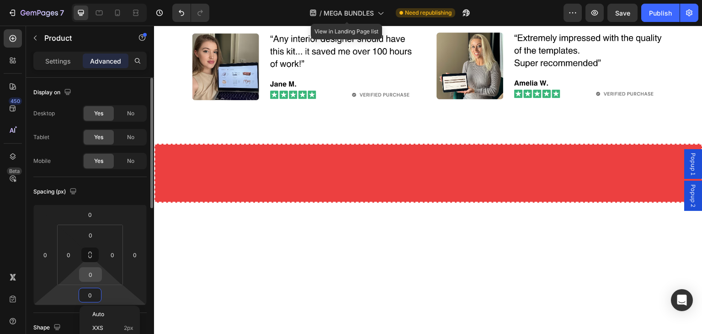
click at [86, 274] on input "0" at bounding box center [90, 274] width 18 height 14
type input "4"
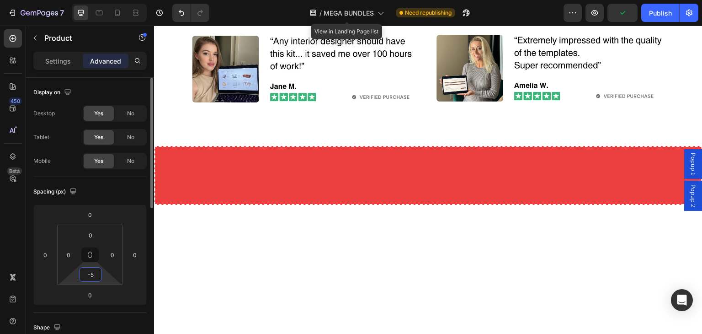
type input "-"
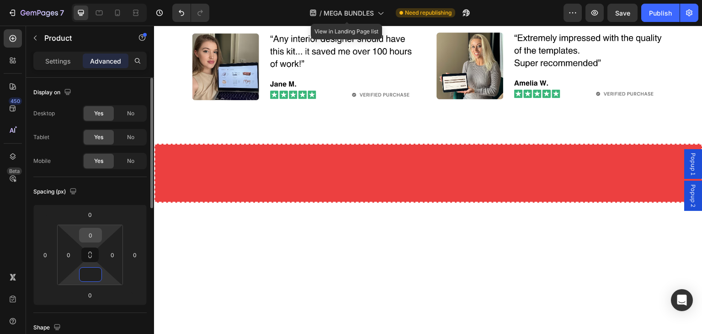
click at [97, 234] on input "0" at bounding box center [90, 235] width 18 height 14
type input "0"
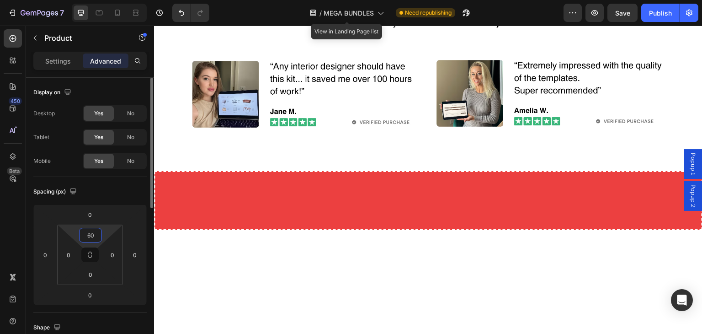
type input "6"
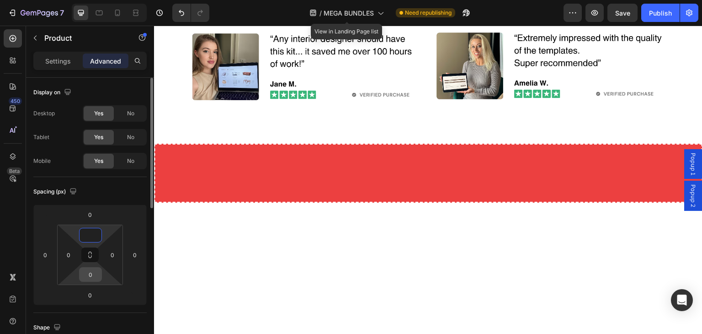
click at [91, 272] on input "0" at bounding box center [90, 274] width 18 height 14
type input "0"
click at [72, 258] on input "0" at bounding box center [69, 255] width 14 height 14
type input "0"
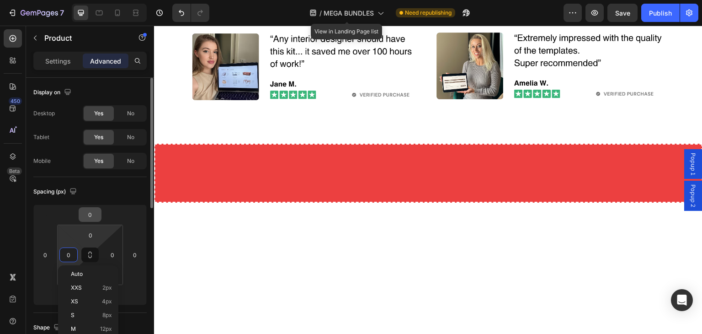
click at [96, 218] on input "0" at bounding box center [90, 215] width 18 height 14
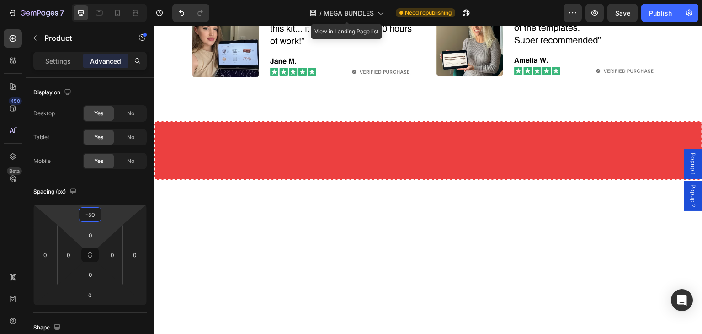
type input "-50"
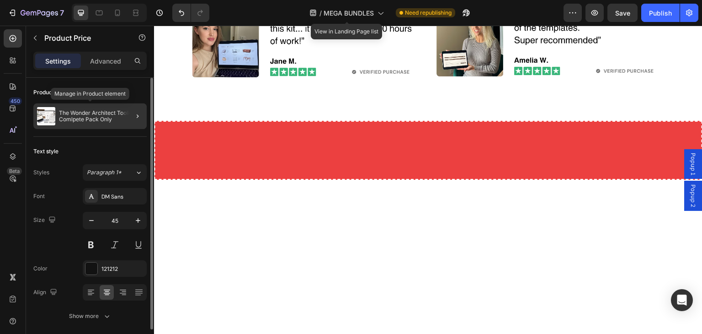
click at [90, 113] on p "The Wonder Architect Toolkit Comlpete Pack Only" at bounding box center [101, 116] width 84 height 13
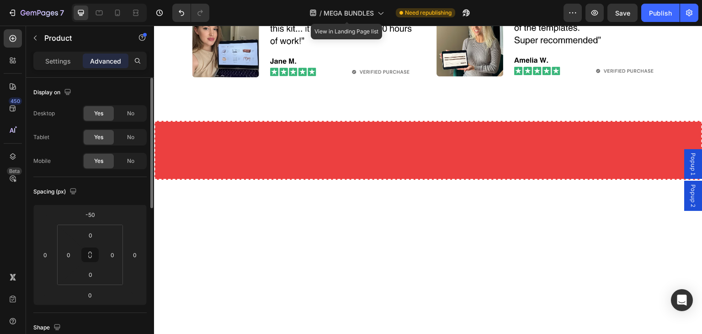
click at [66, 52] on div "Settings Advanced" at bounding box center [89, 61] width 113 height 18
click at [67, 57] on p "Settings" at bounding box center [58, 61] width 26 height 10
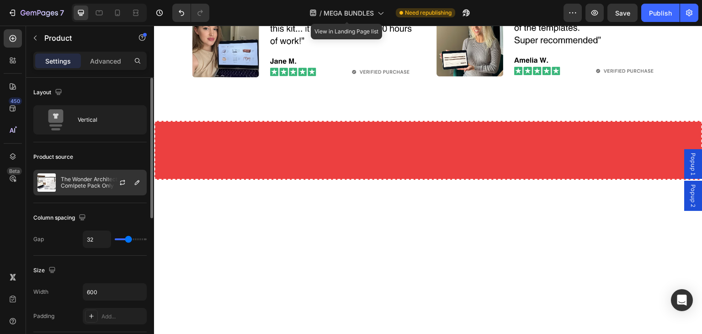
click at [74, 180] on p "The Wonder Architect Toolkit Comlpete Pack Only" at bounding box center [102, 182] width 82 height 13
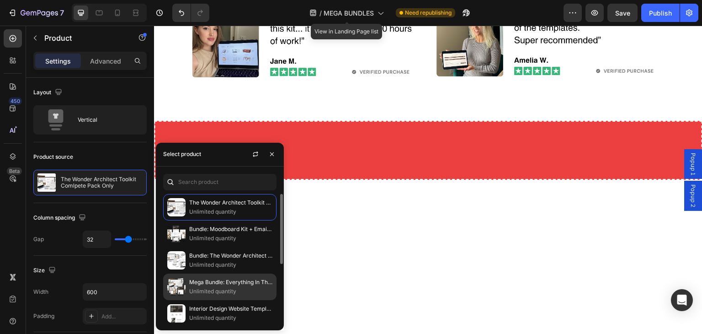
click at [214, 285] on p "Mega Bundle: Everything In The Shop" at bounding box center [230, 281] width 83 height 9
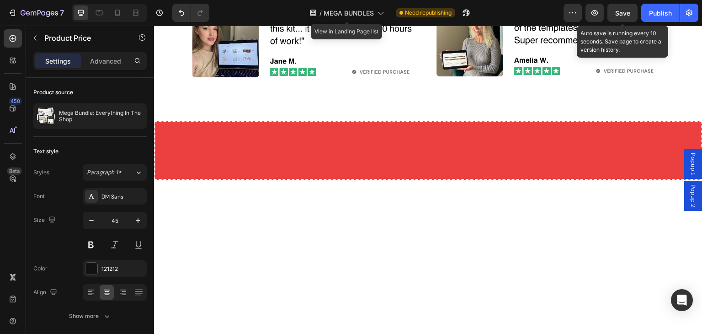
click at [628, 15] on span "Save" at bounding box center [622, 13] width 15 height 8
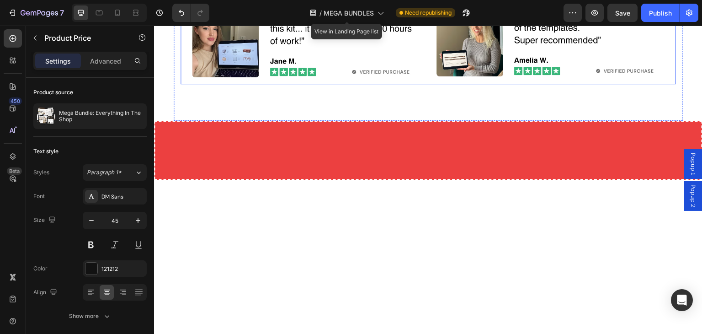
drag, startPoint x: 255, startPoint y: 125, endPoint x: 260, endPoint y: 125, distance: 4.6
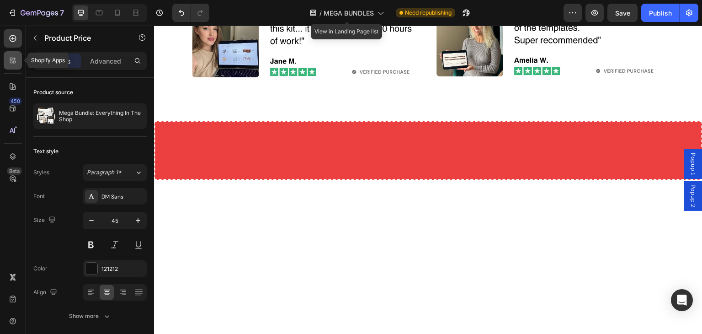
click at [12, 64] on icon at bounding box center [12, 60] width 9 height 9
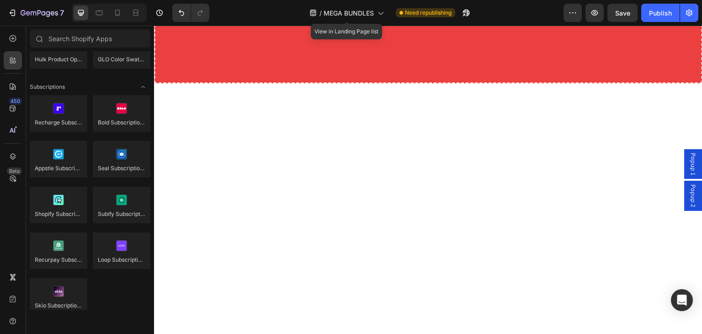
scroll to position [3548, 0]
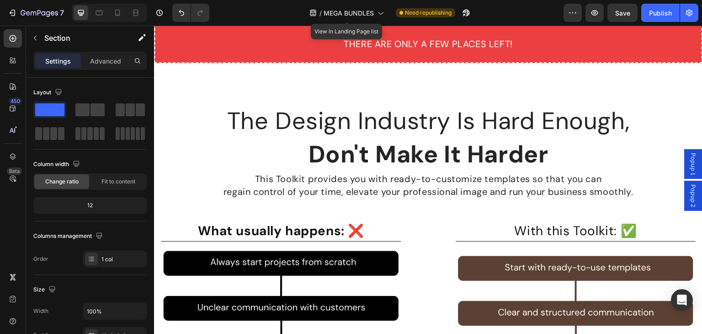
scroll to position [503, 0]
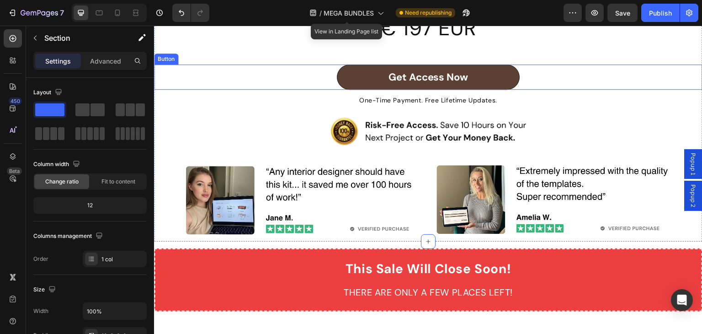
click at [474, 90] on link "Get Access Now" at bounding box center [428, 76] width 183 height 25
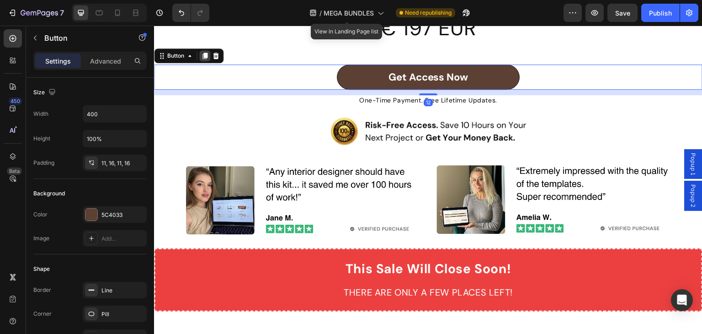
click at [206, 59] on icon at bounding box center [204, 56] width 5 height 6
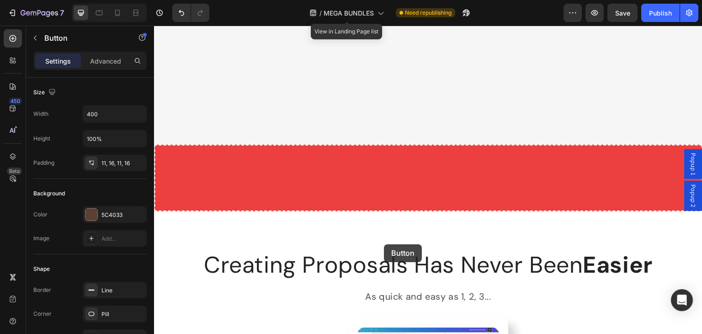
scroll to position [2151, 0]
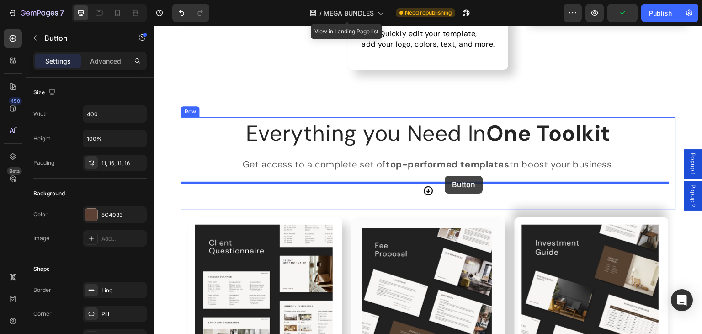
drag, startPoint x: 167, startPoint y: 101, endPoint x: 445, endPoint y: 176, distance: 288.0
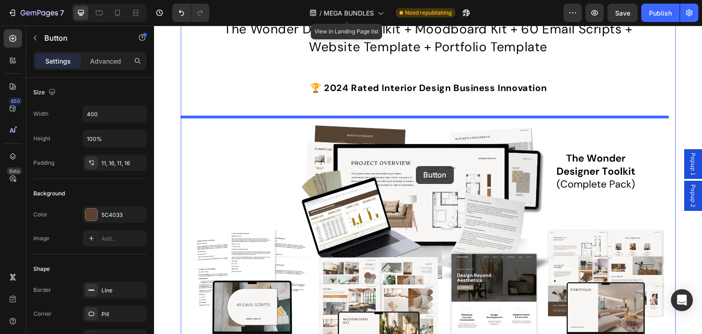
scroll to position [5306, 0]
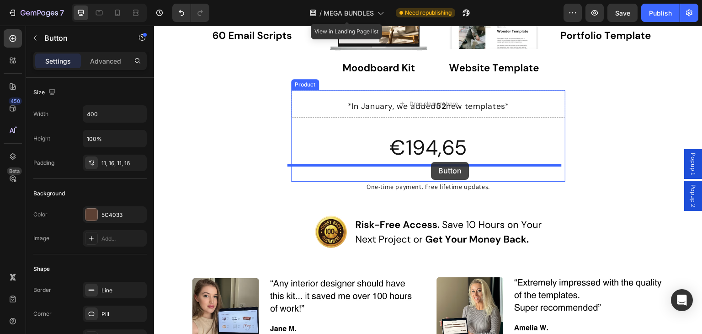
drag, startPoint x: 202, startPoint y: 39, endPoint x: 431, endPoint y: 162, distance: 260.1
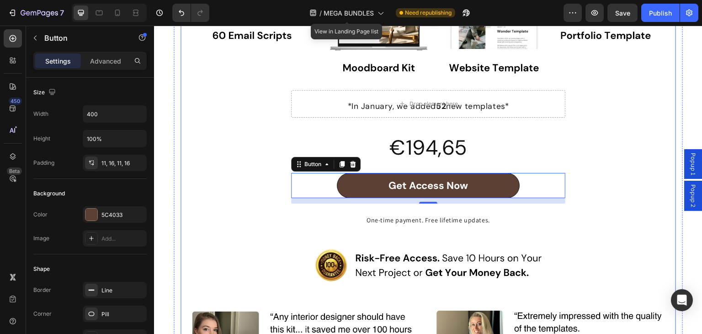
click at [405, 209] on div at bounding box center [428, 208] width 274 height 11
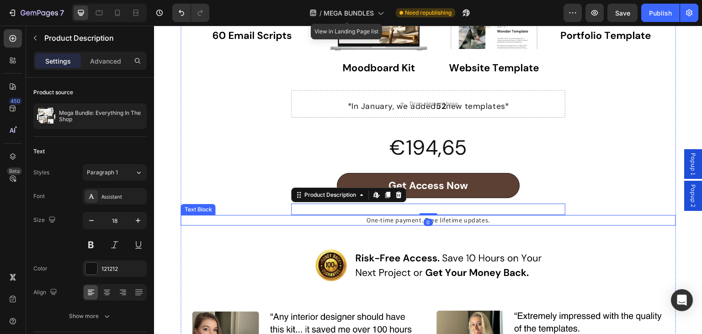
click at [408, 216] on p "One-time payment. Free lifetime updates." at bounding box center [427, 220] width 493 height 9
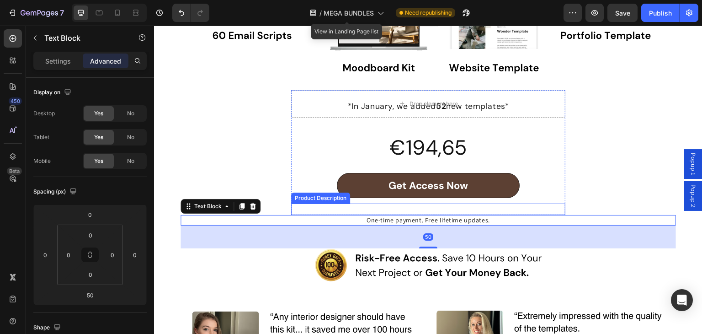
click at [420, 203] on div at bounding box center [428, 208] width 274 height 11
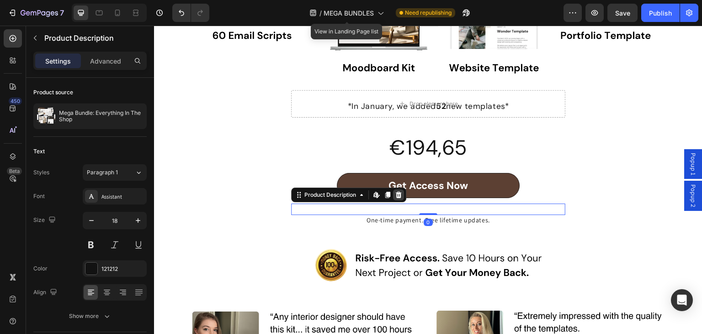
click at [395, 192] on icon at bounding box center [398, 195] width 6 height 6
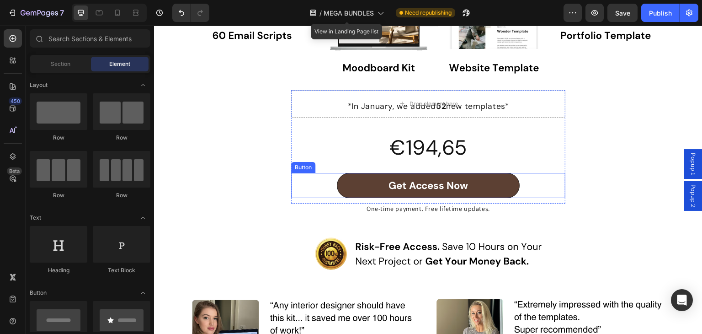
click at [357, 182] on link "Get Access Now" at bounding box center [428, 185] width 183 height 25
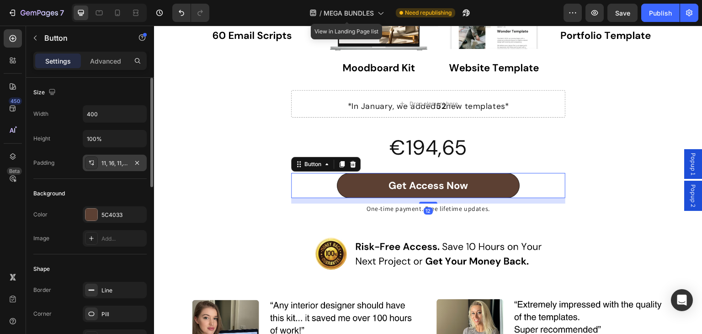
click at [122, 159] on div "11, 16, 11, 16" at bounding box center [114, 163] width 27 height 8
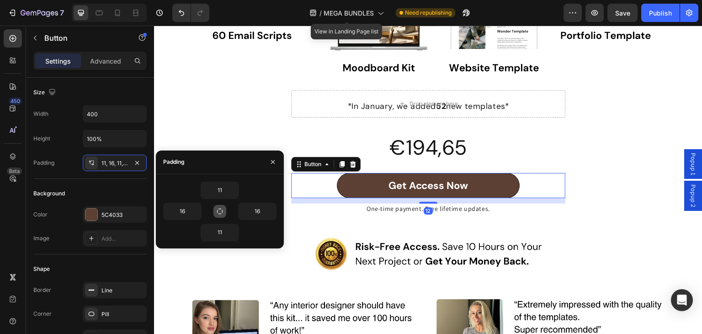
click at [210, 202] on div "16" at bounding box center [191, 210] width 57 height 17
click at [215, 205] on button "button" at bounding box center [219, 211] width 13 height 13
type input "11"
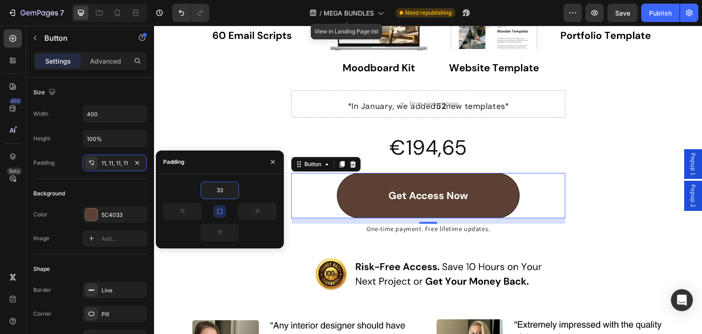
type input "33"
click at [227, 208] on div "11" at bounding box center [248, 210] width 57 height 17
type input "33"
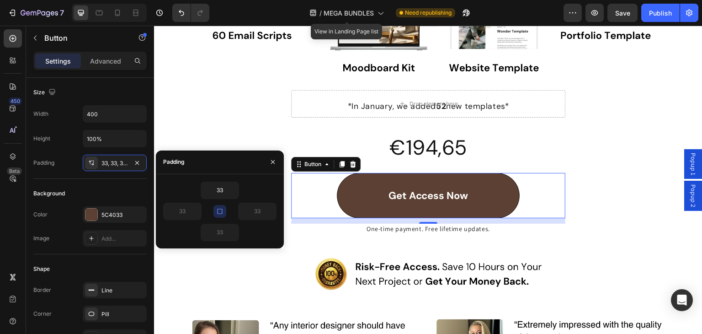
click at [224, 209] on button "button" at bounding box center [219, 211] width 13 height 13
click at [188, 209] on input "33" at bounding box center [182, 211] width 37 height 16
type input "15"
click at [245, 212] on input "33" at bounding box center [257, 211] width 37 height 16
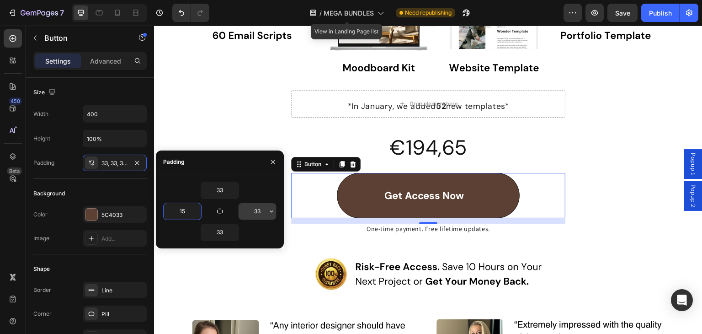
click at [245, 212] on input "33" at bounding box center [257, 211] width 37 height 16
type input "15"
click at [218, 233] on input "33" at bounding box center [219, 232] width 37 height 16
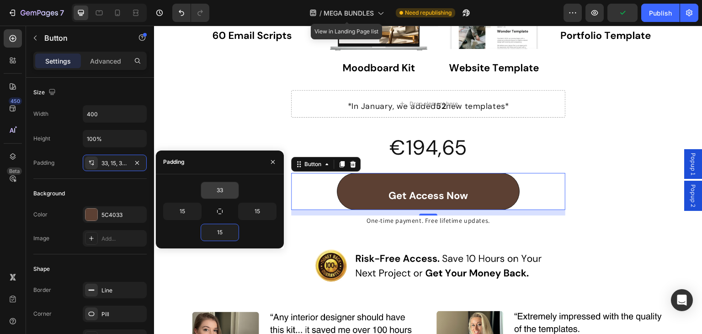
type input "15"
click at [212, 197] on input "33" at bounding box center [219, 190] width 37 height 16
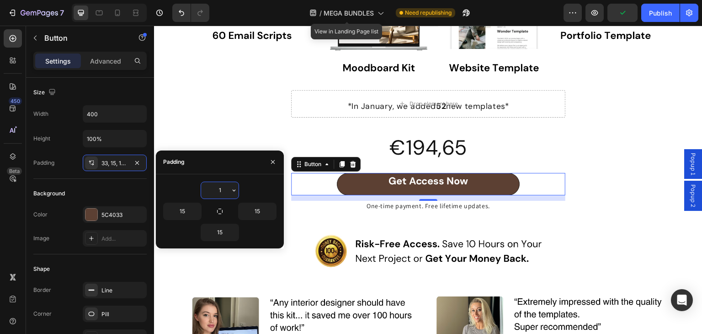
type input "15"
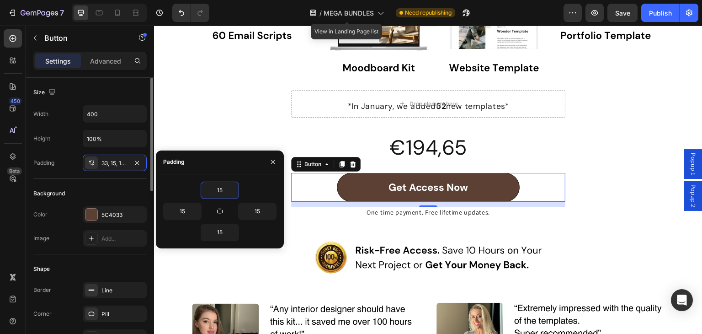
click at [138, 96] on div "Size" at bounding box center [89, 92] width 113 height 15
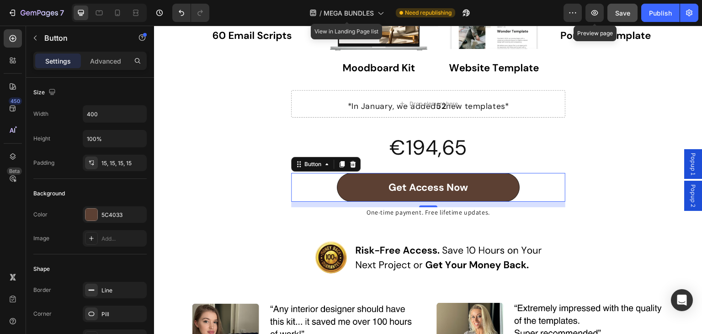
click at [609, 9] on button "Save" at bounding box center [622, 13] width 30 height 18
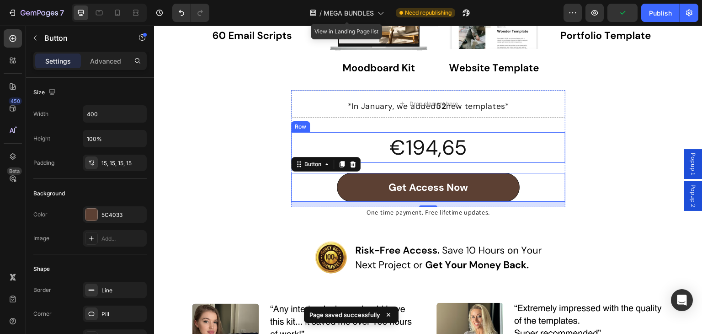
click at [502, 132] on div "€194,65 Product Price Product Price Row" at bounding box center [428, 147] width 274 height 31
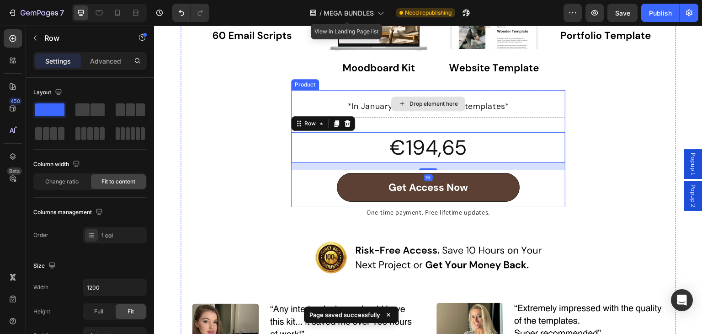
click at [507, 108] on div "Drop element here" at bounding box center [428, 103] width 274 height 27
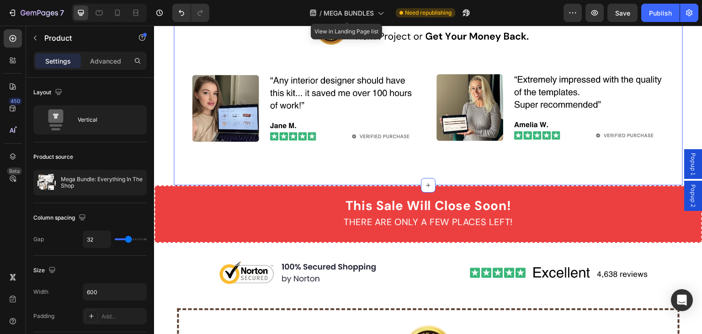
scroll to position [5352, 0]
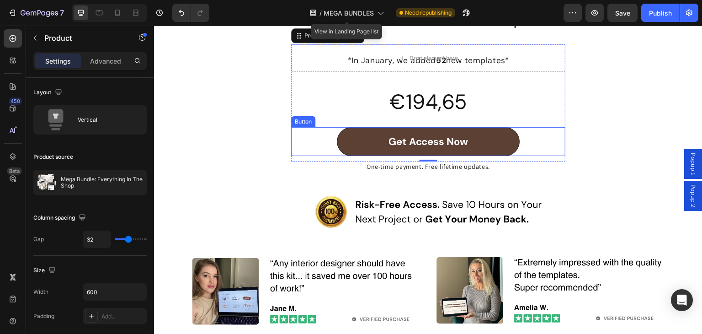
click at [477, 133] on link "Get Access Now" at bounding box center [428, 141] width 183 height 29
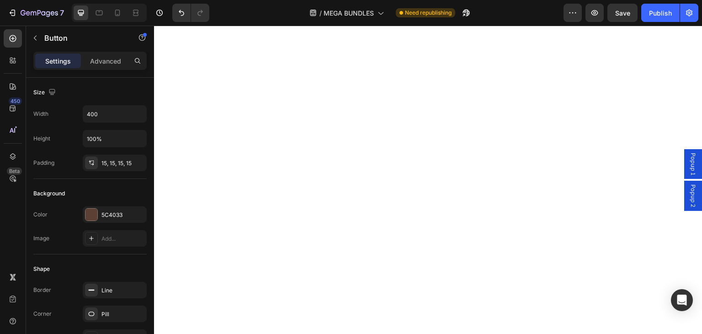
scroll to position [3752, 0]
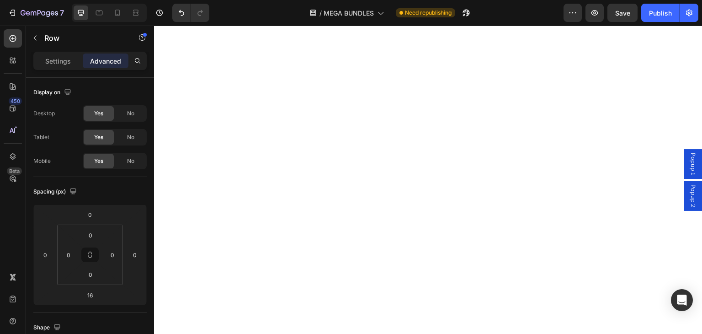
scroll to position [3523, 0]
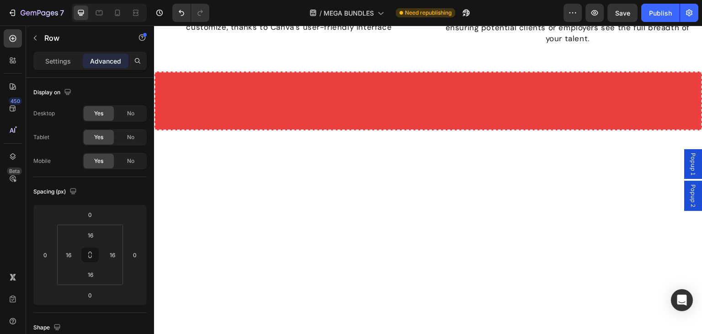
scroll to position [3615, 0]
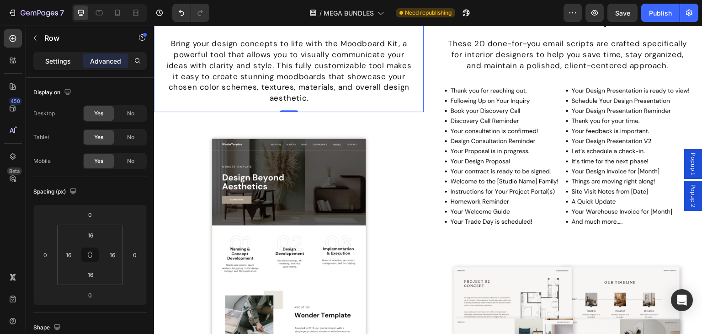
click at [53, 56] on p "Settings" at bounding box center [58, 61] width 26 height 10
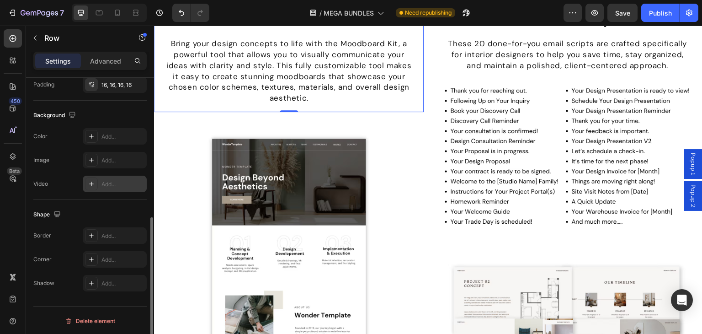
scroll to position [275, 0]
click at [114, 227] on div "Add..." at bounding box center [115, 235] width 64 height 16
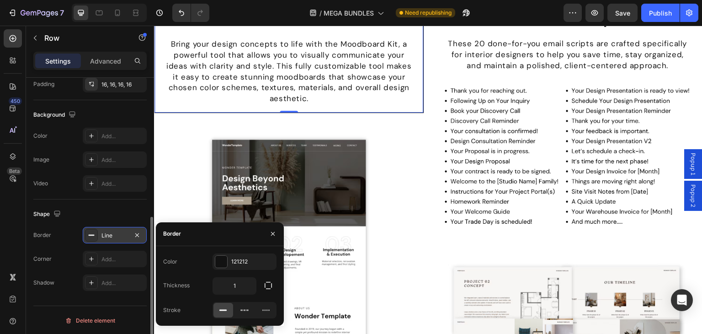
scroll to position [3615, 0]
click at [272, 235] on icon "button" at bounding box center [272, 233] width 7 height 7
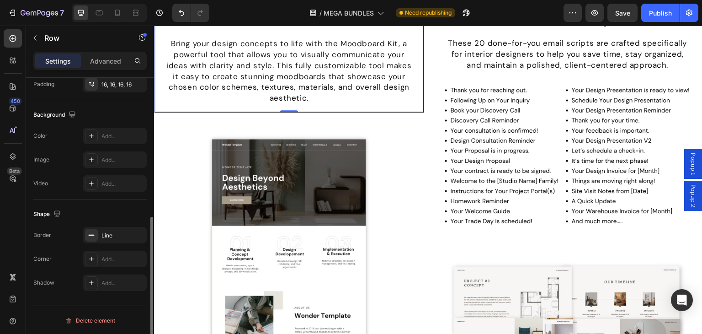
click at [0, 0] on icon "button" at bounding box center [0, 0] width 0 height 0
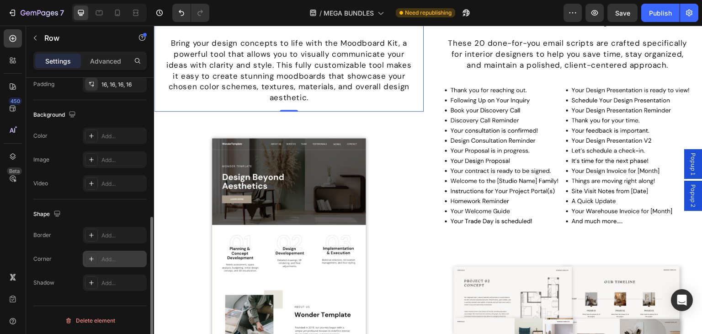
scroll to position [3615, 0]
click at [131, 253] on div "Add..." at bounding box center [115, 258] width 64 height 16
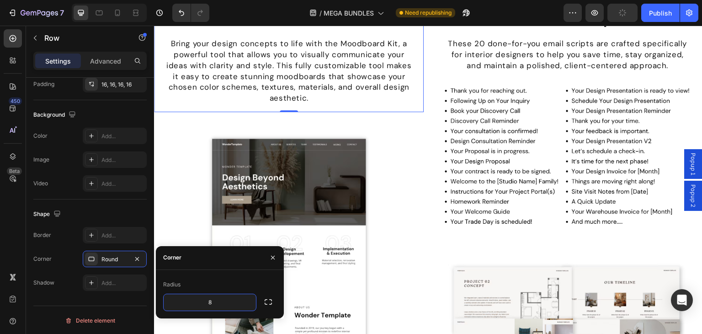
type input "4"
click at [57, 250] on div "Corner Round" at bounding box center [89, 258] width 113 height 16
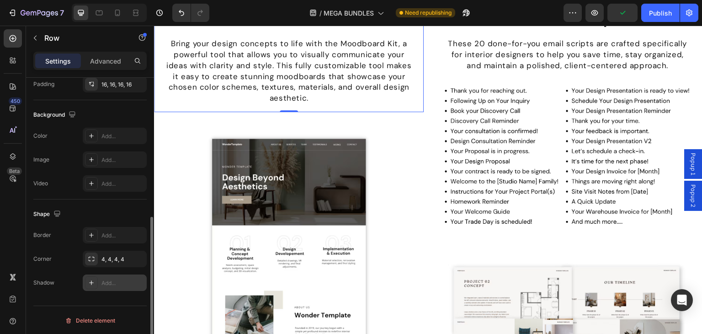
click at [111, 282] on div "Add..." at bounding box center [122, 283] width 43 height 8
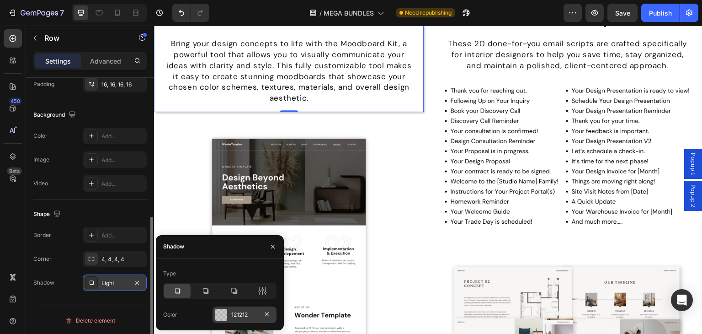
click at [239, 307] on div "121212" at bounding box center [245, 314] width 64 height 16
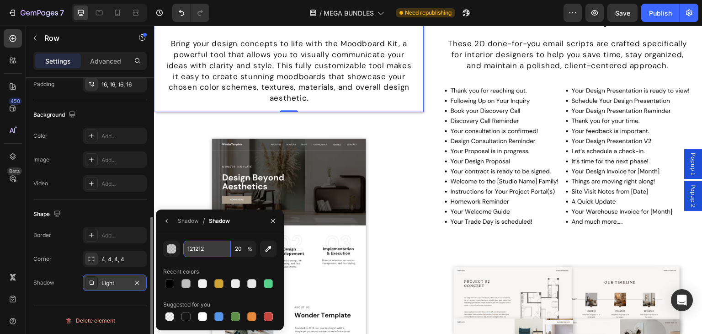
click at [210, 248] on input "121212" at bounding box center [207, 248] width 48 height 16
click at [174, 281] on div at bounding box center [169, 283] width 9 height 9
type input "000000"
type input "100"
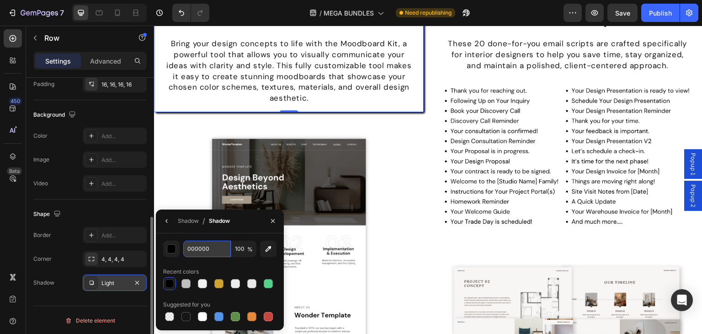
click at [203, 253] on input "000000" at bounding box center [207, 248] width 48 height 16
click at [269, 249] on icon "button" at bounding box center [268, 248] width 9 height 9
click at [214, 252] on input "212121" at bounding box center [207, 248] width 48 height 16
click at [238, 250] on input "100" at bounding box center [243, 248] width 25 height 16
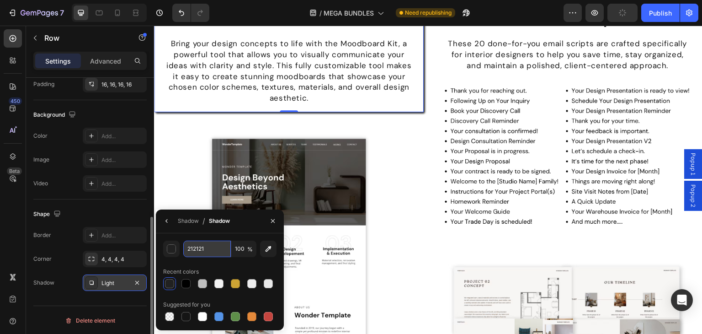
click at [218, 250] on input "212121" at bounding box center [207, 248] width 48 height 16
click at [234, 249] on input "100" at bounding box center [243, 248] width 25 height 16
click at [175, 252] on div "button" at bounding box center [171, 248] width 9 height 9
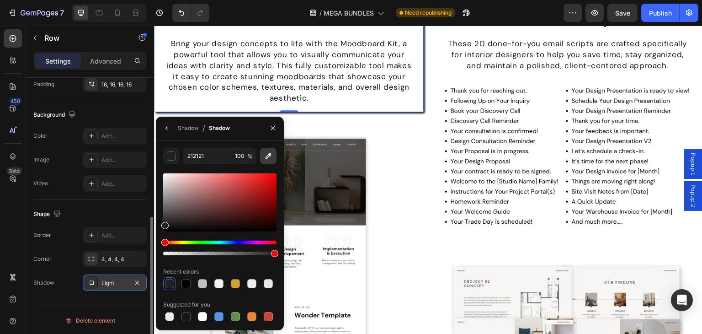
click at [266, 160] on icon "button" at bounding box center [268, 155] width 9 height 9
click at [210, 156] on input "3B3B3B" at bounding box center [207, 156] width 48 height 16
click at [215, 171] on div at bounding box center [219, 213] width 113 height 85
click at [230, 155] on input "3B3B3B" at bounding box center [207, 156] width 48 height 16
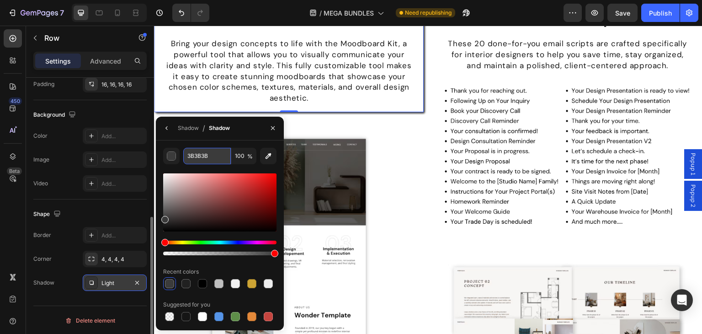
paste input "#00000080"
click at [190, 158] on input "#00000080" at bounding box center [207, 156] width 48 height 16
click at [190, 145] on div "00000080 100 % Recent colors Suggested for you" at bounding box center [220, 235] width 128 height 190
click at [215, 152] on input "3B3B3B" at bounding box center [207, 156] width 48 height 16
paste input "#00000080"
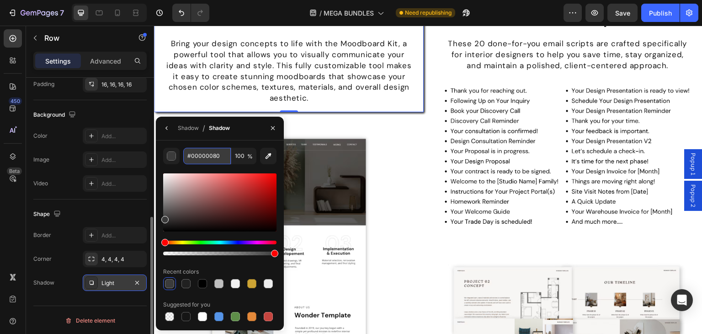
click at [190, 155] on input "#00000080" at bounding box center [207, 156] width 48 height 16
click at [220, 156] on input "00000080" at bounding box center [207, 156] width 48 height 16
type input "3B3B3B"
click at [208, 161] on input "3B3B3B" at bounding box center [207, 156] width 48 height 16
click at [207, 165] on div "3B3B3B 100 % Recent colors Suggested for you" at bounding box center [219, 235] width 113 height 175
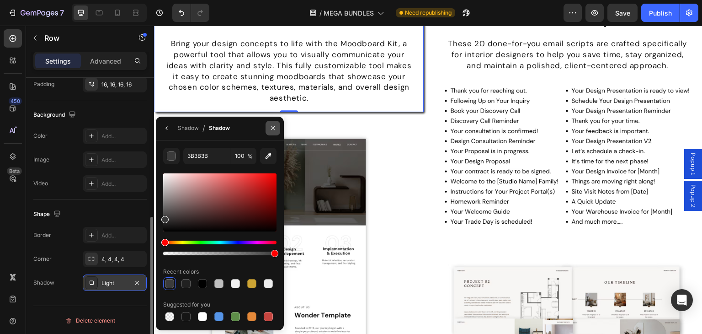
click at [270, 131] on icon "button" at bounding box center [272, 127] width 7 height 7
click at [272, 130] on icon "button" at bounding box center [272, 127] width 7 height 7
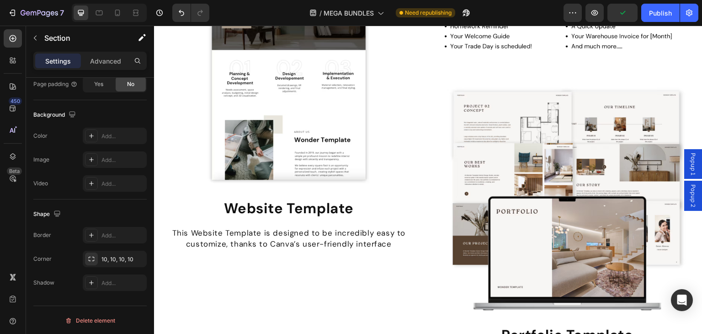
scroll to position [0, 0]
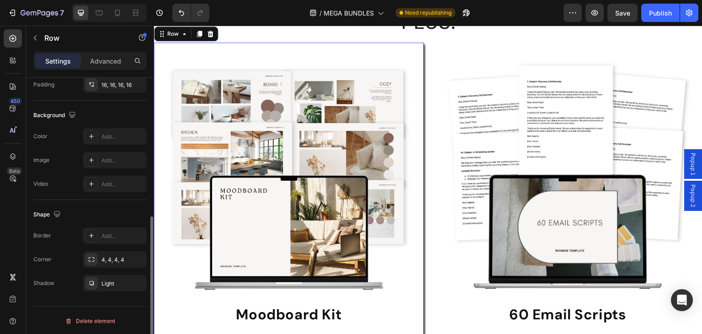
scroll to position [275, 0]
click at [115, 257] on div "4, 4, 4, 4" at bounding box center [114, 259] width 27 height 8
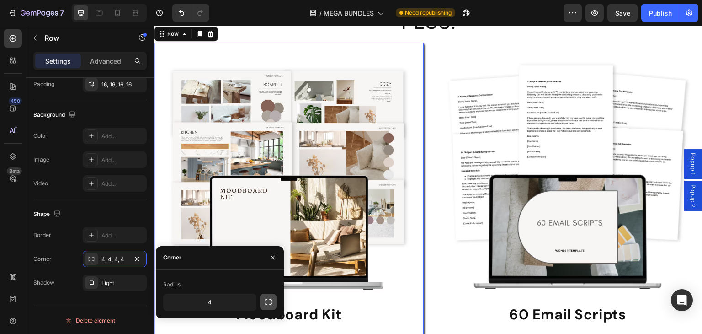
click at [275, 300] on button "button" at bounding box center [268, 301] width 16 height 16
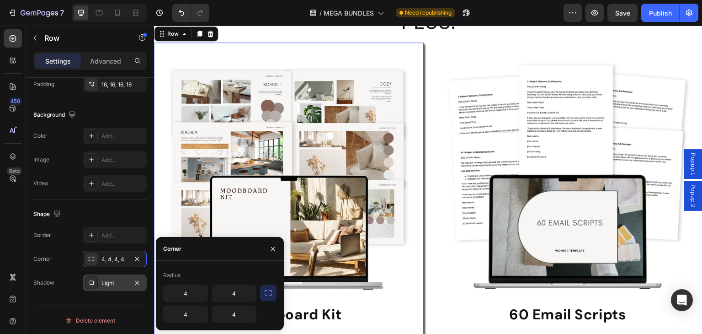
click at [126, 279] on div "Light" at bounding box center [114, 283] width 27 height 8
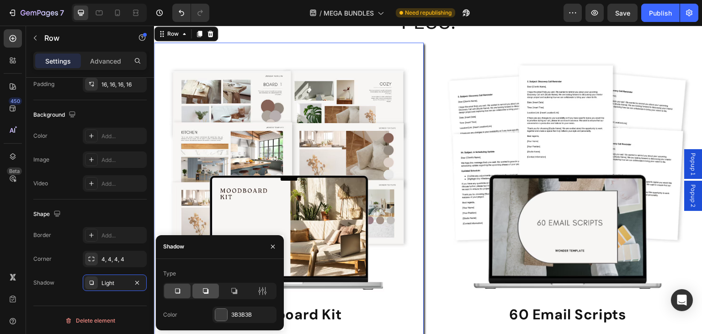
click at [199, 285] on div at bounding box center [205, 290] width 27 height 15
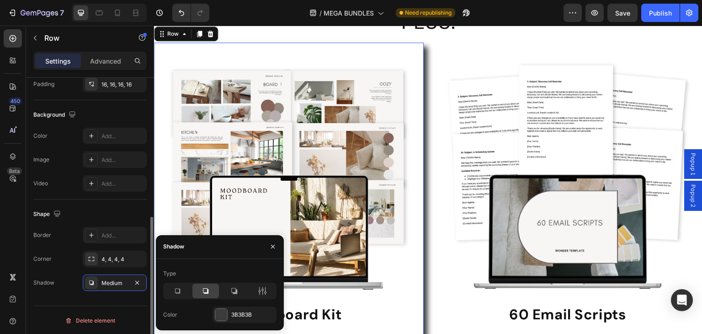
click at [79, 287] on div "Shadow Medium" at bounding box center [89, 282] width 113 height 16
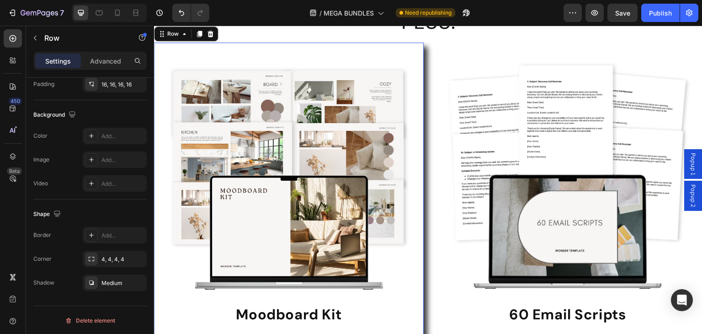
click at [474, 31] on h2 "PLUS:" at bounding box center [428, 21] width 548 height 27
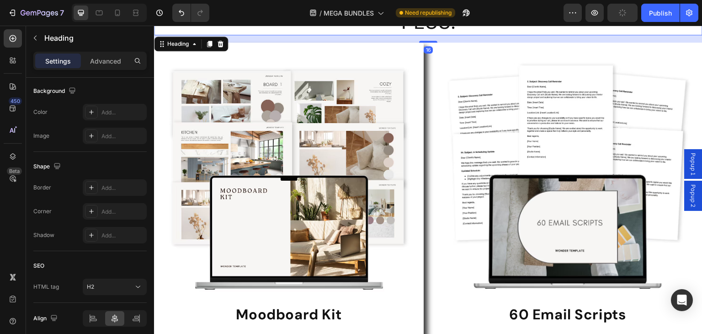
scroll to position [0, 0]
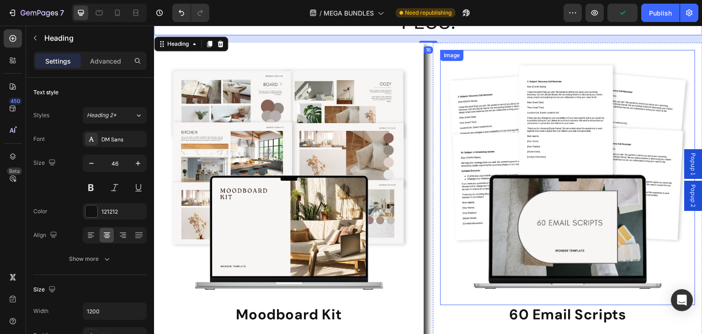
click at [467, 75] on img at bounding box center [567, 177] width 255 height 255
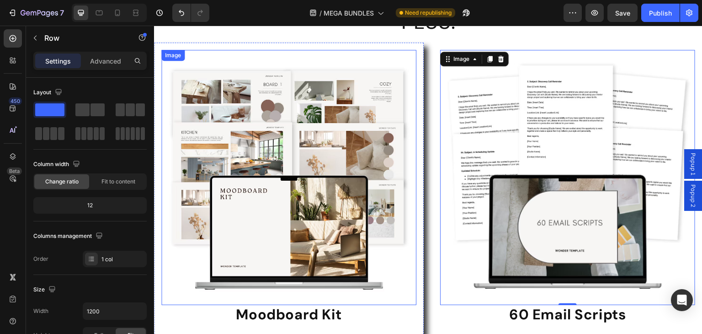
click at [416, 47] on div "Image Moodboard Kit Heading Bring your design concepts to life with the Moodboa…" at bounding box center [289, 225] width 270 height 365
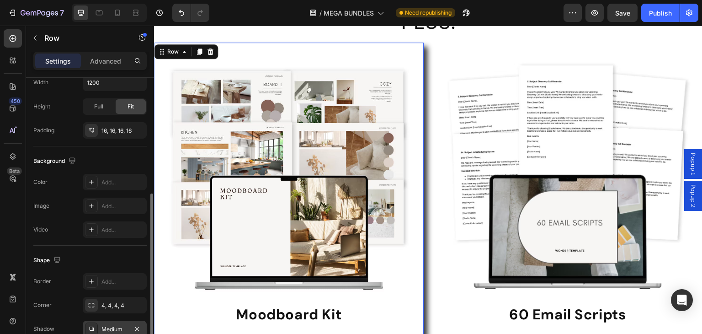
scroll to position [274, 0]
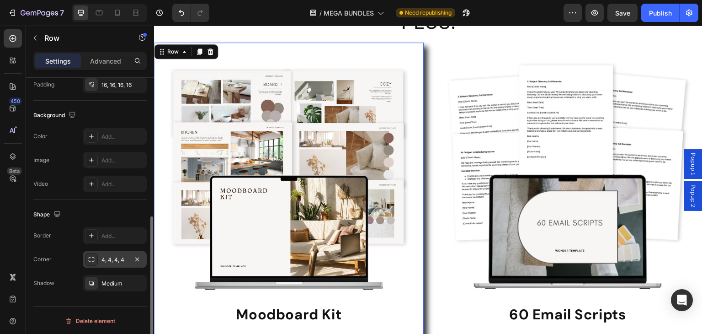
click at [115, 260] on div "4, 4, 4, 4" at bounding box center [114, 259] width 27 height 8
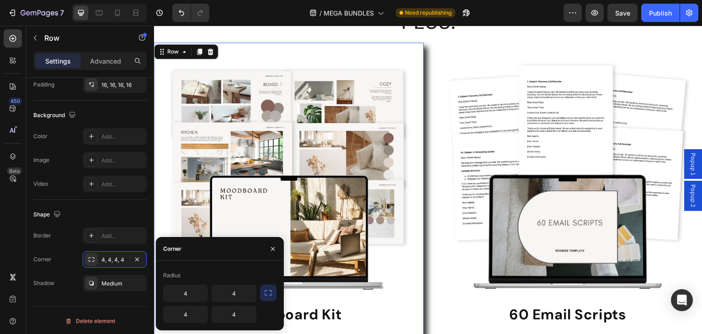
click at [270, 287] on button "button" at bounding box center [268, 292] width 16 height 16
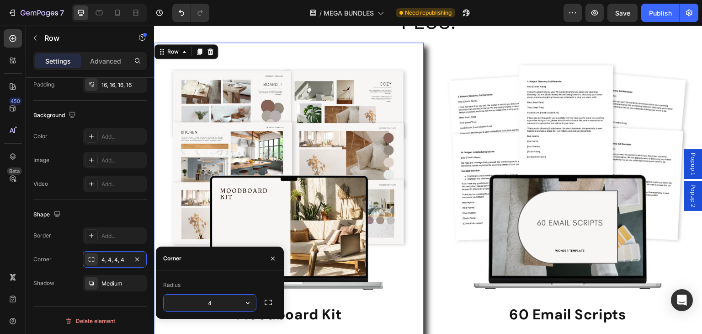
click at [229, 297] on input "4" at bounding box center [210, 302] width 92 height 16
type input "8"
click at [108, 207] on div "Shape" at bounding box center [89, 214] width 113 height 15
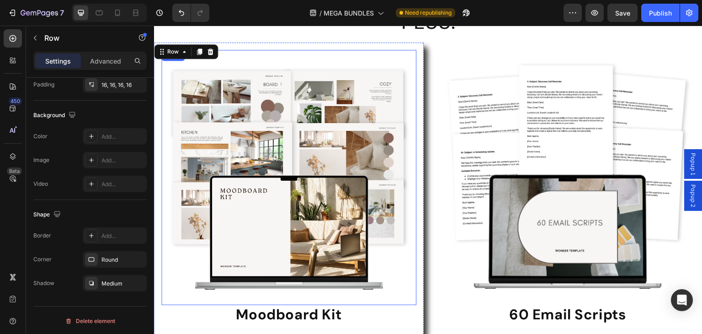
click at [484, 99] on img at bounding box center [567, 177] width 255 height 255
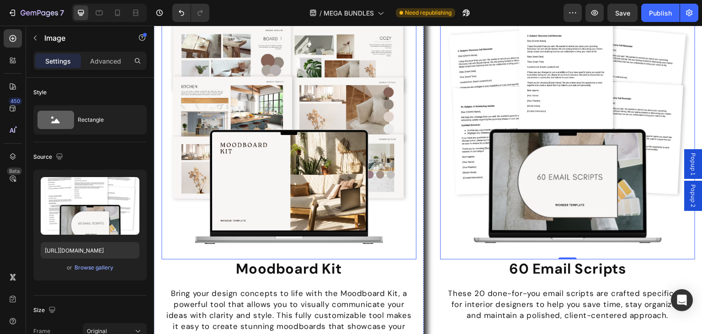
scroll to position [3575, 0]
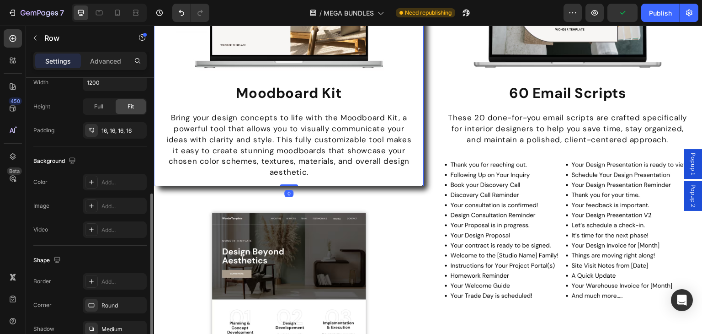
scroll to position [275, 0]
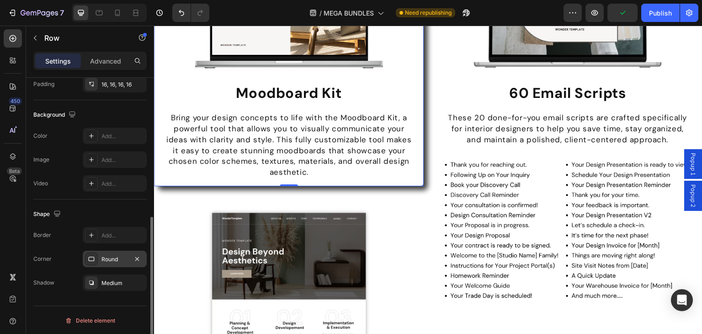
click at [122, 260] on div "Round" at bounding box center [114, 259] width 27 height 8
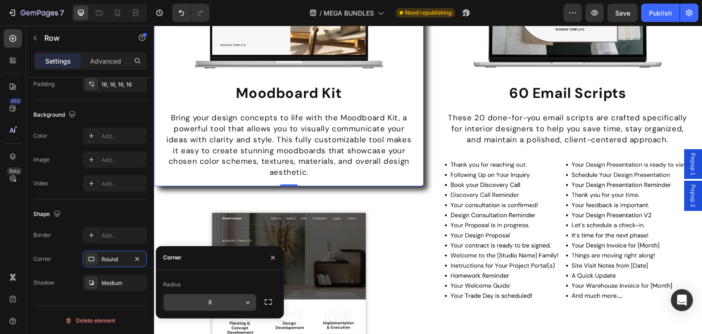
click at [235, 298] on input "8" at bounding box center [210, 302] width 92 height 16
type input "12"
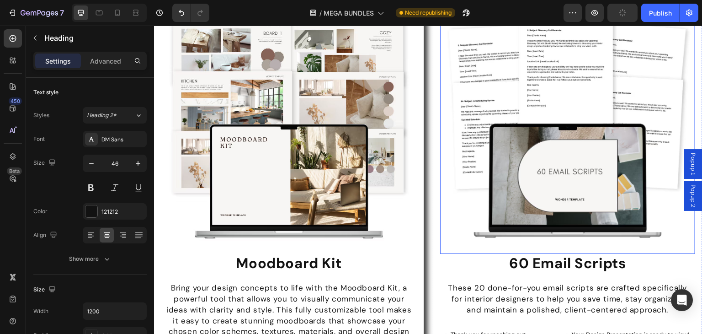
scroll to position [3671, 0]
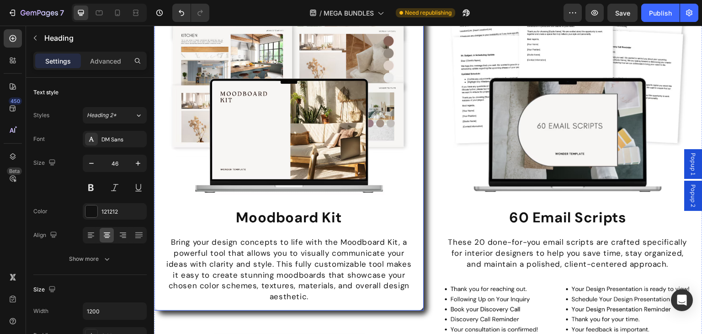
click at [418, 299] on div "Image Moodboard Kit Heading Bring your design concepts to life with the Moodboa…" at bounding box center [289, 128] width 270 height 365
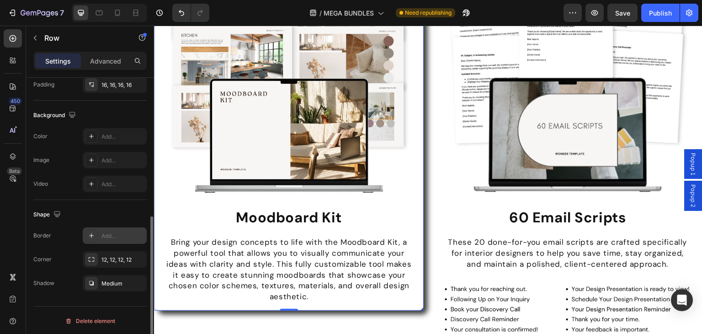
scroll to position [275, 0]
click at [122, 271] on div "Border Add... Corner 12, 12, 12, 12 Shadow Medium" at bounding box center [89, 259] width 113 height 64
click at [122, 274] on div "Medium" at bounding box center [115, 282] width 64 height 16
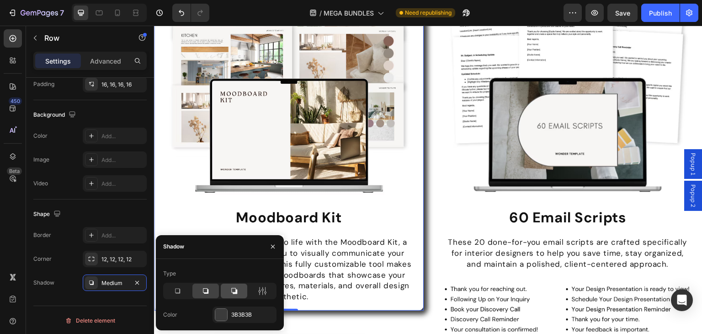
click at [233, 285] on div at bounding box center [234, 290] width 27 height 15
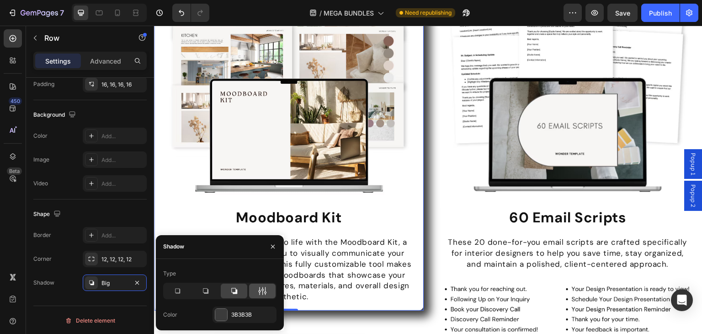
click at [261, 291] on icon at bounding box center [262, 290] width 9 height 9
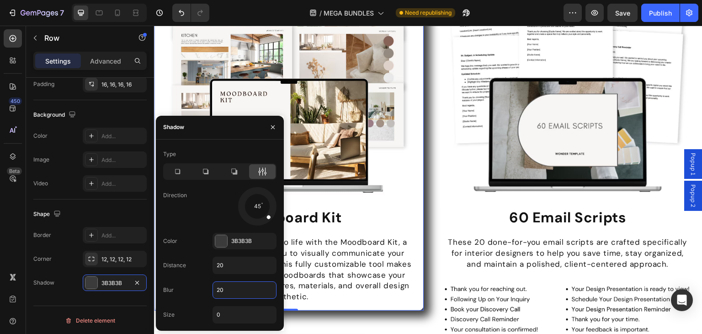
click at [239, 292] on input "20" at bounding box center [244, 290] width 63 height 16
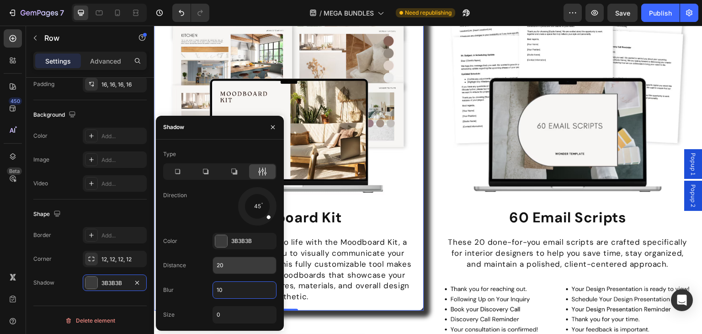
type input "10"
click at [235, 267] on input "20" at bounding box center [244, 265] width 63 height 16
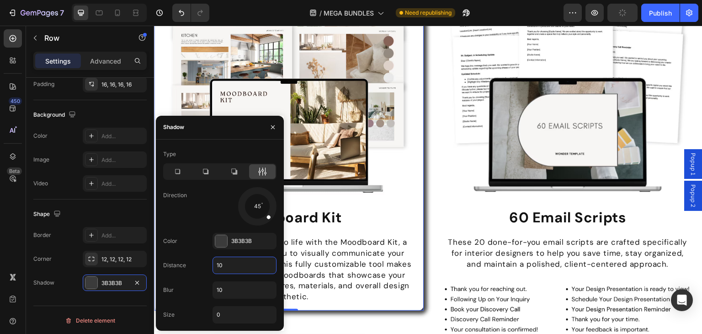
type input "10"
click at [194, 215] on div "Direction 45" at bounding box center [219, 206] width 113 height 38
click at [229, 236] on div "3B3B3B" at bounding box center [245, 241] width 64 height 16
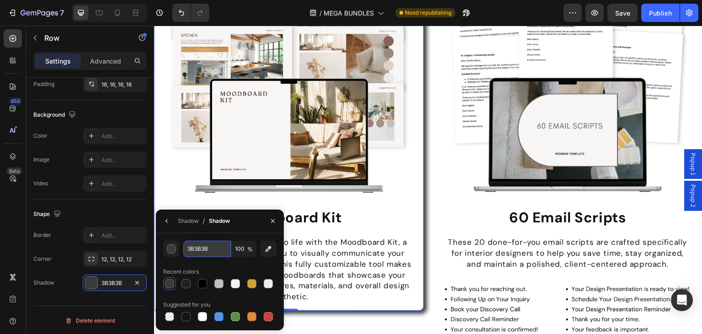
click at [195, 247] on input "3B3B3B" at bounding box center [207, 248] width 48 height 16
click at [180, 251] on div "3B3B3B 100 %" at bounding box center [219, 248] width 113 height 16
click at [172, 251] on div "button" at bounding box center [171, 249] width 9 height 9
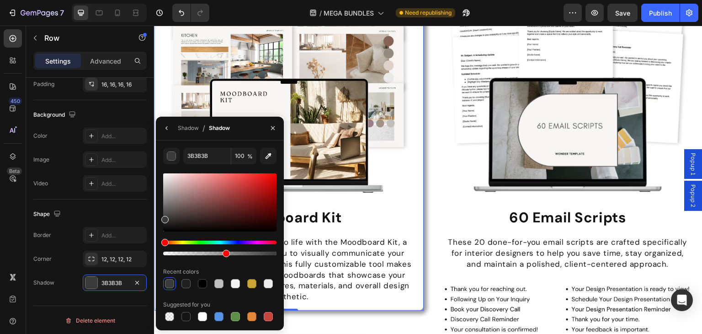
drag, startPoint x: 246, startPoint y: 255, endPoint x: 224, endPoint y: 255, distance: 22.0
click at [224, 255] on div at bounding box center [219, 253] width 113 height 4
click at [111, 221] on div "Shape Border Add... Corner 12, 12, 12, 12 Shadow 3B3B3B" at bounding box center [89, 248] width 113 height 99
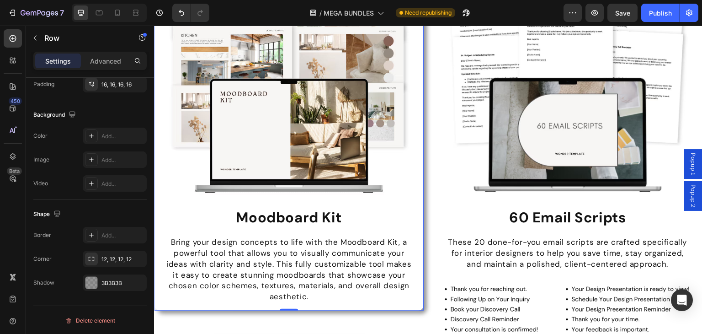
click at [459, 127] on img at bounding box center [567, 80] width 255 height 255
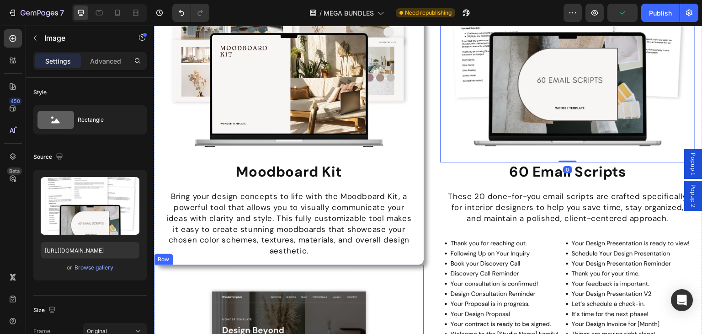
scroll to position [3580, 0]
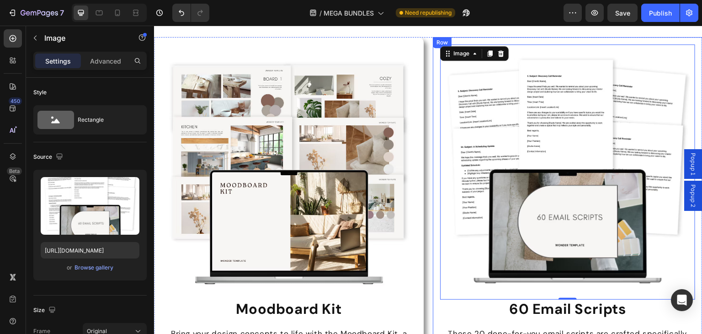
click at [433, 64] on div "Image 0 60 Email Scripts Heading These 20 done-for-you email scripts are crafte…" at bounding box center [568, 282] width 270 height 491
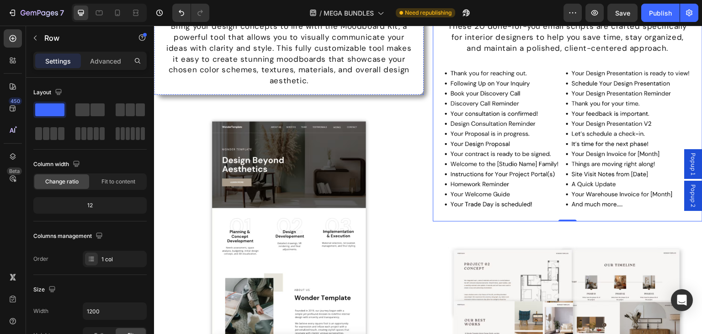
scroll to position [3534, 0]
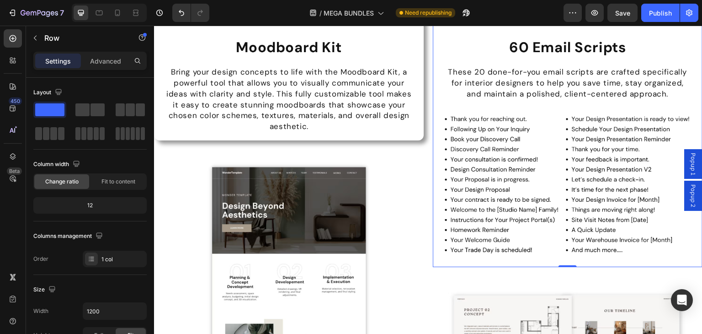
click at [433, 112] on div "Image 60 Email Scripts Heading These 20 done-for-you email scripts are crafted …" at bounding box center [568, 21] width 270 height 491
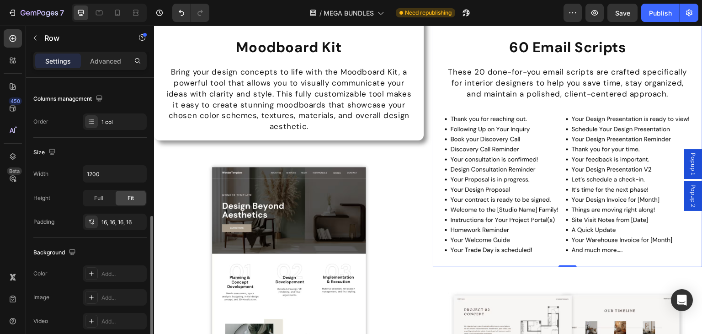
scroll to position [275, 0]
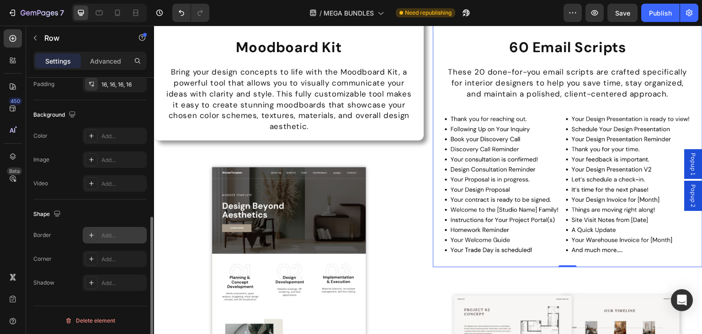
click at [91, 233] on icon at bounding box center [91, 235] width 5 height 5
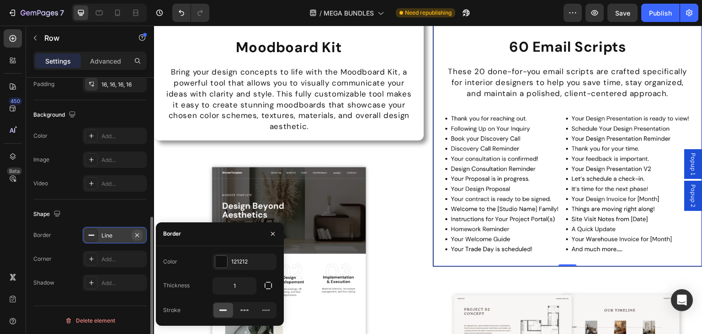
click at [134, 234] on icon "button" at bounding box center [136, 234] width 7 height 7
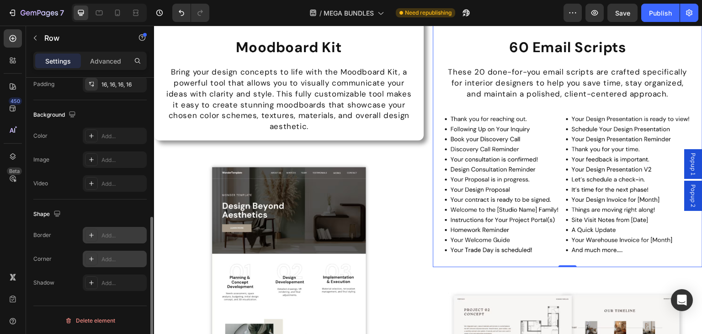
click at [91, 259] on icon at bounding box center [91, 258] width 7 height 7
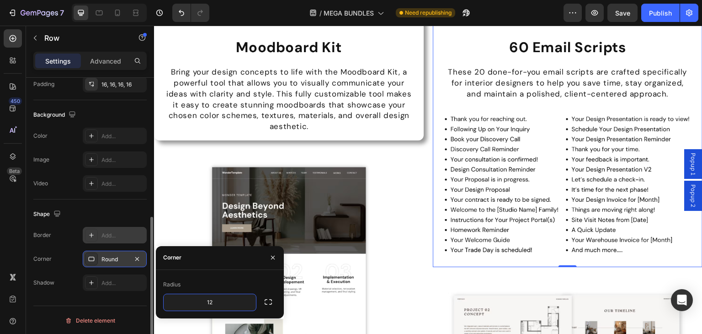
type input "12"
click at [95, 283] on div at bounding box center [91, 282] width 13 height 13
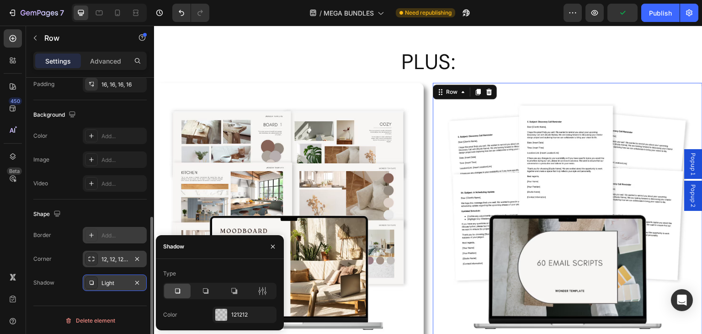
click at [220, 313] on div at bounding box center [221, 315] width 12 height 12
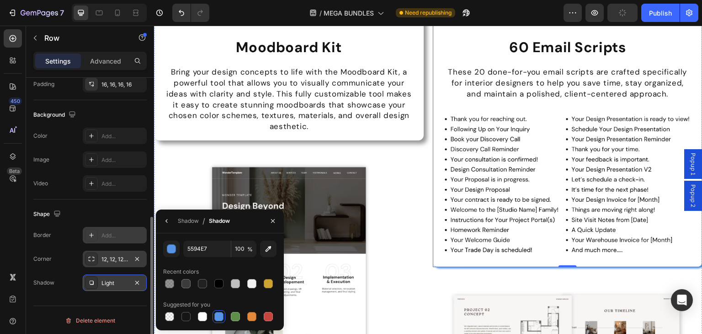
scroll to position [3489, 0]
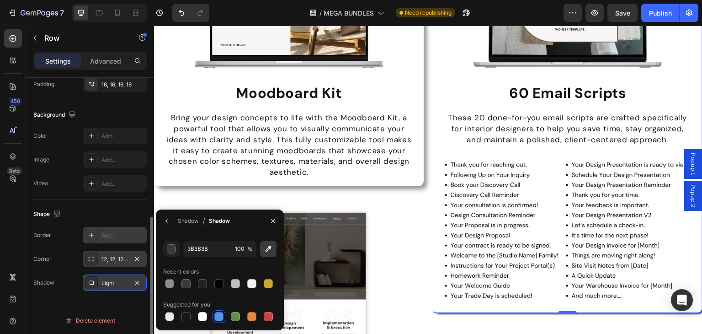
click at [266, 251] on icon "button" at bounding box center [269, 248] width 6 height 6
type input "3B3B3B"
click at [172, 247] on div "button" at bounding box center [171, 249] width 9 height 9
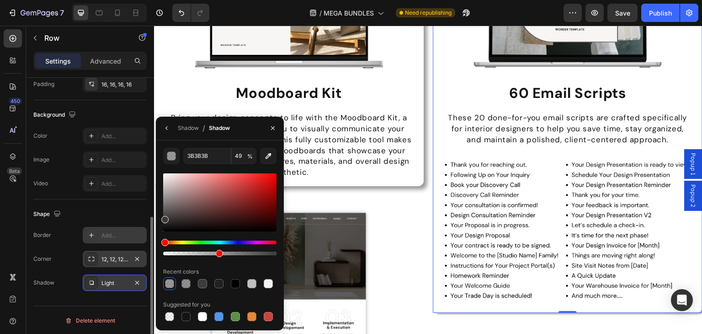
drag, startPoint x: 261, startPoint y: 255, endPoint x: 218, endPoint y: 253, distance: 43.5
click at [218, 253] on div at bounding box center [219, 253] width 7 height 7
type input "48"
click at [73, 260] on div "Corner 12, 12, 12, 12" at bounding box center [89, 258] width 113 height 16
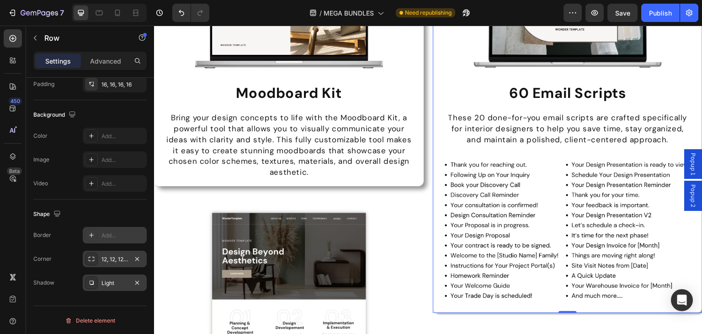
click at [93, 281] on icon at bounding box center [92, 283] width 4 height 4
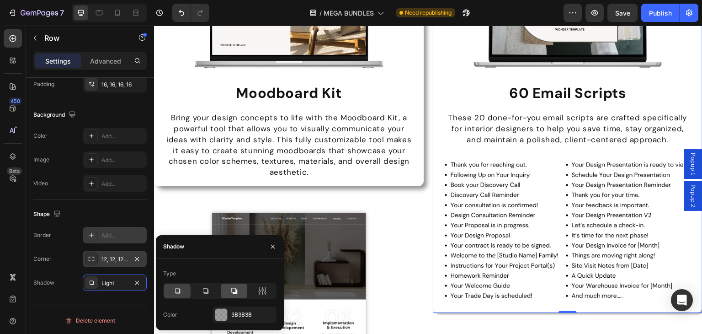
click at [232, 291] on icon at bounding box center [233, 290] width 9 height 9
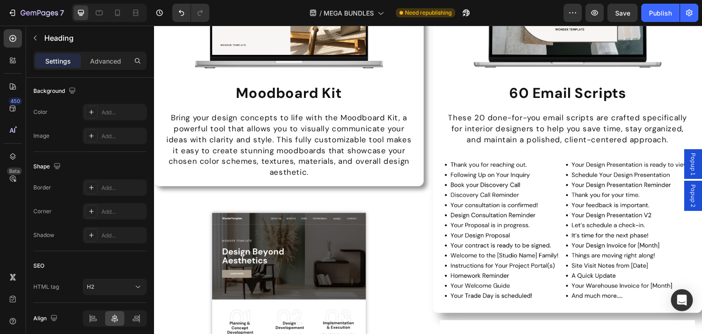
scroll to position [0, 0]
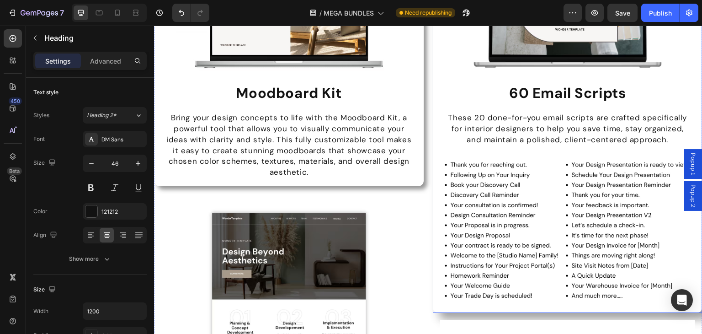
click at [437, 132] on div "Image 60 Email Scripts Heading These 20 done-for-you email scripts are crafted …" at bounding box center [568, 66] width 270 height 491
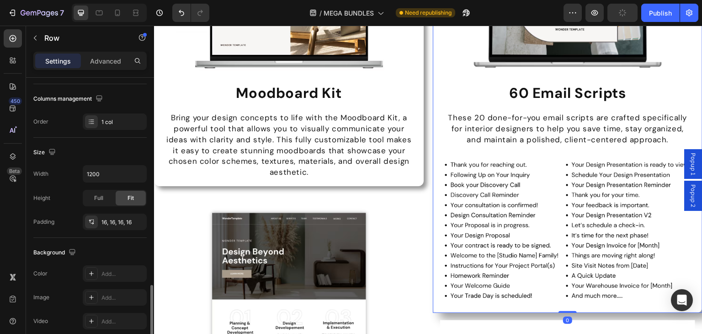
scroll to position [275, 0]
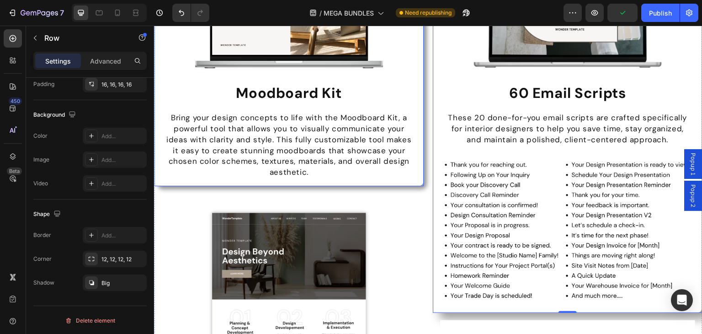
click at [414, 134] on div "Image Moodboard Kit Heading Bring your design concepts to life with the Moodboa…" at bounding box center [289, 3] width 270 height 365
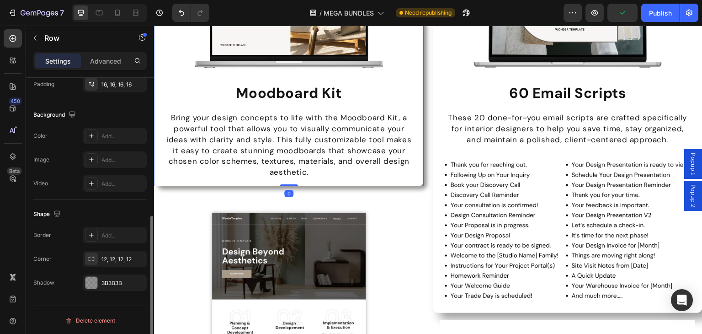
scroll to position [274, 0]
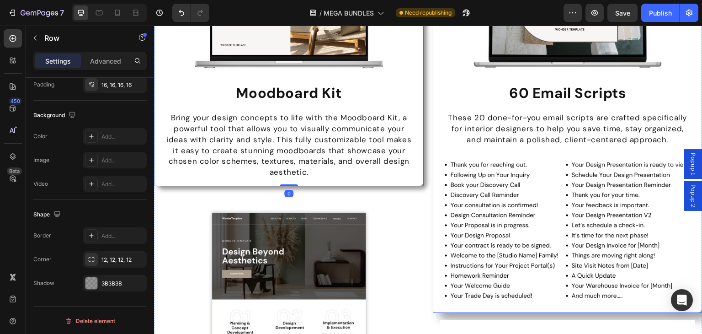
click at [433, 139] on div "Image 60 Email Scripts Heading These 20 done-for-you email scripts are crafted …" at bounding box center [568, 66] width 270 height 491
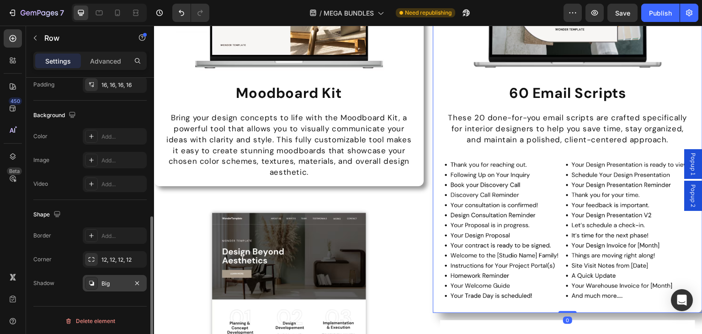
click at [102, 289] on div "Big" at bounding box center [115, 283] width 64 height 16
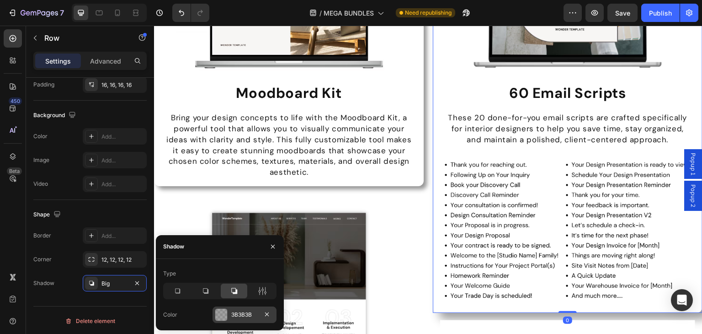
click at [236, 314] on div "3B3B3B" at bounding box center [244, 314] width 27 height 8
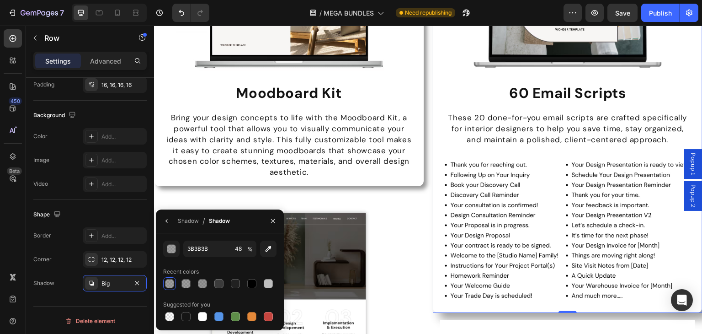
click at [170, 281] on div at bounding box center [169, 283] width 9 height 9
click at [85, 298] on div "Layout Column width Change ratio Fit to content 12 Columns management Order 1 c…" at bounding box center [90, 82] width 128 height 558
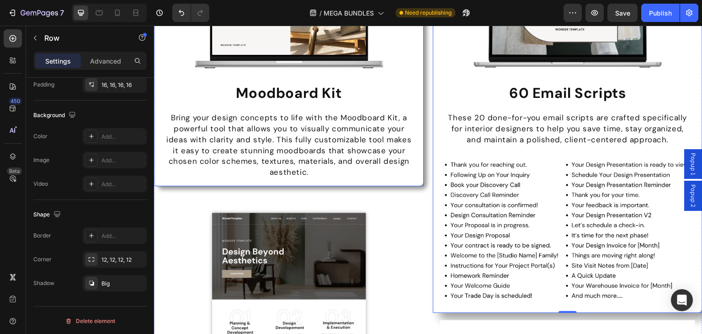
click at [404, 132] on div "Image Moodboard Kit Heading Bring your design concepts to life with the Moodboa…" at bounding box center [289, 3] width 270 height 365
click at [433, 144] on div "Image 60 Email Scripts Heading These 20 done-for-you email scripts are crafted …" at bounding box center [568, 66] width 270 height 491
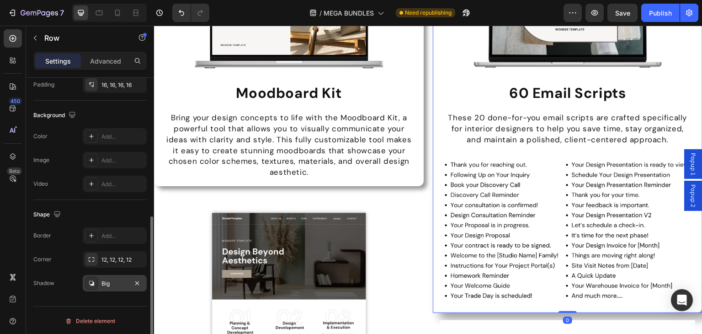
click at [112, 279] on div "Big" at bounding box center [114, 283] width 27 height 8
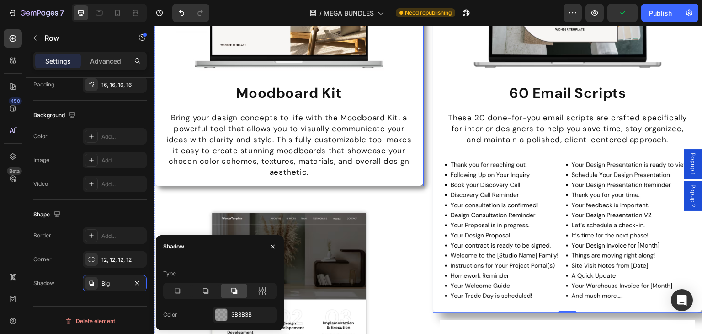
click at [414, 133] on div "Image Moodboard Kit Heading Bring your design concepts to life with the Moodboa…" at bounding box center [289, 3] width 270 height 365
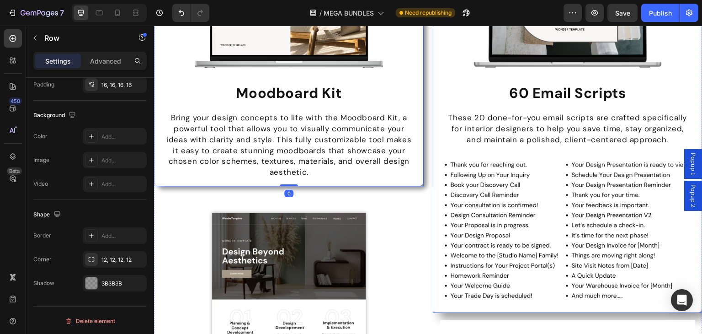
click at [433, 137] on div "Image 60 Email Scripts Heading These 20 done-for-you email scripts are crafted …" at bounding box center [568, 66] width 270 height 491
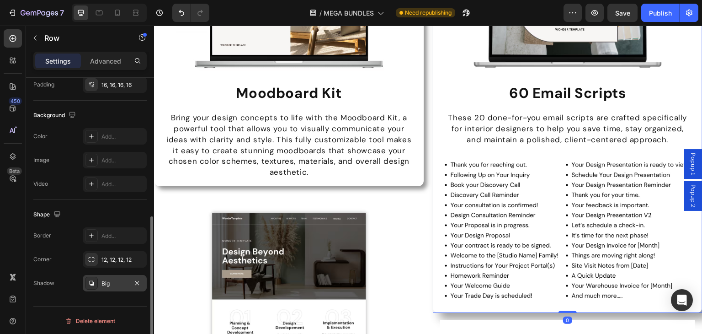
click at [88, 289] on div "Big" at bounding box center [115, 283] width 64 height 16
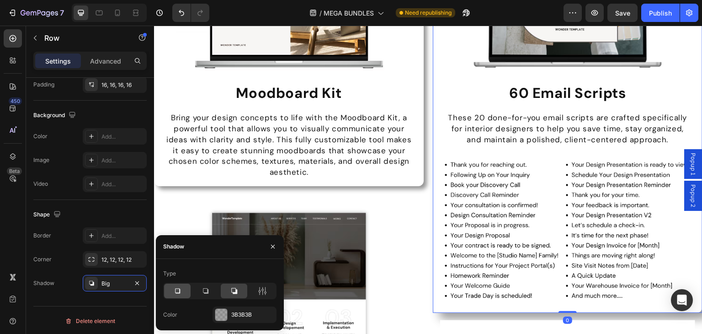
click at [172, 284] on div at bounding box center [177, 290] width 27 height 15
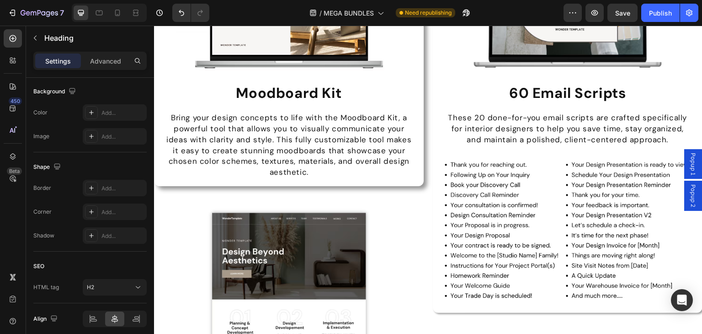
scroll to position [0, 0]
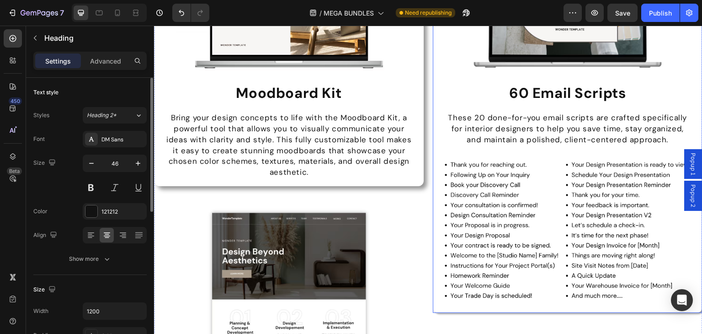
click at [433, 134] on div "Image 60 Email Scripts Heading These 20 done-for-you email scripts are crafted …" at bounding box center [568, 66] width 270 height 491
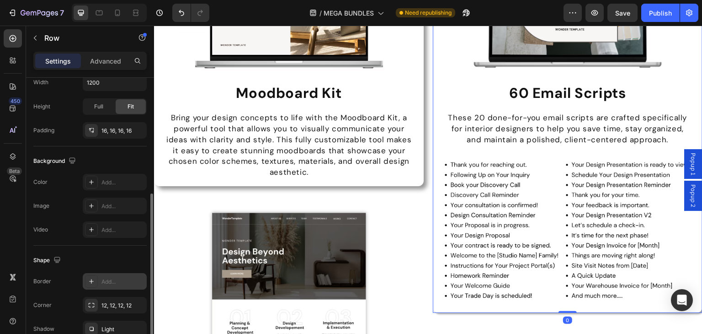
scroll to position [275, 0]
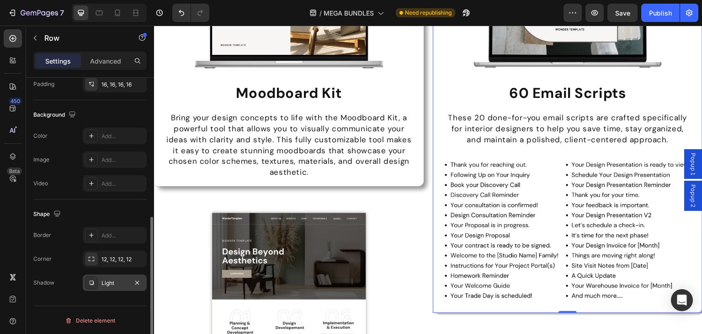
click at [119, 280] on div "Light" at bounding box center [114, 283] width 27 height 8
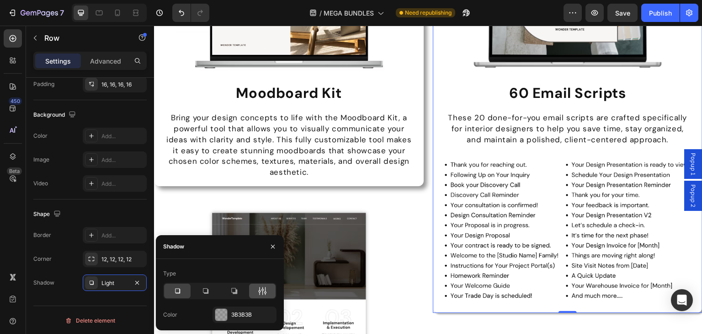
click at [255, 287] on div at bounding box center [262, 290] width 27 height 15
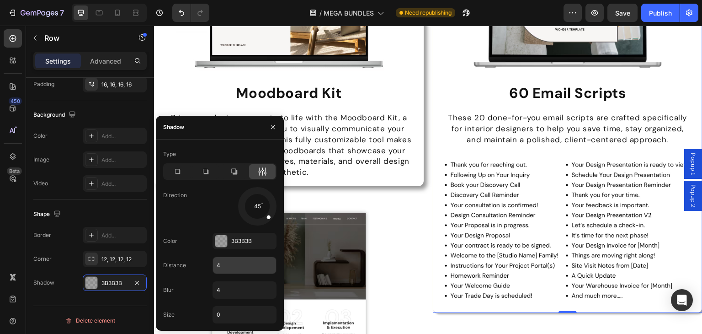
click at [221, 268] on input "4" at bounding box center [244, 265] width 63 height 16
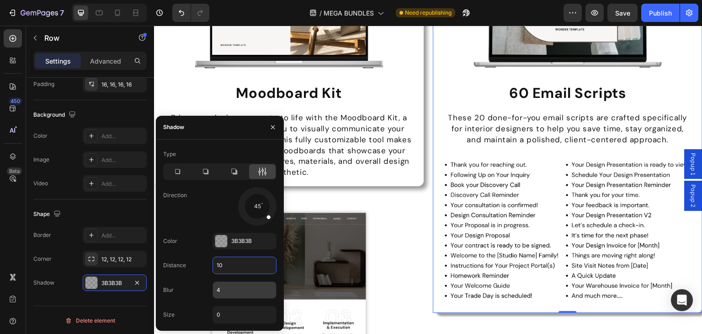
type input "10"
click at [222, 283] on input "4" at bounding box center [244, 290] width 63 height 16
click at [230, 291] on input "4" at bounding box center [244, 290] width 63 height 16
type input "10"
click at [74, 218] on div "Shape" at bounding box center [89, 214] width 113 height 15
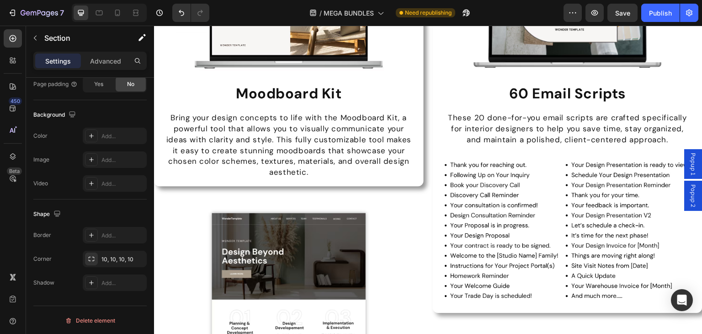
scroll to position [0, 0]
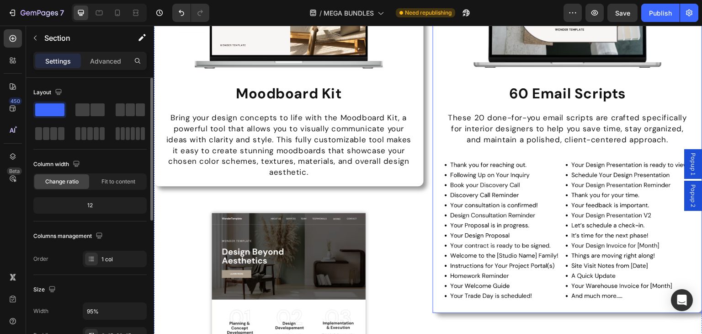
click at [439, 134] on div "Image 60 Email Scripts Heading These 20 done-for-you email scripts are crafted …" at bounding box center [568, 66] width 270 height 491
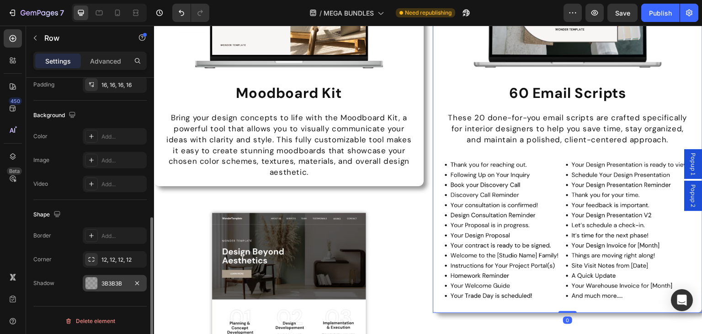
scroll to position [275, 0]
click at [119, 279] on div "3B3B3B" at bounding box center [114, 283] width 27 height 8
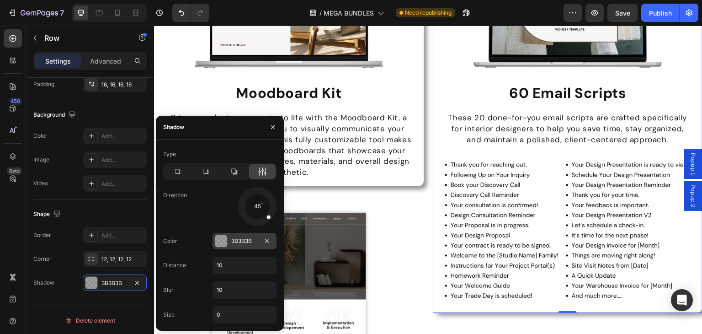
click at [244, 237] on div "3B3B3B" at bounding box center [244, 241] width 27 height 8
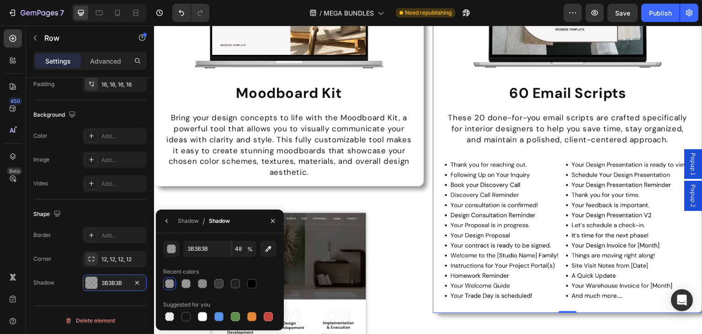
click at [165, 245] on button "button" at bounding box center [171, 248] width 16 height 16
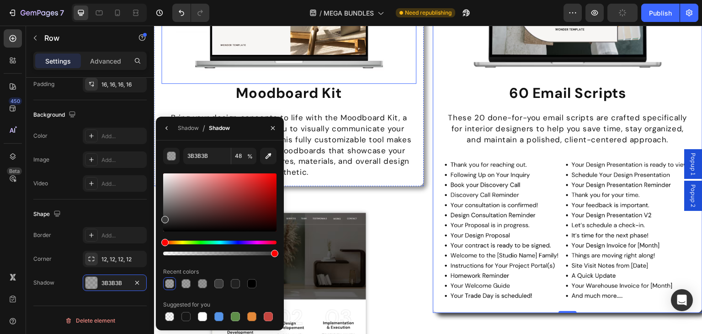
drag, startPoint x: 393, startPoint y: 277, endPoint x: 298, endPoint y: 239, distance: 102.1
type input "100"
click at [264, 270] on div "Recent colors" at bounding box center [219, 271] width 113 height 15
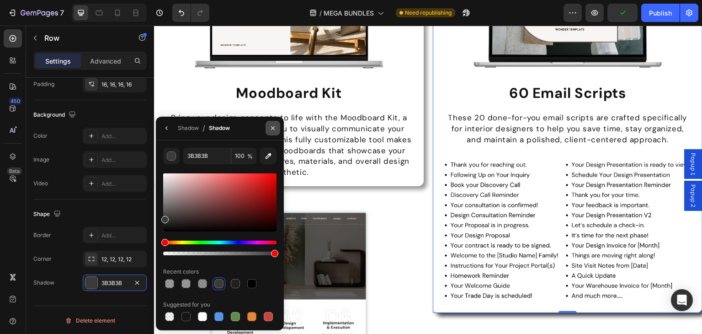
drag, startPoint x: 270, startPoint y: 132, endPoint x: 201, endPoint y: 111, distance: 72.5
click at [270, 132] on button "button" at bounding box center [273, 128] width 15 height 15
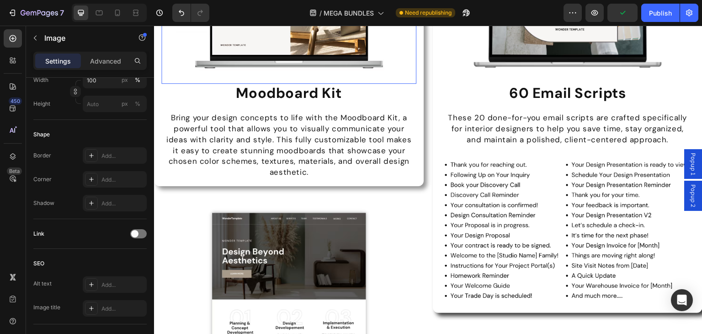
scroll to position [0, 0]
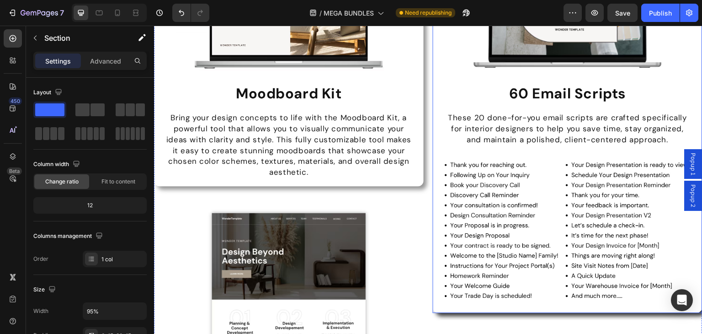
click at [433, 133] on div "Image 60 Email Scripts Heading These 20 done-for-you email scripts are crafted …" at bounding box center [568, 66] width 270 height 491
click at [413, 132] on div "Image Moodboard Kit Heading Bring your design concepts to life with the Moodboa…" at bounding box center [289, 3] width 270 height 365
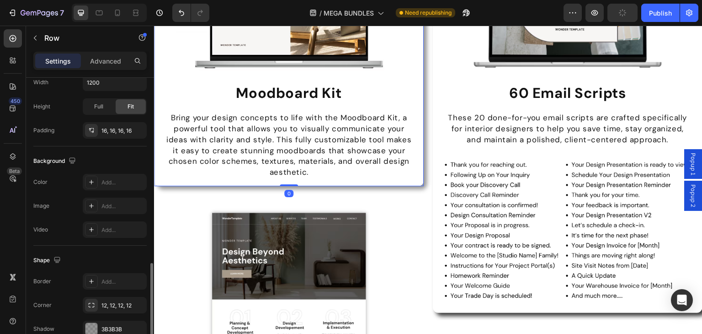
scroll to position [275, 0]
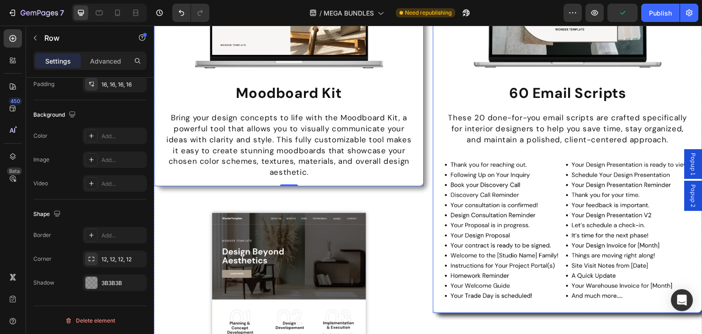
click at [433, 137] on div "Image 60 Email Scripts Heading These 20 done-for-you email scripts are crafted …" at bounding box center [568, 66] width 270 height 491
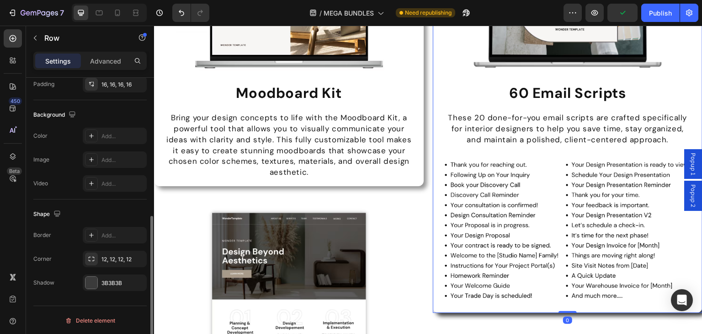
scroll to position [274, 0]
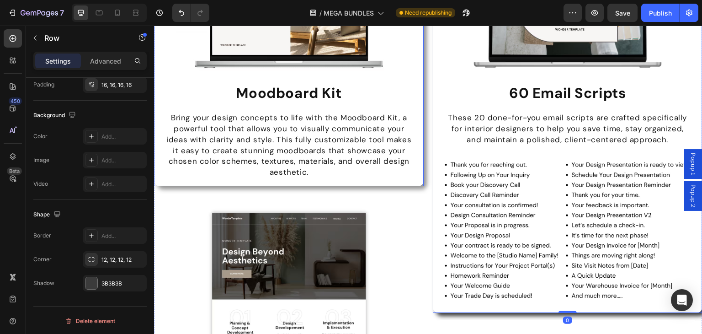
click at [416, 132] on div "Image Moodboard Kit Heading Bring your design concepts to life with the Moodboa…" at bounding box center [289, 3] width 270 height 365
click at [436, 131] on div "Image 60 Email Scripts Heading These 20 done-for-you email scripts are crafted …" at bounding box center [568, 66] width 270 height 491
click at [413, 139] on div "Image Moodboard Kit Heading Bring your design concepts to life with the Moodboa…" at bounding box center [289, 3] width 270 height 365
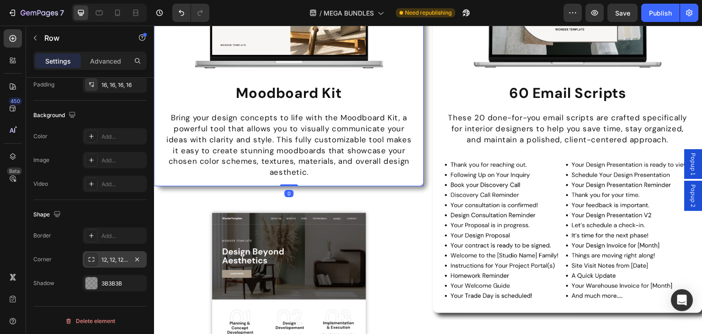
click at [120, 257] on div "12, 12, 12, 12" at bounding box center [114, 259] width 27 height 8
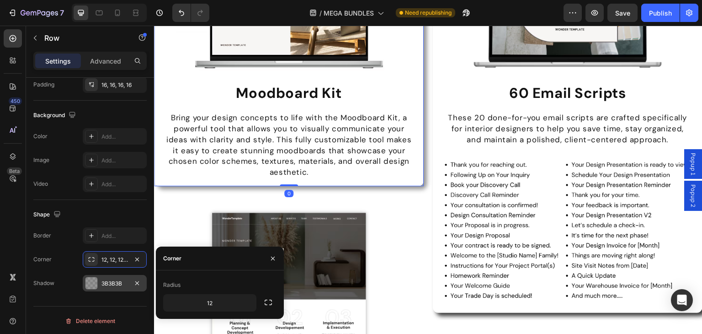
click at [101, 279] on div "3B3B3B" at bounding box center [114, 283] width 27 height 8
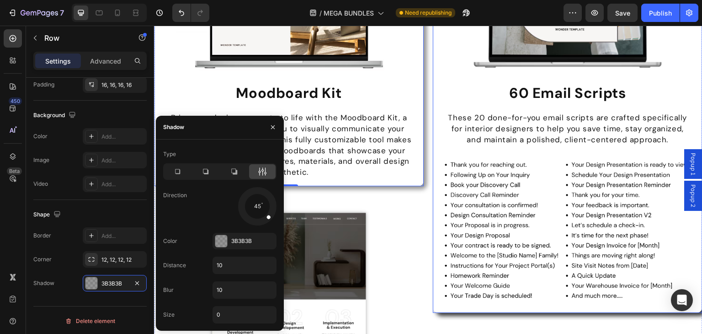
click at [433, 136] on div "Image 60 Email Scripts Heading These 20 done-for-you email scripts are crafted …" at bounding box center [568, 66] width 270 height 491
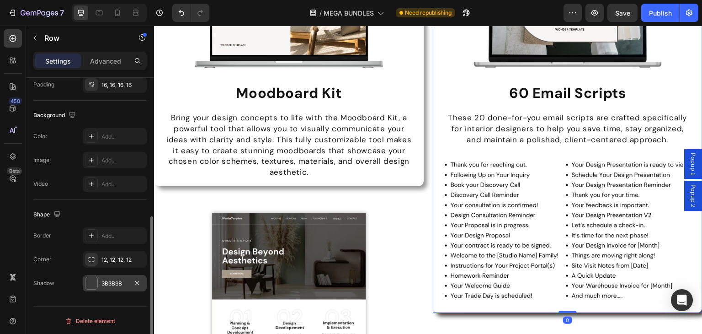
click at [110, 285] on div "3B3B3B" at bounding box center [114, 283] width 27 height 8
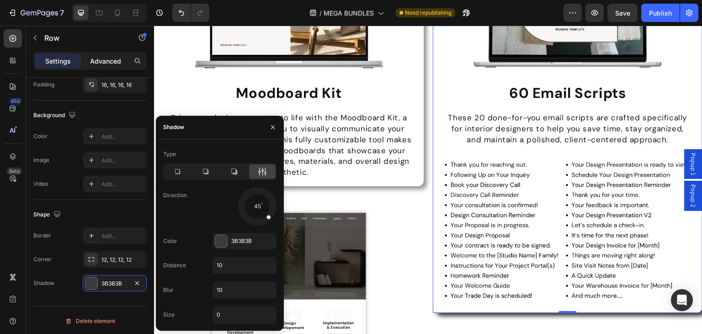
click at [104, 67] on div "Advanced" at bounding box center [106, 60] width 46 height 15
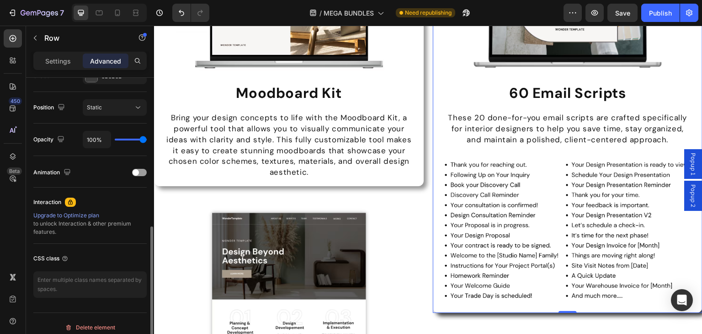
scroll to position [229, 0]
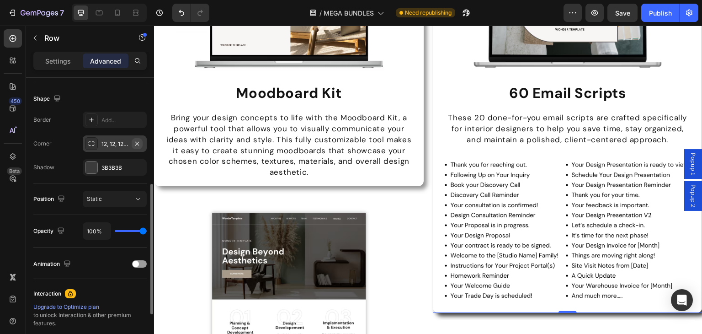
click at [138, 140] on icon "button" at bounding box center [136, 143] width 7 height 7
click at [141, 164] on icon "button" at bounding box center [136, 167] width 7 height 7
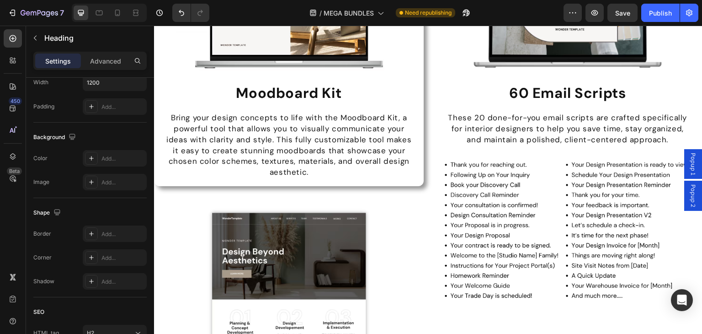
scroll to position [0, 0]
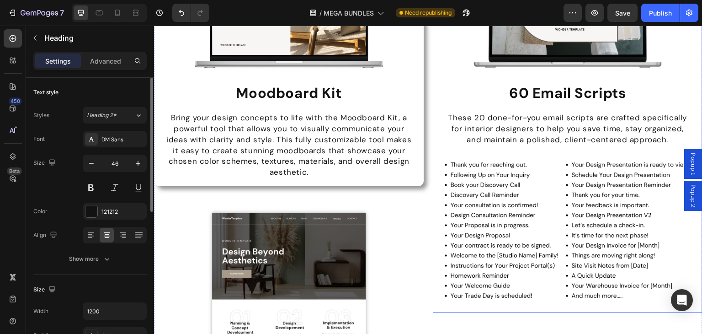
click at [435, 139] on div "Image 60 Email Scripts Heading These 20 done-for-you email scripts are crafted …" at bounding box center [568, 66] width 270 height 491
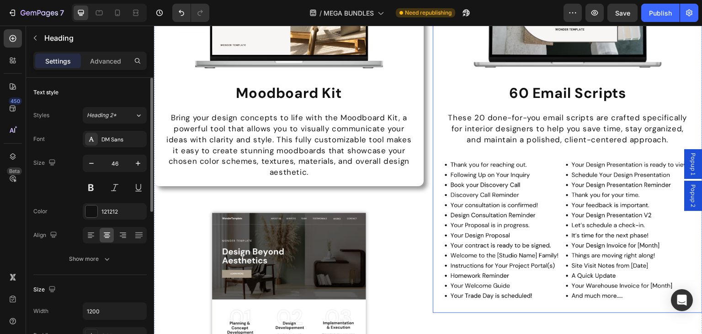
click at [433, 151] on div "Image 60 Email Scripts Heading These 20 done-for-you email scripts are crafted …" at bounding box center [568, 66] width 270 height 491
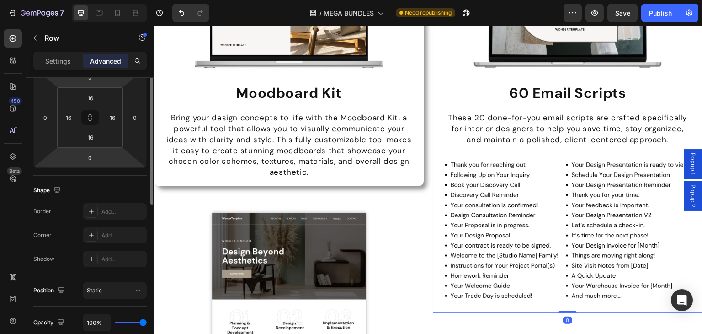
scroll to position [229, 0]
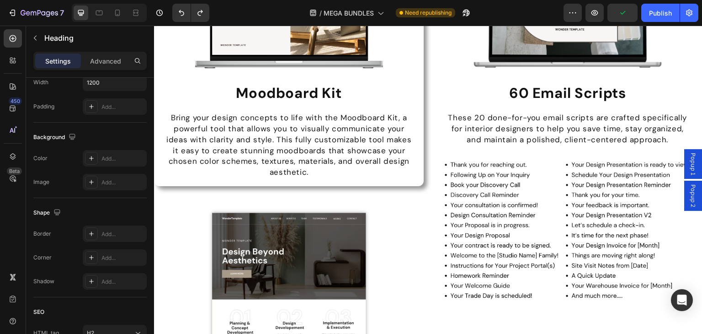
scroll to position [0, 0]
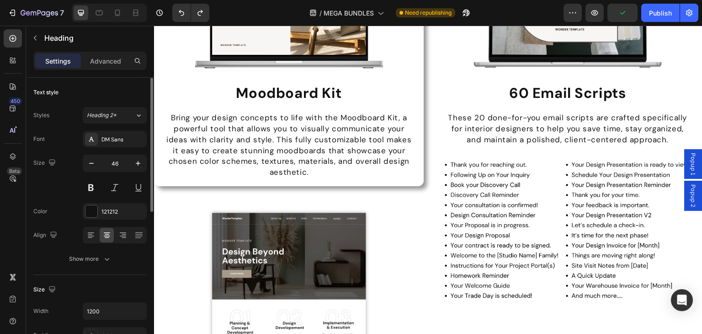
click at [434, 136] on div "Image 60 Email Scripts Heading These 20 done-for-you email scripts are crafted …" at bounding box center [568, 66] width 270 height 491
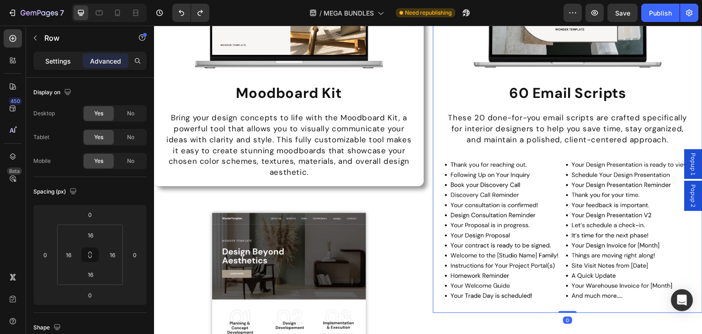
click at [59, 64] on p "Settings" at bounding box center [58, 61] width 26 height 10
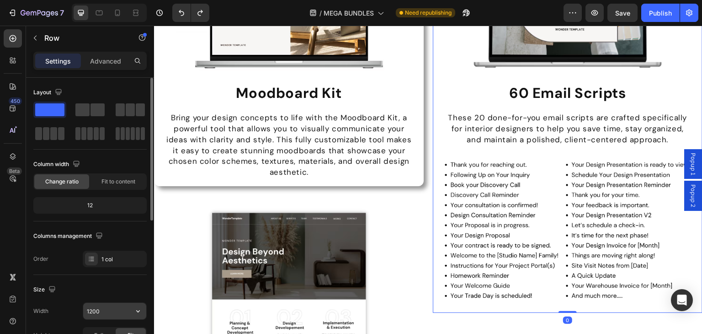
click at [101, 304] on input "1200" at bounding box center [114, 311] width 63 height 16
click at [130, 307] on button "button" at bounding box center [138, 311] width 16 height 16
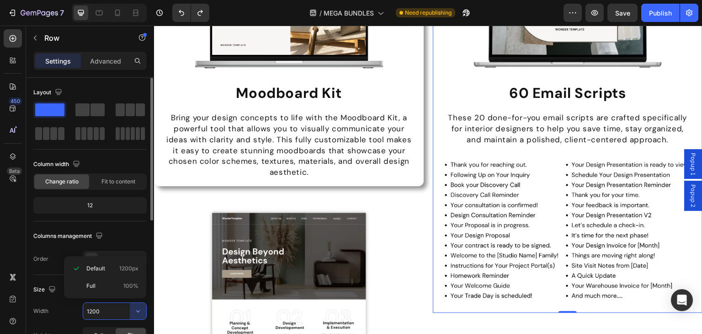
click at [124, 285] on p "Full 100%" at bounding box center [112, 286] width 52 height 8
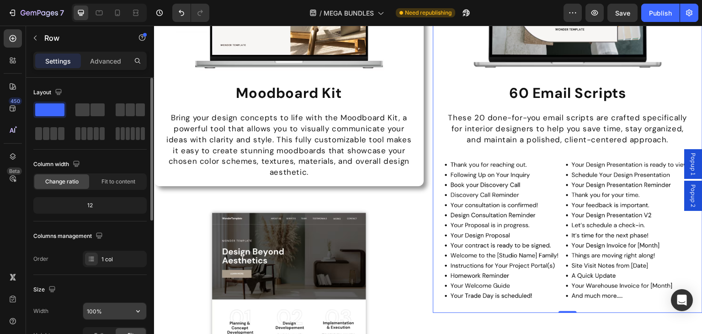
click at [133, 306] on button "button" at bounding box center [138, 311] width 16 height 16
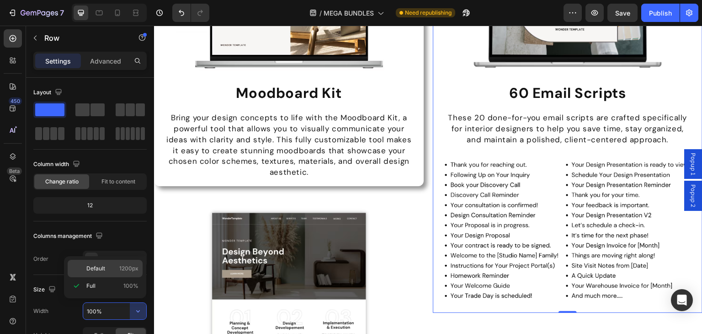
click at [113, 269] on p "Default 1200px" at bounding box center [112, 268] width 52 height 8
type input "1200"
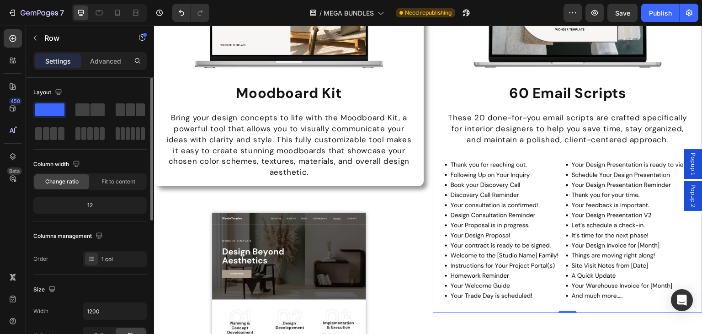
click at [88, 241] on div "Columns management" at bounding box center [68, 236] width 71 height 12
click at [103, 60] on p "Advanced" at bounding box center [105, 61] width 31 height 10
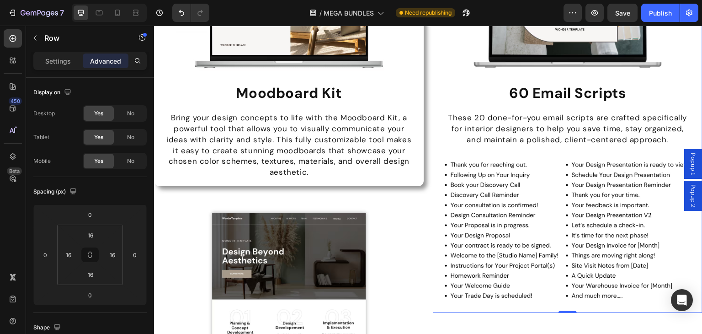
scroll to position [229, 0]
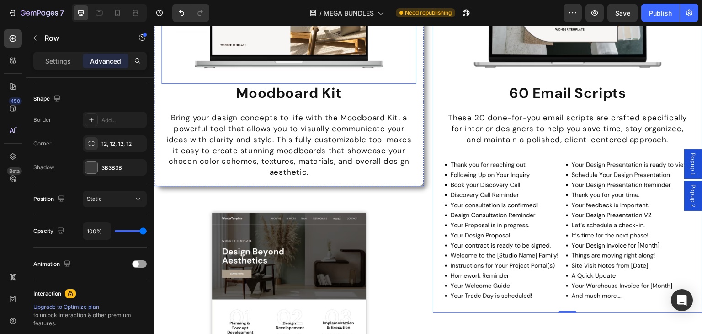
click at [417, 130] on div "Image Moodboard Kit Heading Bring your design concepts to life with the Moodboa…" at bounding box center [289, 3] width 270 height 365
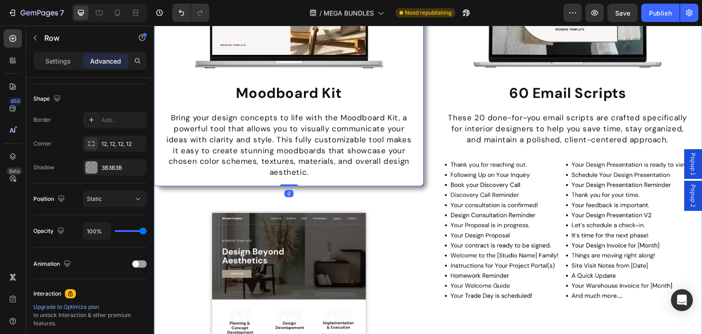
click at [433, 129] on div "Image 60 Email Scripts Heading These 20 done-for-you email scripts are crafted …" at bounding box center [568, 66] width 270 height 491
click at [419, 135] on div "Image Moodboard Kit Heading Bring your design concepts to life with the Moodboa…" at bounding box center [289, 3] width 270 height 365
click at [434, 140] on div "Image 60 Email Scripts Heading These 20 done-for-you email scripts are crafted …" at bounding box center [568, 66] width 270 height 491
click at [419, 134] on div "Image Moodboard Kit Heading Bring your design concepts to life with the Moodboa…" at bounding box center [289, 3] width 270 height 365
click at [436, 133] on div "Image 60 Email Scripts Heading These 20 done-for-you email scripts are crafted …" at bounding box center [568, 66] width 270 height 491
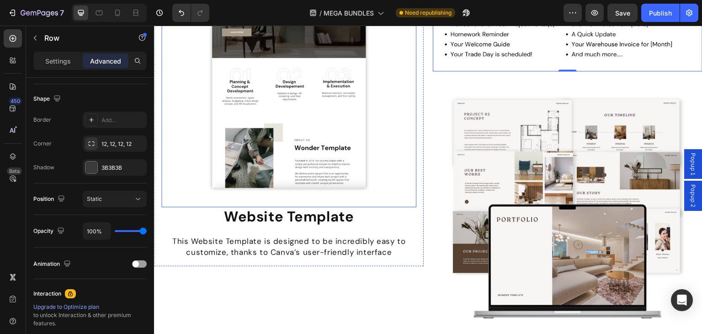
scroll to position [3854, 0]
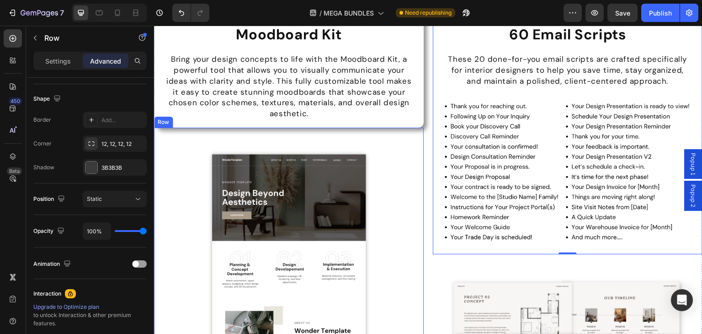
click at [417, 138] on div "Image Website Template Heading This Website Template is designed to be incredib…" at bounding box center [289, 288] width 270 height 321
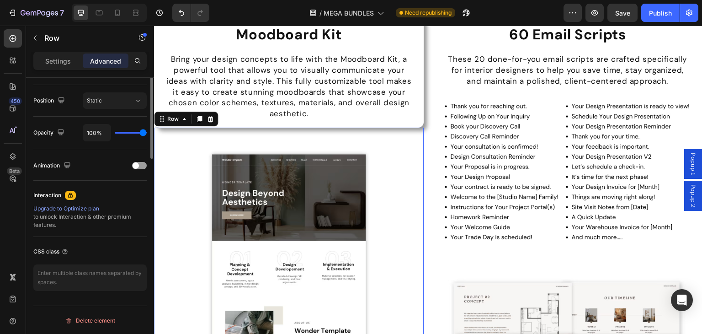
scroll to position [53, 0]
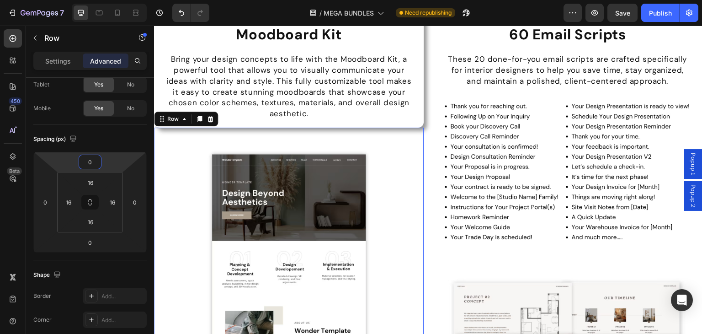
click at [96, 164] on input "0" at bounding box center [90, 162] width 18 height 14
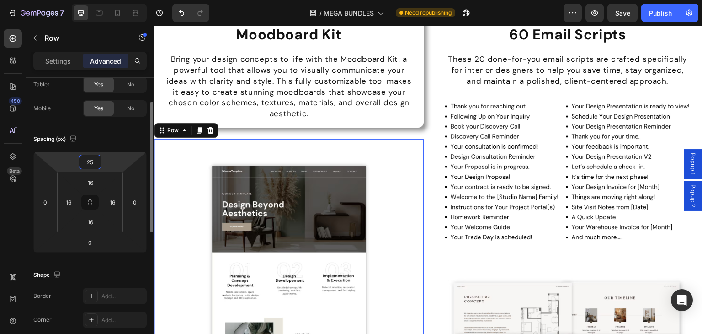
click at [86, 160] on input "25" at bounding box center [90, 162] width 18 height 14
click at [87, 160] on input "25" at bounding box center [90, 162] width 18 height 14
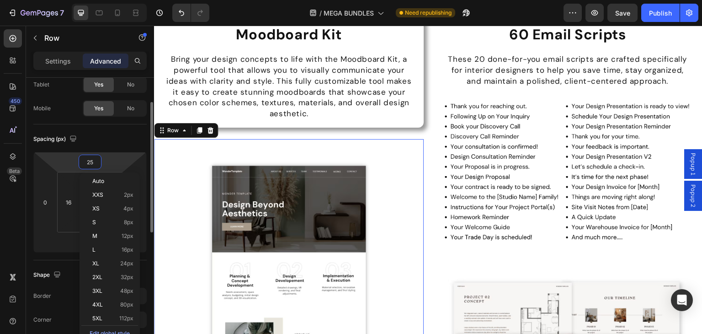
type input "2"
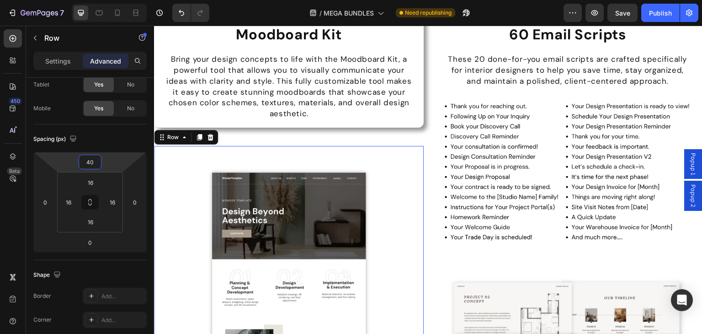
type input "40"
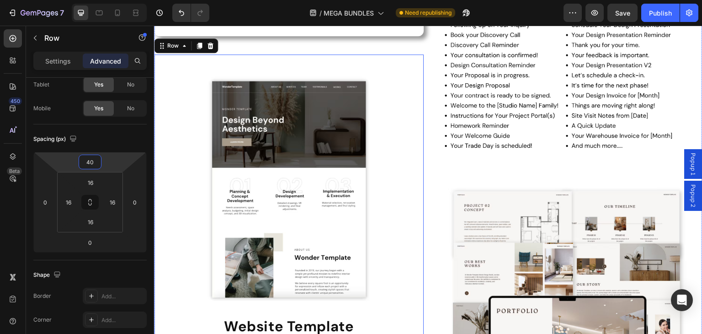
click at [417, 64] on div "Image Website Template Heading This Website Template is designed to be incredib…" at bounding box center [289, 214] width 270 height 321
click at [68, 55] on div "Settings" at bounding box center [58, 60] width 46 height 15
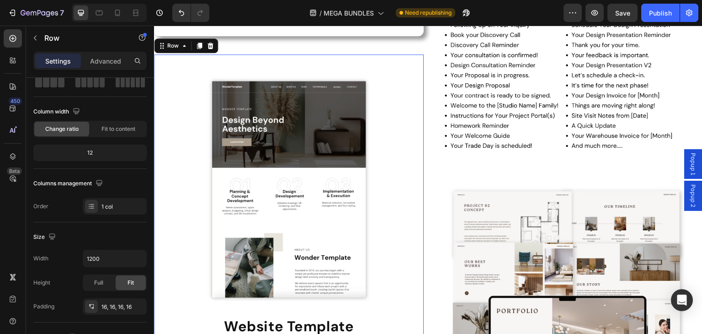
scroll to position [275, 0]
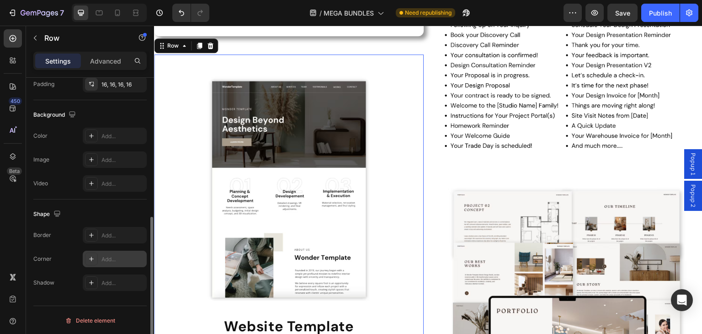
click at [113, 252] on div "Add..." at bounding box center [115, 258] width 64 height 16
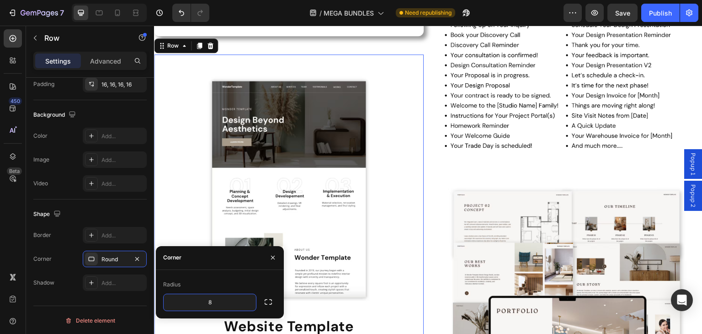
type input "2"
type input "12"
click at [97, 283] on div at bounding box center [91, 282] width 13 height 13
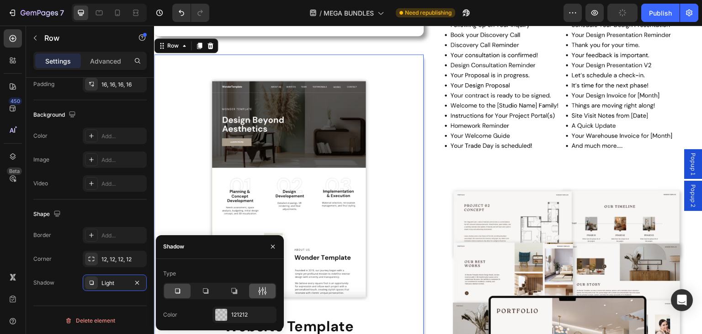
click at [255, 291] on div at bounding box center [262, 290] width 27 height 15
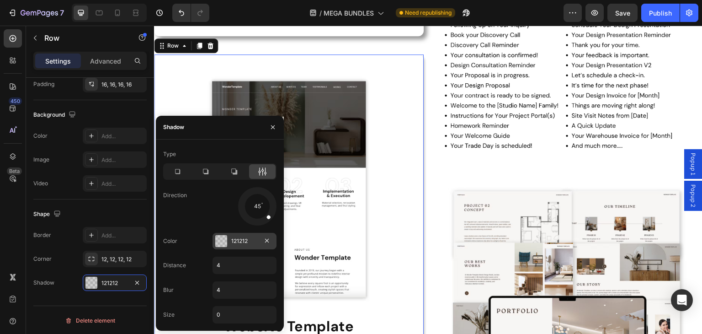
click at [232, 243] on div "121212" at bounding box center [244, 241] width 27 height 8
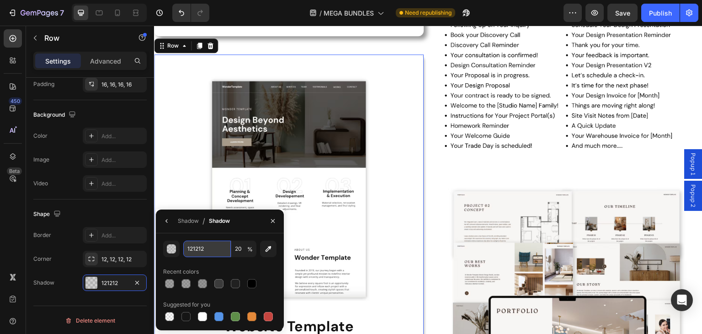
click at [210, 245] on input "121212" at bounding box center [207, 248] width 48 height 16
type input "3B3"
type input "100"
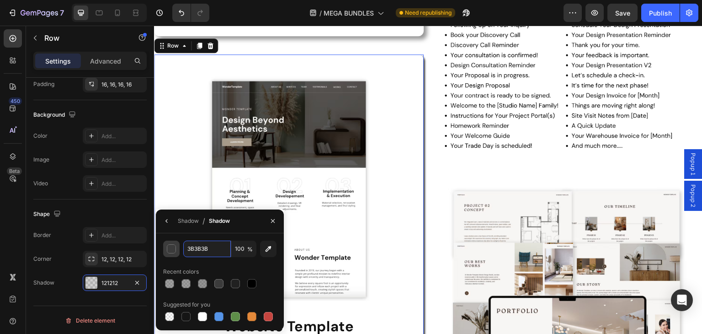
type input "3B3B3B"
click at [179, 249] on button "button" at bounding box center [171, 248] width 16 height 16
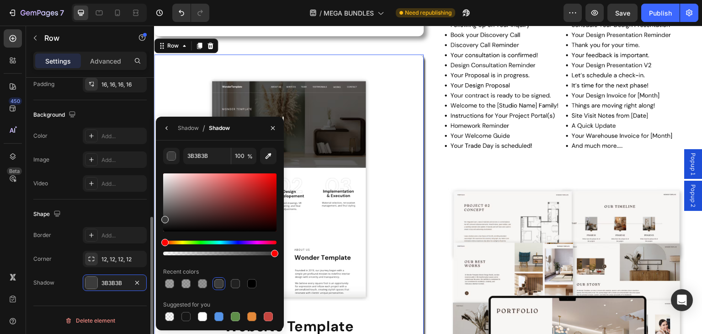
click at [110, 212] on div "Shape" at bounding box center [89, 214] width 113 height 15
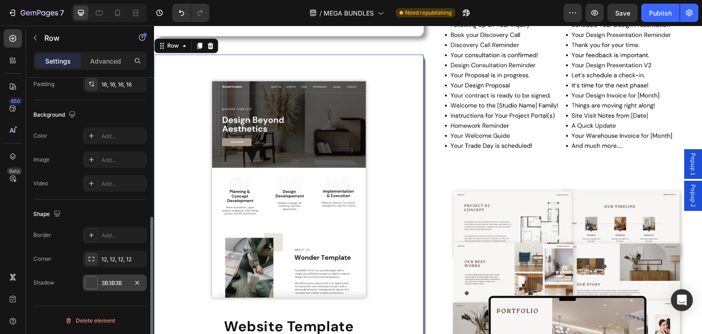
click at [105, 277] on div "3B3B3B" at bounding box center [115, 282] width 64 height 16
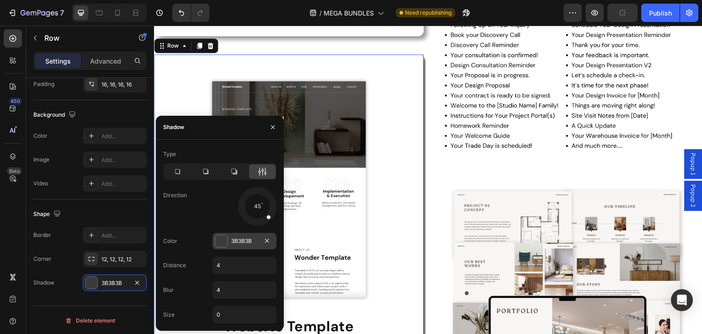
click at [244, 241] on div "3B3B3B" at bounding box center [244, 241] width 27 height 8
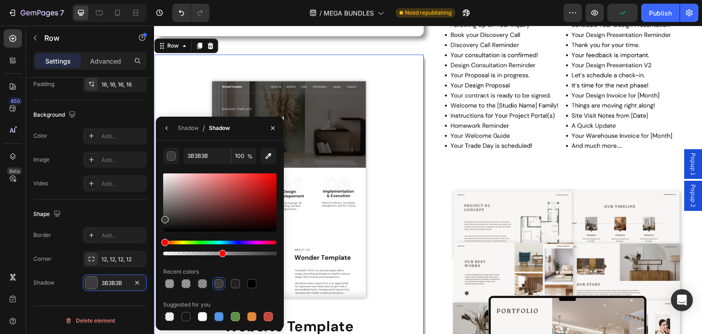
click at [221, 252] on div at bounding box center [219, 253] width 113 height 4
click at [217, 252] on div at bounding box center [218, 253] width 7 height 7
type input "47"
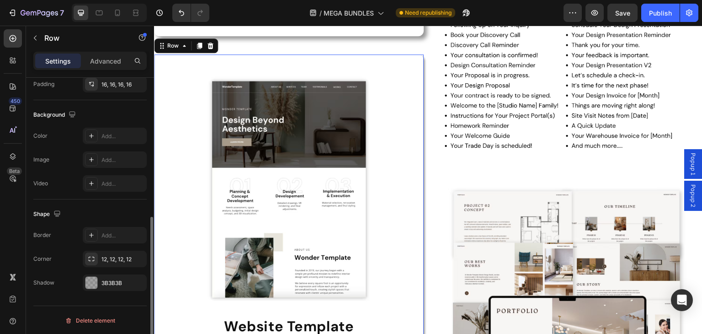
click at [134, 217] on div "Shape" at bounding box center [89, 214] width 113 height 15
click at [118, 279] on div "3B3B3B" at bounding box center [114, 283] width 27 height 8
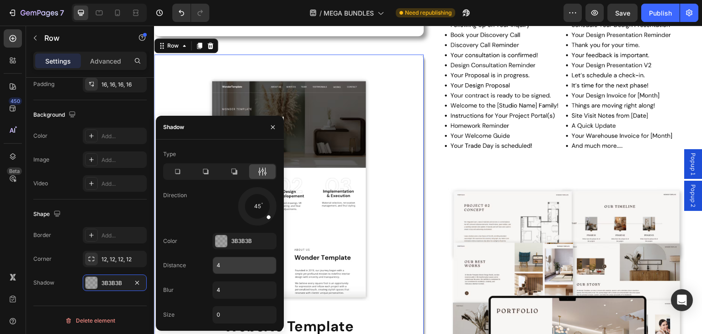
click at [222, 267] on input "4" at bounding box center [244, 265] width 63 height 16
type input "10"
click at [220, 282] on input "4" at bounding box center [244, 290] width 63 height 16
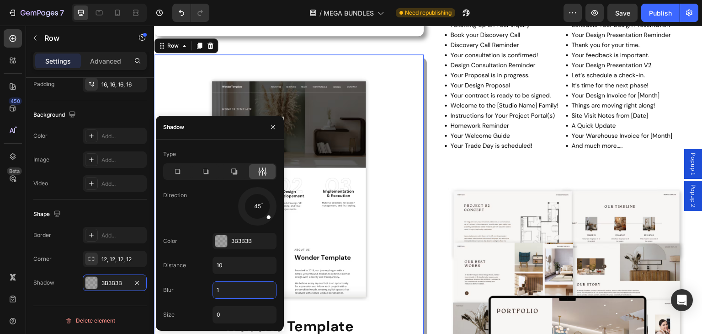
type input "10"
click at [114, 216] on div "Shape" at bounding box center [89, 214] width 113 height 15
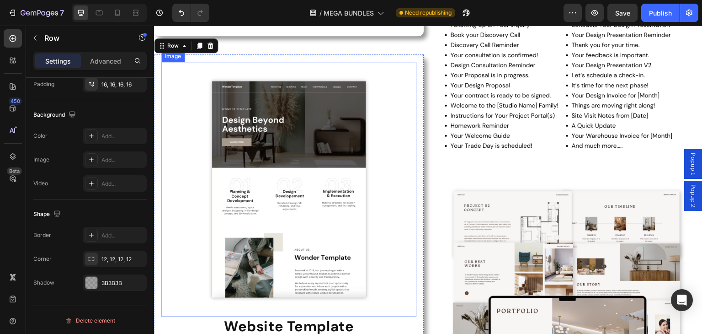
click at [399, 125] on img at bounding box center [288, 189] width 255 height 255
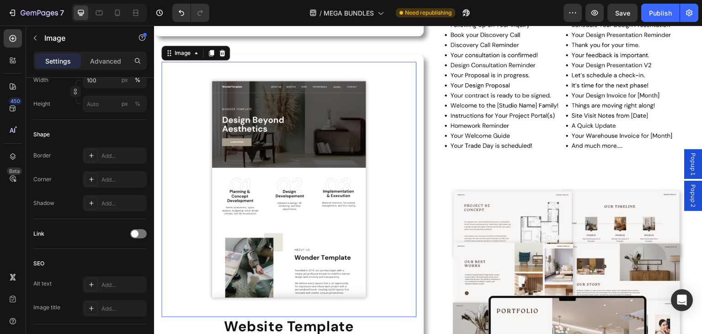
click at [476, 96] on img at bounding box center [567, 82] width 255 height 148
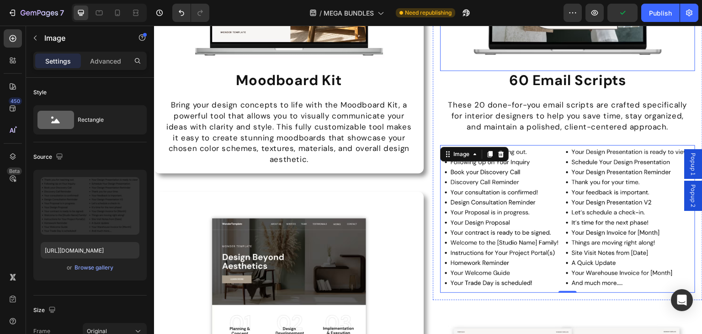
scroll to position [3626, 0]
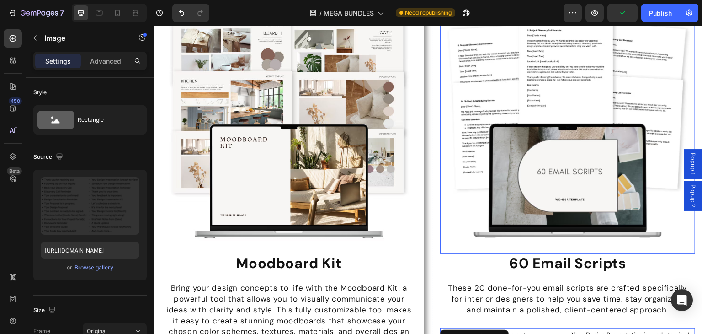
click at [433, 92] on div "Image 60 Email Scripts Heading These 20 done-for-you email scripts are crafted …" at bounding box center [568, 236] width 270 height 491
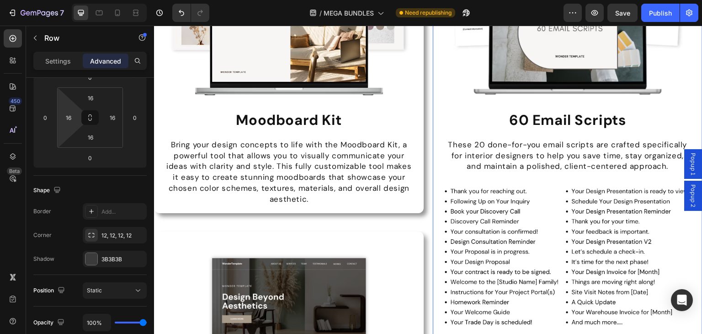
scroll to position [0, 0]
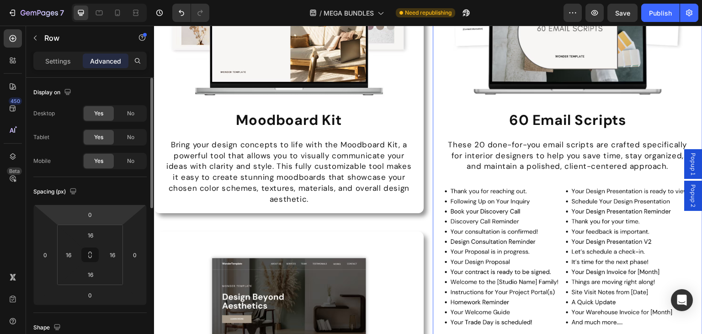
click at [64, 68] on div "Settings Advanced" at bounding box center [89, 61] width 113 height 18
click at [66, 66] on div "Settings" at bounding box center [58, 60] width 46 height 15
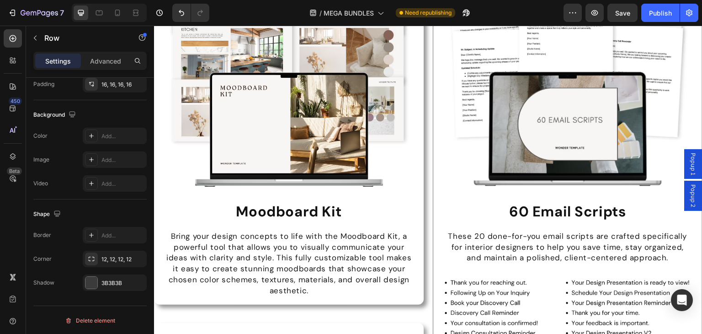
scroll to position [3123, 0]
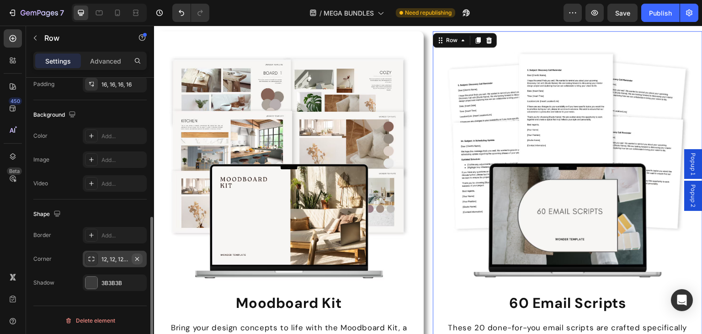
click at [136, 255] on icon "button" at bounding box center [136, 258] width 7 height 7
click at [134, 282] on icon "button" at bounding box center [136, 282] width 7 height 7
click at [106, 64] on p "Advanced" at bounding box center [105, 61] width 31 height 10
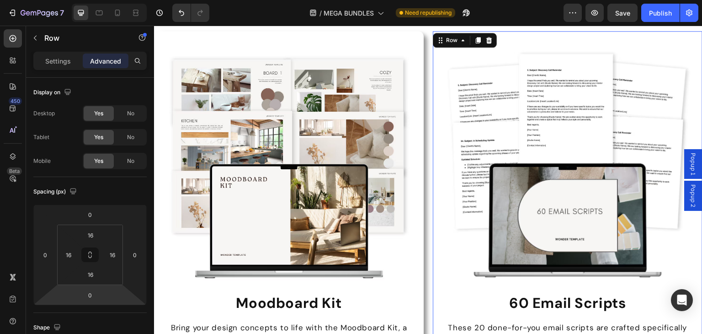
scroll to position [274, 0]
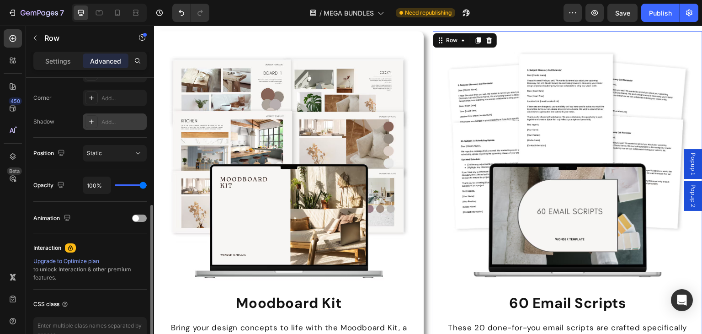
click at [111, 118] on div "Add..." at bounding box center [122, 122] width 43 height 8
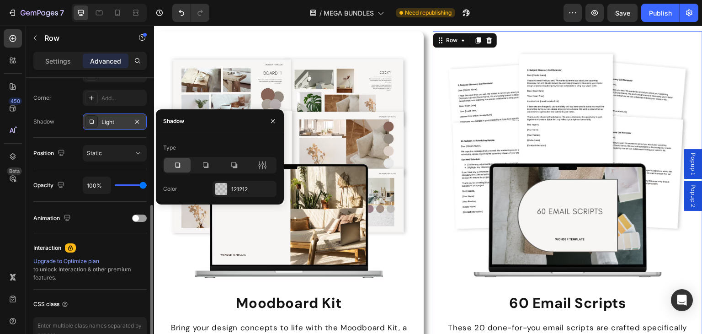
click at [234, 157] on div at bounding box center [219, 165] width 113 height 16
click at [234, 161] on icon at bounding box center [233, 164] width 9 height 9
click at [229, 183] on div "121212" at bounding box center [245, 189] width 64 height 16
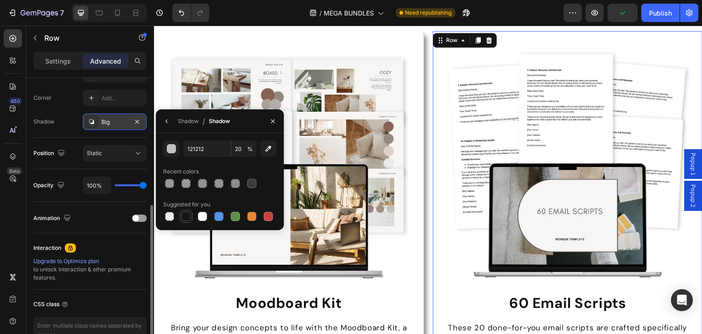
click at [183, 216] on div at bounding box center [185, 216] width 9 height 9
type input "151515"
type input "100"
click at [64, 154] on icon "button" at bounding box center [61, 152] width 9 height 9
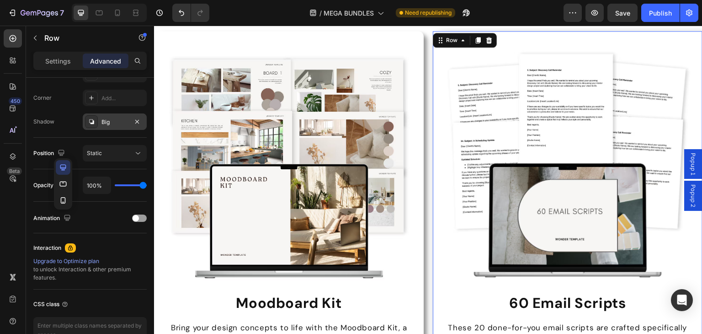
click at [124, 115] on div "Big" at bounding box center [115, 121] width 64 height 16
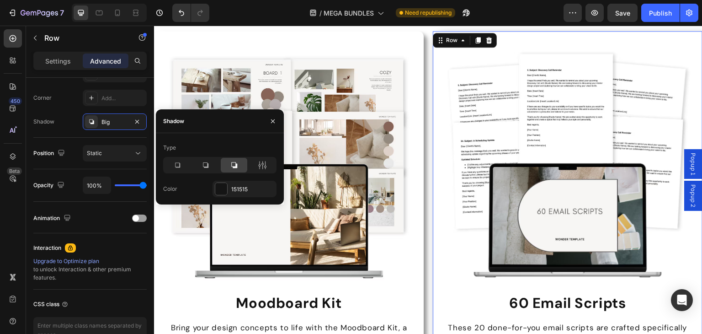
click at [257, 157] on div at bounding box center [219, 165] width 113 height 16
click at [264, 167] on icon at bounding box center [262, 164] width 9 height 9
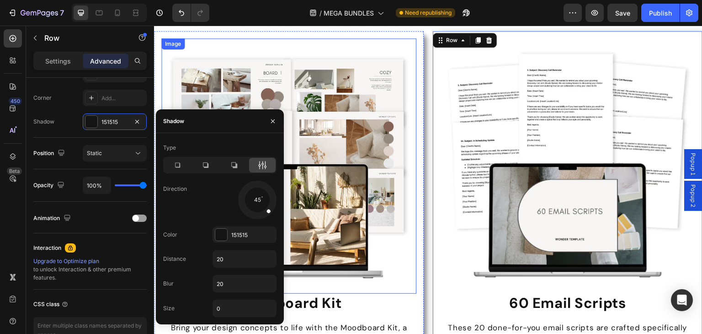
click at [404, 68] on img at bounding box center [288, 165] width 255 height 255
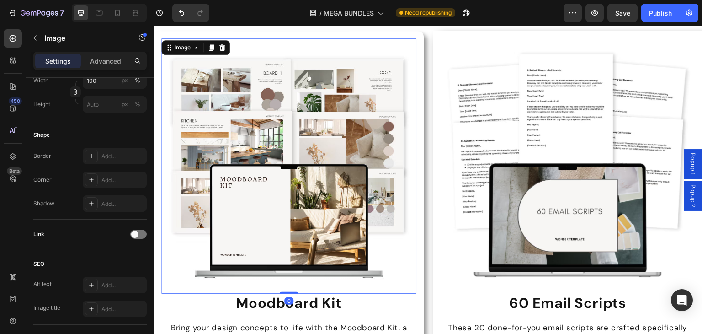
scroll to position [0, 0]
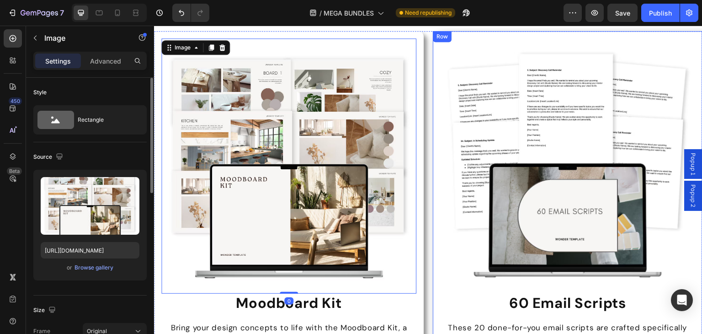
click at [433, 48] on div "Image 60 Email Scripts Heading These 20 done-for-you email scripts are crafted …" at bounding box center [568, 276] width 270 height 491
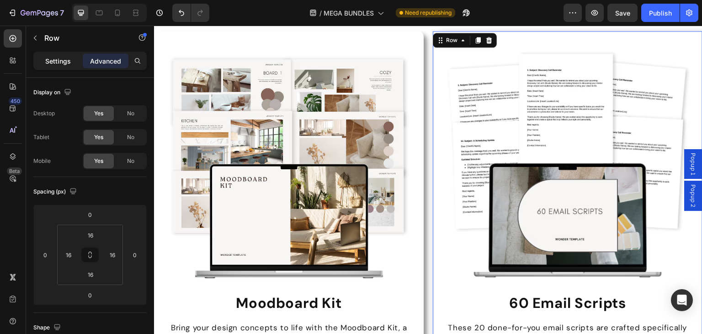
click at [70, 64] on p "Settings" at bounding box center [58, 61] width 26 height 10
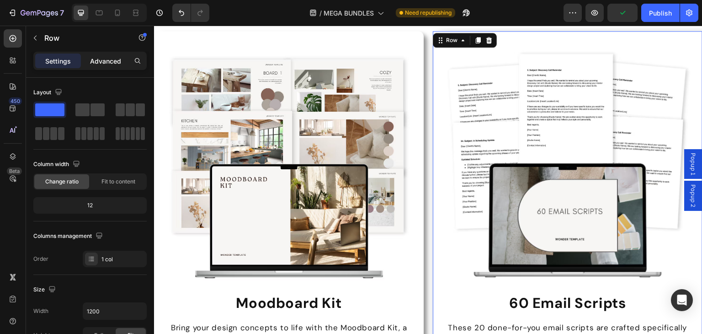
click at [100, 68] on div "Advanced" at bounding box center [106, 60] width 46 height 15
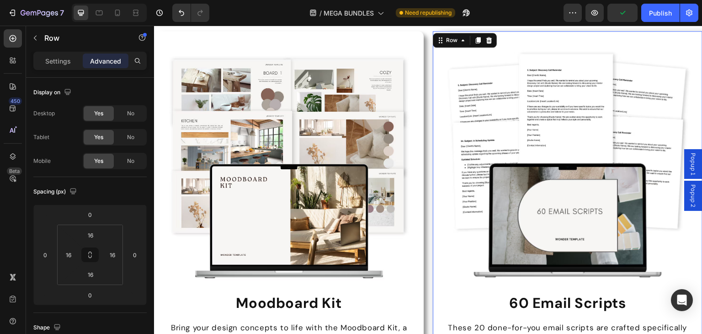
click at [71, 68] on div "Settings Advanced" at bounding box center [89, 61] width 113 height 18
click at [78, 66] on div "Settings" at bounding box center [58, 60] width 46 height 15
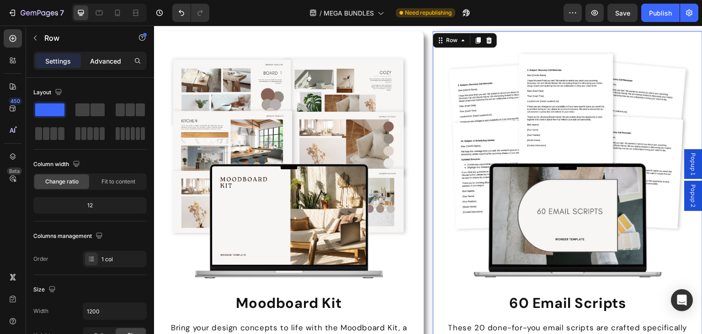
click at [87, 64] on div "Advanced" at bounding box center [106, 60] width 46 height 15
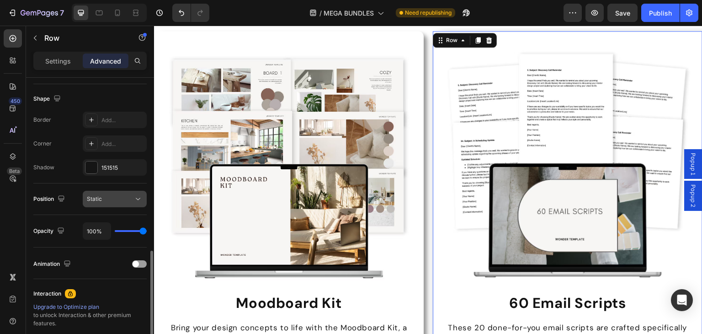
scroll to position [274, 0]
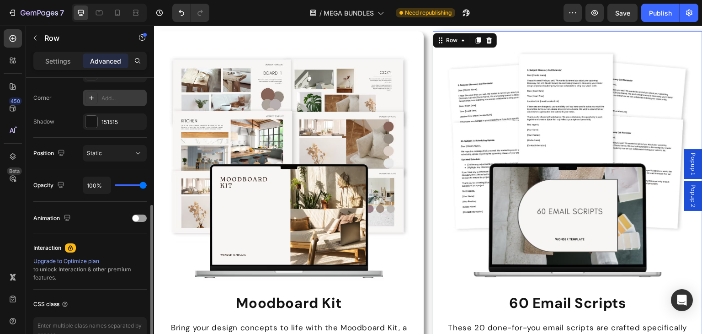
click at [114, 102] on div "Add..." at bounding box center [115, 98] width 64 height 16
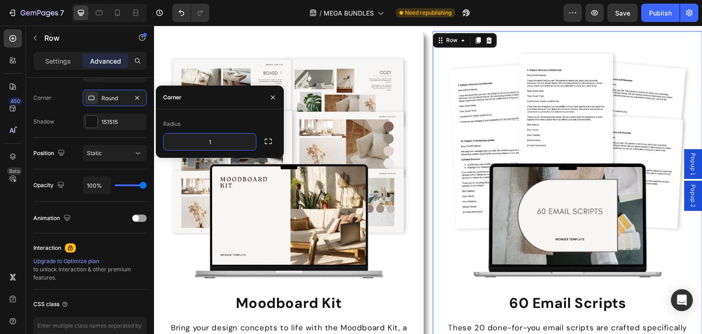
type input "12"
click at [77, 108] on div "Border Add... Corner Round Shadow 151515" at bounding box center [89, 98] width 113 height 64
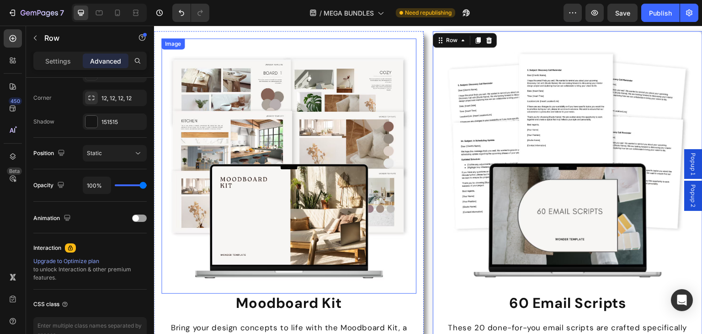
click at [330, 118] on img at bounding box center [288, 165] width 255 height 255
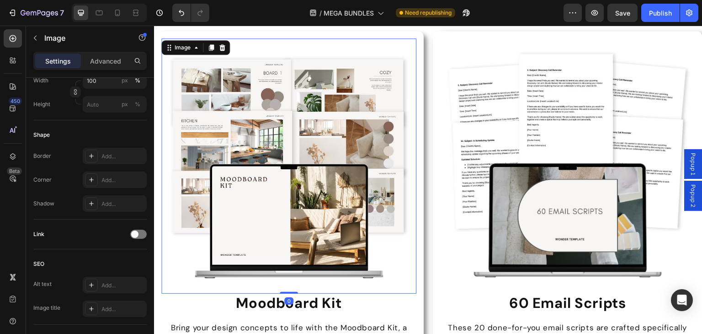
scroll to position [0, 0]
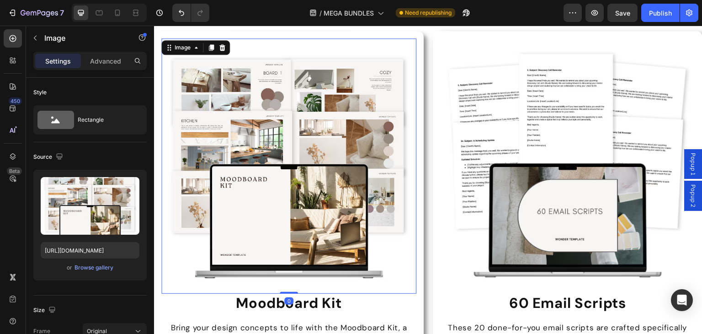
click at [433, 80] on div "Image 60 Email Scripts Heading These 20 done-for-you email scripts are crafted …" at bounding box center [568, 276] width 270 height 491
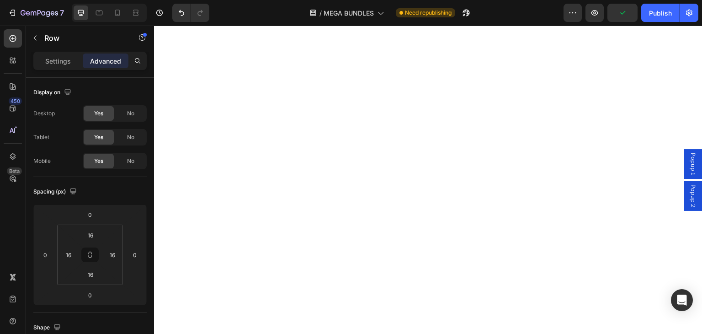
scroll to position [3596, 0]
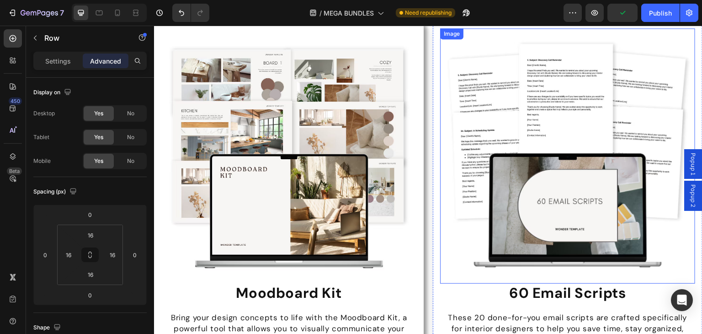
click at [436, 164] on div "Image 60 Email Scripts Heading These 20 done-for-you email scripts are crafted …" at bounding box center [568, 266] width 270 height 491
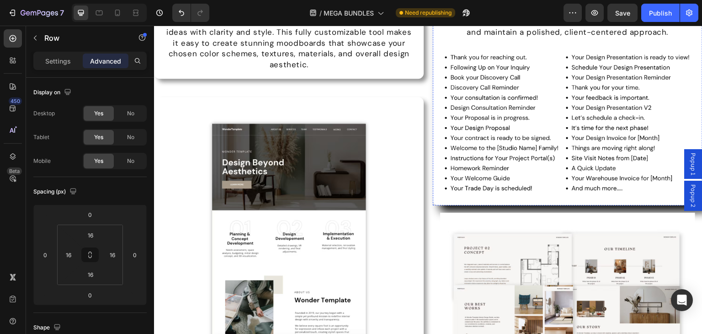
scroll to position [3459, 0]
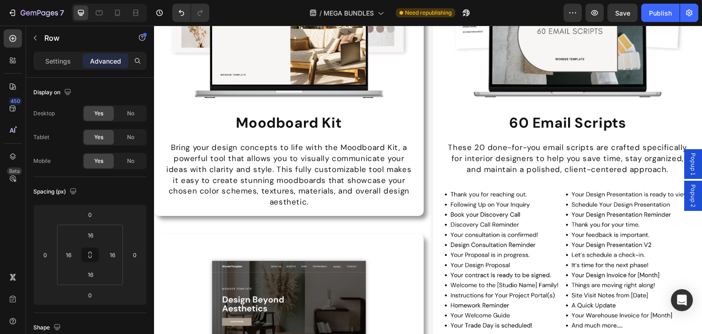
click at [434, 164] on div "Image 60 Email Scripts Heading These 20 done-for-you email scripts are crafted …" at bounding box center [568, 96] width 270 height 491
click at [433, 169] on div "Image 60 Email Scripts Heading These 20 done-for-you email scripts are crafted …" at bounding box center [568, 96] width 270 height 491
click at [490, 158] on div "Image 60 Email Scripts Heading These 20 done-for-you email scripts are crafted …" at bounding box center [568, 96] width 270 height 491
click at [484, 155] on div "PLUS: Heading Image Moodboard Kit Heading Bring your design concepts to life wi…" at bounding box center [428, 266] width 548 height 898
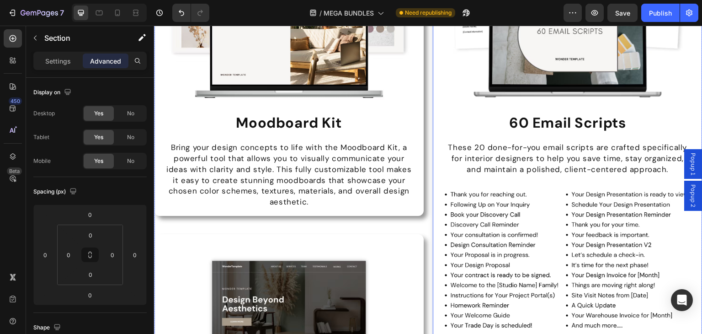
click at [433, 173] on div "Image 60 Email Scripts Heading These 20 done-for-you email scripts are crafted …" at bounding box center [568, 96] width 270 height 491
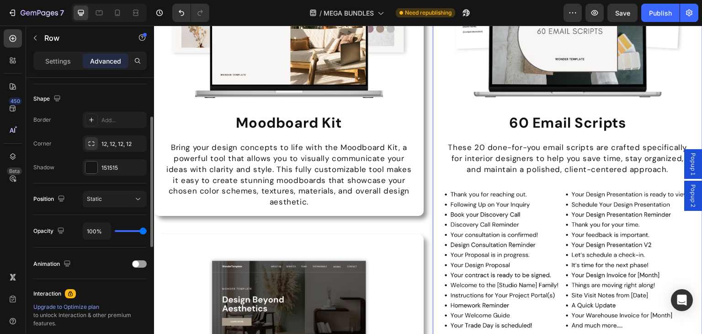
scroll to position [183, 0]
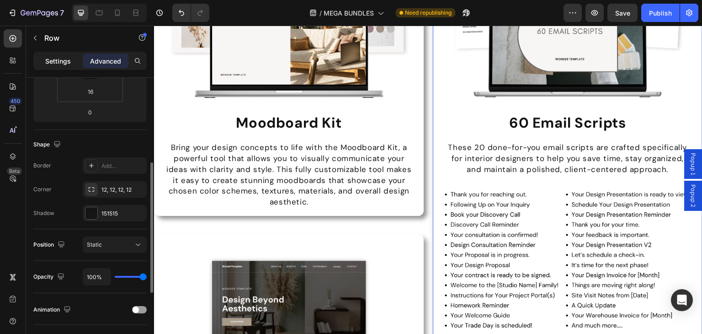
click at [76, 66] on div "Settings" at bounding box center [58, 60] width 46 height 15
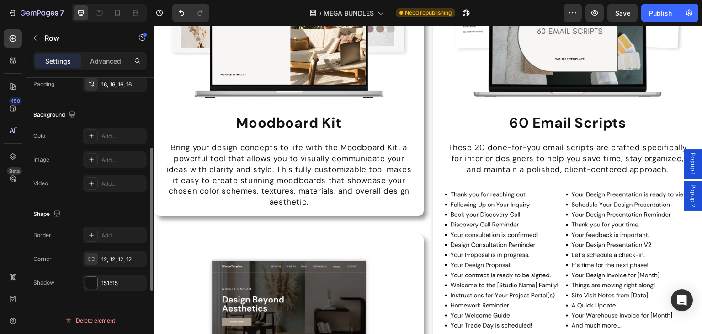
scroll to position [0, 0]
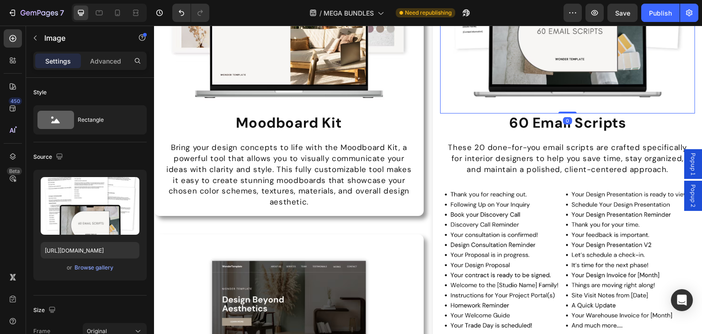
scroll to position [3550, 0]
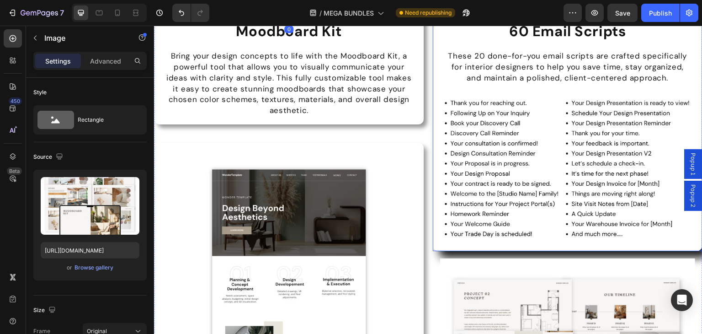
click at [434, 78] on div "Image 60 Email Scripts Heading These 20 done-for-you email scripts are crafted …" at bounding box center [568, 5] width 270 height 491
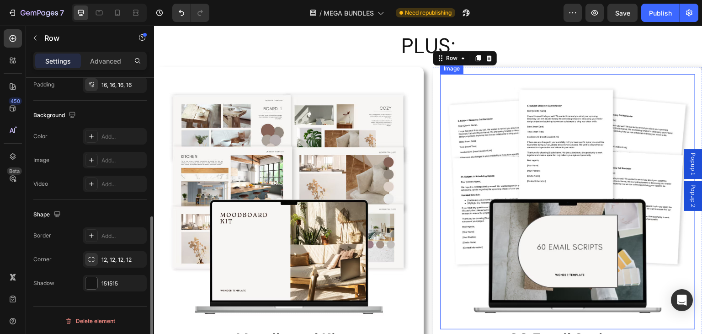
scroll to position [3596, 0]
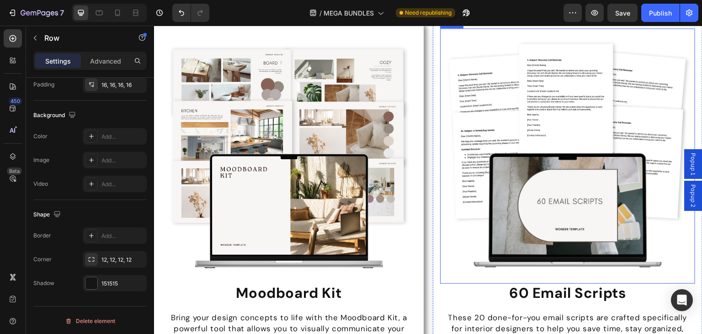
click at [410, 161] on img at bounding box center [288, 155] width 255 height 255
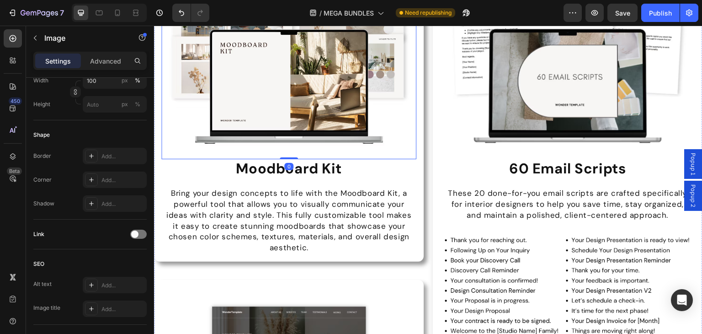
scroll to position [0, 0]
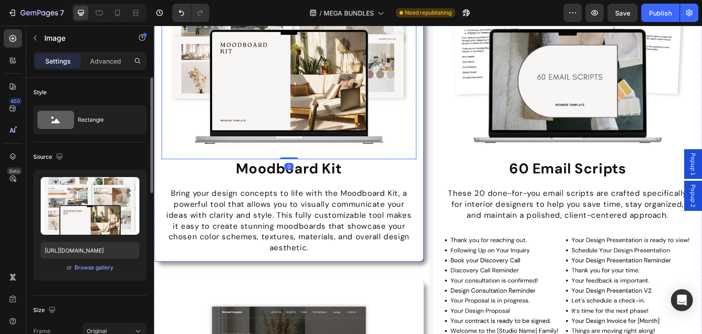
click at [418, 208] on div "Image 0 Moodboard Kit Heading Bring your design concepts to life with the Moodb…" at bounding box center [289, 79] width 270 height 365
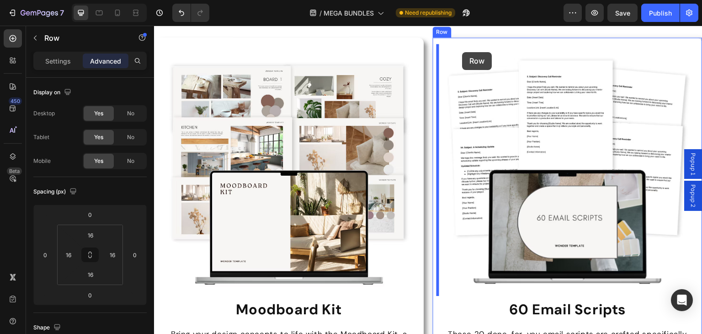
scroll to position [3566, 0]
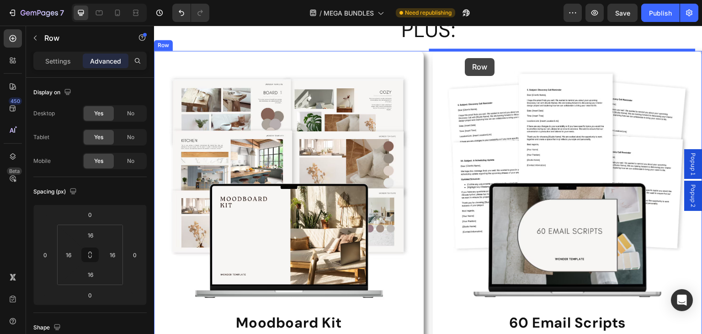
drag, startPoint x: 163, startPoint y: 142, endPoint x: 453, endPoint y: 77, distance: 297.8
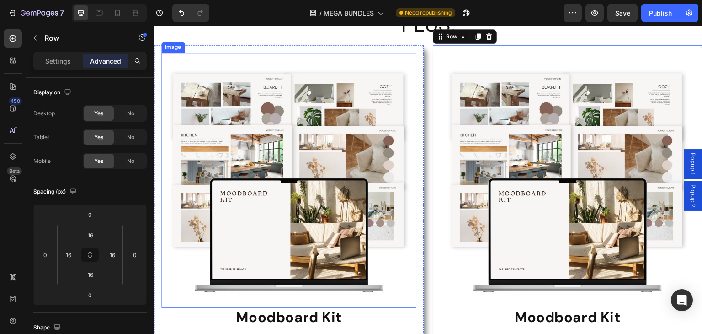
scroll to position [3553, 0]
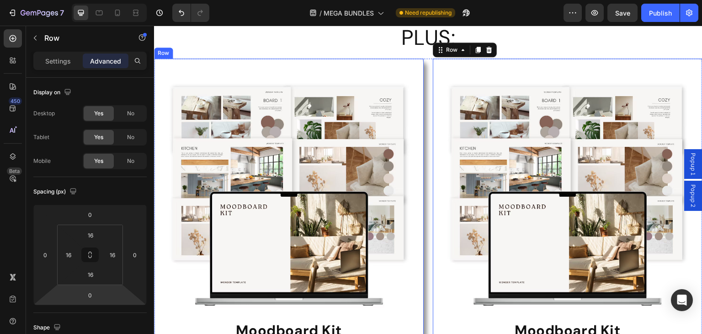
click at [414, 75] on div "Image Moodboard Kit Heading Bring your design concepts to life with the Moodboa…" at bounding box center [289, 241] width 270 height 365
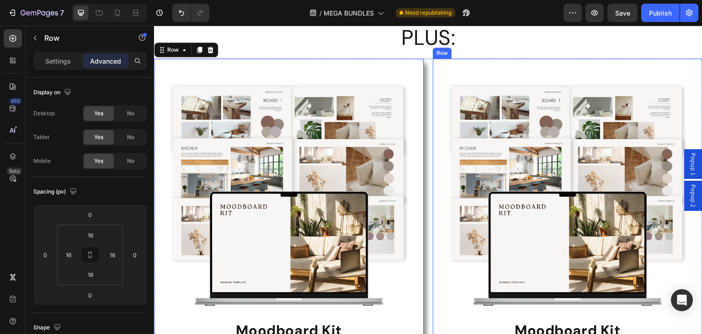
click at [433, 62] on div "Image Moodboard Kit Heading Bring your design concepts to life with the Moodboa…" at bounding box center [568, 241] width 270 height 365
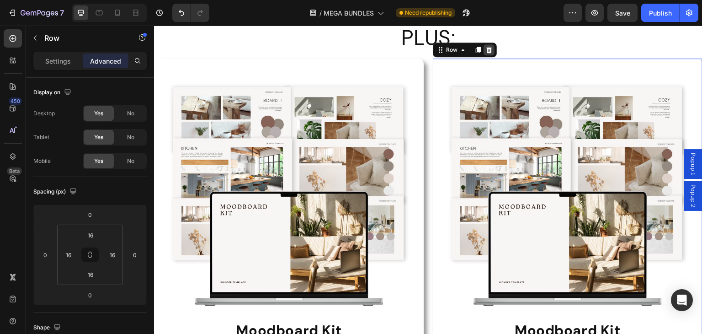
click at [488, 49] on icon at bounding box center [488, 49] width 7 height 7
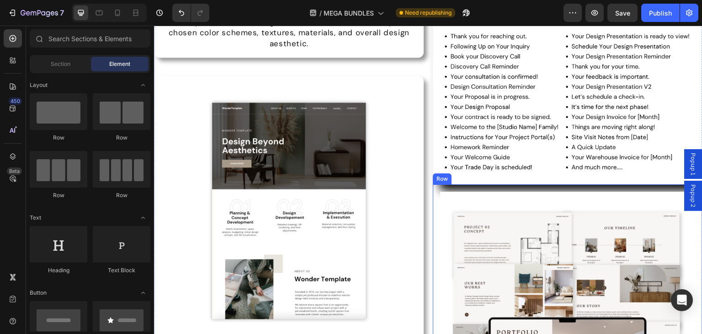
scroll to position [3964, 0]
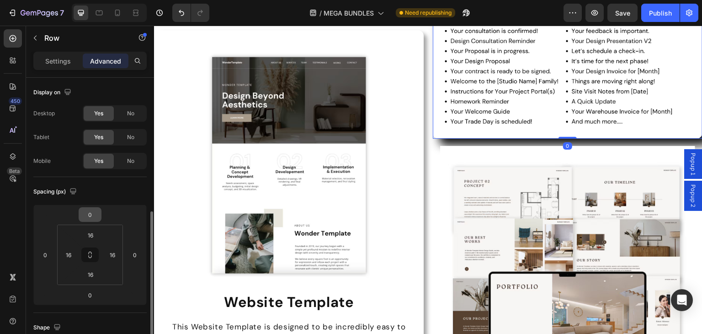
scroll to position [137, 0]
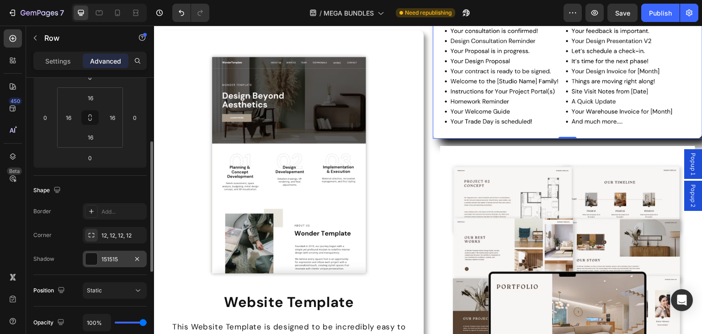
click at [103, 251] on div "151515" at bounding box center [115, 258] width 64 height 16
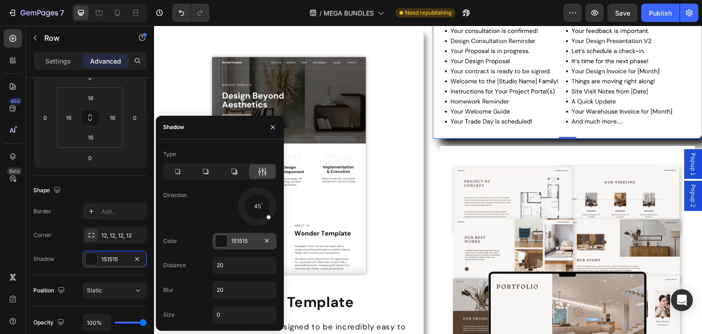
click at [230, 239] on div "151515" at bounding box center [245, 241] width 64 height 16
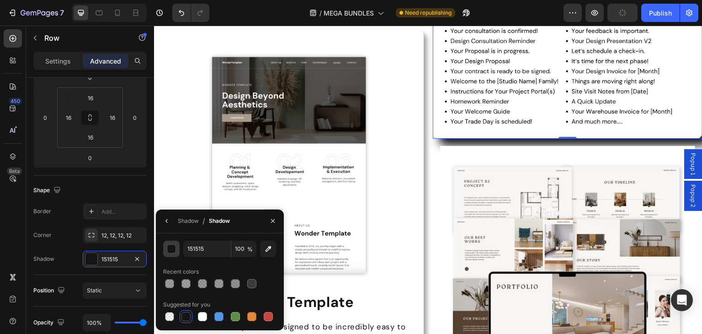
click at [174, 251] on div "button" at bounding box center [171, 249] width 9 height 9
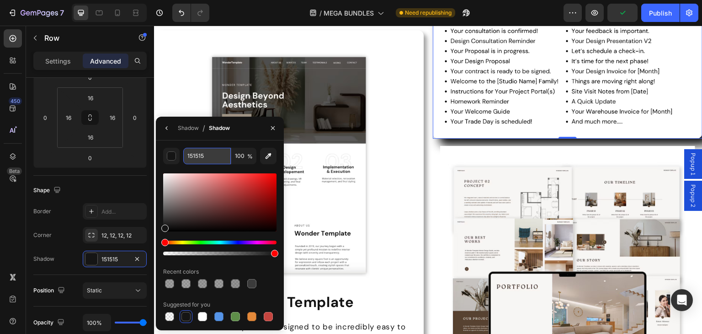
click at [215, 156] on input "151515" at bounding box center [207, 156] width 48 height 16
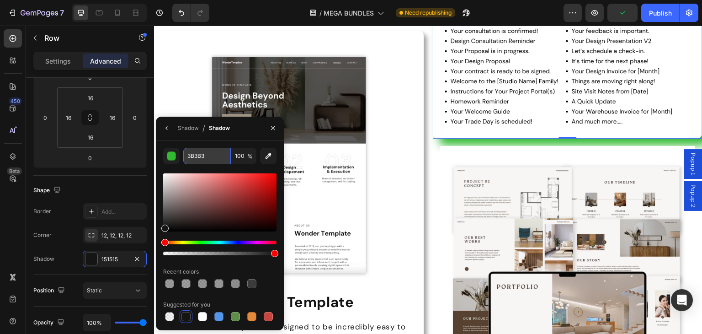
type input "3B3B3B"
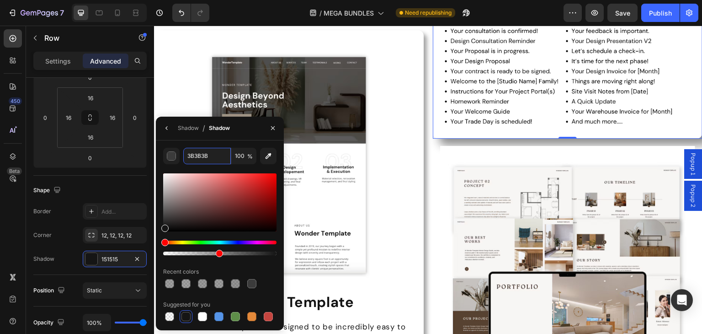
click at [218, 253] on div at bounding box center [219, 253] width 113 height 4
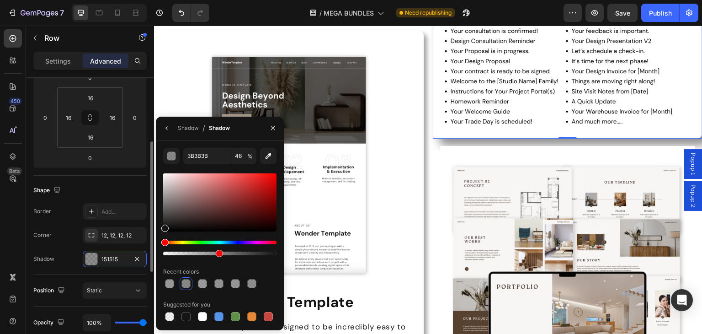
click at [122, 183] on div "Shape" at bounding box center [89, 190] width 113 height 15
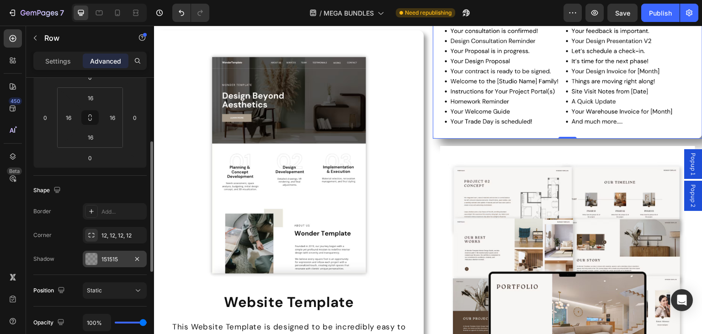
click at [99, 254] on div "151515" at bounding box center [115, 258] width 64 height 16
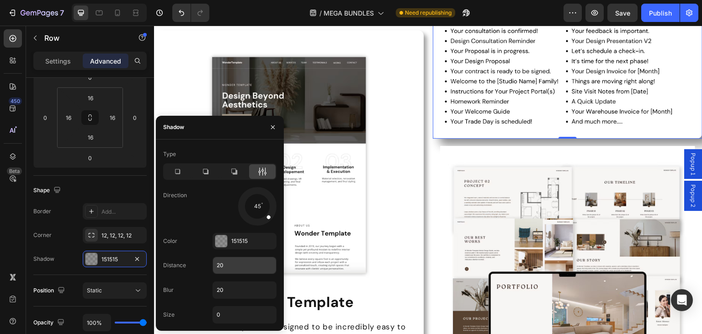
click at [223, 261] on input "20" at bounding box center [244, 265] width 63 height 16
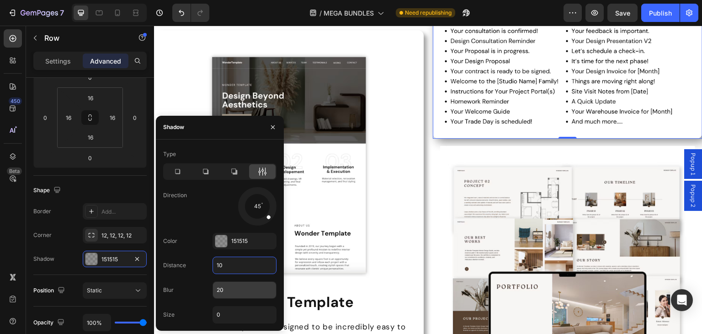
type input "10"
click at [235, 282] on input "20" at bounding box center [244, 290] width 63 height 16
type input "10"
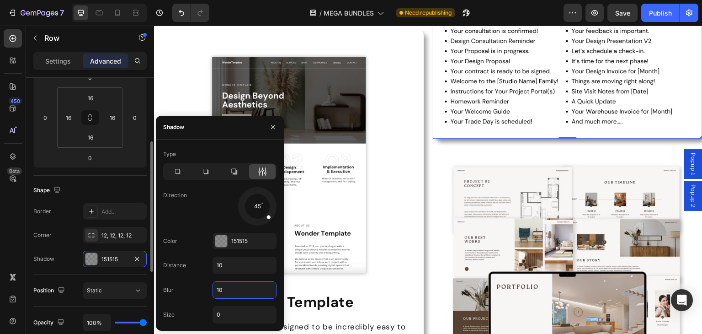
click at [100, 177] on div "Shape Border Add... Corner 12, 12, 12, 12 Shadow 151515" at bounding box center [89, 225] width 113 height 99
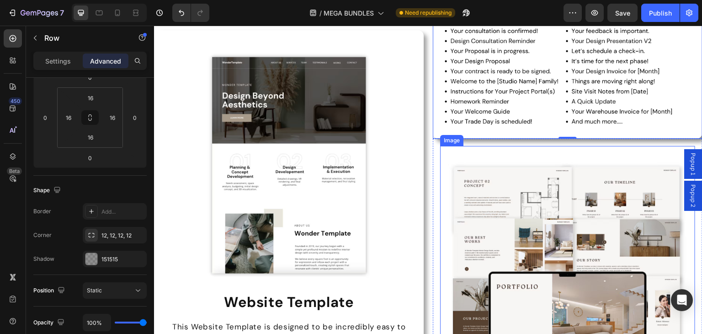
click at [476, 154] on img at bounding box center [567, 273] width 255 height 255
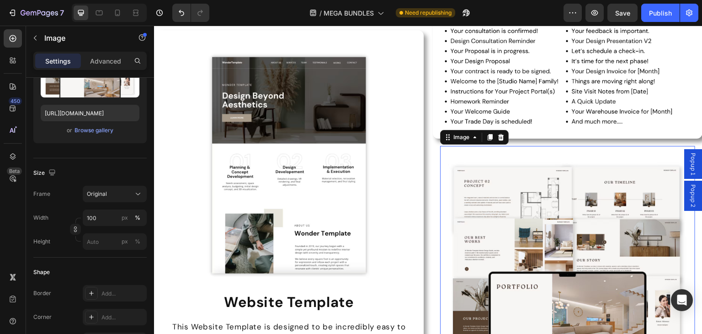
scroll to position [0, 0]
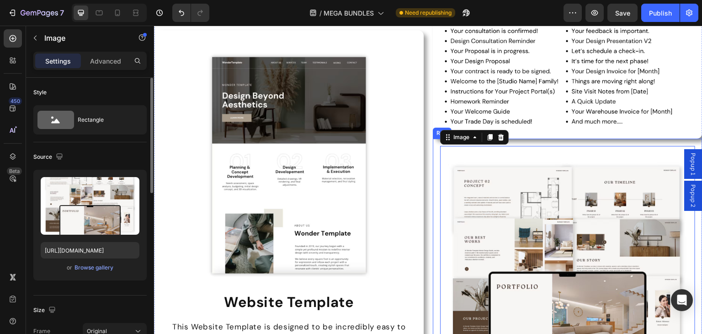
click at [433, 154] on div "Image 0 Portfolio Template Heading Showcase your best work with confidence and …" at bounding box center [568, 320] width 270 height 365
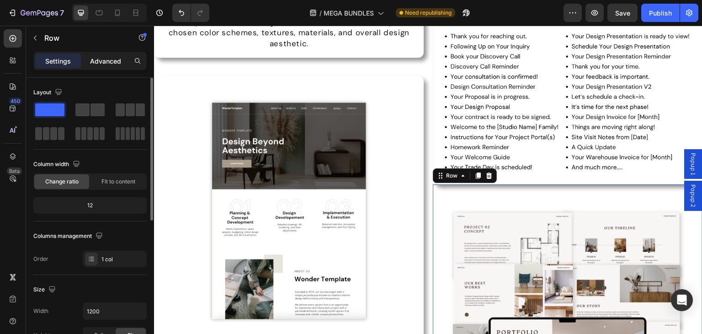
click at [101, 65] on p "Advanced" at bounding box center [105, 61] width 31 height 10
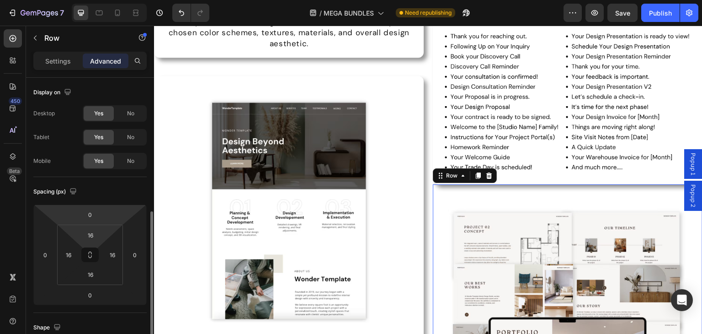
scroll to position [91, 0]
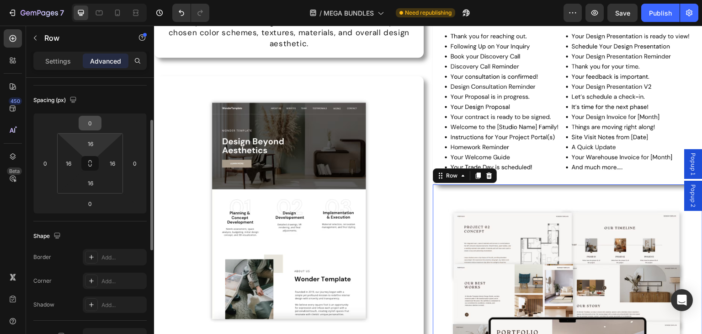
click at [92, 122] on input "0" at bounding box center [90, 123] width 18 height 14
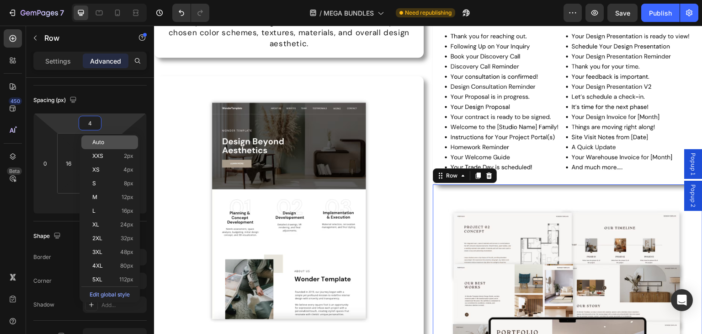
type input "40"
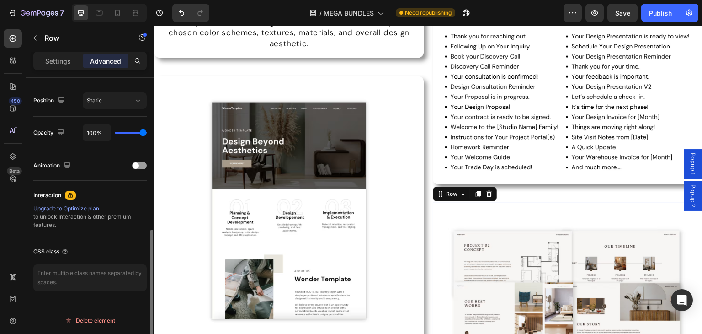
click at [53, 68] on div "Settings" at bounding box center [58, 60] width 46 height 15
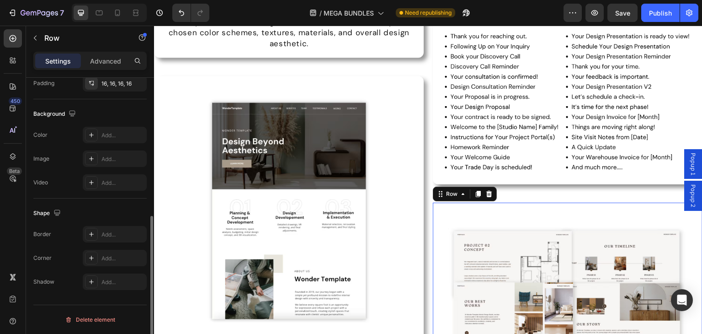
scroll to position [275, 0]
click at [117, 258] on div "Add..." at bounding box center [122, 259] width 43 height 8
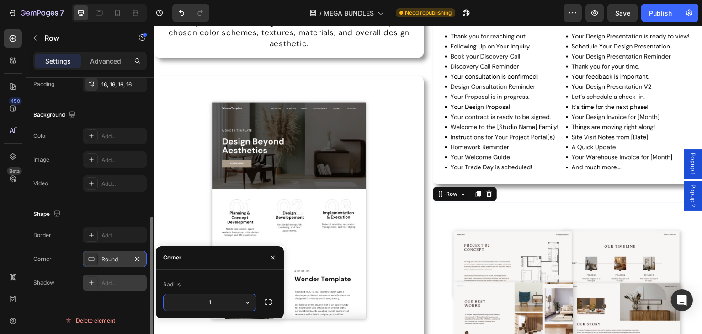
type input "12"
click at [124, 282] on div "Add..." at bounding box center [122, 283] width 43 height 8
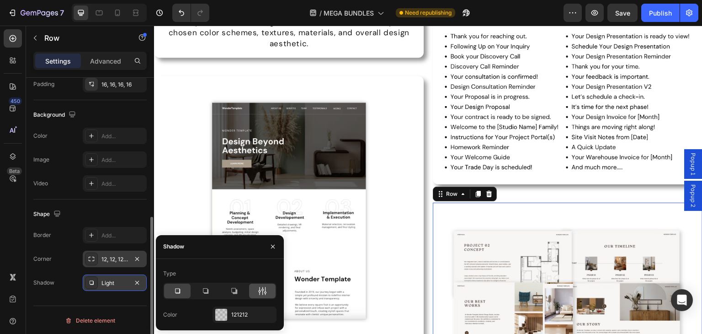
click at [260, 283] on div at bounding box center [262, 290] width 27 height 15
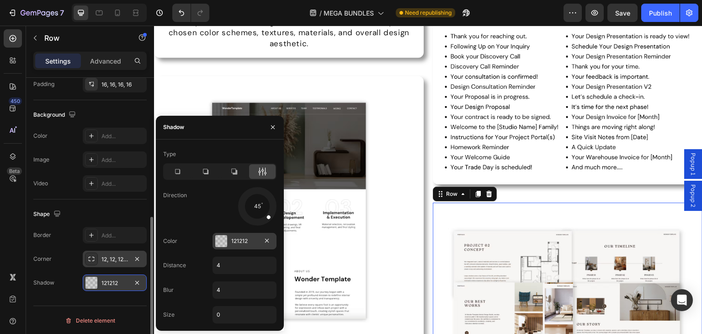
drag, startPoint x: 234, startPoint y: 229, endPoint x: 241, endPoint y: 240, distance: 13.2
click at [234, 230] on div "Type Direction 45 Color 121212 Distance 4 Blur 4 Size 0" at bounding box center [220, 235] width 128 height 176
click at [241, 240] on div "121212" at bounding box center [244, 241] width 27 height 8
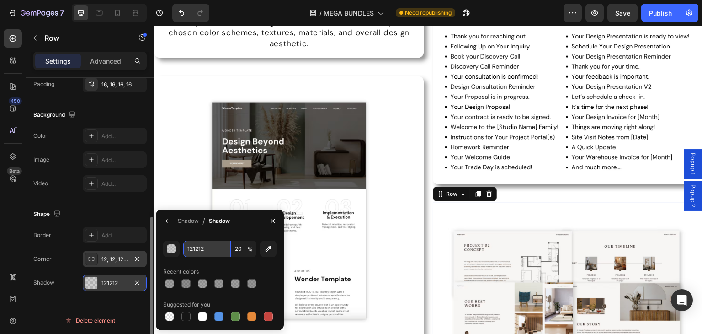
click at [209, 253] on input "121212" at bounding box center [207, 248] width 48 height 16
type input "3B3"
type input "100"
type input "3B3B3B"
click at [178, 249] on button "button" at bounding box center [171, 248] width 16 height 16
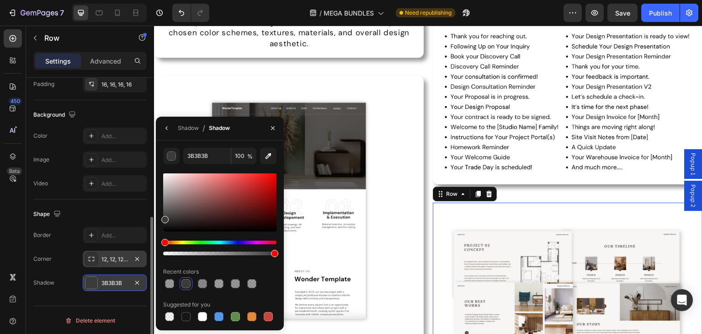
click at [218, 252] on div at bounding box center [219, 253] width 113 height 4
type input "48"
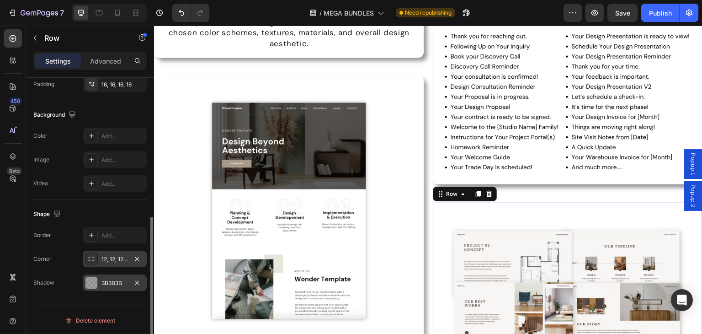
click at [73, 247] on div "Border Add... Corner 12, 12, 12, 12 Shadow 3B3B3B" at bounding box center [89, 259] width 113 height 64
click at [113, 280] on div "3B3B3B" at bounding box center [114, 283] width 27 height 8
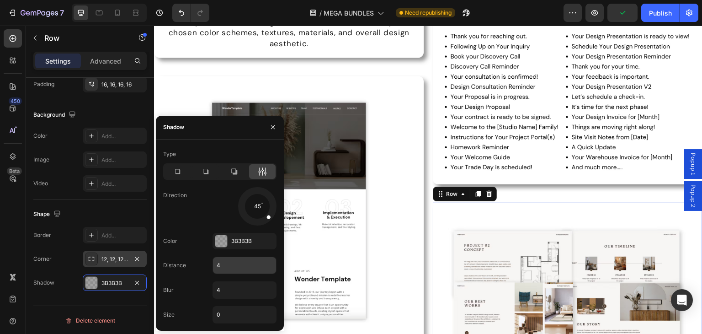
click at [245, 272] on input "4" at bounding box center [244, 265] width 63 height 16
type input "10"
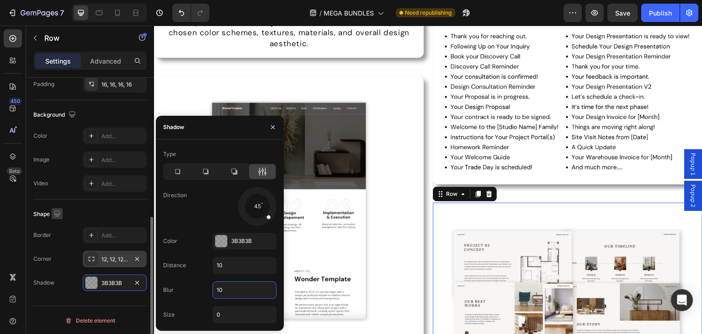
click at [62, 209] on icon "button" at bounding box center [57, 213] width 9 height 9
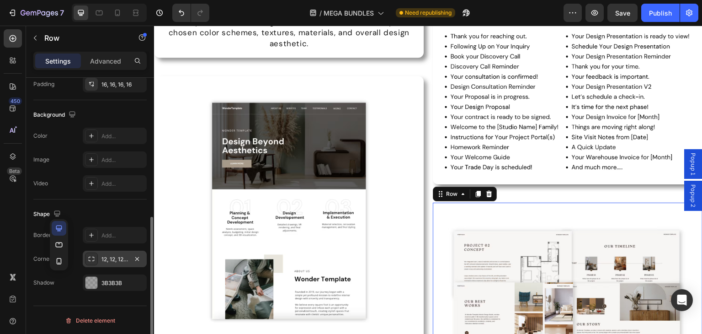
click at [88, 203] on div "Shape Border Add... Corner 12, 12, 12, 12 Shadow 3B3B3B" at bounding box center [89, 248] width 113 height 99
click at [535, 166] on img at bounding box center [567, 103] width 255 height 148
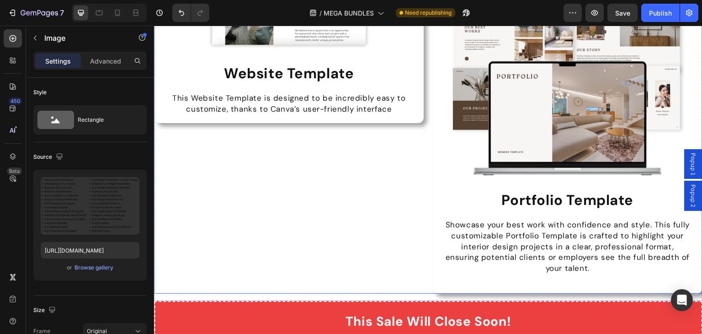
scroll to position [4330, 0]
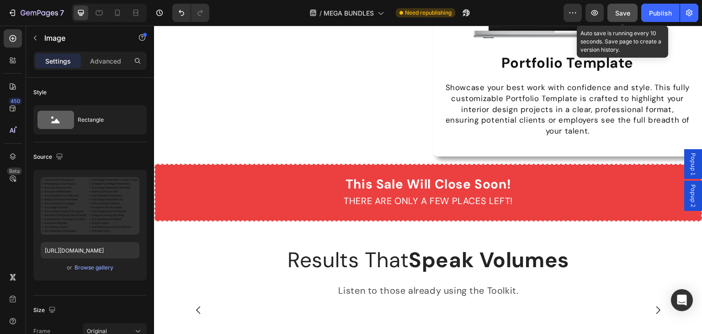
click at [627, 12] on button "Save" at bounding box center [622, 13] width 30 height 18
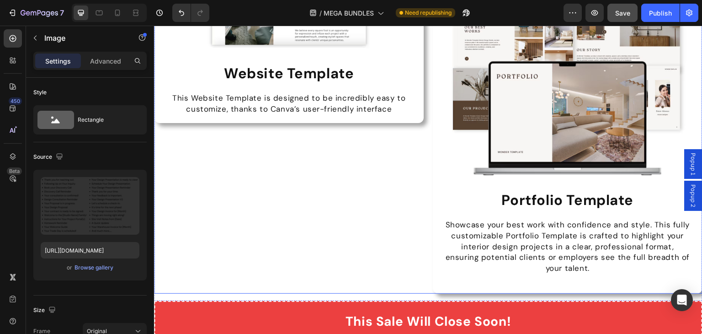
scroll to position [4147, 0]
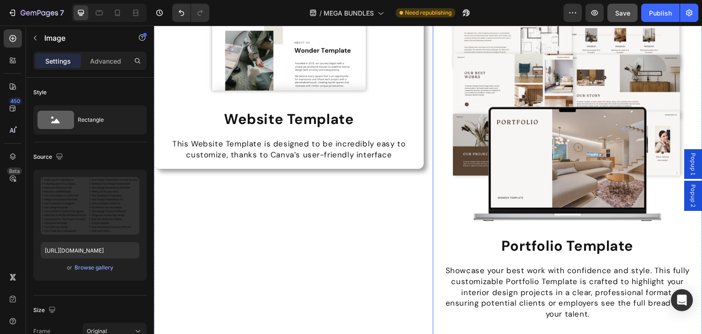
click at [433, 221] on div "Image Portfolio Template Heading Showcase your best work with confidence and st…" at bounding box center [568, 156] width 270 height 365
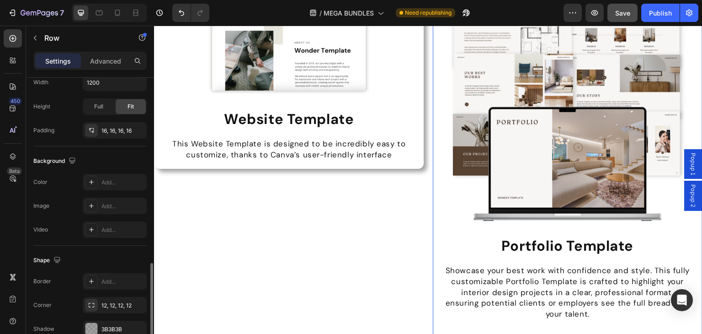
scroll to position [275, 0]
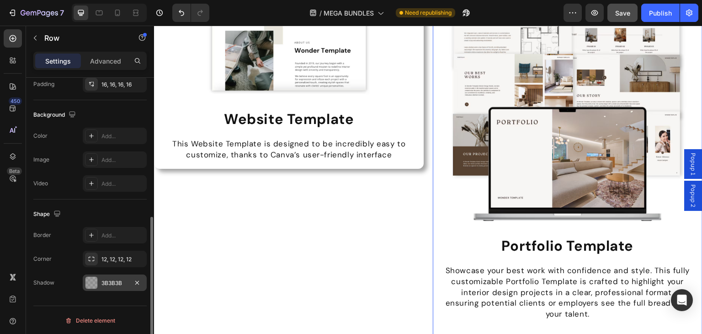
click at [89, 282] on div at bounding box center [91, 283] width 12 height 12
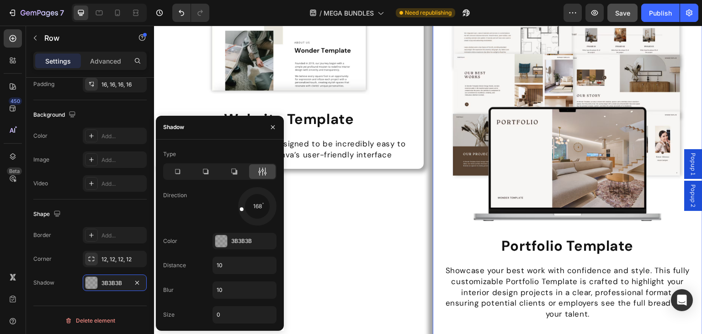
drag, startPoint x: 265, startPoint y: 218, endPoint x: 221, endPoint y: 212, distance: 44.4
click at [221, 212] on div "168" at bounding box center [245, 206] width 64 height 38
click at [257, 205] on div at bounding box center [257, 206] width 41 height 41
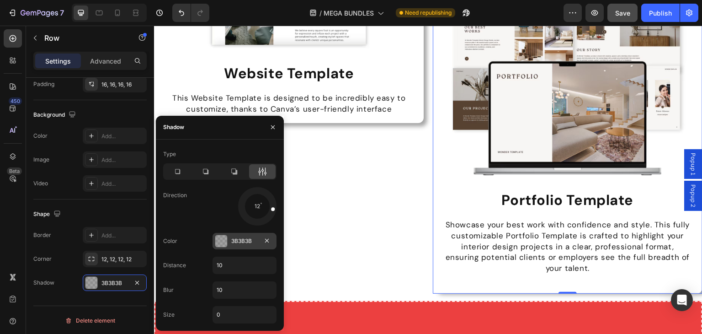
scroll to position [4147, 0]
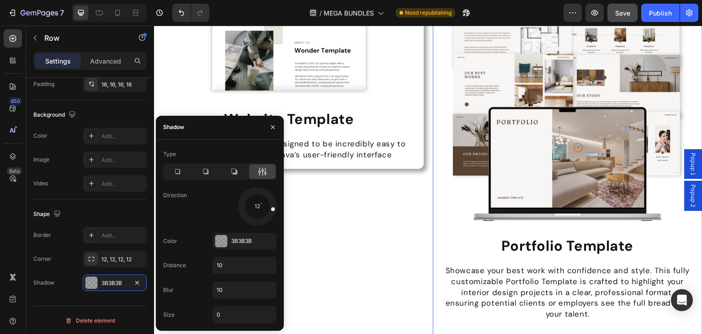
click at [256, 207] on div at bounding box center [266, 208] width 21 height 10
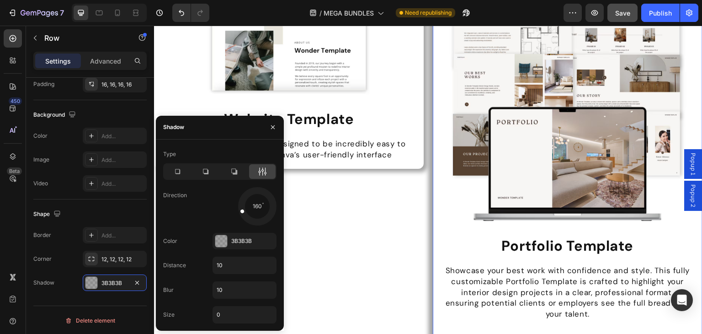
drag, startPoint x: 258, startPoint y: 218, endPoint x: 236, endPoint y: 212, distance: 22.7
click at [236, 212] on div "160" at bounding box center [245, 206] width 64 height 38
click at [400, 160] on div "Image Website Template Heading This Website Template is designed to be incredib…" at bounding box center [289, 7] width 270 height 321
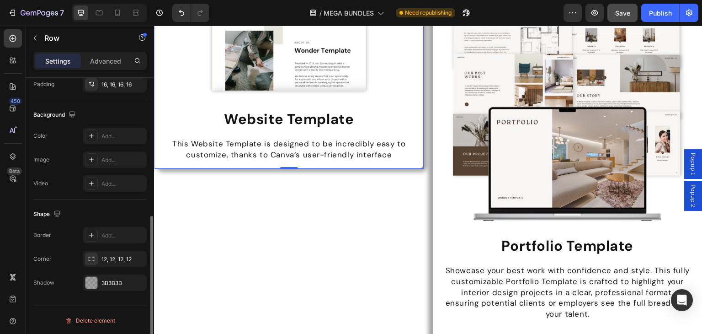
scroll to position [274, 0]
click at [409, 159] on div "Image Website Template Heading This Website Template is designed to be incredib…" at bounding box center [289, 7] width 270 height 321
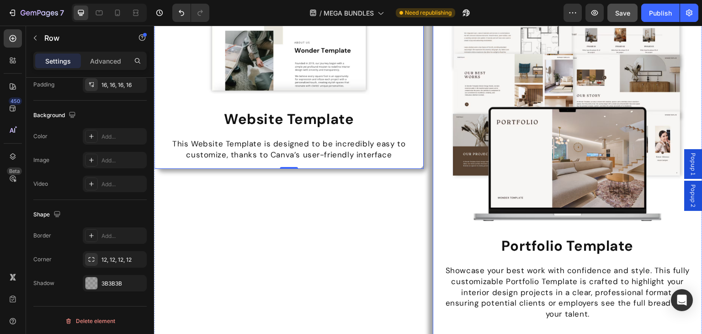
click at [440, 264] on div "Showcase your best work with confidence and style. This fully customizable Port…" at bounding box center [567, 292] width 255 height 56
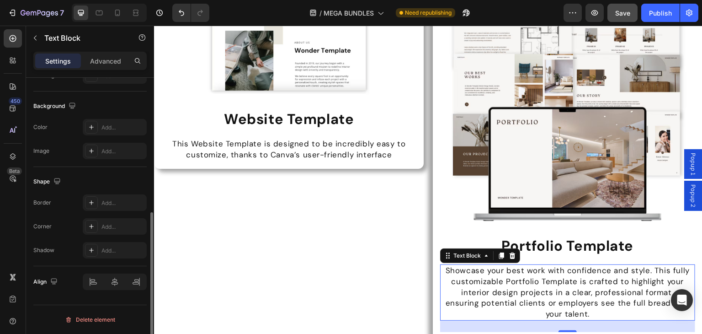
scroll to position [0, 0]
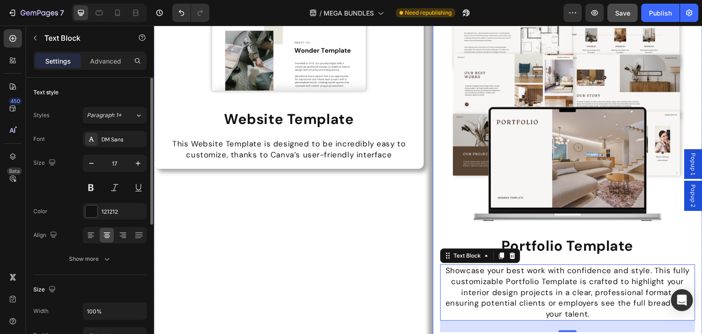
click at [434, 261] on div "Image Portfolio Template Heading Showcase your best work with confidence and st…" at bounding box center [568, 156] width 270 height 365
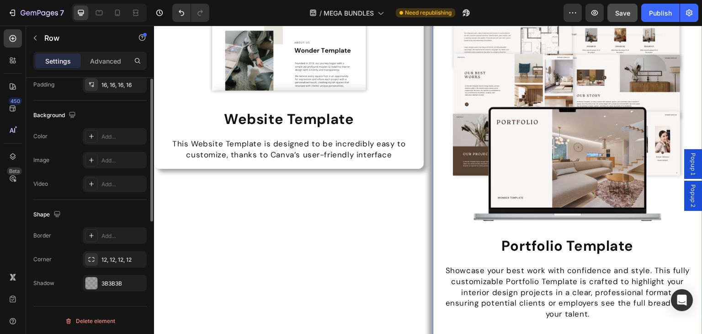
scroll to position [275, 0]
click at [117, 274] on div "3B3B3B" at bounding box center [115, 282] width 64 height 16
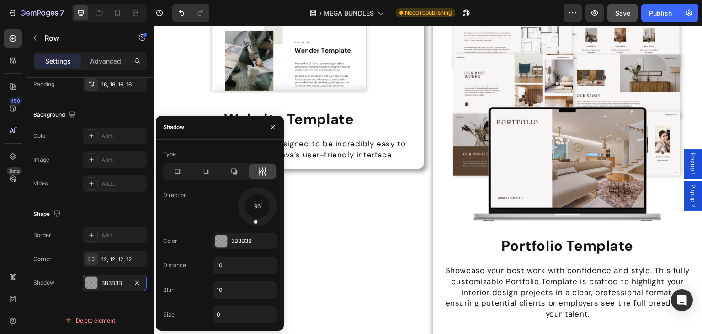
drag, startPoint x: 245, startPoint y: 214, endPoint x: 166, endPoint y: 144, distance: 105.8
click at [254, 225] on div at bounding box center [257, 206] width 41 height 41
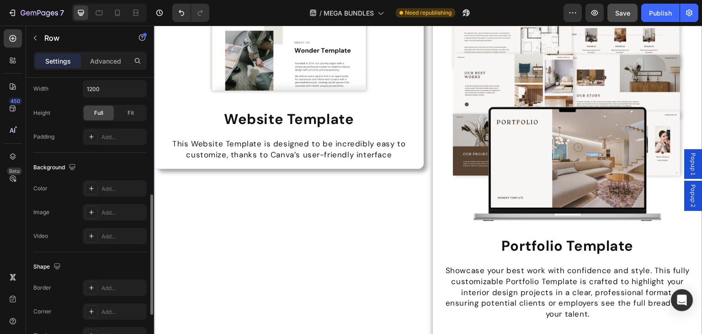
scroll to position [274, 0]
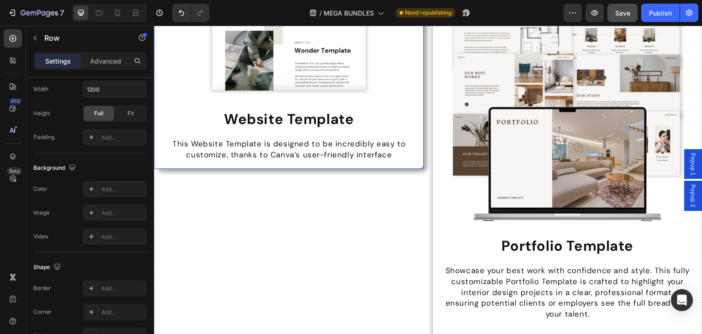
click at [415, 138] on div "Image Website Template Heading This Website Template is designed to be incredib…" at bounding box center [289, 7] width 270 height 321
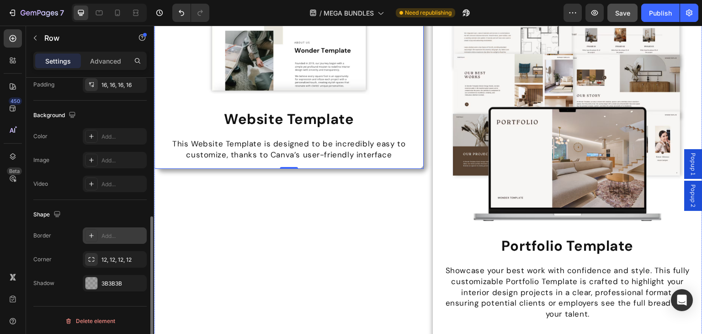
scroll to position [275, 0]
click at [115, 279] on div "3B3B3B" at bounding box center [114, 283] width 27 height 8
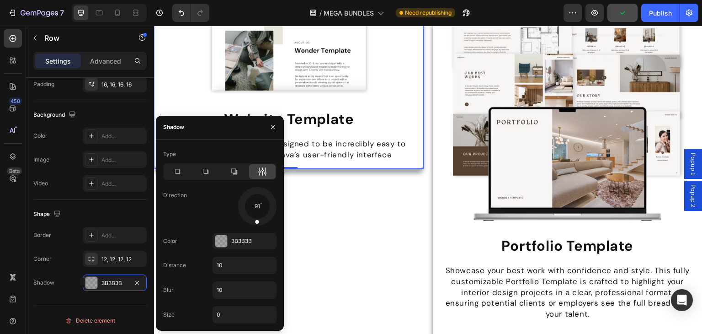
drag, startPoint x: 262, startPoint y: 220, endPoint x: 208, endPoint y: 158, distance: 82.3
click at [255, 228] on div "Type Direction 91 Color 3B3B3B Distance 10 Blur 10 Size 0" at bounding box center [220, 235] width 128 height 176
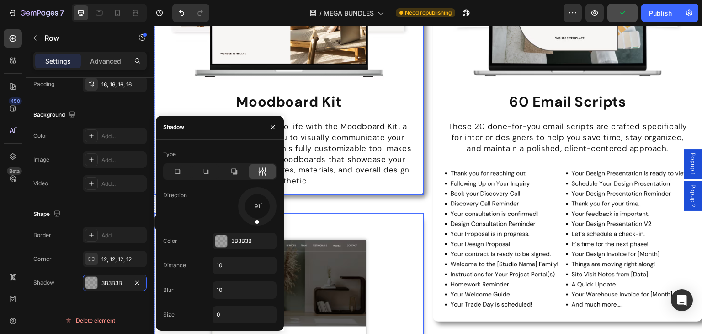
scroll to position [3599, 0]
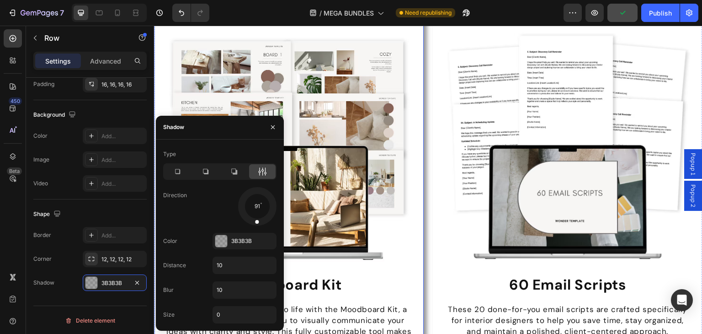
click at [416, 134] on div "Image Moodboard Kit Heading Bring your design concepts to life with the Moodboa…" at bounding box center [289, 195] width 270 height 365
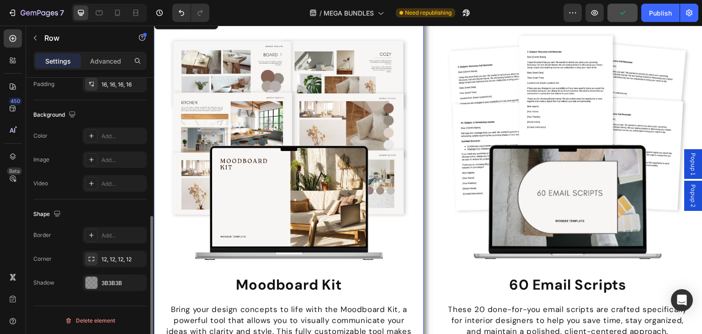
scroll to position [274, 0]
click at [124, 275] on div "3B3B3B" at bounding box center [115, 283] width 64 height 16
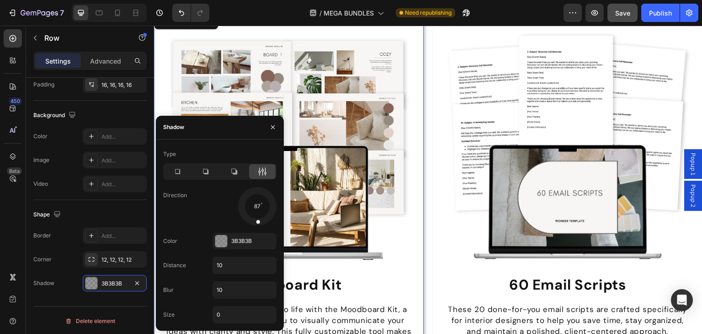
drag, startPoint x: 263, startPoint y: 216, endPoint x: 254, endPoint y: 163, distance: 54.3
click at [257, 225] on div at bounding box center [258, 216] width 6 height 21
click at [433, 179] on div "Image 60 Email Scripts Heading These 20 done-for-you email scripts are crafted …" at bounding box center [568, 258] width 270 height 491
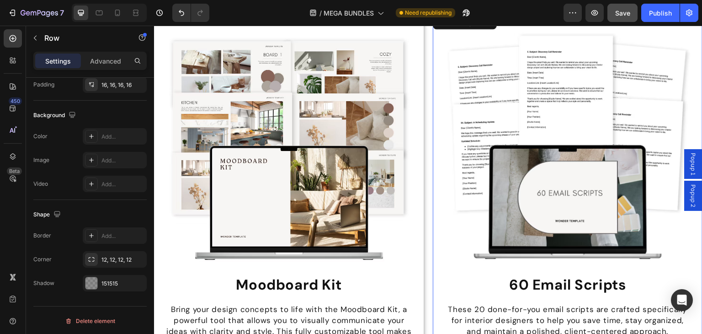
scroll to position [3873, 0]
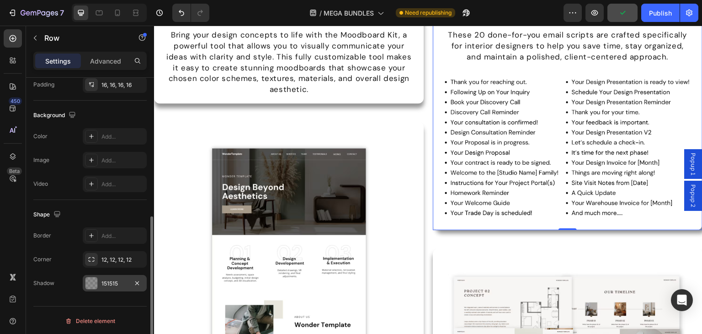
click at [120, 284] on div "151515" at bounding box center [114, 283] width 27 height 8
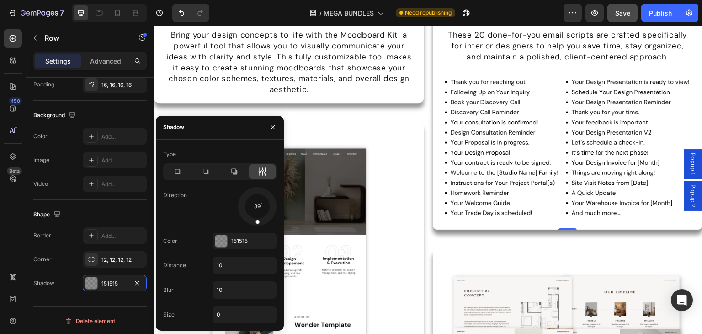
click at [256, 223] on div at bounding box center [257, 206] width 41 height 41
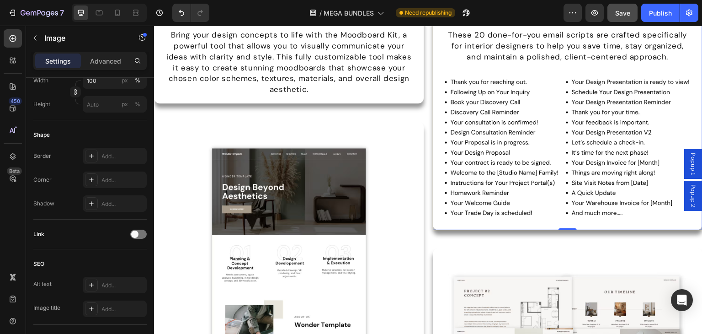
click at [316, 193] on img at bounding box center [288, 256] width 255 height 255
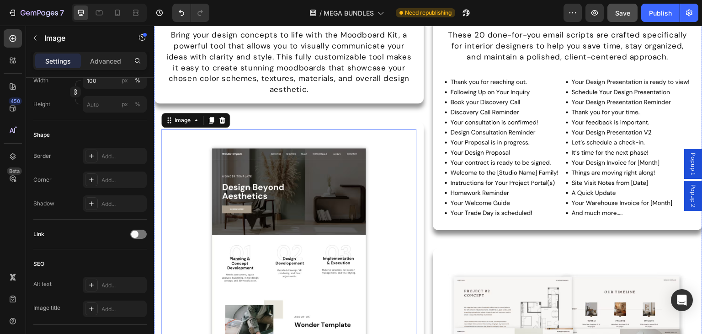
scroll to position [0, 0]
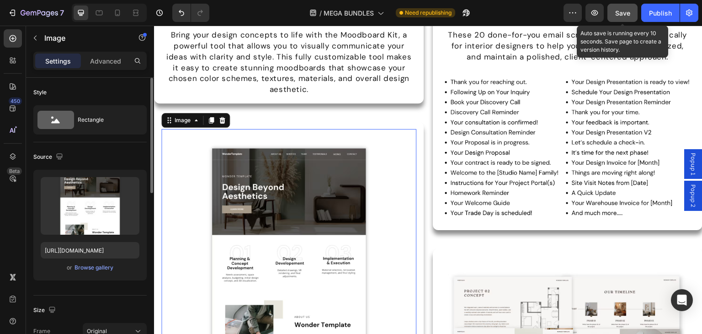
click at [617, 9] on span "Save" at bounding box center [622, 13] width 15 height 8
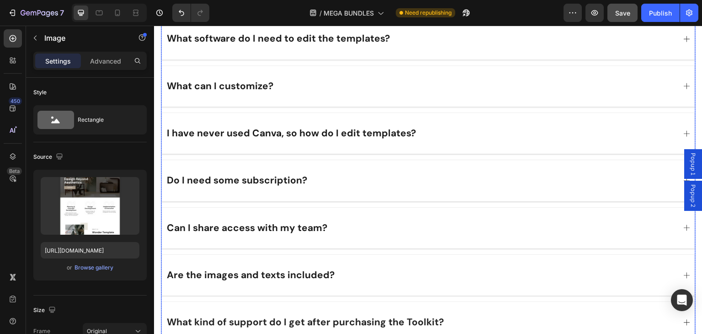
scroll to position [7161, 0]
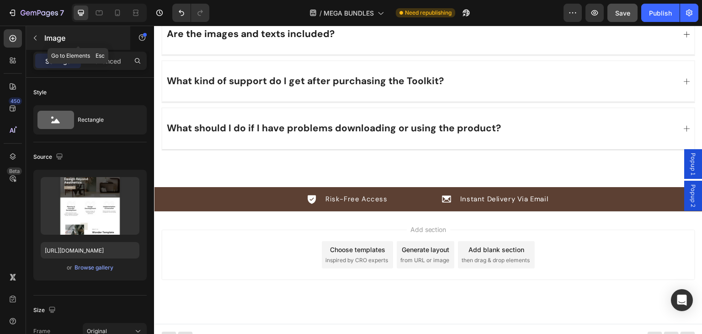
click at [38, 37] on icon "button" at bounding box center [35, 37] width 7 height 7
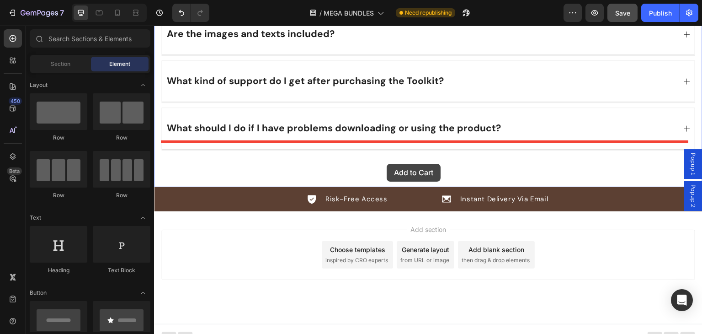
drag, startPoint x: 275, startPoint y: 185, endPoint x: 387, endPoint y: 164, distance: 113.9
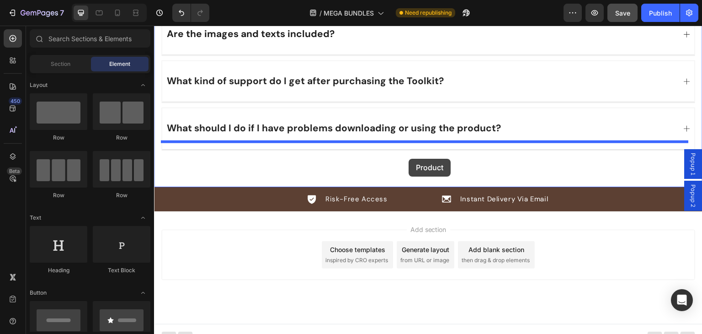
drag, startPoint x: 214, startPoint y: 132, endPoint x: 409, endPoint y: 159, distance: 196.6
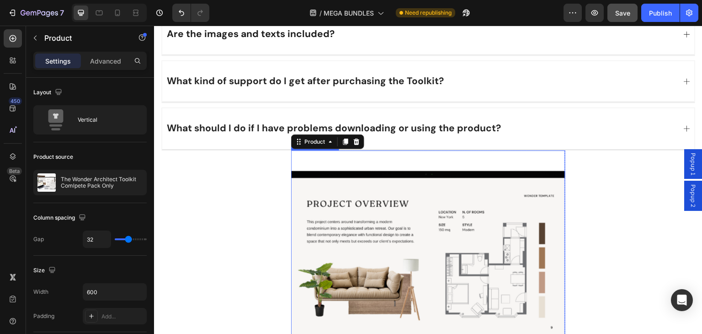
click at [369, 208] on img at bounding box center [428, 287] width 274 height 274
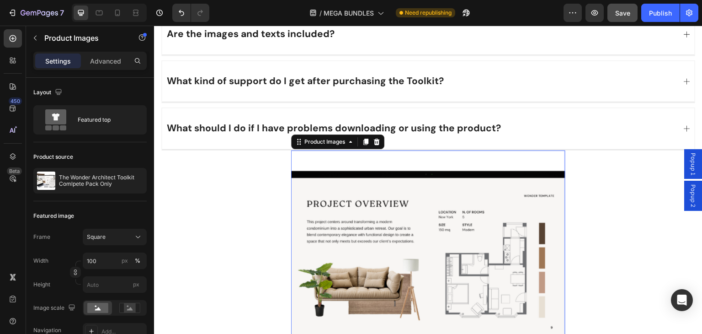
scroll to position [7298, 0]
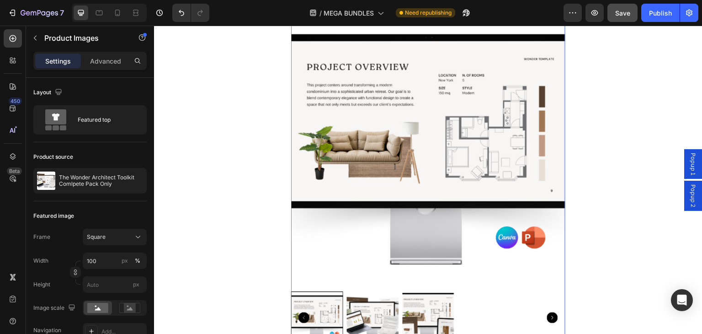
click at [389, 145] on img at bounding box center [428, 150] width 274 height 274
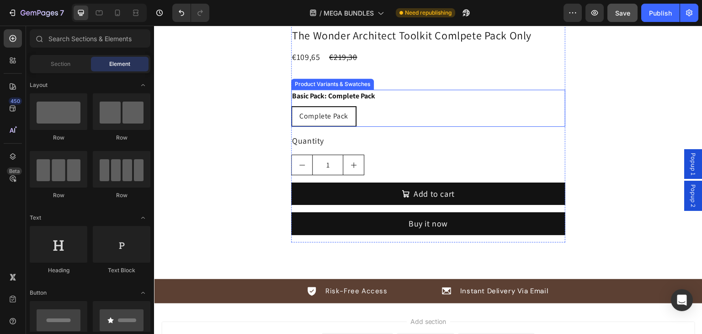
scroll to position [7234, 0]
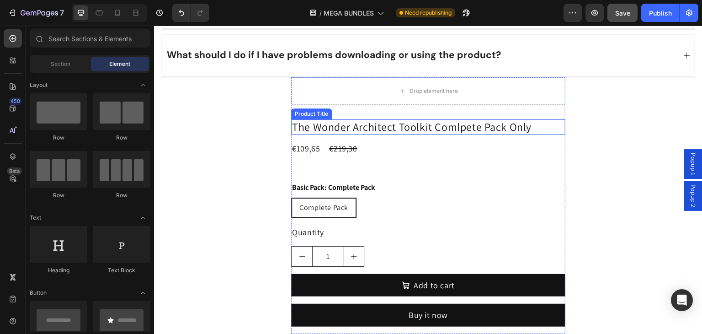
click at [383, 119] on h2 "The Wonder Architect Toolkit Comlpete Pack Only" at bounding box center [428, 126] width 274 height 15
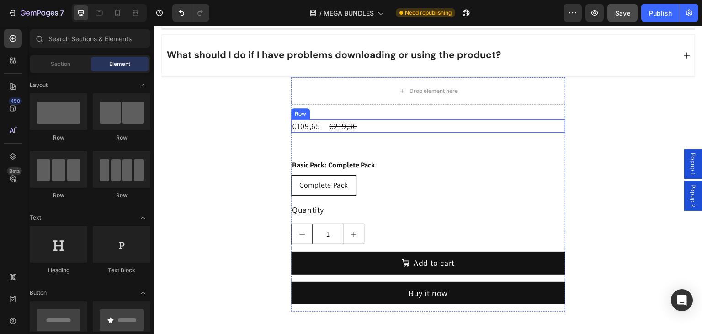
click at [372, 120] on div "€109,65 Product Price Product Price €219,30 Product Price Product Price Row" at bounding box center [428, 125] width 274 height 13
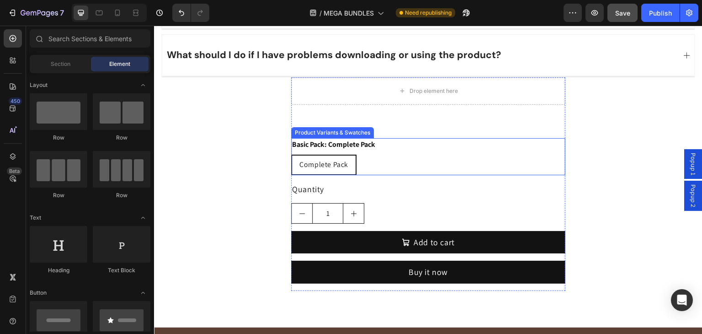
click at [383, 138] on div "Basic Pack: Complete Pack Complete Pack Complete Pack Complete Pack" at bounding box center [428, 156] width 274 height 37
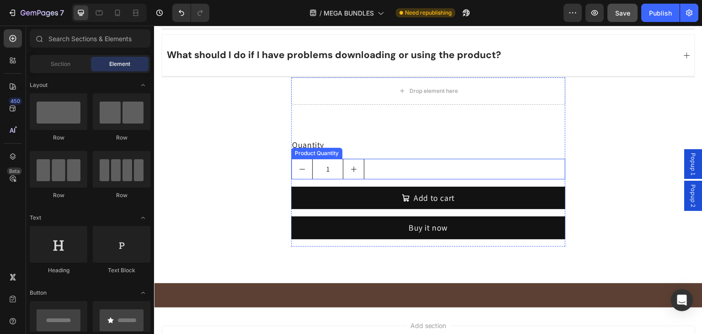
click at [377, 162] on div "1" at bounding box center [428, 169] width 274 height 21
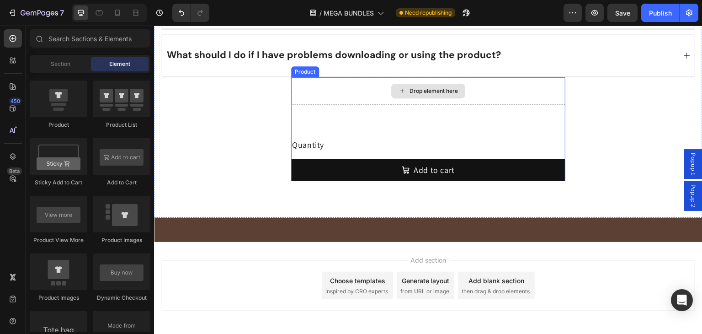
click at [484, 89] on div "Drop element here" at bounding box center [428, 90] width 274 height 27
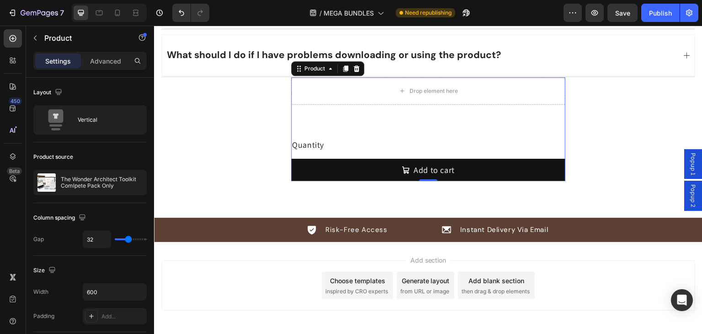
scroll to position [7143, 0]
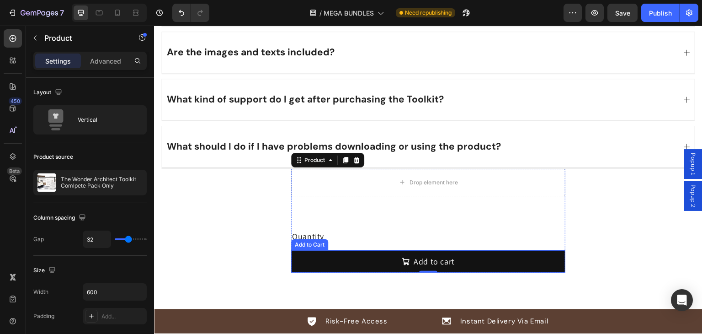
click at [297, 239] on div "Add to Cart" at bounding box center [309, 244] width 37 height 11
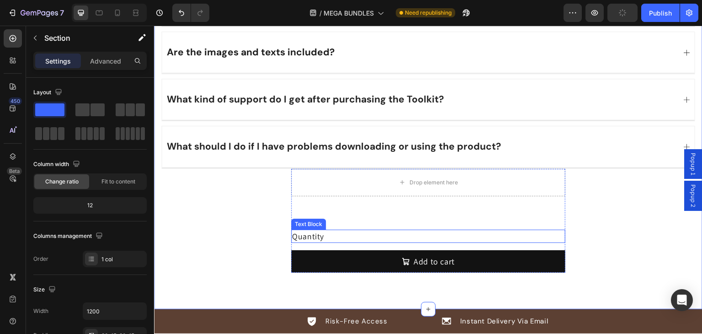
click at [319, 229] on div "Quantity" at bounding box center [428, 235] width 274 height 13
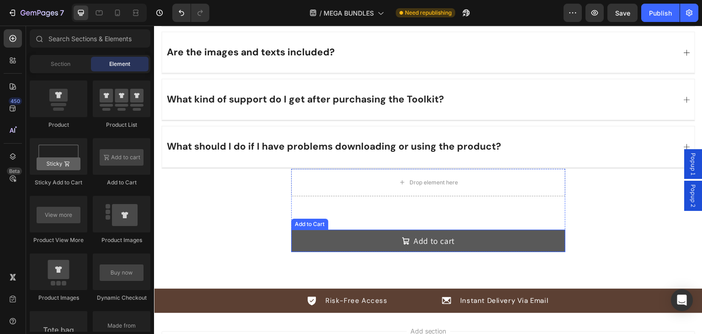
click at [314, 229] on button "Add to cart" at bounding box center [428, 240] width 274 height 22
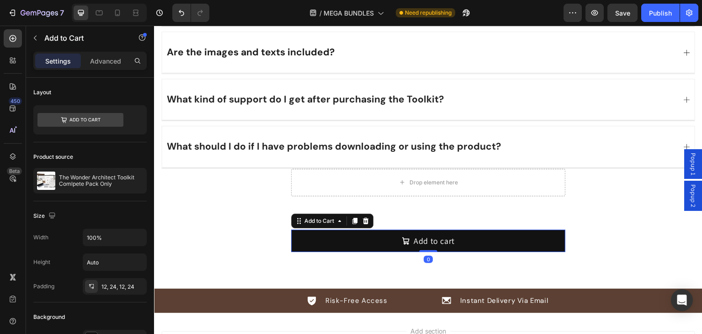
click at [108, 64] on p "Advanced" at bounding box center [105, 61] width 31 height 10
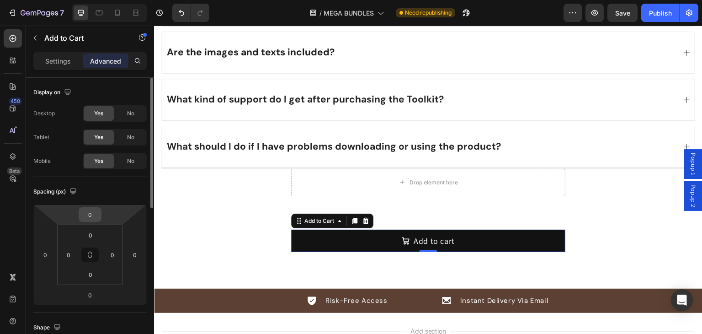
click at [91, 218] on input "0" at bounding box center [90, 215] width 18 height 14
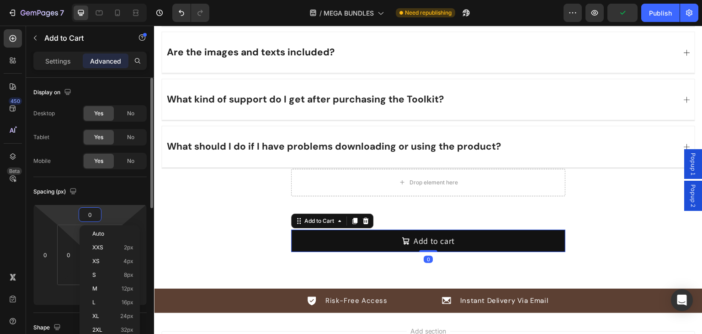
click at [79, 0] on html "7 Version history / MEGA BUNDLES Need republishing Preview Publish 450 Beta Sec…" at bounding box center [351, 0] width 702 height 0
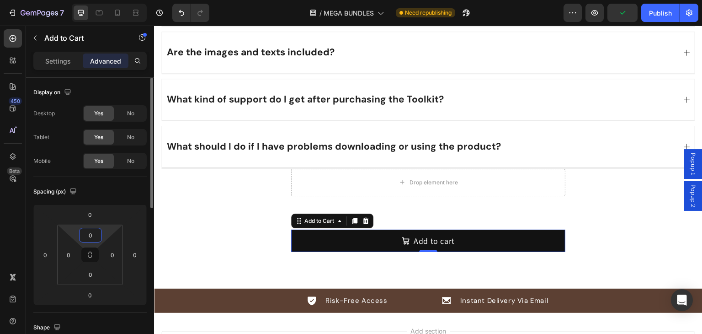
click at [92, 235] on input "0" at bounding box center [90, 235] width 18 height 14
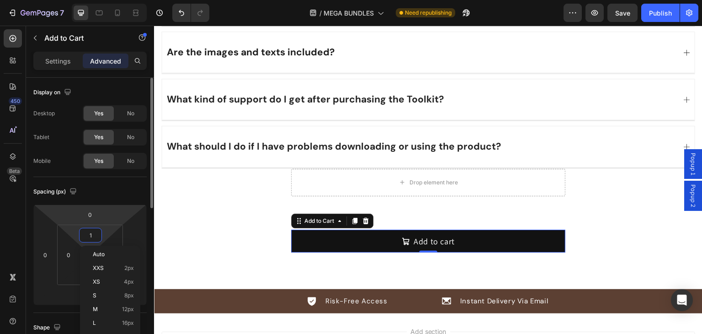
type input "0"
click at [94, 218] on input "0" at bounding box center [90, 215] width 18 height 14
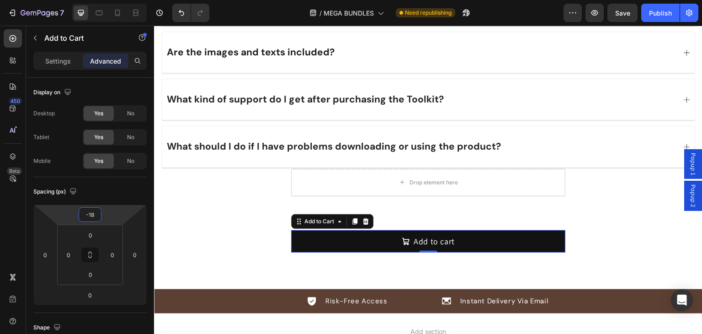
click at [94, 216] on input "-18" at bounding box center [90, 215] width 18 height 14
click at [90, 216] on input "-18" at bounding box center [90, 215] width 18 height 14
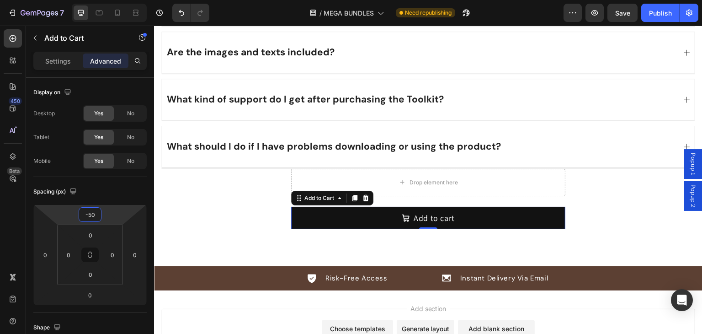
type input "-50"
click at [516, 144] on div "What should I do if I have problems downloading or using the product?" at bounding box center [420, 146] width 510 height 15
click at [499, 139] on div "What should I do if I have problems downloading or using the product?" at bounding box center [420, 146] width 510 height 15
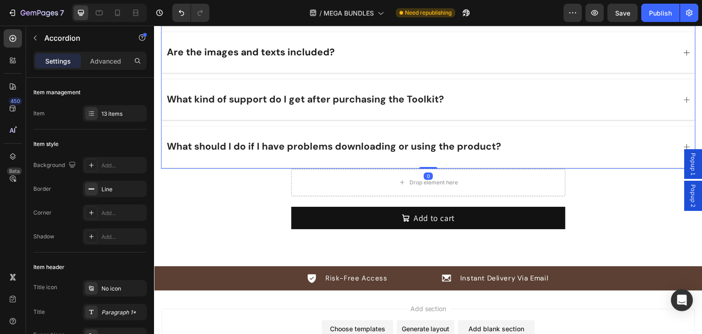
click at [627, 141] on div "What should I do if I have problems downloading or using the product?" at bounding box center [420, 146] width 510 height 15
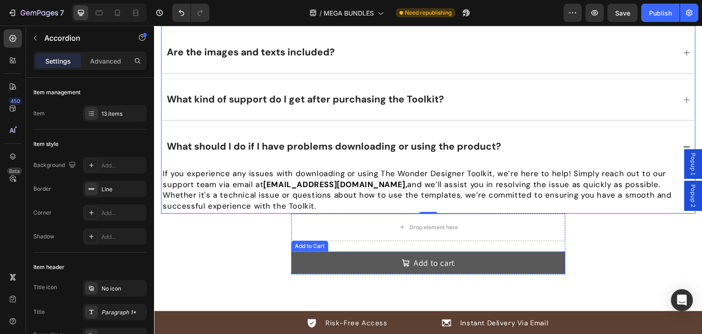
click at [302, 254] on button "Add to cart" at bounding box center [428, 262] width 274 height 22
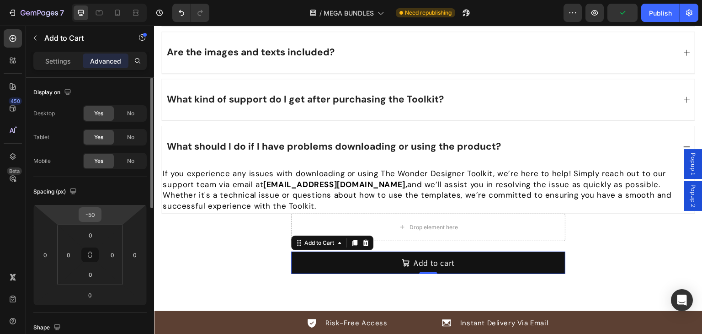
click at [91, 216] on input "-50" at bounding box center [90, 215] width 18 height 14
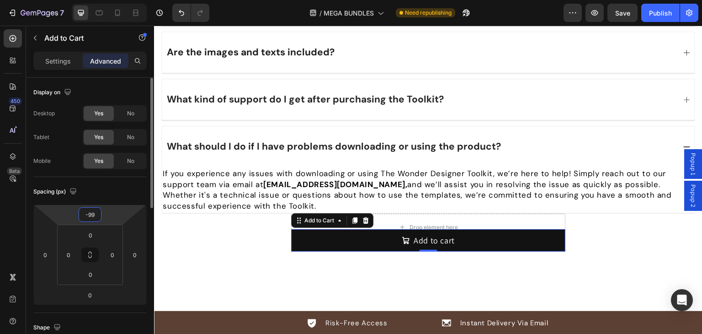
type input "-100"
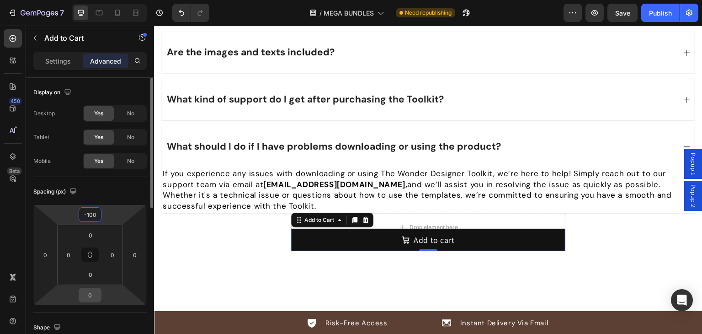
click at [91, 299] on input "0" at bounding box center [90, 295] width 18 height 14
click at [88, 293] on input "-10" at bounding box center [90, 295] width 18 height 14
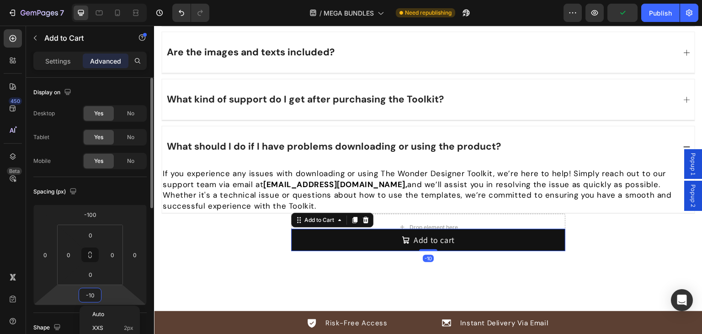
click at [88, 293] on input "-10" at bounding box center [90, 295] width 18 height 14
type input "0"
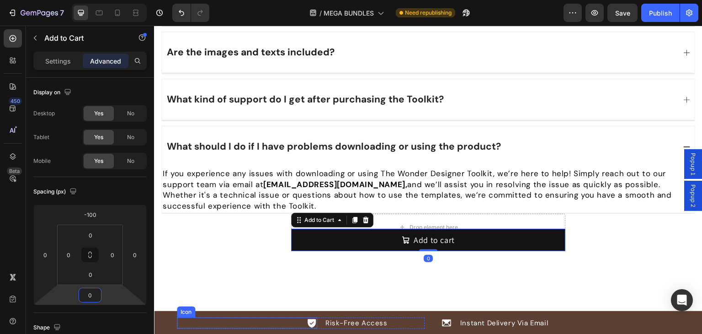
click at [247, 317] on div "Icon" at bounding box center [247, 322] width 140 height 11
click at [161, 311] on div "Icon Risk-Free Access Text Block Row Icon Instant Delivery Via Email Text [GEOG…" at bounding box center [428, 323] width 548 height 24
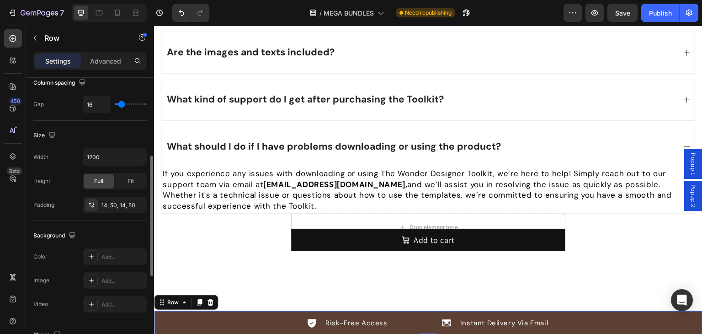
scroll to position [0, 0]
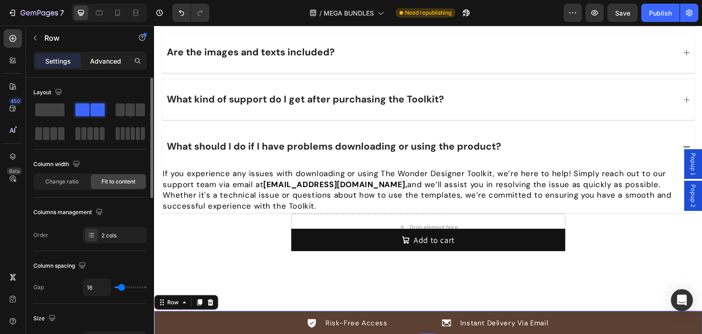
click at [105, 60] on p "Advanced" at bounding box center [105, 61] width 31 height 10
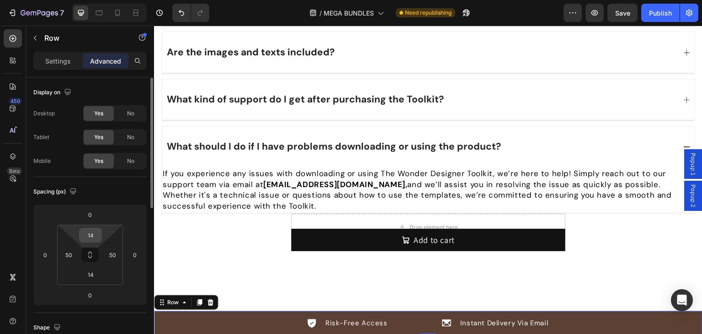
click at [92, 237] on input "14" at bounding box center [90, 235] width 18 height 14
click at [88, 217] on input "0" at bounding box center [90, 215] width 18 height 14
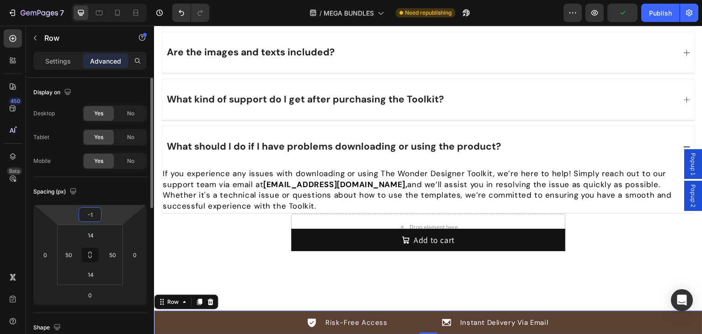
type input "0"
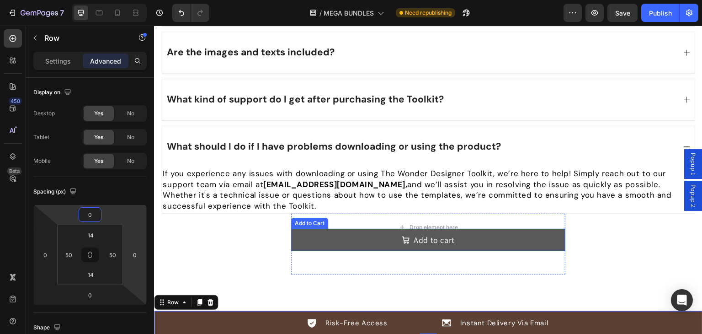
click at [320, 231] on button "Add to cart" at bounding box center [428, 240] width 274 height 22
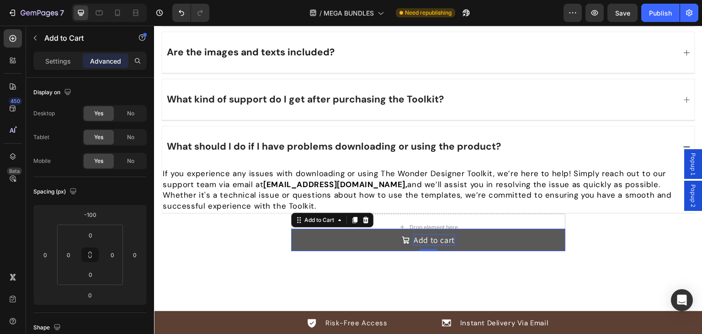
click at [428, 234] on div "Add to cart" at bounding box center [434, 239] width 41 height 11
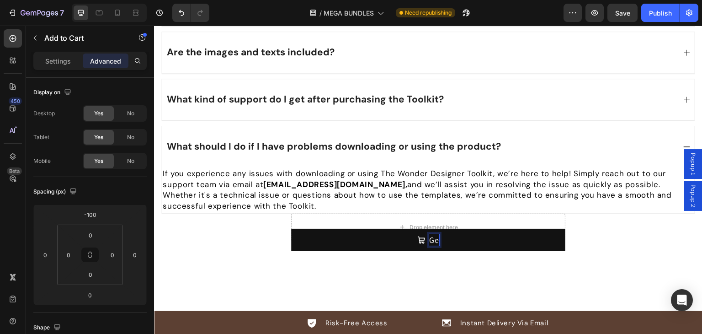
click at [291, 229] on button "Ge" at bounding box center [428, 240] width 274 height 22
click at [291, 229] on button "Get Access" at bounding box center [428, 240] width 274 height 22
click at [60, 56] on p "Settings" at bounding box center [58, 61] width 26 height 10
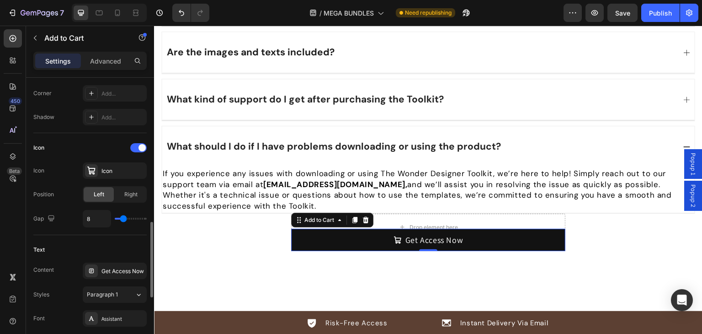
scroll to position [366, 0]
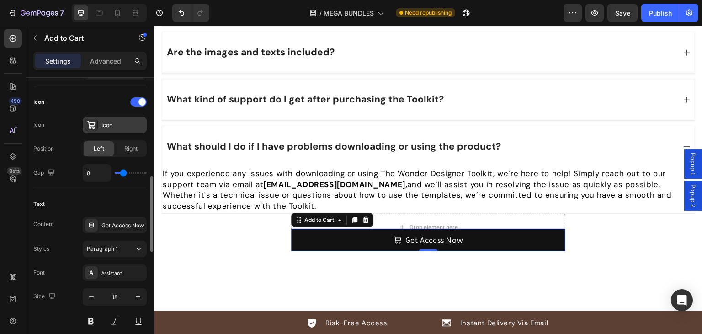
click at [94, 123] on icon at bounding box center [91, 124] width 9 height 9
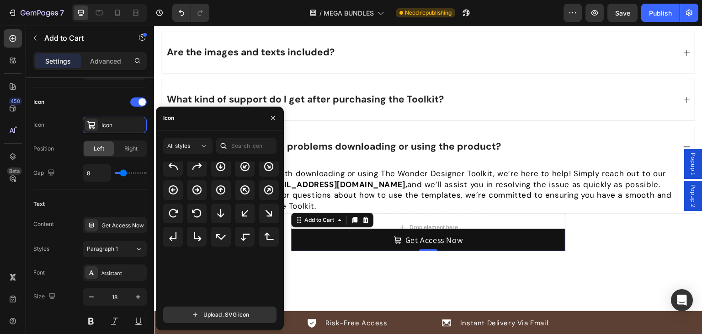
scroll to position [0, 0]
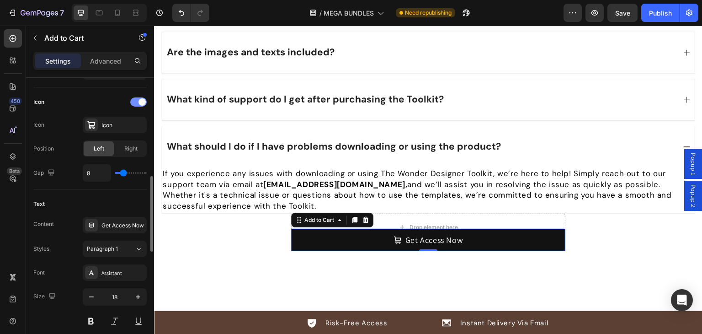
click at [142, 103] on span at bounding box center [141, 101] width 7 height 7
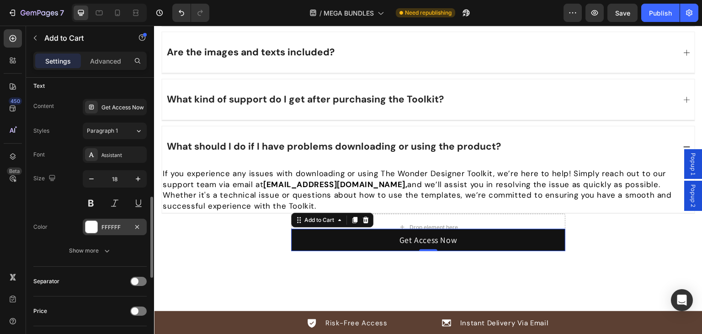
scroll to position [457, 0]
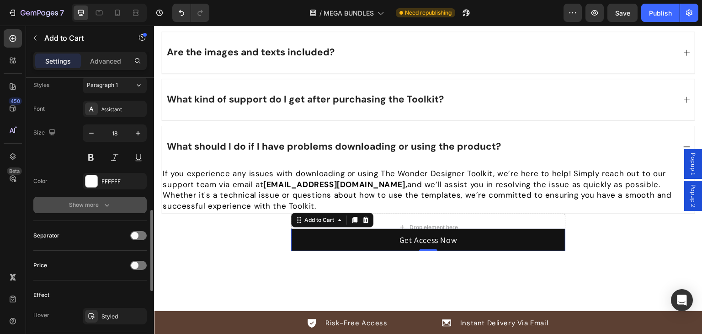
click at [83, 205] on div "Show more" at bounding box center [90, 204] width 43 height 9
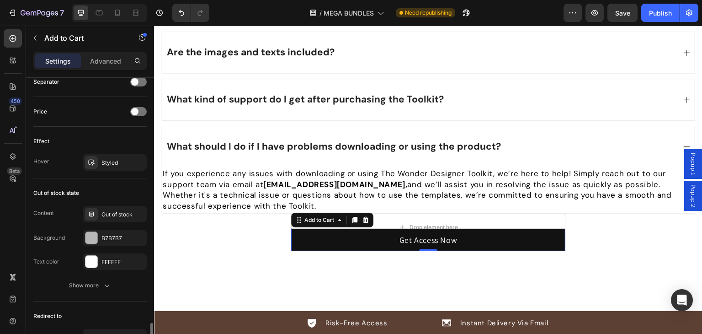
scroll to position [816, 0]
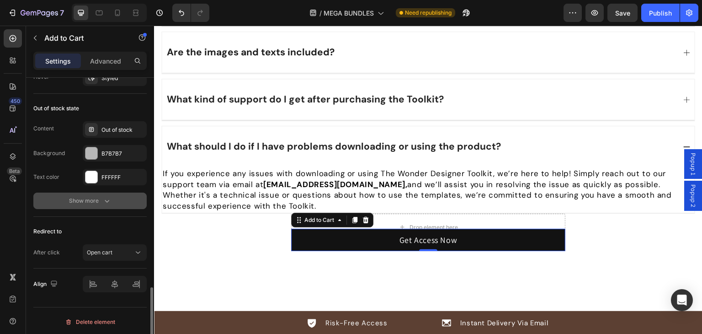
click at [73, 198] on div "Show more" at bounding box center [90, 200] width 43 height 9
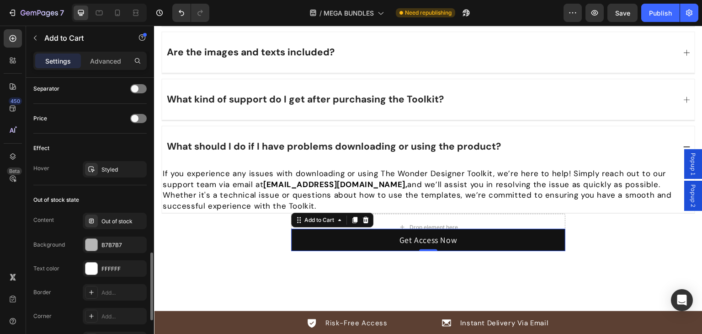
scroll to position [770, 0]
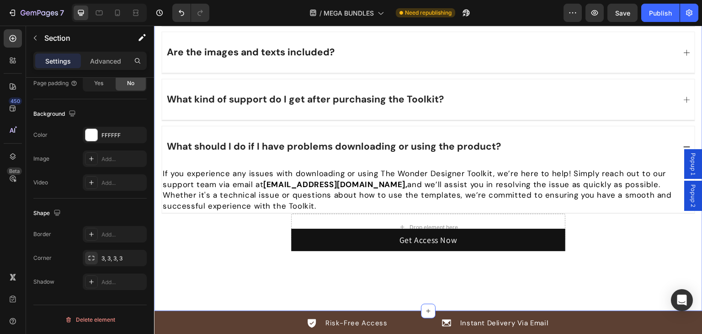
scroll to position [0, 0]
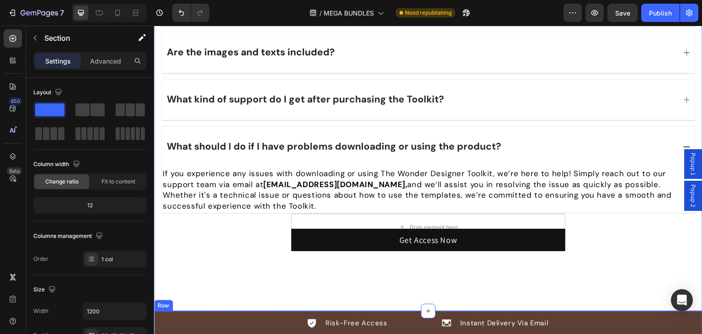
click at [165, 311] on div "Icon Risk-Free Access Text Block Row Icon Instant Delivery Via Email Text [GEOG…" at bounding box center [428, 323] width 548 height 24
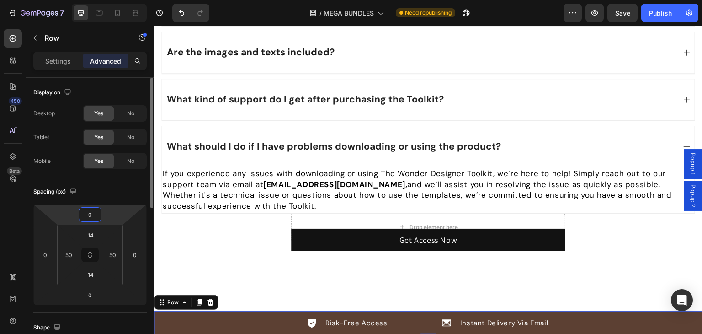
click at [93, 213] on input "0" at bounding box center [90, 215] width 18 height 14
click at [95, 192] on div "Spacing (px)" at bounding box center [89, 191] width 113 height 15
click at [90, 238] on input "14" at bounding box center [90, 235] width 18 height 14
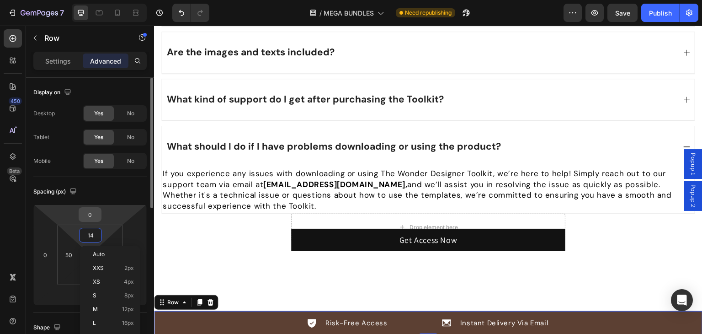
click at [88, 216] on input "0" at bounding box center [90, 215] width 18 height 14
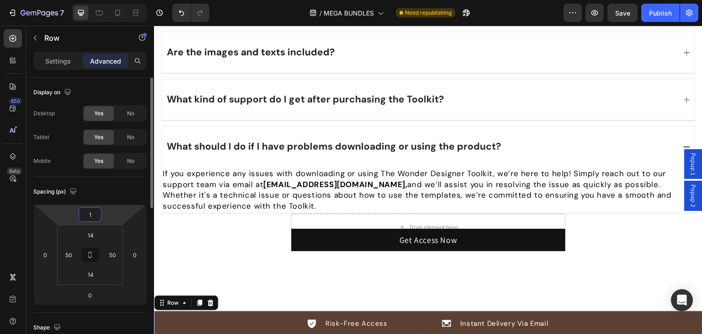
type input "0"
drag, startPoint x: 84, startPoint y: 245, endPoint x: 96, endPoint y: 239, distance: 13.1
click at [85, 0] on html "7 Version history / MEGA BUNDLES Need republishing Preview Save Publish 450 Bet…" at bounding box center [351, 0] width 702 height 0
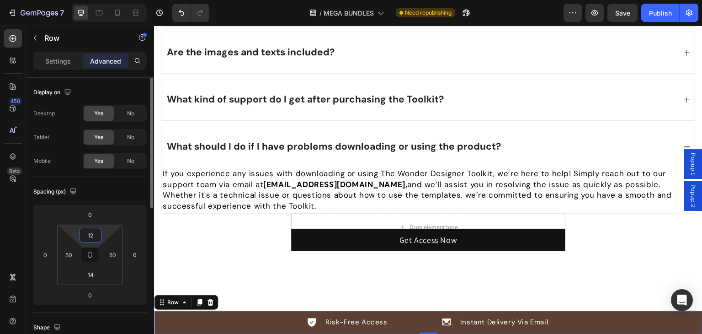
click at [96, 239] on input "12" at bounding box center [90, 235] width 18 height 14
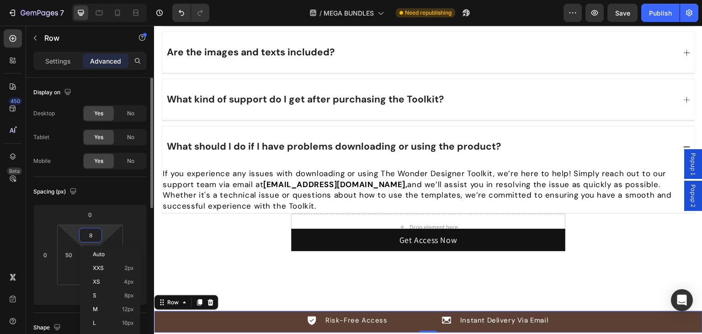
type input "9"
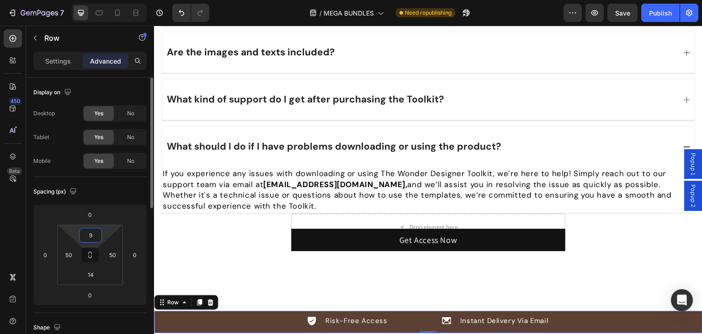
click at [93, 239] on input "9" at bounding box center [90, 235] width 18 height 14
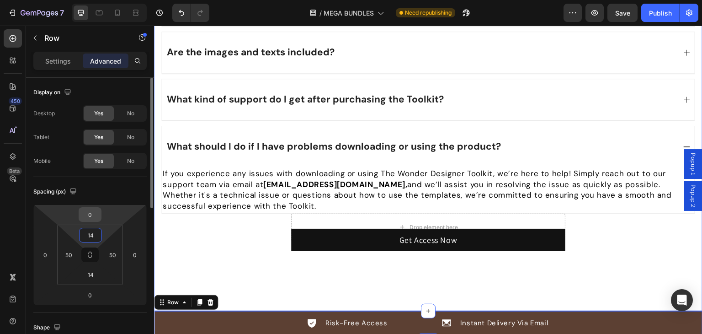
type input "14"
click at [88, 213] on input "0" at bounding box center [90, 215] width 18 height 14
click at [85, 217] on input "-33" at bounding box center [90, 215] width 18 height 14
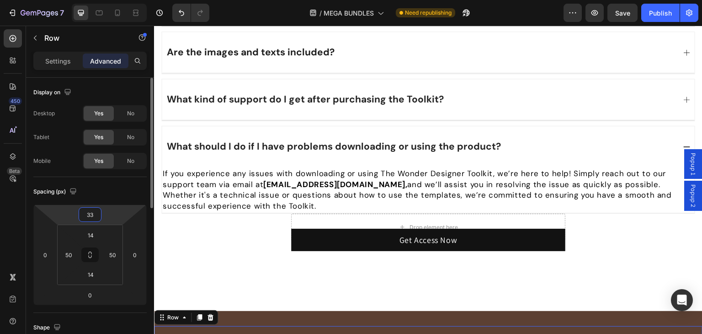
type input "3"
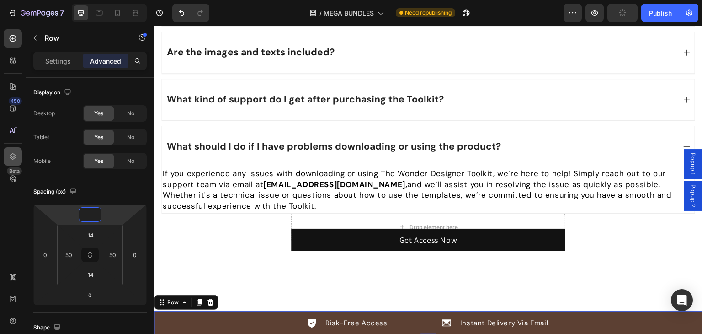
type input "0"
click at [13, 157] on icon at bounding box center [13, 156] width 6 height 6
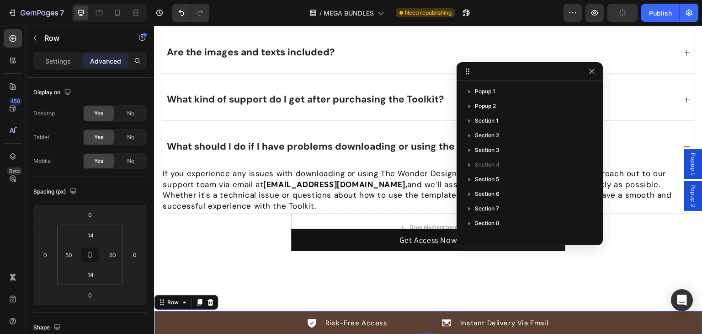
scroll to position [229, 0]
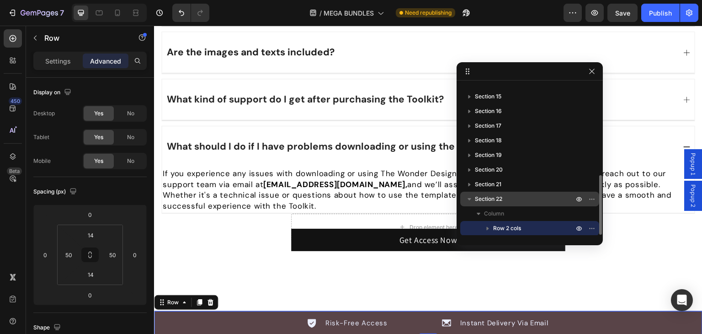
click at [511, 199] on p "Section 22" at bounding box center [525, 198] width 101 height 9
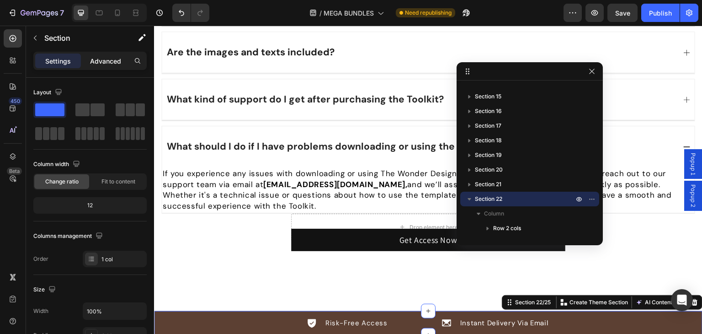
click at [87, 60] on div "Advanced" at bounding box center [106, 60] width 46 height 15
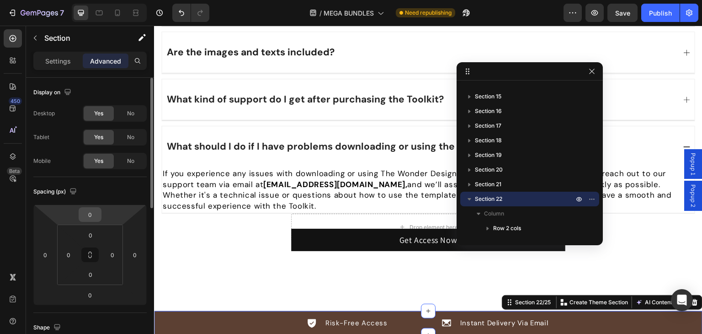
click at [92, 216] on input "0" at bounding box center [90, 215] width 18 height 14
type input "-76"
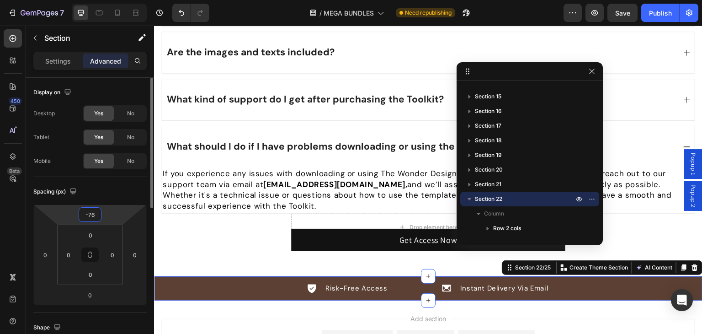
click at [96, 188] on div "Spacing (px)" at bounding box center [89, 191] width 113 height 15
click at [592, 74] on icon "button" at bounding box center [591, 71] width 7 height 7
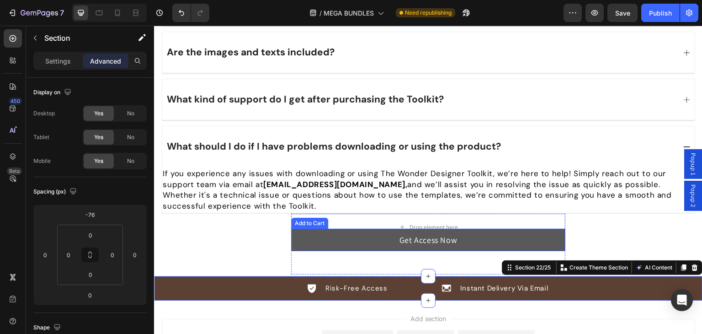
click at [359, 235] on button "Get Access Now" at bounding box center [428, 240] width 274 height 22
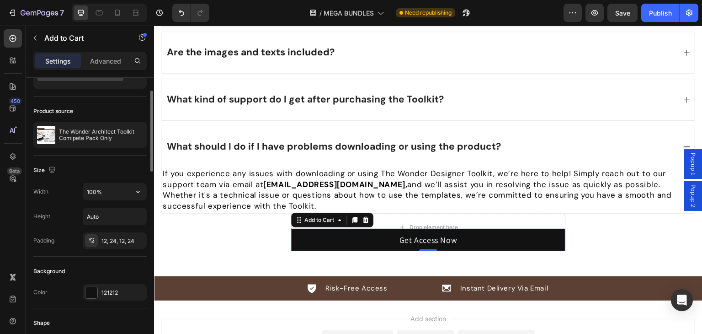
scroll to position [91, 0]
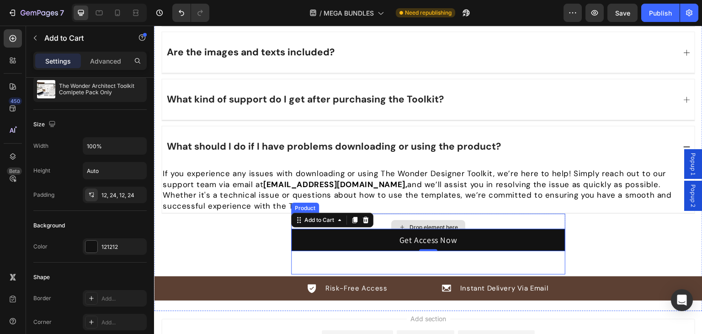
click at [455, 213] on div "Drop element here" at bounding box center [428, 226] width 274 height 27
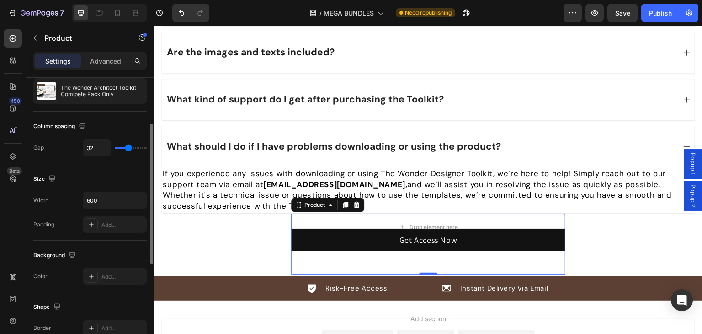
scroll to position [137, 0]
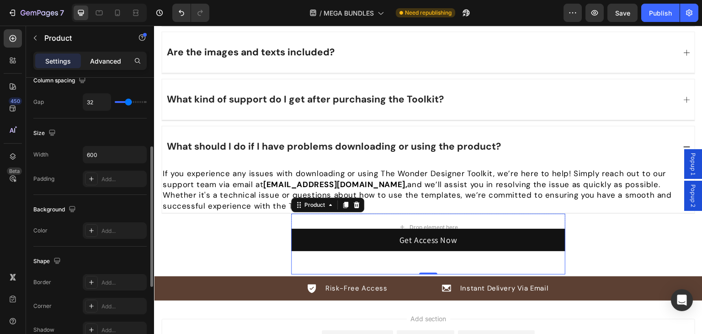
click at [104, 53] on div "Advanced" at bounding box center [106, 60] width 46 height 15
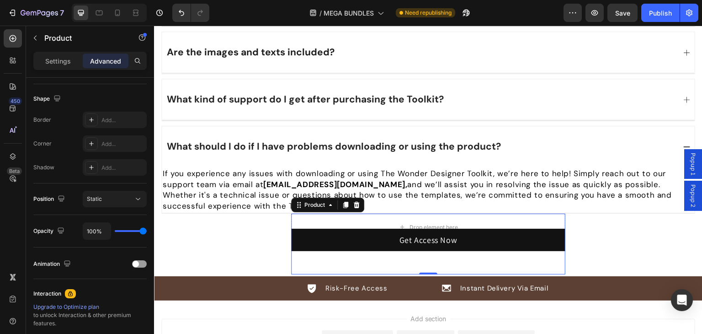
scroll to position [46, 0]
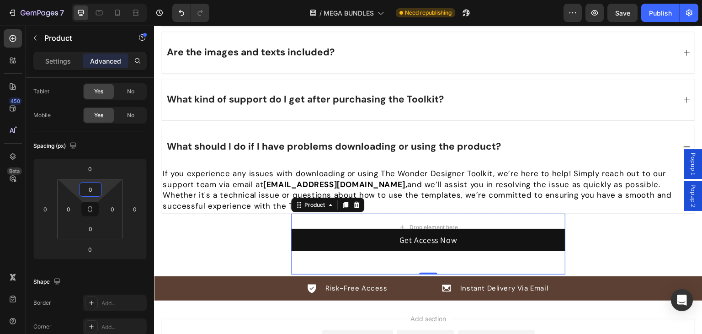
drag, startPoint x: 94, startPoint y: 180, endPoint x: 97, endPoint y: 208, distance: 28.1
click at [97, 0] on html "7 Version history / MEGA BUNDLES Need republishing Preview Save Publish 450 Bet…" at bounding box center [351, 0] width 702 height 0
drag, startPoint x: 94, startPoint y: 172, endPoint x: 94, endPoint y: 178, distance: 5.5
click at [94, 178] on div "0 0 0 0 0 0 0 0" at bounding box center [89, 209] width 113 height 101
click at [94, 0] on html "7 Version history / MEGA BUNDLES Need republishing Preview Save Publish 450 Bet…" at bounding box center [351, 0] width 702 height 0
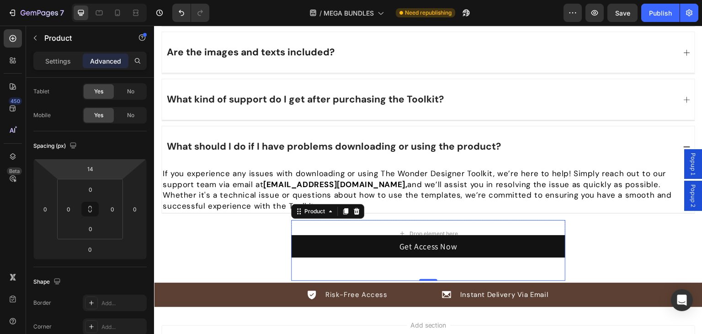
type input "30"
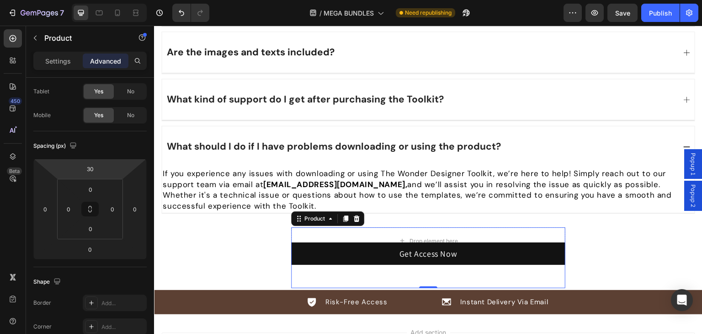
drag, startPoint x: 92, startPoint y: 184, endPoint x: 95, endPoint y: 170, distance: 14.0
click at [95, 0] on html "7 Version history / MEGA BUNDLES Need republishing Preview Save Publish 450 Bet…" at bounding box center [351, 0] width 702 height 0
click at [102, 272] on div "Shape Border Add... Corner Add... Shadow Add..." at bounding box center [89, 316] width 113 height 99
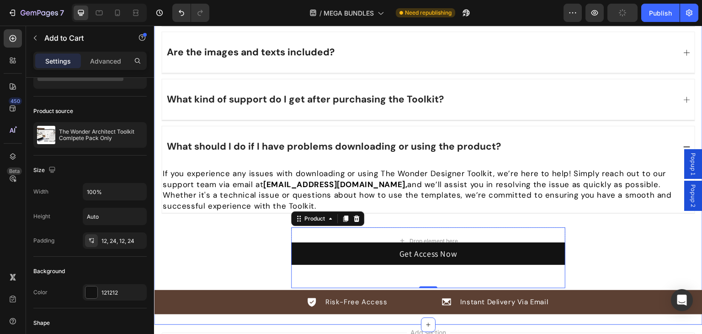
click at [330, 245] on button "Get Access Now" at bounding box center [428, 253] width 274 height 22
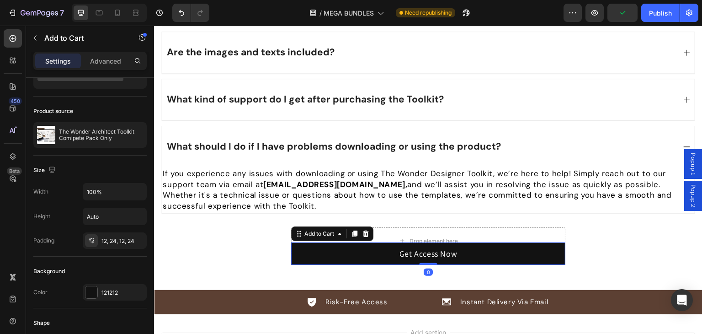
scroll to position [0, 0]
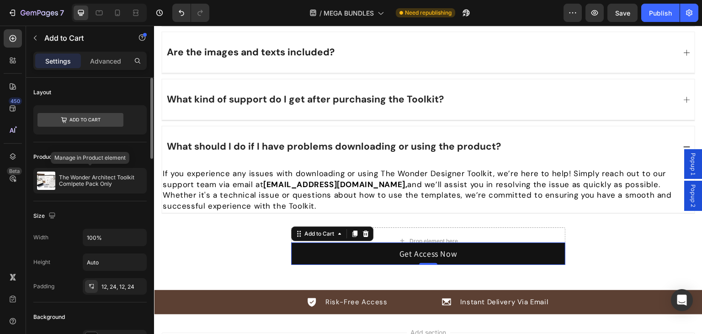
click at [82, 189] on div "The Wonder Architect Toolkit Comlpete Pack Only" at bounding box center [89, 181] width 113 height 26
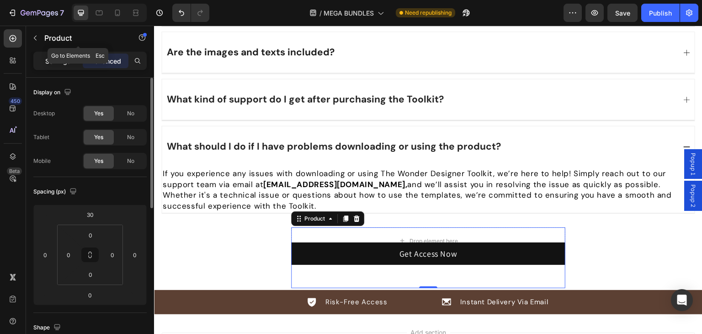
click at [72, 53] on div "Settings" at bounding box center [58, 60] width 46 height 15
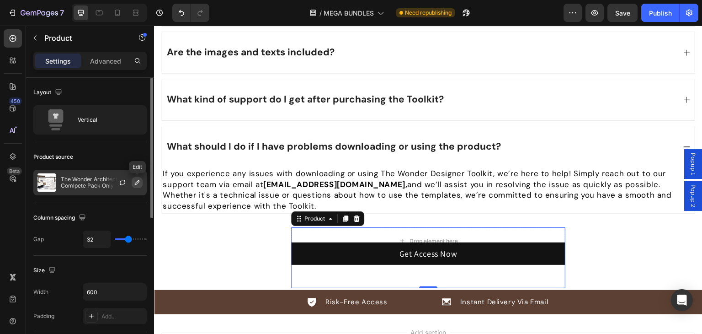
click at [133, 181] on icon "button" at bounding box center [136, 182] width 7 height 7
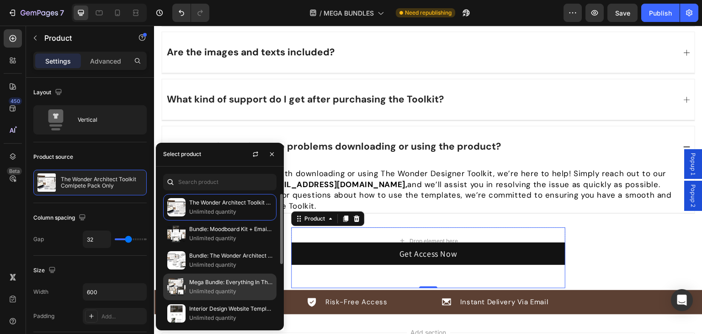
click at [204, 287] on p "Unlimited quantity" at bounding box center [230, 291] width 83 height 9
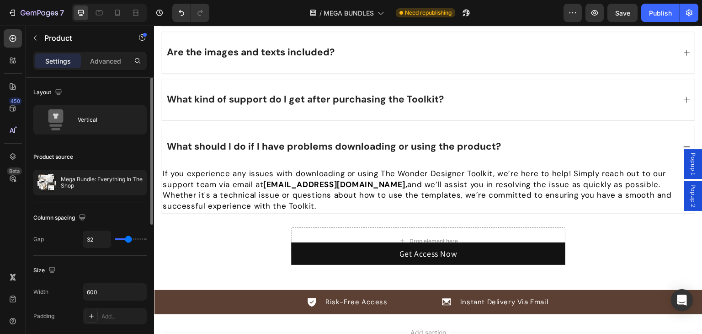
click at [113, 158] on div "Product source" at bounding box center [89, 156] width 113 height 15
click at [130, 71] on div "Settings Advanced" at bounding box center [90, 65] width 128 height 26
click at [115, 64] on p "Advanced" at bounding box center [105, 61] width 31 height 10
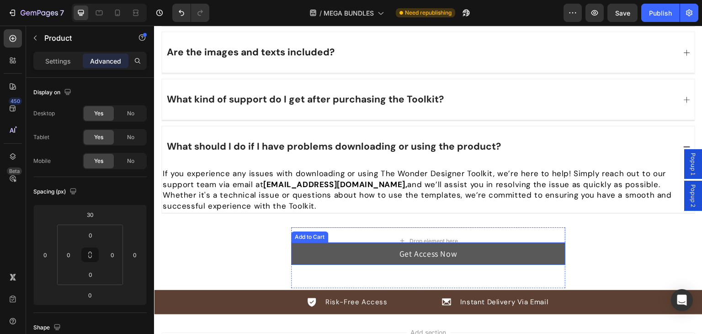
click at [326, 242] on button "Get Access Now" at bounding box center [428, 253] width 274 height 22
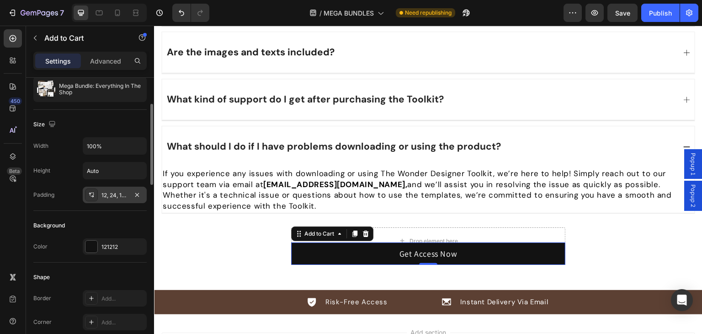
scroll to position [137, 0]
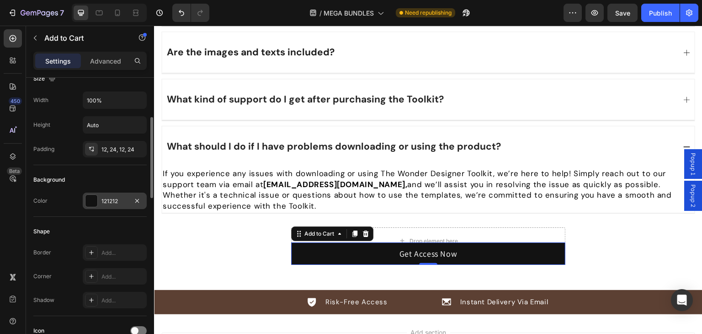
click at [112, 197] on div "121212" at bounding box center [114, 201] width 27 height 8
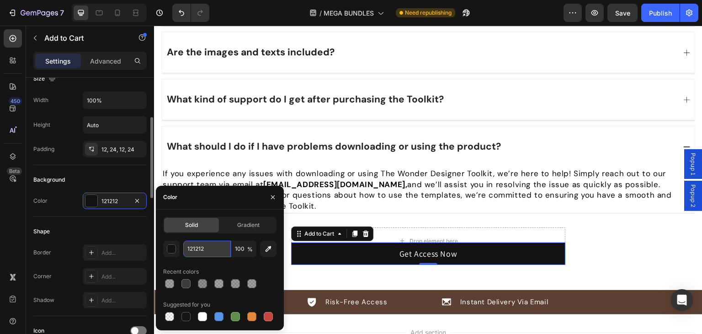
click at [203, 247] on input "121212" at bounding box center [207, 248] width 48 height 16
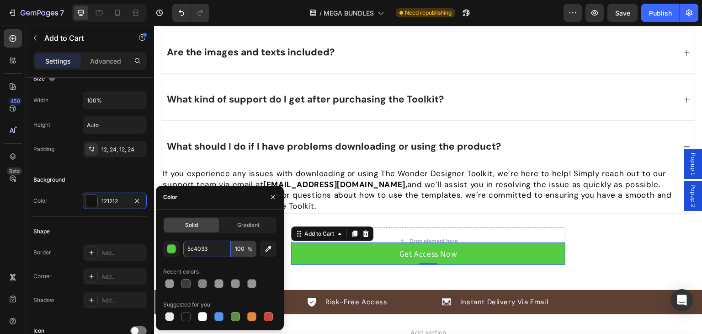
type input "5c40334"
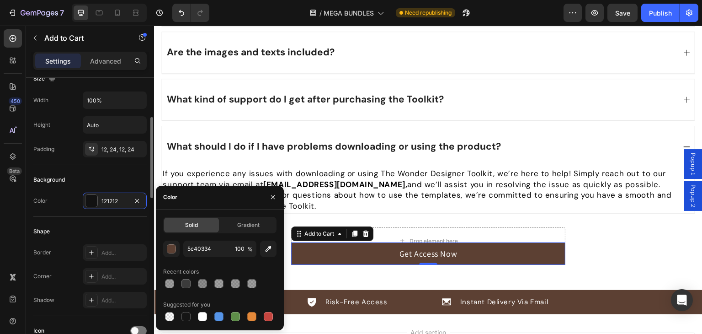
drag, startPoint x: 102, startPoint y: 177, endPoint x: 127, endPoint y: 187, distance: 26.7
click at [106, 176] on div "Background" at bounding box center [89, 179] width 113 height 15
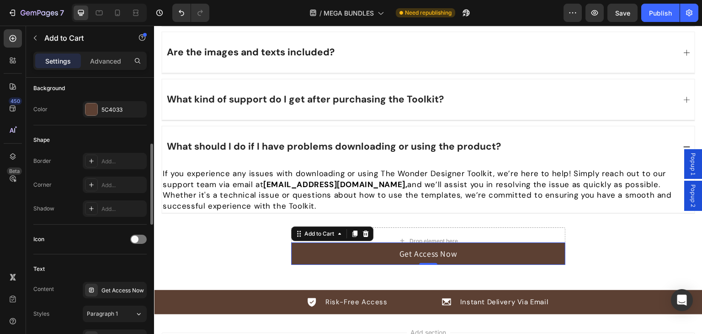
scroll to position [320, 0]
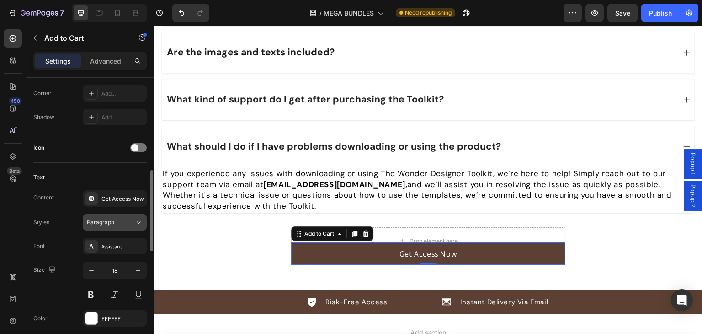
click at [120, 222] on div "Paragraph 1" at bounding box center [105, 222] width 37 height 8
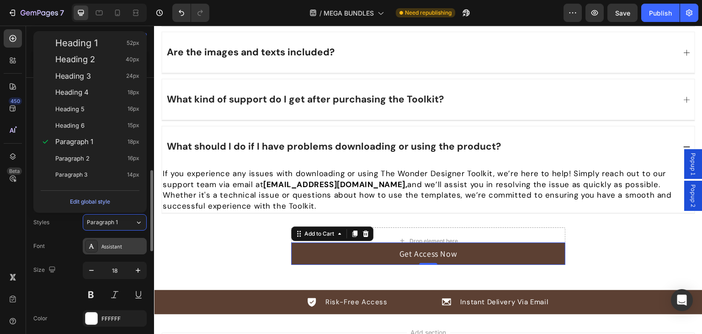
click at [113, 246] on div "Assistant" at bounding box center [122, 246] width 43 height 8
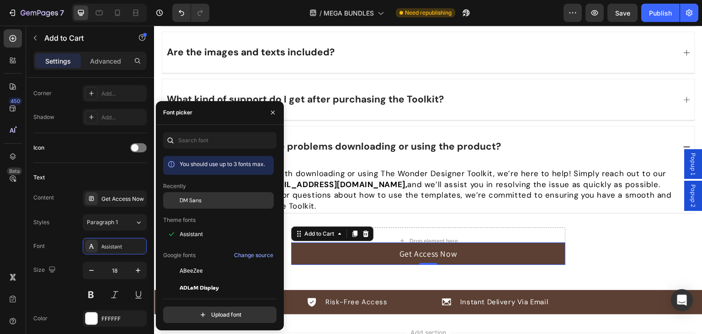
click at [201, 202] on span "DM Sans" at bounding box center [191, 200] width 22 height 8
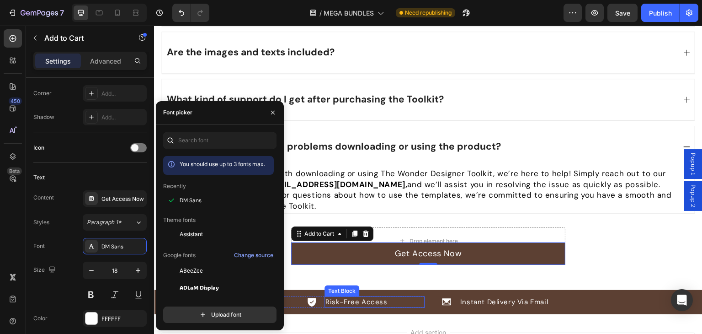
click at [403, 297] on p "Risk-Free Access" at bounding box center [374, 302] width 98 height 10
click at [409, 290] on div "Icon Risk-Free Access Text Block Row Icon Instant Delivery Via Email Text [GEOG…" at bounding box center [428, 302] width 548 height 24
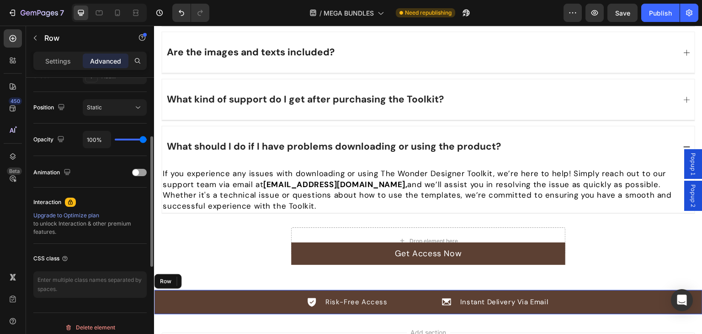
click at [265, 305] on div "Icon Risk-Free Access Text Block 0 Row Icon Instant Delivery Via Email Text [GE…" at bounding box center [428, 302] width 548 height 24
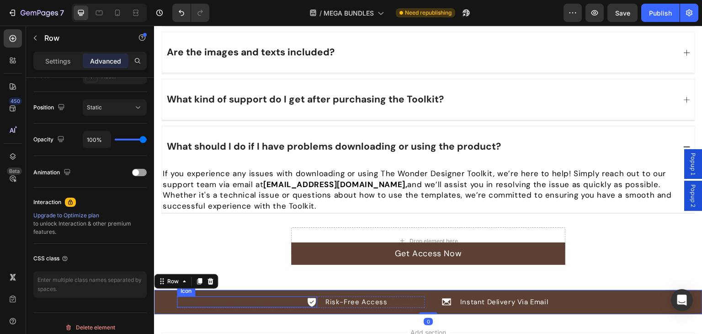
scroll to position [0, 0]
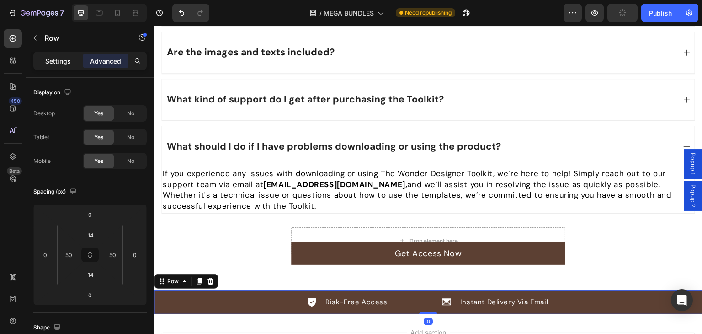
click at [57, 57] on p "Settings" at bounding box center [58, 61] width 26 height 10
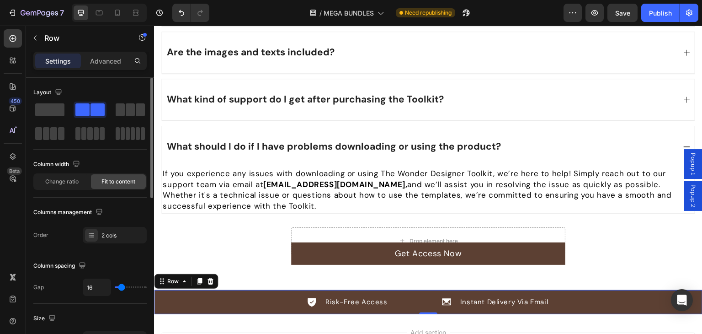
click at [105, 67] on div "Advanced" at bounding box center [106, 60] width 46 height 15
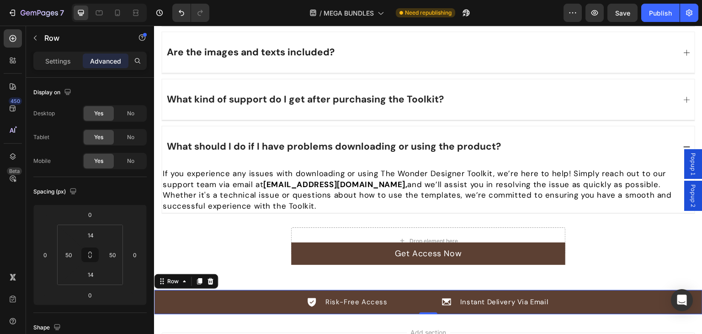
scroll to position [327, 0]
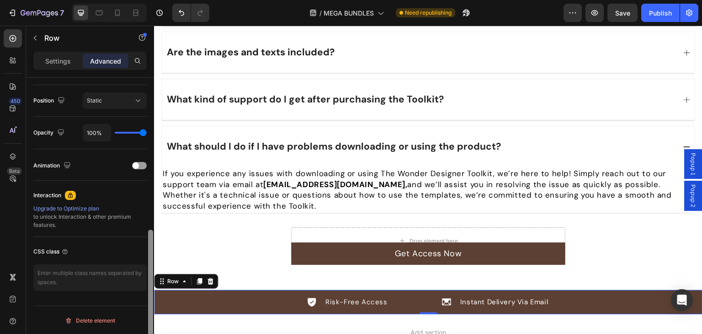
click at [154, 298] on div at bounding box center [150, 219] width 7 height 282
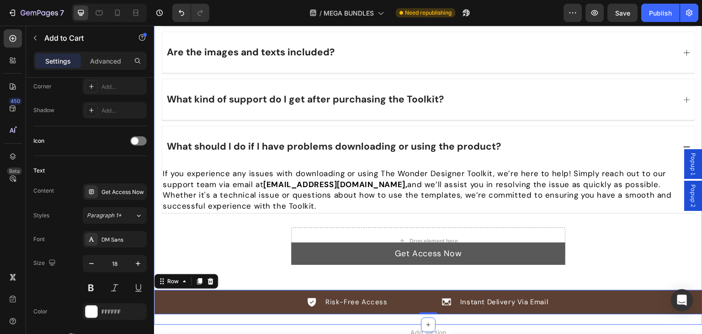
click at [302, 242] on button "Get Access Now" at bounding box center [428, 253] width 274 height 22
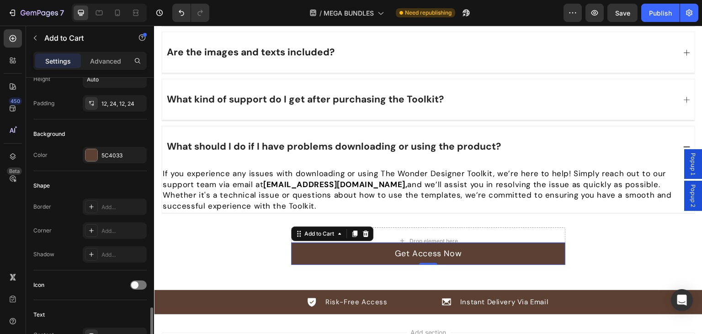
scroll to position [366, 0]
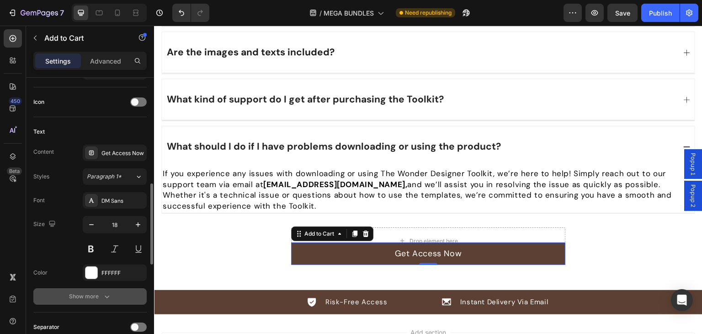
click at [87, 292] on div "Show more" at bounding box center [90, 296] width 43 height 9
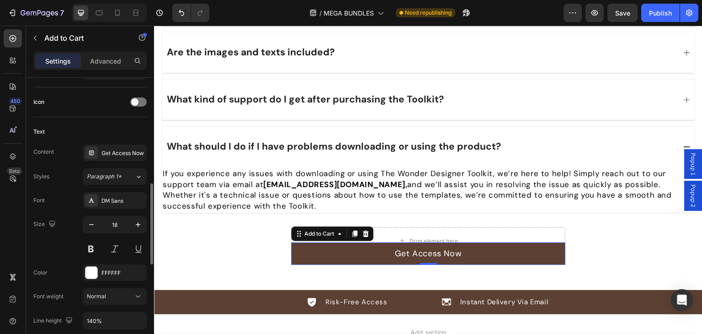
scroll to position [457, 0]
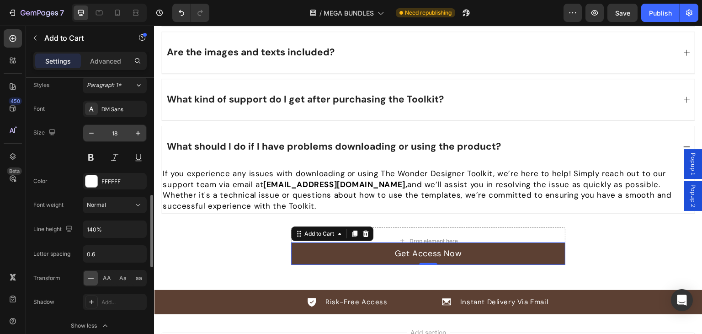
click at [122, 130] on input "18" at bounding box center [115, 133] width 30 height 16
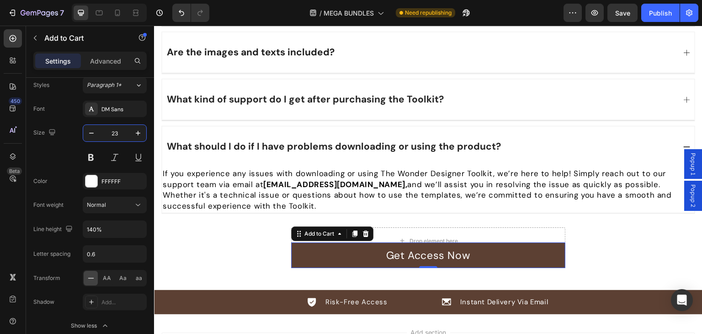
type input "23"
click at [88, 164] on div "Font DM Sans Size 23 Color FFFFFF Font weight Normal Line height 140% Letter sp…" at bounding box center [89, 217] width 113 height 233
click at [86, 156] on button at bounding box center [91, 157] width 16 height 16
click at [68, 149] on div "Size 23" at bounding box center [89, 144] width 113 height 41
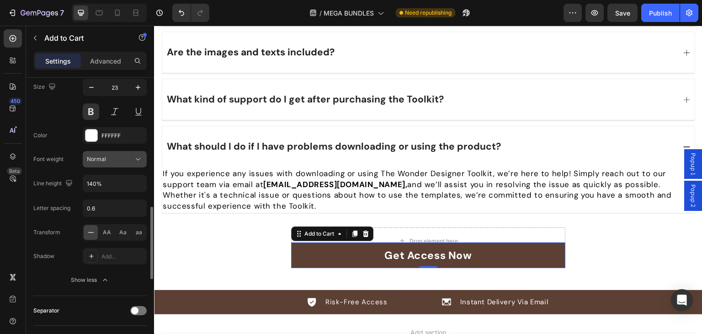
click at [117, 160] on div "Normal" at bounding box center [110, 159] width 47 height 8
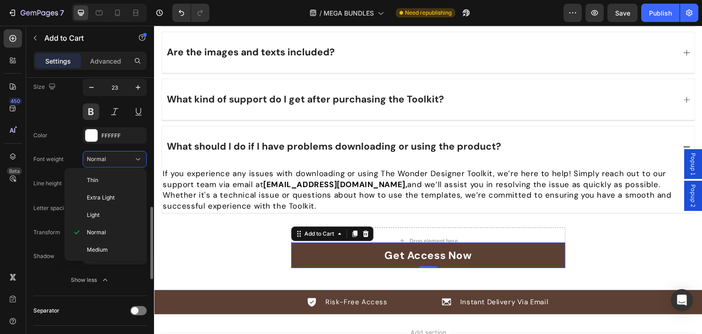
click at [77, 143] on div "Font DM Sans Size 23 Color FFFFFF Font weight Normal Line height 140% Letter sp…" at bounding box center [89, 171] width 113 height 233
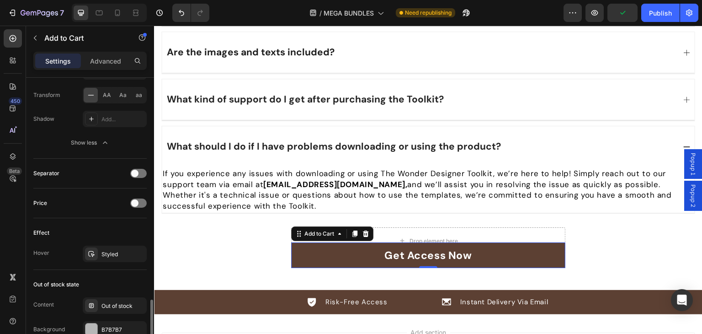
scroll to position [686, 0]
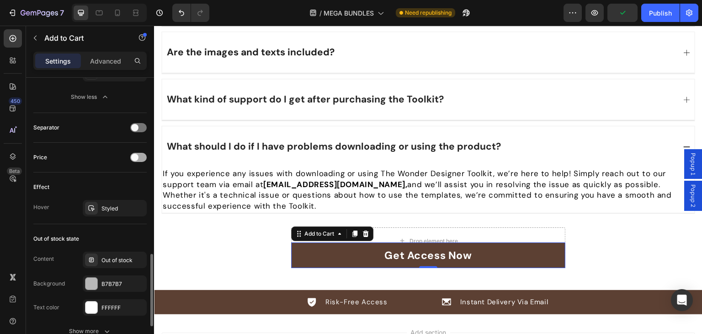
click at [133, 156] on span at bounding box center [134, 157] width 7 height 7
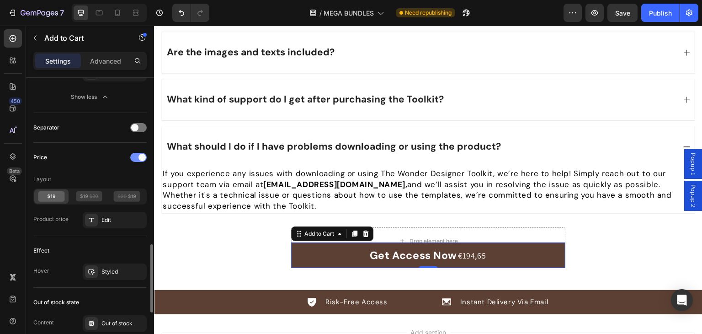
click at [134, 156] on div at bounding box center [138, 157] width 16 height 9
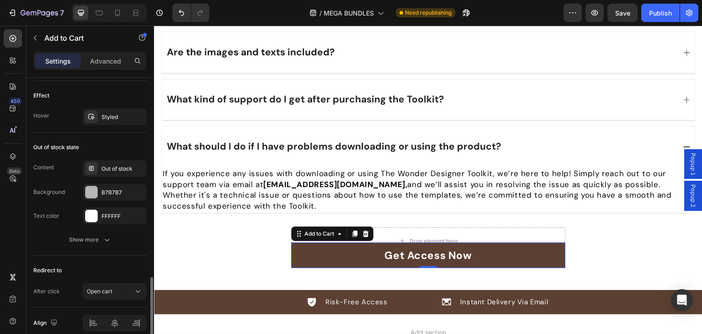
scroll to position [816, 0]
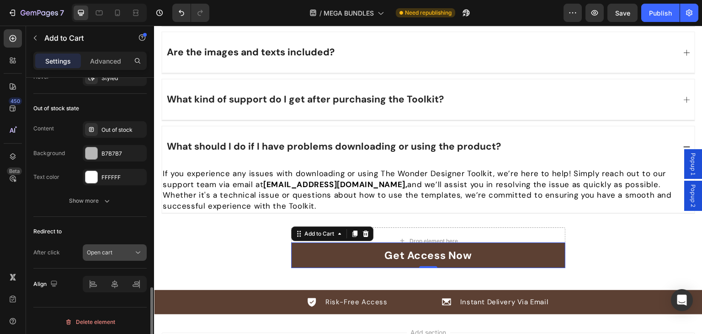
click at [94, 250] on span "Open cart" at bounding box center [100, 252] width 26 height 7
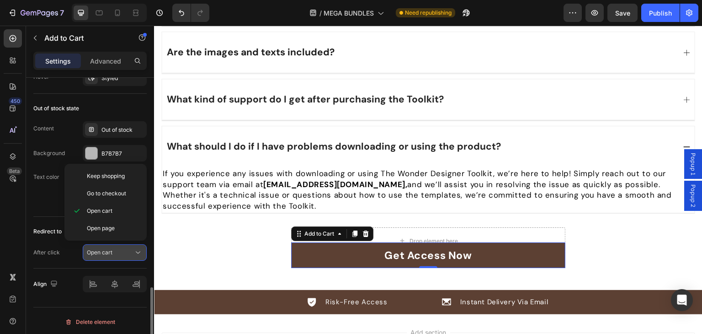
click at [101, 249] on span "Open cart" at bounding box center [100, 252] width 26 height 7
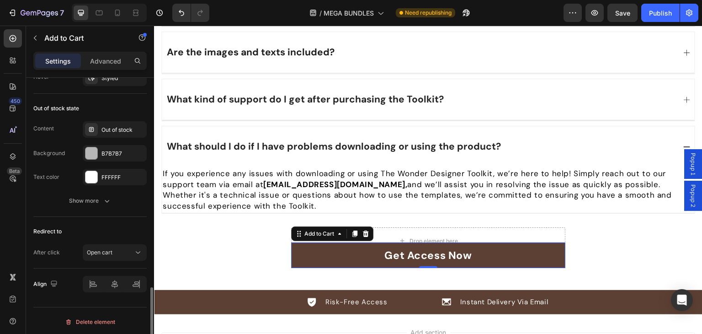
click at [85, 259] on div "Redirect to After click Open cart" at bounding box center [89, 243] width 113 height 52
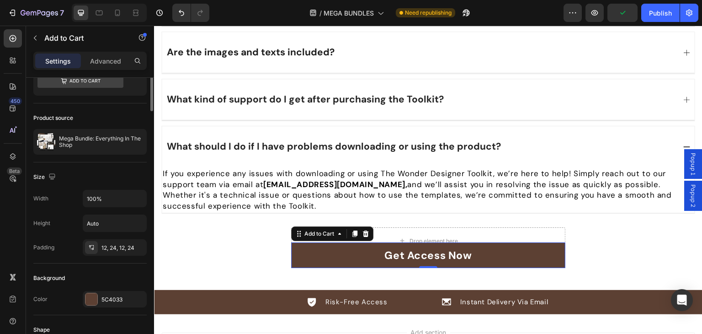
scroll to position [0, 0]
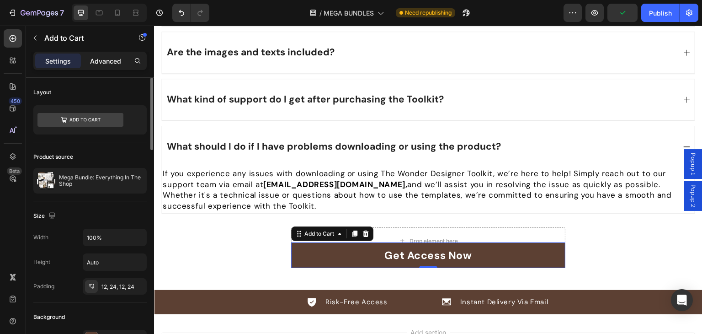
click at [107, 64] on p "Advanced" at bounding box center [105, 61] width 31 height 10
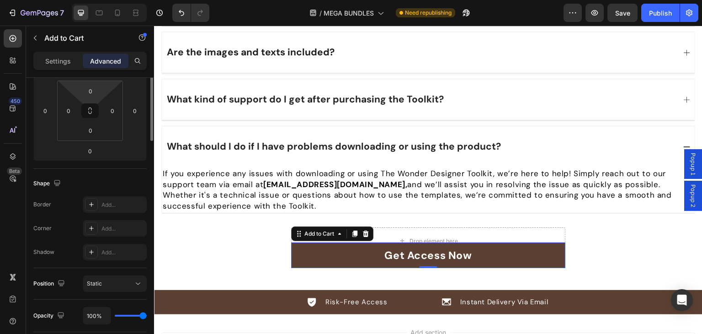
scroll to position [53, 0]
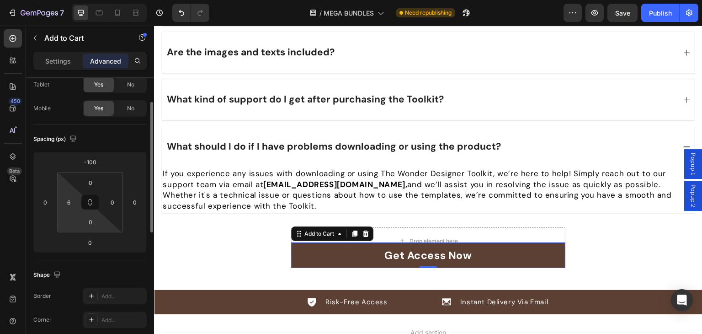
drag, startPoint x: 74, startPoint y: 214, endPoint x: 80, endPoint y: 213, distance: 5.7
click at [81, 0] on html "7 Version history / MEGA BUNDLES Need republishing Preview Save Publish 450 Bet…" at bounding box center [351, 0] width 702 height 0
type input "32"
drag, startPoint x: 70, startPoint y: 213, endPoint x: 109, endPoint y: 207, distance: 38.8
click at [109, 0] on html "7 Version history / MEGA BUNDLES Need republishing Preview Save Publish 450 Bet…" at bounding box center [351, 0] width 702 height 0
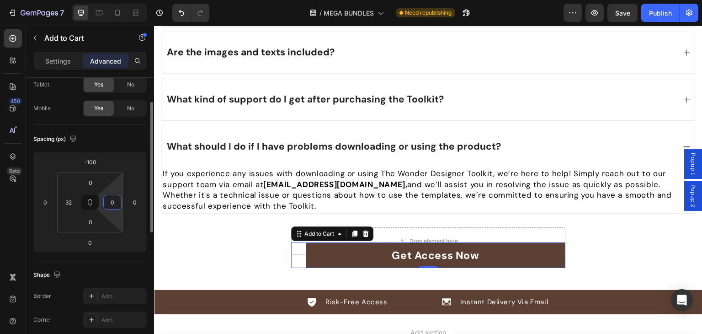
click at [113, 201] on input "0" at bounding box center [113, 202] width 14 height 14
type input "32"
click at [69, 202] on input "32" at bounding box center [69, 202] width 14 height 14
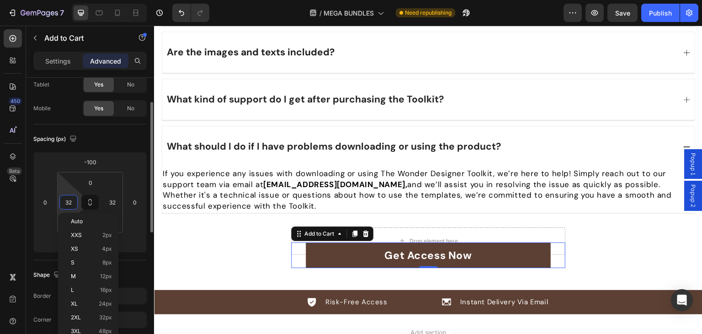
click at [69, 202] on input "32" at bounding box center [69, 202] width 14 height 14
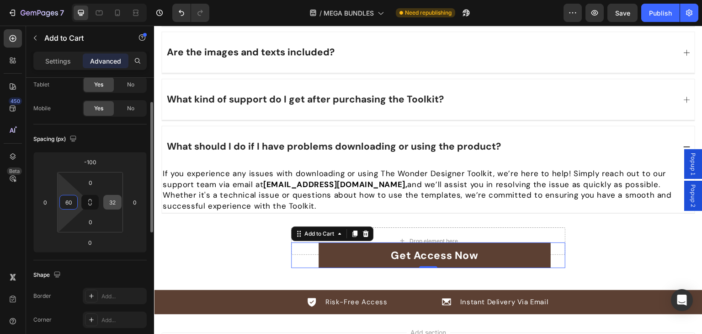
type input "60"
click at [114, 196] on input "32" at bounding box center [113, 202] width 14 height 14
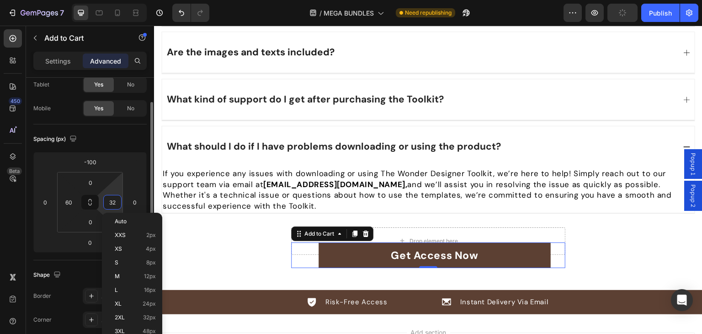
click at [114, 196] on input "32" at bounding box center [113, 202] width 14 height 14
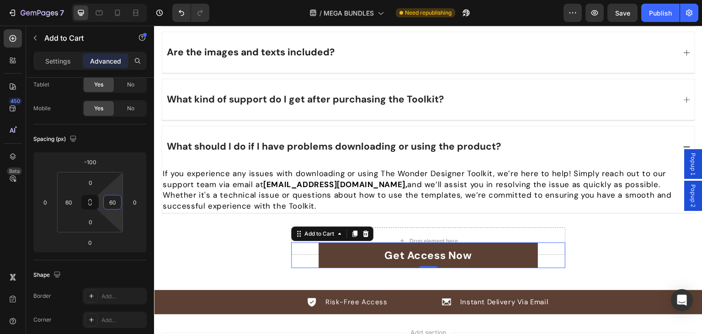
type input "60"
click at [69, 205] on input "60" at bounding box center [69, 202] width 14 height 14
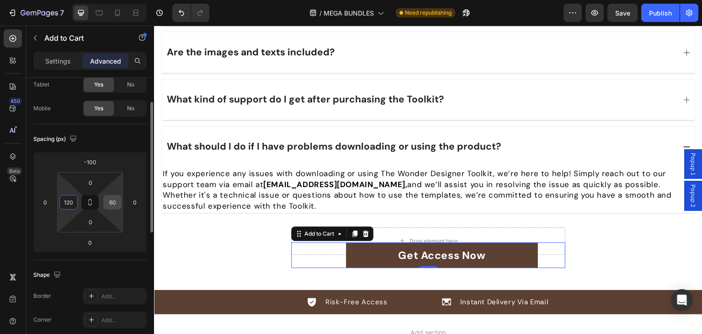
type input "120"
click at [111, 202] on input "60" at bounding box center [113, 202] width 14 height 14
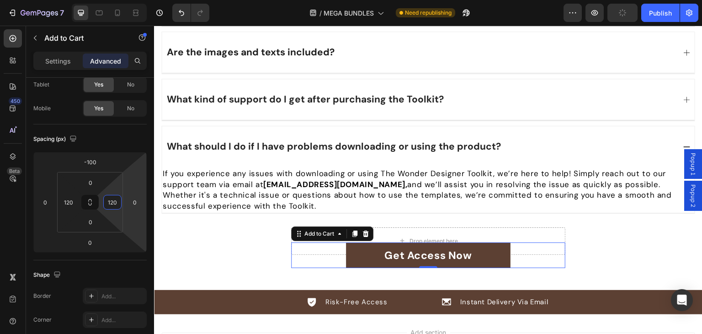
type input "120"
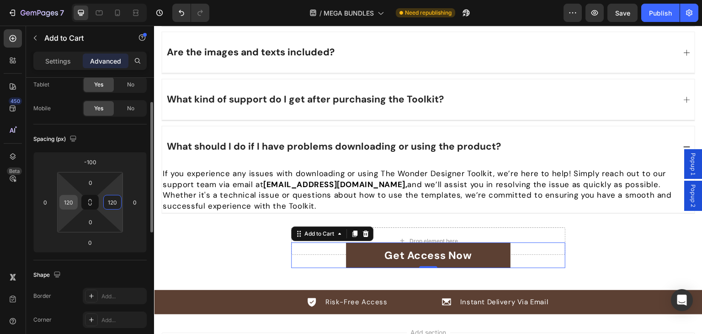
click at [72, 208] on input "120" at bounding box center [69, 202] width 14 height 14
type input "200"
click at [112, 200] on input "120" at bounding box center [113, 202] width 14 height 14
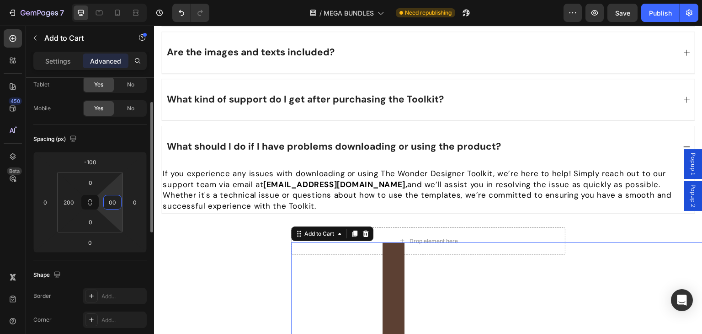
click at [112, 202] on input "00" at bounding box center [113, 202] width 14 height 14
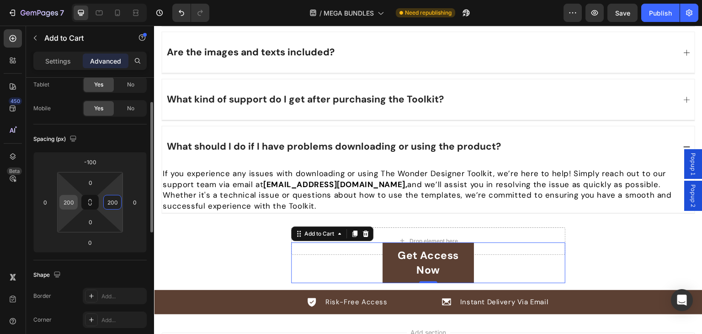
type input "200"
click at [66, 202] on input "200" at bounding box center [69, 202] width 14 height 14
type input "180"
click at [98, 204] on button at bounding box center [89, 202] width 17 height 15
click at [112, 203] on input "200" at bounding box center [113, 202] width 14 height 14
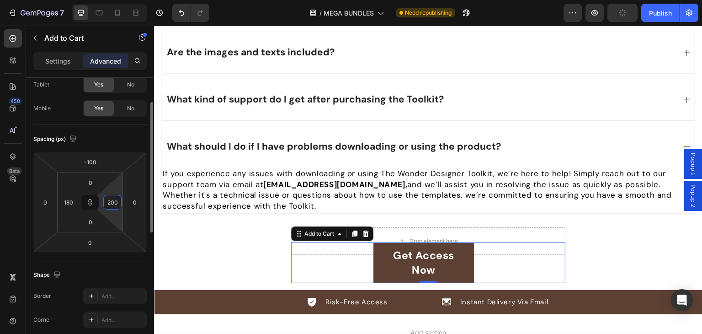
click at [112, 203] on input "200" at bounding box center [113, 202] width 14 height 14
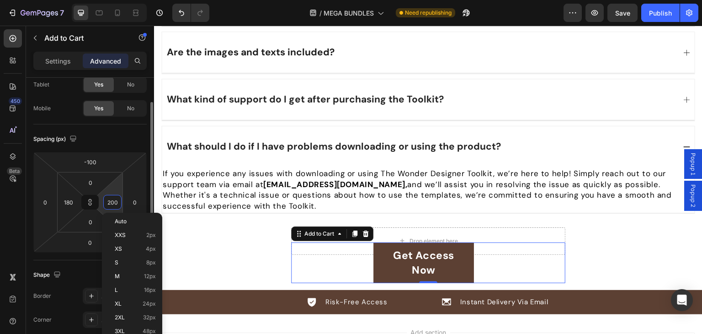
click at [112, 203] on input "200" at bounding box center [113, 202] width 14 height 14
click at [112, 202] on input "200" at bounding box center [113, 202] width 14 height 14
type input "180"
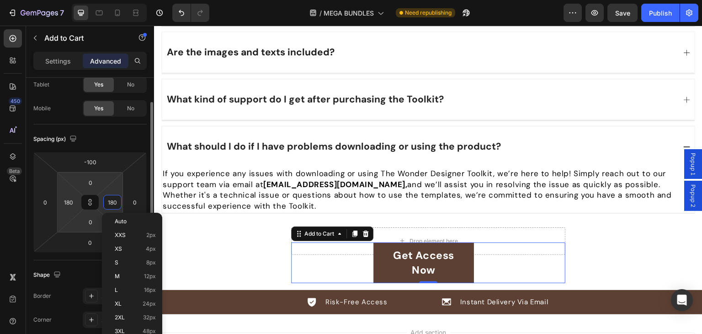
type input "180"
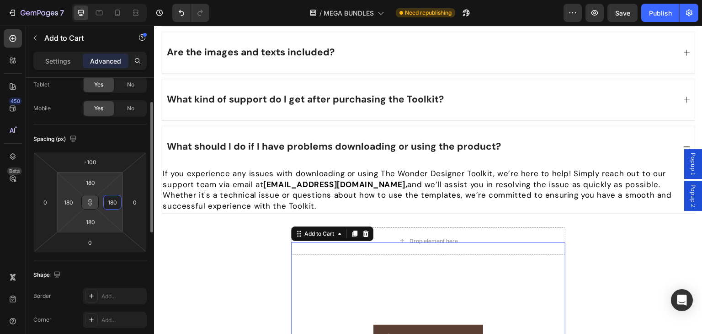
type input "180"
click at [94, 205] on button at bounding box center [89, 202] width 17 height 15
click at [99, 182] on input "180" at bounding box center [90, 183] width 18 height 14
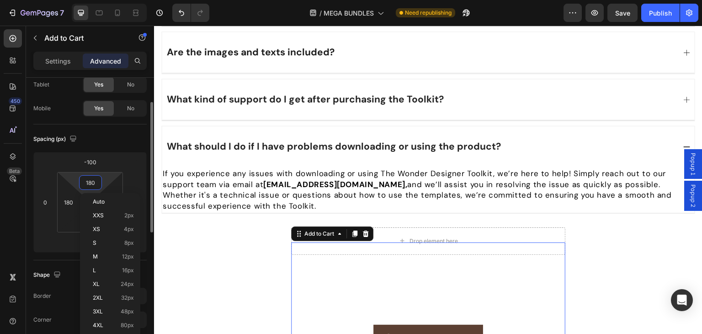
click at [99, 182] on input "180" at bounding box center [90, 183] width 18 height 14
click at [99, 181] on input "180" at bounding box center [90, 183] width 18 height 14
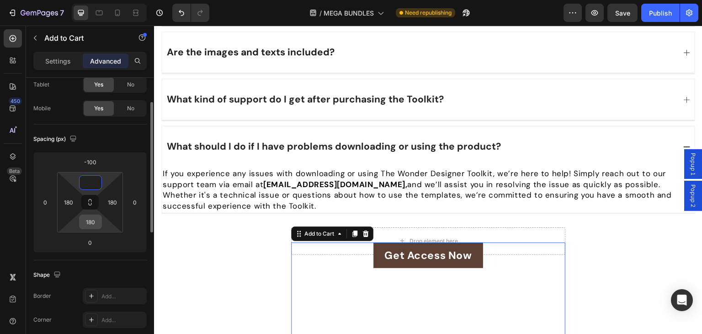
type input "0"
click at [92, 220] on input "180" at bounding box center [90, 222] width 18 height 14
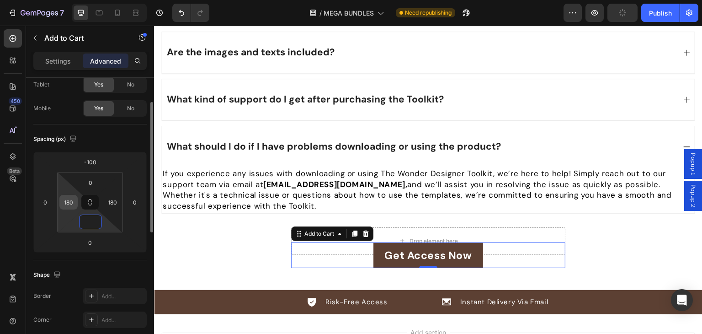
type input "0"
click at [70, 202] on input "180" at bounding box center [69, 202] width 14 height 14
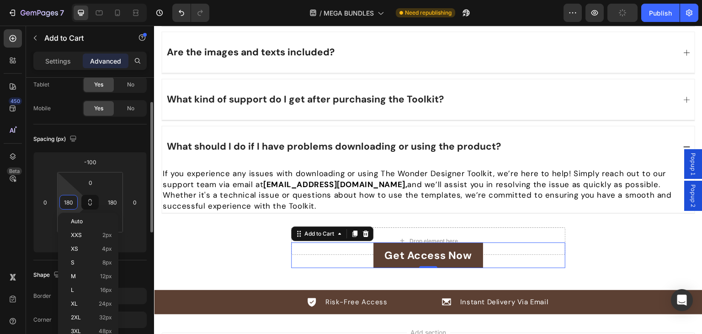
click at [70, 202] on input "180" at bounding box center [69, 202] width 14 height 14
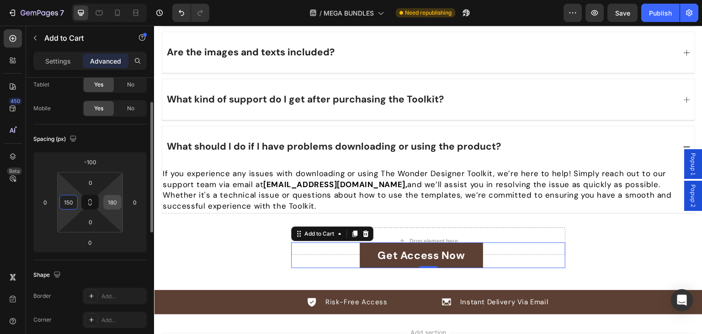
type input "150"
click at [111, 203] on input "180" at bounding box center [113, 202] width 14 height 14
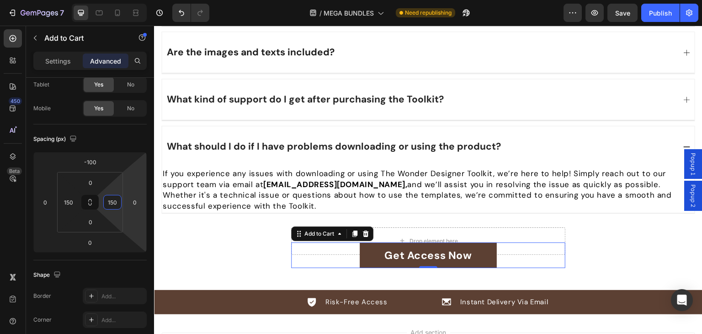
type input "150"
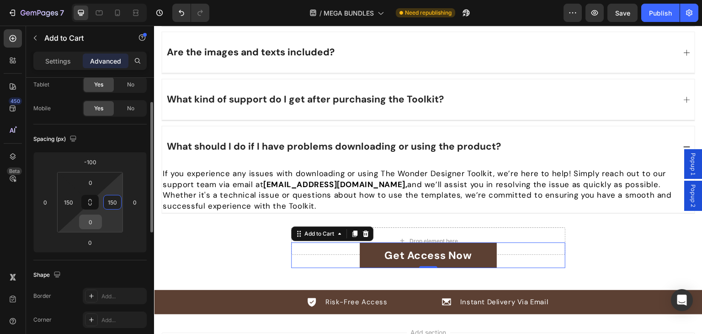
click at [89, 221] on input "0" at bounding box center [90, 222] width 18 height 14
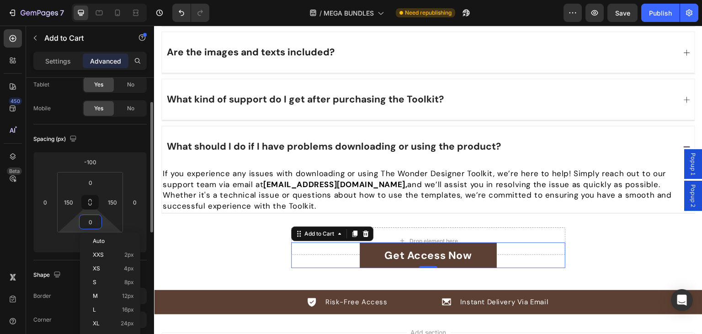
click at [0, 0] on div "Spacing (px) -100 0 0 0 0 150 0 150" at bounding box center [0, 0] width 0 height 0
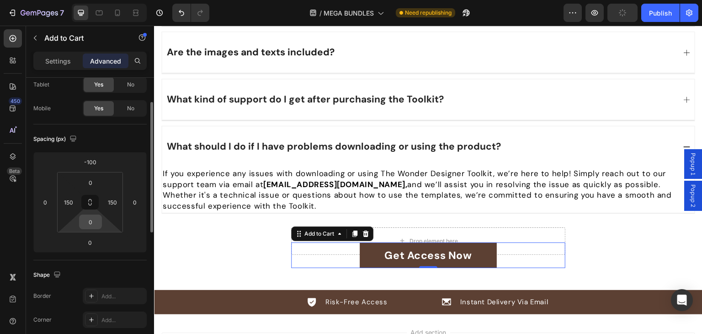
click at [94, 219] on input "0" at bounding box center [90, 222] width 18 height 14
type input "2"
click at [90, 178] on input "0" at bounding box center [90, 183] width 18 height 14
type input "0"
type input "ìì"
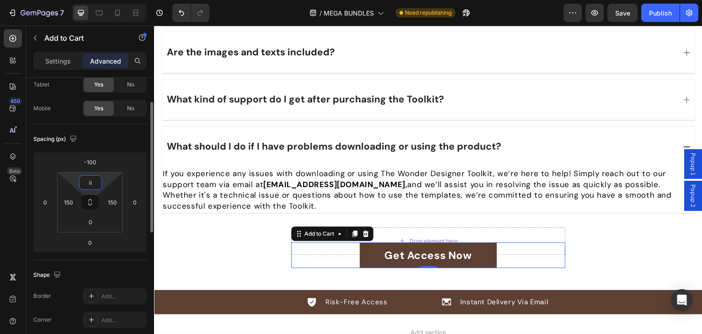
click at [103, 0] on html "7 Version history / MEGA BUNDLES Need republishing Preview Save Publish 450 Bet…" at bounding box center [351, 0] width 702 height 0
click at [95, 183] on input "ìì" at bounding box center [90, 183] width 18 height 14
type input "0"
click at [79, 275] on div "Shape" at bounding box center [89, 274] width 113 height 15
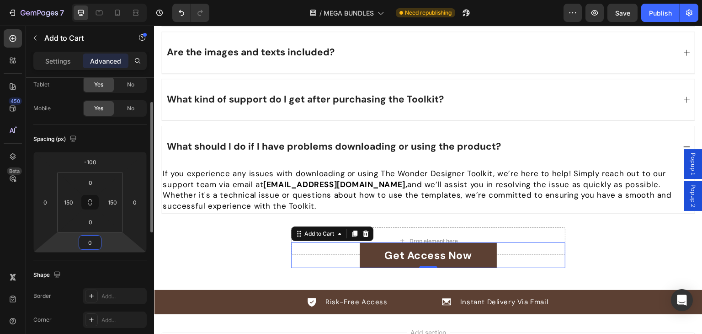
click at [90, 244] on input "0" at bounding box center [90, 242] width 18 height 14
type input "20"
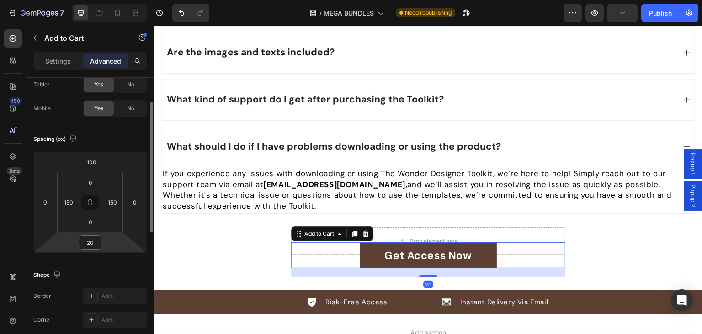
click at [95, 247] on input "20" at bounding box center [90, 242] width 18 height 14
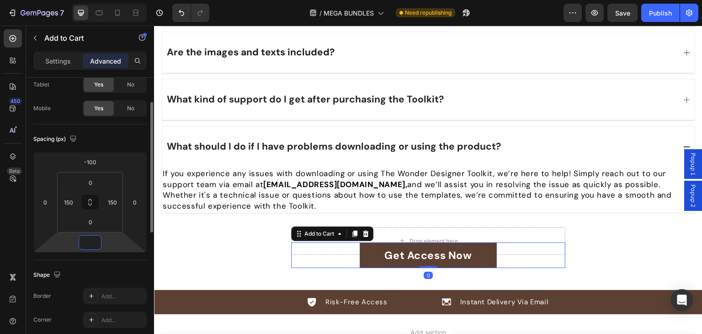
click at [71, 260] on div "Shape Border Add... Corner Add... Shadow Add..." at bounding box center [89, 309] width 113 height 99
type input "0"
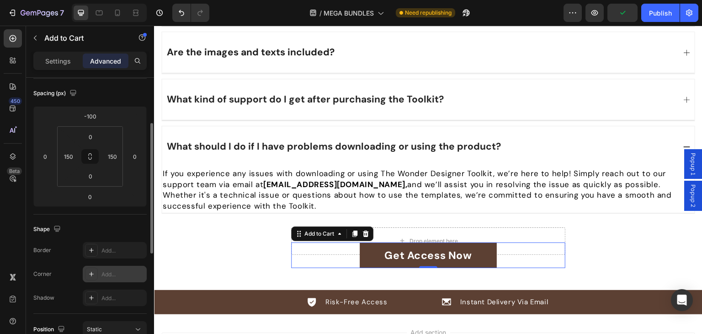
click at [116, 273] on div "Add..." at bounding box center [122, 274] width 43 height 8
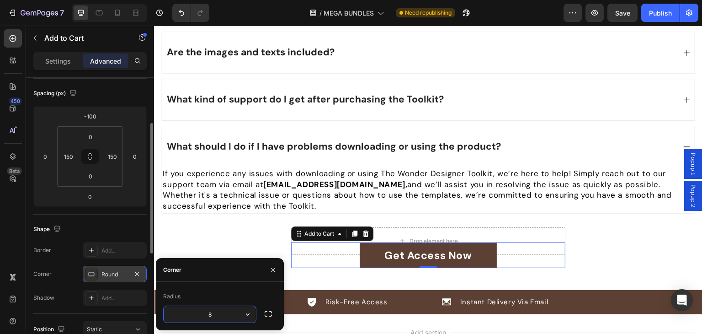
type input "5"
click at [128, 231] on div "Shape" at bounding box center [89, 229] width 113 height 15
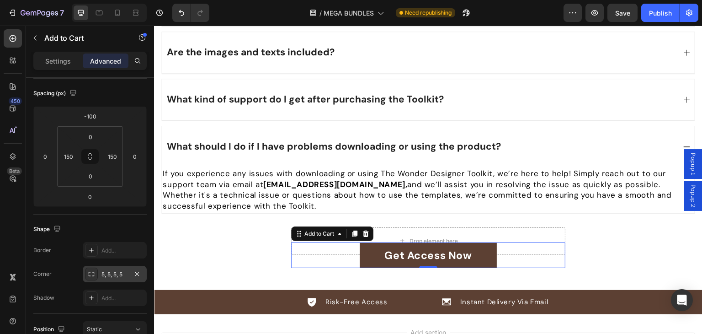
click at [249, 100] on div "What kind of support do I get after purchasing the Toolkit?" at bounding box center [428, 99] width 533 height 41
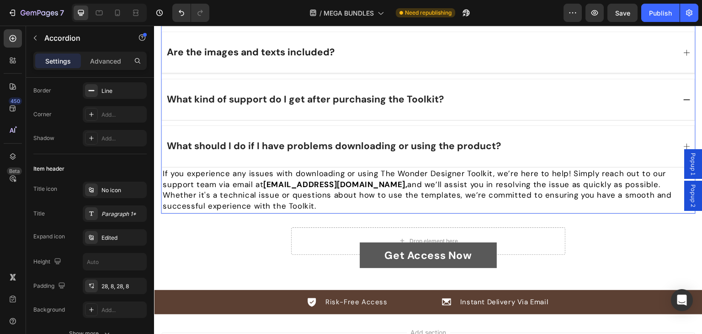
click at [360, 251] on button "Get Access Now" at bounding box center [428, 255] width 137 height 26
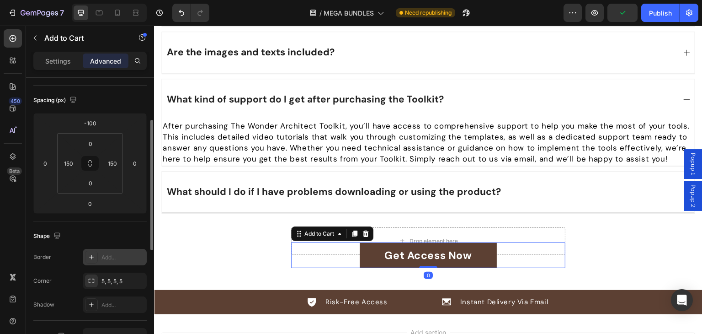
scroll to position [137, 0]
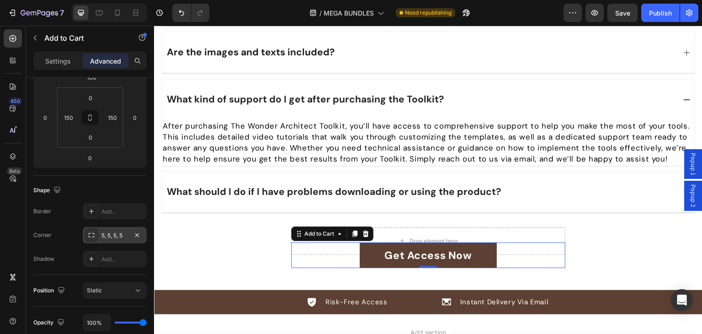
click at [110, 234] on div "5, 5, 5, 5" at bounding box center [114, 235] width 27 height 8
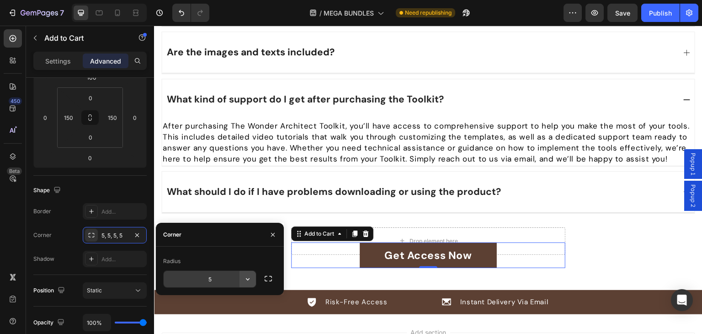
click at [244, 281] on icon "button" at bounding box center [247, 278] width 9 height 9
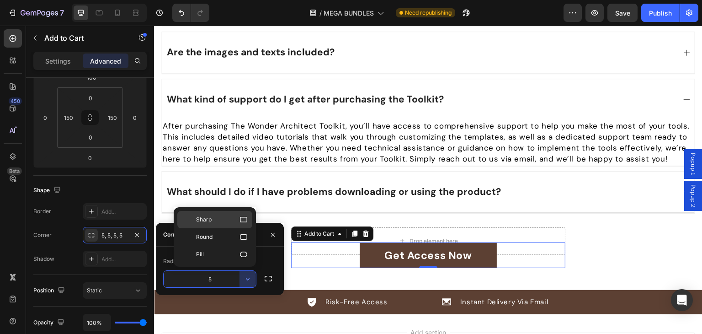
click at [219, 219] on p "Sharp" at bounding box center [222, 219] width 52 height 9
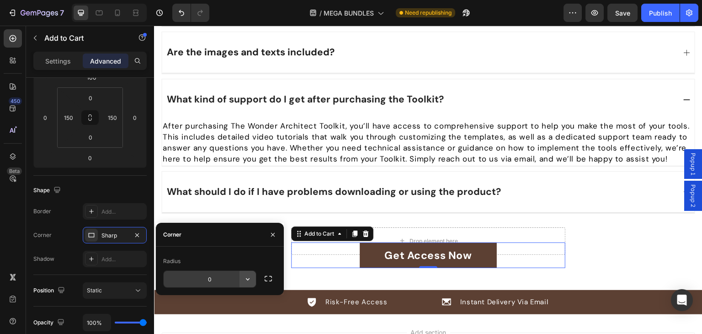
click at [246, 277] on icon "button" at bounding box center [247, 278] width 9 height 9
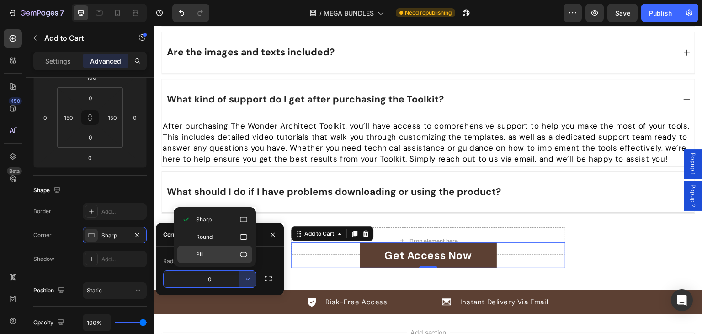
click at [243, 255] on icon at bounding box center [243, 254] width 9 height 9
type input "9999"
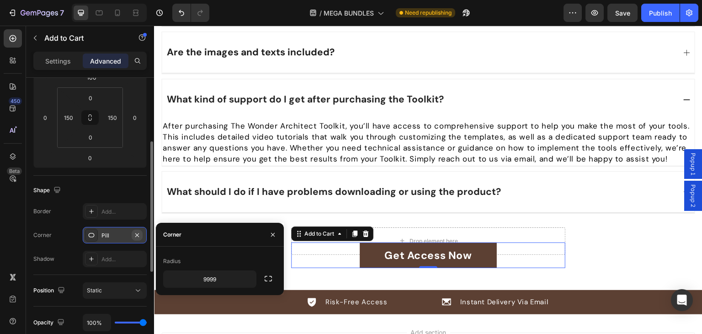
click at [140, 234] on icon "button" at bounding box center [136, 234] width 7 height 7
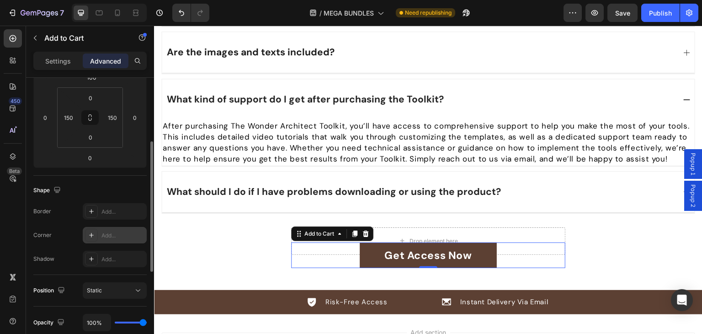
click at [58, 228] on div "Corner Add..." at bounding box center [89, 235] width 113 height 16
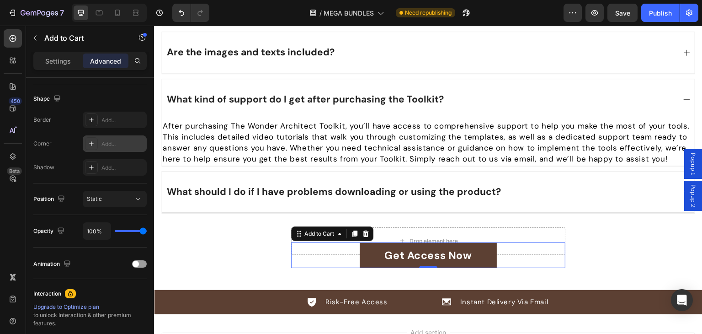
scroll to position [0, 0]
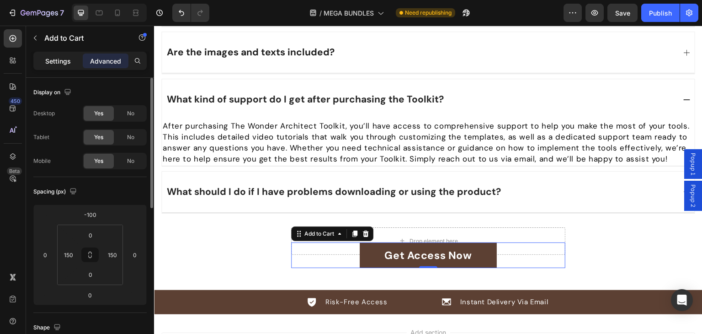
click at [69, 65] on p "Settings" at bounding box center [58, 61] width 26 height 10
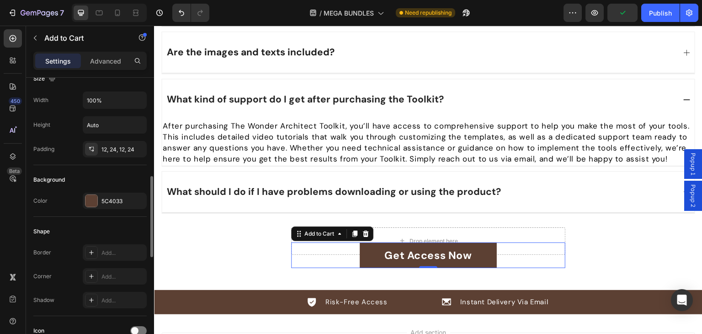
scroll to position [183, 0]
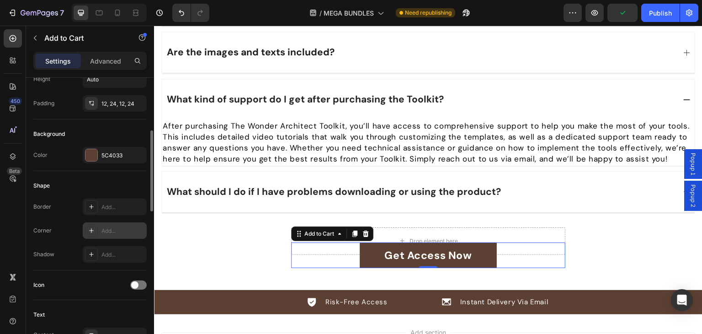
click at [122, 230] on div "Add..." at bounding box center [122, 231] width 43 height 8
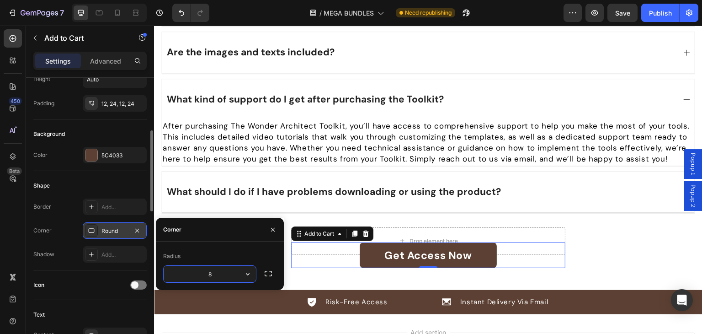
type input "5"
click at [135, 181] on div "Shape" at bounding box center [89, 185] width 113 height 15
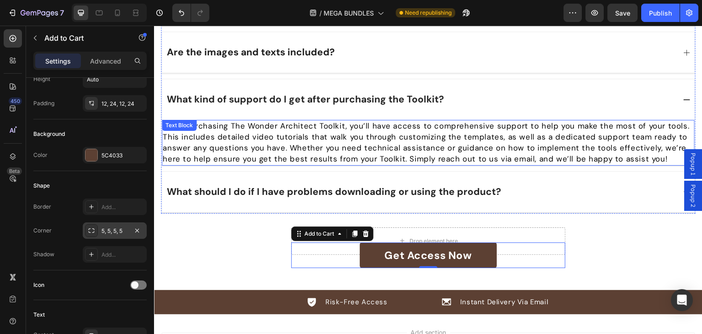
click at [236, 134] on span "After purchasing The Wonder Architect Toolkit, you’ll have access to comprehens…" at bounding box center [426, 142] width 527 height 43
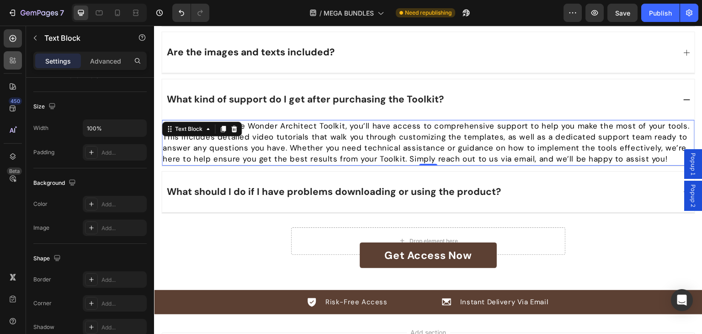
click at [14, 64] on icon at bounding box center [12, 60] width 9 height 9
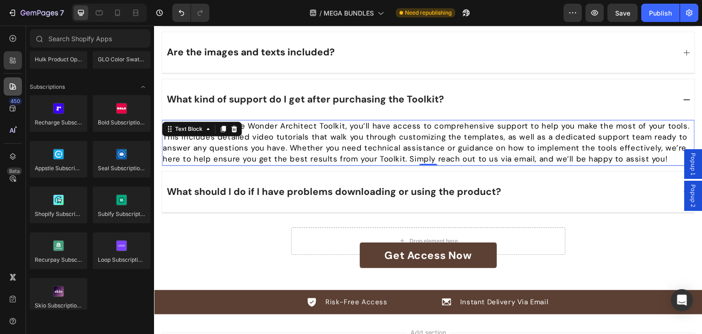
click at [11, 86] on icon at bounding box center [12, 86] width 9 height 9
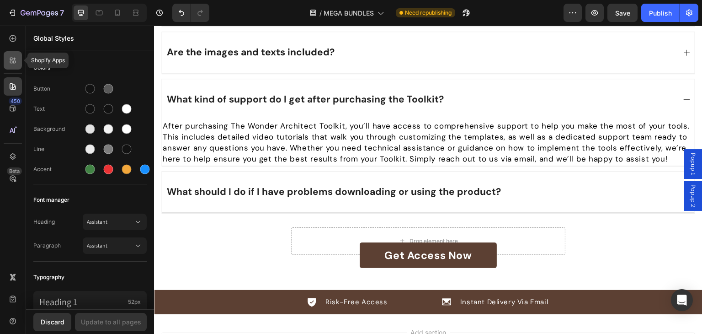
click at [12, 64] on icon at bounding box center [12, 60] width 9 height 9
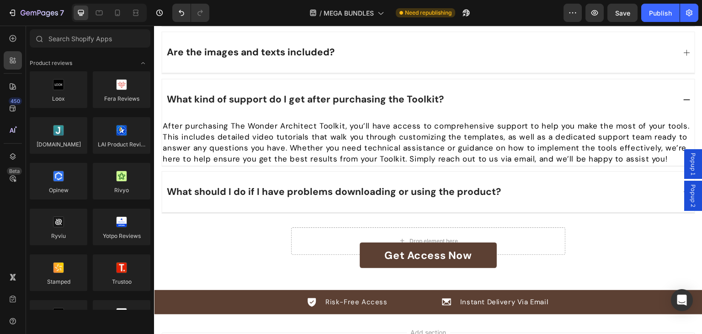
scroll to position [1234, 0]
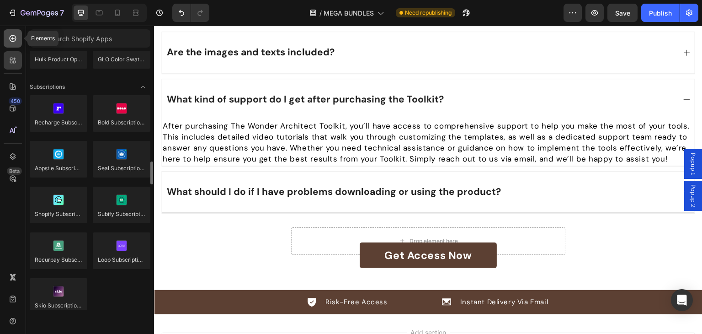
click at [15, 42] on icon at bounding box center [12, 38] width 9 height 9
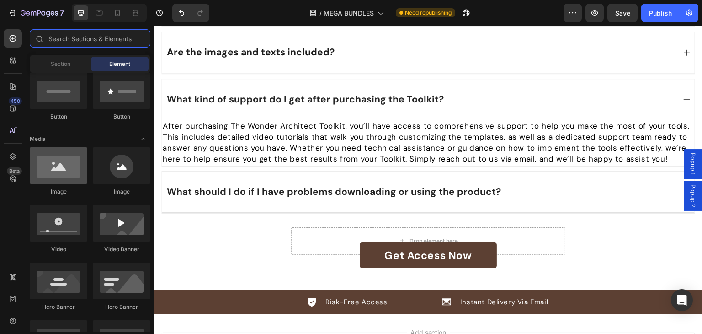
scroll to position [91, 0]
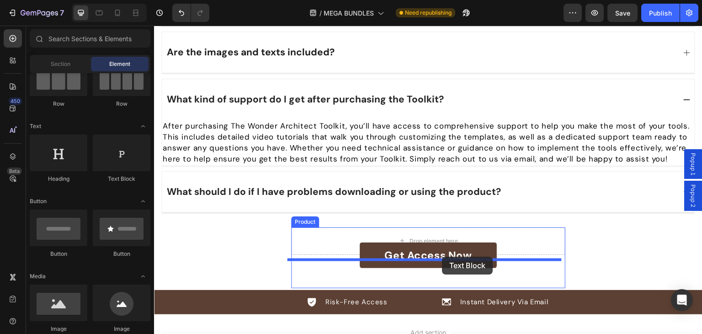
drag, startPoint x: 291, startPoint y: 175, endPoint x: 442, endPoint y: 256, distance: 172.2
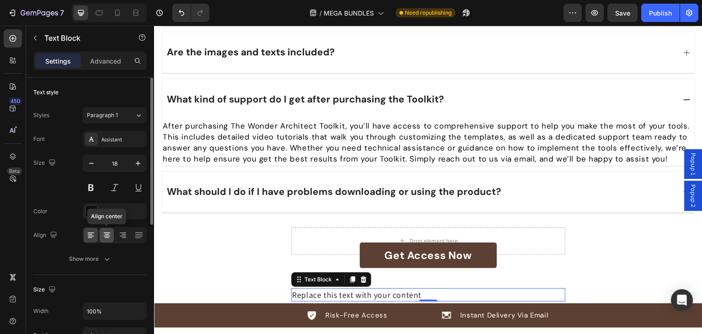
click at [101, 233] on div at bounding box center [107, 235] width 14 height 15
click at [126, 135] on div "Assistant" at bounding box center [122, 139] width 43 height 8
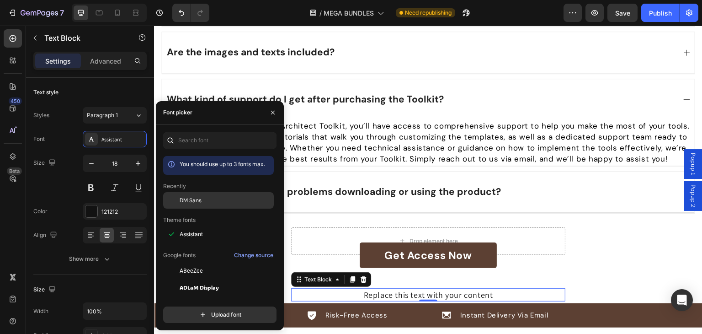
click at [187, 202] on span "DM Sans" at bounding box center [191, 200] width 22 height 8
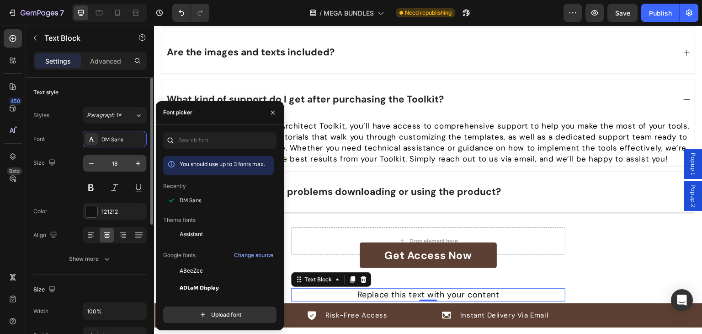
click at [115, 164] on input "18" at bounding box center [115, 163] width 30 height 16
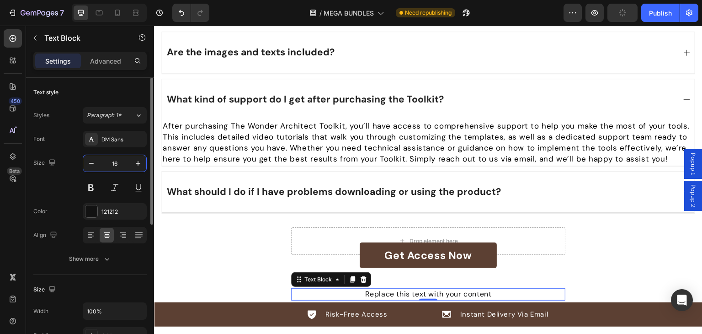
type input "16"
click at [68, 181] on div "Size 16" at bounding box center [89, 174] width 113 height 41
click at [112, 59] on p "Advanced" at bounding box center [105, 61] width 31 height 10
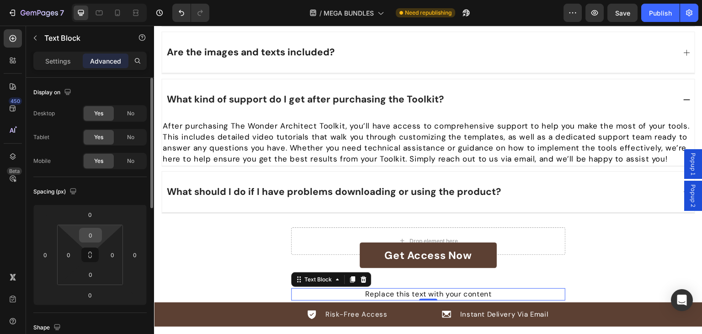
click at [87, 231] on input "0" at bounding box center [90, 235] width 18 height 14
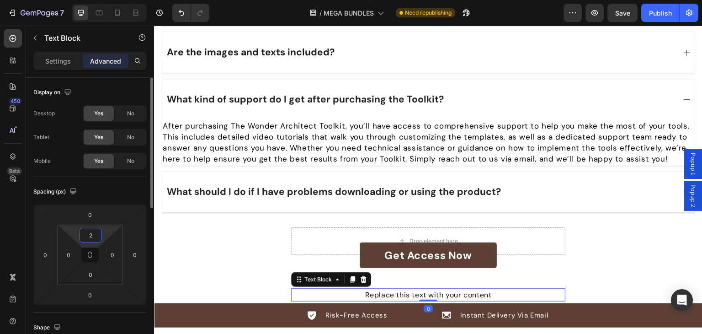
click at [86, 231] on input "2" at bounding box center [90, 235] width 18 height 14
type input "-"
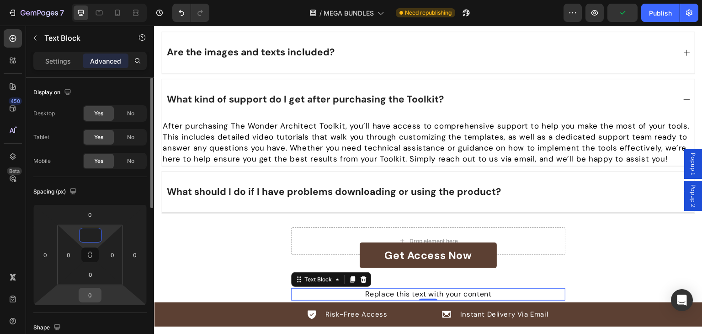
click at [92, 293] on input "0" at bounding box center [90, 295] width 18 height 14
type input "0"
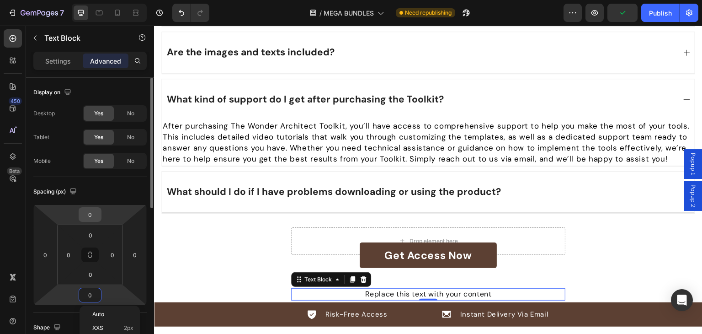
click at [97, 216] on input "0" at bounding box center [90, 215] width 18 height 14
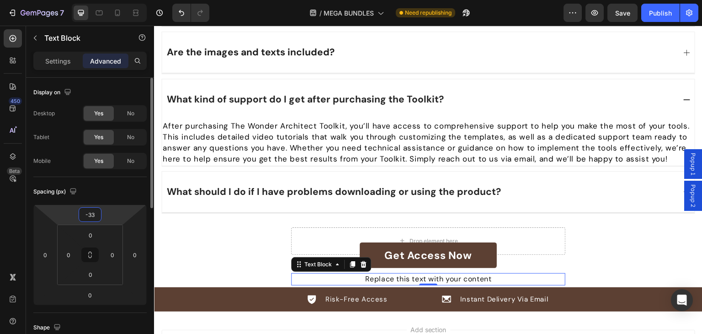
type input "-34"
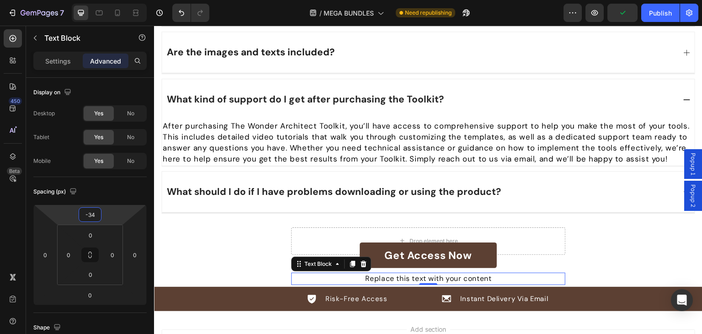
click at [429, 274] on div "Replace this text with your content" at bounding box center [428, 278] width 274 height 12
click at [430, 274] on div "Replace this text with your content" at bounding box center [428, 278] width 274 height 12
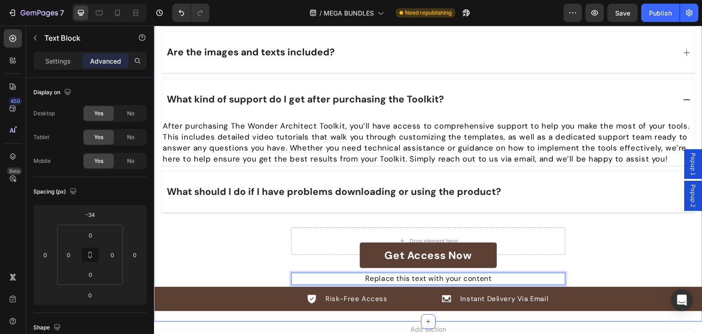
click at [426, 287] on div "Icon Risk-Free Access Text Block Row Icon Instant Delivery Via Email Text Block…" at bounding box center [428, 299] width 548 height 24
click at [473, 227] on div "Drop element here" at bounding box center [428, 240] width 274 height 27
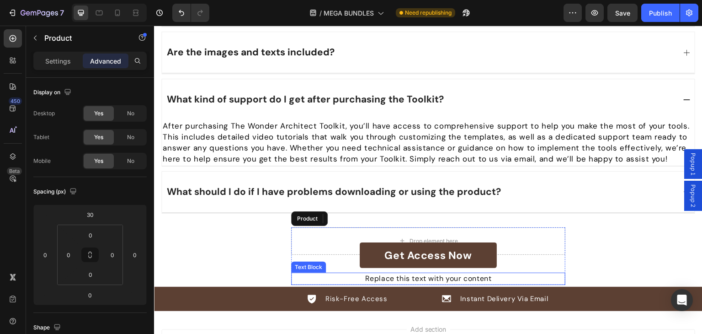
click at [424, 273] on p "Replace this text with your content" at bounding box center [428, 278] width 272 height 10
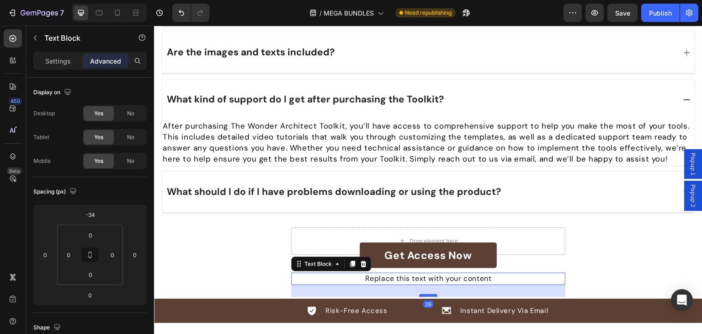
drag, startPoint x: 423, startPoint y: 275, endPoint x: 420, endPoint y: 287, distance: 12.3
click at [420, 294] on div at bounding box center [428, 295] width 18 height 3
type input "26"
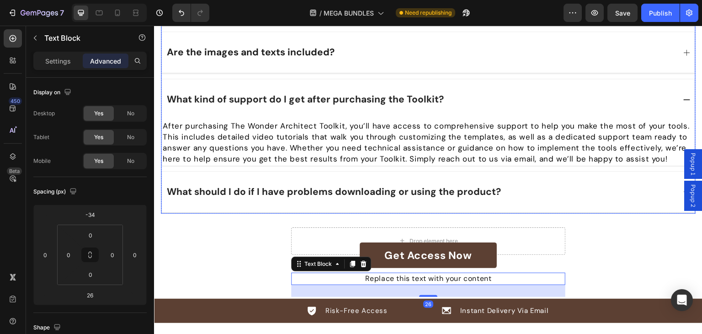
click at [408, 171] on div "What should I do if I have problems downloading or using the product?" at bounding box center [428, 191] width 533 height 41
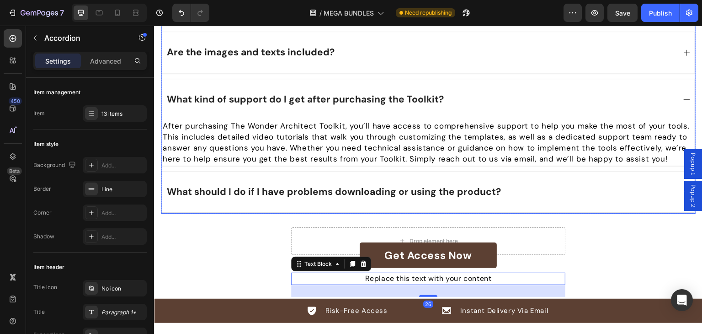
click at [407, 273] on p "Replace this text with your content" at bounding box center [428, 278] width 272 height 10
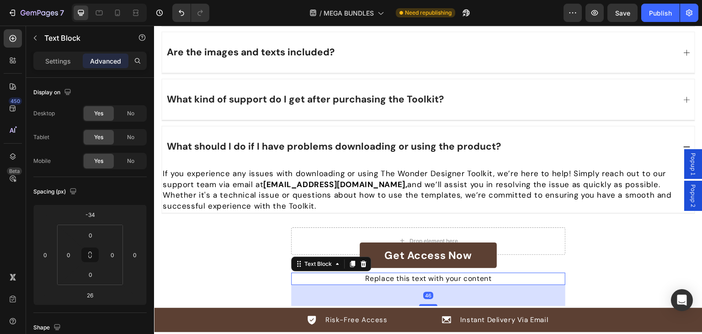
drag, startPoint x: 426, startPoint y: 286, endPoint x: 426, endPoint y: 295, distance: 9.1
click at [426, 304] on div at bounding box center [428, 305] width 18 height 2
type input "46"
click at [403, 273] on p "Replace this text with your content" at bounding box center [428, 278] width 272 height 10
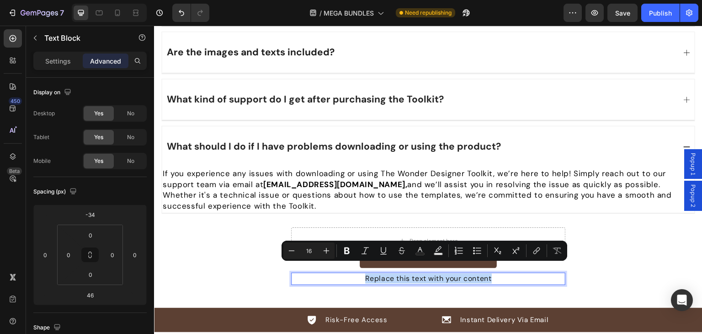
type input "12"
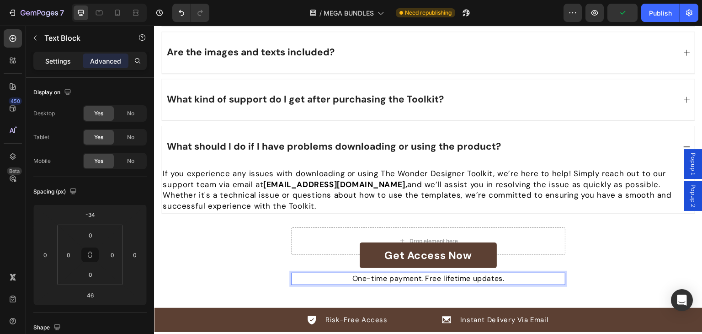
click at [63, 58] on p "Settings" at bounding box center [58, 61] width 26 height 10
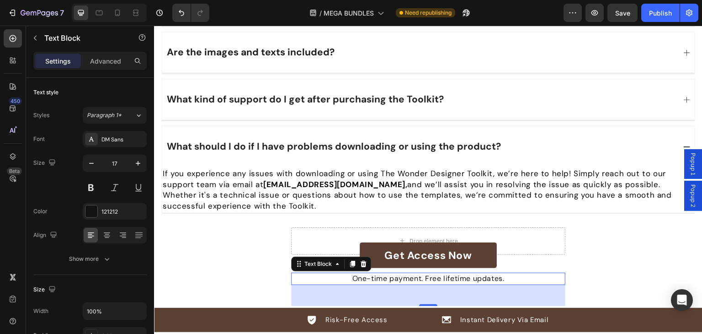
click at [480, 168] on span "If you experience any issues with downloading or using The Wonder Designer Tool…" at bounding box center [417, 189] width 509 height 43
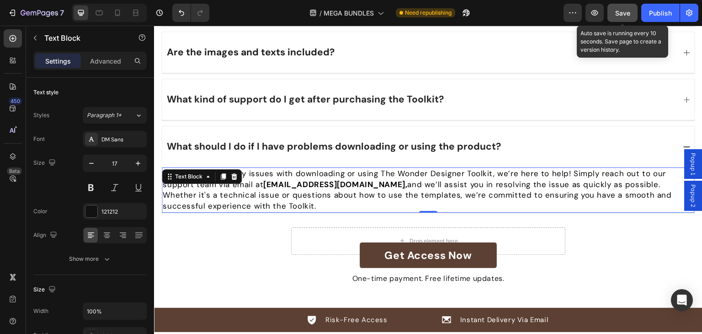
click at [632, 14] on button "Save" at bounding box center [622, 13] width 30 height 18
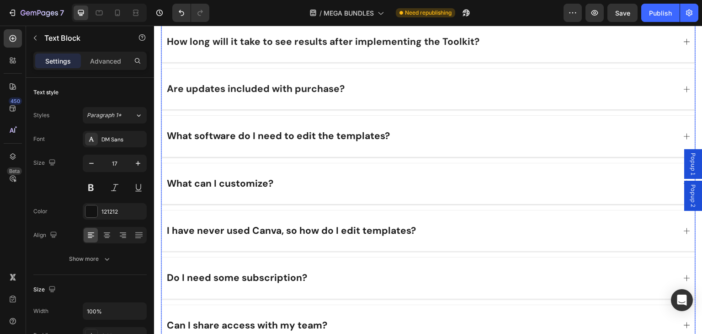
scroll to position [6594, 0]
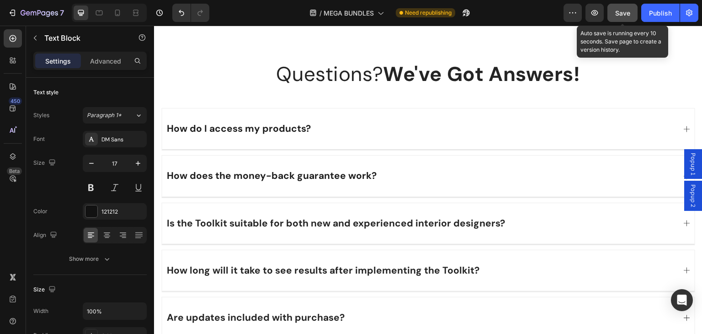
click at [626, 19] on button "Save" at bounding box center [622, 13] width 30 height 18
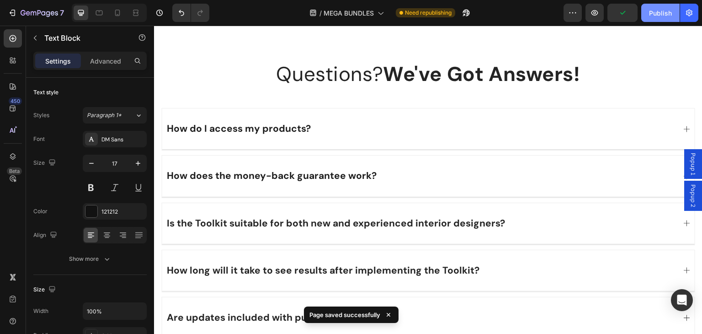
click at [661, 10] on div "Publish" at bounding box center [660, 13] width 23 height 10
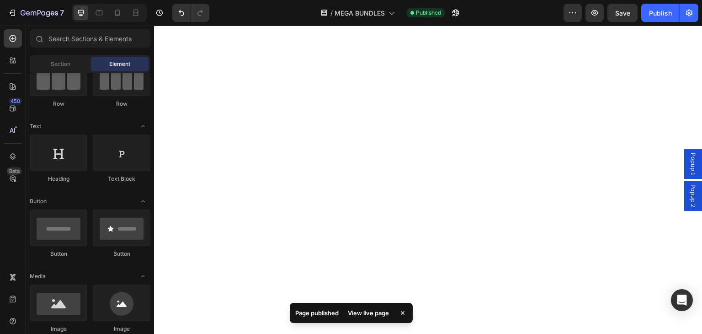
scroll to position [0, 0]
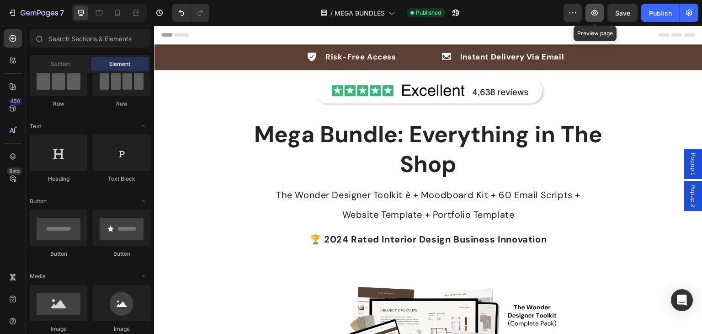
click at [591, 11] on icon "button" at bounding box center [594, 12] width 9 height 9
click at [193, 233] on div "The Wonder Designer Toolkit è + Moodboard Kit + 60 Email Scripts + Website Temp…" at bounding box center [428, 334] width 548 height 300
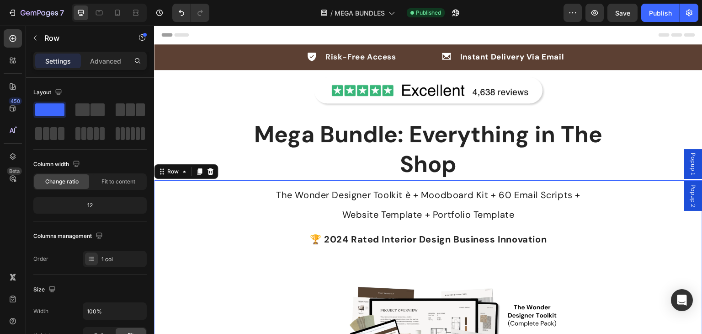
click at [103, 56] on p "Advanced" at bounding box center [105, 61] width 31 height 10
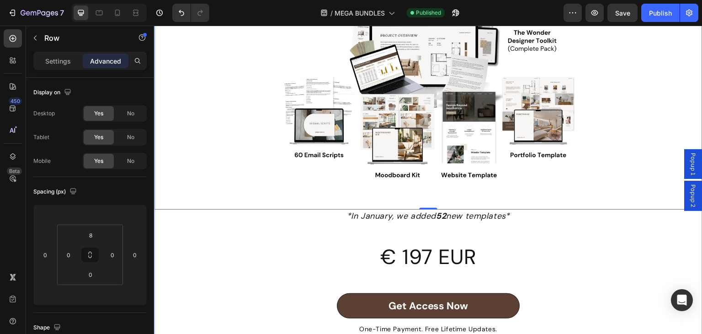
scroll to position [411, 0]
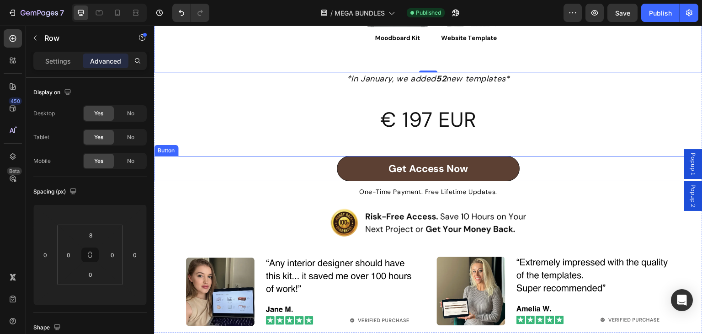
click at [233, 181] on div "Get Access Now Button" at bounding box center [428, 168] width 548 height 25
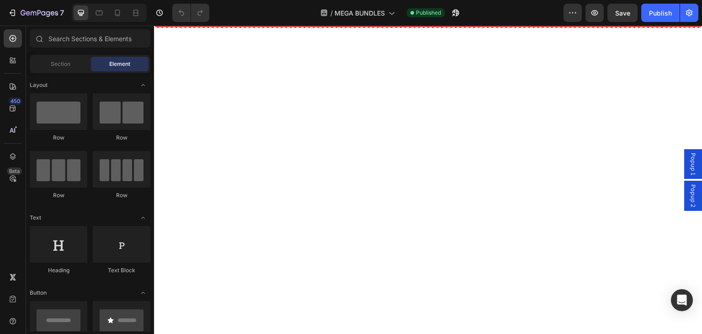
scroll to position [3211, 0]
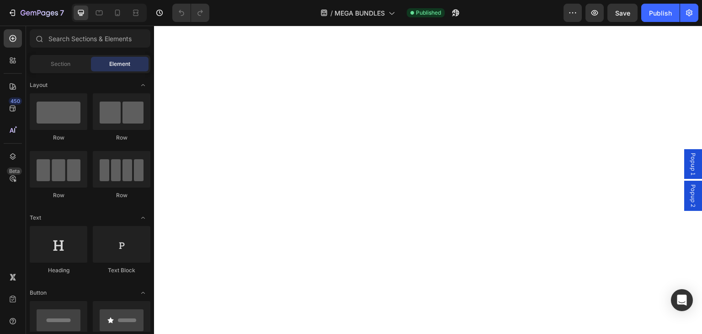
drag, startPoint x: 698, startPoint y: 194, endPoint x: 836, endPoint y: 320, distance: 187.3
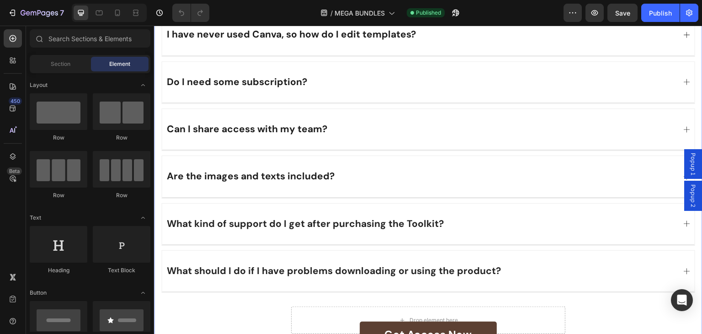
scroll to position [7608, 0]
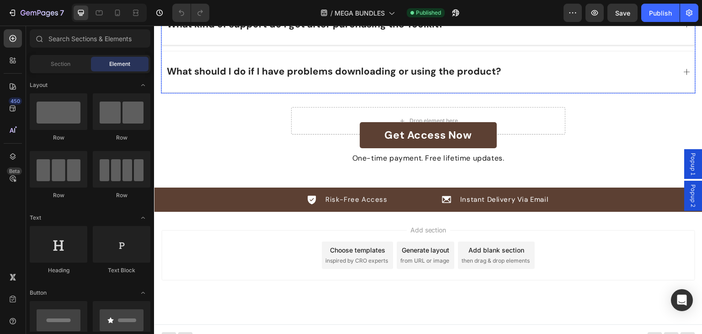
click at [217, 78] on div "What should I do if I have problems downloading or using the product?" at bounding box center [428, 71] width 533 height 41
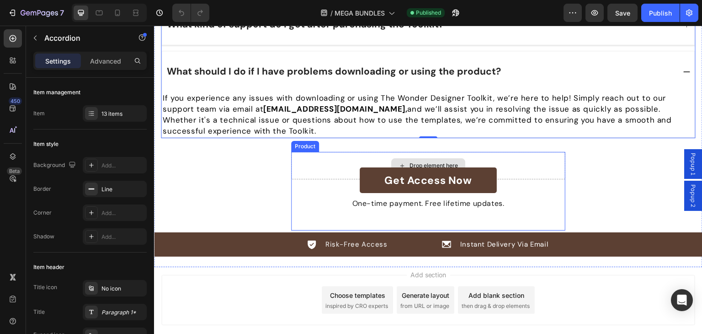
click at [295, 152] on div "Drop element here" at bounding box center [428, 165] width 274 height 27
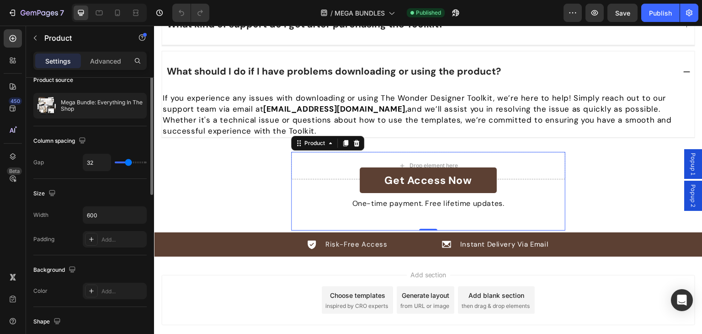
scroll to position [0, 0]
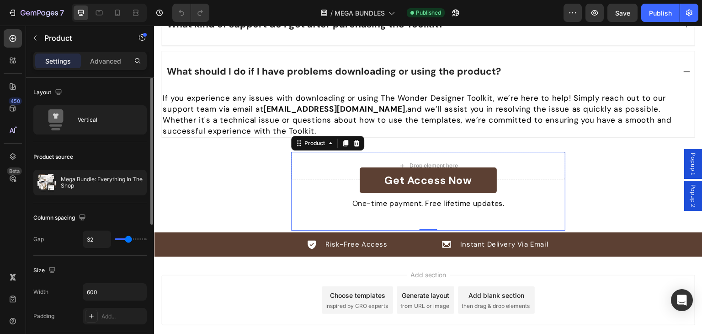
click at [101, 72] on div "Settings Advanced" at bounding box center [90, 65] width 128 height 26
click at [103, 69] on div "Settings Advanced" at bounding box center [89, 61] width 113 height 18
click at [102, 66] on div "Advanced" at bounding box center [106, 60] width 46 height 15
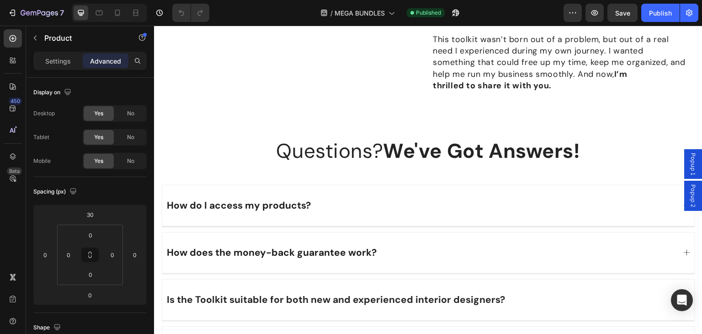
scroll to position [6510, 0]
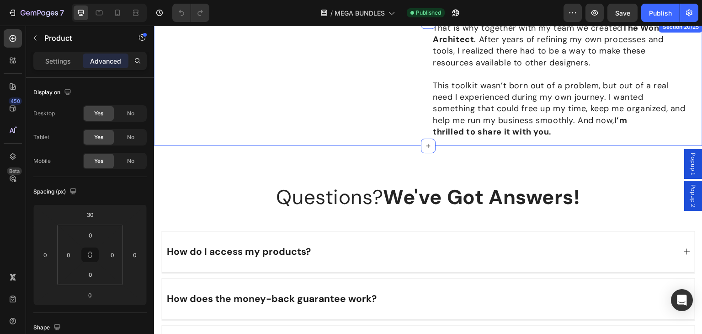
click at [162, 146] on div "Image That is why together with my team we created The Wonder Architect . After…" at bounding box center [428, 83] width 548 height 124
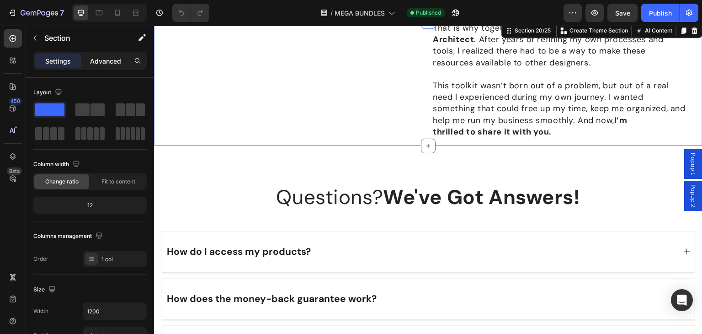
click at [101, 59] on p "Advanced" at bounding box center [105, 61] width 31 height 10
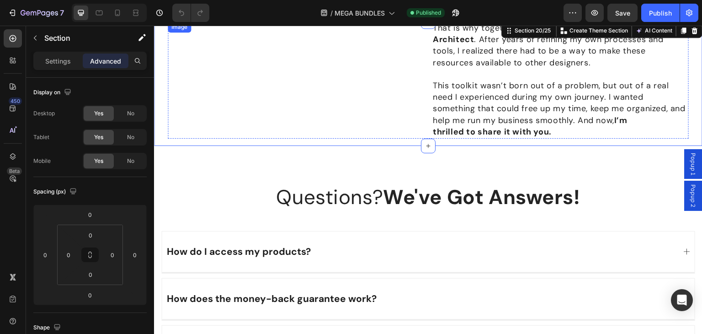
click at [179, 21] on img at bounding box center [296, 21] width 257 height 0
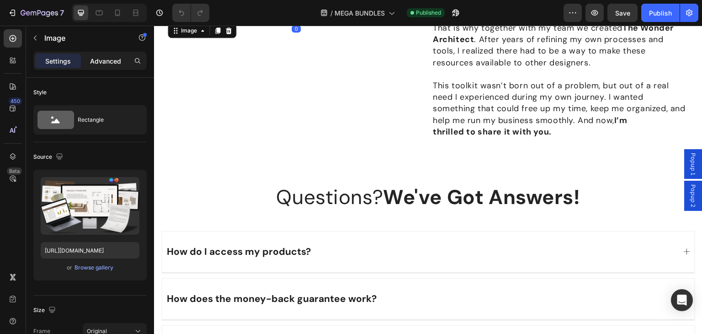
click at [99, 64] on p "Advanced" at bounding box center [105, 61] width 31 height 10
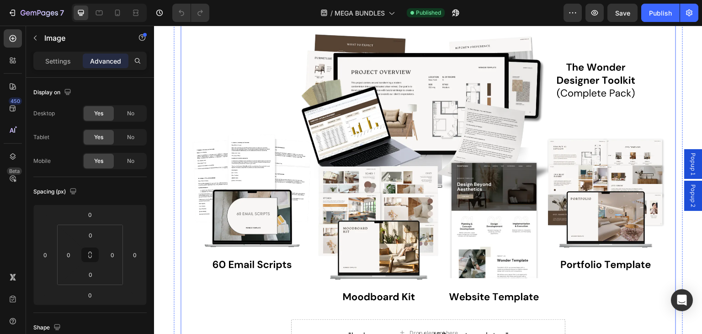
scroll to position [5187, 0]
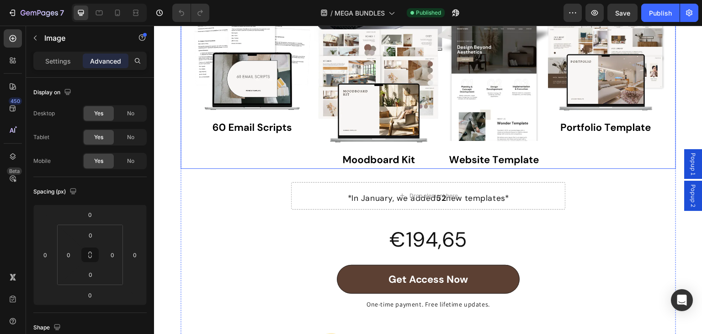
click at [190, 130] on img at bounding box center [428, 29] width 495 height 278
click at [170, 122] on section "Mega Bundle: Everything in the shop Heading The Wonder Designer Toolkit + Moodb…" at bounding box center [428, 56] width 536 height 737
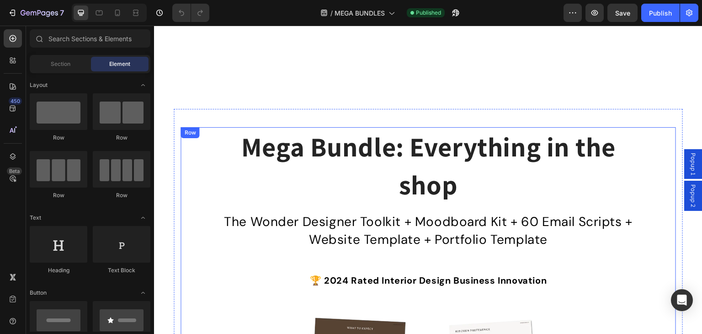
scroll to position [4458, 0]
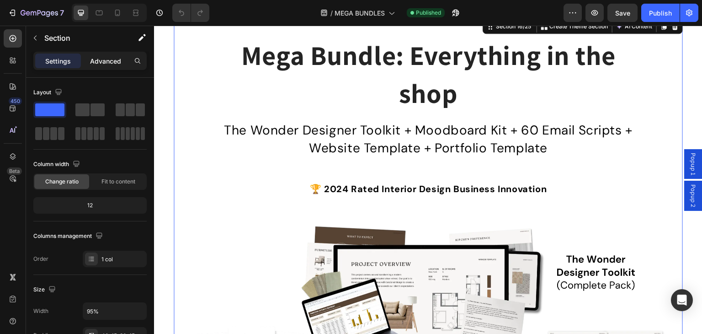
click at [104, 64] on p "Advanced" at bounding box center [105, 61] width 31 height 10
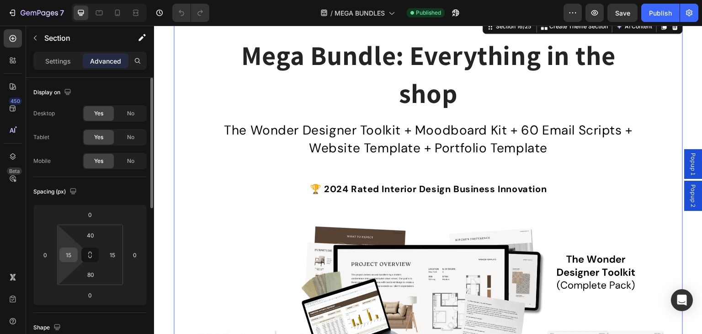
click at [71, 251] on input "15" at bounding box center [69, 255] width 14 height 14
type input "0"
click at [108, 256] on input "15" at bounding box center [113, 255] width 14 height 14
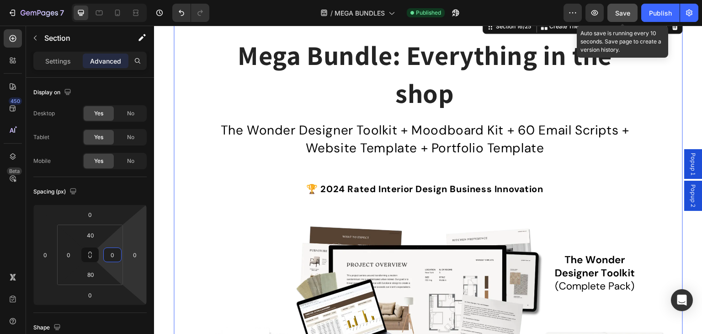
type input "0"
click at [618, 13] on span "Save" at bounding box center [622, 13] width 15 height 8
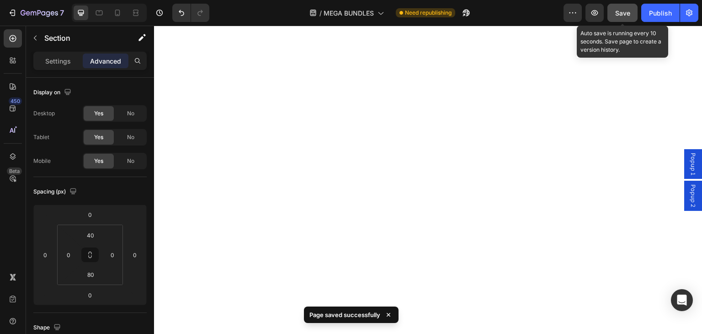
scroll to position [4641, 0]
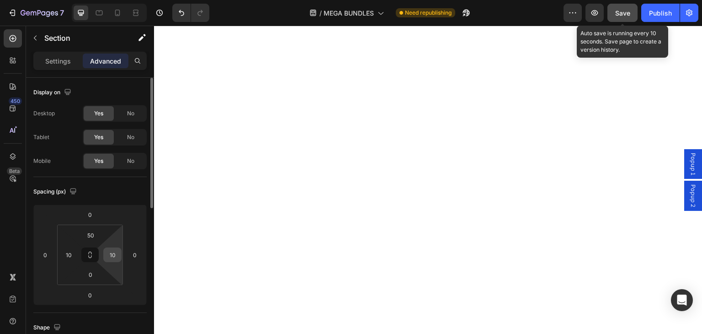
click at [112, 254] on input "10" at bounding box center [113, 255] width 14 height 14
type input "0"
click at [74, 251] on input "10" at bounding box center [69, 255] width 14 height 14
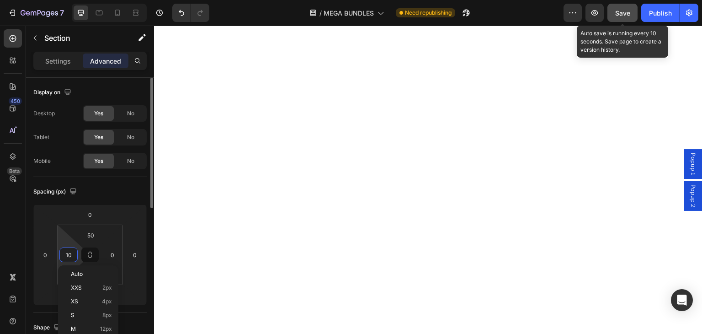
type input "0"
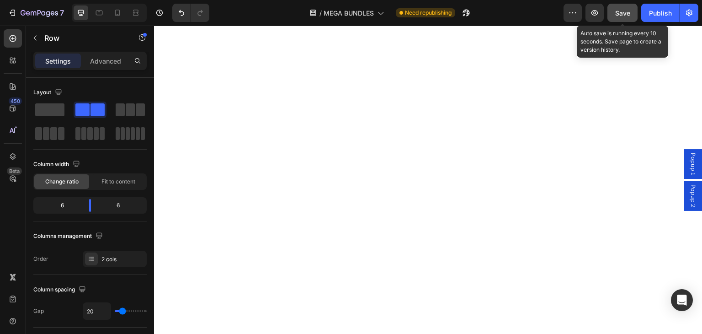
drag, startPoint x: 106, startPoint y: 63, endPoint x: 114, endPoint y: 74, distance: 13.7
click at [106, 61] on p "Advanced" at bounding box center [105, 61] width 31 height 10
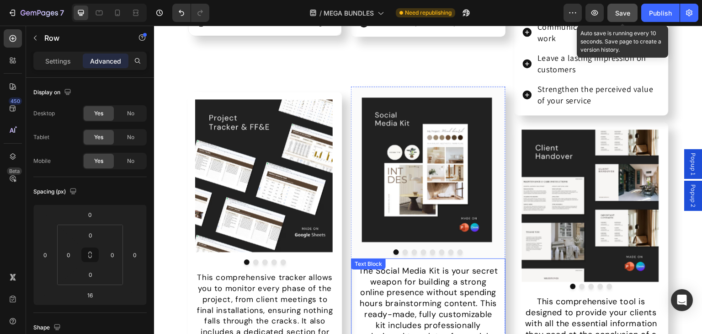
scroll to position [2865, 0]
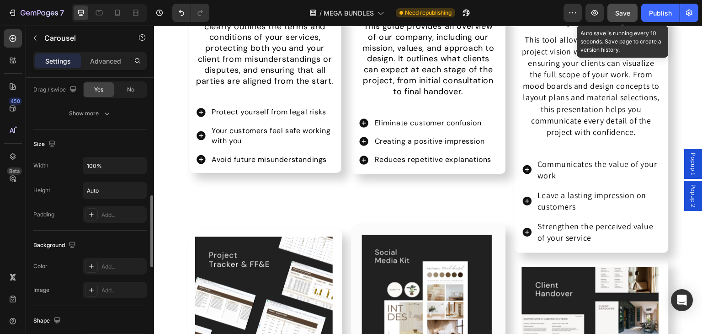
scroll to position [641, 0]
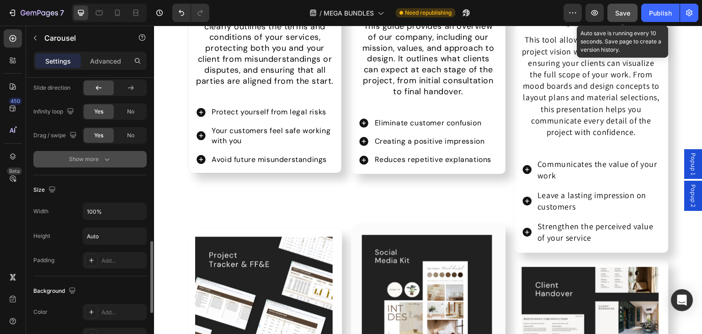
click at [101, 155] on div "Show more" at bounding box center [90, 158] width 43 height 9
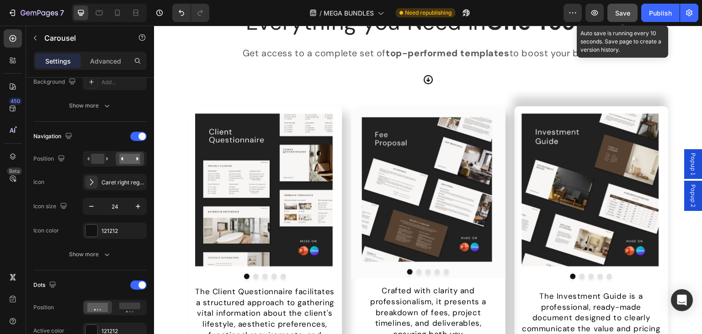
scroll to position [2316, 0]
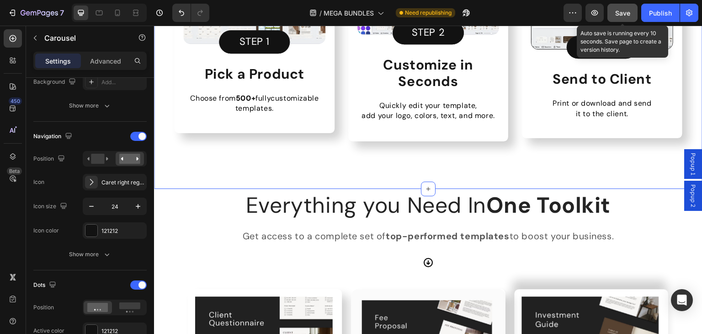
click at [170, 103] on div "Creating Proposals Has Never Been Easier Heading As quick and easy as 1, 2, 3..…" at bounding box center [428, 7] width 535 height 292
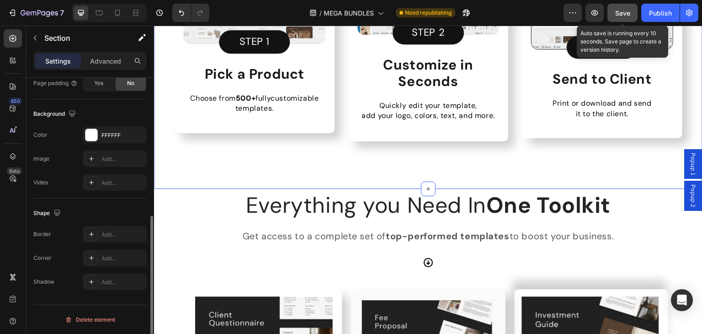
scroll to position [0, 0]
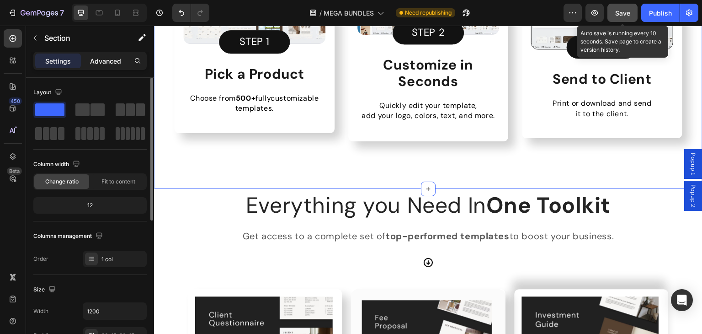
click at [101, 61] on p "Advanced" at bounding box center [105, 61] width 31 height 10
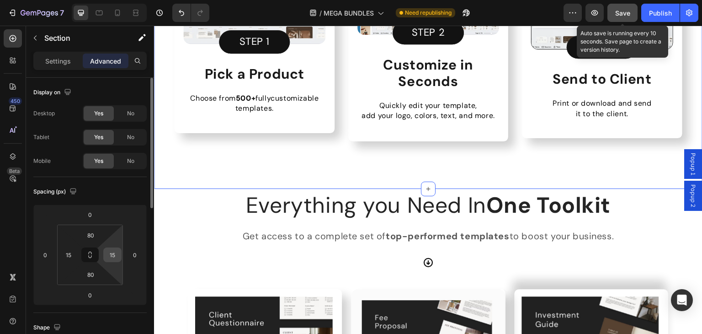
click at [110, 251] on input "15" at bounding box center [113, 255] width 14 height 14
type input "0"
click at [71, 249] on input "15" at bounding box center [69, 255] width 14 height 14
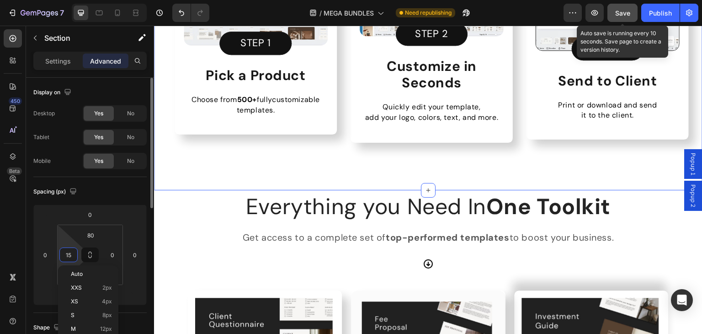
type input "0"
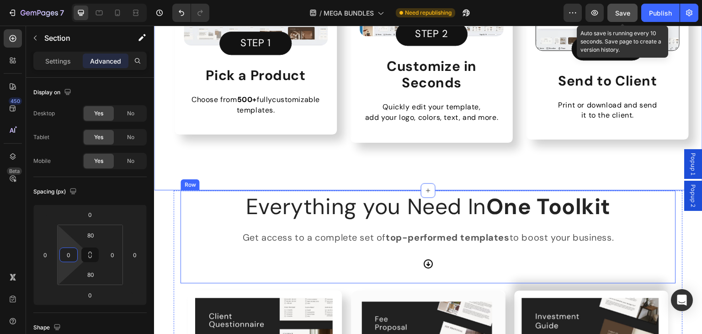
click at [181, 255] on div "Everything you Need In One Toolkit Heading Here's What's Included In The Toolki…" at bounding box center [428, 236] width 495 height 93
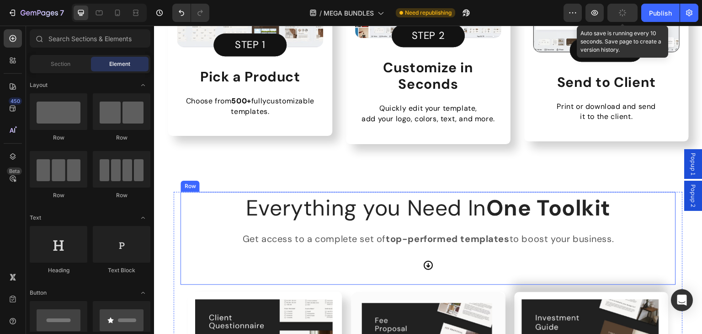
click at [185, 223] on div "Everything you Need In One Toolkit Heading Here's What's Included In The Toolki…" at bounding box center [428, 238] width 495 height 93
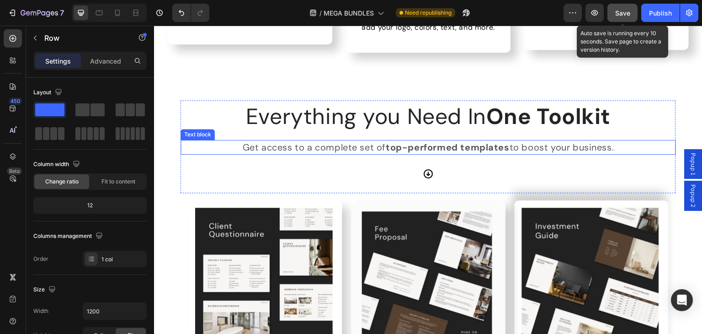
scroll to position [2362, 0]
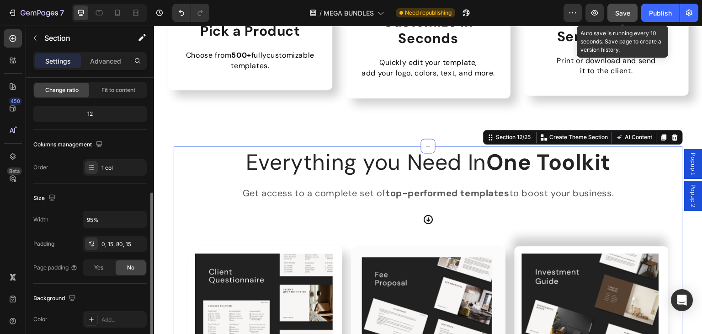
scroll to position [137, 0]
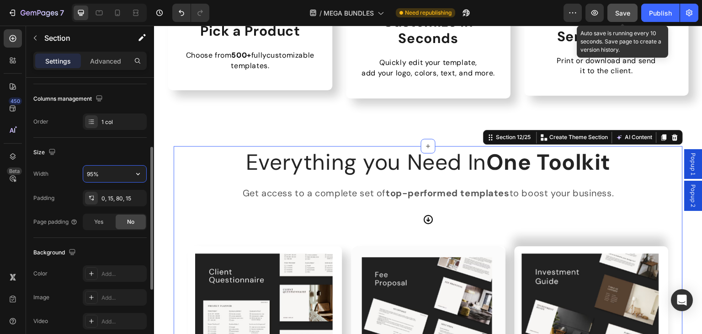
click at [106, 174] on input "95%" at bounding box center [114, 173] width 63 height 16
click at [133, 174] on button "button" at bounding box center [138, 173] width 16 height 16
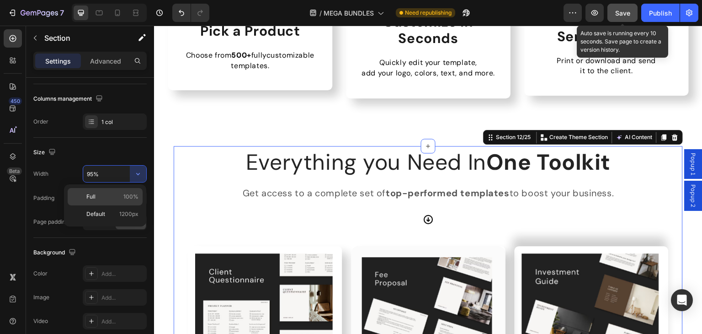
click at [101, 196] on p "Full 100%" at bounding box center [112, 196] width 52 height 8
type input "100%"
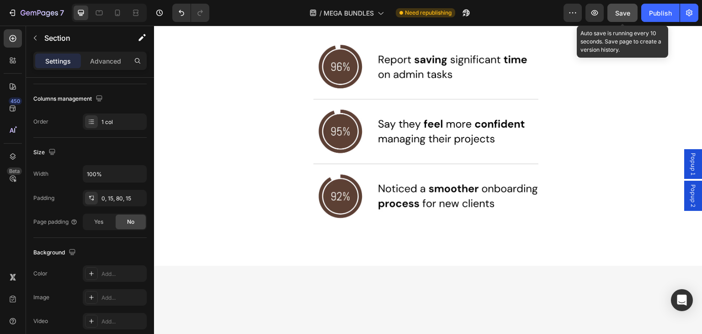
scroll to position [1402, 0]
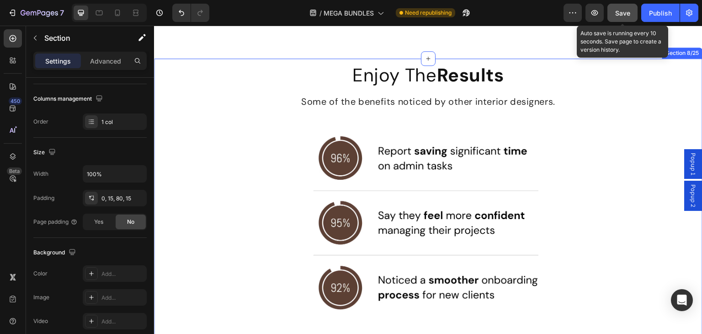
click at [156, 149] on div "Enjoy The Results Heading Some of the benefits noticed by other interior design…" at bounding box center [428, 208] width 548 height 298
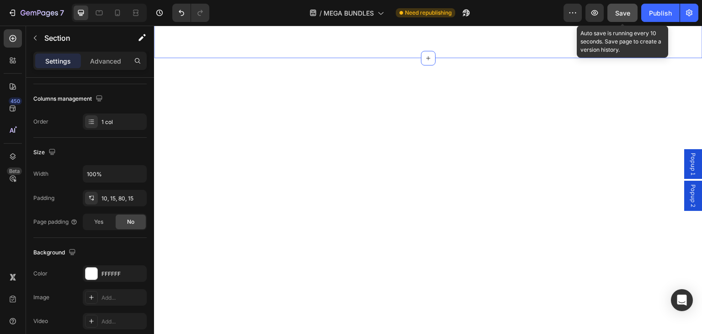
scroll to position [490, 0]
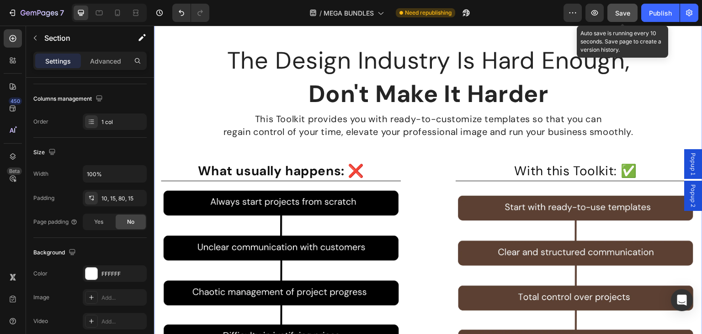
click at [159, 170] on div "The Design Industry Is Hard Enough, Don't Make It Harder Heading This Toolkit p…" at bounding box center [428, 258] width 548 height 511
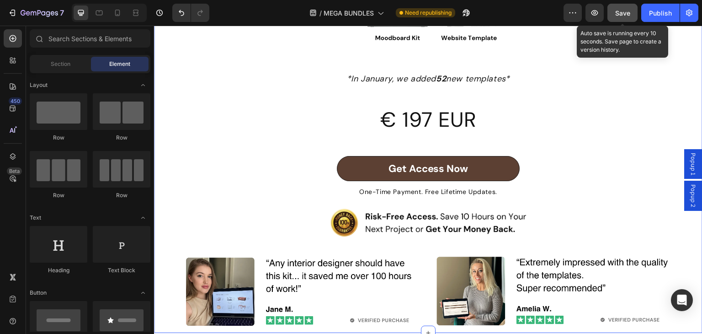
scroll to position [366, 0]
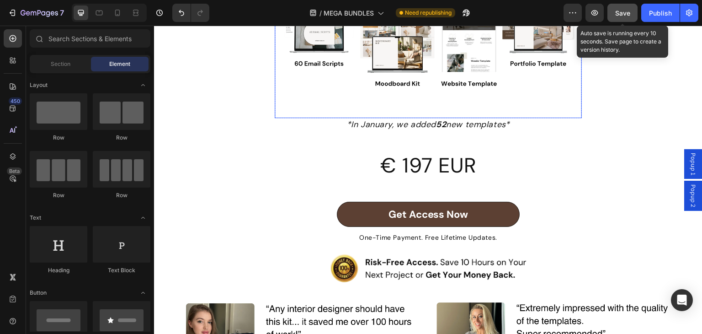
click at [347, 94] on img at bounding box center [428, 3] width 307 height 230
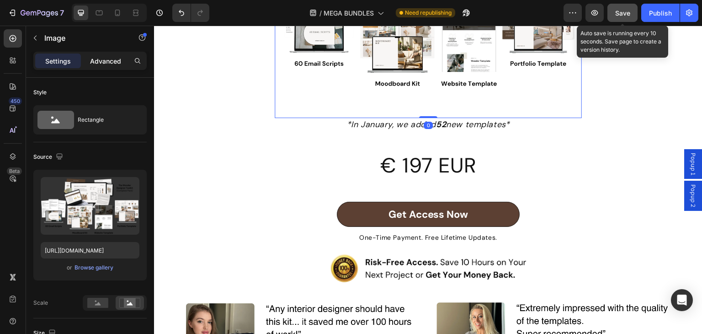
click at [95, 64] on p "Advanced" at bounding box center [105, 61] width 31 height 10
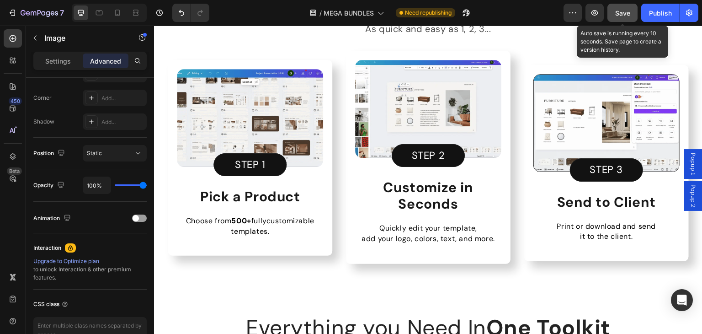
scroll to position [2471, 0]
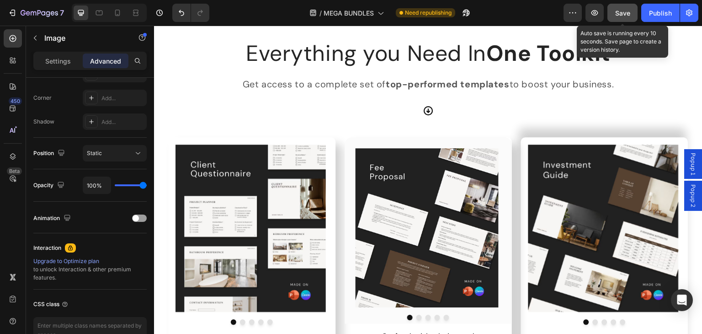
click at [625, 13] on span "Save" at bounding box center [622, 13] width 15 height 8
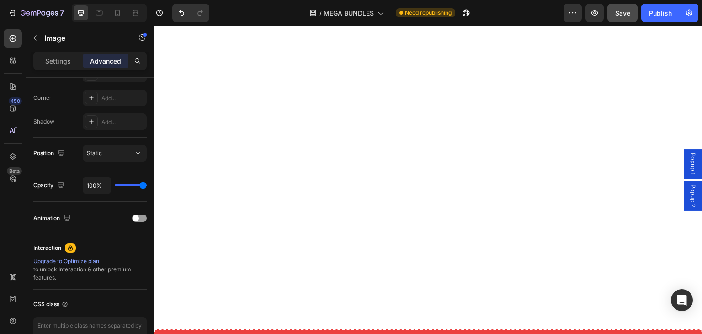
scroll to position [4665, 0]
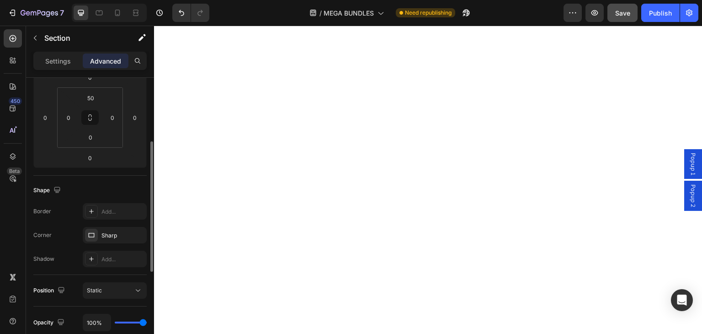
scroll to position [183, 0]
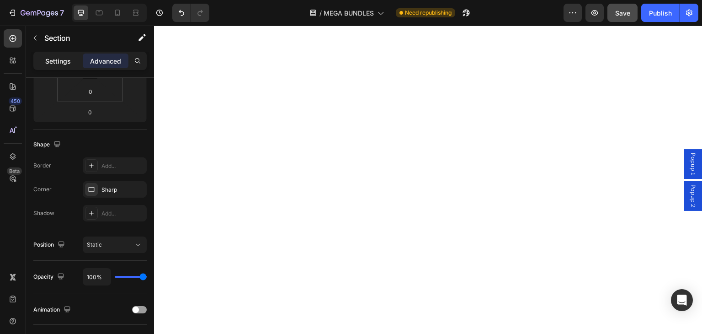
click at [64, 66] on div "Settings" at bounding box center [58, 60] width 46 height 15
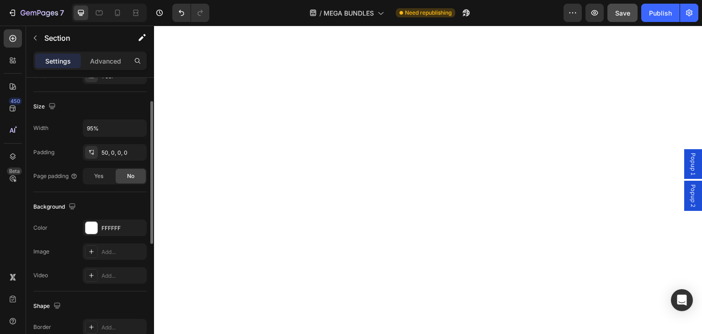
scroll to position [137, 0]
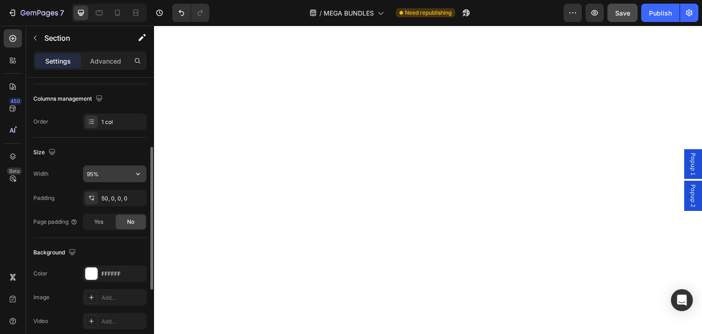
click at [110, 171] on input "95%" at bounding box center [114, 173] width 63 height 16
click at [138, 170] on icon "button" at bounding box center [137, 173] width 9 height 9
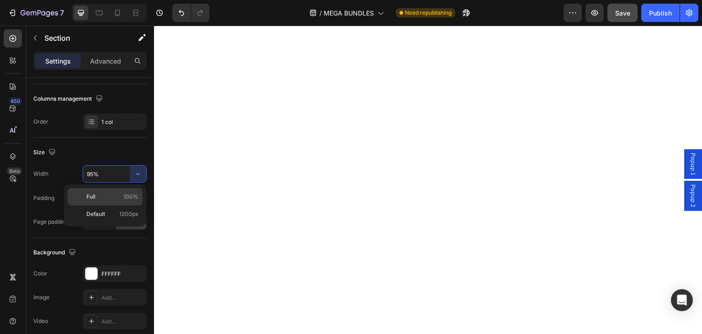
click at [105, 197] on p "Full 100%" at bounding box center [112, 196] width 52 height 8
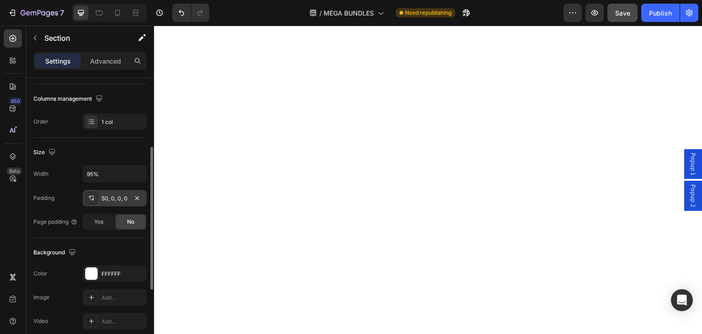
type input "100%"
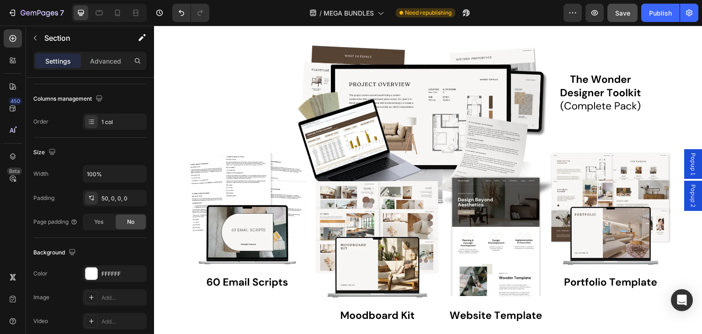
scroll to position [5076, 0]
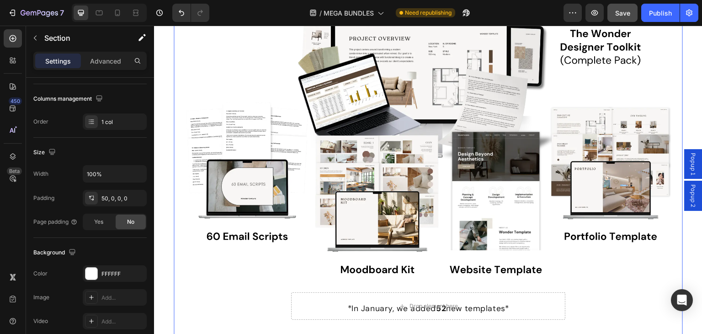
click at [215, 78] on div "Mega Bundle: Everything in the shop Heading The Wonder Designer Toolkit + Moodb…" at bounding box center [428, 163] width 509 height 745
click at [136, 171] on icon "button" at bounding box center [137, 173] width 9 height 9
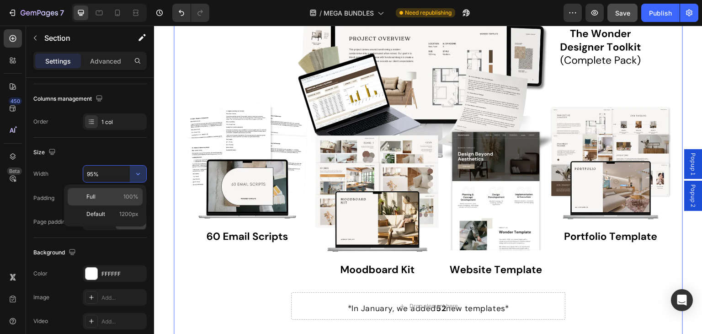
click at [106, 205] on div "Full 100%" at bounding box center [105, 213] width 75 height 17
type input "100%"
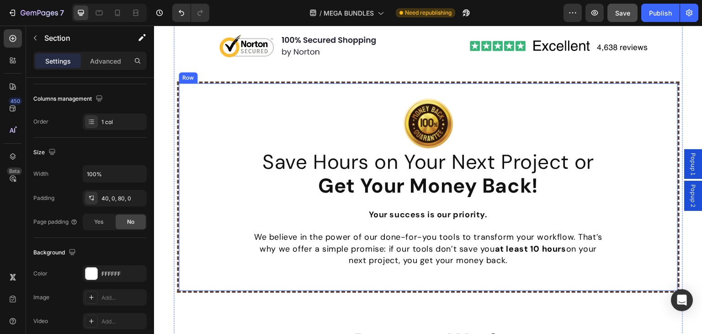
scroll to position [5991, 0]
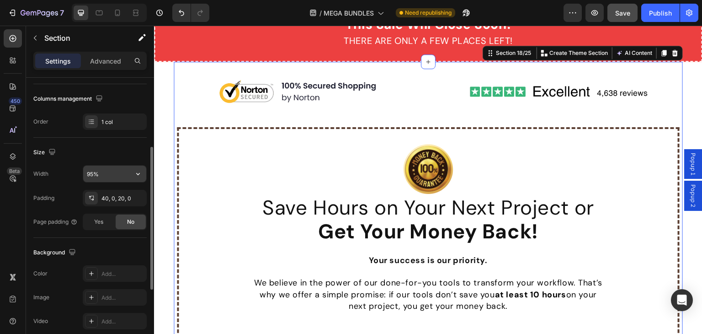
click at [113, 169] on input "95%" at bounding box center [114, 173] width 63 height 16
click at [138, 174] on icon "button" at bounding box center [137, 173] width 9 height 9
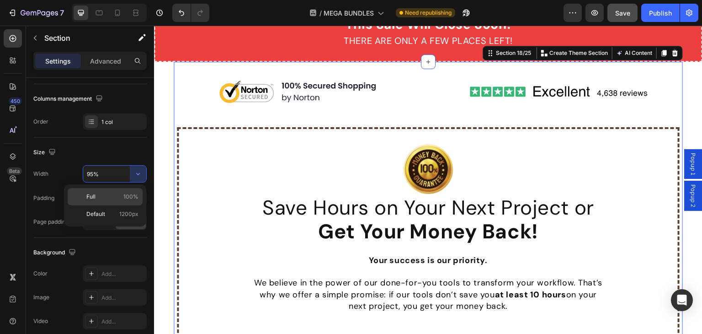
click at [120, 194] on p "Full 100%" at bounding box center [112, 196] width 52 height 8
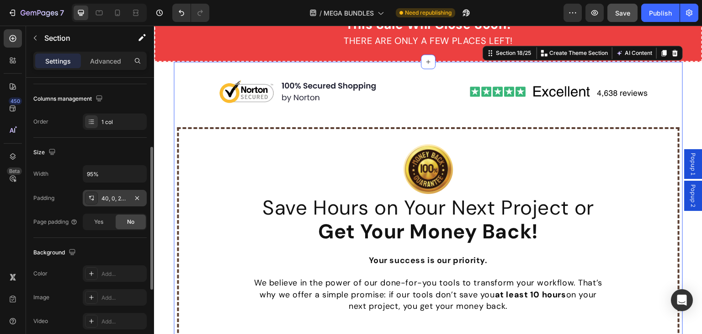
type input "100%"
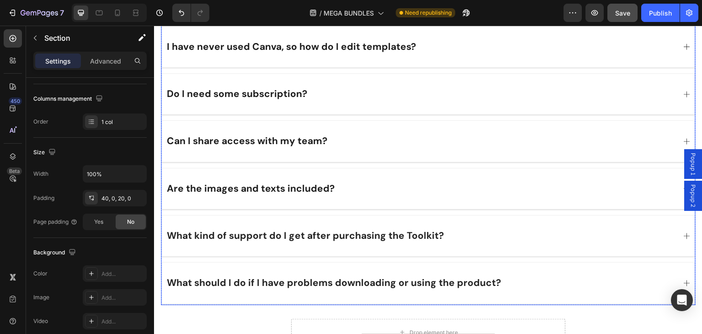
scroll to position [7638, 0]
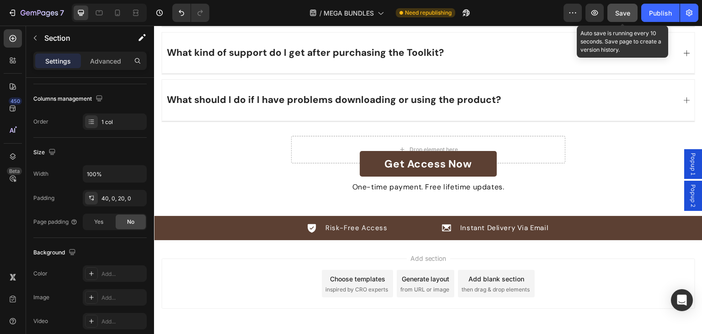
click at [619, 11] on span "Save" at bounding box center [622, 13] width 15 height 8
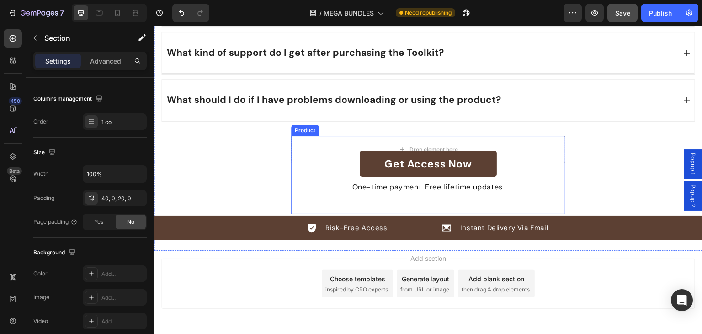
scroll to position [7667, 0]
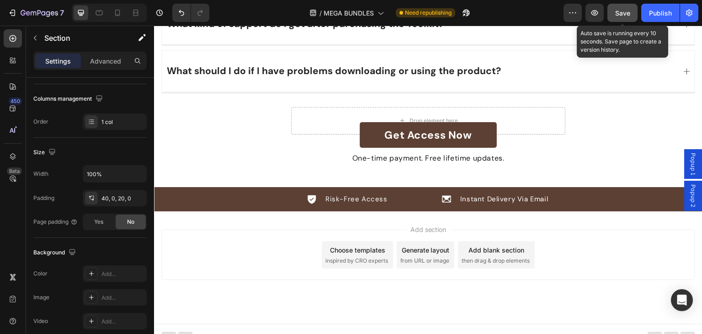
click at [622, 14] on span "Save" at bounding box center [622, 13] width 15 height 8
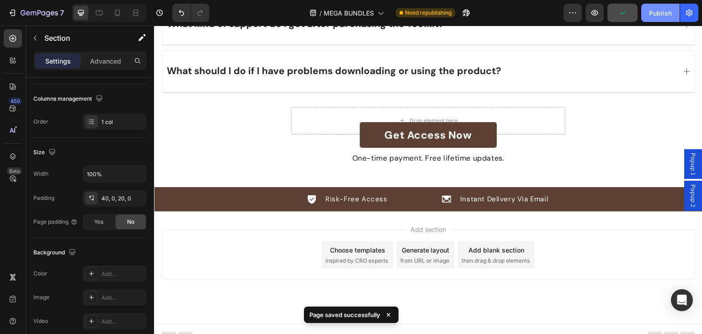
click at [661, 16] on div "Publish" at bounding box center [660, 13] width 23 height 10
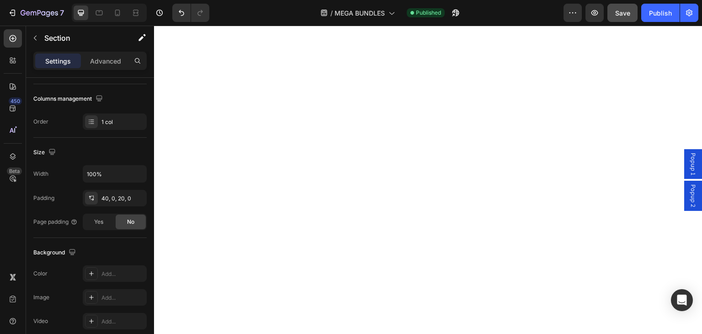
scroll to position [3813, 0]
click at [592, 11] on icon "button" at bounding box center [594, 12] width 9 height 9
click at [657, 14] on div "Publish" at bounding box center [660, 13] width 23 height 10
click at [596, 14] on icon "button" at bounding box center [594, 12] width 9 height 9
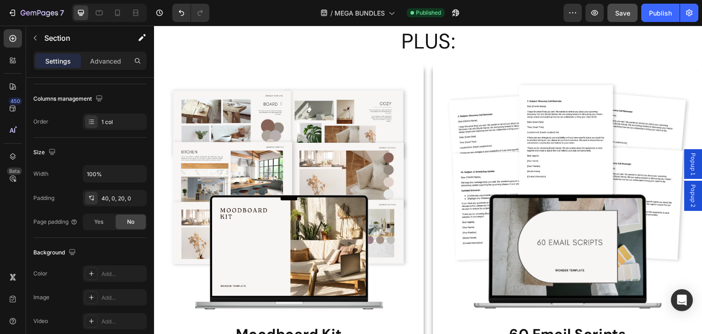
scroll to position [3830, 0]
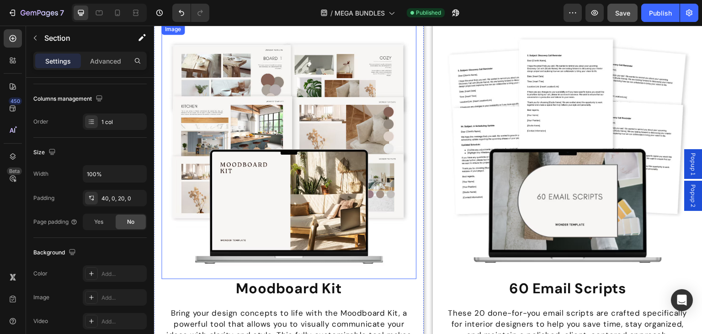
click at [252, 149] on img at bounding box center [288, 151] width 255 height 255
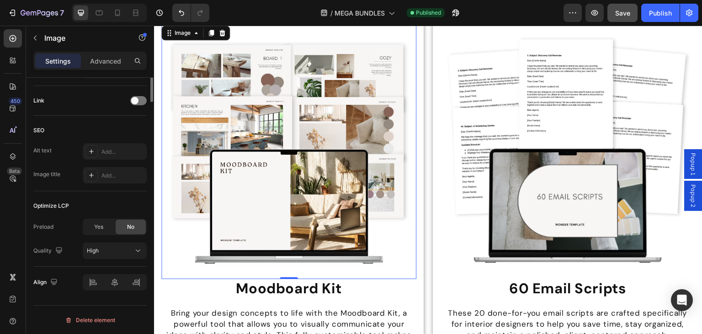
scroll to position [133, 0]
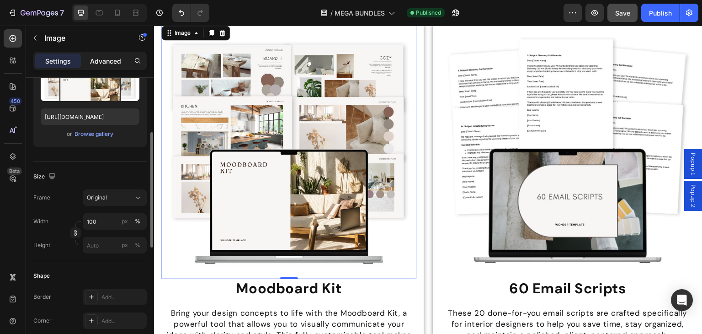
click at [106, 63] on p "Advanced" at bounding box center [105, 61] width 31 height 10
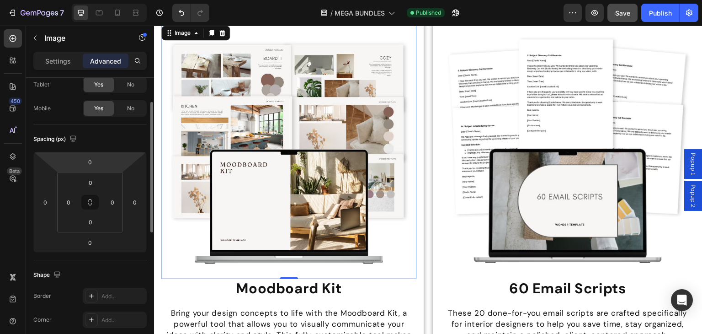
scroll to position [0, 0]
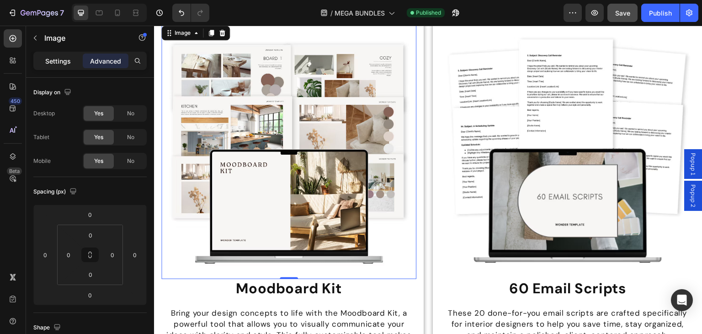
click at [57, 64] on p "Settings" at bounding box center [58, 61] width 26 height 10
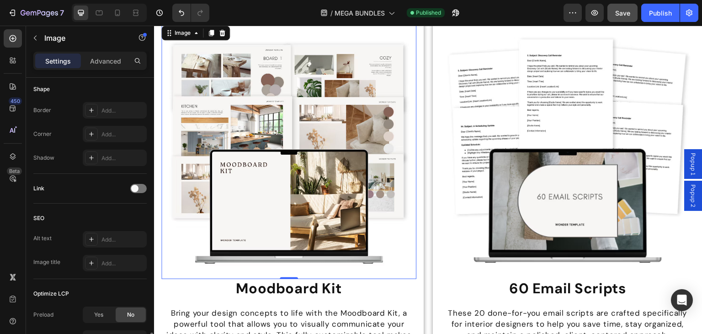
scroll to position [408, 0]
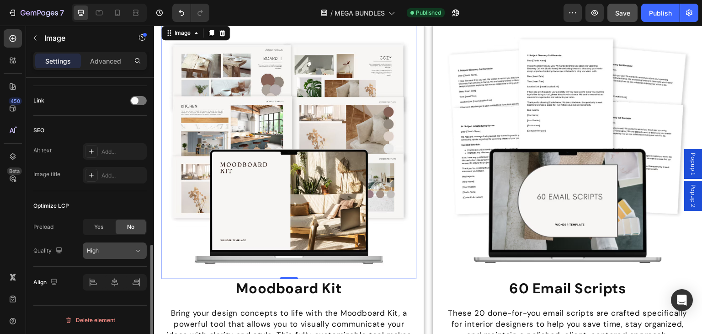
click at [102, 251] on div "High" at bounding box center [110, 250] width 47 height 8
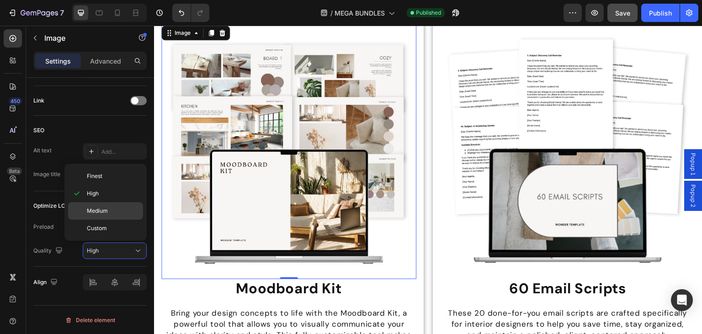
click at [104, 212] on span "Medium" at bounding box center [97, 211] width 21 height 8
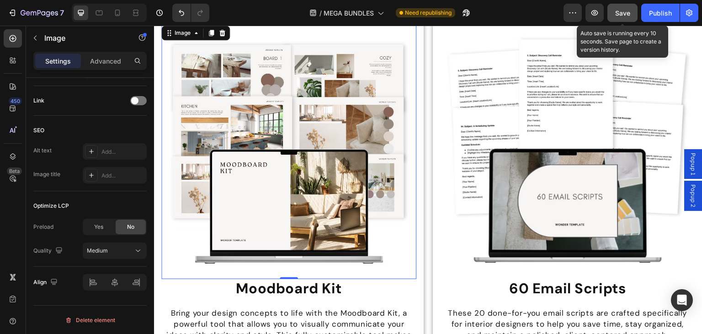
click at [627, 17] on button "Save" at bounding box center [622, 13] width 30 height 18
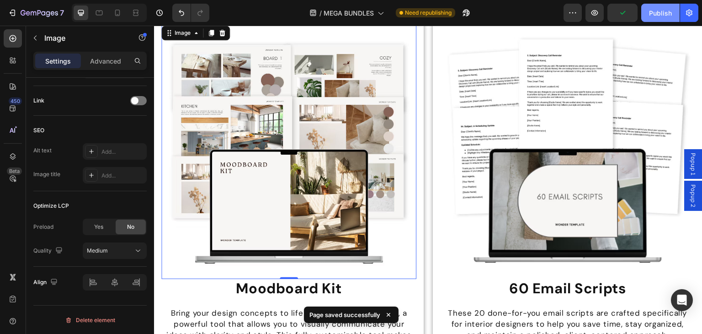
click at [655, 15] on div "Publish" at bounding box center [660, 13] width 23 height 10
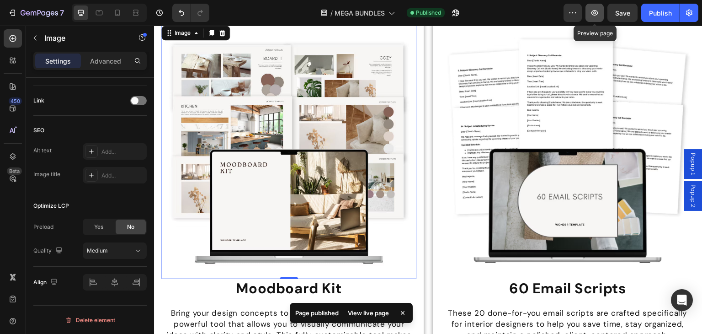
click at [596, 12] on icon "button" at bounding box center [594, 12] width 7 height 5
